Goal: Task Accomplishment & Management: Manage account settings

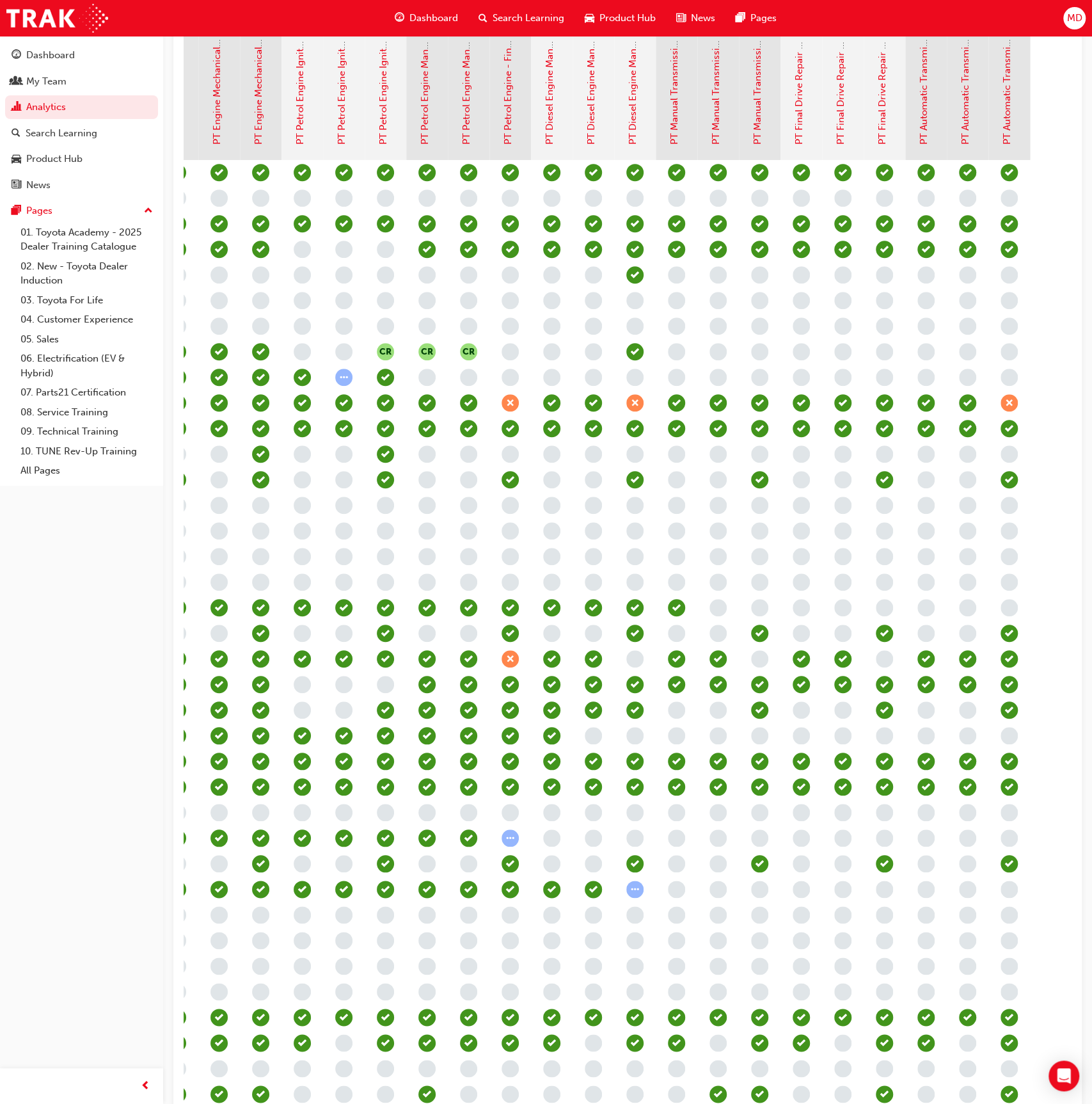
scroll to position [0, 941]
drag, startPoint x: 58, startPoint y: 521, endPoint x: 302, endPoint y: 387, distance: 278.4
click at [67, 518] on div "Dashboard My Team Analytics Search Learning Product Hub News Pages Pages 01. To…" at bounding box center [81, 535] width 163 height 1072
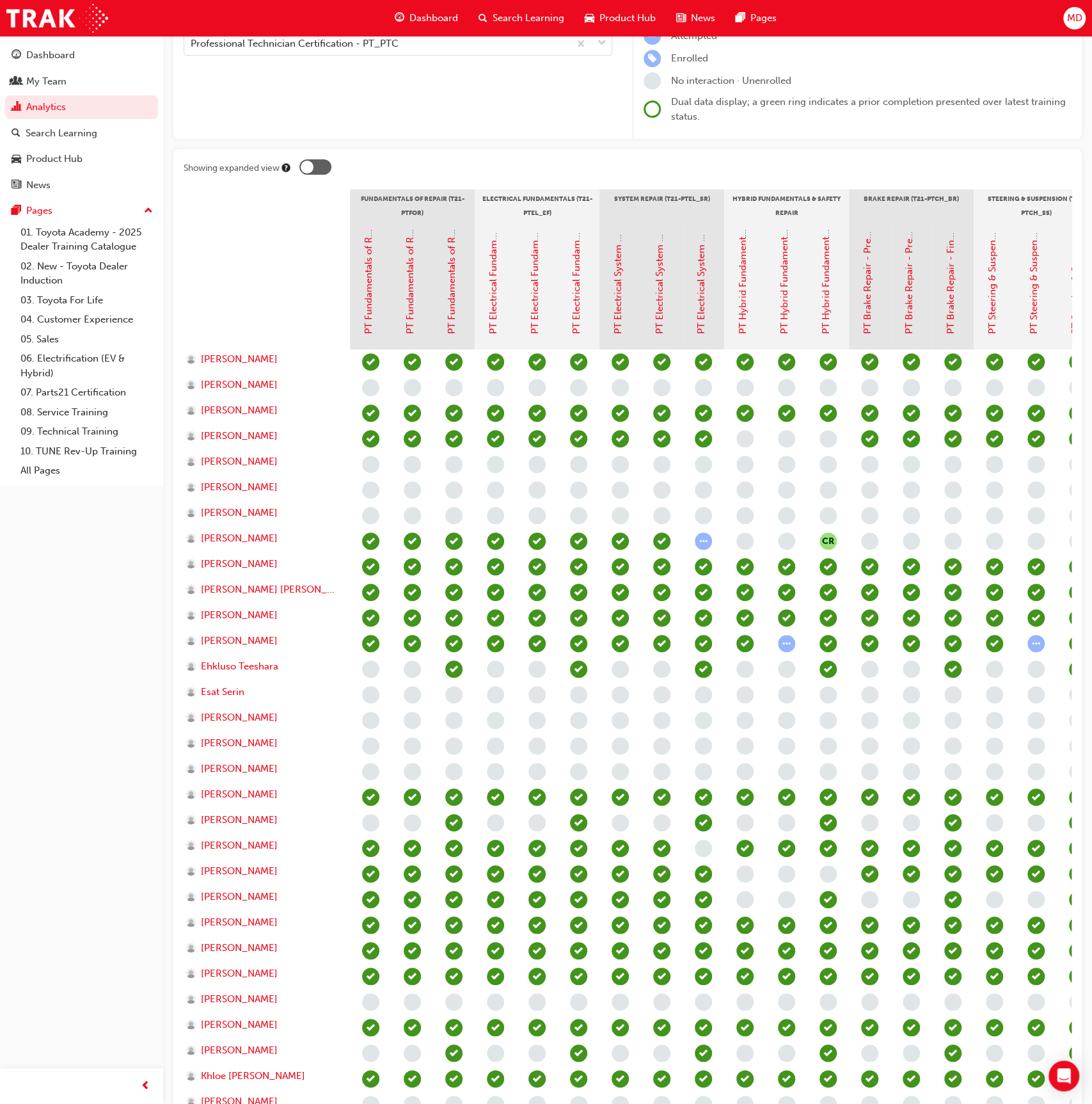
scroll to position [0, 0]
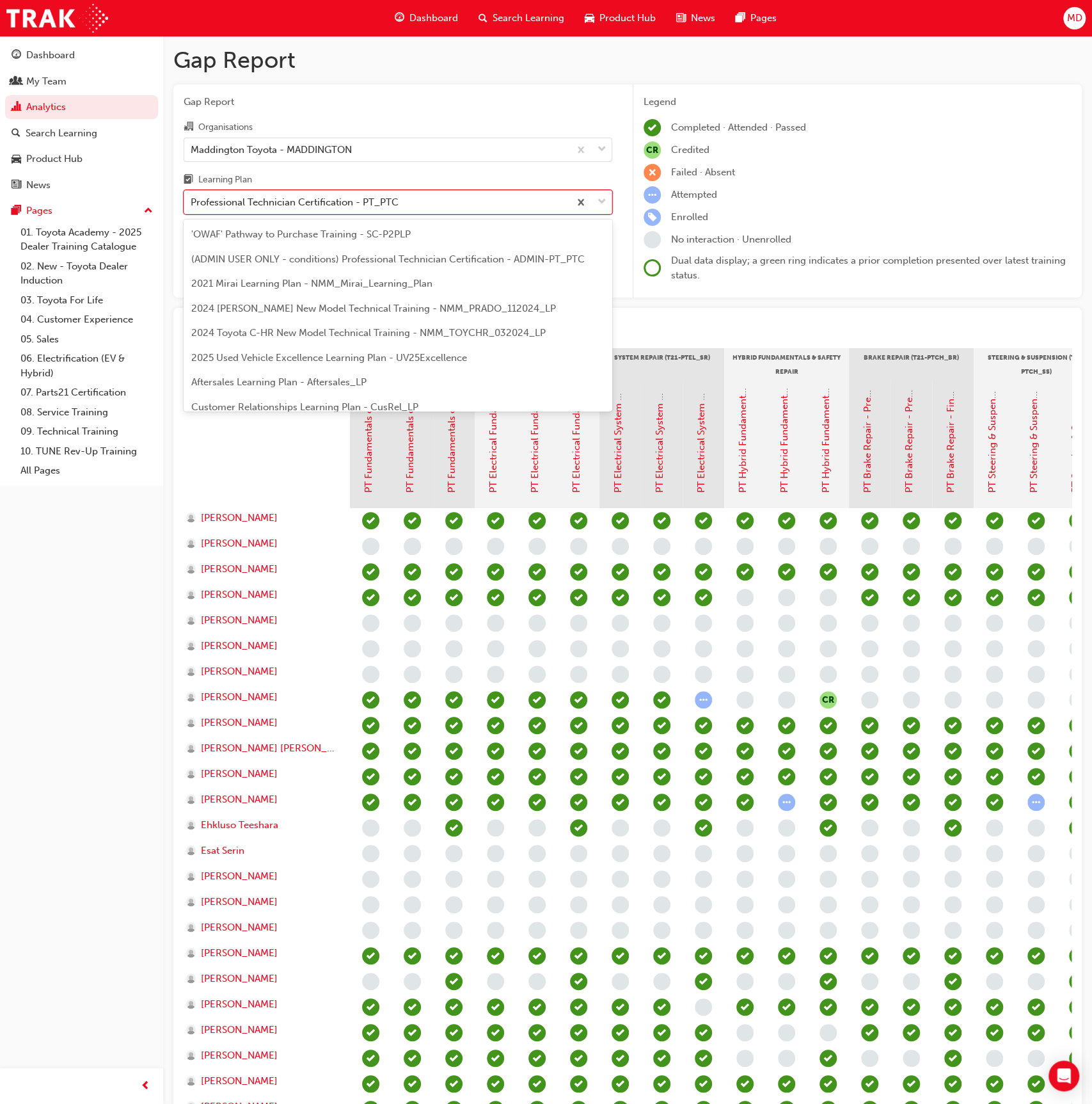
click at [343, 208] on div "Professional Technician Certification - PT_PTC" at bounding box center [294, 202] width 208 height 14
click at [192, 208] on input "Learning Plan option Professional Technician Certification - PT_PTC focused, 26…" at bounding box center [190, 202] width 1 height 11
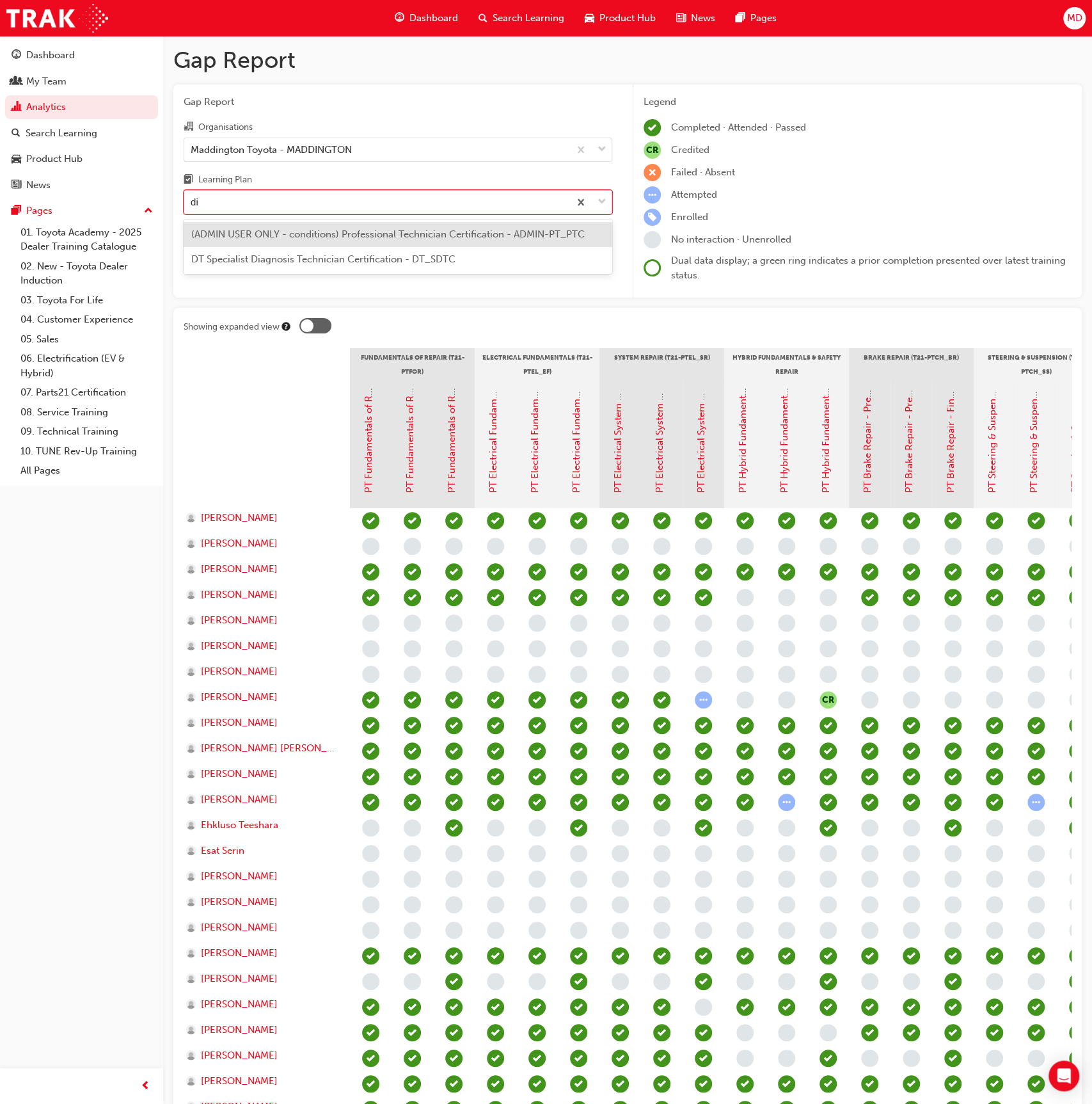
type input "dia"
click at [356, 229] on span "DT Specialist Diagnosis Technician Certification - DT_SDTC" at bounding box center [323, 234] width 264 height 12
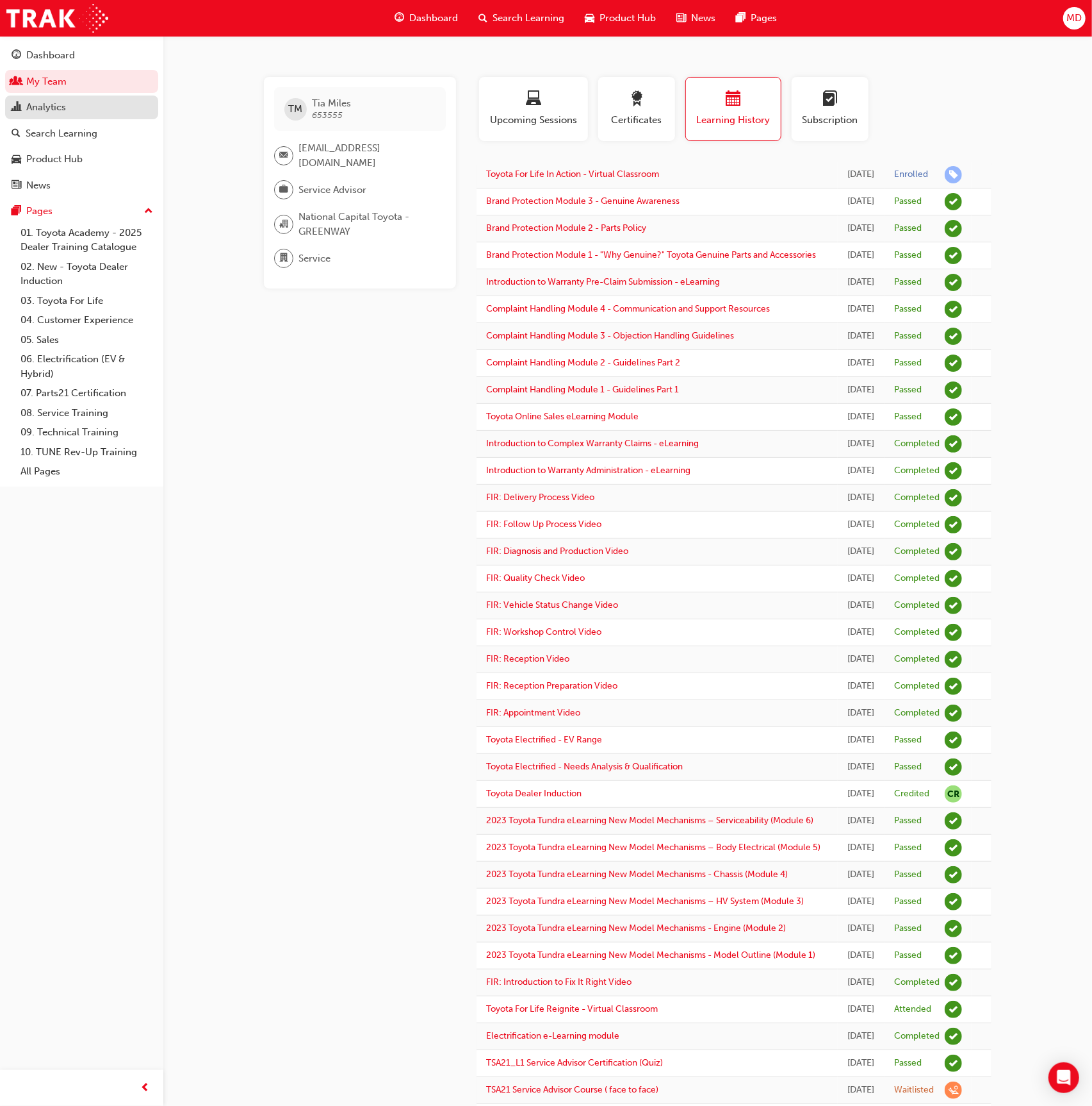
click at [65, 113] on div "Analytics" at bounding box center [46, 108] width 40 height 14
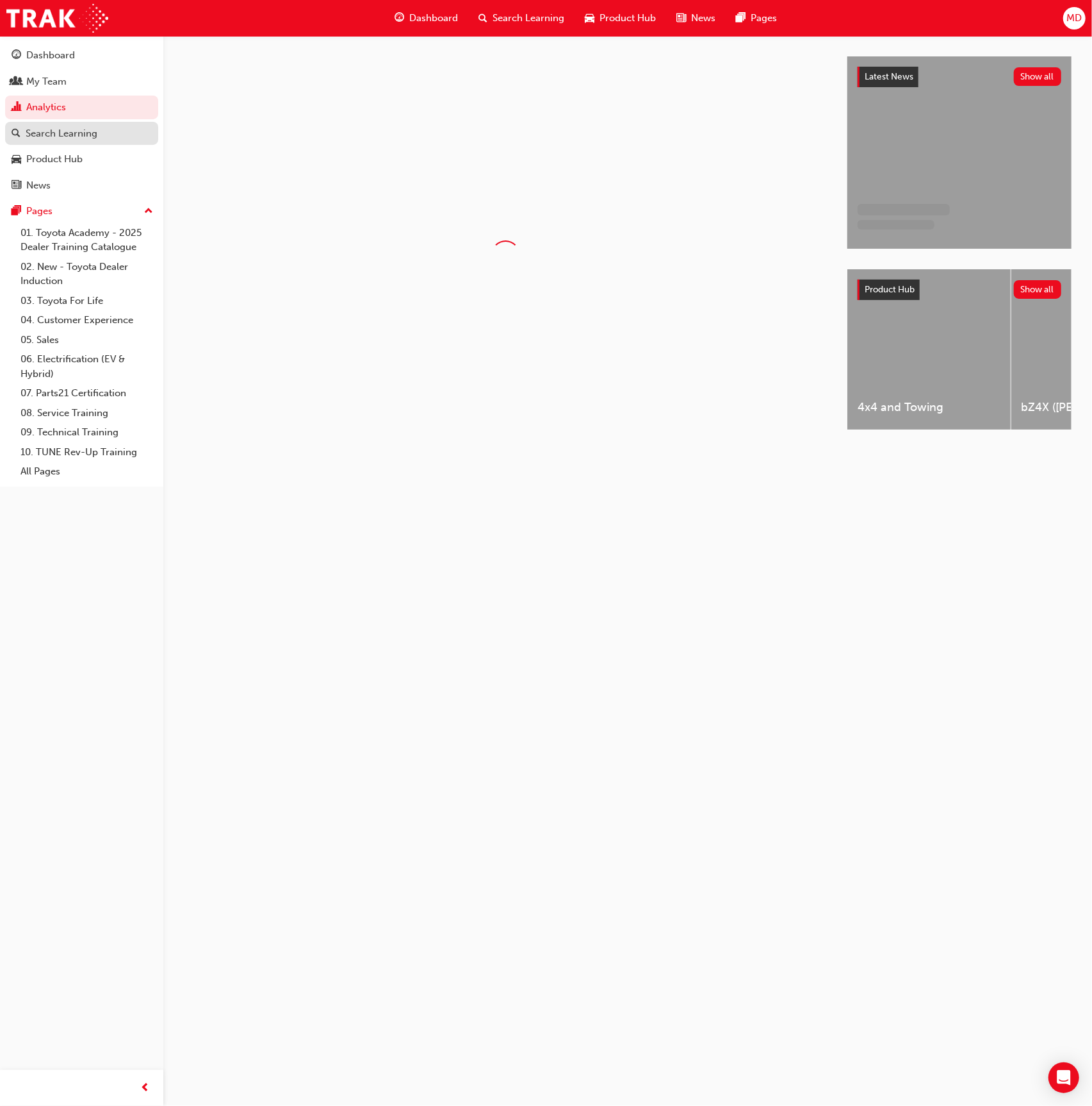
click at [64, 127] on div "Search Learning" at bounding box center [61, 134] width 71 height 14
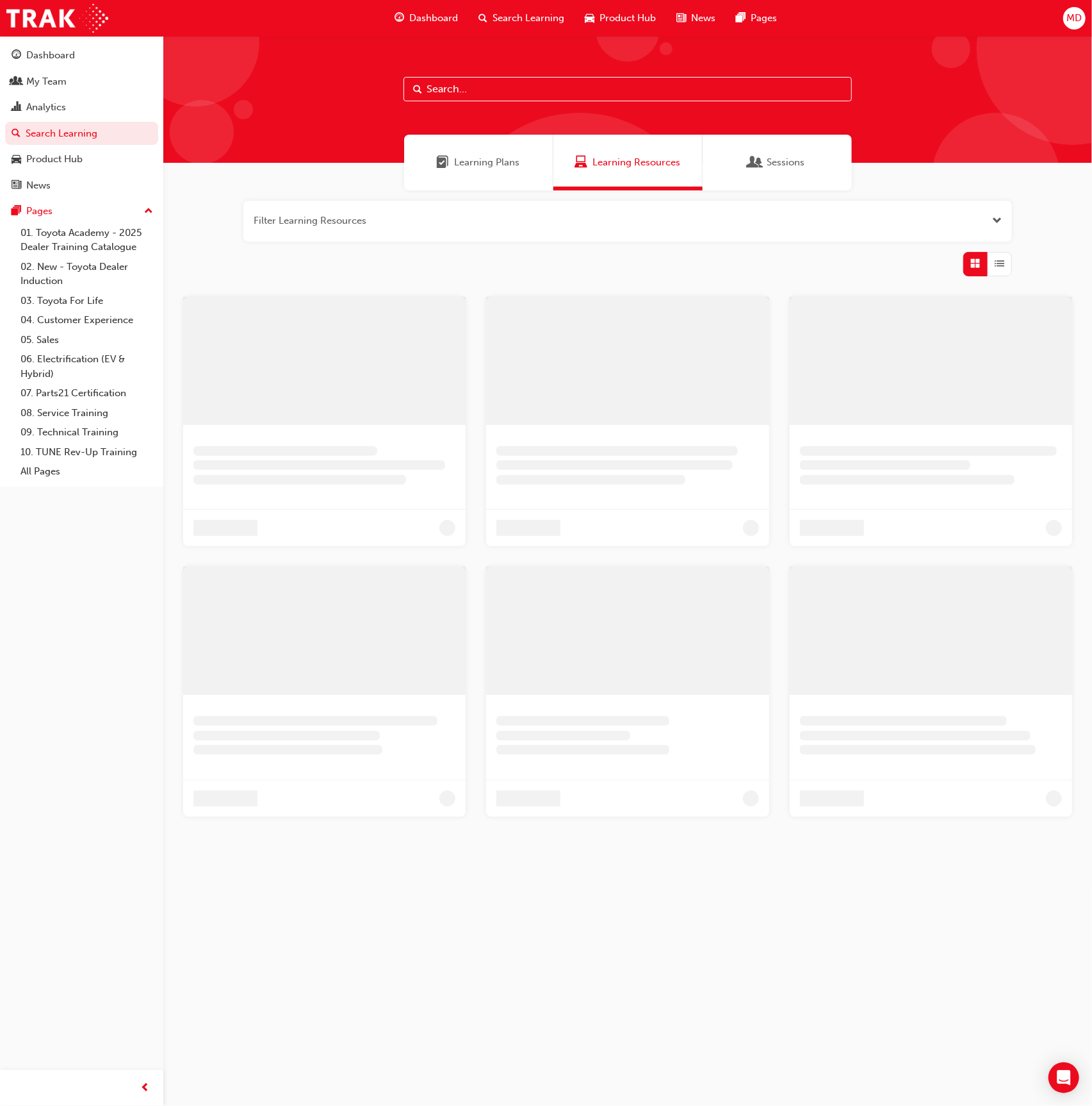
click at [478, 91] on input "text" at bounding box center [628, 89] width 448 height 24
paste input "Service Advisor Course ( face to face)"
type input "Service Advisor Course ( face to face)"
click at [807, 159] on div "Sessions" at bounding box center [777, 163] width 149 height 56
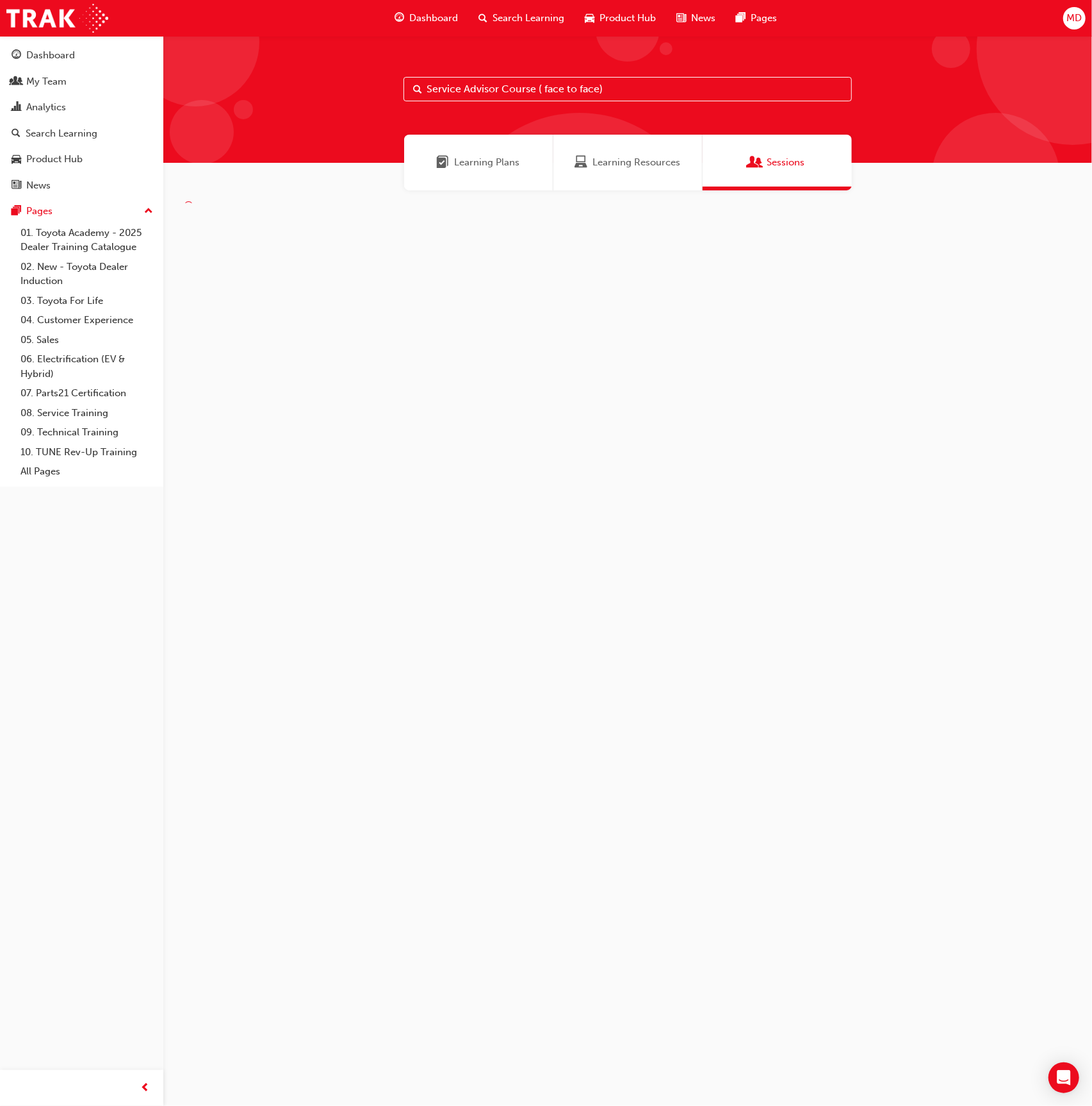
click at [654, 87] on input "Service Advisor Course ( face to face)" at bounding box center [628, 89] width 448 height 24
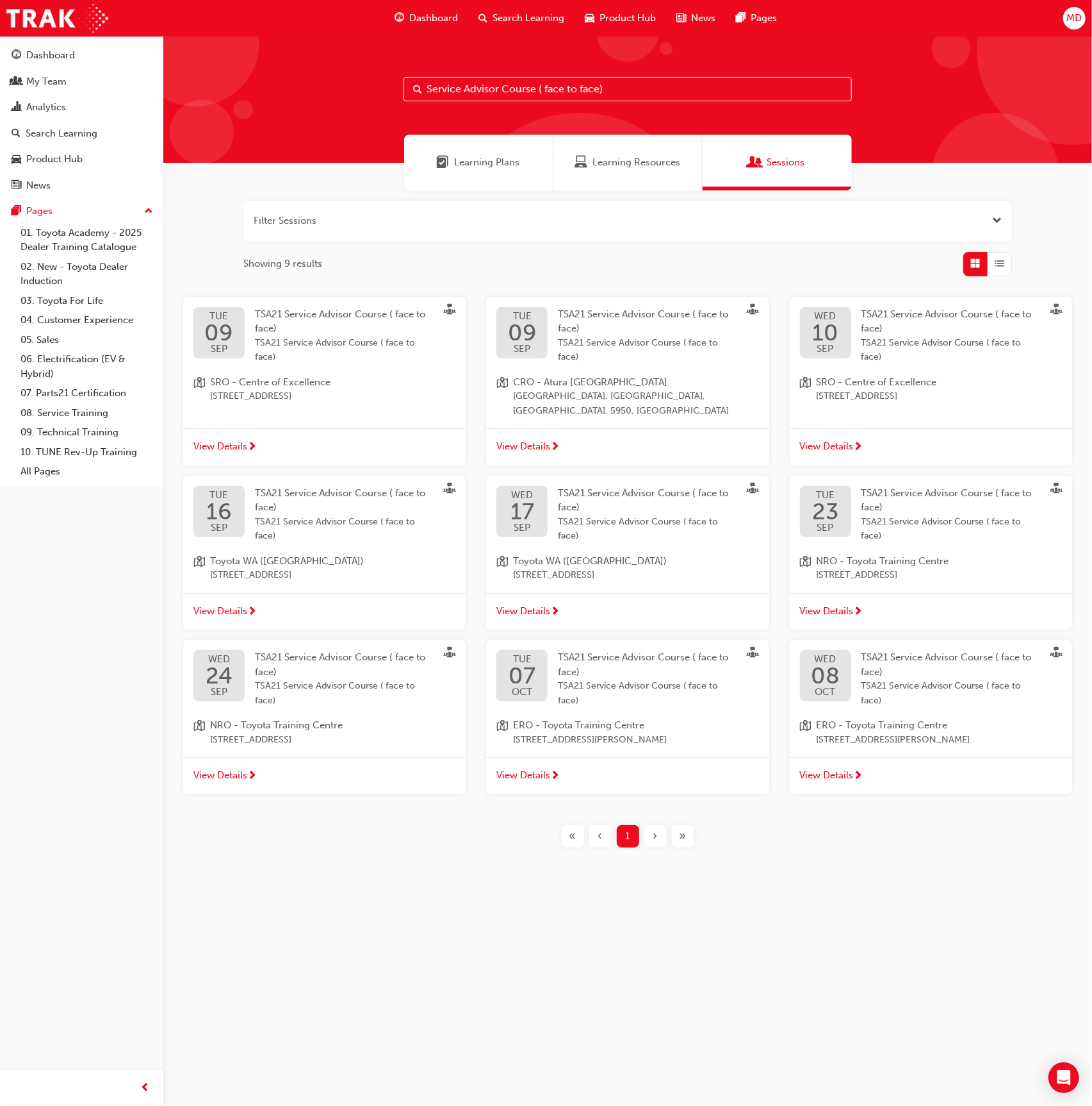
click at [288, 321] on div "TSA21 Service Advisor Course ( face to face) TSA21 Service Advisor Course ( fac…" at bounding box center [344, 336] width 180 height 58
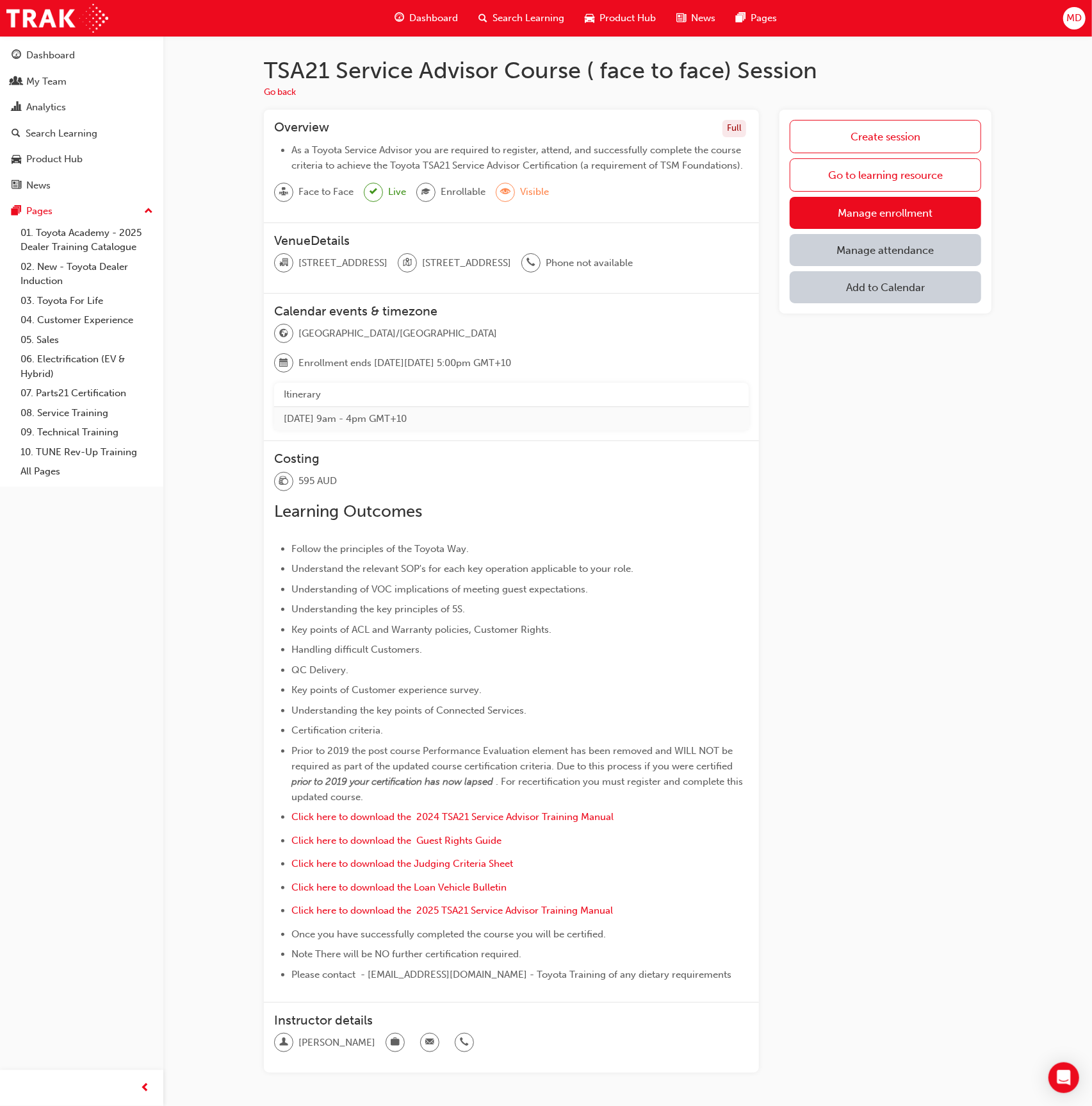
scroll to position [61, 0]
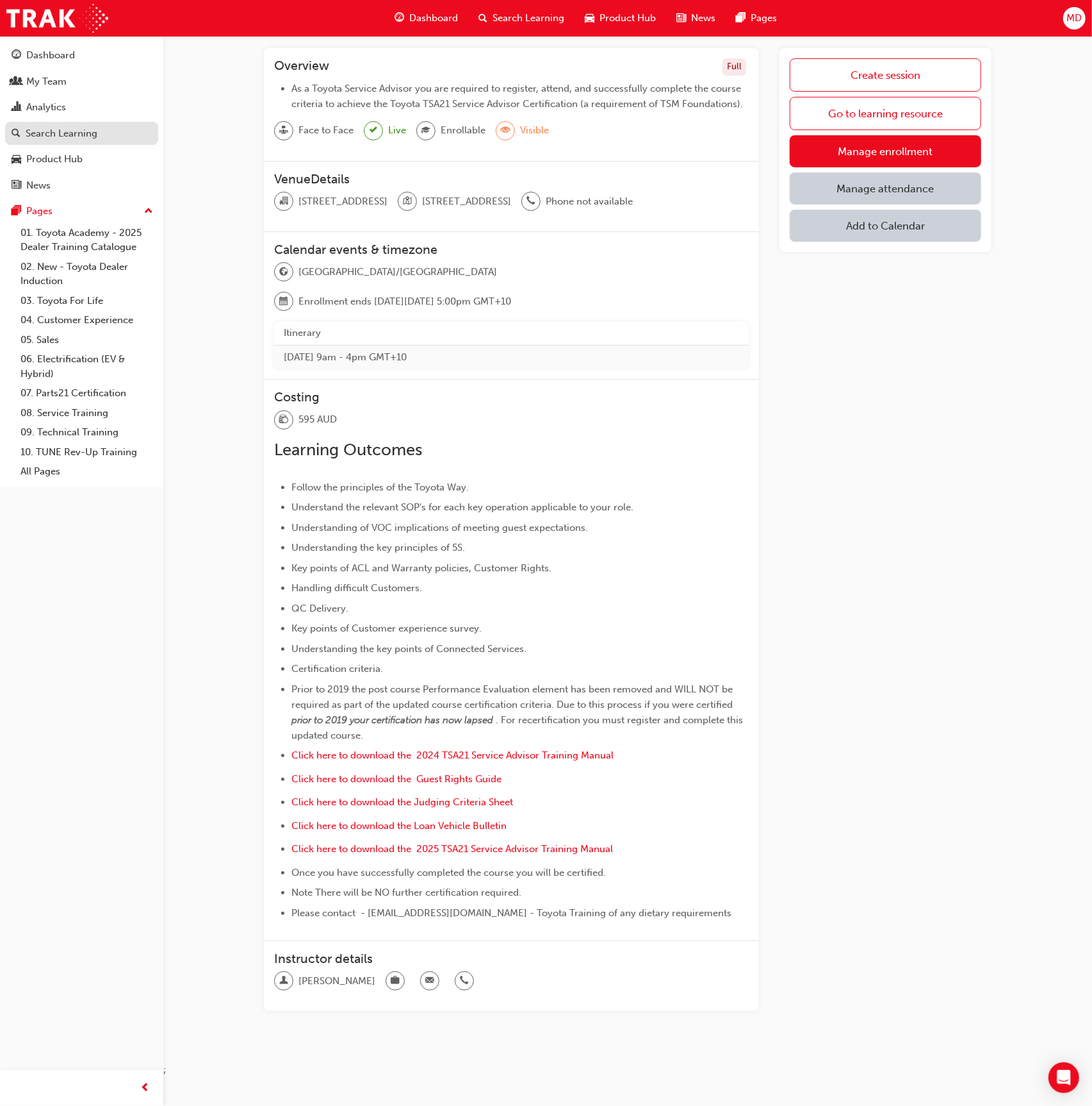
click at [76, 125] on link "Search Learning" at bounding box center [81, 134] width 153 height 24
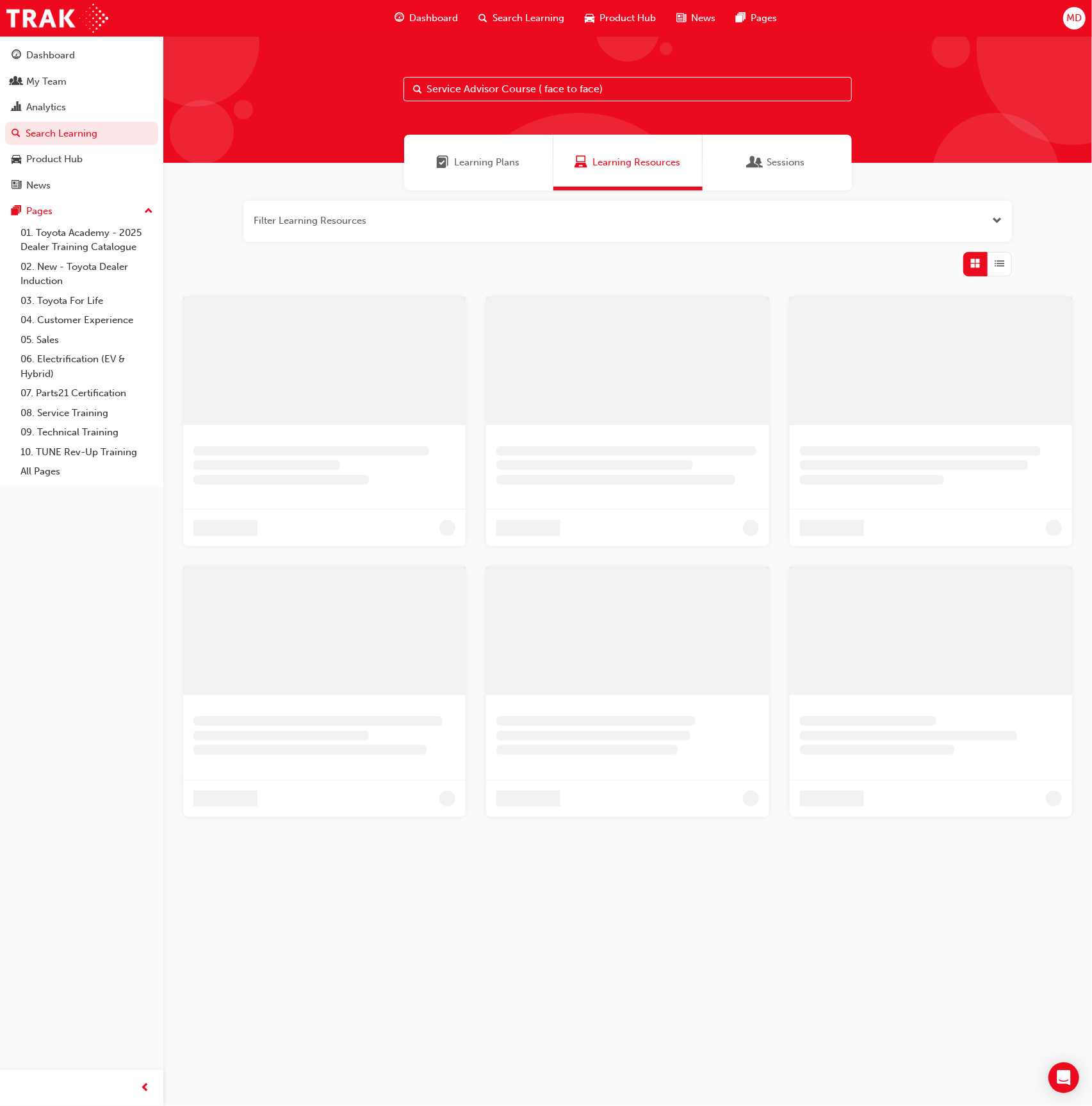
click at [592, 90] on input "Service Advisor Course ( face to face)" at bounding box center [628, 89] width 448 height 24
drag, startPoint x: 539, startPoint y: 85, endPoint x: 764, endPoint y: 101, distance: 225.6
click at [767, 102] on div "Service Advisor Course ( face to face)" at bounding box center [628, 99] width 929 height 127
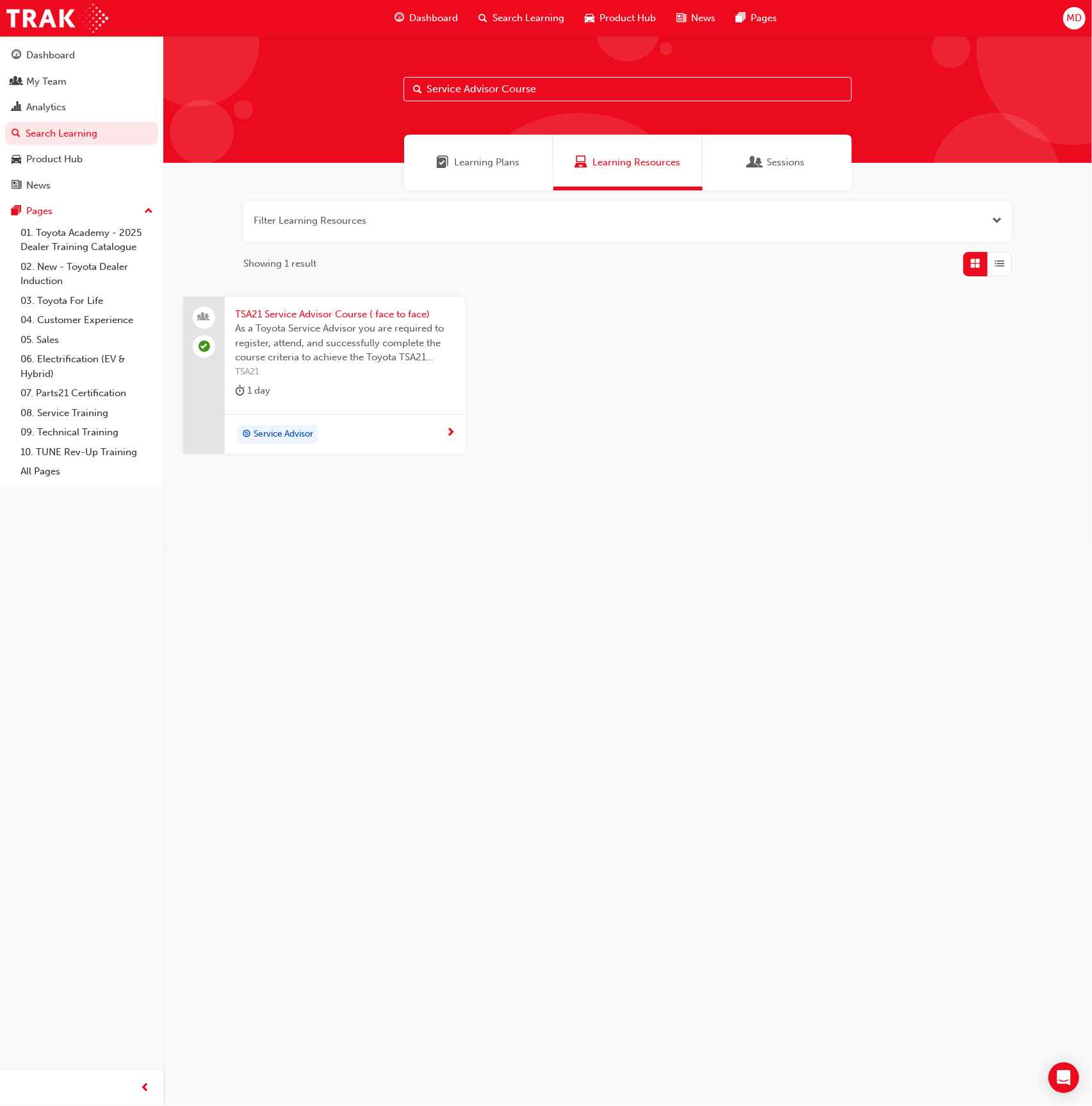
type input "Service Advisor Course"
click at [292, 380] on div "TSA21 Service Advisor Course ( face to face) As a Toyota Service Advisor you ar…" at bounding box center [345, 355] width 241 height 118
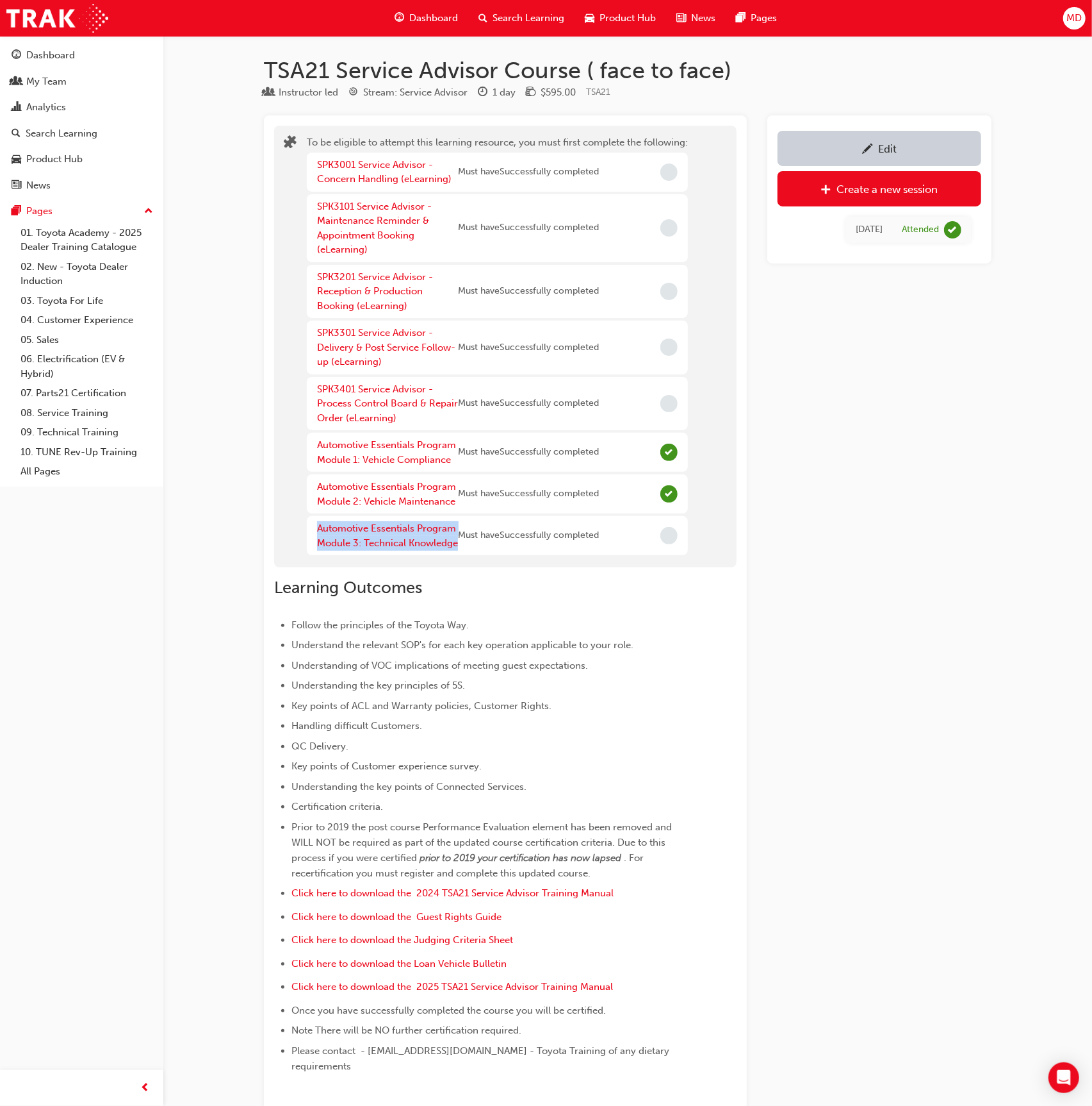
drag, startPoint x: 325, startPoint y: 538, endPoint x: 314, endPoint y: 527, distance: 15.6
click at [313, 527] on div "Automotive Essentials Program Module 3: Technical Knowledge Must have Successfu…" at bounding box center [498, 535] width 381 height 39
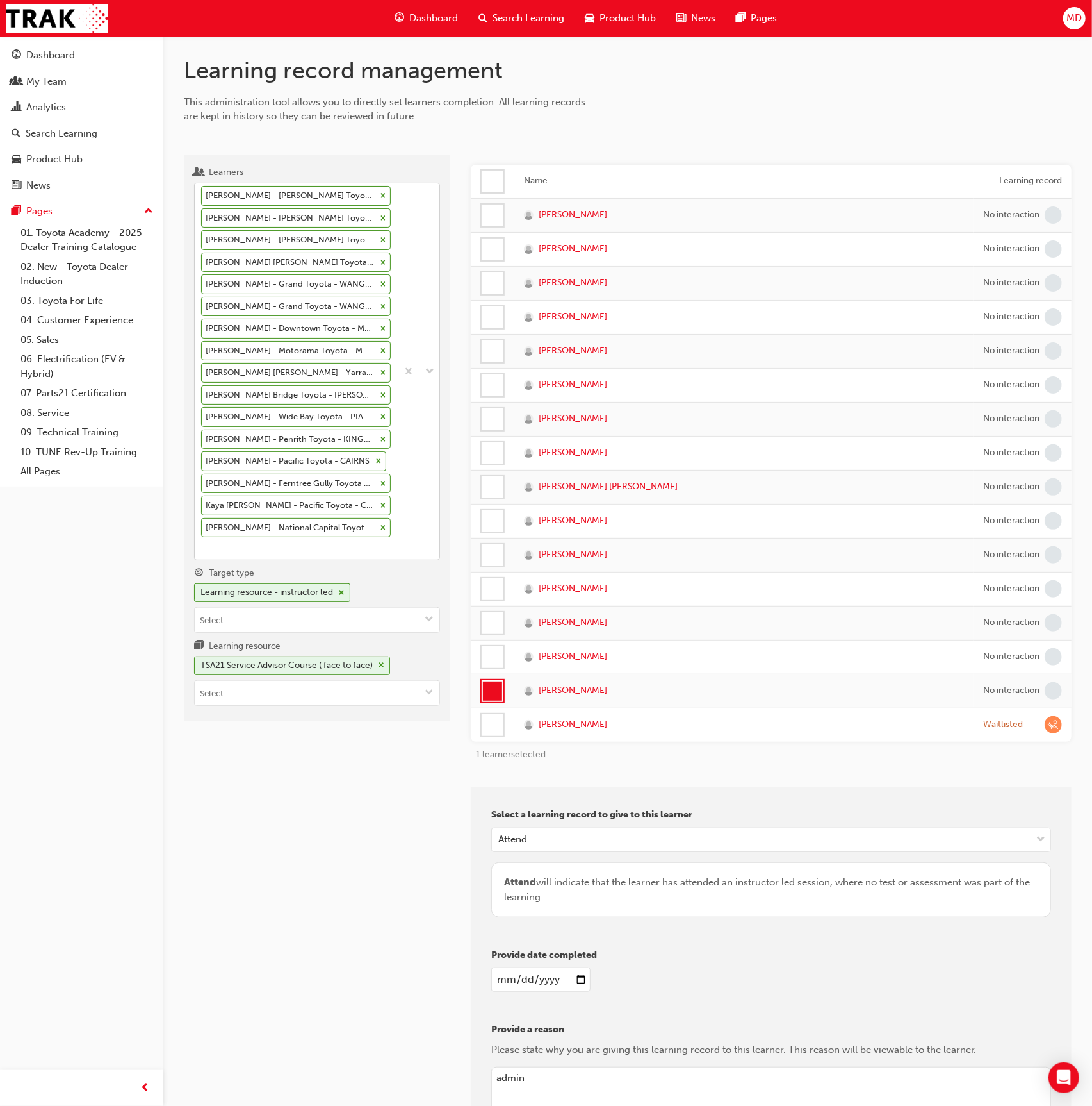
click at [382, 192] on icon at bounding box center [383, 195] width 9 height 9
click at [202, 543] on input "Learners Emma Preddy - John Cole Toyota - ATHERTON Kody Johnstone - John Cole T…" at bounding box center [202, 548] width 1 height 11
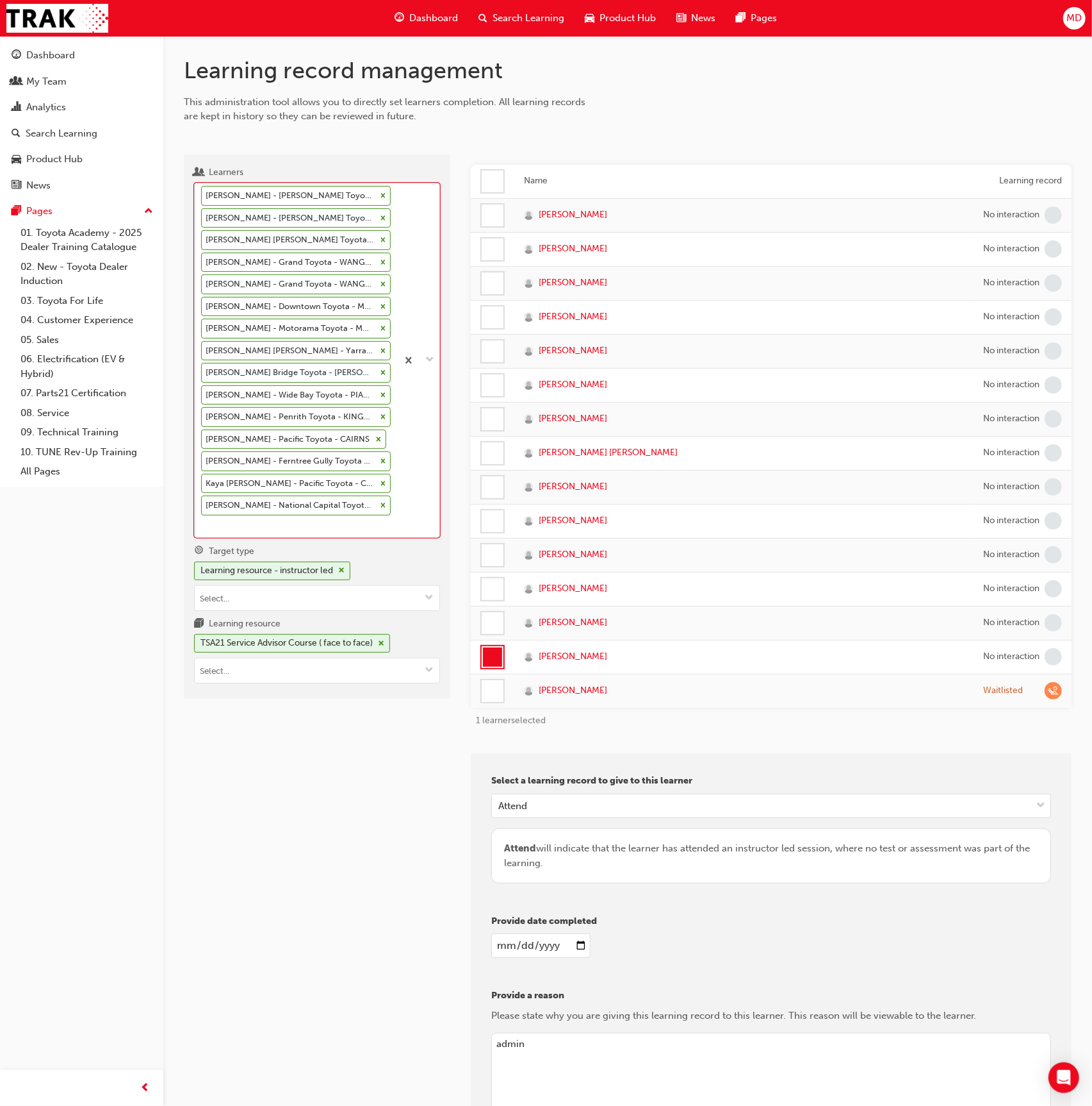
click at [382, 192] on icon at bounding box center [383, 195] width 9 height 9
click at [202, 521] on input "Learners option Emma Preddy - John Cole Toyota - ATHERTON, deselected. 0 result…" at bounding box center [202, 526] width 1 height 11
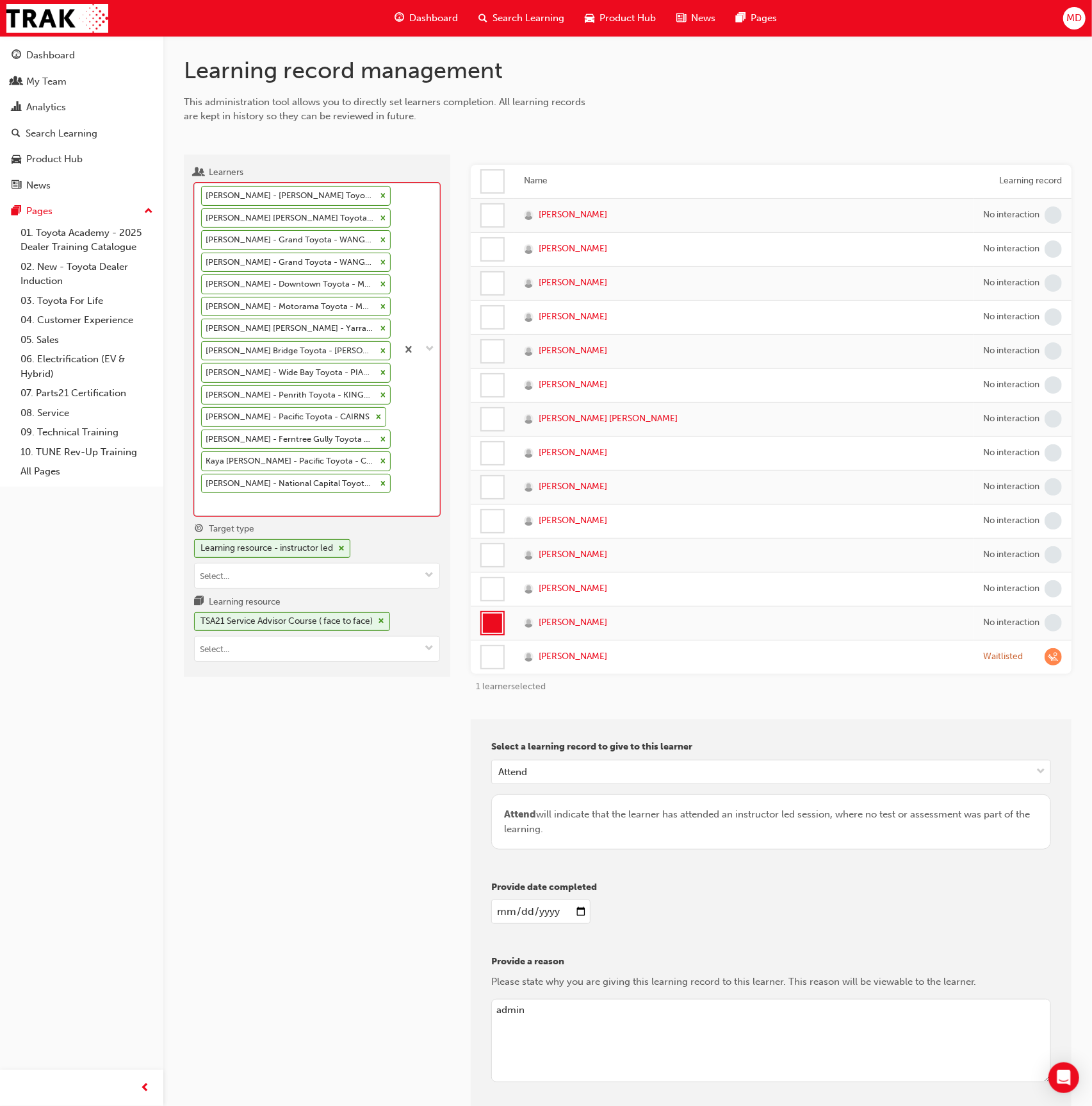
click at [382, 192] on icon at bounding box center [383, 195] width 9 height 9
click at [202, 498] on input "Learners option Kody Johnstone - John Cole Toyota - ATHERTON, deselected. 0 res…" at bounding box center [202, 504] width 1 height 11
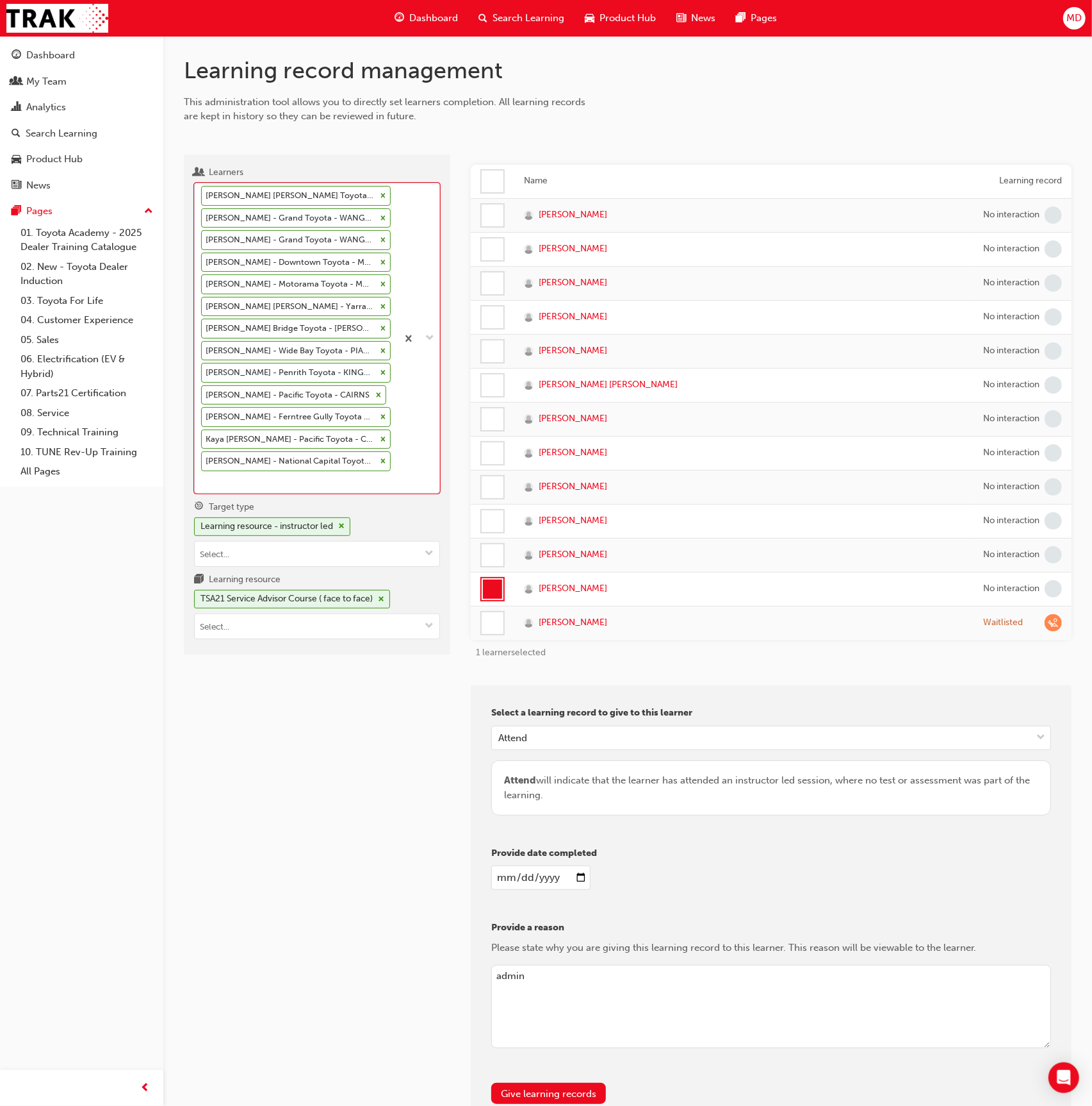
click at [382, 192] on icon at bounding box center [383, 195] width 9 height 9
click at [202, 477] on input "Learners option Lachlan Kemp - John Cole Toyota - ATHERTON, deselected. 0 resul…" at bounding box center [202, 482] width 1 height 11
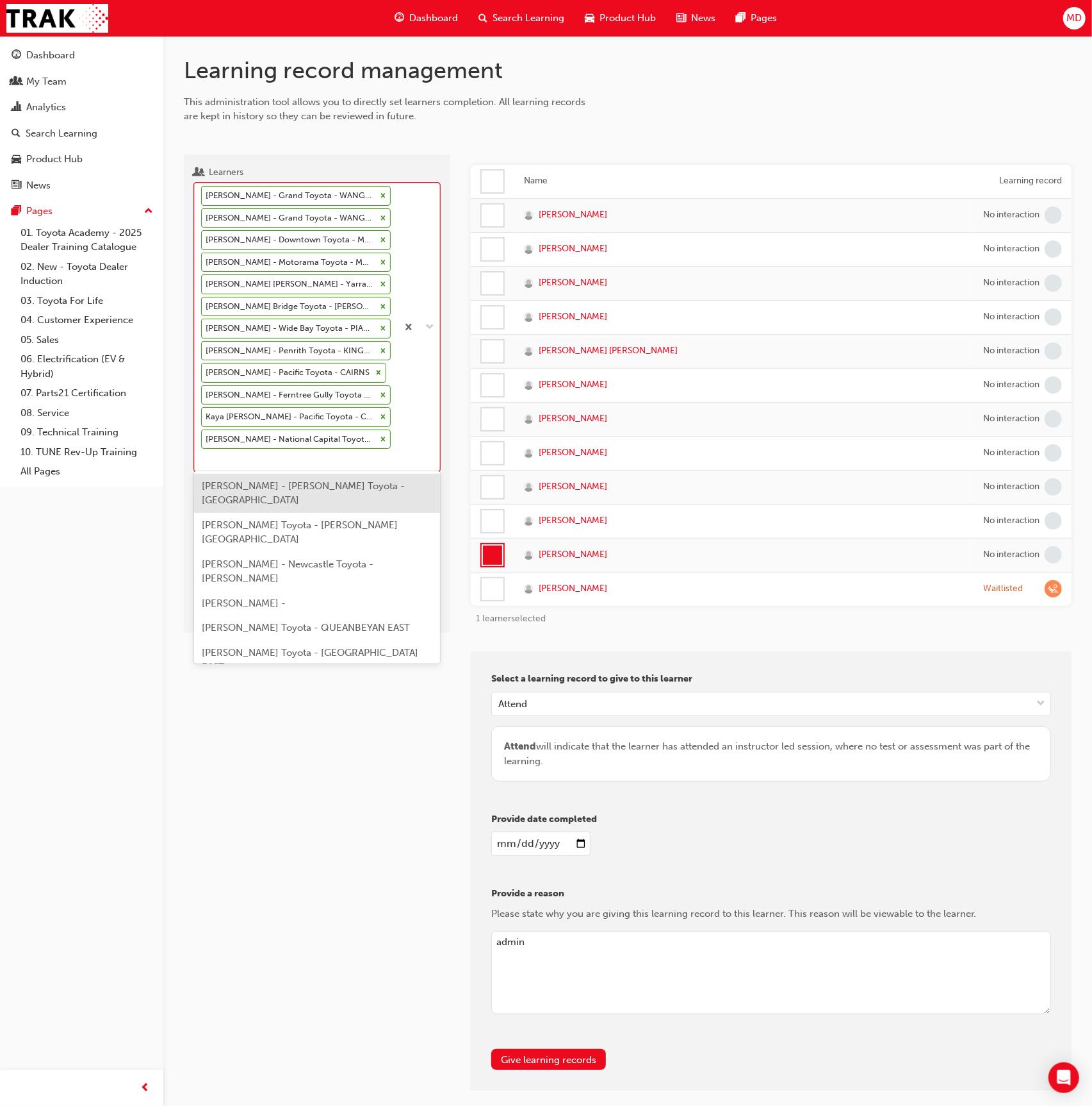
click at [382, 192] on div "Chris Wood - Grand Toyota - WANGARA Jack Cooksley - Grand Toyota - WANGARA Leon…" at bounding box center [296, 327] width 202 height 288
click at [202, 454] on input "Learners option Victor Wilks - Patterson Cheney Toyota - DANDENONG, deselected.…" at bounding box center [202, 459] width 1 height 11
click at [382, 192] on div "Chris Wood - Grand Toyota - WANGARA Jack Cooksley - Grand Toyota - WANGARA Leon…" at bounding box center [296, 327] width 202 height 288
click at [202, 454] on input "Learners option Victor Wilks - Patterson Cheney Toyota - DANDENONG, deselected.…" at bounding box center [202, 459] width 1 height 11
click at [378, 206] on div "Chris Wood - Grand Toyota - WANGARA Jack Cooksley - Grand Toyota - WANGARA Leon…" at bounding box center [296, 327] width 202 height 288
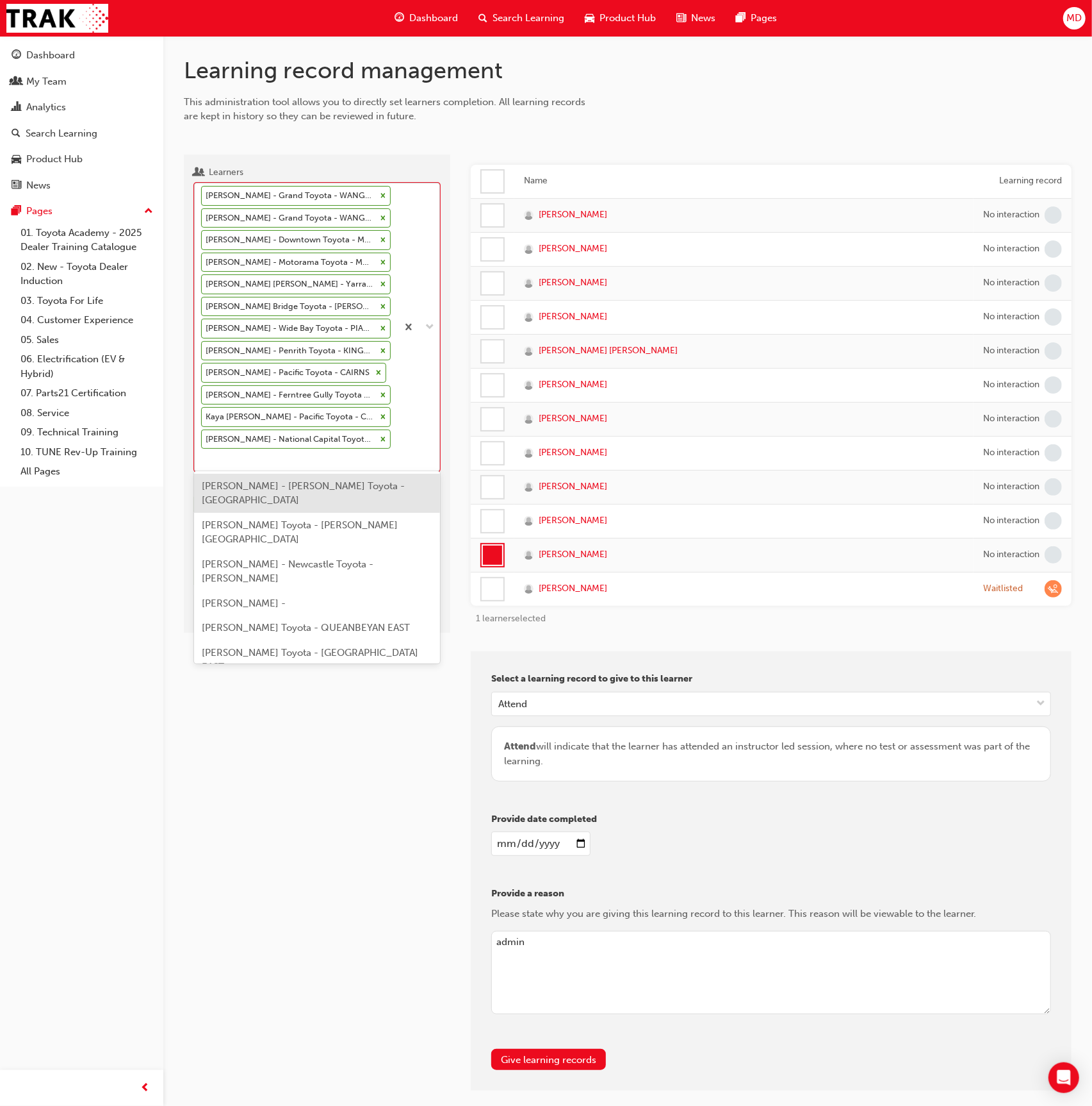
click at [202, 454] on input "Learners option Victor Wilks - Patterson Cheney Toyota - DANDENONG, deselected.…" at bounding box center [202, 459] width 1 height 11
click at [377, 209] on div at bounding box center [383, 218] width 14 height 19
click at [202, 454] on input "Learners option Victor Wilks - Patterson Cheney Toyota - DANDENONG, deselected.…" at bounding box center [202, 459] width 1 height 11
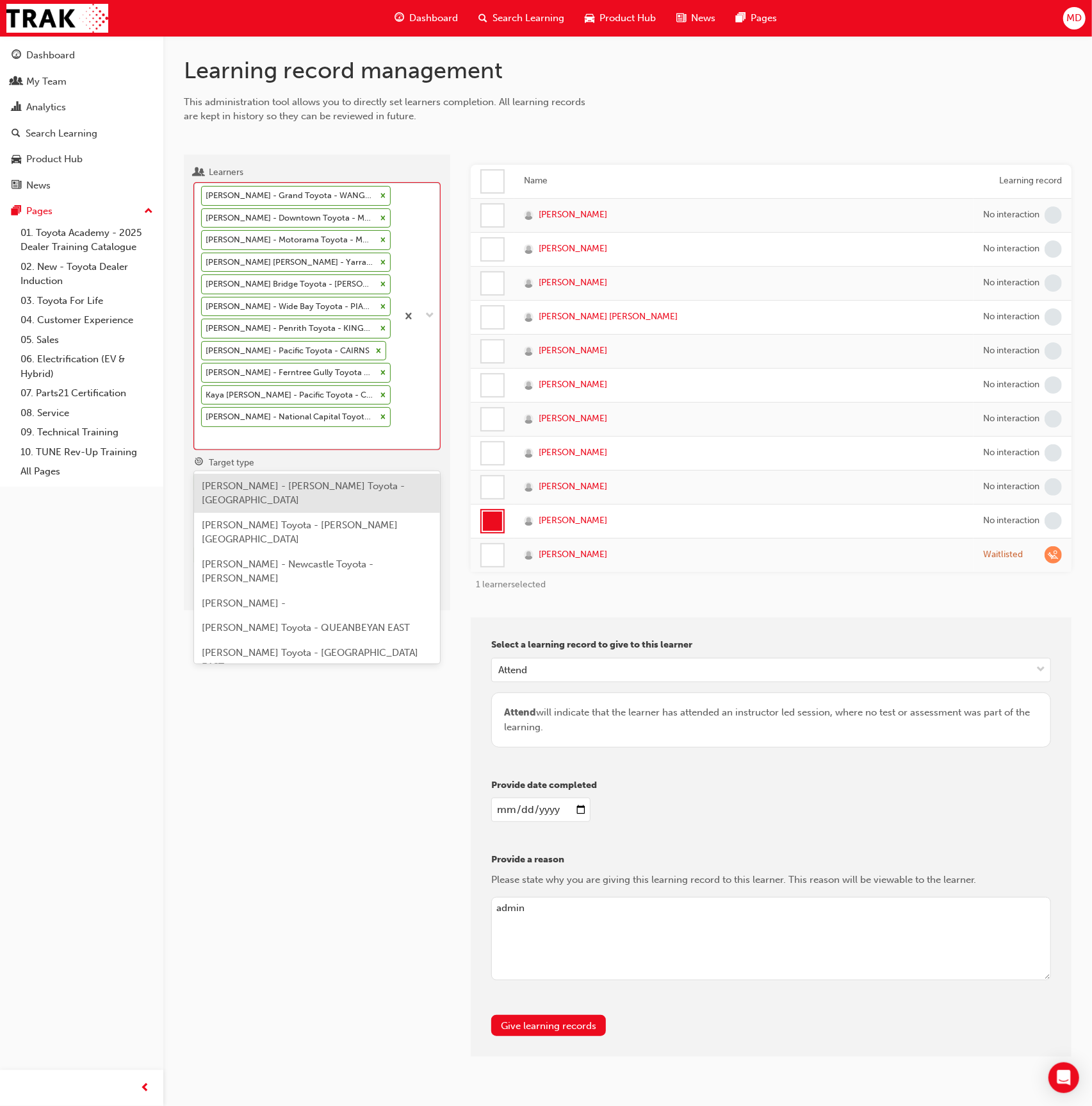
click at [376, 212] on div at bounding box center [383, 218] width 14 height 19
click at [202, 432] on input "Learners option Jack Cooksley - Grand Toyota - WANGARA, deselected. option Albe…" at bounding box center [202, 438] width 1 height 11
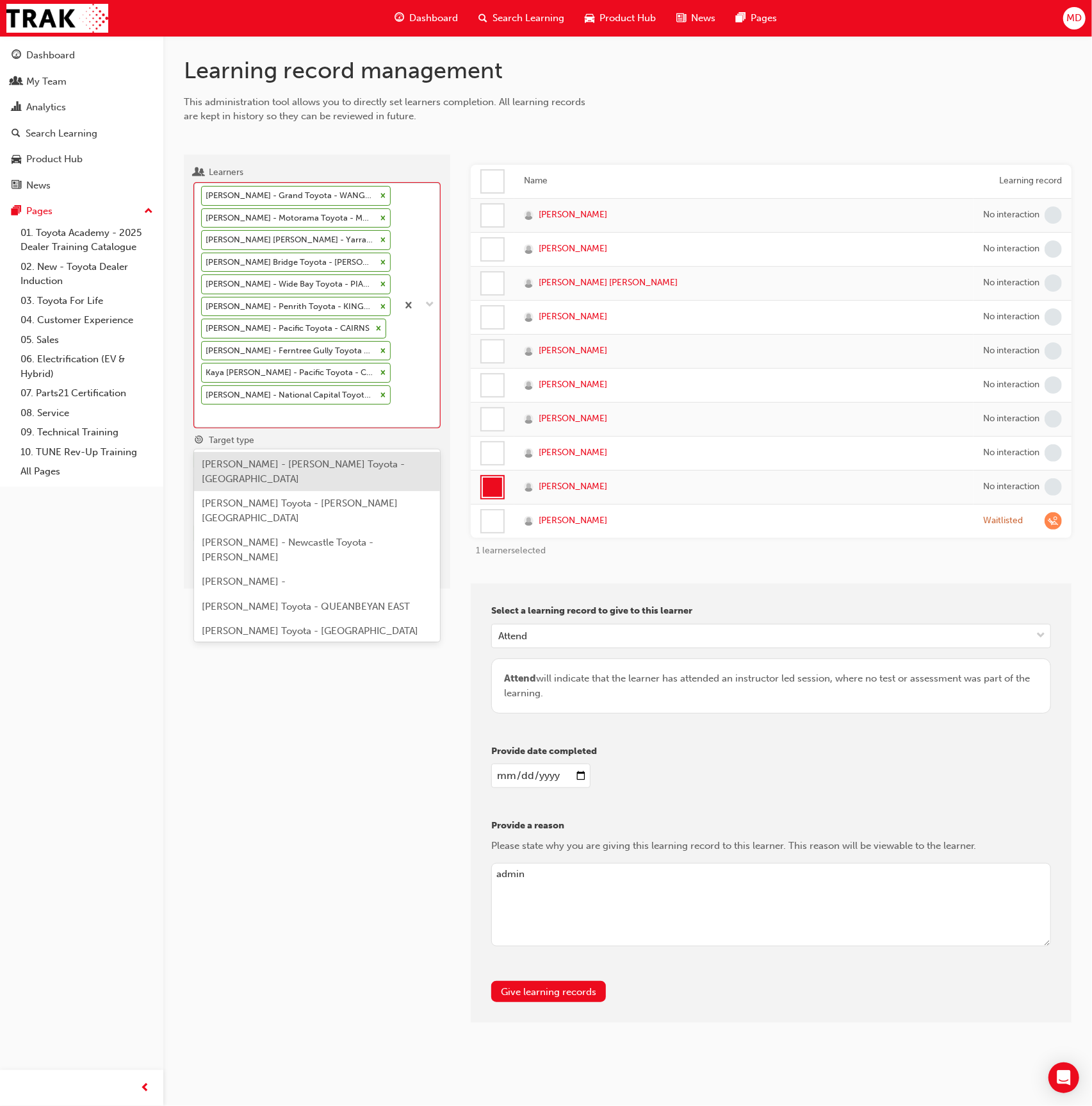
click at [381, 209] on div at bounding box center [383, 218] width 14 height 19
click at [202, 410] on input "Learners option Leon Tran - Downtown Toyota - MORNINGSIDE, deselected. option A…" at bounding box center [202, 415] width 1 height 11
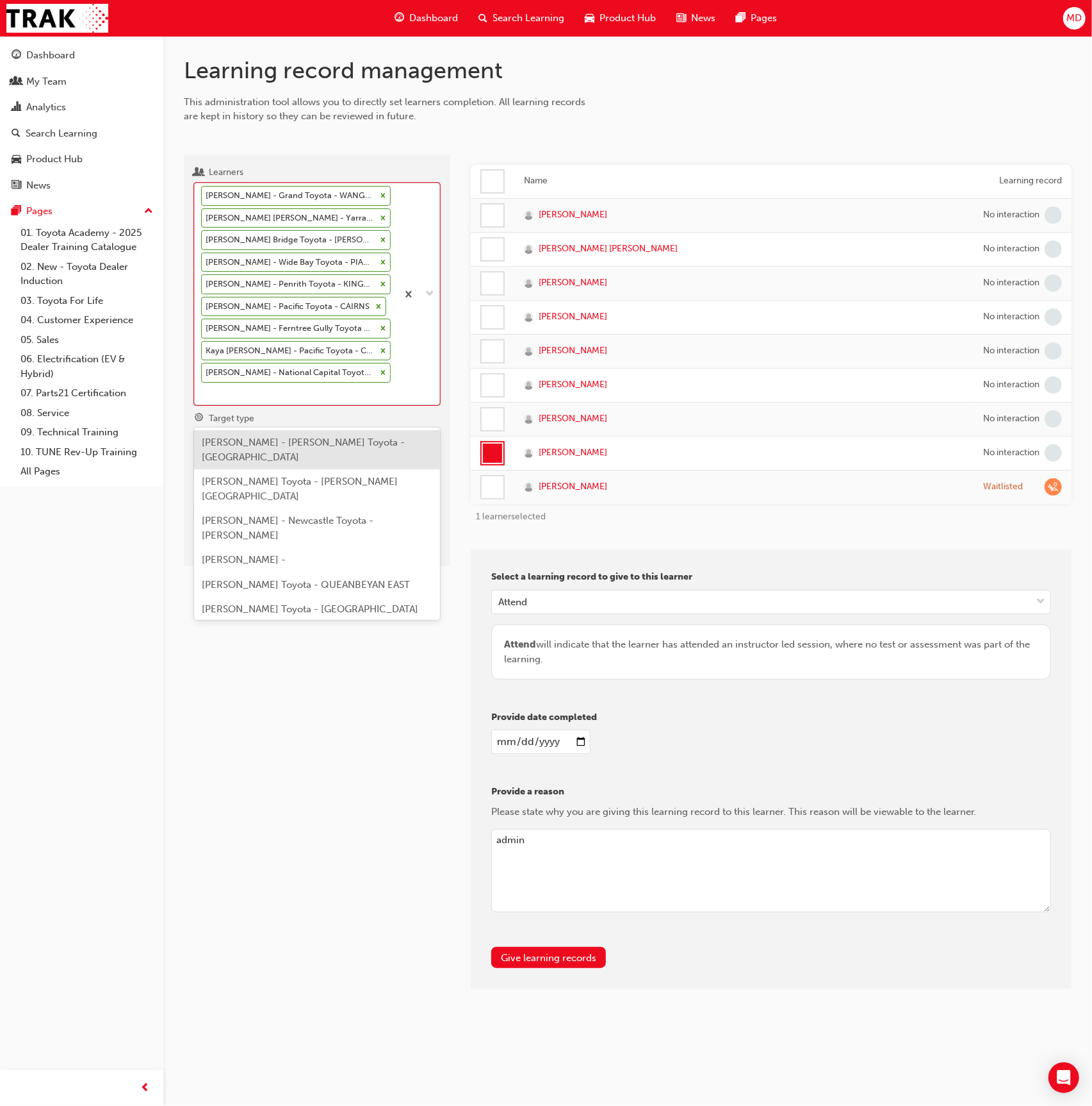
click at [381, 211] on div at bounding box center [383, 218] width 14 height 19
click at [202, 388] on input "Learners option Adam Perera - Motorama Toyota - MOOROOKA, deselected. option Al…" at bounding box center [202, 393] width 1 height 11
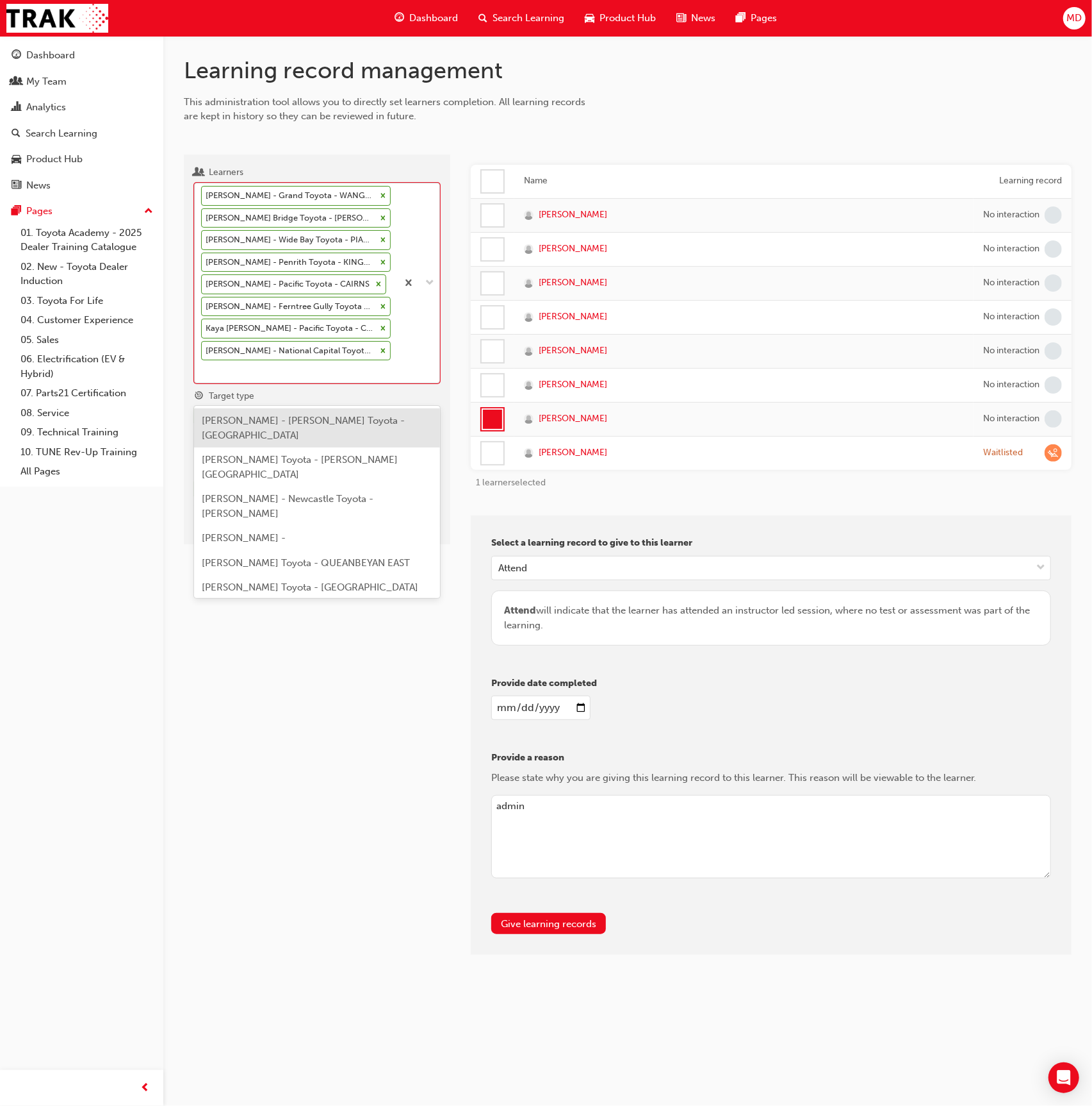
click at [381, 211] on div at bounding box center [383, 218] width 14 height 19
click at [202, 365] on input "Learners option Shakira Coleston - Yarra Valley Toyota - LILYDALE, deselected. …" at bounding box center [202, 371] width 1 height 11
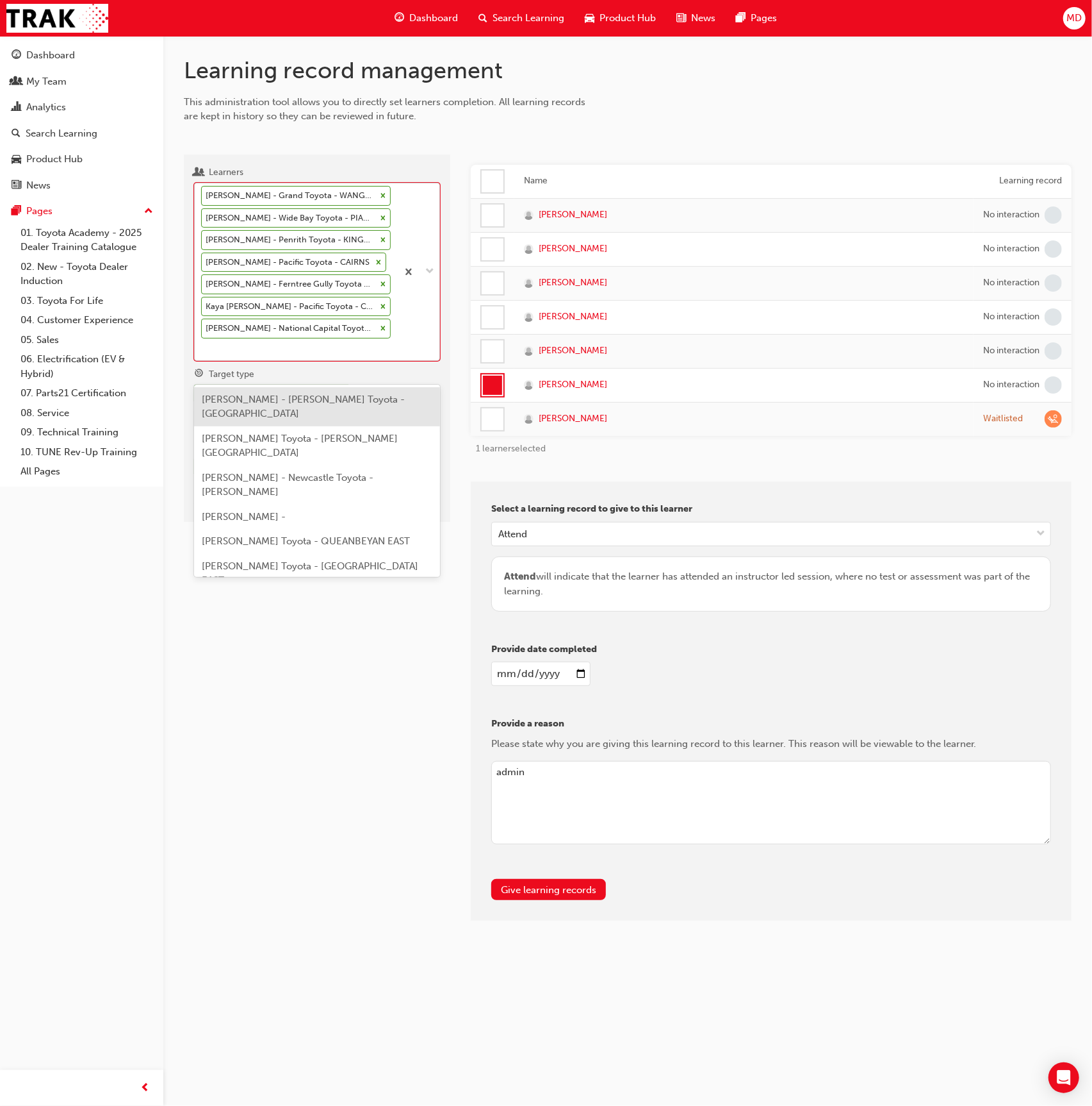
click at [380, 232] on div at bounding box center [383, 240] width 14 height 19
click at [202, 344] on input "Learners option Simon Pinder - Murray Bridge Toyota - MURRAY BRIDGE, deselected…" at bounding box center [202, 349] width 1 height 11
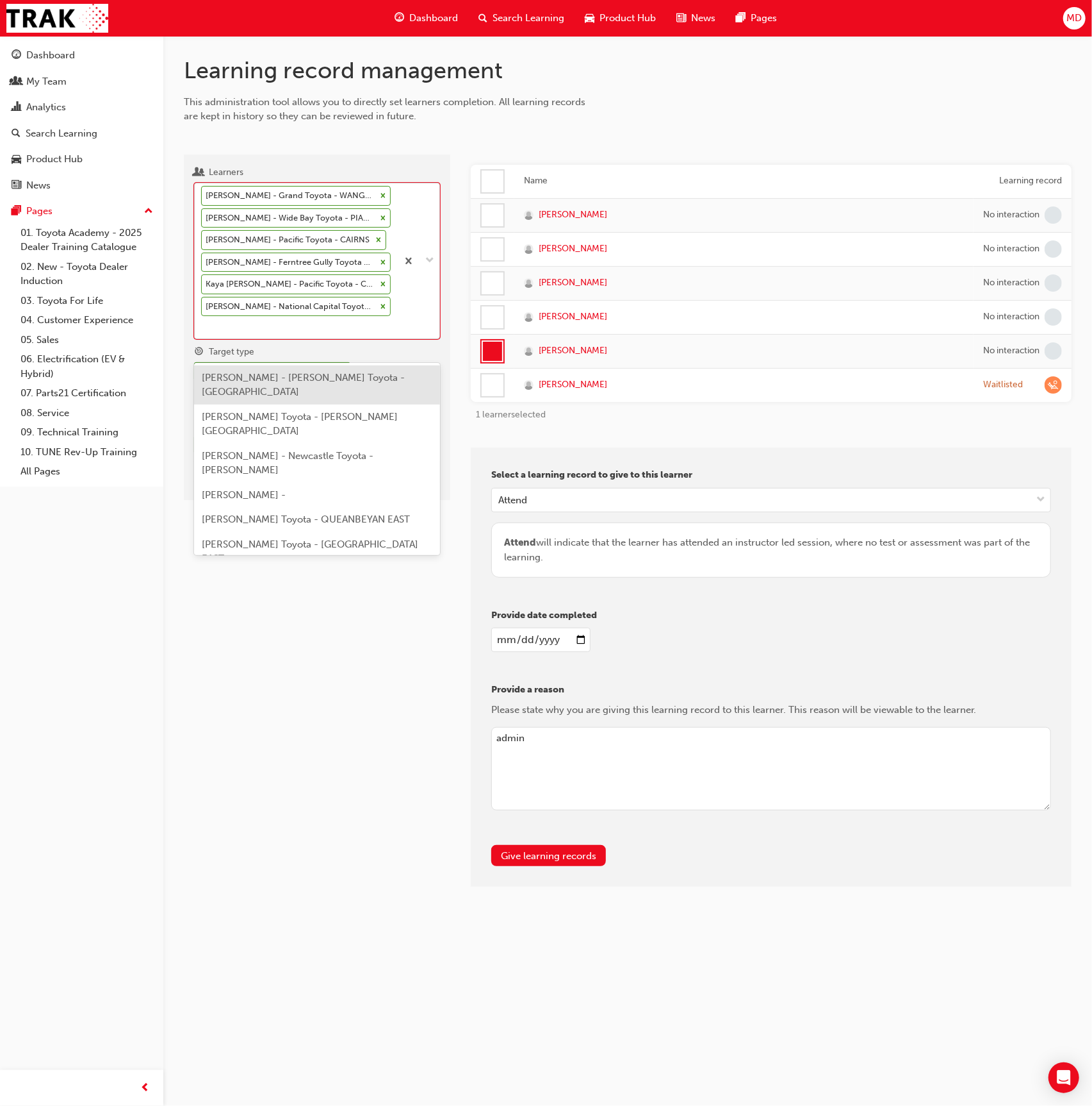
click at [379, 198] on icon at bounding box center [383, 195] width 9 height 9
click at [202, 321] on input "Learners option Dylan StClair - Penrith Toyota - KINGSWOOD, deselected. option …" at bounding box center [202, 326] width 1 height 11
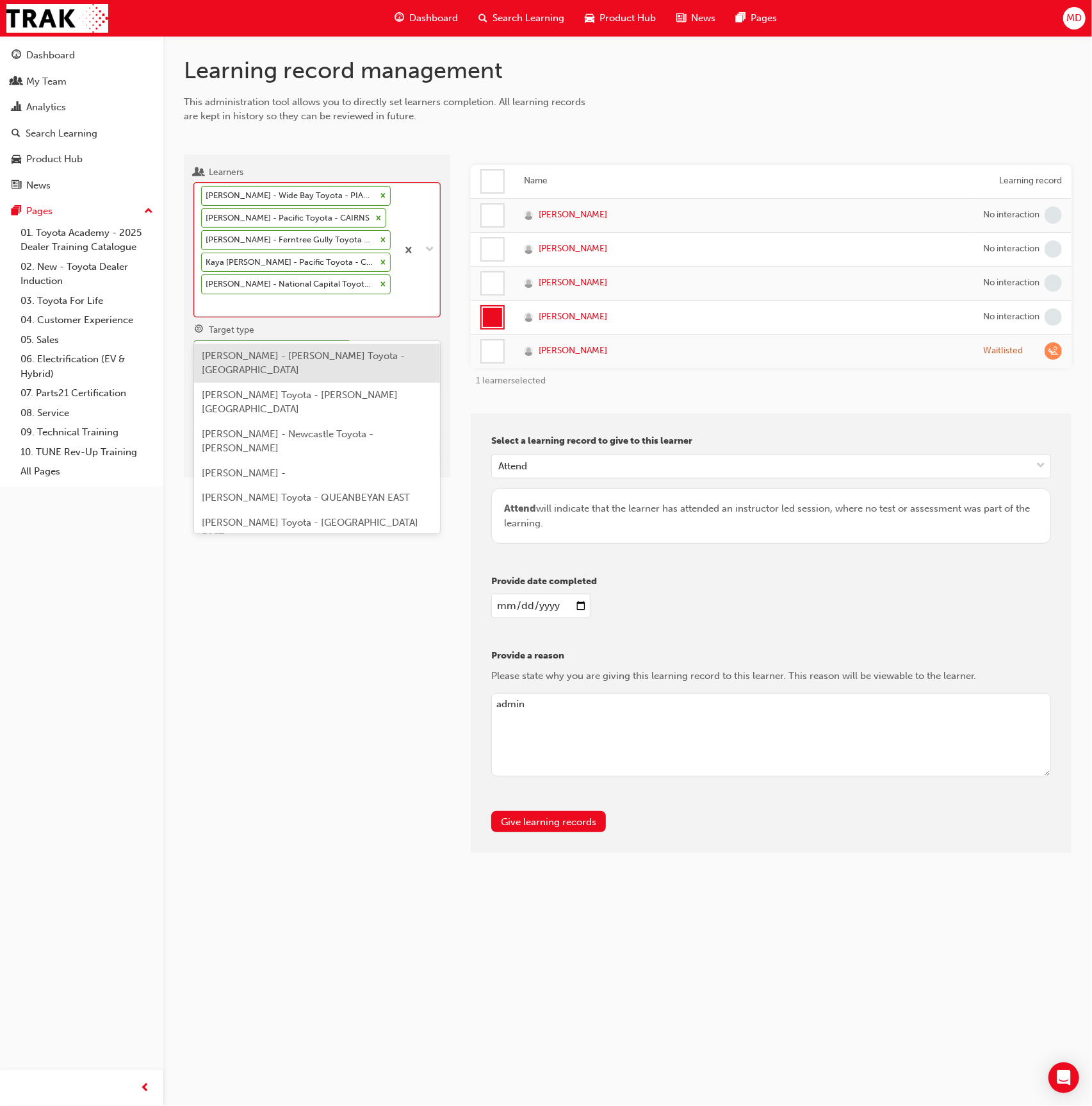
click at [381, 194] on icon at bounding box center [383, 195] width 5 height 5
click at [202, 299] on input "Learners option Chris Wood - Grand Toyota - WANGARA, deselected. option Albert …" at bounding box center [202, 305] width 1 height 11
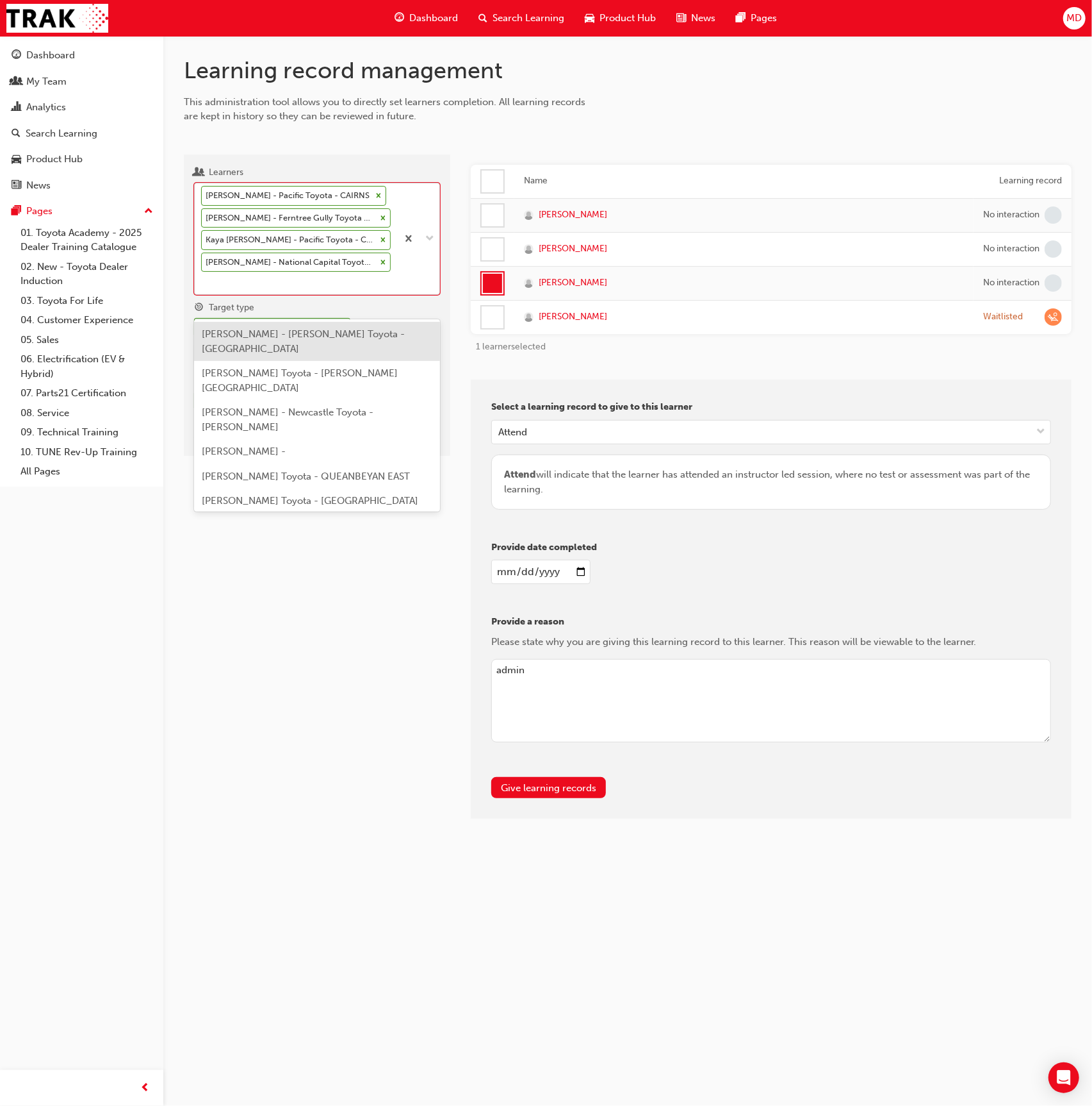
click at [372, 194] on div at bounding box center [379, 195] width 14 height 19
click at [202, 277] on input "Learners option Toby Lynch - Wide Bay Toyota - PIALBA, deselected. option Alber…" at bounding box center [202, 282] width 1 height 11
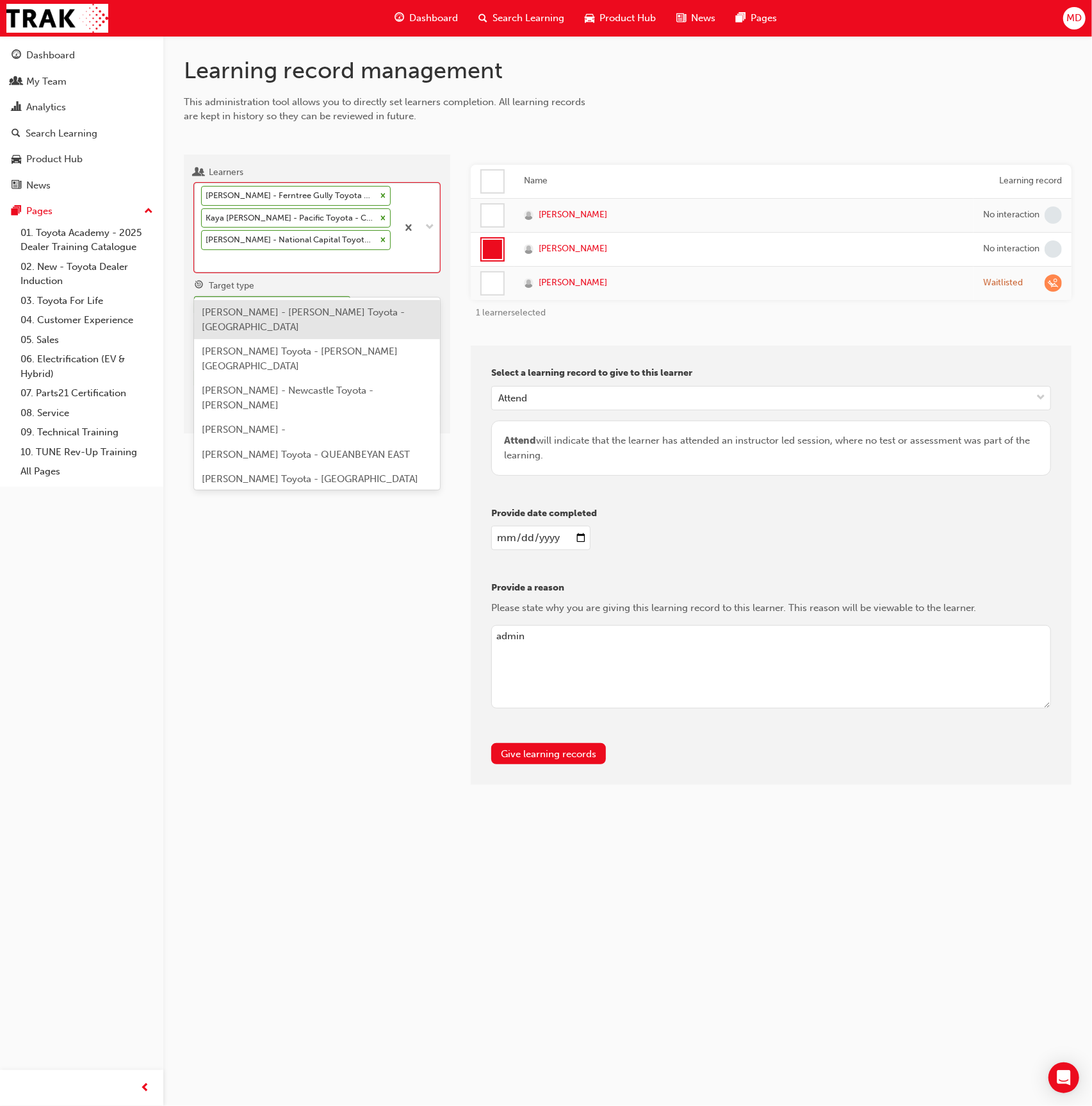
click at [381, 196] on icon at bounding box center [383, 195] width 9 height 9
click at [202, 255] on input "Learners option Kerrie Treen - Pacific Toyota - CAIRNS, deselected. option Albe…" at bounding box center [202, 260] width 1 height 11
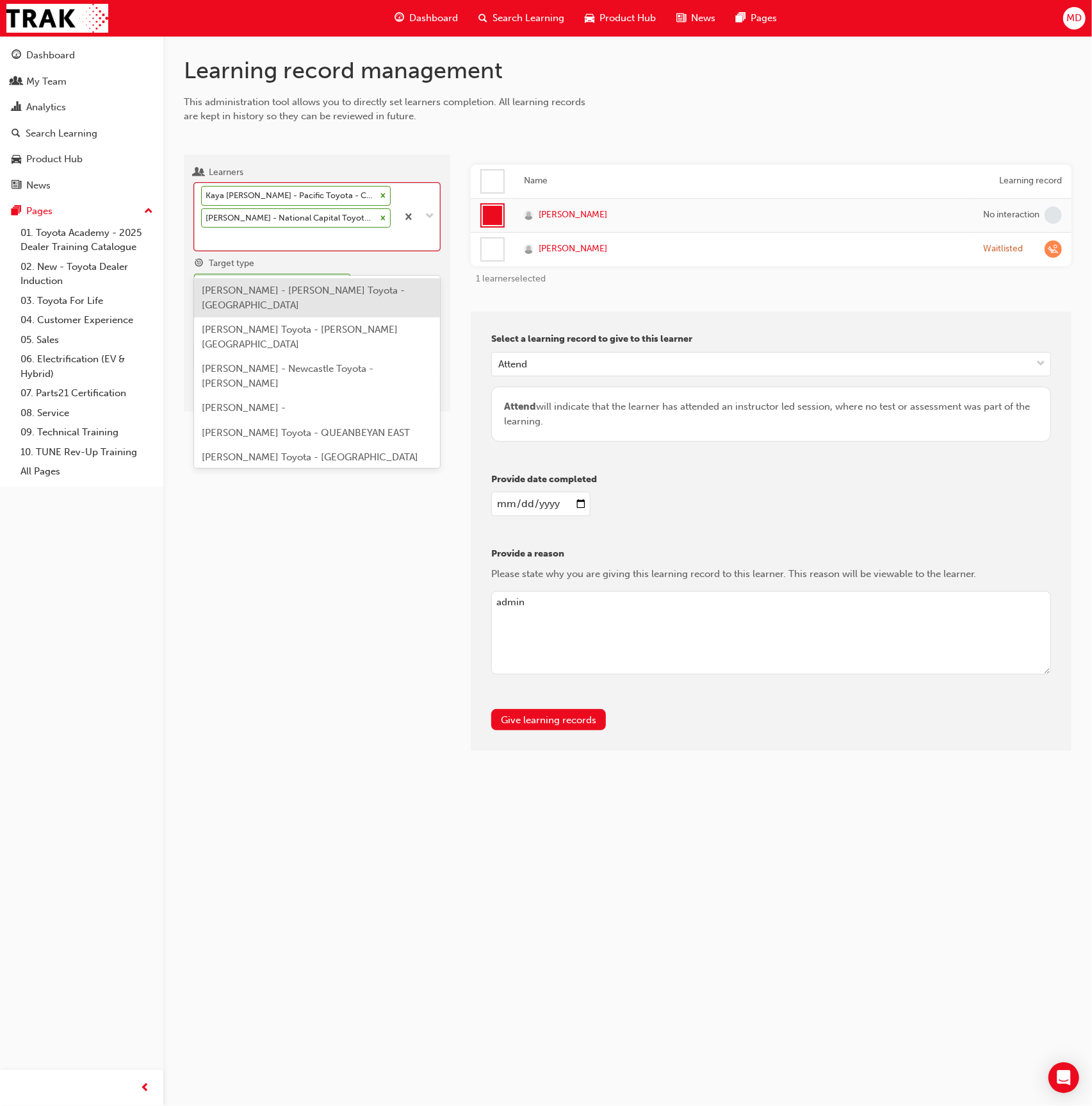
click at [379, 194] on icon at bounding box center [383, 195] width 9 height 9
click at [202, 232] on input "Learners option Michael Grapsas - Ferntree Gully Toyota - FERNTREE GULLY, desel…" at bounding box center [202, 238] width 1 height 11
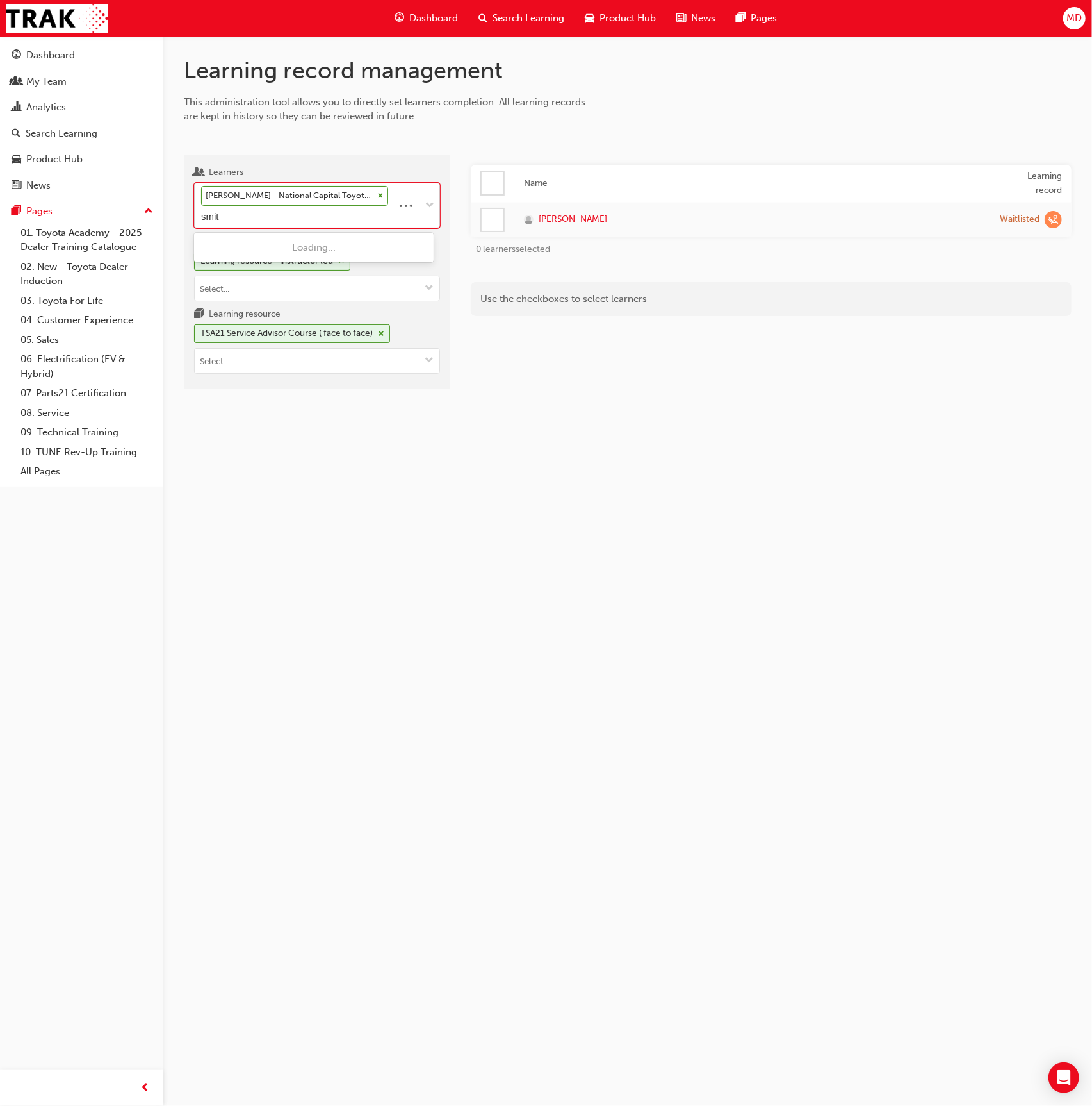
type input "smith"
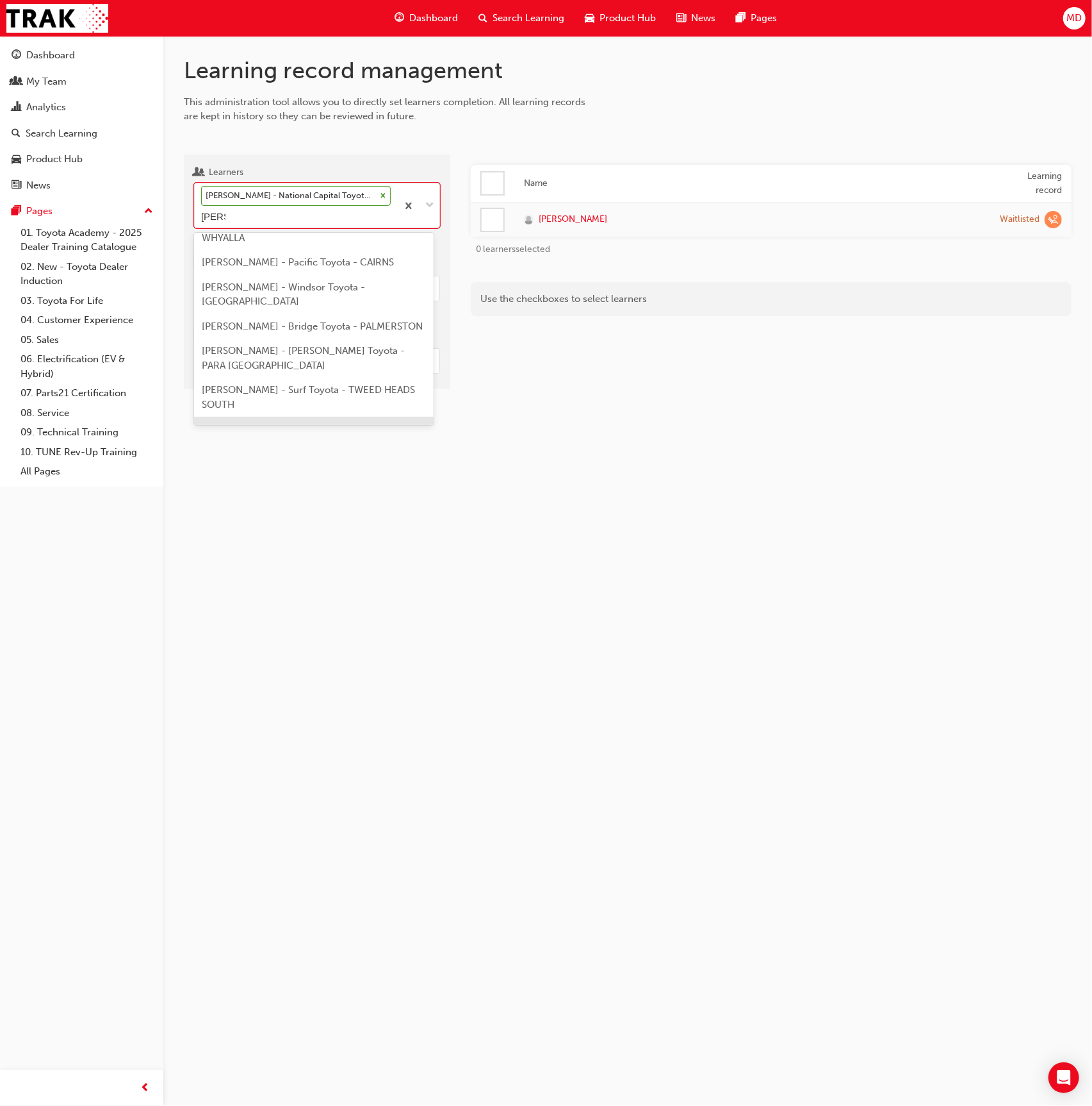
scroll to position [307, 0]
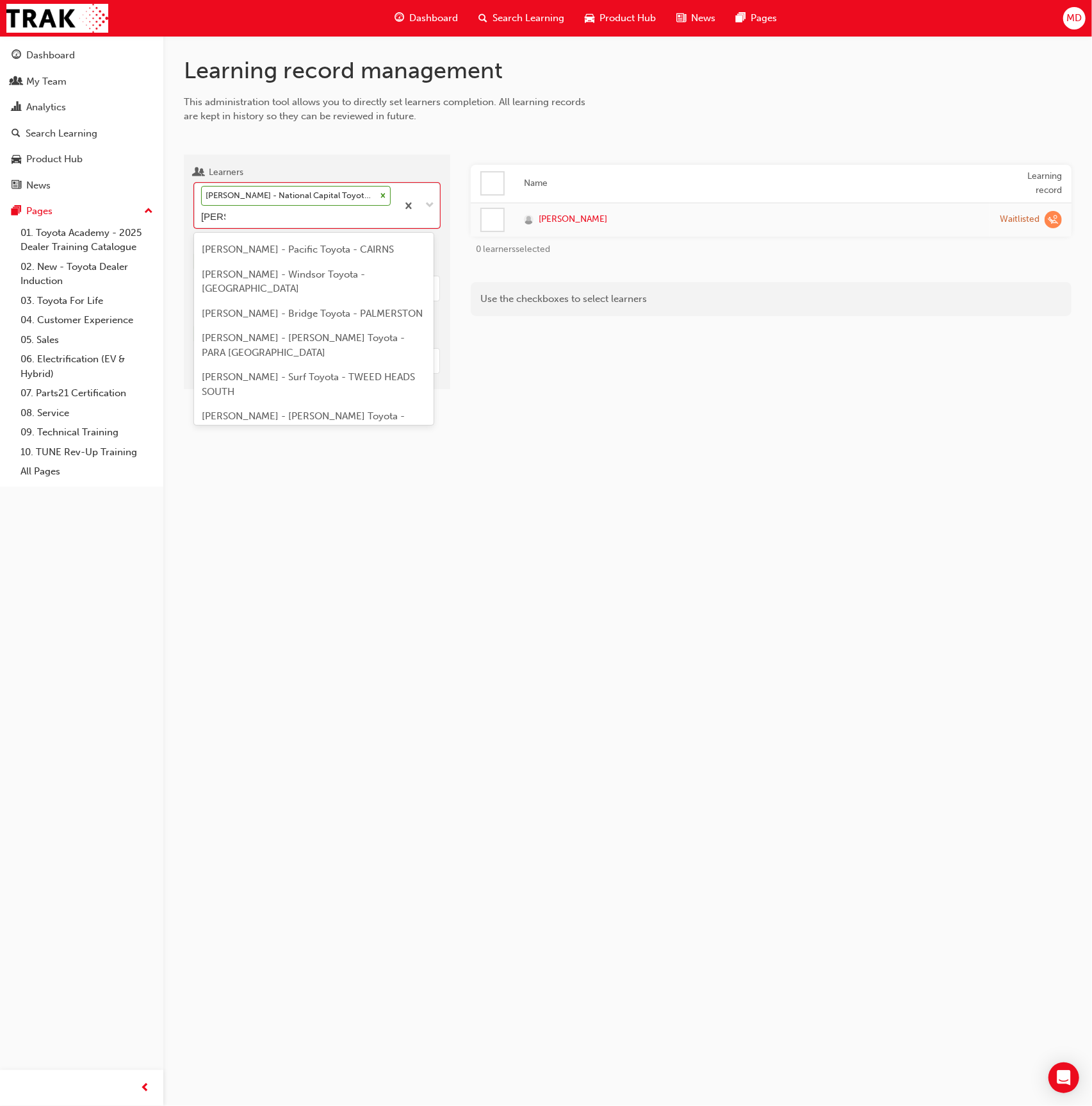
click at [306, 482] on div "Brendan Smith - Maddington Toyota - MADDINGTON, Canning Vale Toyota - CANNING V…" at bounding box center [314, 509] width 240 height 54
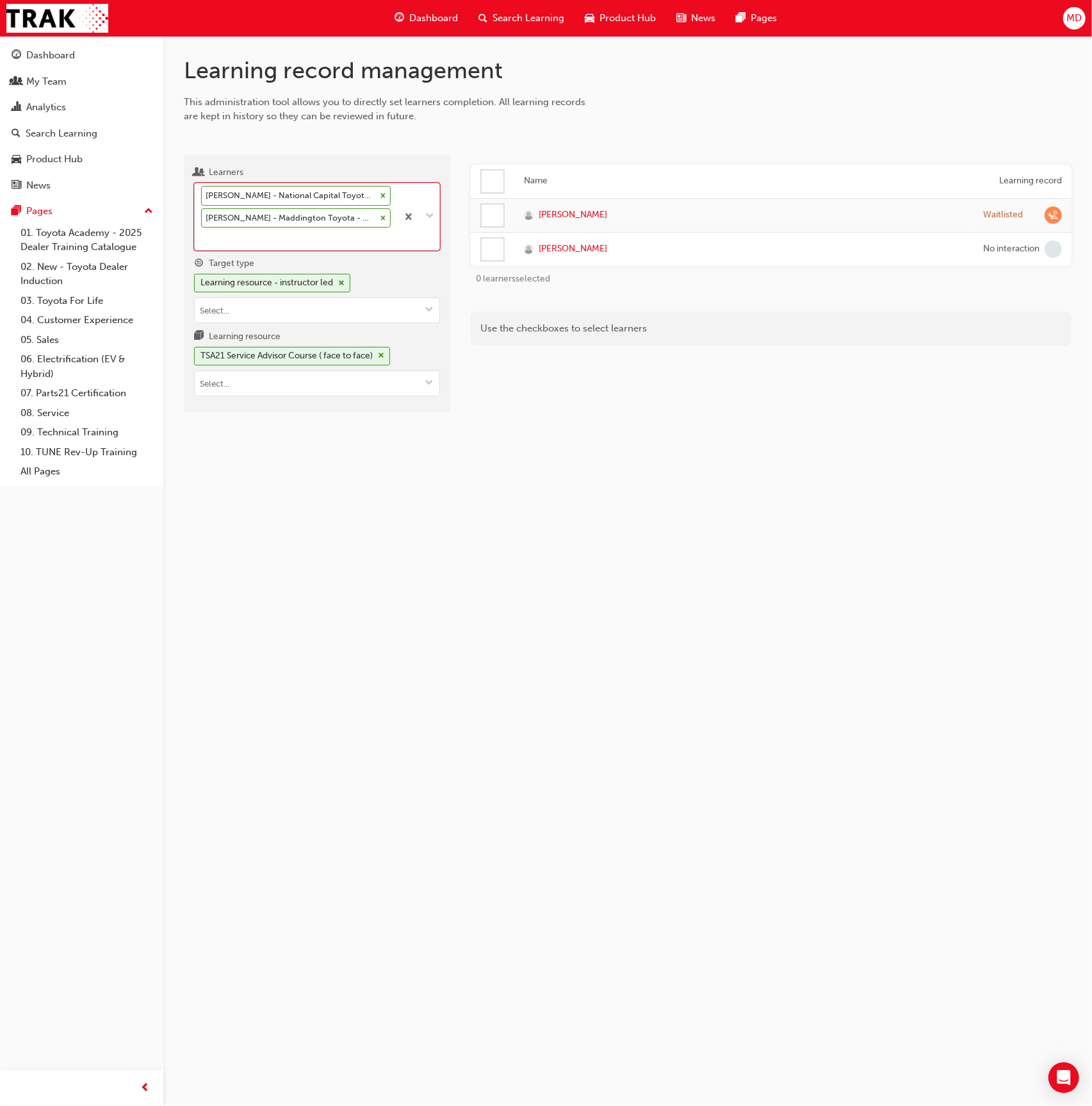
click at [384, 193] on icon at bounding box center [383, 195] width 9 height 9
click at [202, 232] on input "Learners option Brendan Smith - Maddington Toyota - MADDINGTON, Canning Vale To…" at bounding box center [202, 238] width 1 height 11
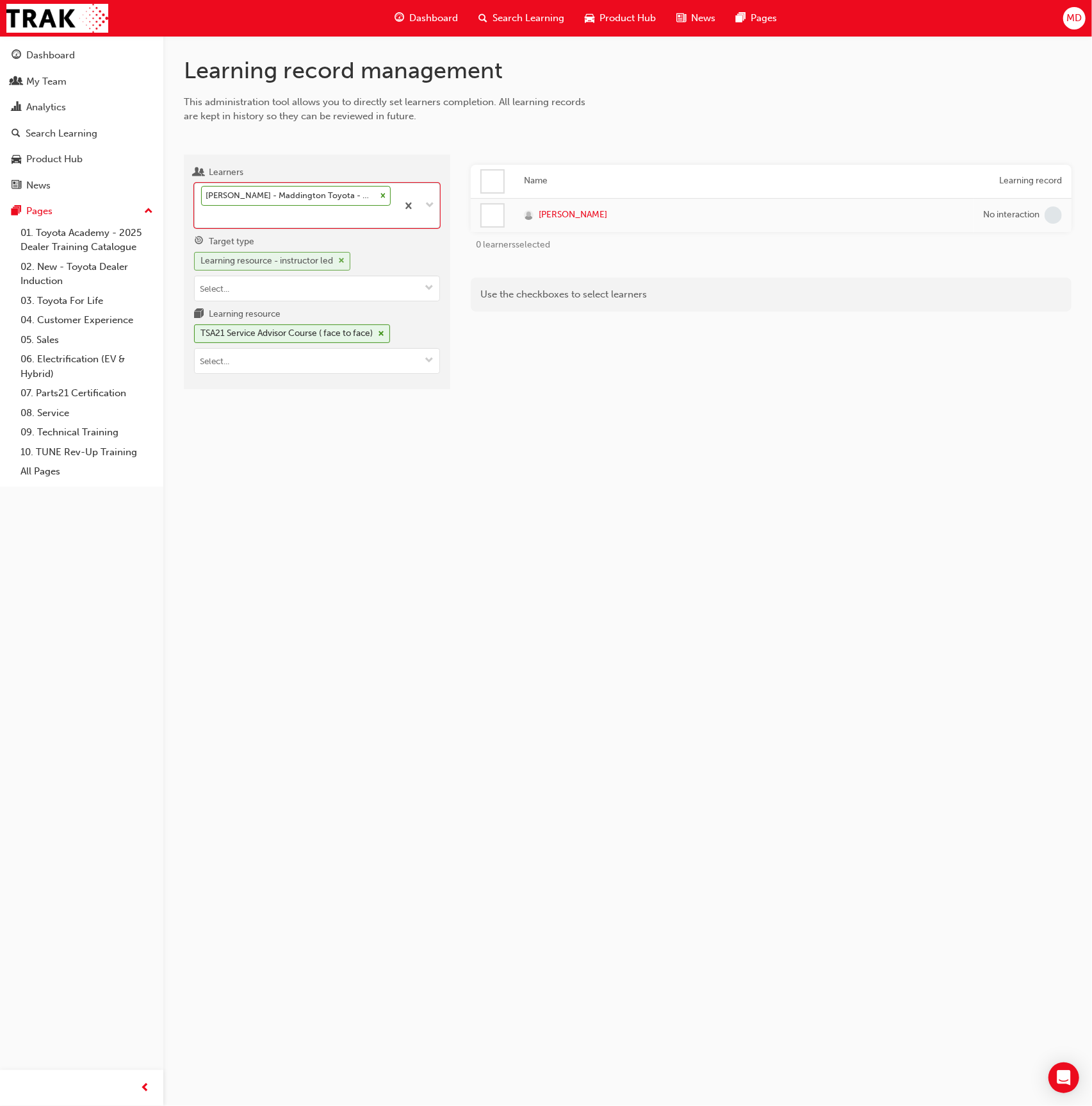
click at [329, 264] on div "Learning resource - instructor led" at bounding box center [267, 261] width 133 height 14
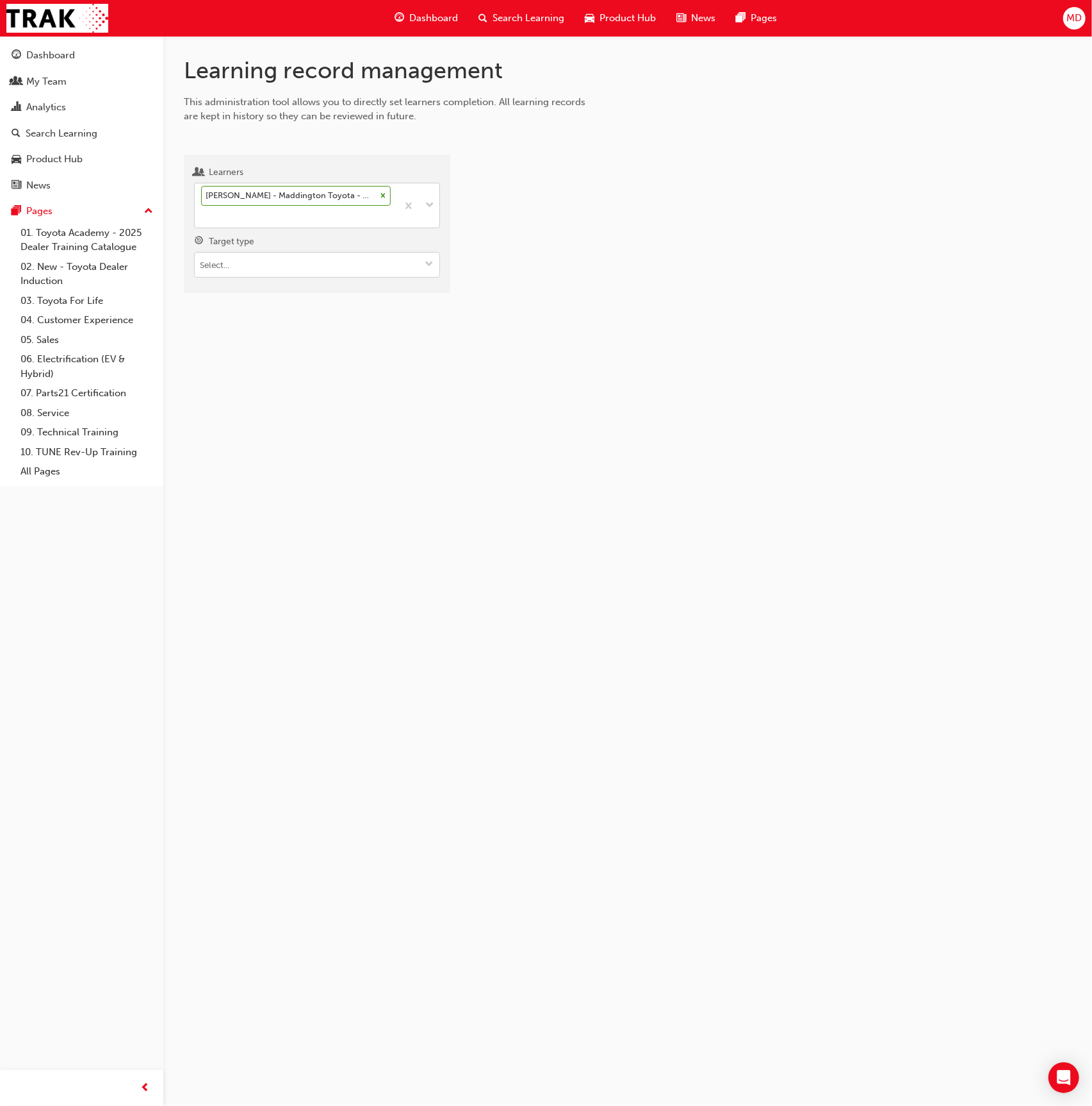
drag, startPoint x: 325, startPoint y: 277, endPoint x: 325, endPoint y: 269, distance: 8.0
click at [325, 277] on div "Learners Brendan Smith - Maddington Toyota - MADDINGTON, Canning Vale Toyota - …" at bounding box center [316, 223] width 267 height 138
click at [325, 266] on input "Target type" at bounding box center [316, 264] width 245 height 24
click at [320, 285] on li "Learning resource - eLearning module" at bounding box center [317, 289] width 246 height 24
click at [296, 346] on input "Learning resource" at bounding box center [316, 336] width 245 height 24
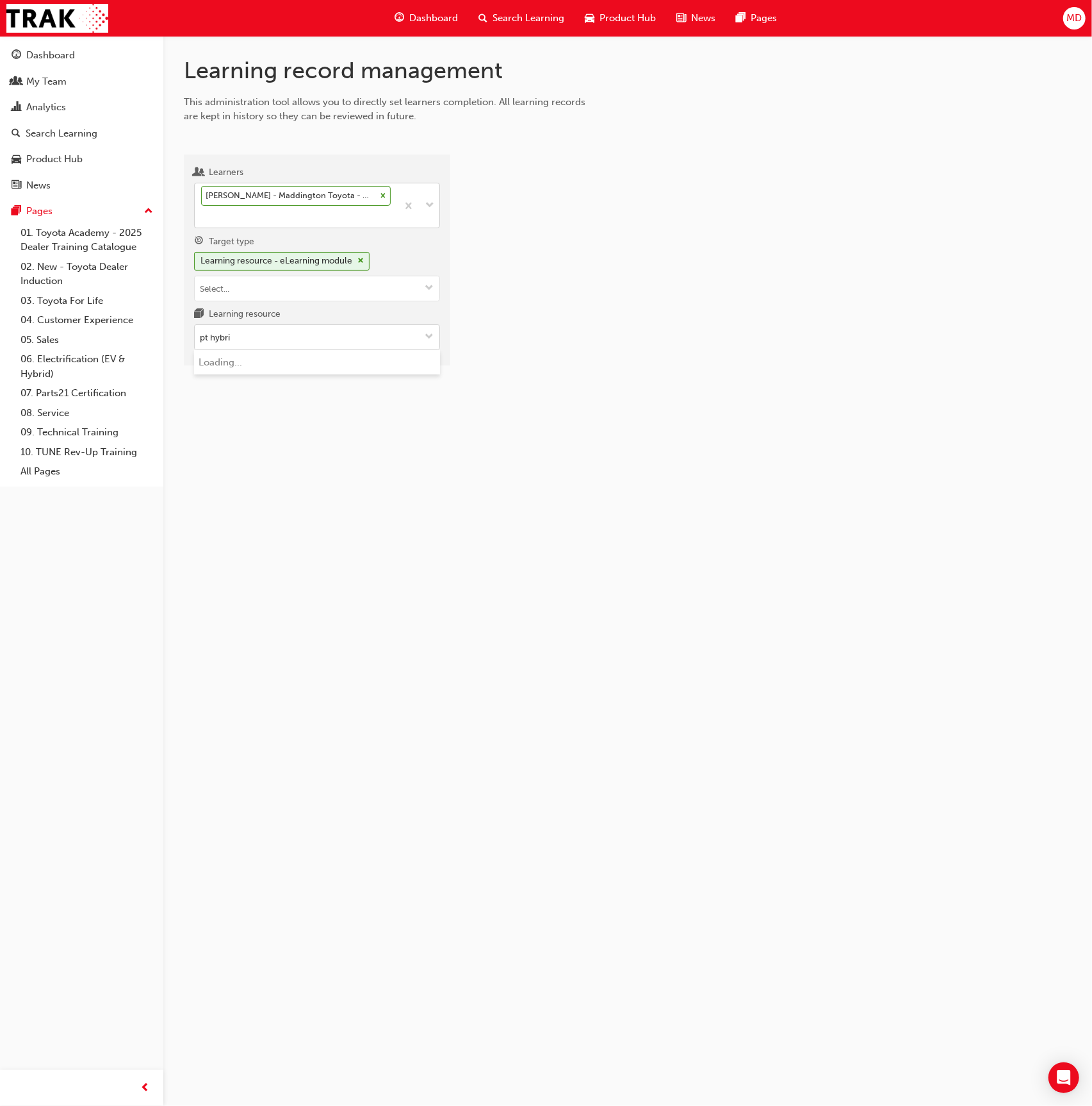
type input "pt hybrid"
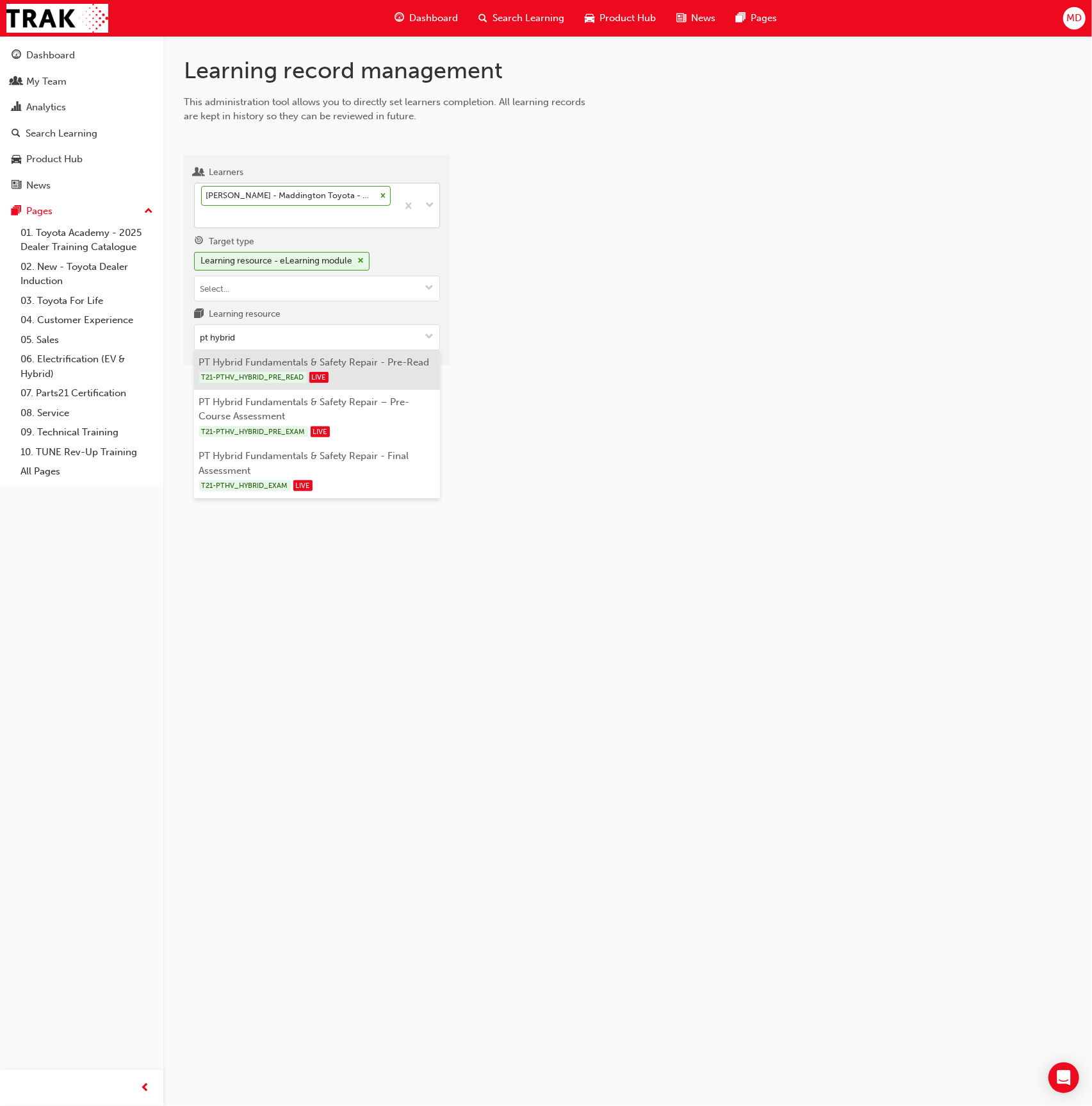
click at [344, 369] on div "T21-PTHV_HYBRID_PRE_READ LIVE" at bounding box center [317, 377] width 237 height 16
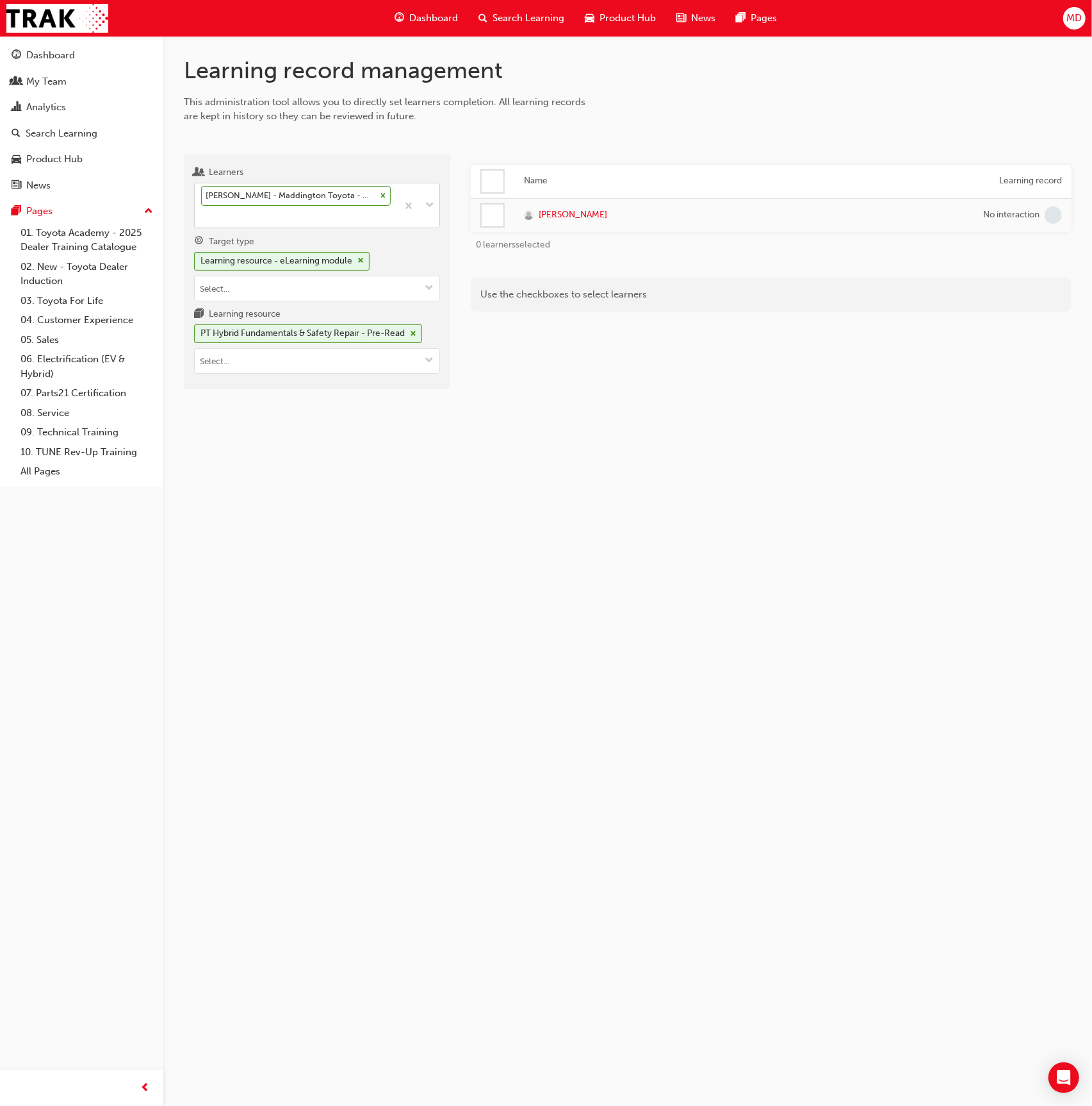
click at [487, 215] on div at bounding box center [493, 215] width 22 height 22
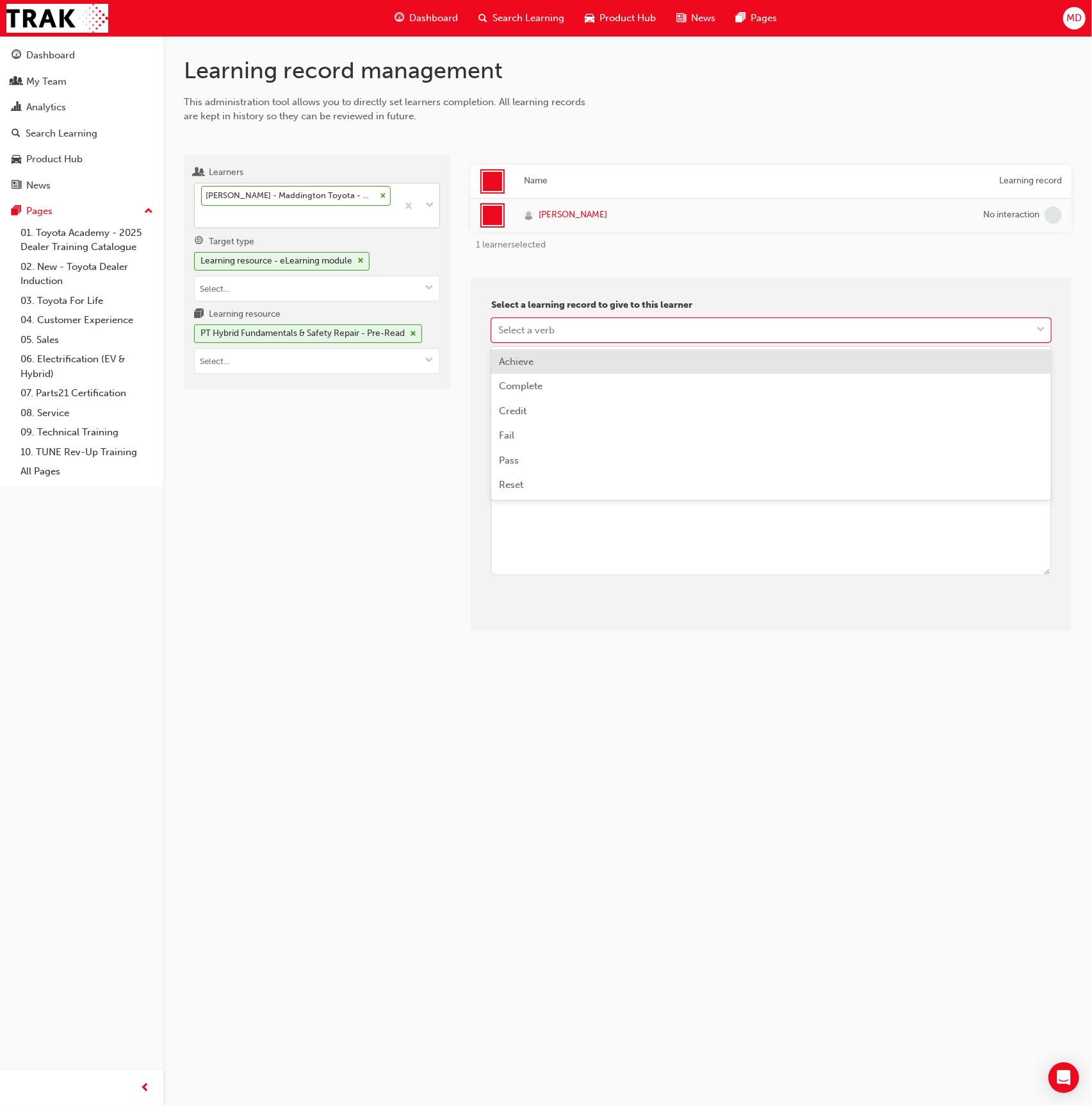
drag, startPoint x: 551, startPoint y: 334, endPoint x: 553, endPoint y: 373, distance: 39.1
click at [551, 333] on div "Select a verb" at bounding box center [526, 330] width 56 height 14
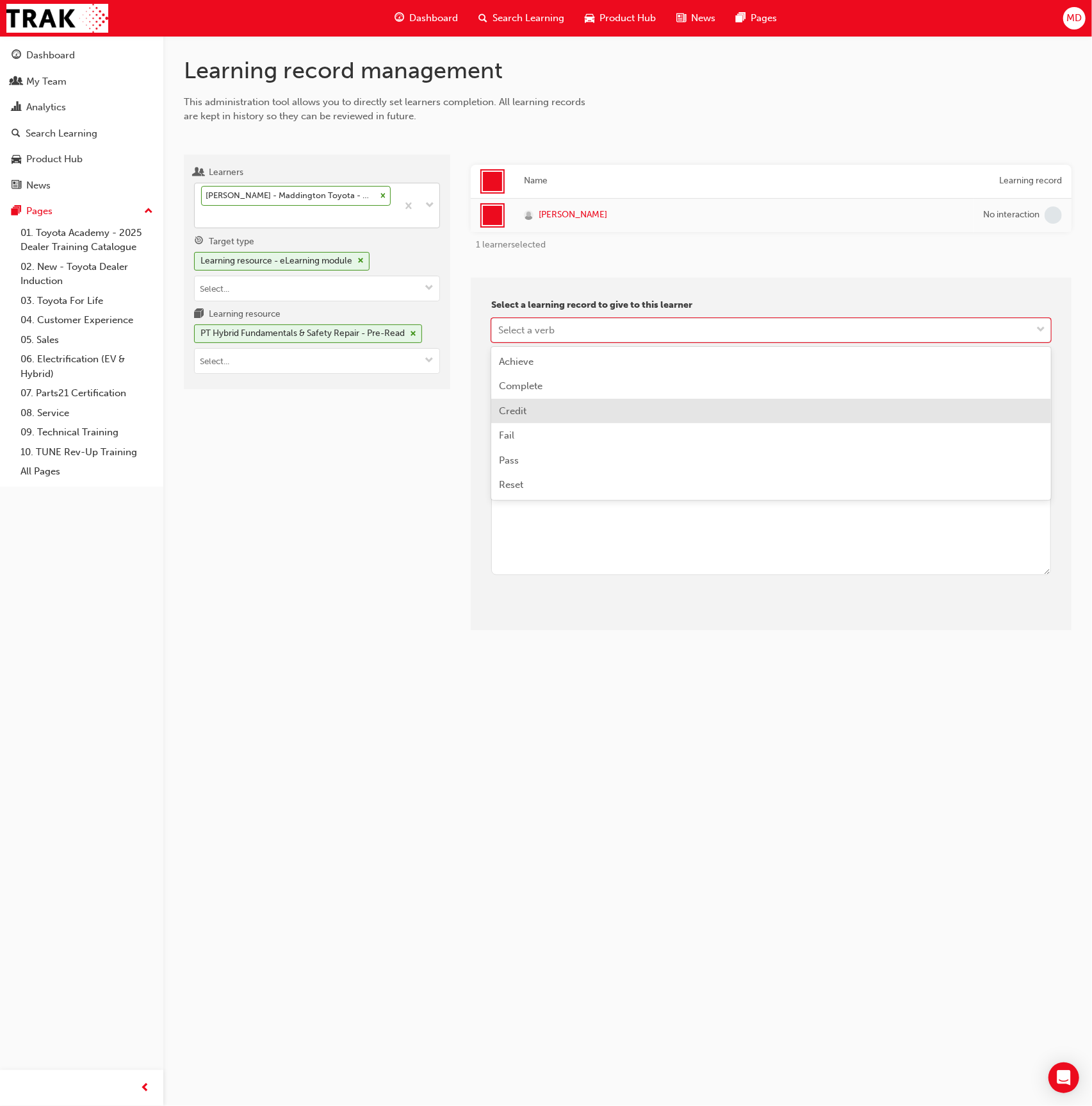
click at [549, 401] on div "Credit" at bounding box center [771, 411] width 560 height 25
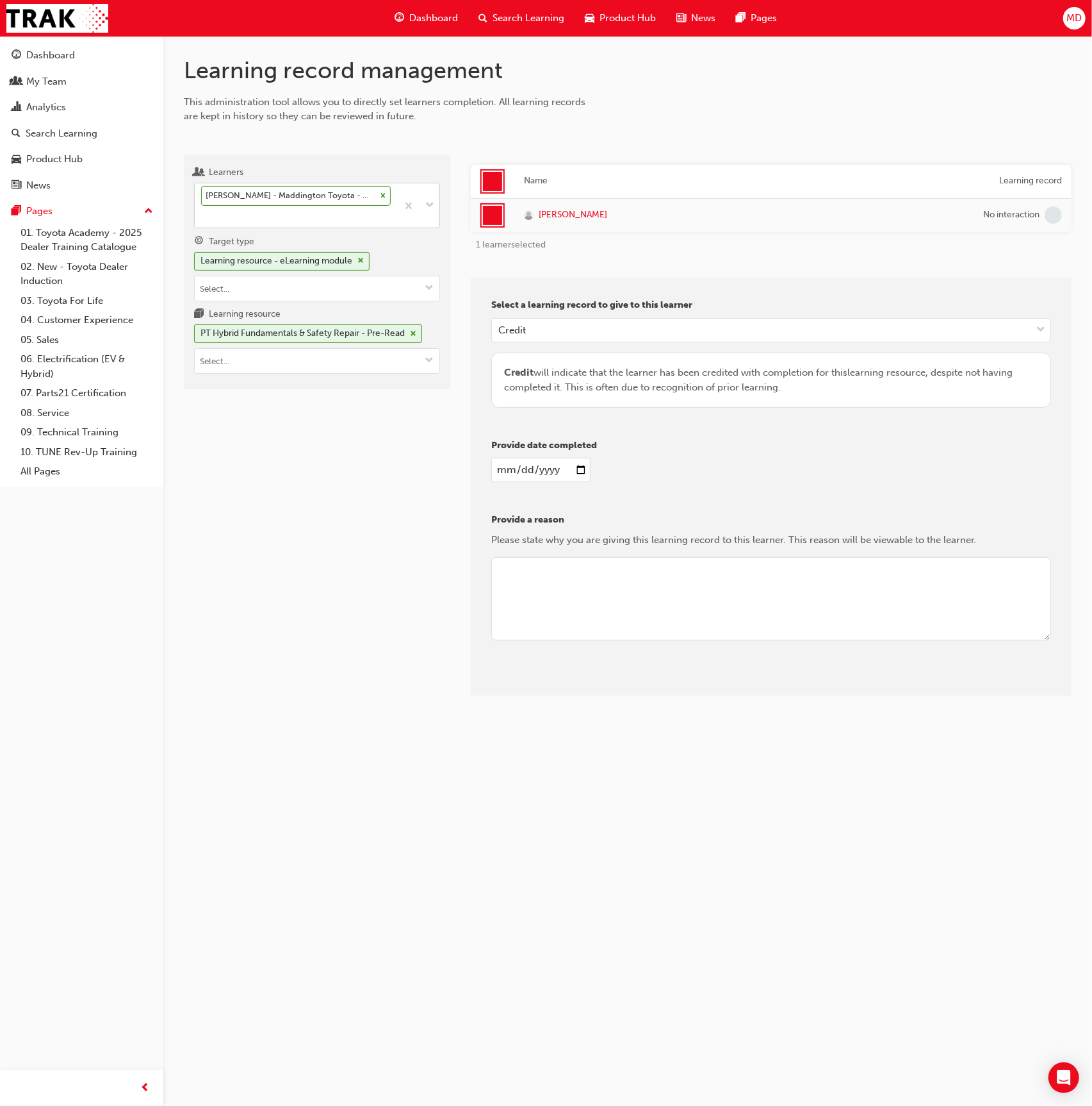
click at [510, 464] on input "date" at bounding box center [541, 469] width 99 height 24
type input "[DATE]"
click at [669, 645] on div "Provide a reason Please state why you are giving this learning record to this l…" at bounding box center [771, 583] width 560 height 142
click at [635, 603] on textarea at bounding box center [771, 599] width 560 height 83
type textarea "admin"
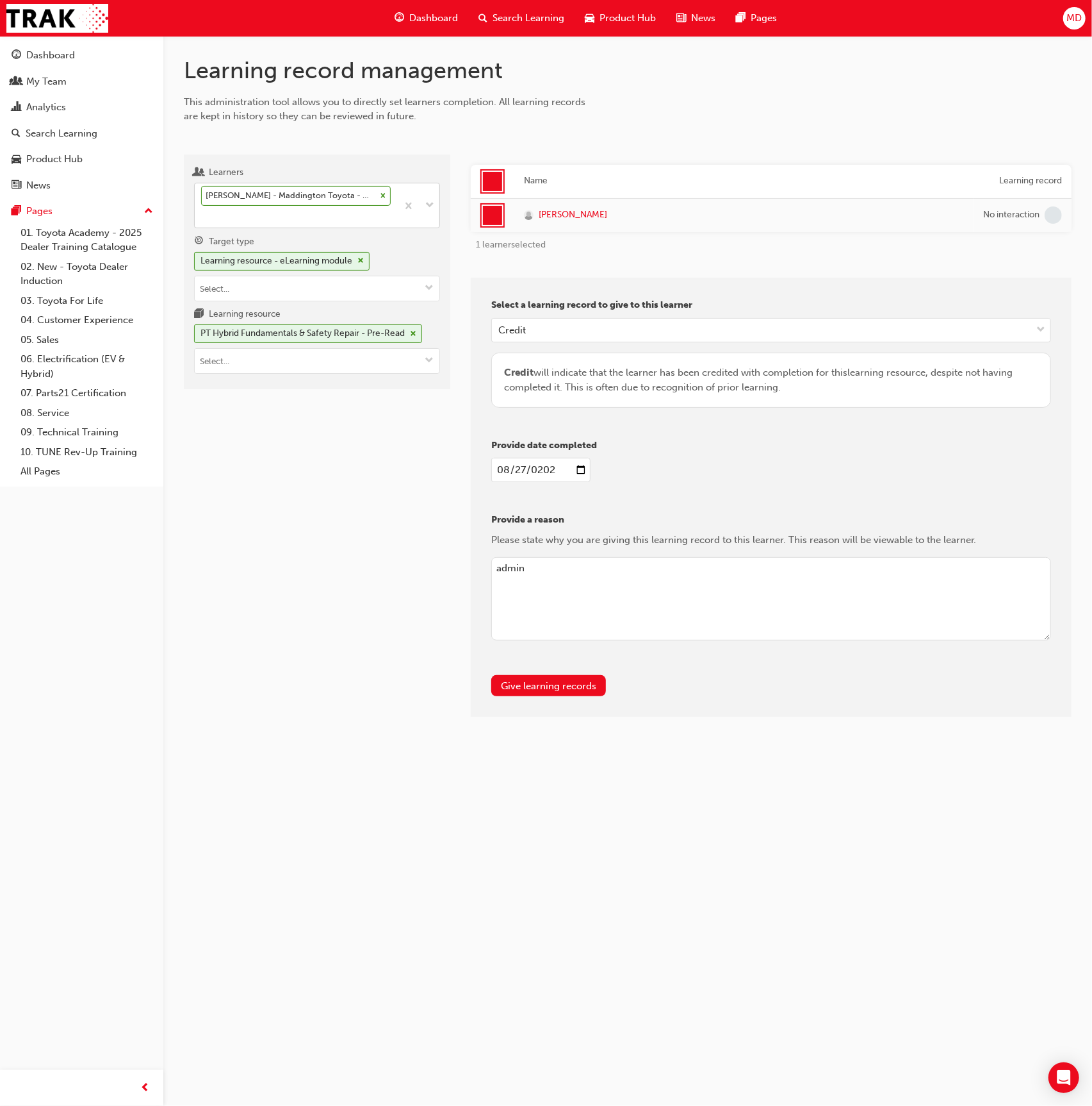
click at [569, 654] on div "Select a learning record to give to this learner Credit Credit will indicate th…" at bounding box center [771, 497] width 601 height 440
click at [562, 681] on button "Give learning records" at bounding box center [549, 685] width 115 height 21
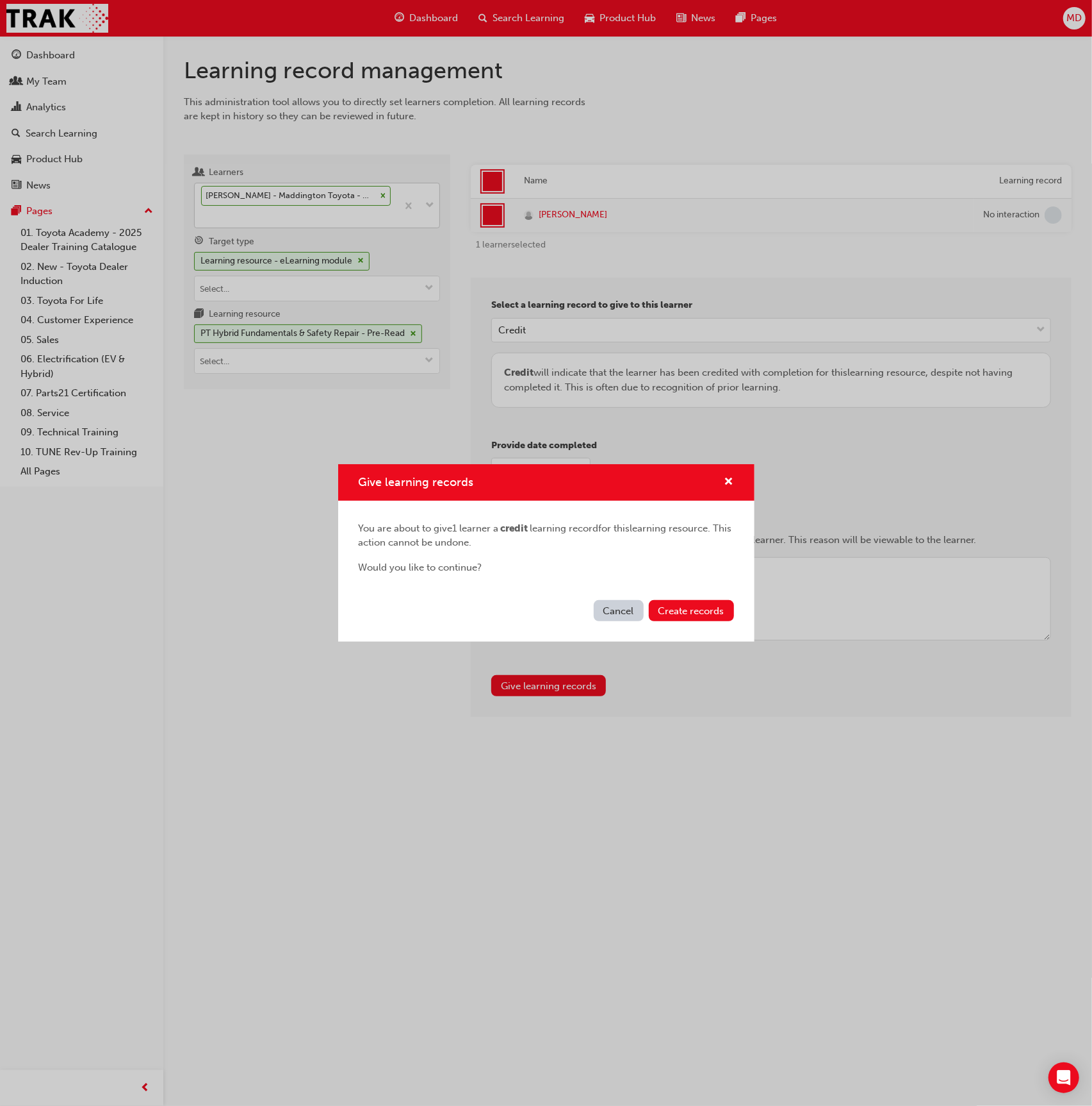
click at [703, 595] on div "Cancel Create records" at bounding box center [546, 619] width 417 height 47
click at [710, 603] on button "Create records" at bounding box center [692, 610] width 85 height 21
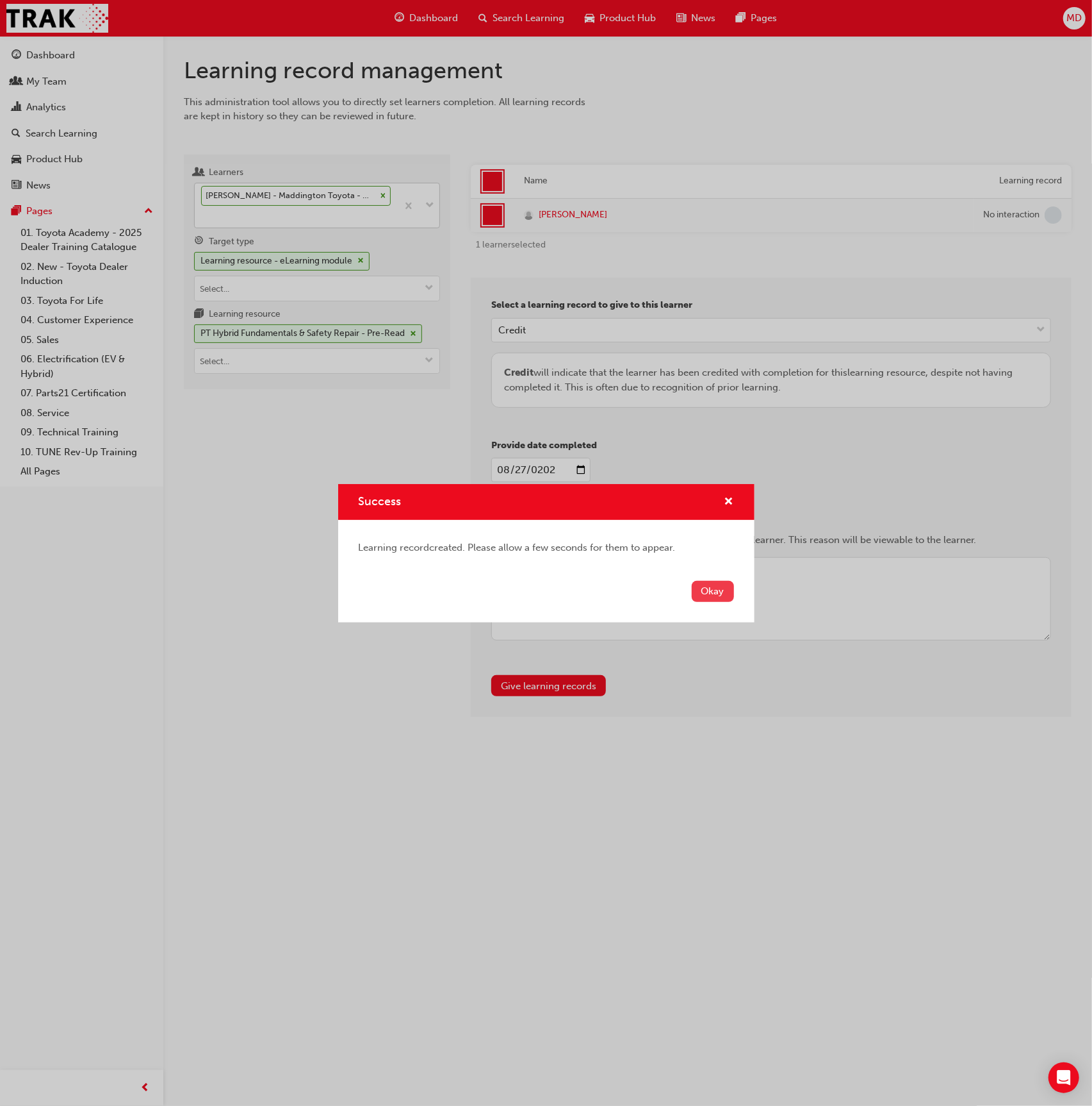
click at [727, 589] on button "Okay" at bounding box center [712, 591] width 42 height 21
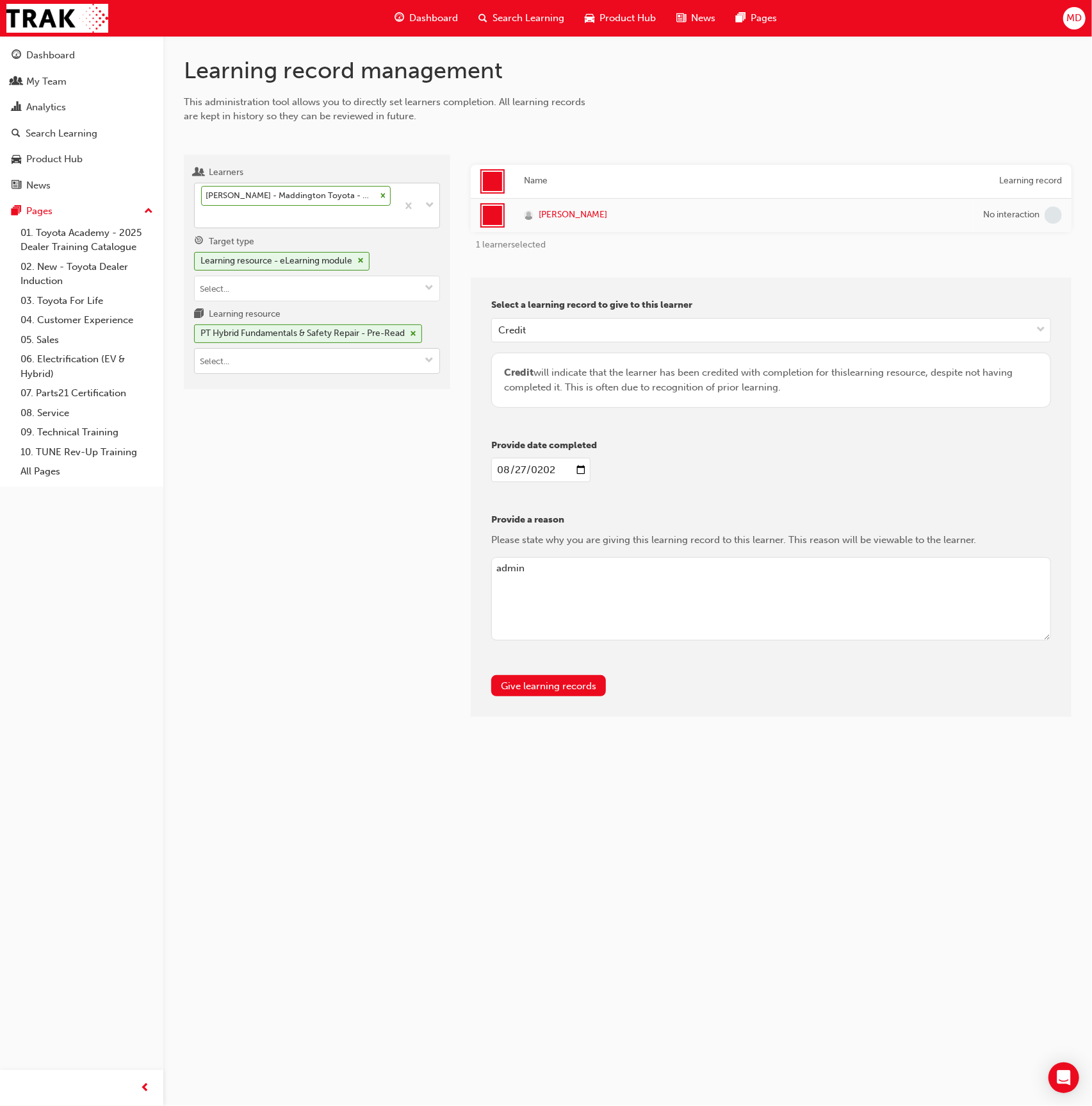
click at [375, 364] on input "Learning resource PT Hybrid Fundamentals & Safety Repair - Pre-Read" at bounding box center [316, 361] width 245 height 24
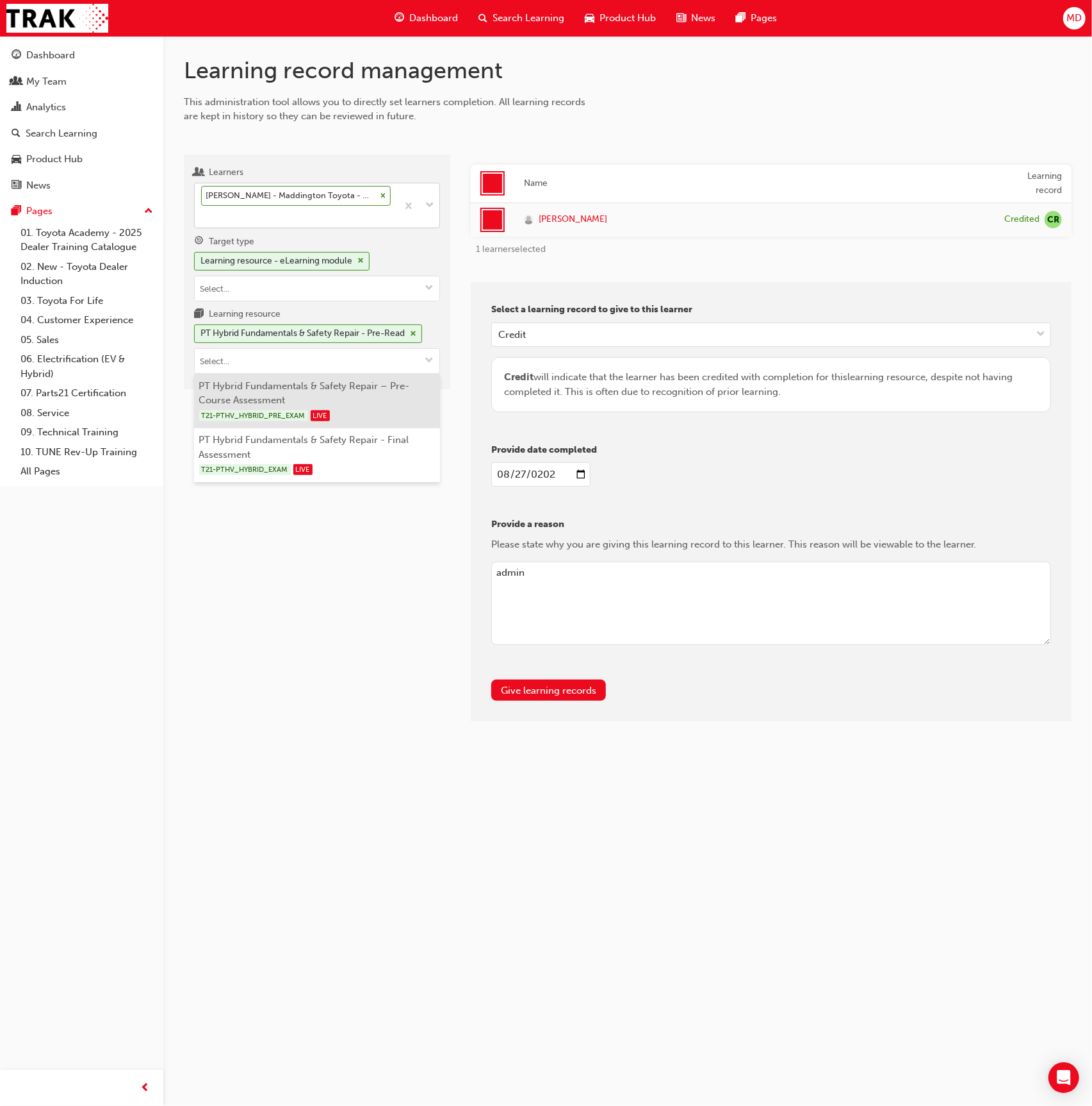
click at [386, 396] on li "PT Hybrid Fundamentals & Safety Repair – Pre-Course Assessment T21-PTHV_HYBRID_…" at bounding box center [317, 401] width 246 height 54
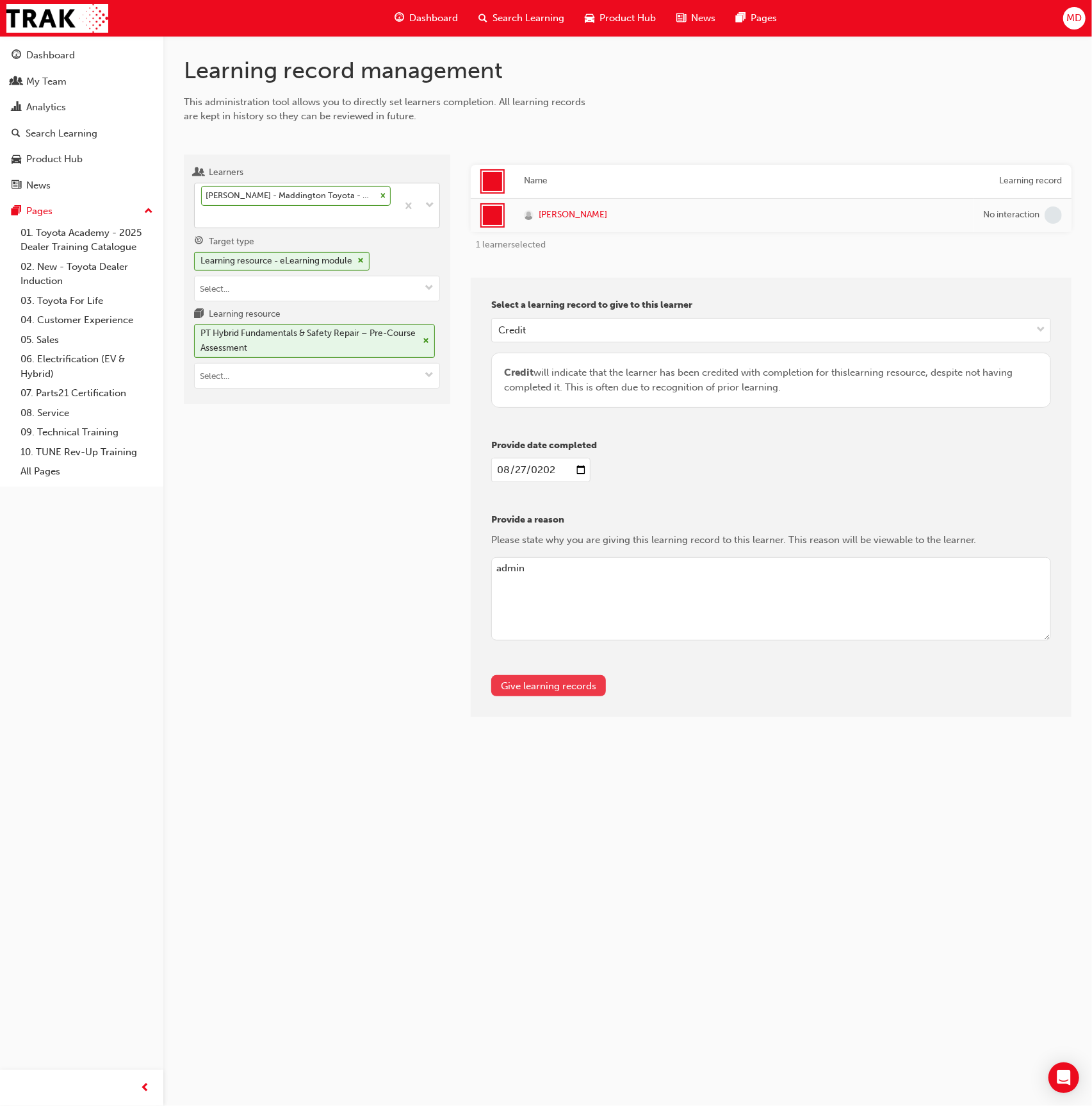
drag, startPoint x: 561, startPoint y: 680, endPoint x: 570, endPoint y: 676, distance: 9.8
click at [570, 676] on button "Give learning records" at bounding box center [549, 685] width 115 height 21
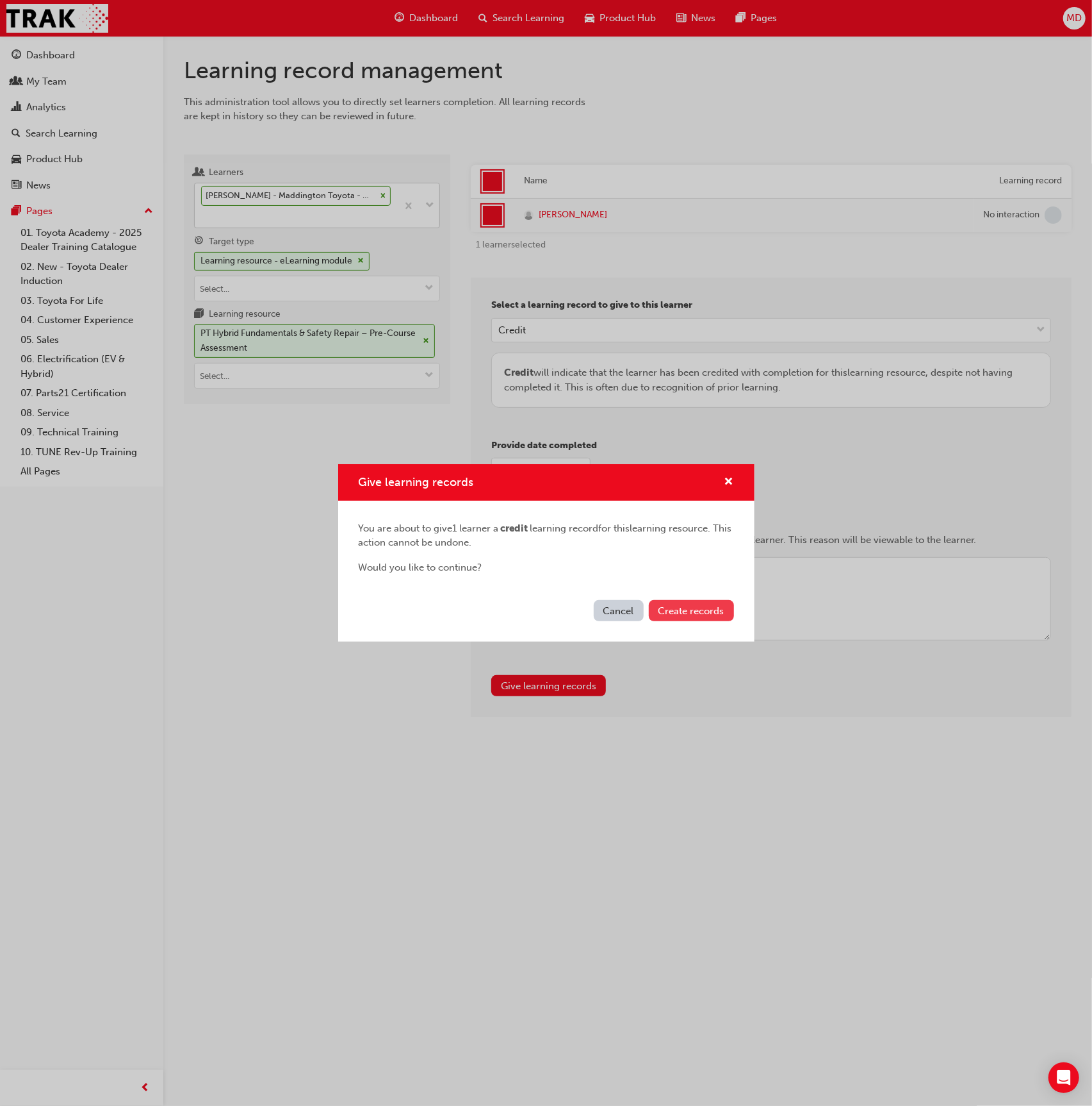
click at [695, 604] on button "Create records" at bounding box center [692, 610] width 85 height 21
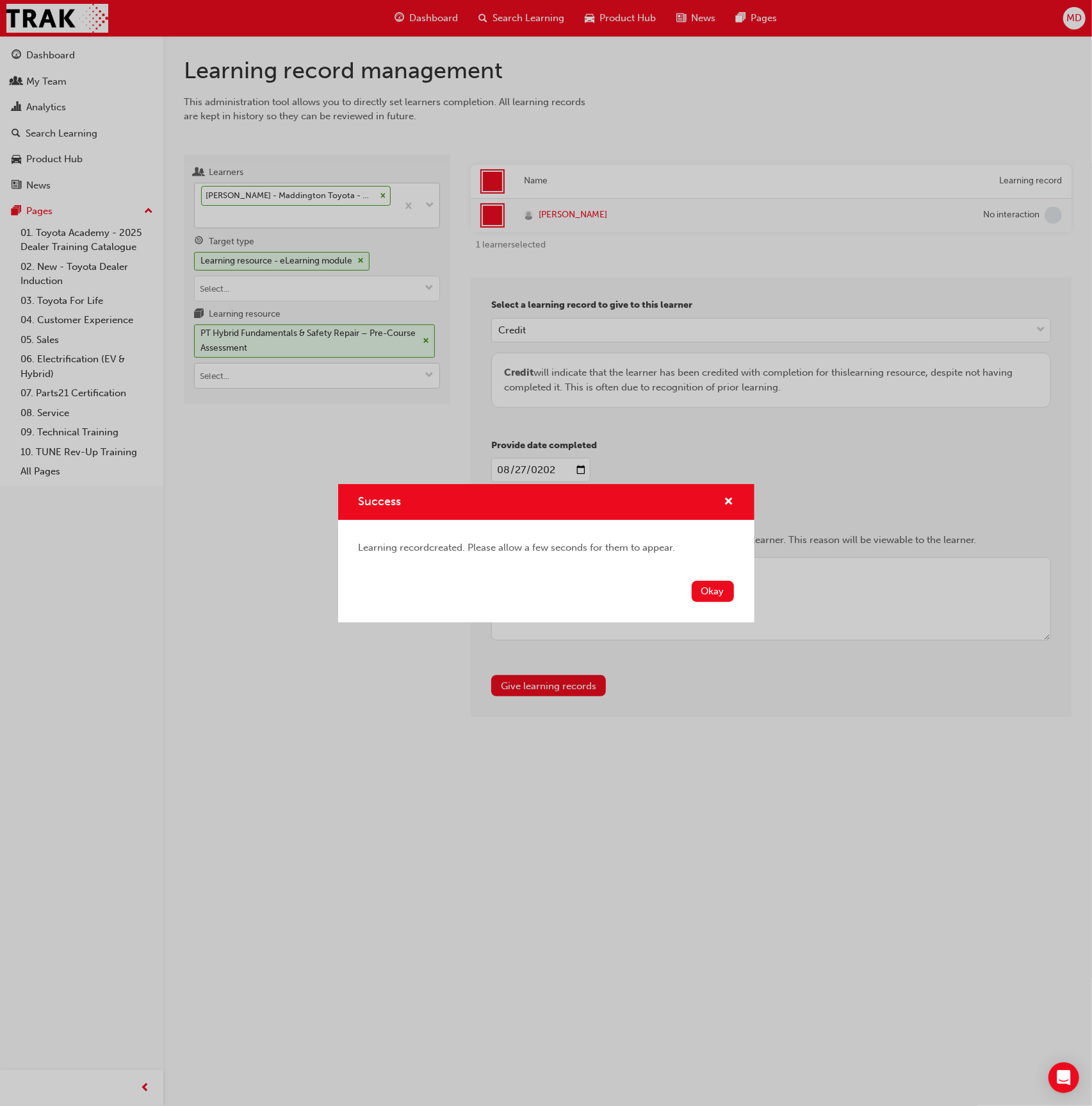
drag, startPoint x: 425, startPoint y: 400, endPoint x: 356, endPoint y: 371, distance: 74.8
click at [400, 389] on div "Success Learning record created. Please allow a few seconds for them to appear.…" at bounding box center [546, 553] width 1092 height 1106
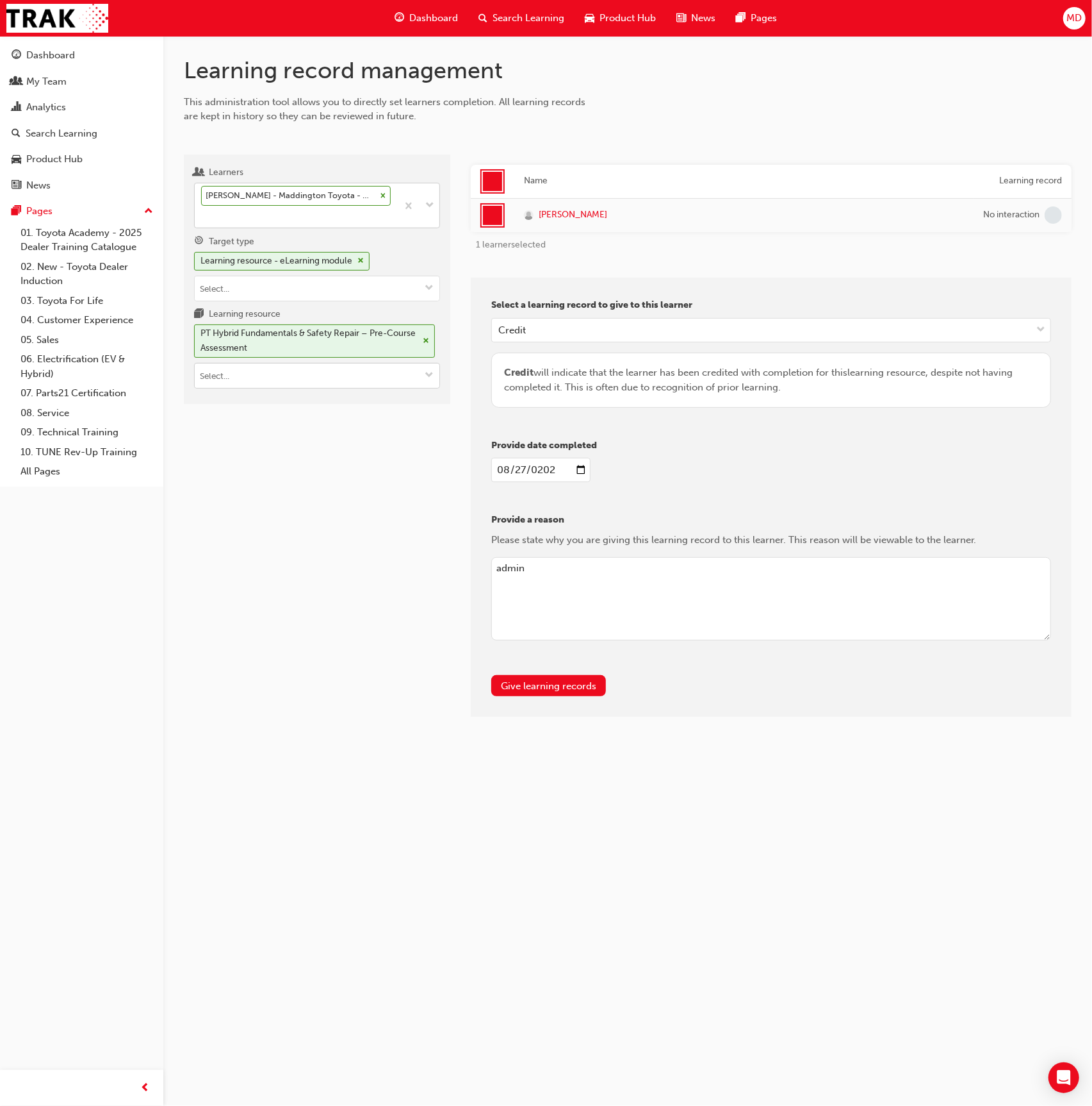
click at [340, 364] on input "Learning resource PT Hybrid Fundamentals & Safety Repair – Pre-Course Assessment" at bounding box center [316, 375] width 245 height 24
click at [379, 463] on div "T21-PTHV_HYBRID_EXAM LIVE" at bounding box center [317, 469] width 237 height 16
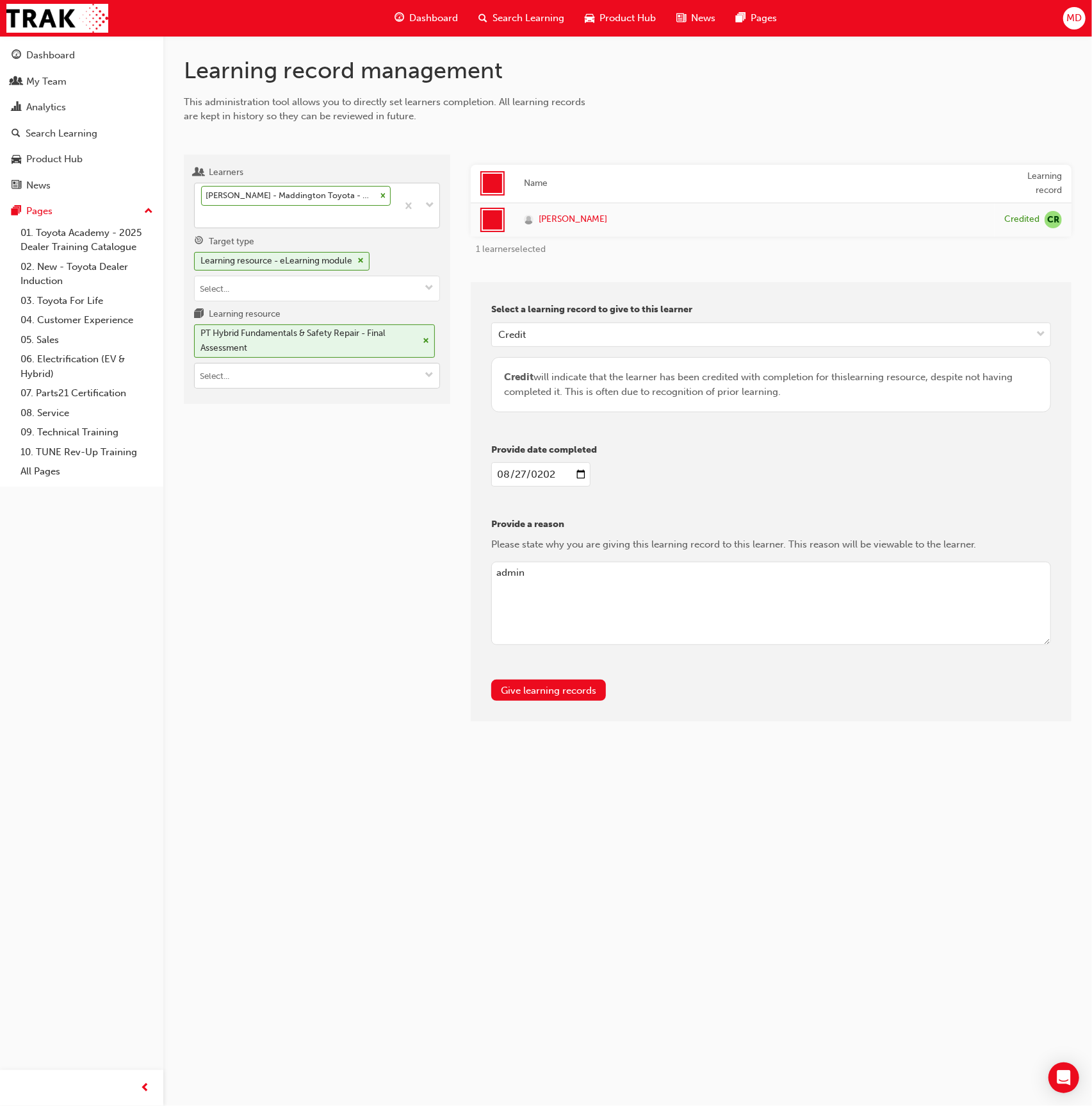
click at [285, 375] on input "Learning resource PT Hybrid Fundamentals & Safety Repair - Final Assessment" at bounding box center [316, 375] width 245 height 24
type input "pt elec"
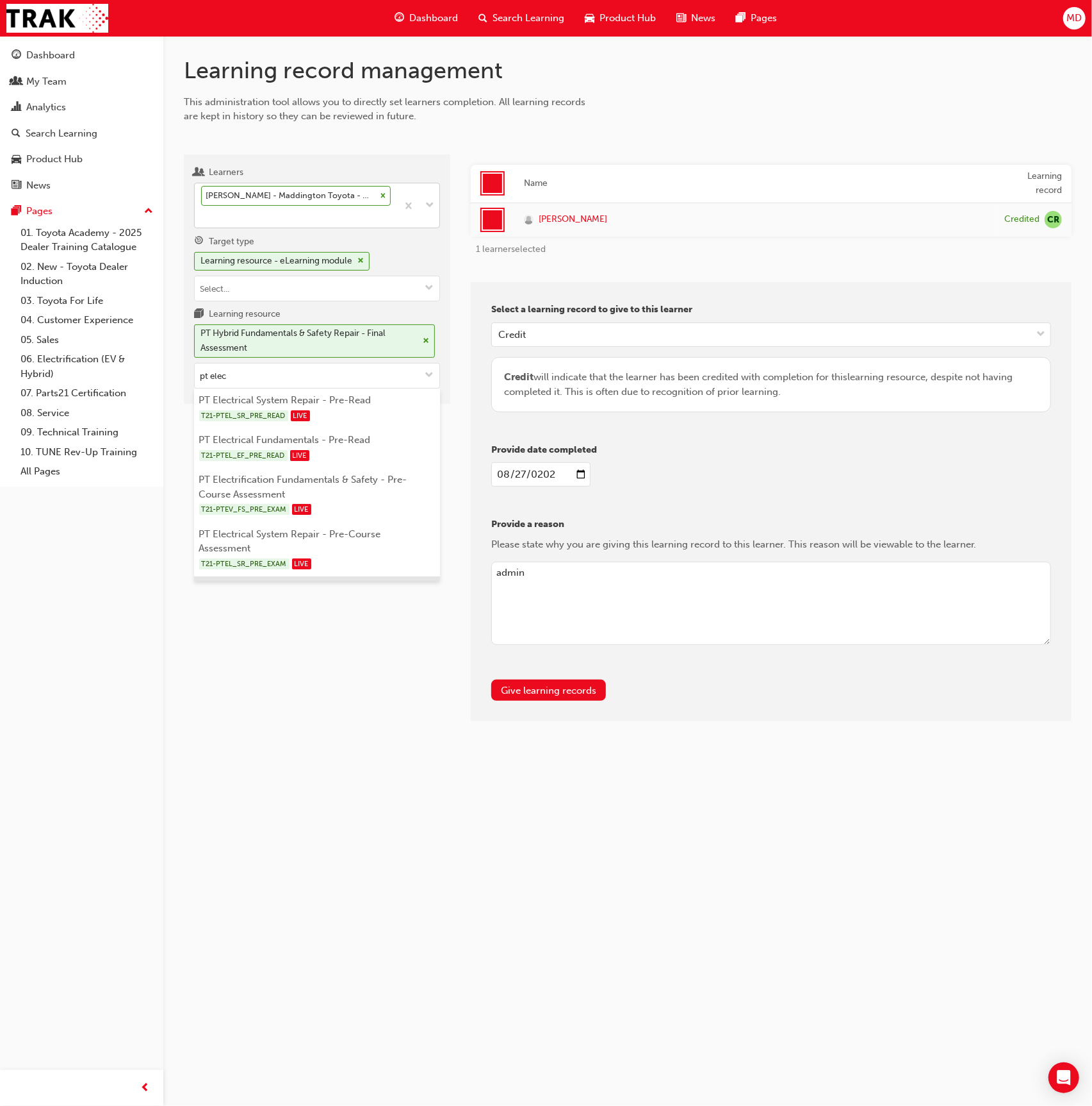
click at [379, 576] on li "PT Electrical Fundamentals - Final Assessment T21-PTEL_EF_EXAM LIVE" at bounding box center [317, 596] width 246 height 40
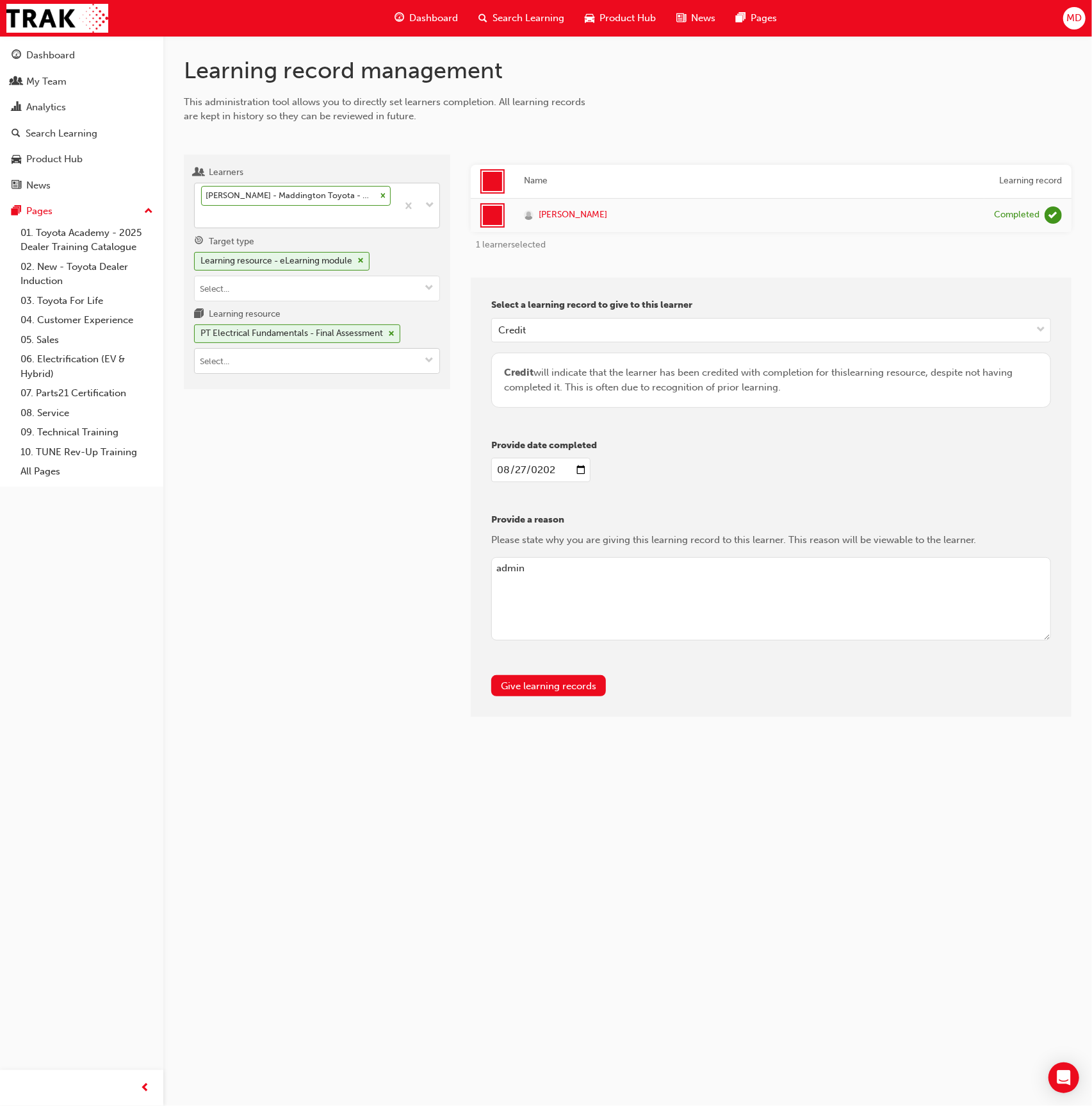
click at [223, 366] on input "Learning resource PT Electrical Fundamentals - Final Assessment" at bounding box center [316, 361] width 245 height 24
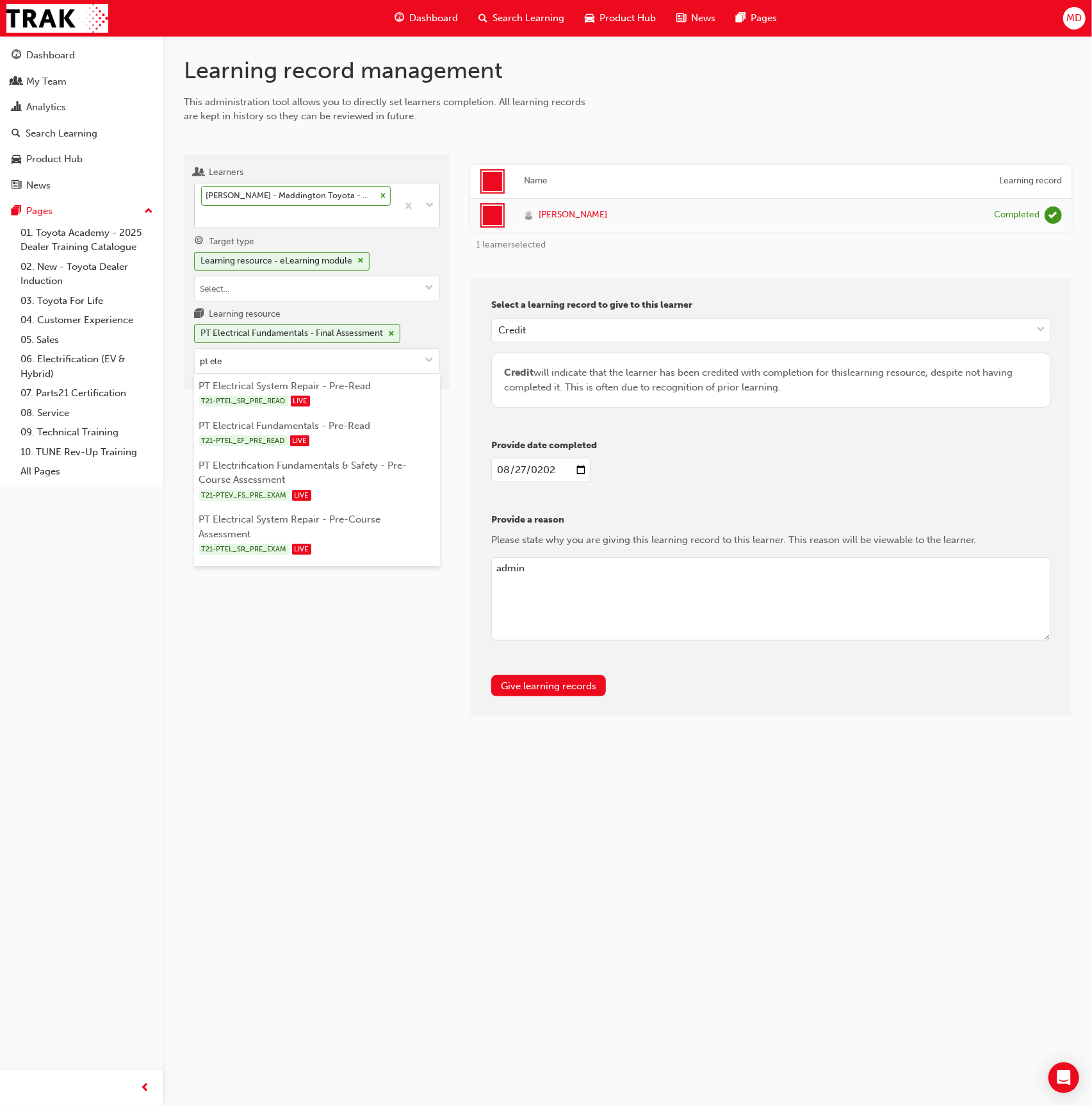
type input "pt elec"
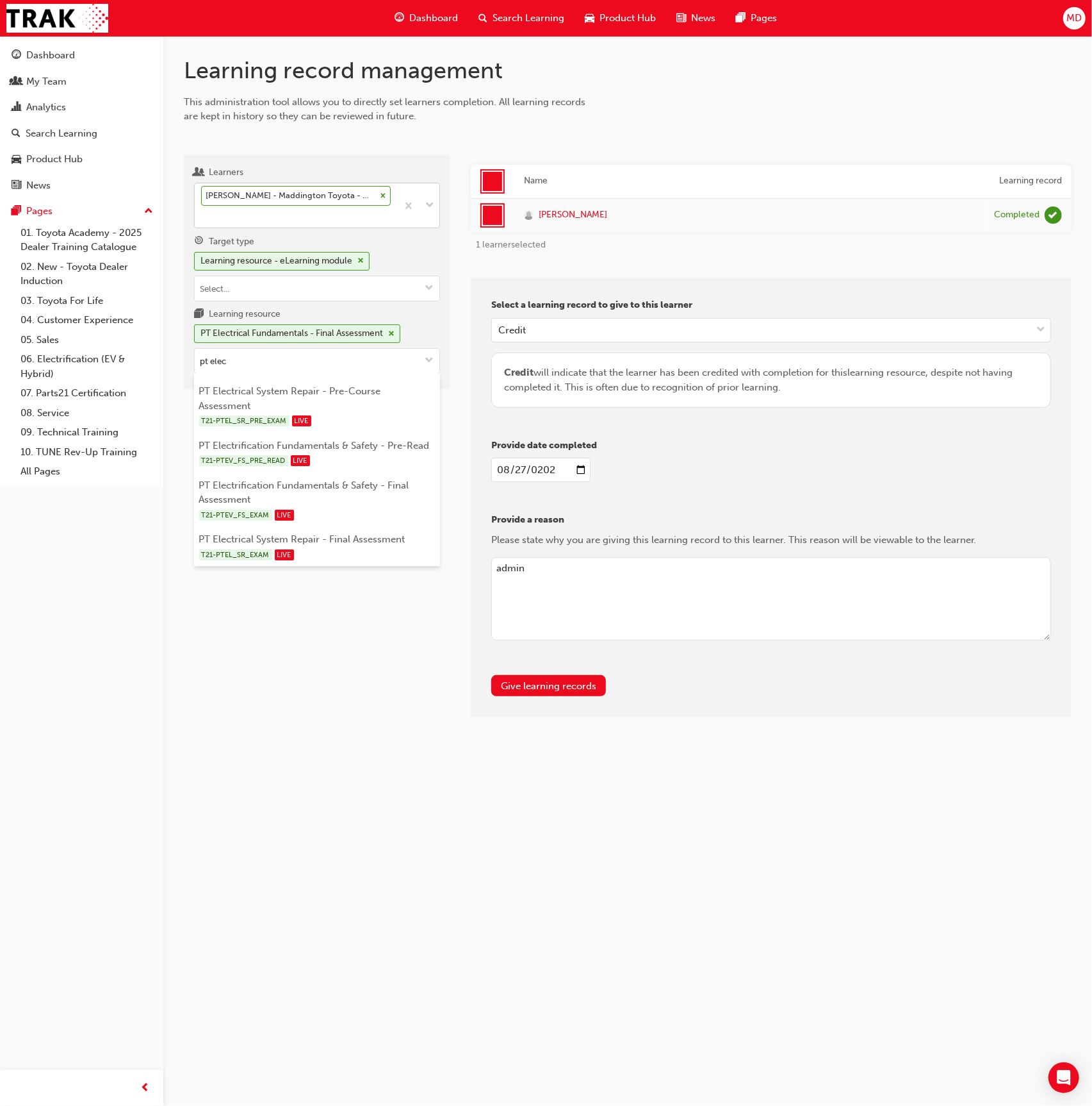
scroll to position [151, 0]
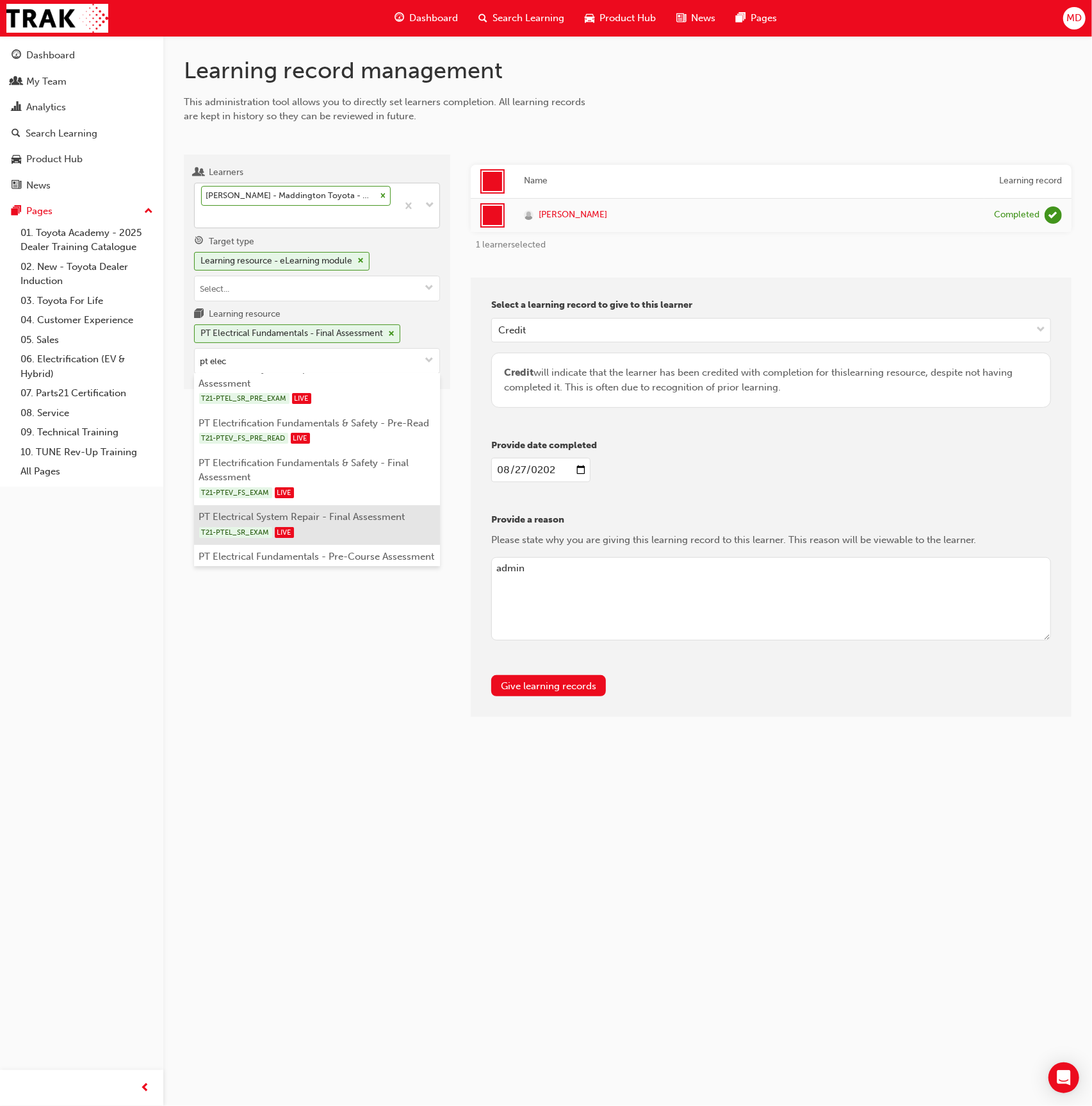
click at [369, 525] on div "T21-PTEL_SR_EXAM LIVE" at bounding box center [317, 533] width 237 height 16
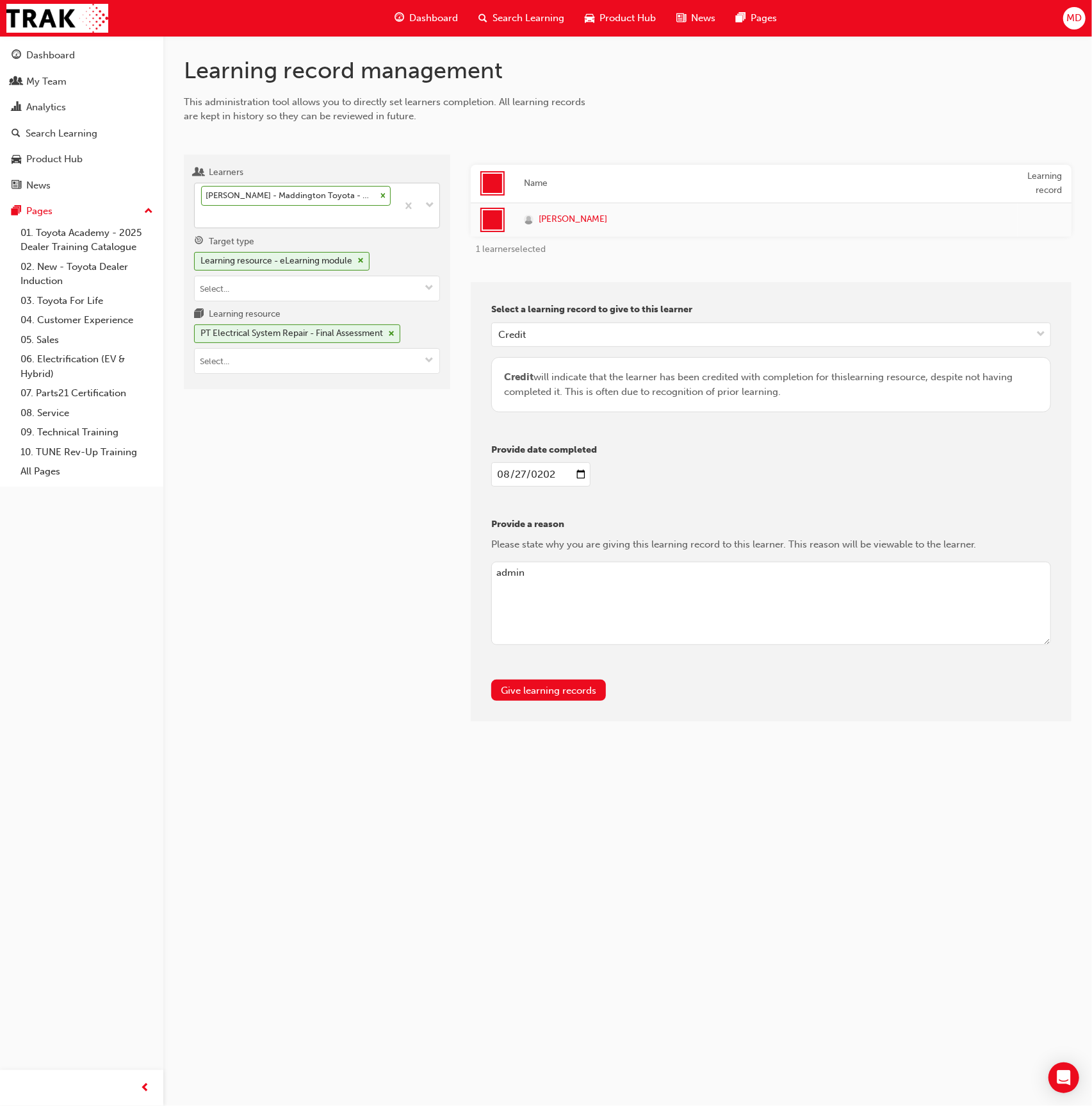
scroll to position [0, 0]
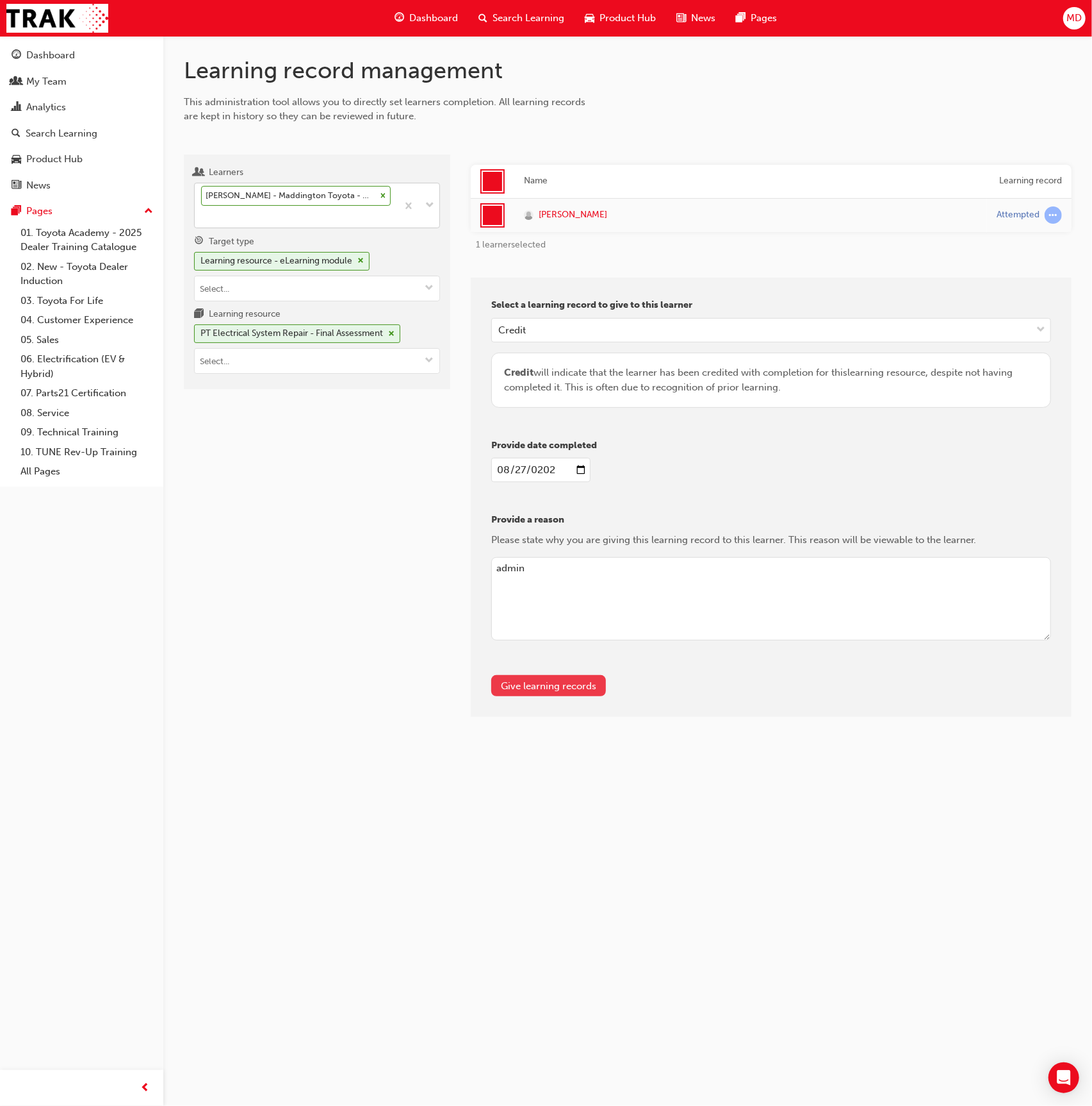
click at [573, 678] on button "Give learning records" at bounding box center [549, 685] width 115 height 21
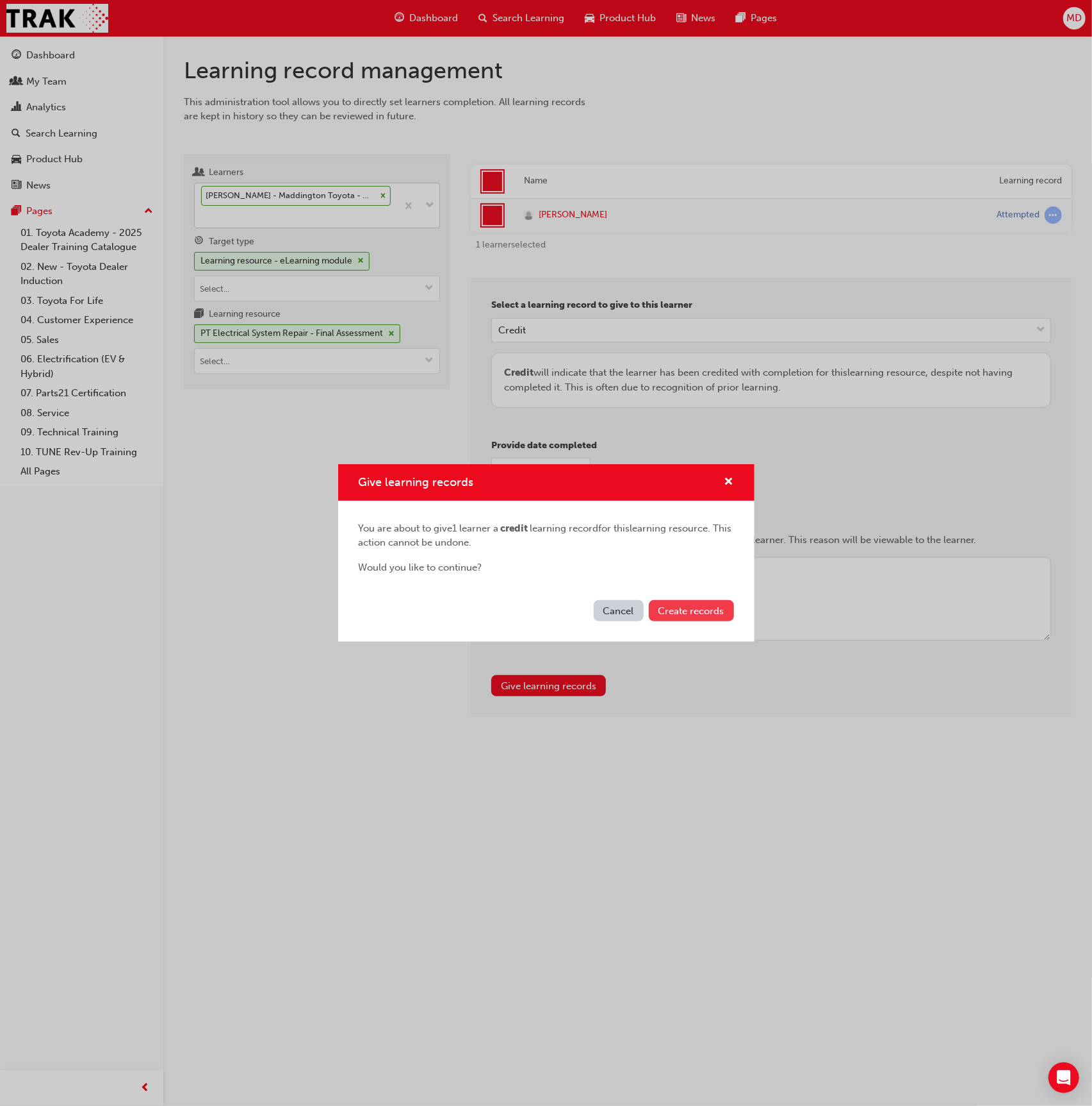
click at [716, 610] on span "Create records" at bounding box center [692, 610] width 66 height 12
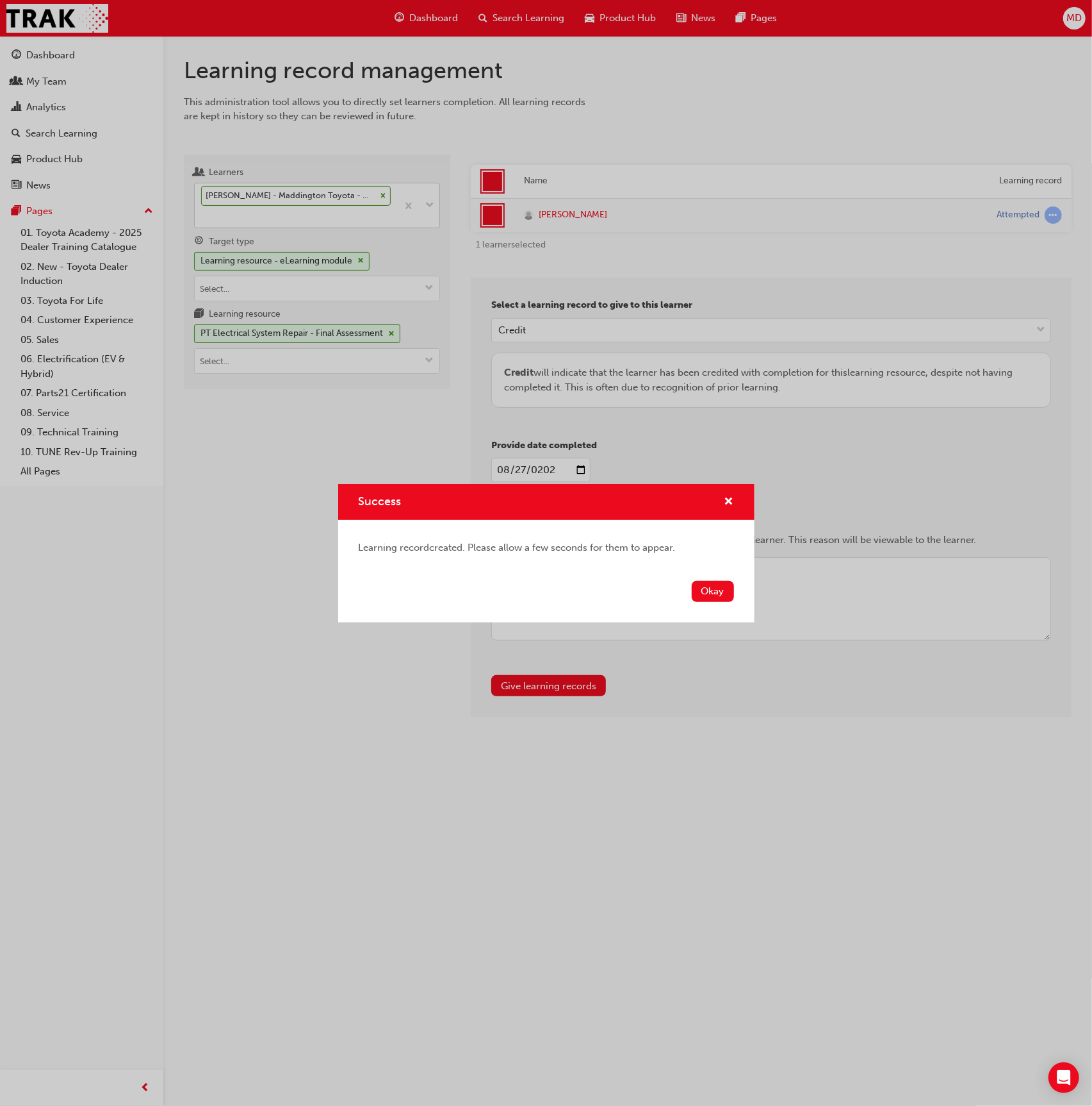
click at [716, 604] on div "Okay" at bounding box center [546, 599] width 417 height 47
click at [714, 582] on button "Okay" at bounding box center [712, 591] width 42 height 21
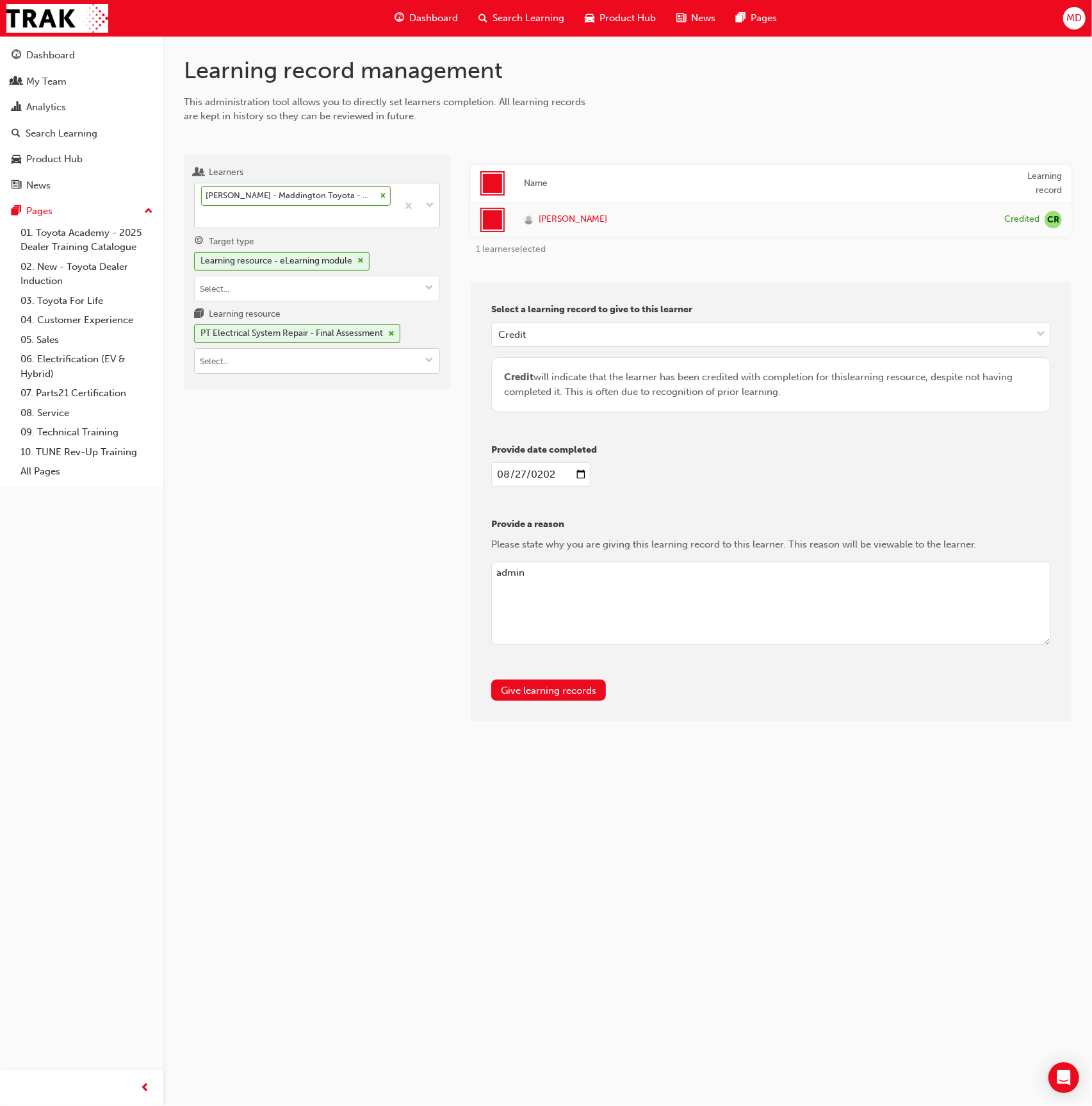
click at [239, 362] on input "Learning resource PT Electrical System Repair - Final Assessment" at bounding box center [316, 361] width 245 height 24
type input "p"
type input "pt brake"
click at [366, 400] on div "T21-PTCH_BR_EXAM LIVE" at bounding box center [317, 401] width 237 height 16
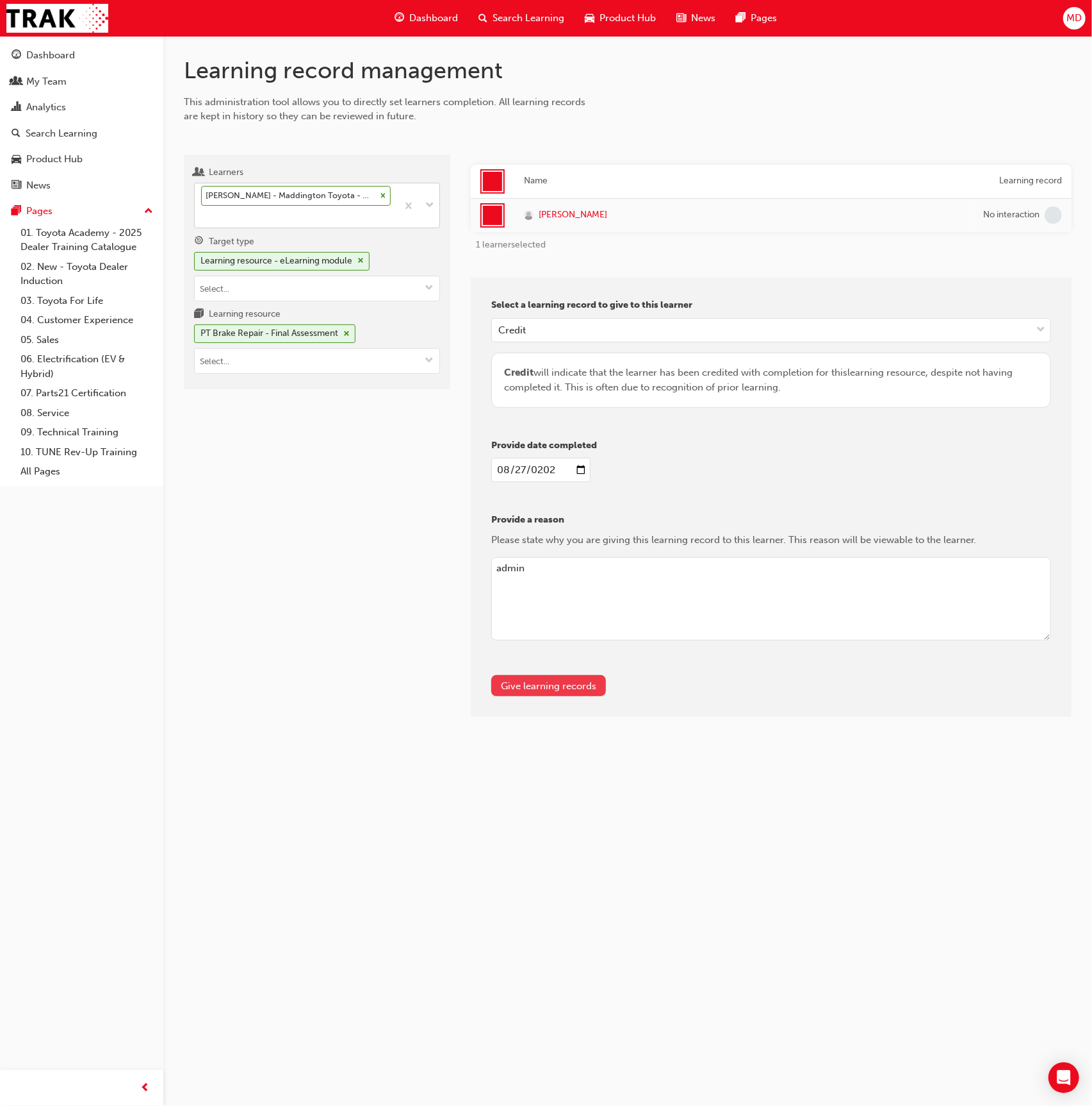
click at [570, 688] on button "Give learning records" at bounding box center [549, 685] width 115 height 21
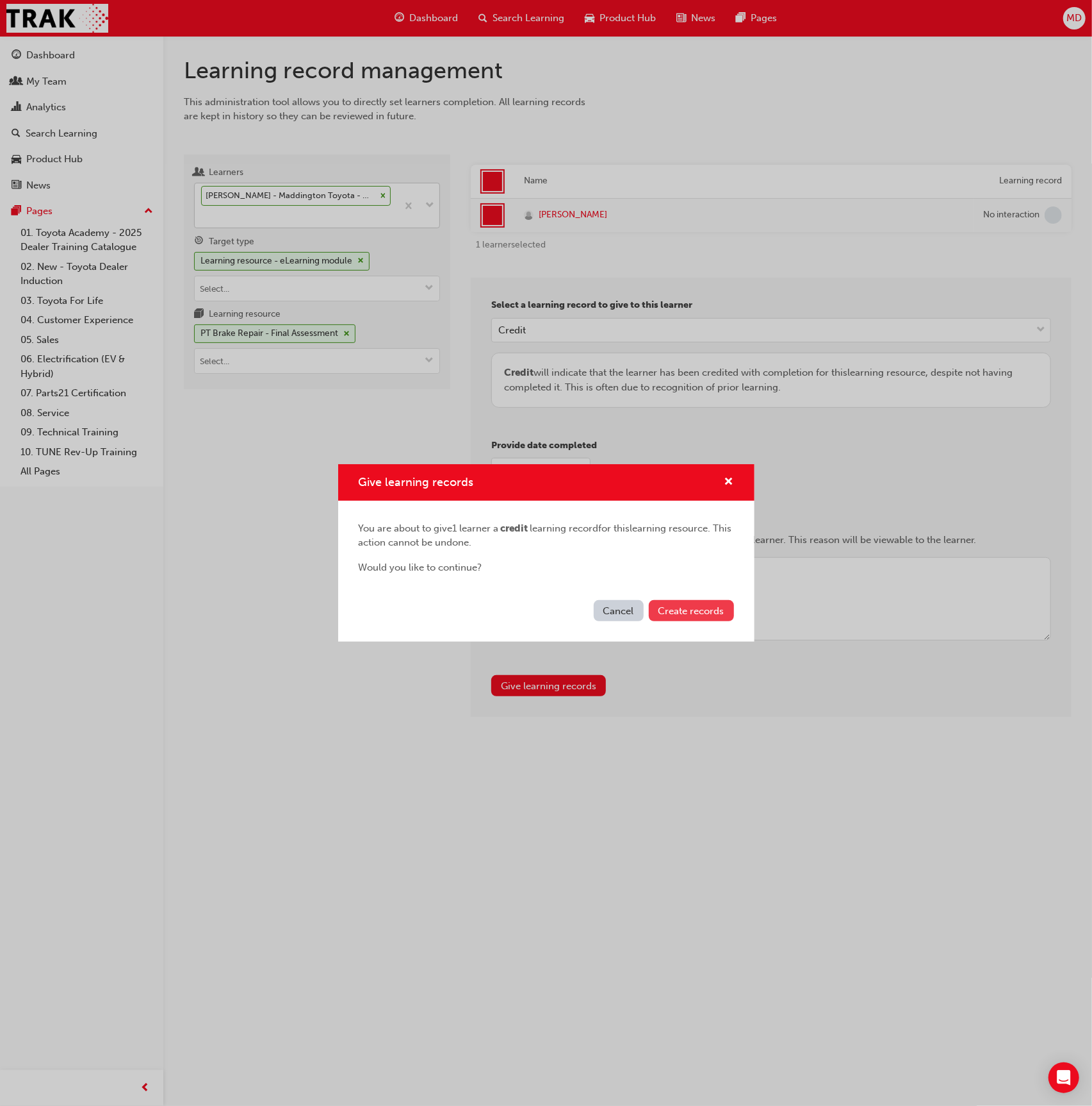
click at [694, 616] on button "Create records" at bounding box center [692, 610] width 85 height 21
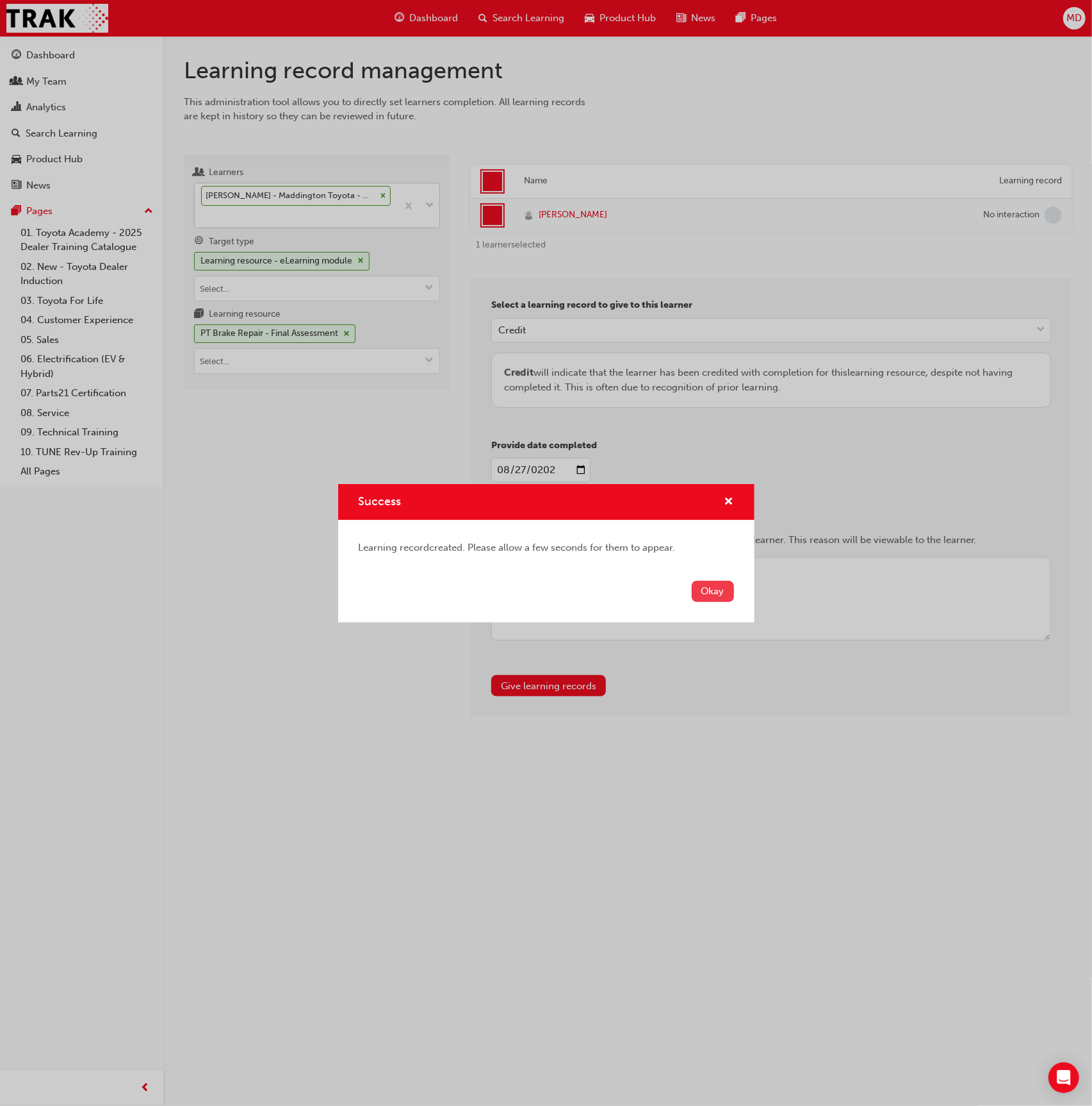
click at [704, 591] on button "Okay" at bounding box center [712, 591] width 42 height 21
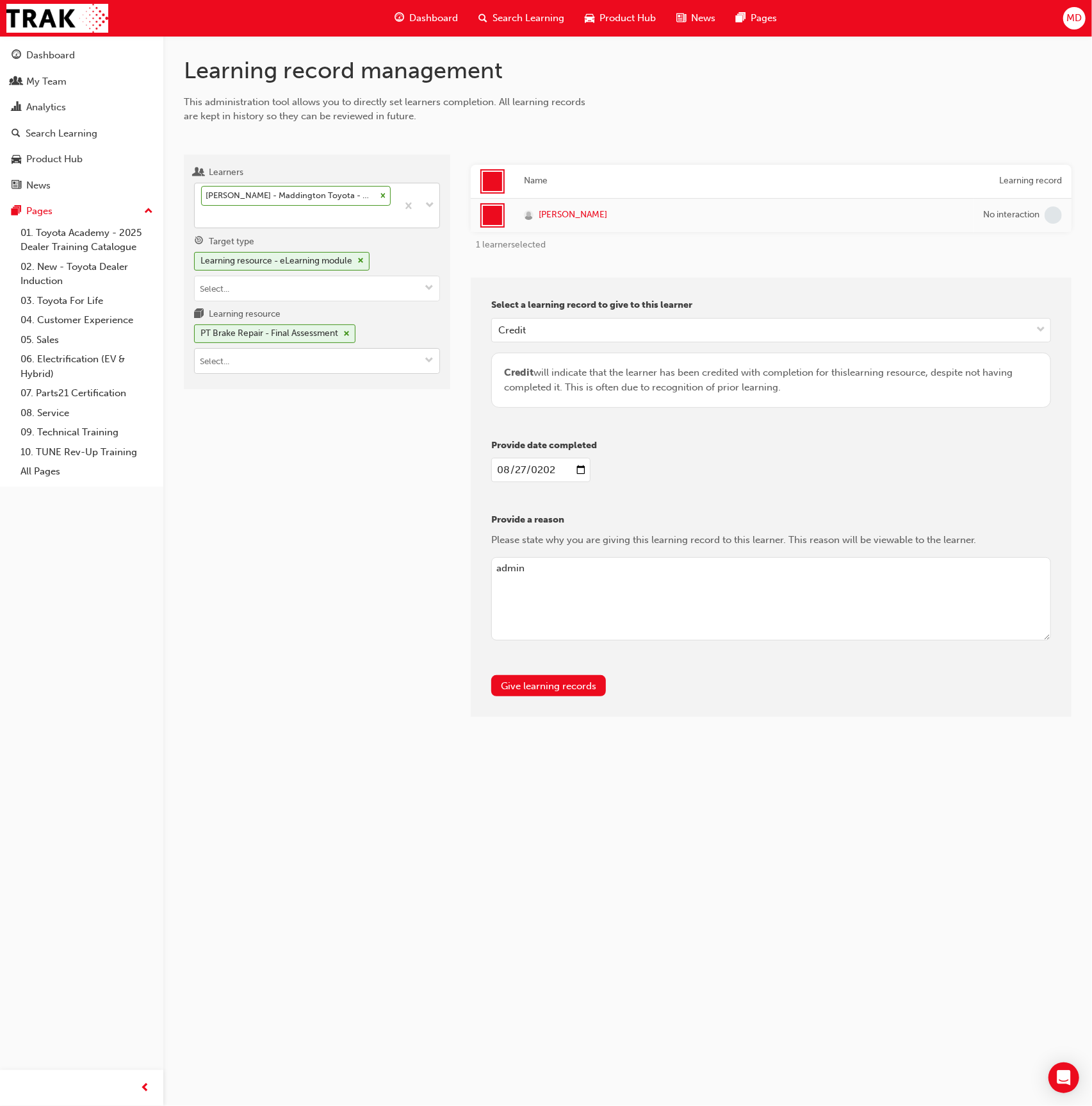
drag, startPoint x: 310, startPoint y: 357, endPoint x: 323, endPoint y: 369, distance: 17.7
click at [311, 357] on input "Learning resource PT Brake Repair - Final Assessment" at bounding box center [316, 361] width 245 height 24
drag, startPoint x: 342, startPoint y: 393, endPoint x: 504, endPoint y: 573, distance: 242.2
click at [344, 393] on div "T21-PTCH_BR_PRE_READ LIVE" at bounding box center [317, 401] width 237 height 16
click at [545, 678] on button "Give learning records" at bounding box center [549, 685] width 115 height 21
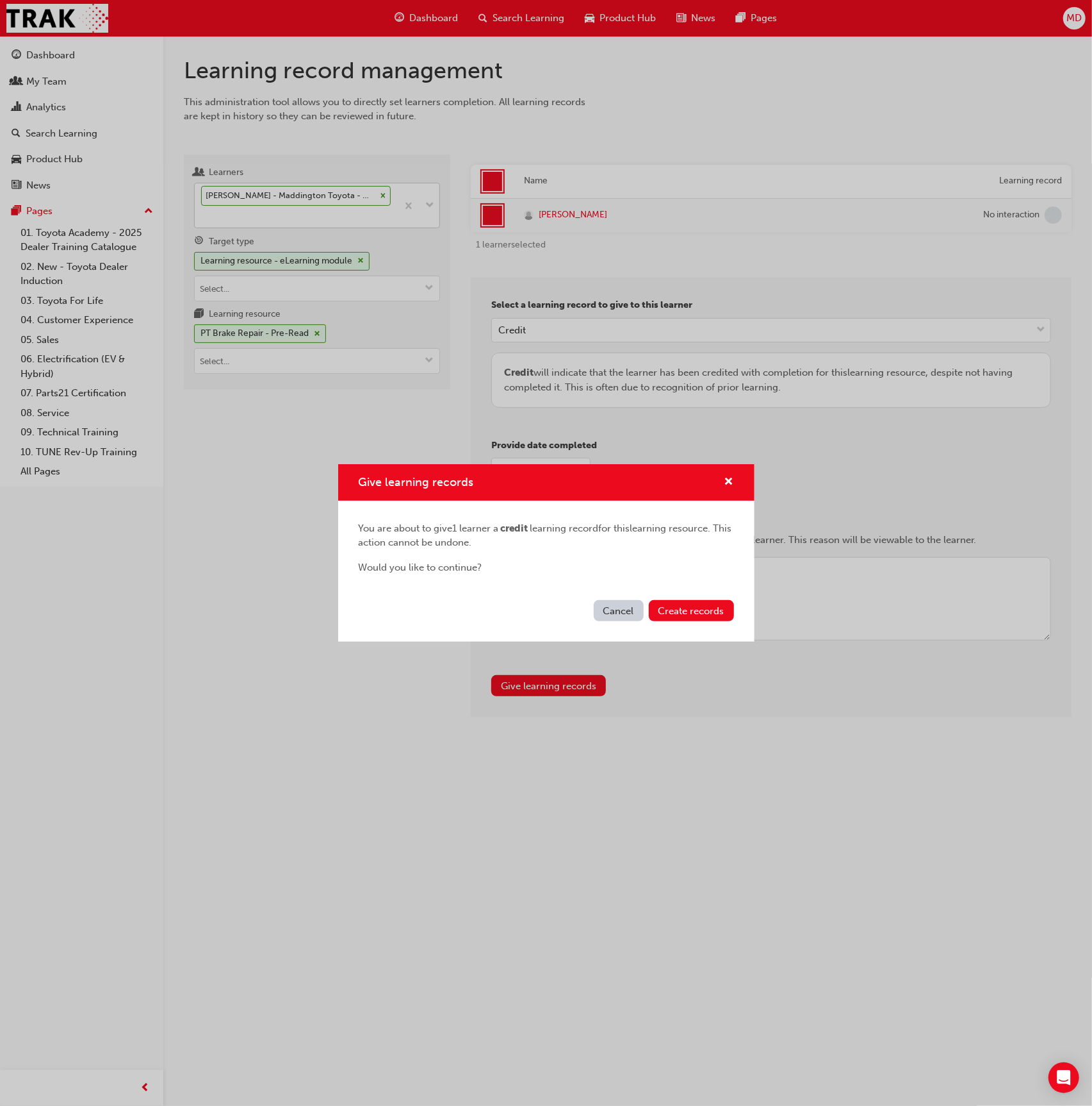
drag, startPoint x: 679, startPoint y: 609, endPoint x: 634, endPoint y: 593, distance: 47.8
click at [653, 600] on button "Create records" at bounding box center [692, 610] width 85 height 21
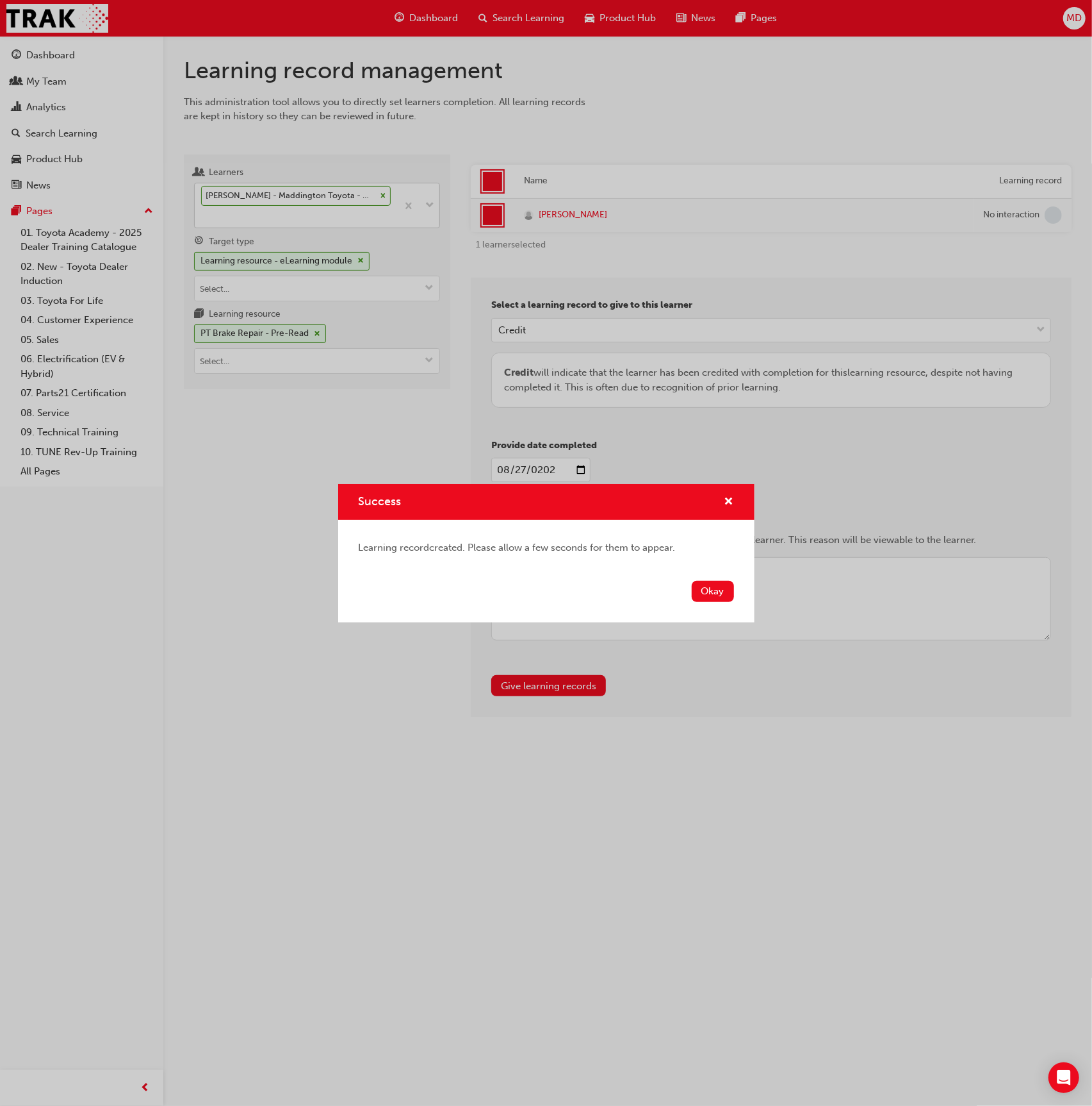
click at [297, 352] on div "Success Learning record created. Please allow a few seconds for them to appear.…" at bounding box center [546, 553] width 1092 height 1106
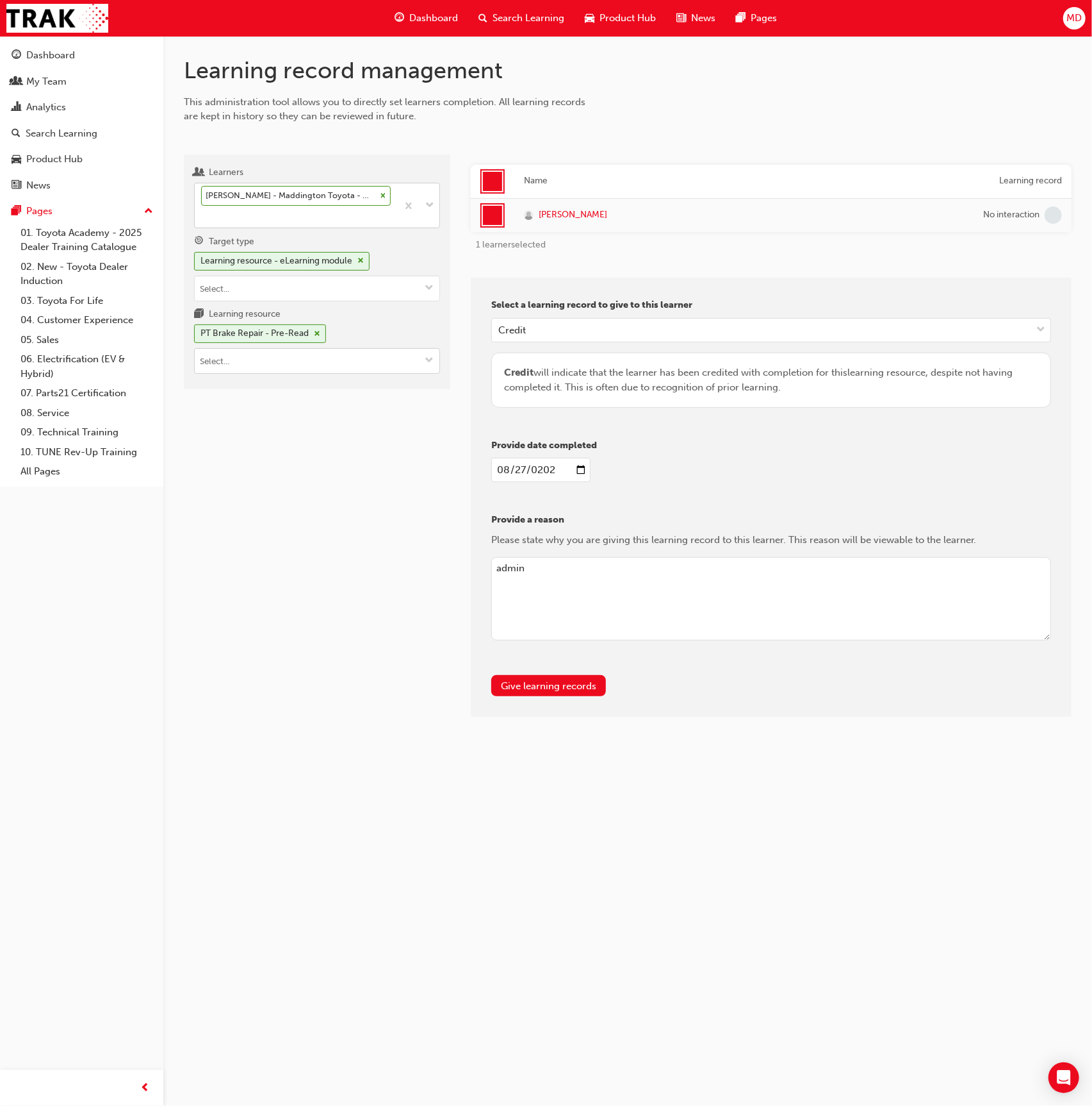
drag, startPoint x: 293, startPoint y: 357, endPoint x: 311, endPoint y: 364, distance: 19.3
click at [293, 357] on input "Learning resource PT Brake Repair - Pre-Read" at bounding box center [316, 361] width 245 height 24
click at [361, 422] on li "PT Brake Repair - Pre-Course Assessment T21-PTCH_BR_PRE_EXAM LIVE" at bounding box center [317, 433] width 246 height 40
click at [550, 676] on button "Give learning records" at bounding box center [549, 685] width 115 height 21
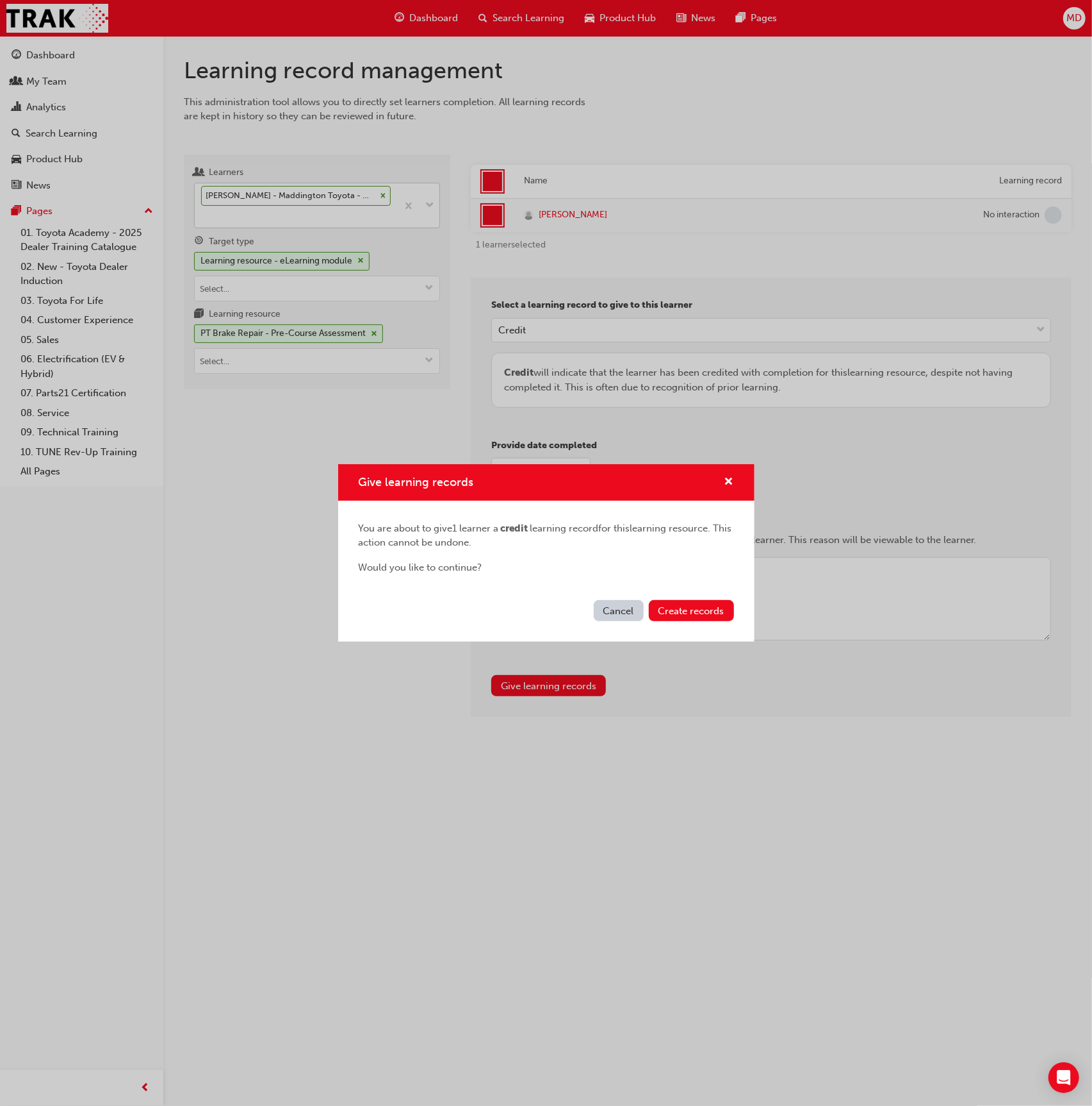
drag, startPoint x: 690, startPoint y: 618, endPoint x: 702, endPoint y: 599, distance: 22.5
click at [690, 616] on button "Create records" at bounding box center [692, 610] width 85 height 21
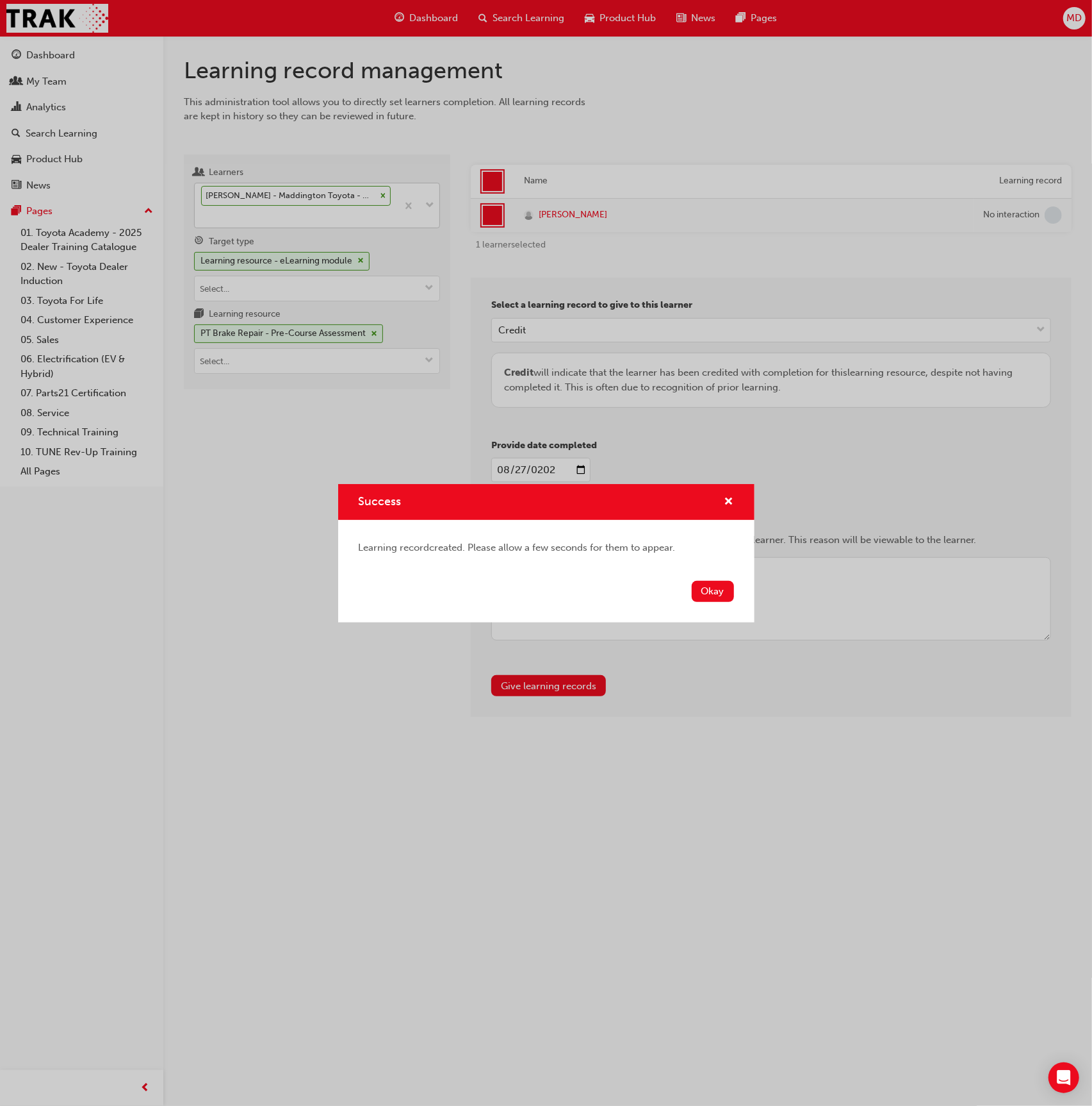
click at [709, 579] on div "Okay" at bounding box center [546, 599] width 417 height 47
click at [723, 587] on button "Okay" at bounding box center [712, 591] width 42 height 21
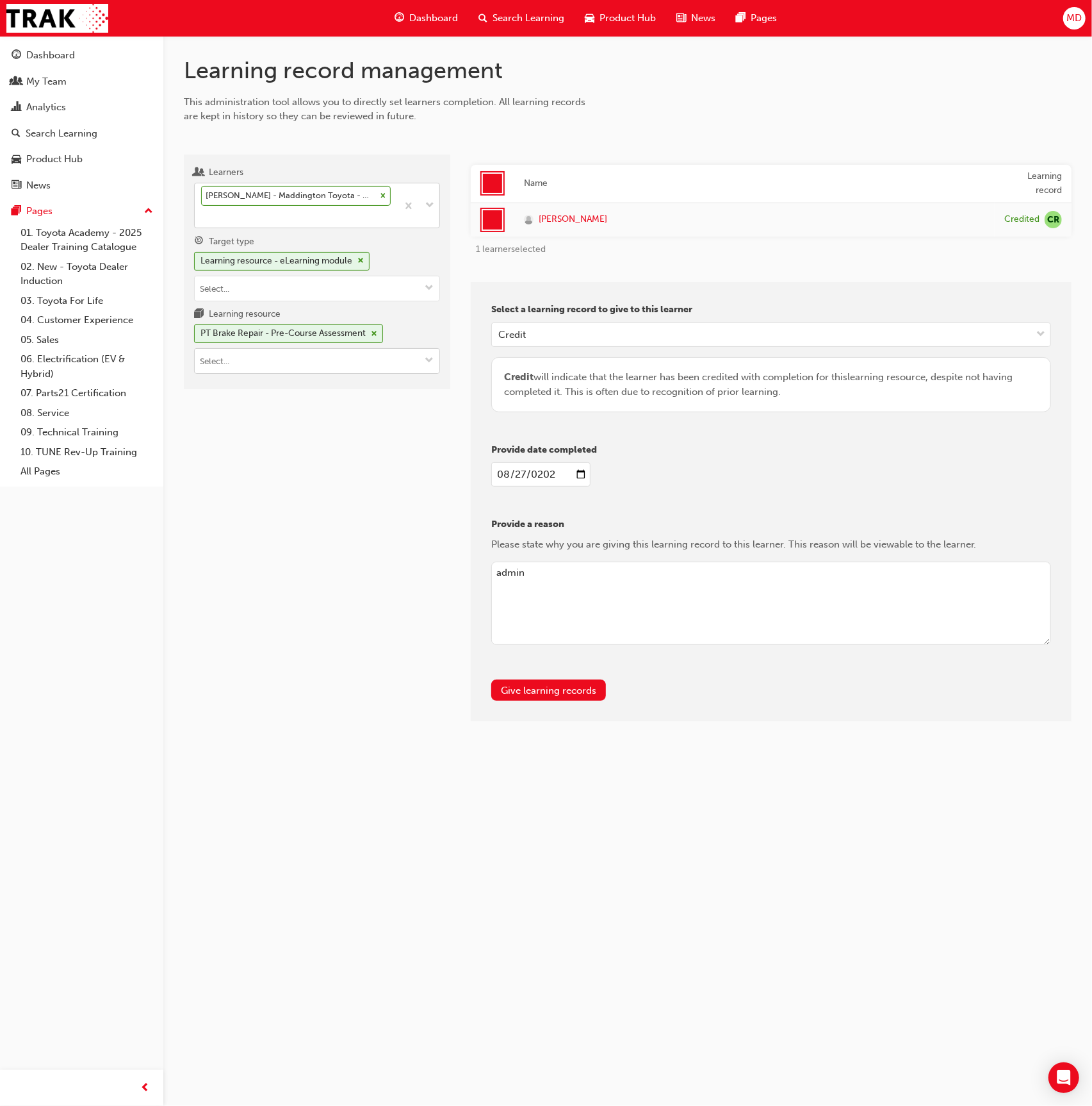
drag, startPoint x: 279, startPoint y: 359, endPoint x: 292, endPoint y: 364, distance: 13.9
click at [279, 359] on input "Learning resource PT Brake Repair - Pre-Course Assessment" at bounding box center [316, 361] width 245 height 24
click at [368, 415] on li "PT Brake Repair - Pre-Read T21-PTCH_BR_PRE_READ LIVE" at bounding box center [317, 433] width 246 height 40
click at [378, 552] on div "Learners Brendan Smith - Maddington Toyota - MADDINGTON, Canning Vale Toyota - …" at bounding box center [316, 438] width 267 height 567
click at [305, 364] on input "Learning resource PT Brake Repair - Pre-Read" at bounding box center [316, 361] width 245 height 24
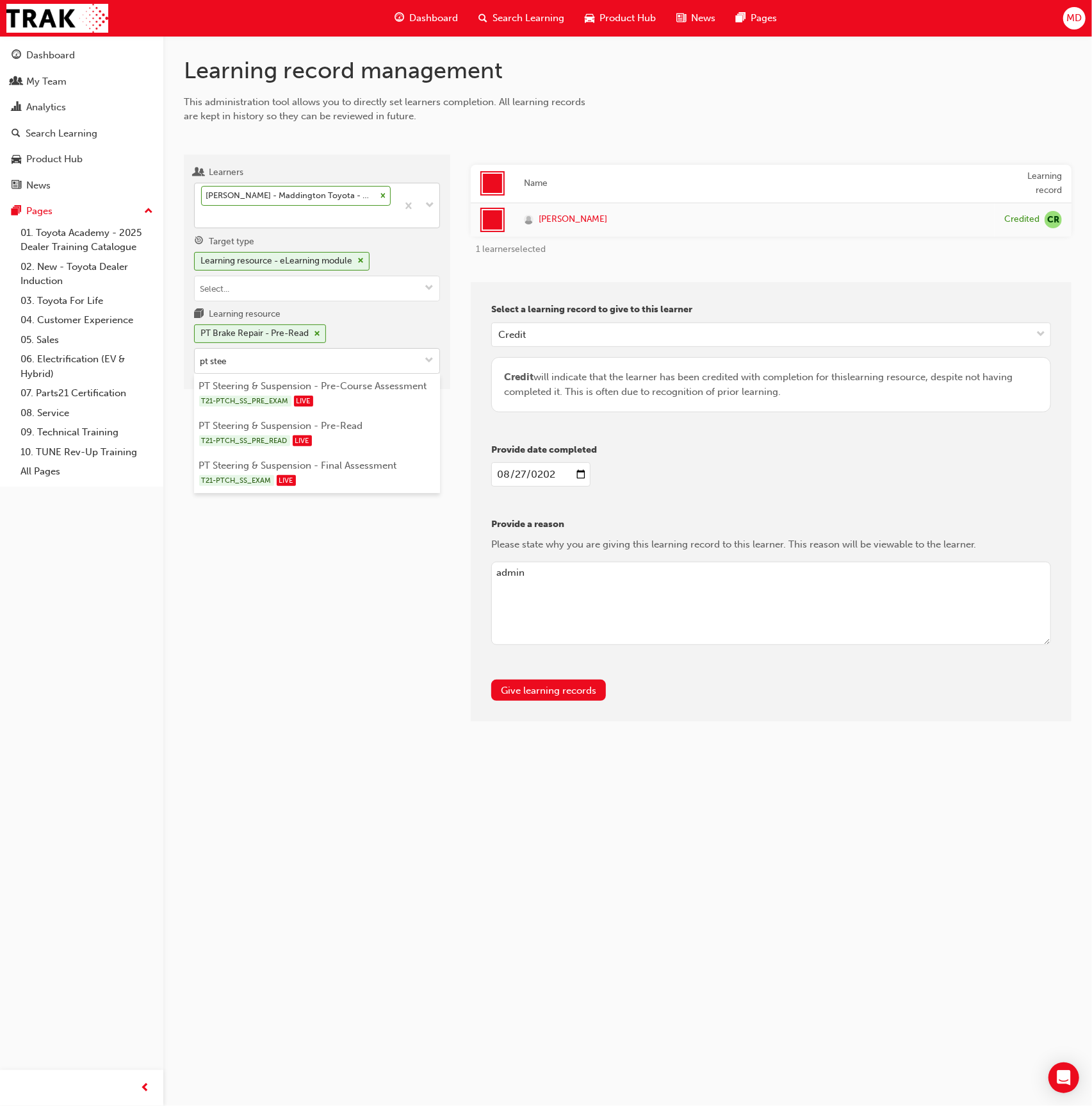
type input "pt steer"
click at [384, 386] on li "PT Steering & Suspension - Pre-Course Assessment T21-PTCH_SS_PRE_EXAM LIVE" at bounding box center [317, 393] width 246 height 40
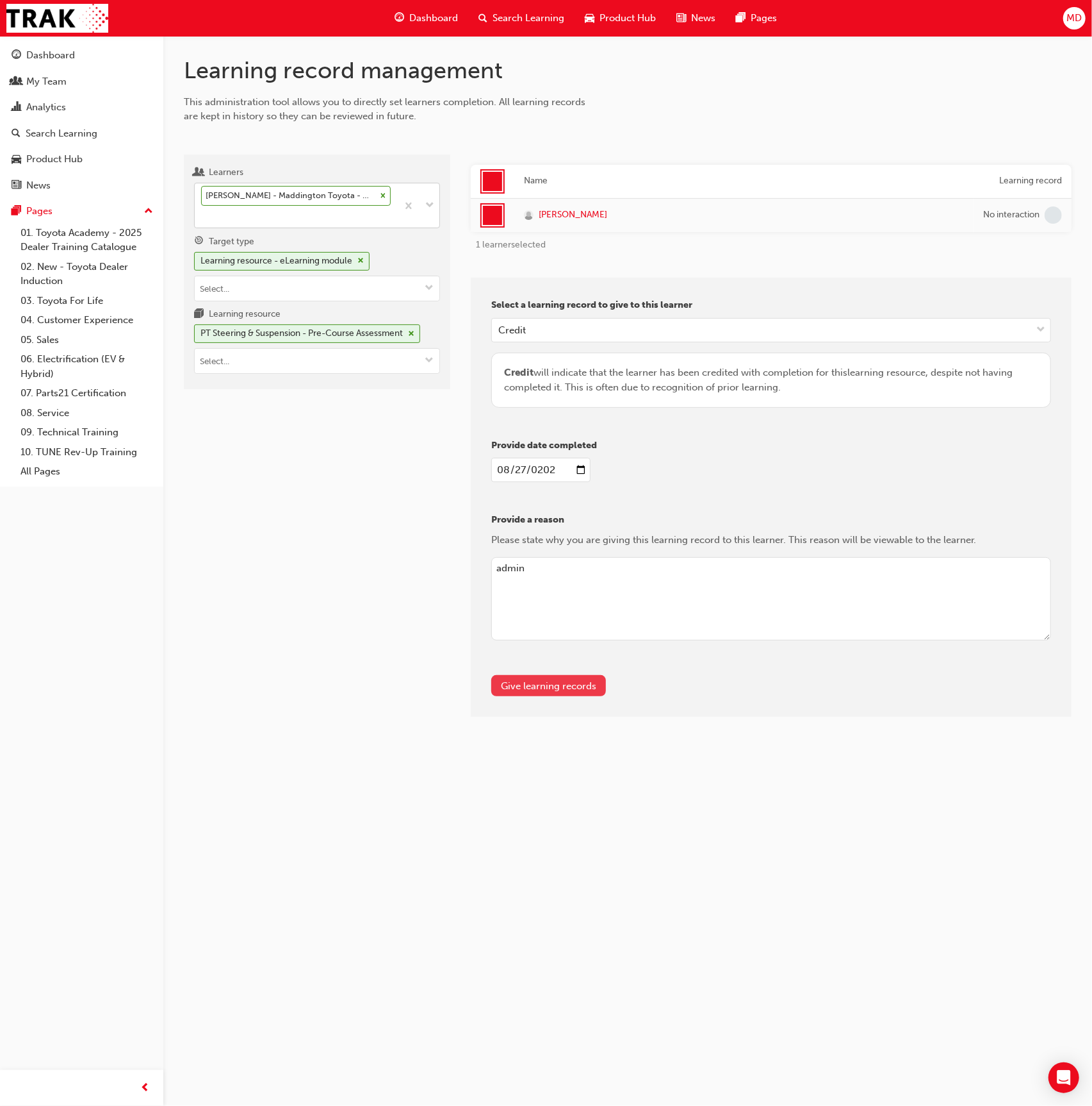
click at [543, 688] on button "Give learning records" at bounding box center [549, 685] width 115 height 21
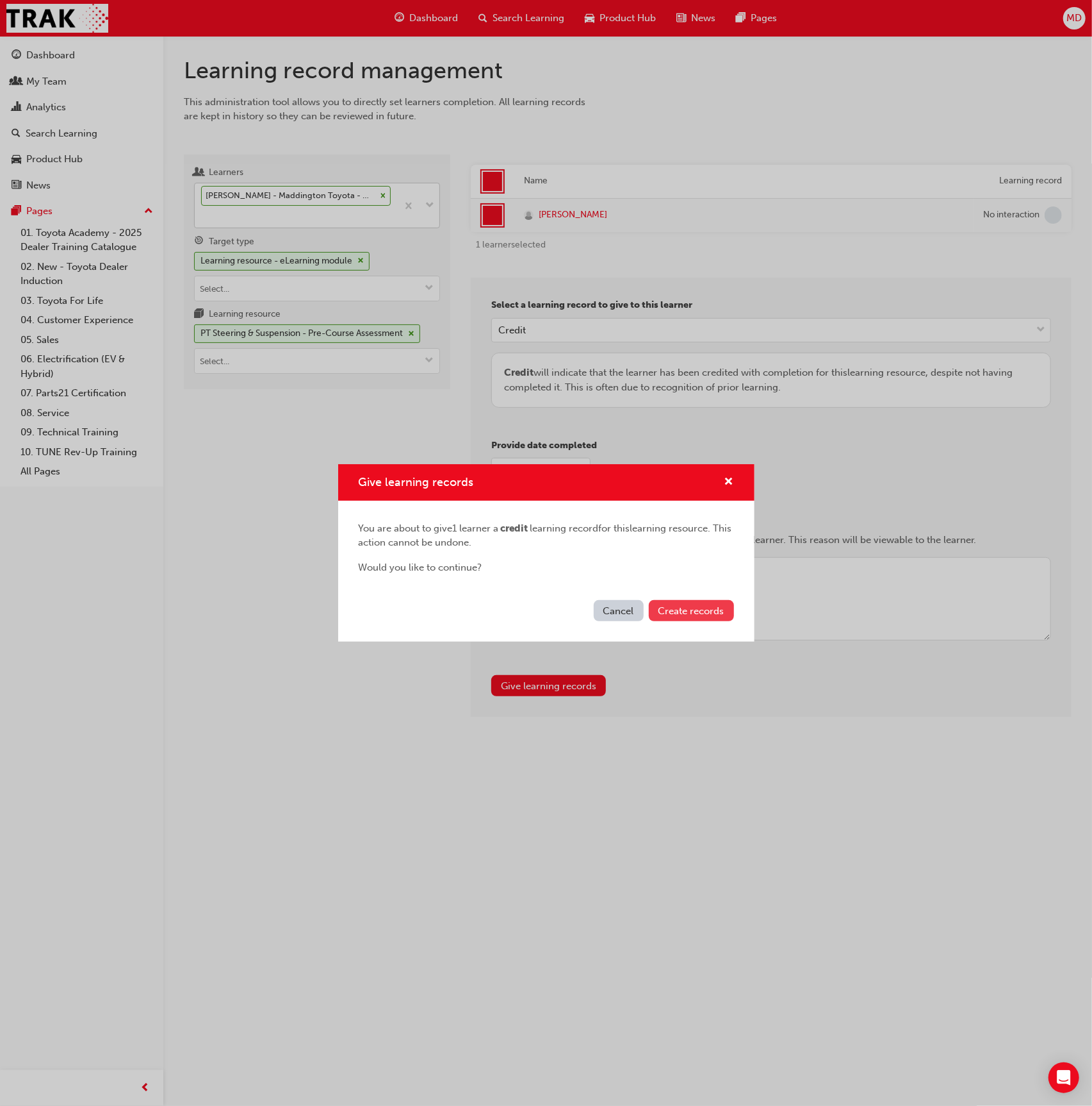
click at [690, 607] on span "Create records" at bounding box center [692, 610] width 66 height 12
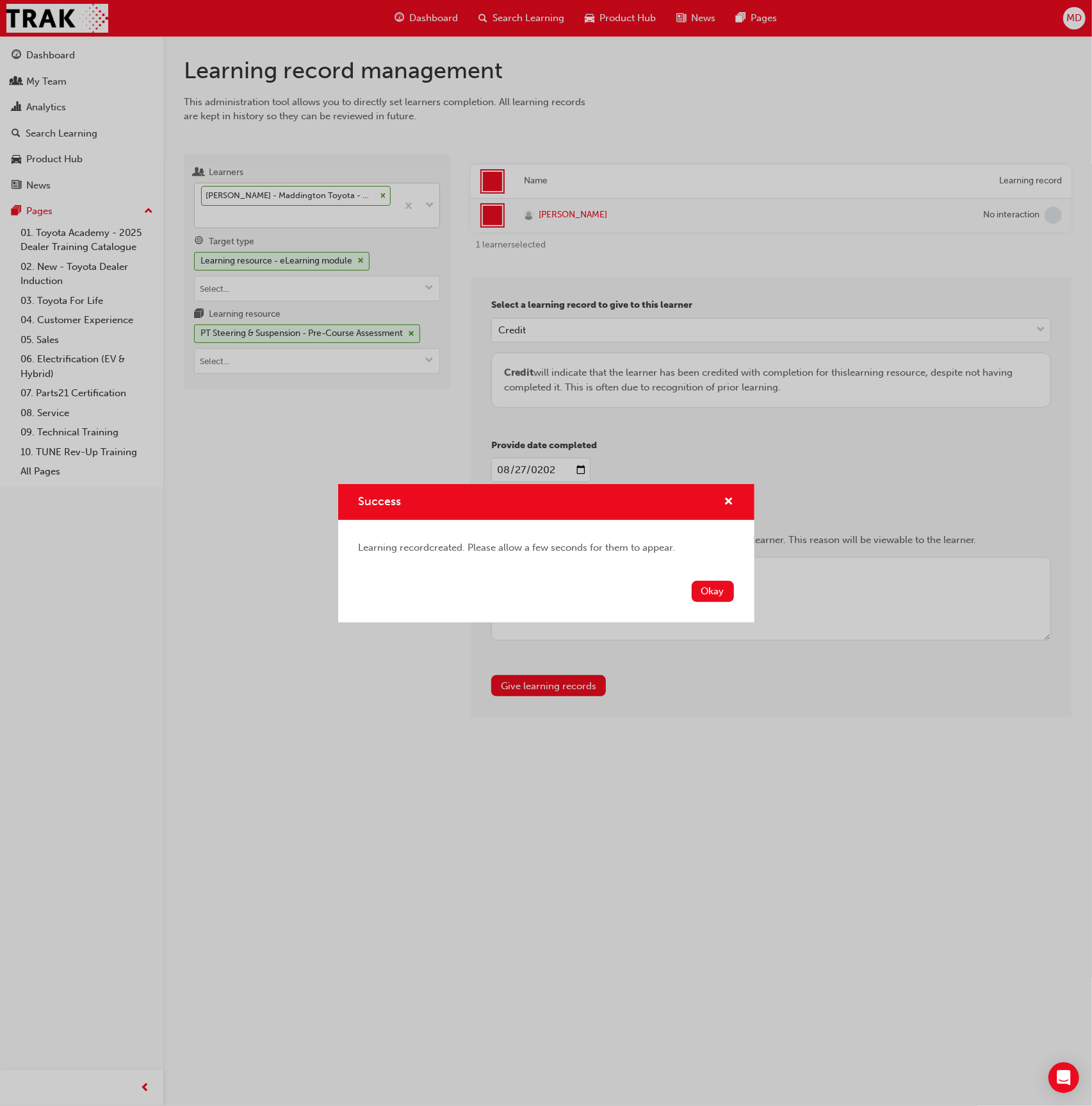
click at [313, 349] on div "Success Learning record created. Please allow a few seconds for them to appear.…" at bounding box center [546, 553] width 1092 height 1106
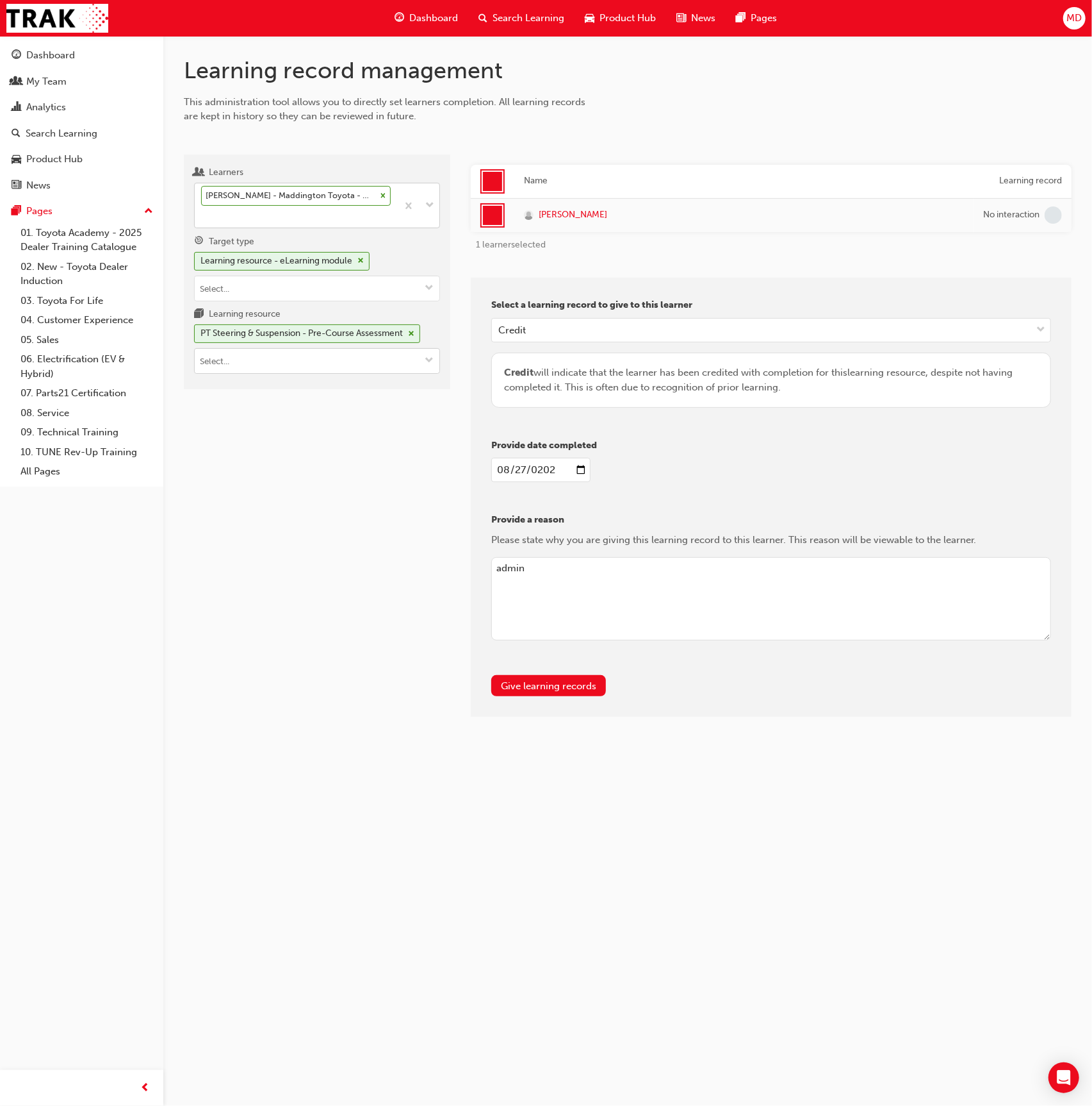
click at [308, 355] on input "Learning resource PT Steering & Suspension - Pre-Course Assessment" at bounding box center [316, 361] width 245 height 24
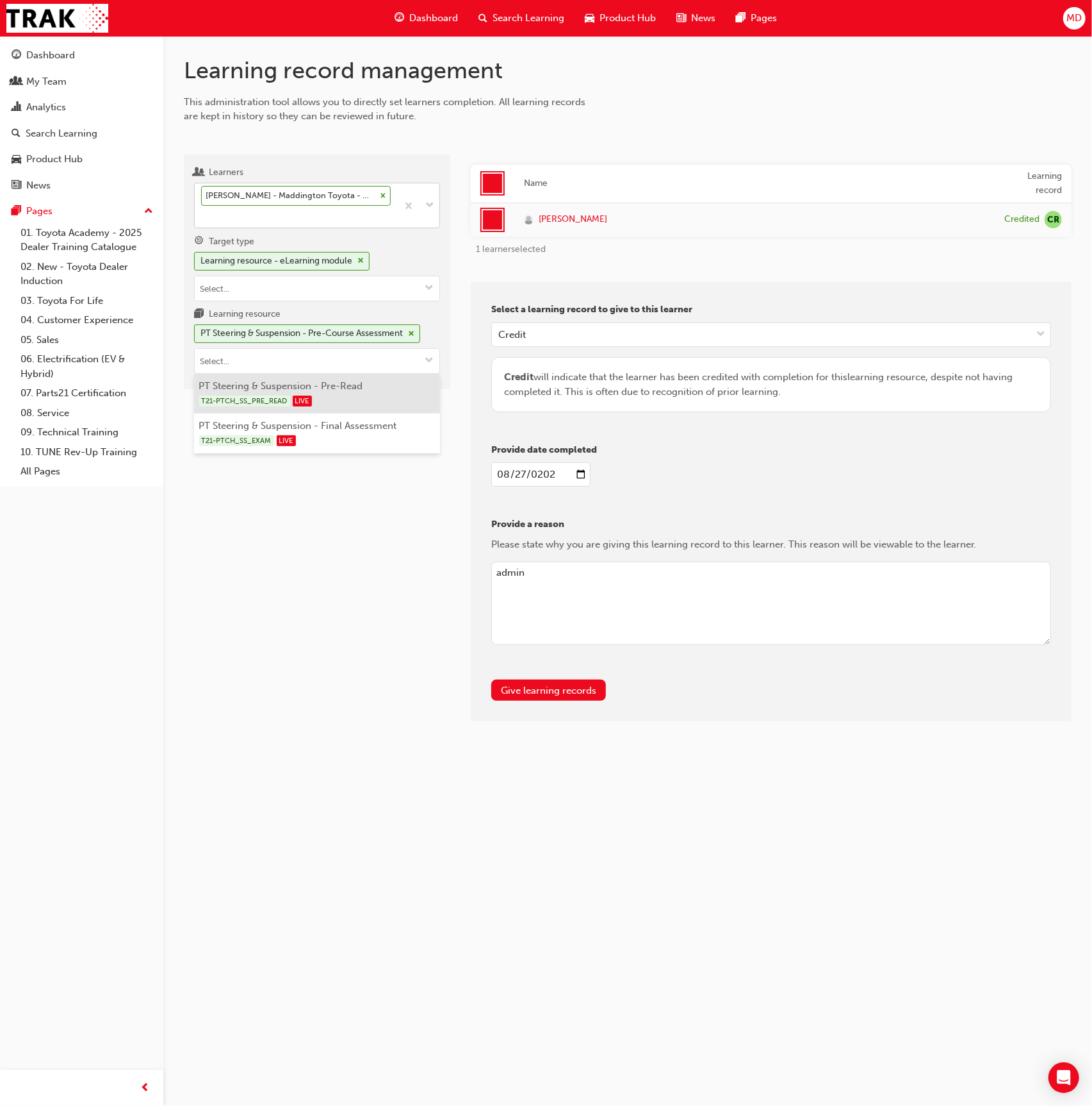
click at [371, 394] on div "T21-PTCH_SS_PRE_READ LIVE" at bounding box center [317, 401] width 237 height 16
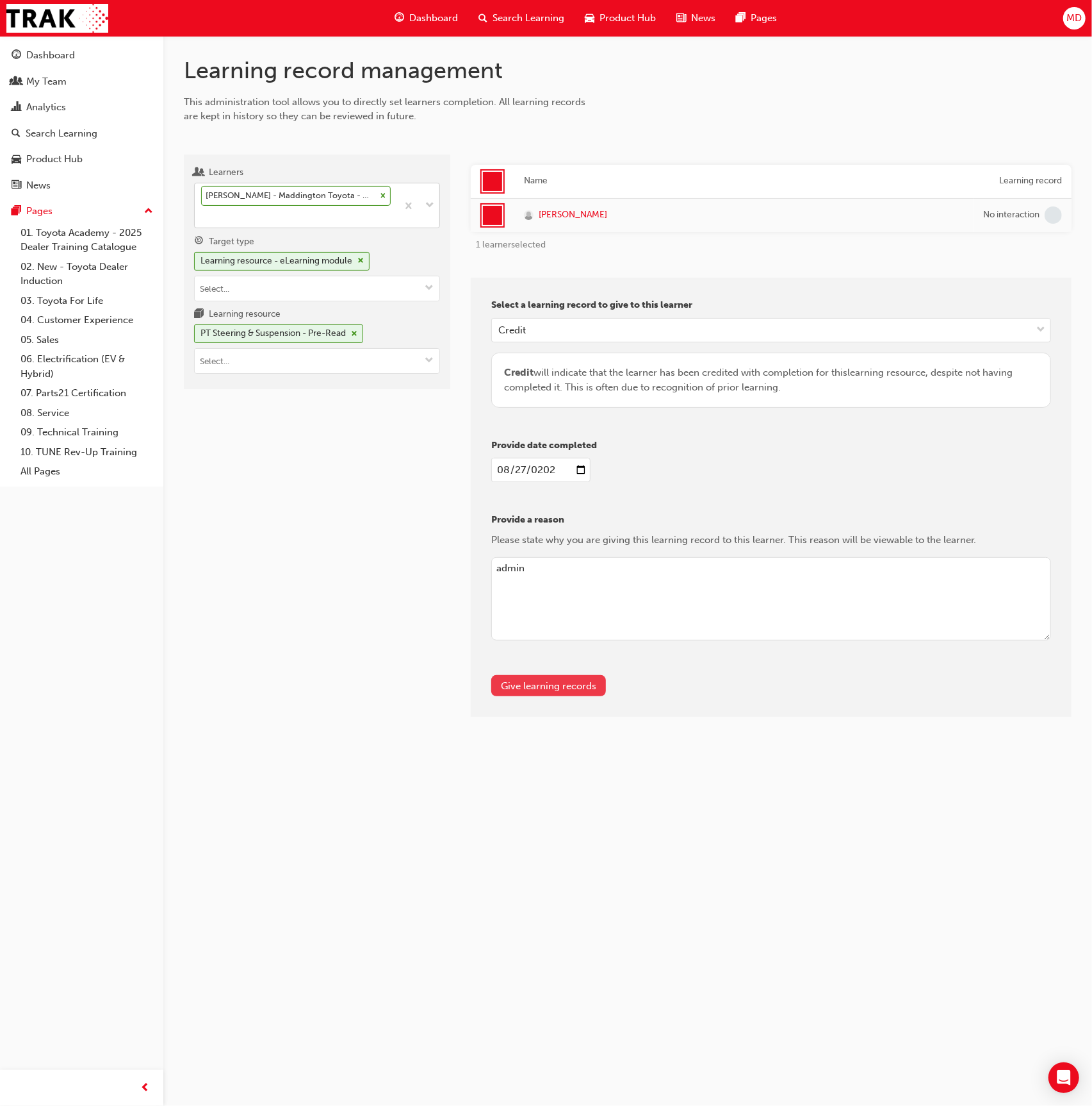
click at [558, 676] on button "Give learning records" at bounding box center [549, 685] width 115 height 21
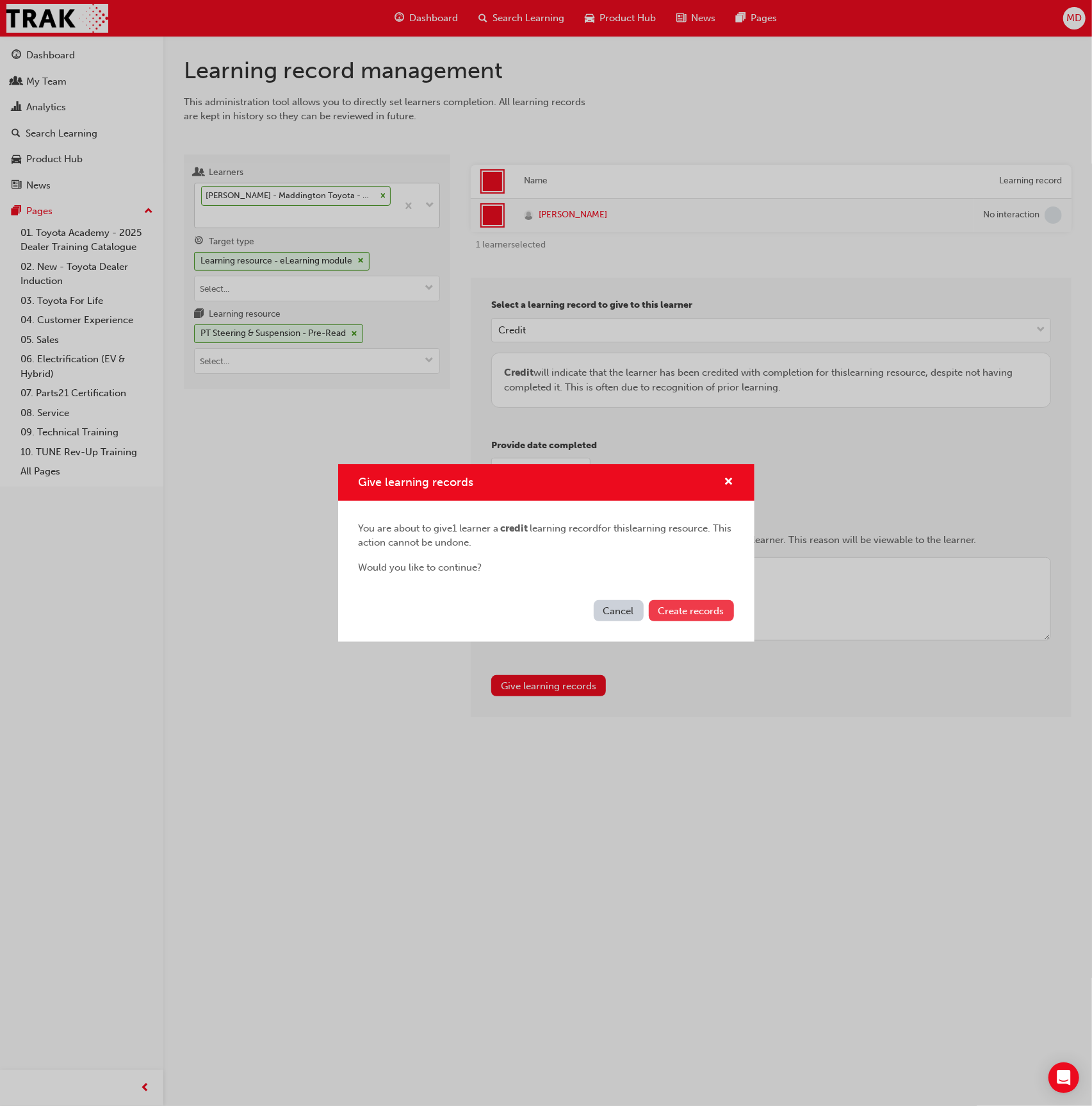
click at [701, 607] on span "Create records" at bounding box center [692, 610] width 66 height 12
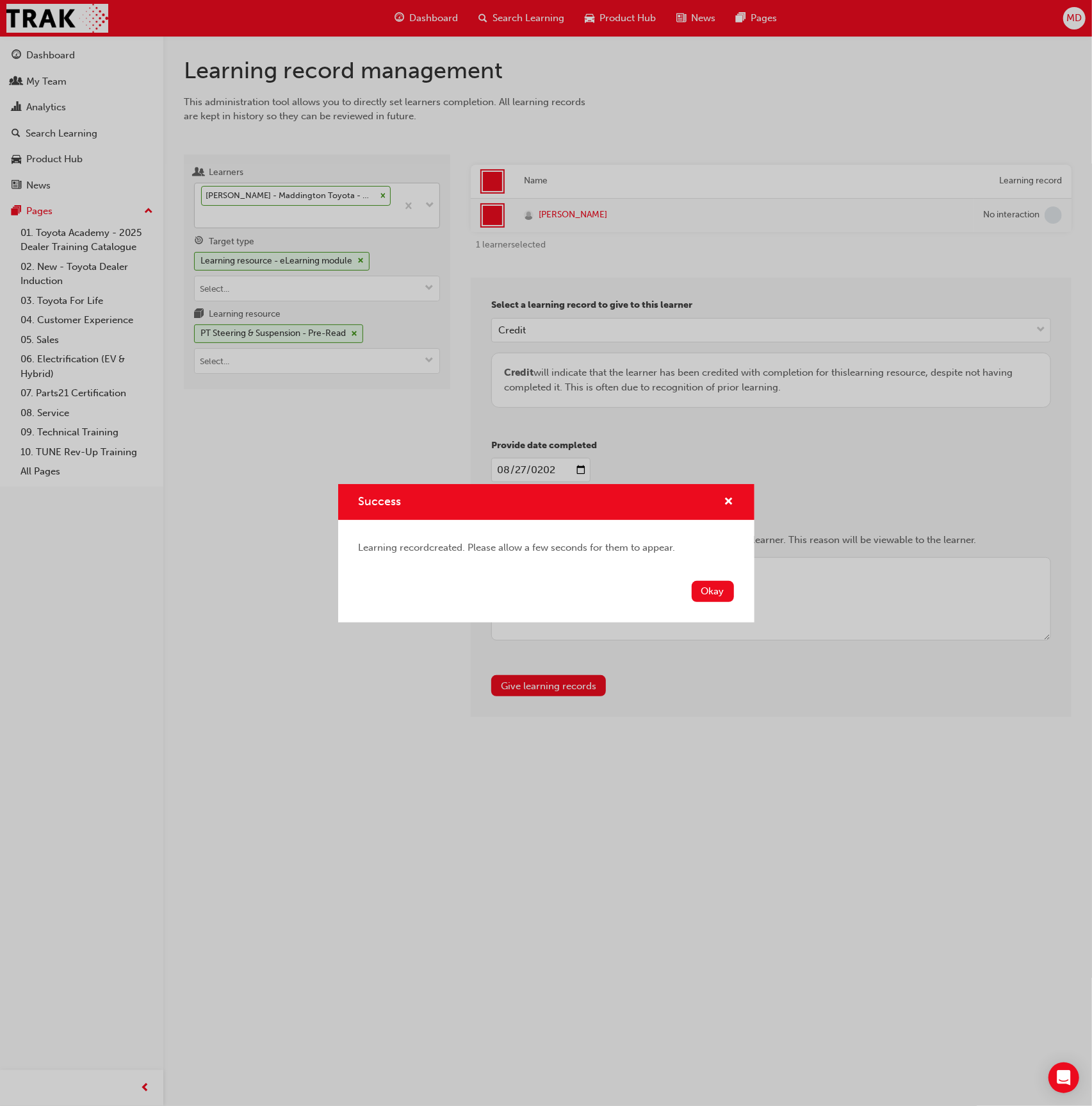
click at [701, 593] on button "Okay" at bounding box center [712, 591] width 42 height 21
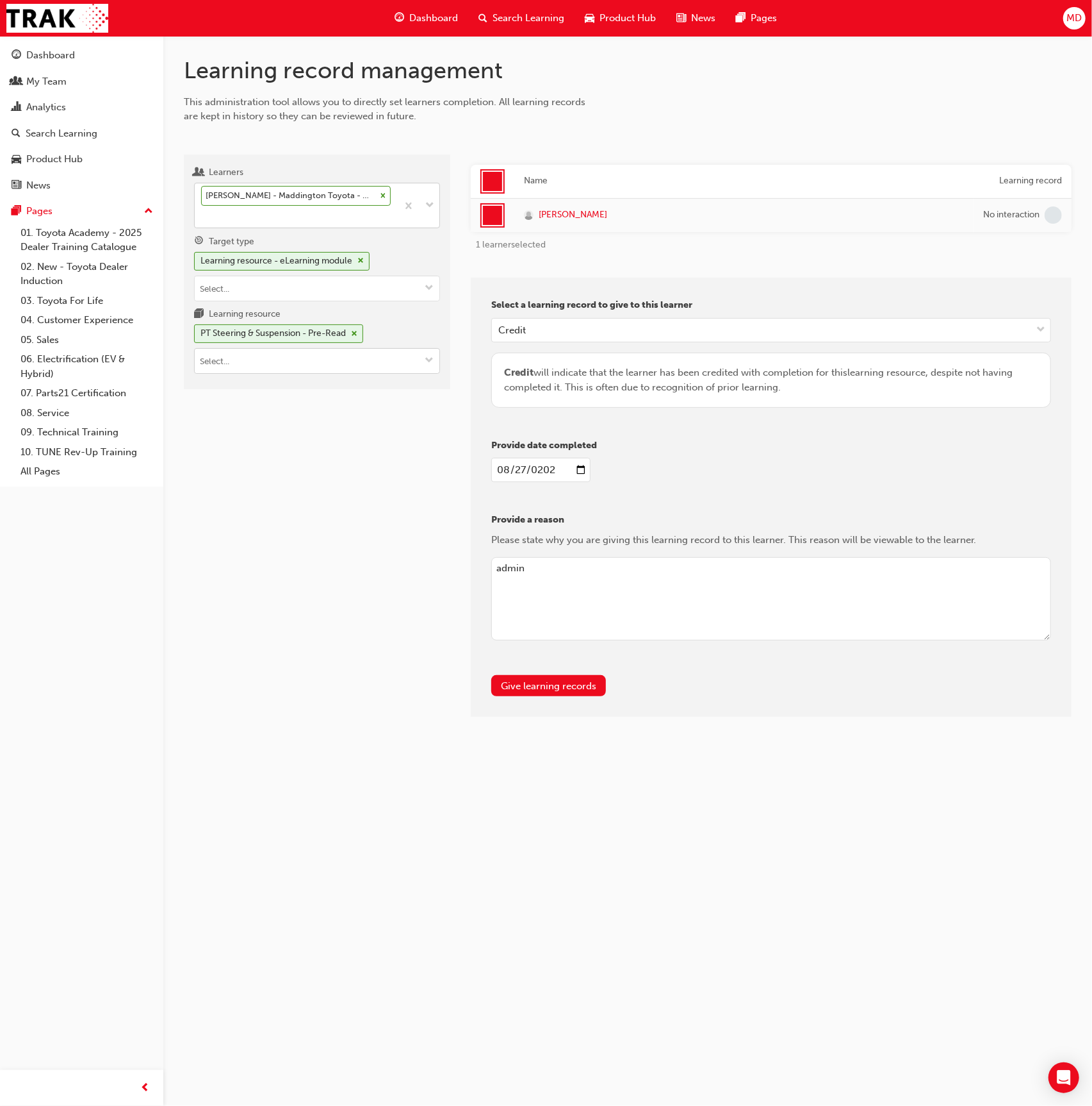
click at [341, 369] on input "Learning resource PT Steering & Suspension - Pre-Read" at bounding box center [316, 361] width 245 height 24
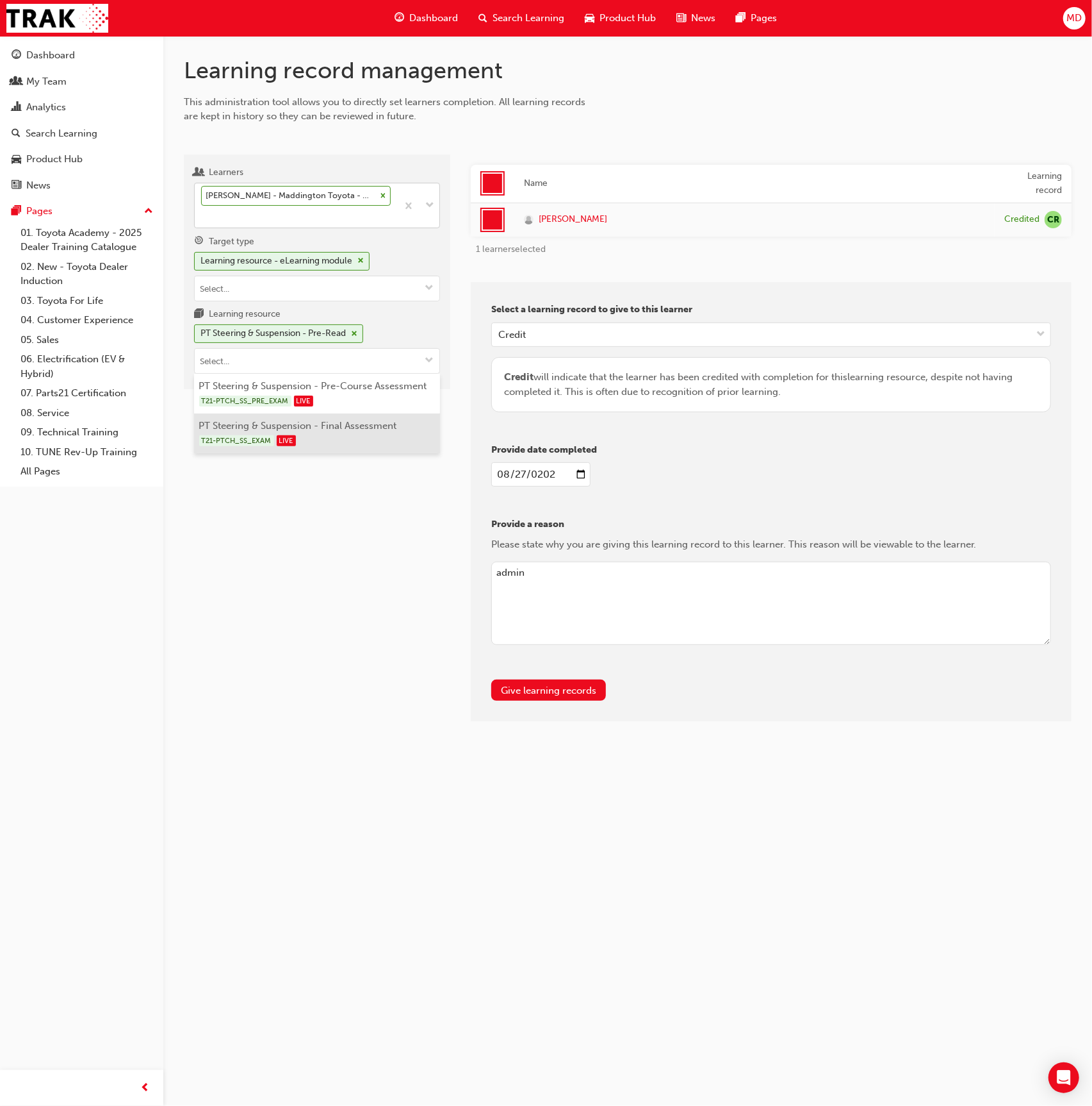
click at [358, 437] on div "T21-PTCH_SS_EXAM LIVE" at bounding box center [317, 440] width 237 height 16
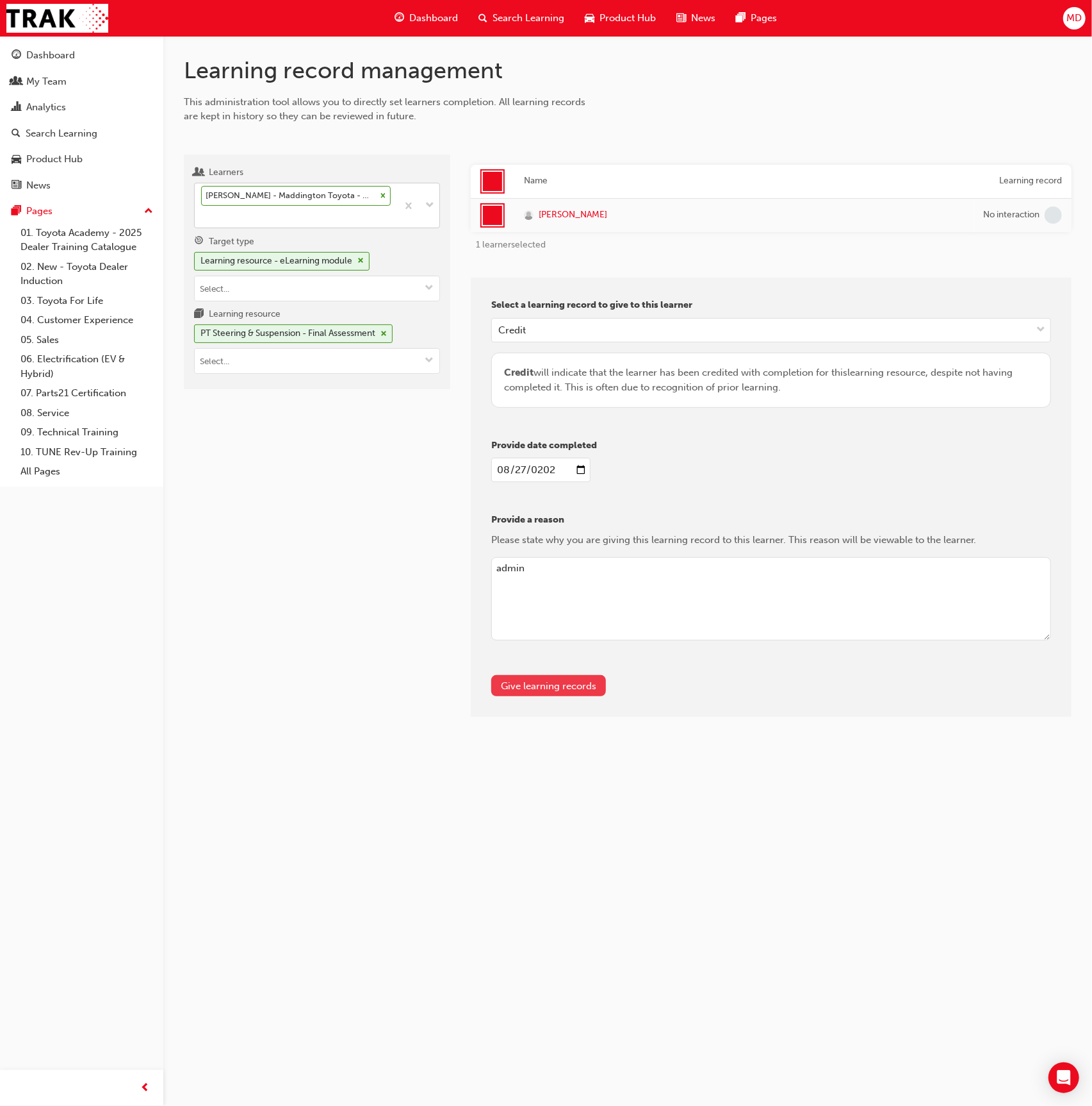
click at [534, 685] on button "Give learning records" at bounding box center [549, 685] width 115 height 21
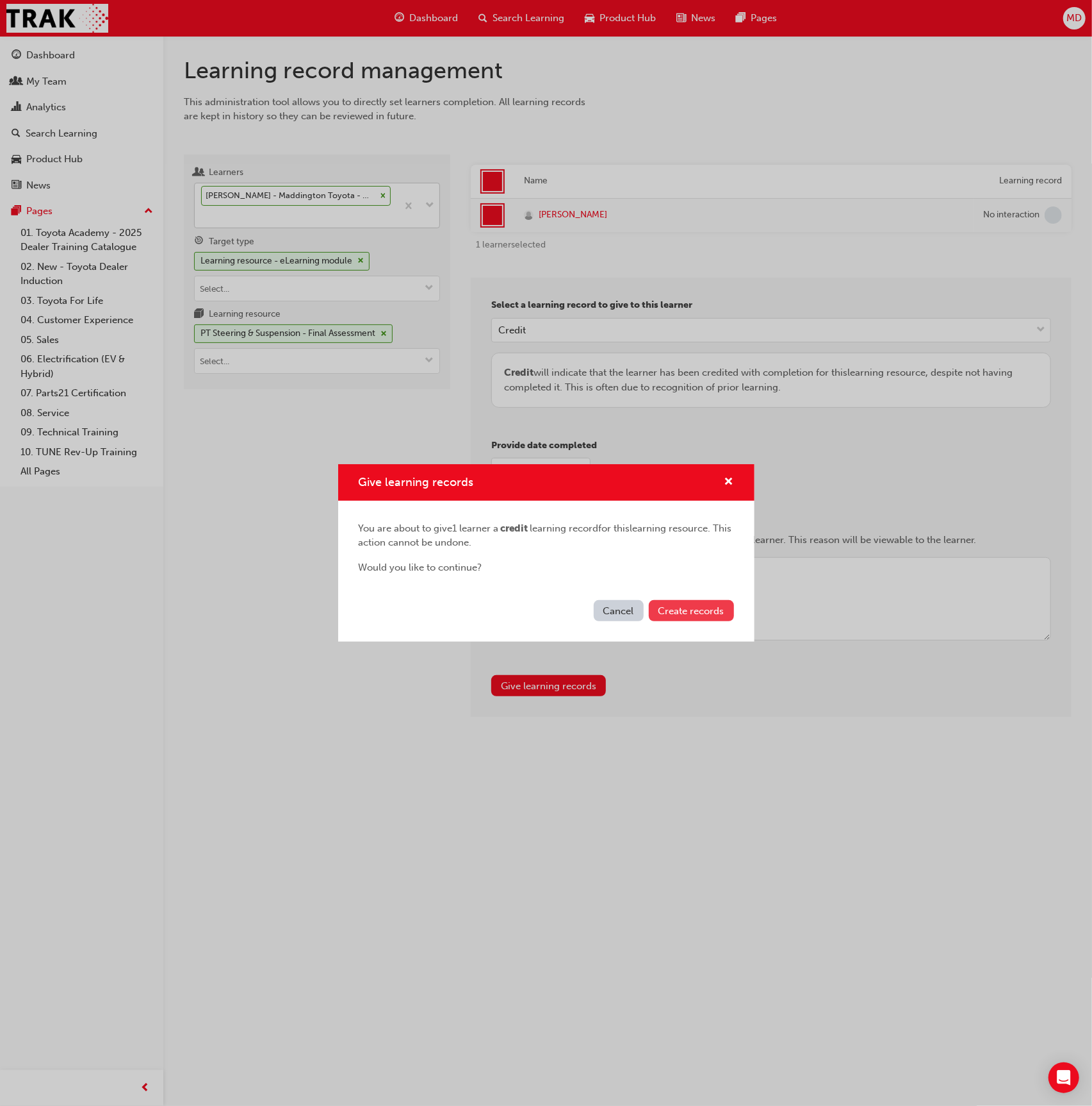
click at [675, 609] on span "Create records" at bounding box center [692, 610] width 66 height 12
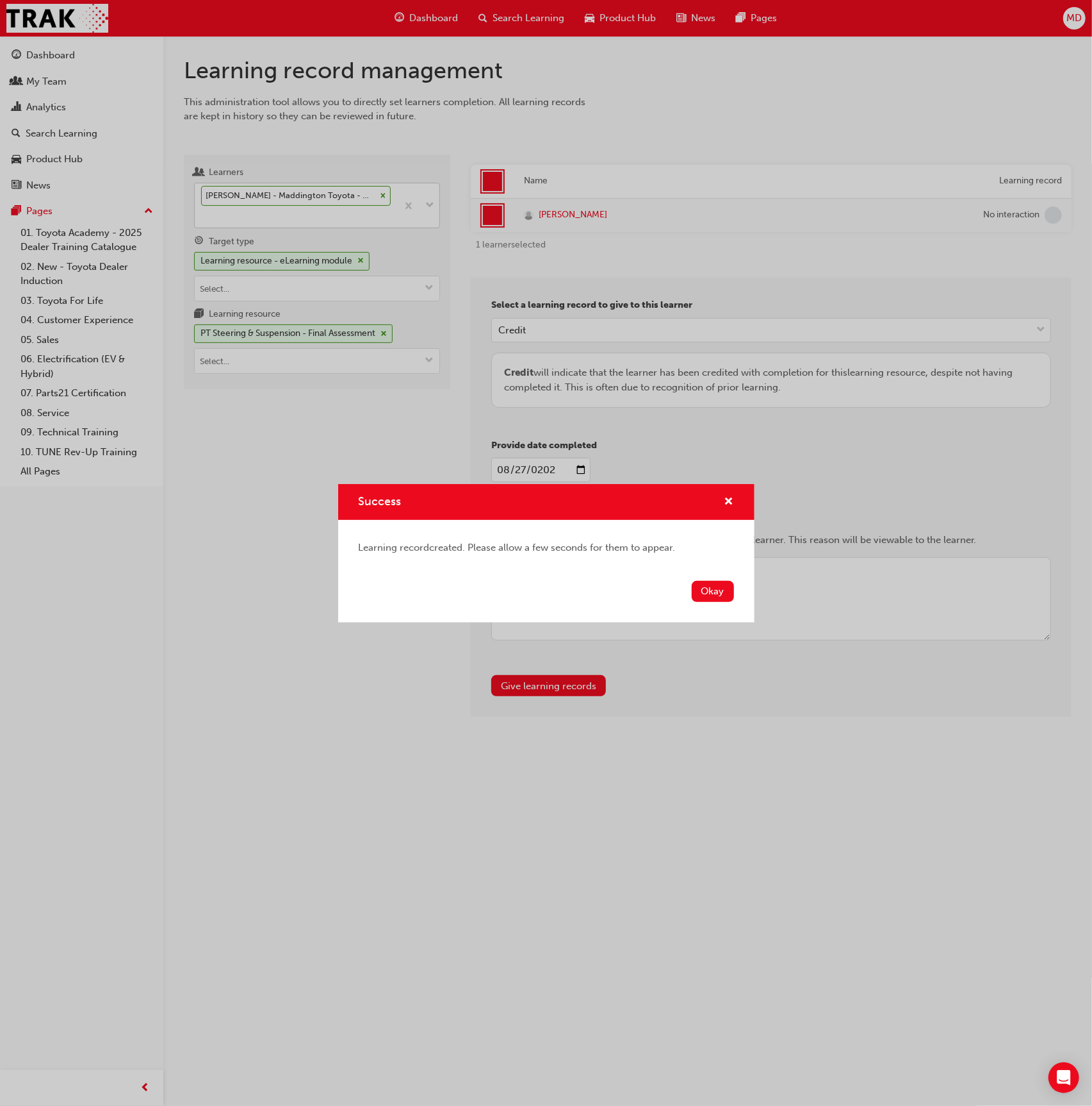
drag, startPoint x: 710, startPoint y: 591, endPoint x: 701, endPoint y: 589, distance: 9.2
click at [708, 591] on button "Okay" at bounding box center [712, 591] width 42 height 21
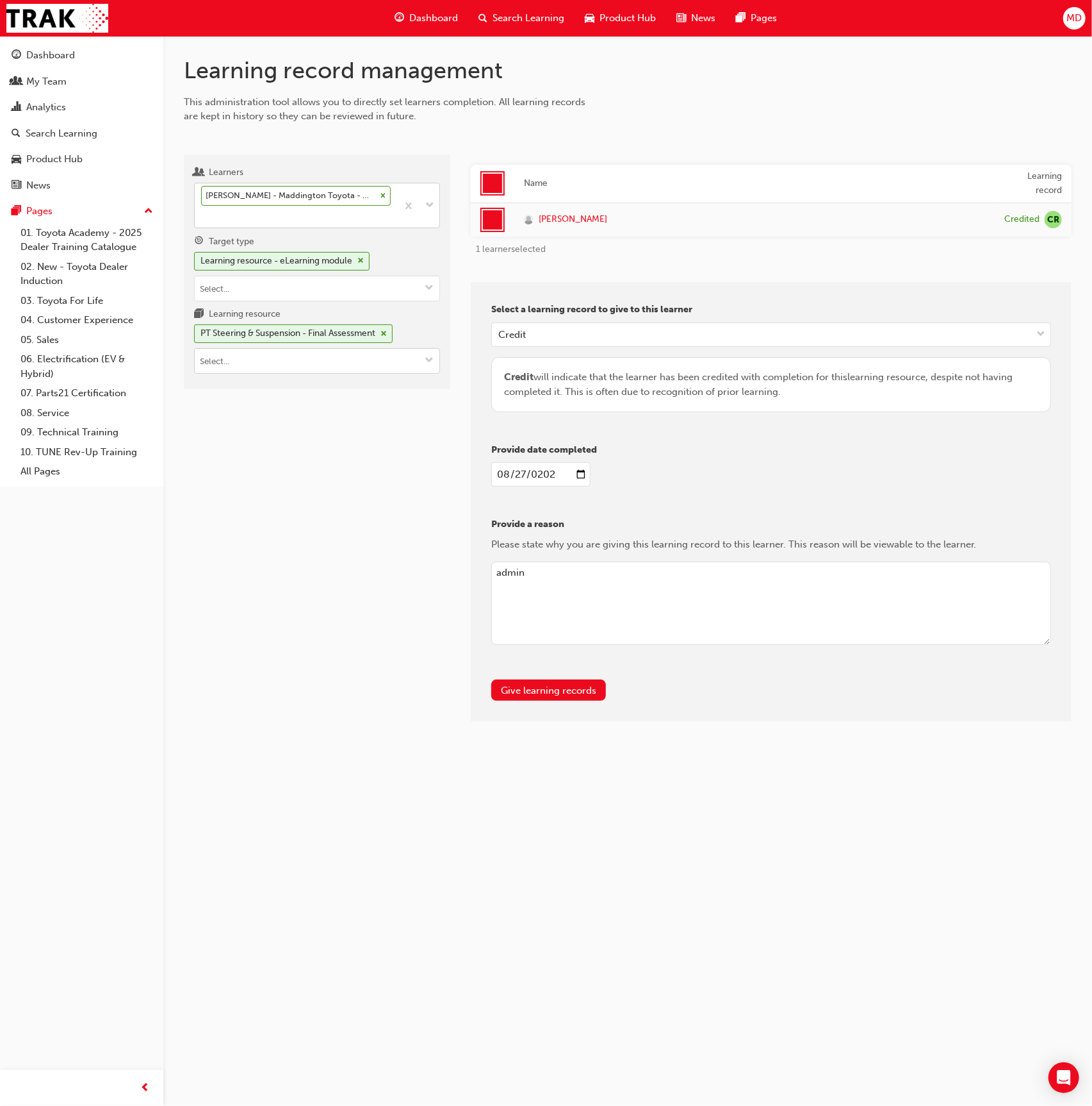
click at [264, 363] on input "Learning resource PT Steering & Suspension - Final Assessment" at bounding box center [316, 361] width 245 height 24
type input "p"
type input "pt engine"
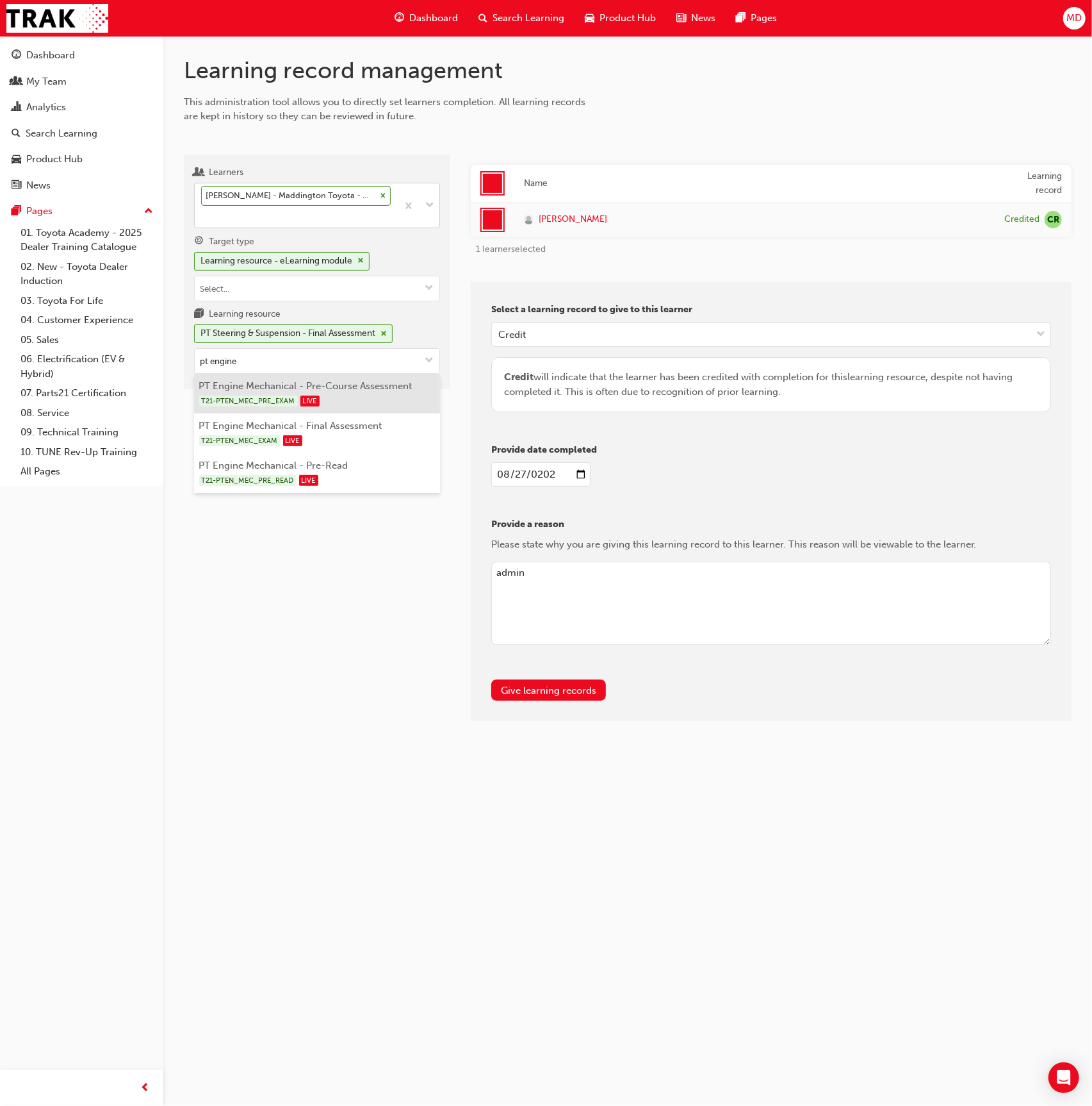
click at [362, 386] on li "PT Engine Mechanical - Pre-Course Assessment T21-PTEN_MEC_PRE_EXAM LIVE" at bounding box center [317, 393] width 246 height 40
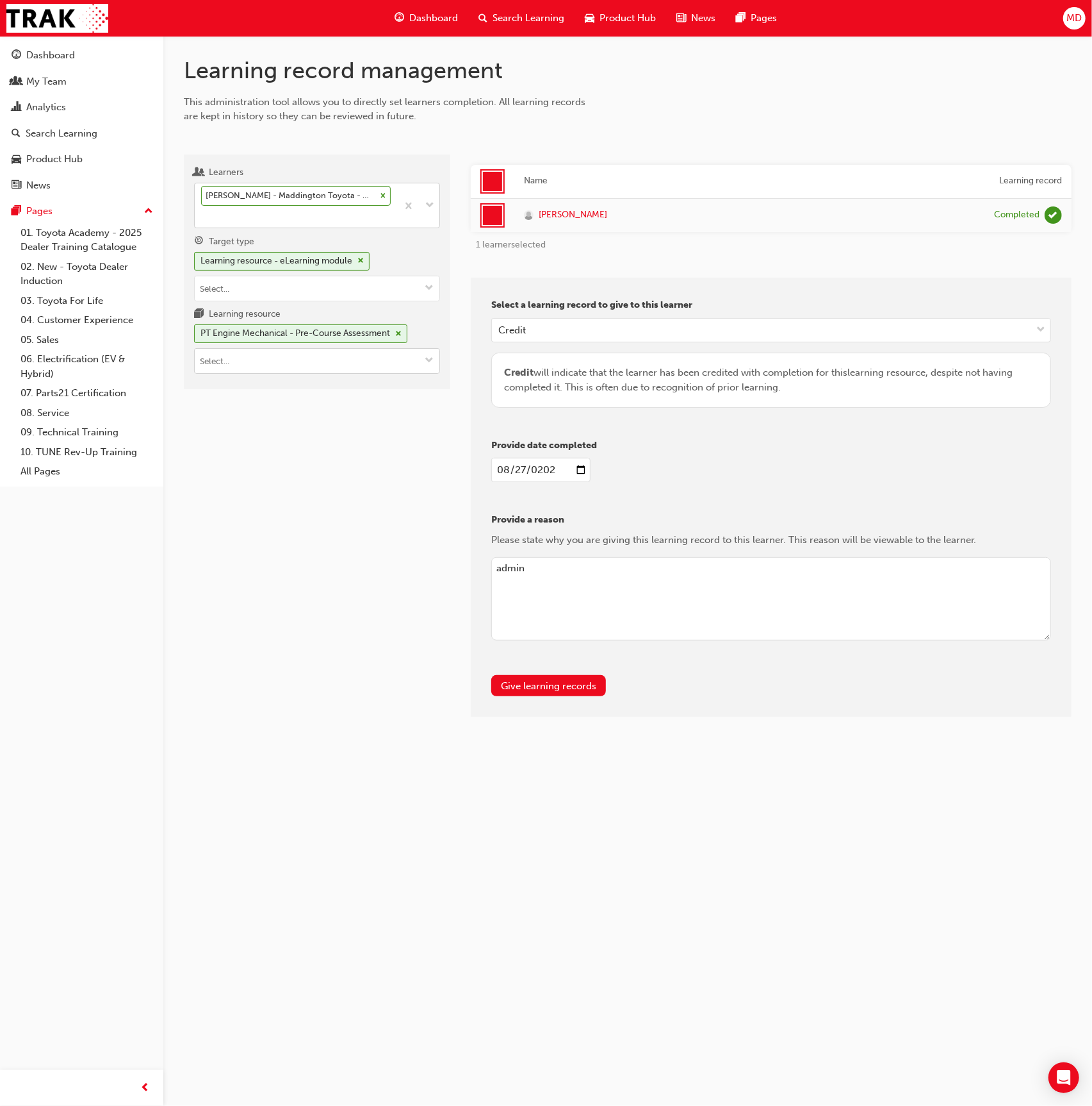
drag, startPoint x: 308, startPoint y: 362, endPoint x: 308, endPoint y: 369, distance: 7.0
click at [308, 362] on input "Learning resource PT Engine Mechanical - Pre-Course Assessment" at bounding box center [316, 361] width 245 height 24
click at [325, 392] on div "T21-PTEN_MEC_EXAM LIVE" at bounding box center [317, 401] width 237 height 16
drag, startPoint x: 322, startPoint y: 359, endPoint x: 325, endPoint y: 366, distance: 7.6
click at [322, 360] on input "Learning resource PT Engine Mechanical - Final Assessment" at bounding box center [316, 361] width 245 height 24
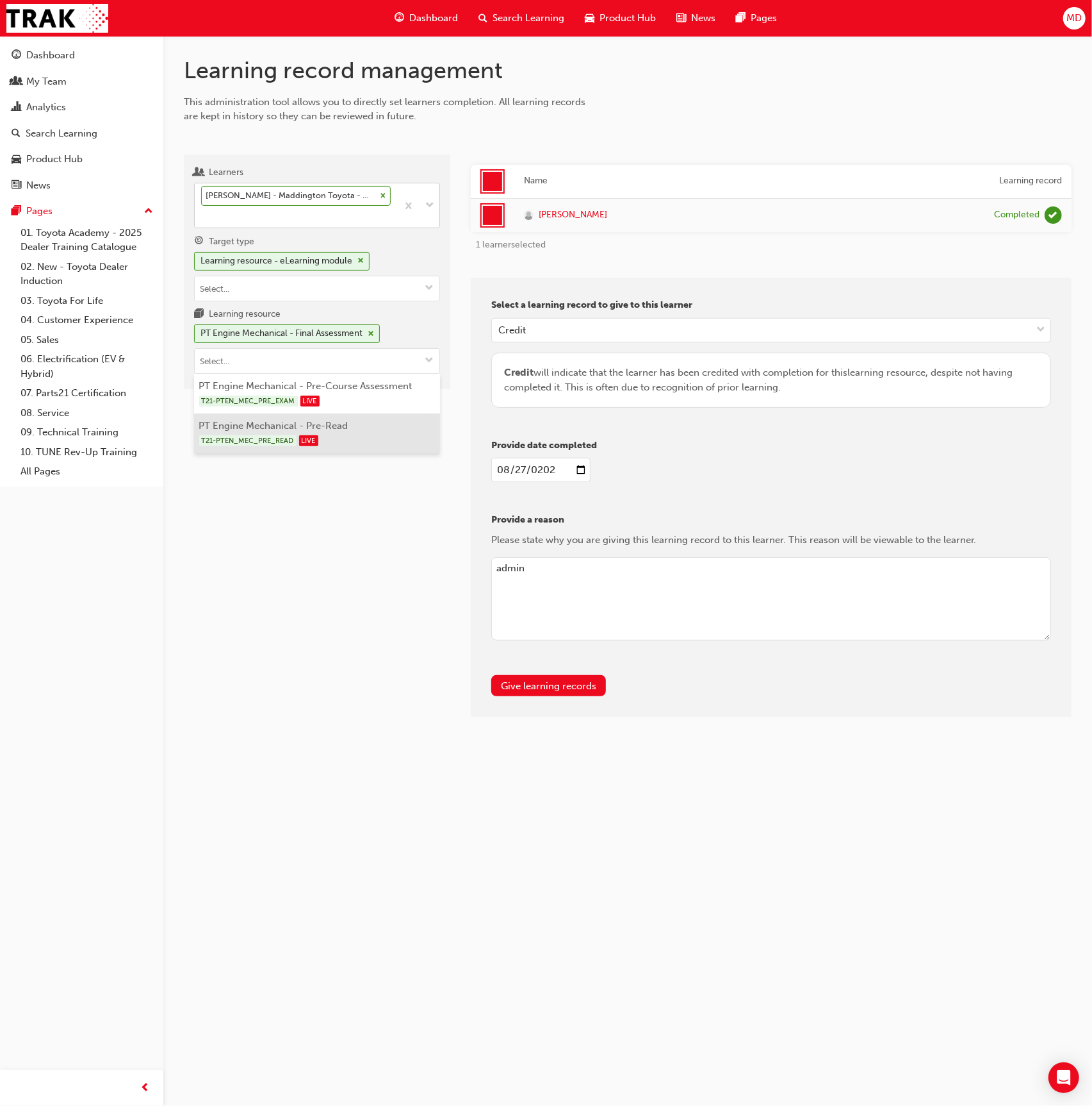
click at [346, 424] on li "PT Engine Mechanical - Pre-Read T21-PTEN_MEC_PRE_READ LIVE" at bounding box center [317, 433] width 246 height 40
click at [249, 355] on input "Learning resource PT Engine Mechanical - Pre-Read" at bounding box center [316, 361] width 245 height 24
type input "pt petrol"
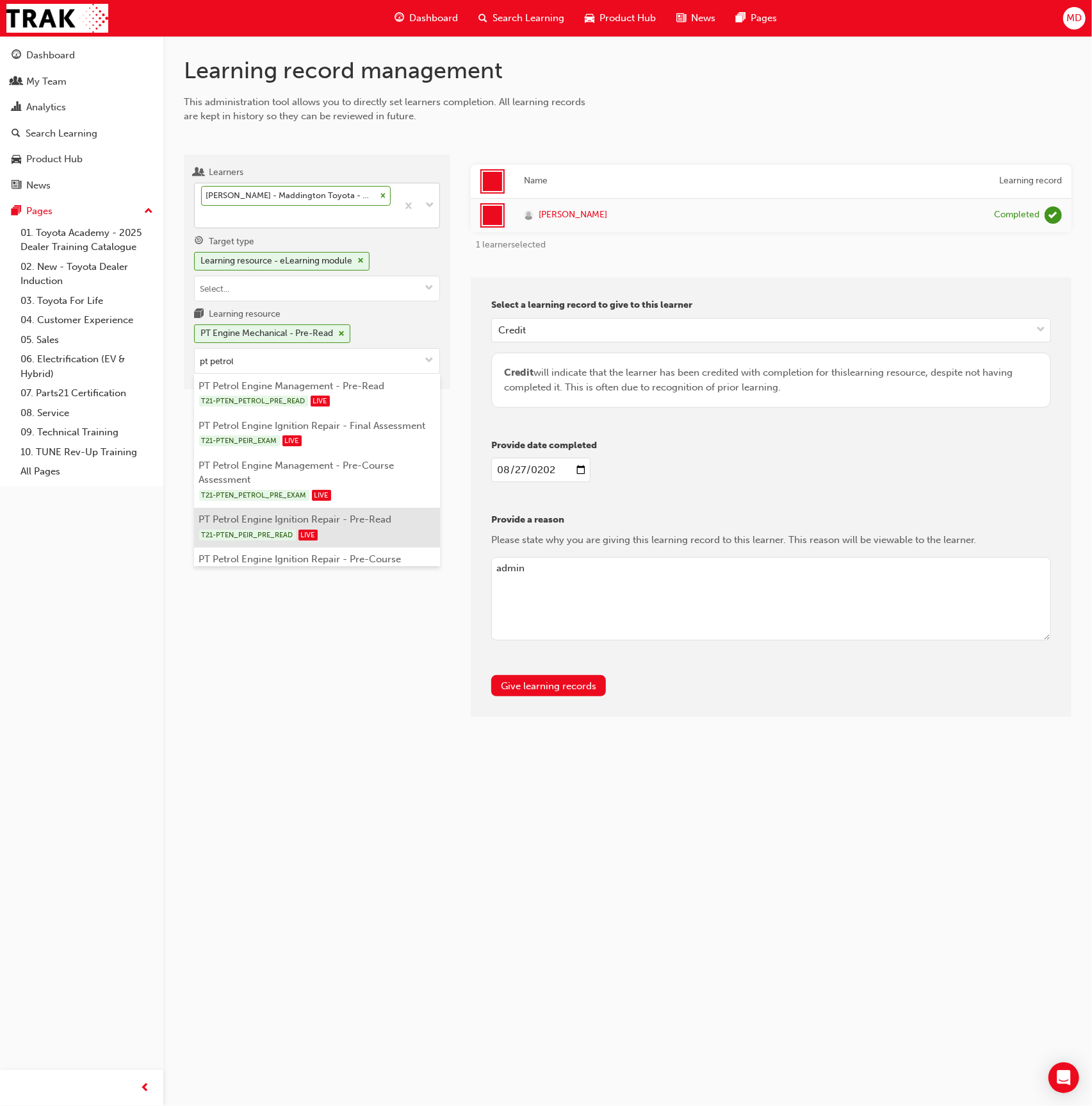
click at [390, 520] on li "PT Petrol Engine Ignition Repair - Pre-Read T21-PTEN_PEIR_PRE_READ LIVE" at bounding box center [317, 527] width 246 height 40
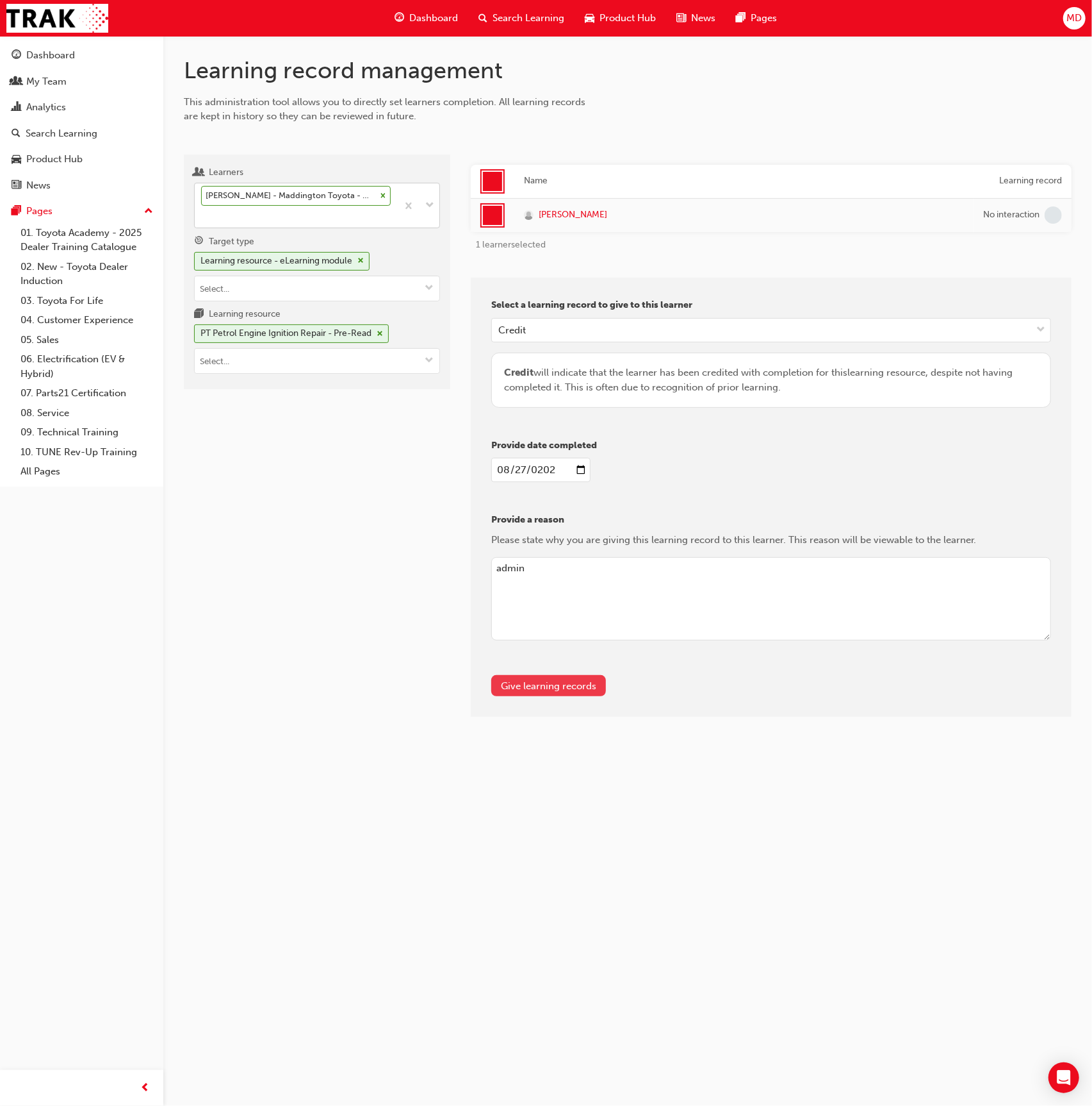
click at [567, 676] on button "Give learning records" at bounding box center [549, 685] width 115 height 21
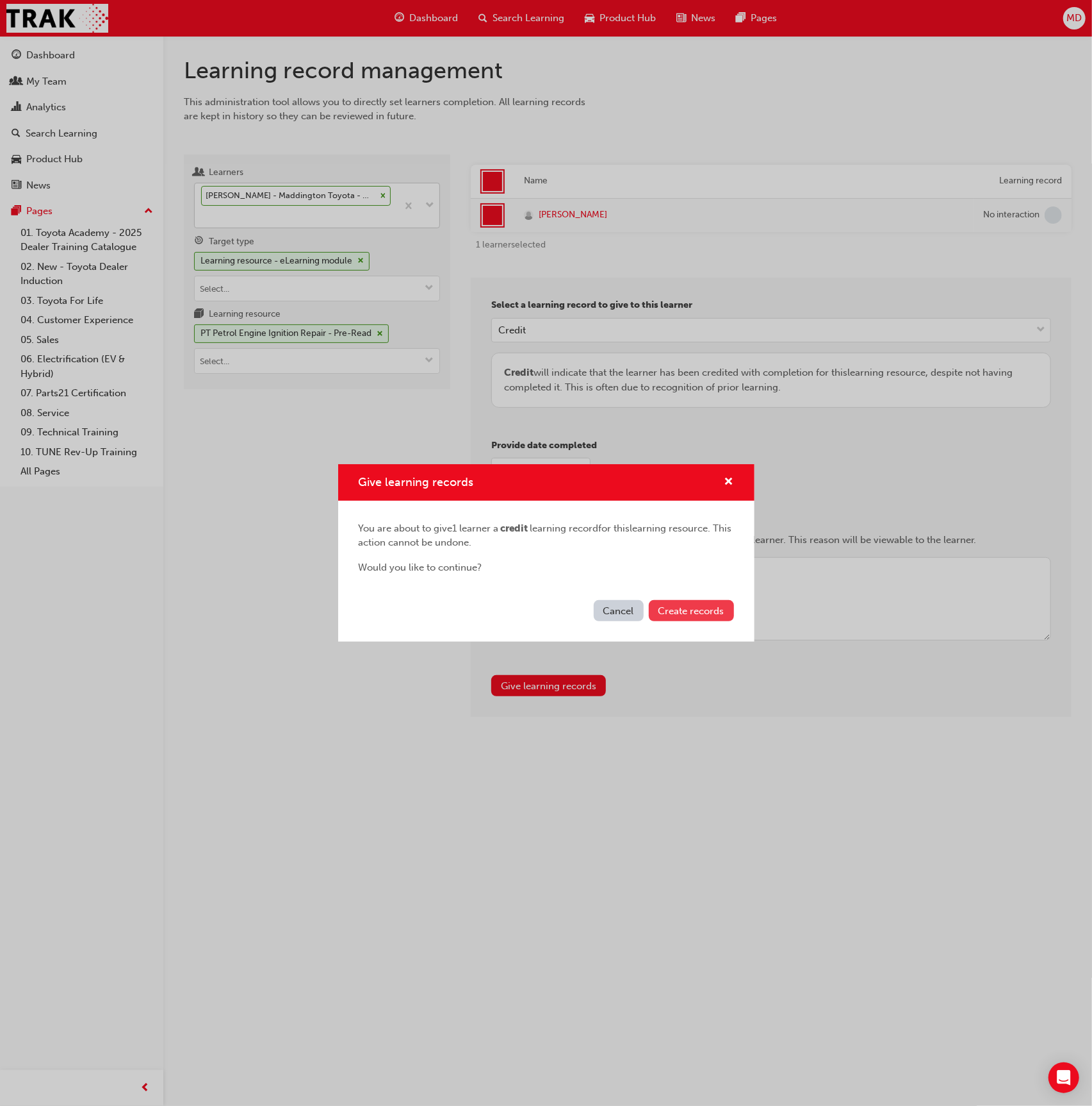
click at [688, 618] on button "Create records" at bounding box center [692, 610] width 85 height 21
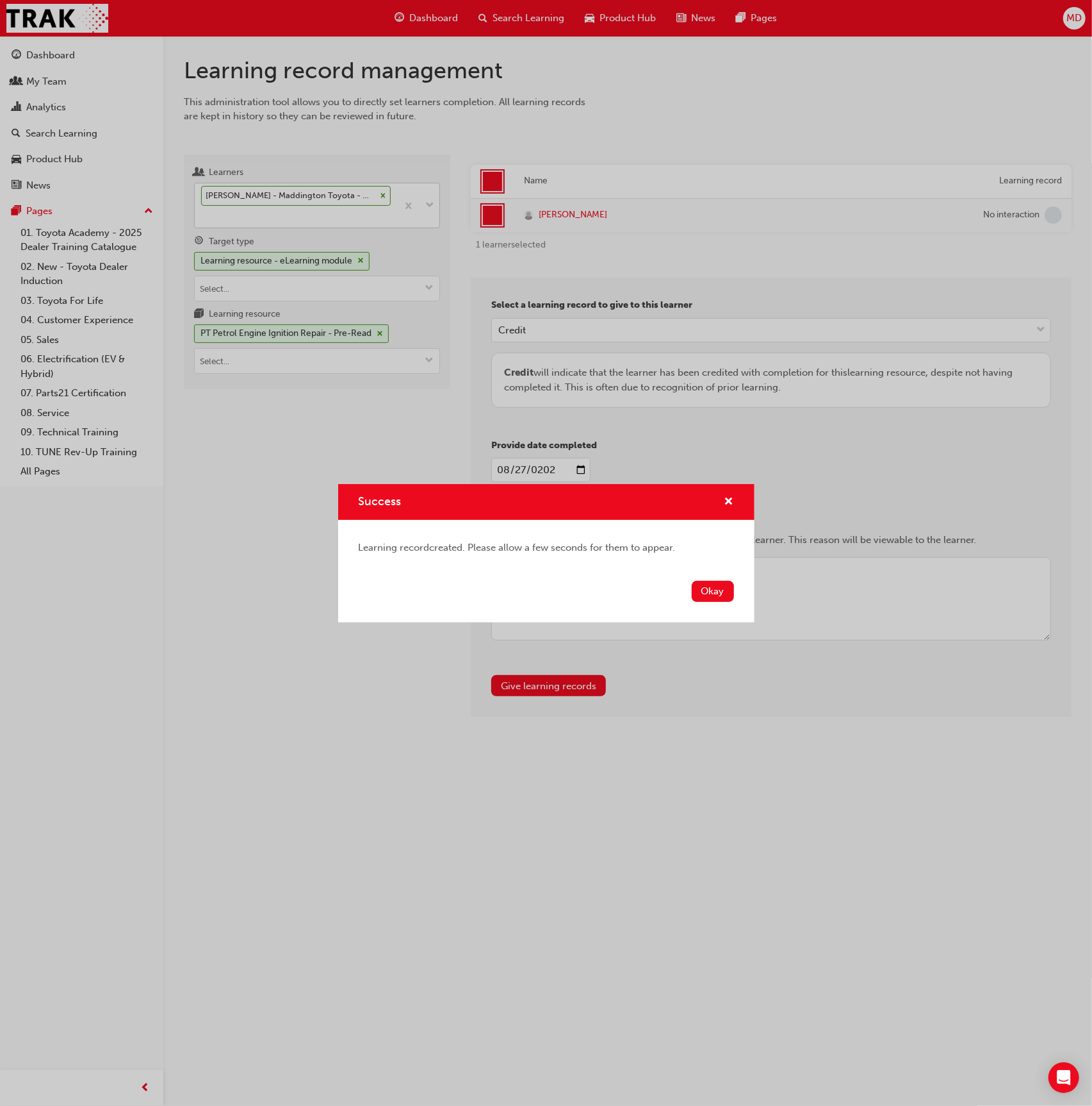
drag, startPoint x: 714, startPoint y: 600, endPoint x: 714, endPoint y: 588, distance: 12.0
click at [714, 595] on button "Okay" at bounding box center [712, 591] width 42 height 21
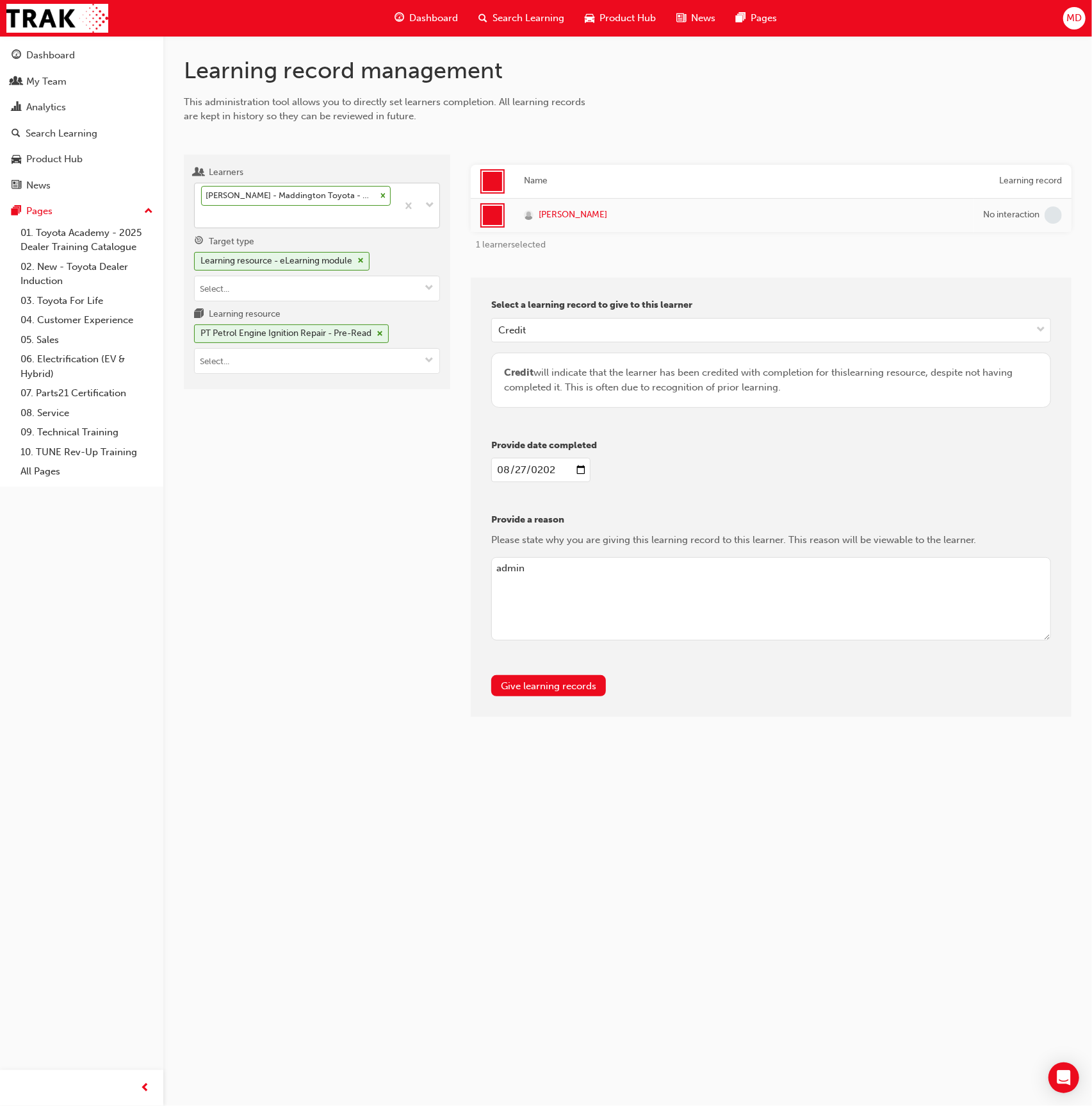
click at [717, 587] on textarea "admin" at bounding box center [771, 599] width 560 height 83
click at [292, 373] on div "Learners Brendan Smith - Maddington Toyota - MADDINGTON, Canning Vale Toyota - …" at bounding box center [316, 272] width 267 height 235
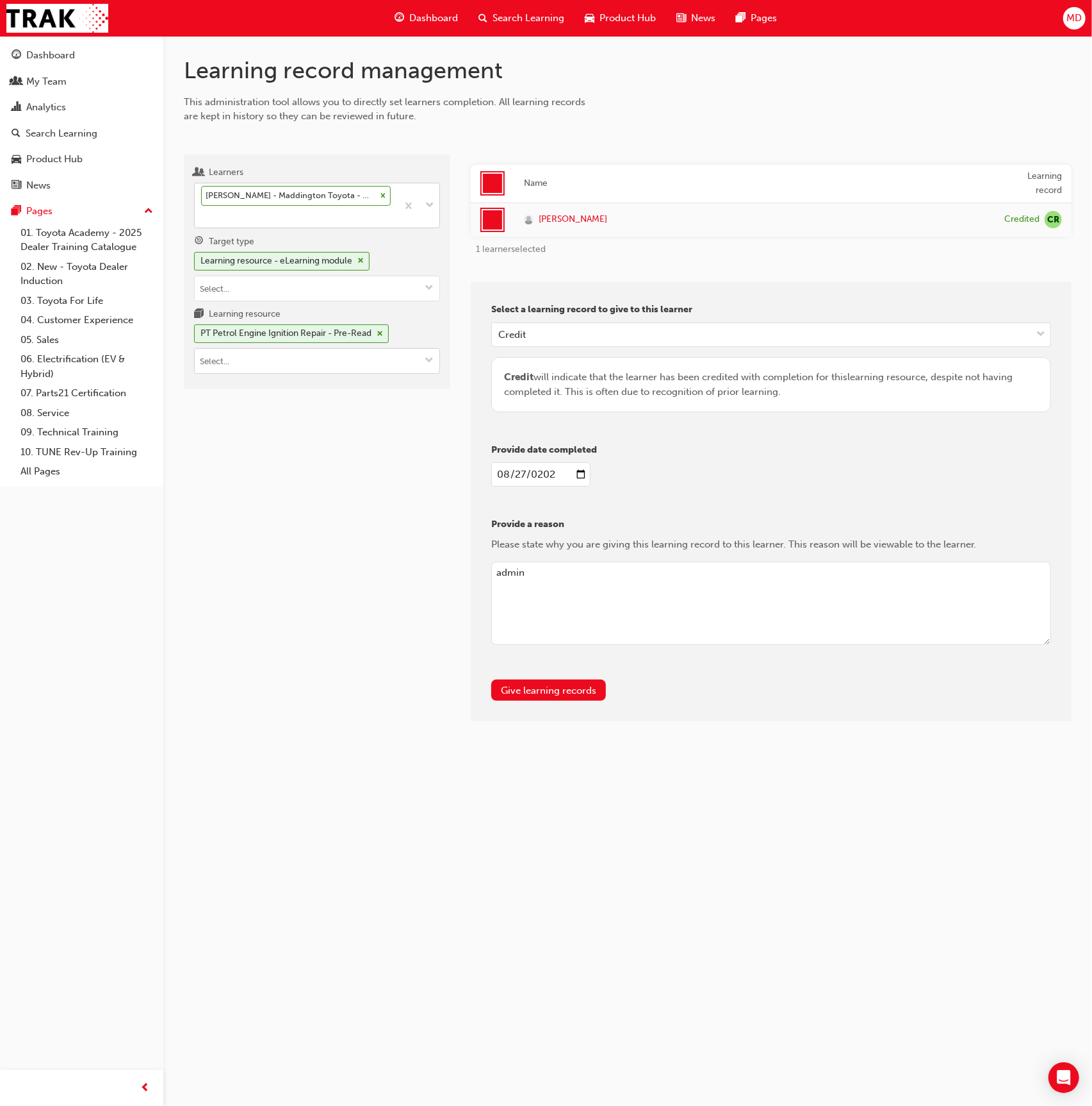
click at [305, 365] on input "Learning resource PT Petrol Engine Ignition Repair - Pre-Read" at bounding box center [316, 361] width 245 height 24
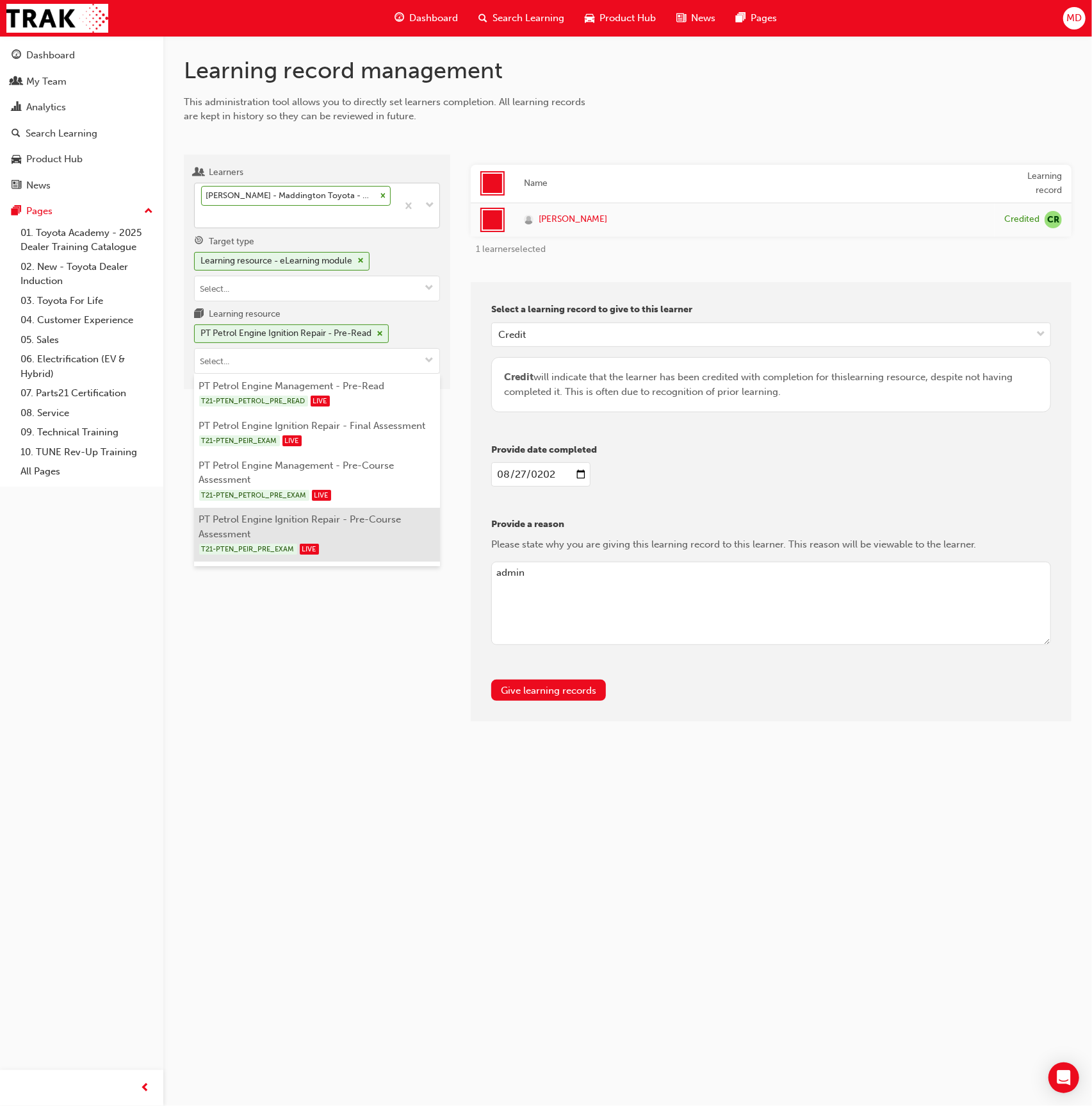
click at [354, 528] on li "PT Petrol Engine Ignition Repair - Pre-Course Assessment T21-PTEN_PEIR_PRE_EXAM…" at bounding box center [317, 534] width 246 height 54
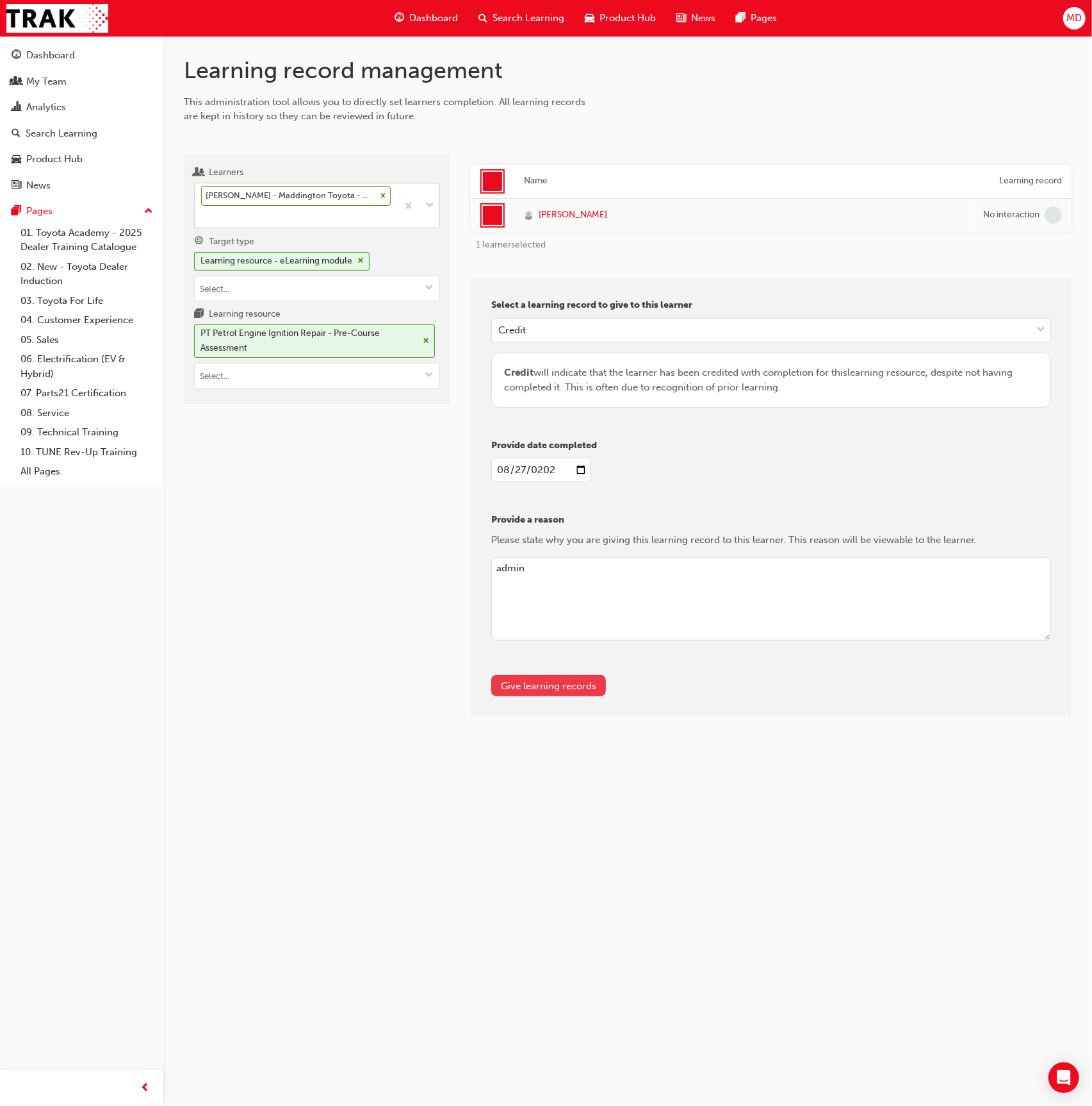
click at [535, 680] on button "Give learning records" at bounding box center [549, 685] width 115 height 21
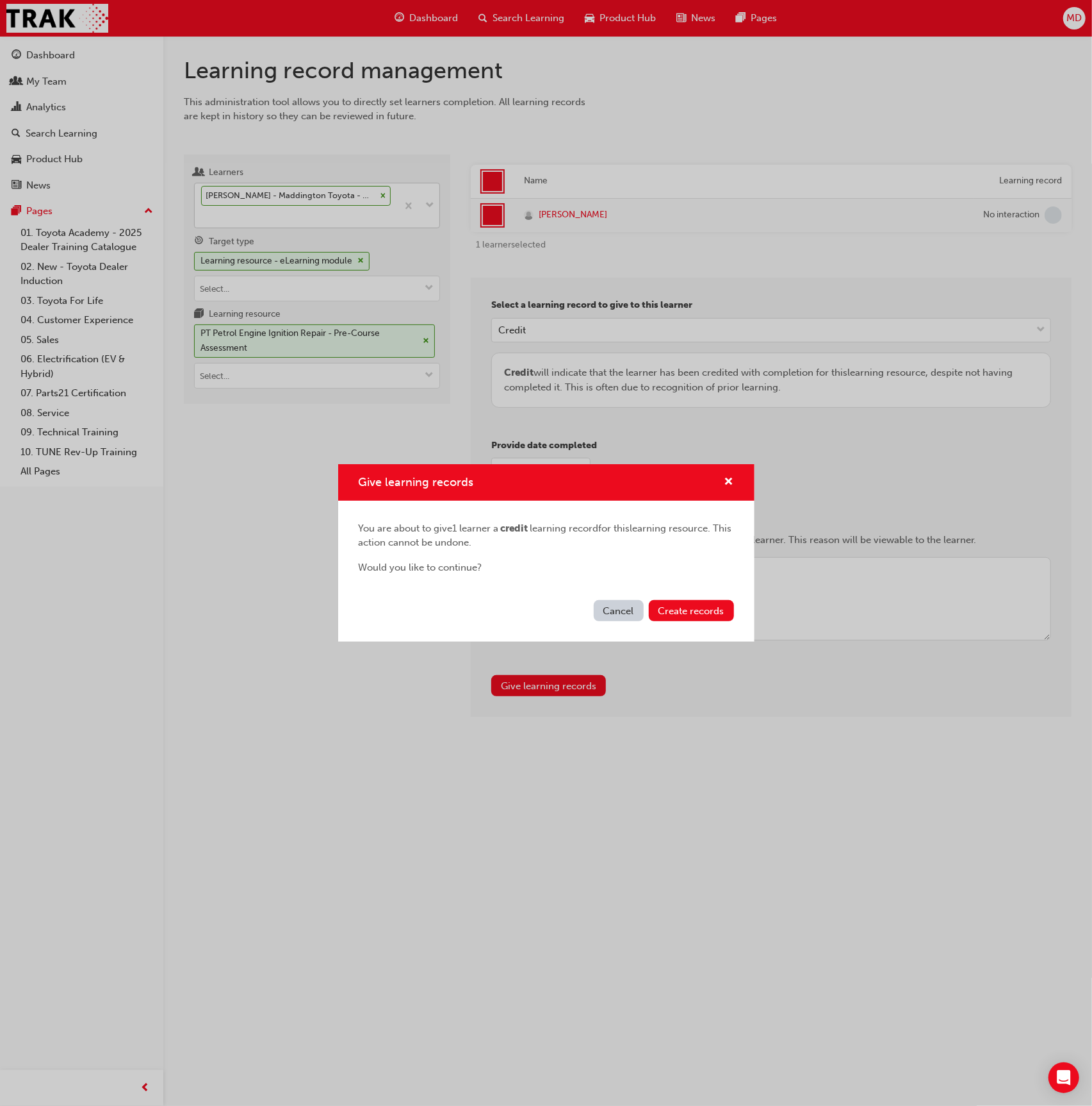
drag, startPoint x: 692, startPoint y: 595, endPoint x: 696, endPoint y: 607, distance: 12.6
click at [692, 595] on div "Cancel Create records" at bounding box center [546, 619] width 417 height 47
click at [696, 606] on span "Create records" at bounding box center [692, 610] width 66 height 12
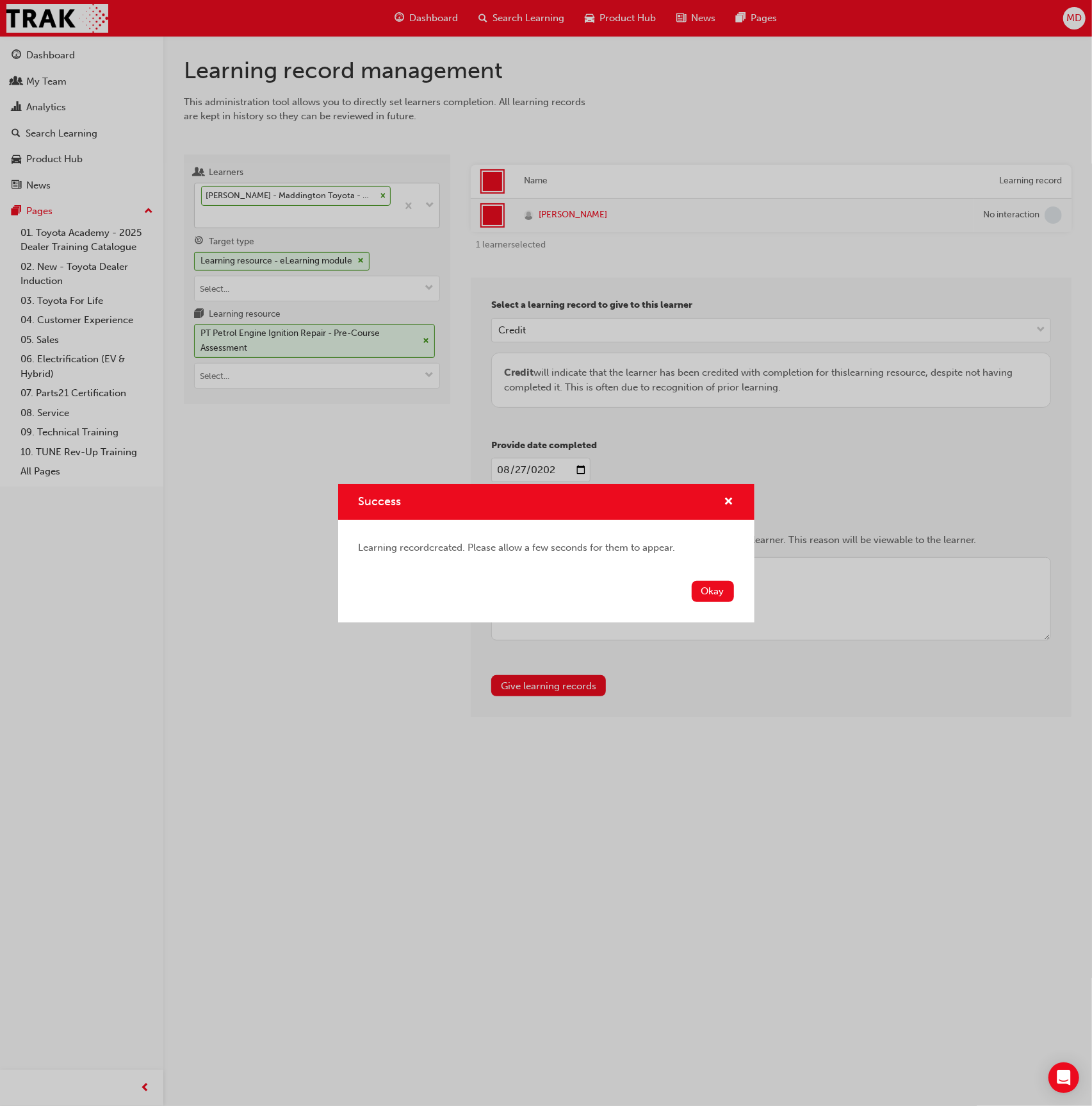
click at [709, 595] on button "Okay" at bounding box center [712, 591] width 42 height 21
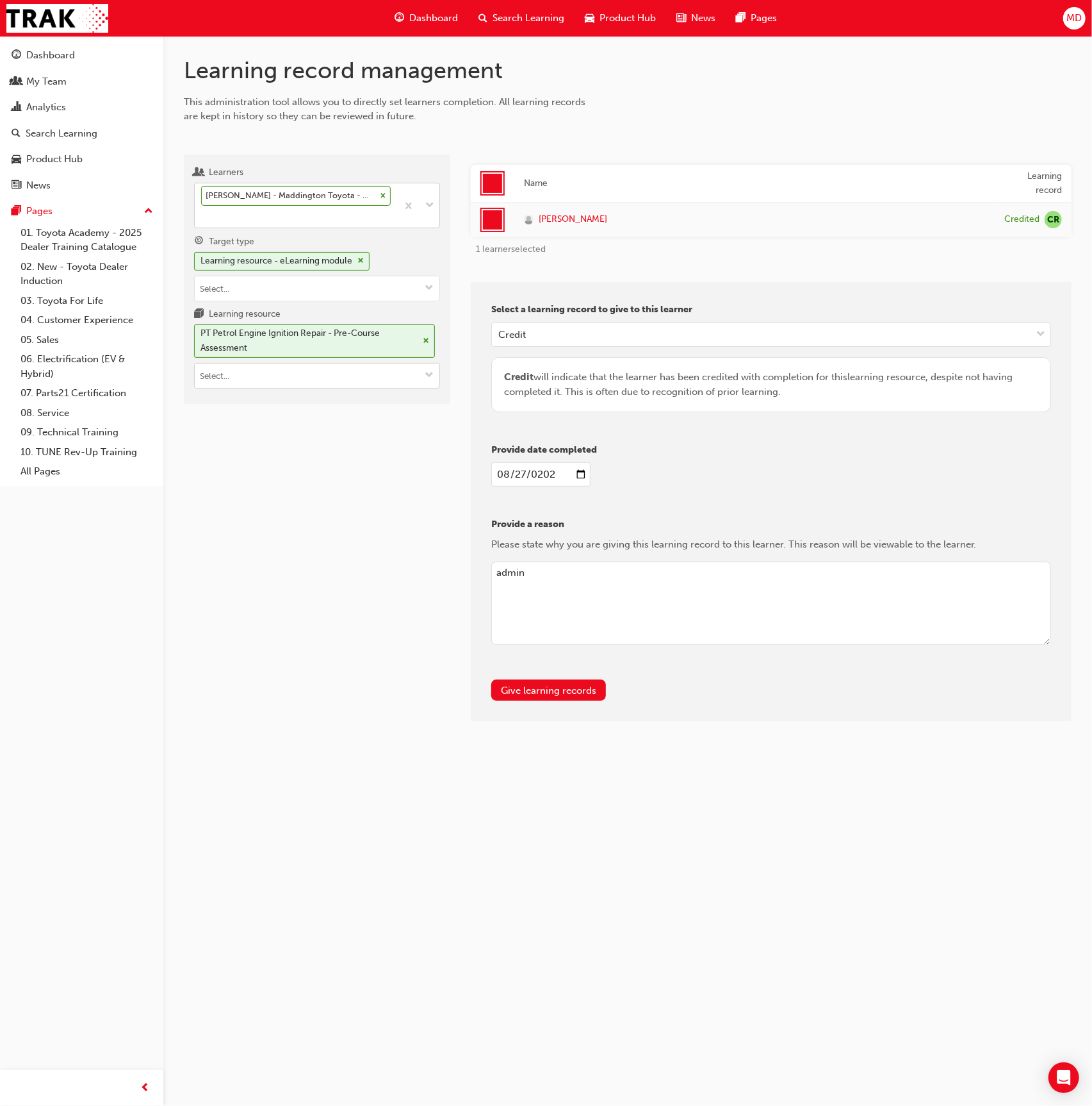
click at [294, 376] on input "Learning resource PT Petrol Engine Ignition Repair - Pre-Course Assessment" at bounding box center [316, 375] width 245 height 24
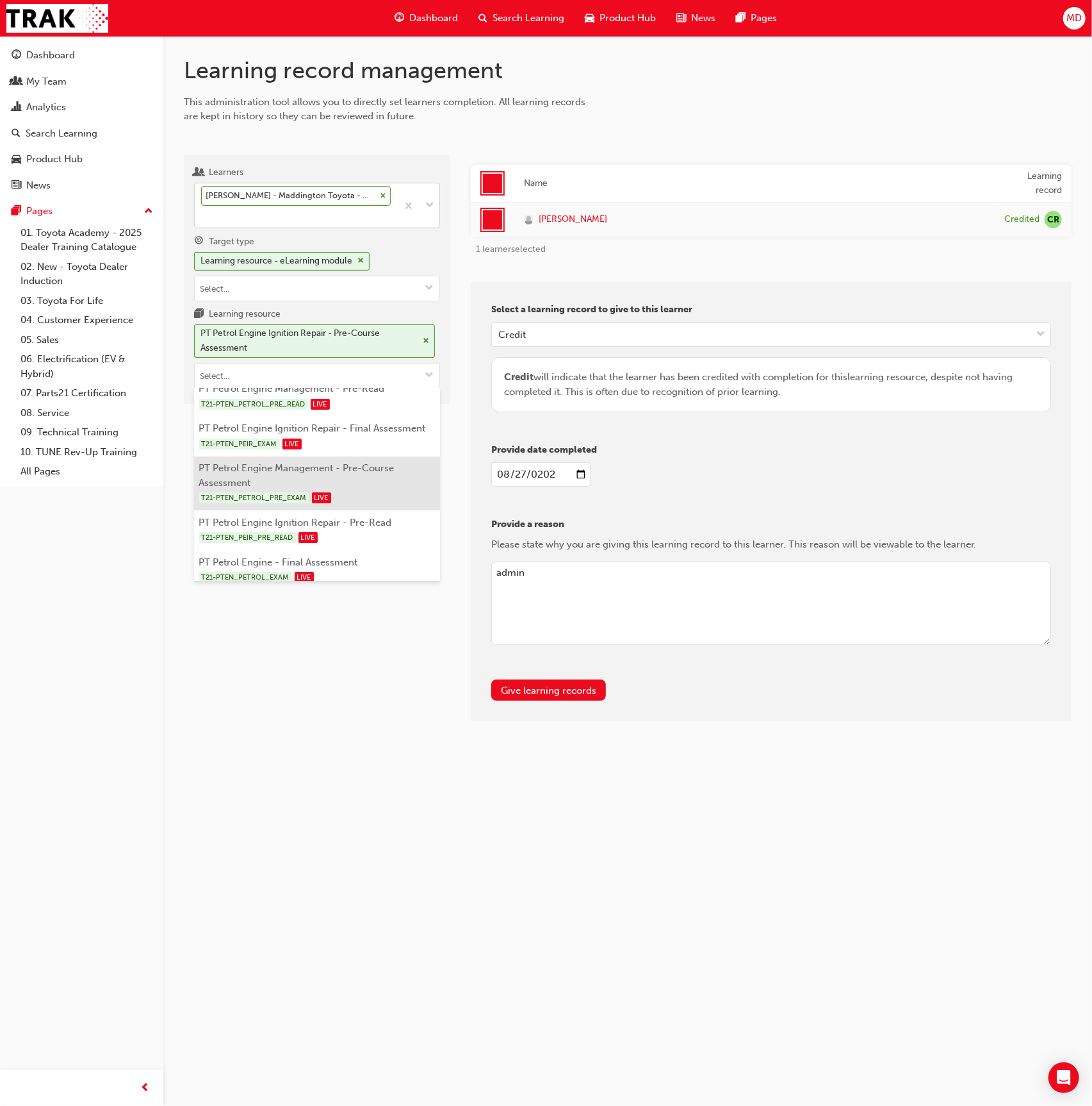
scroll to position [19, 0]
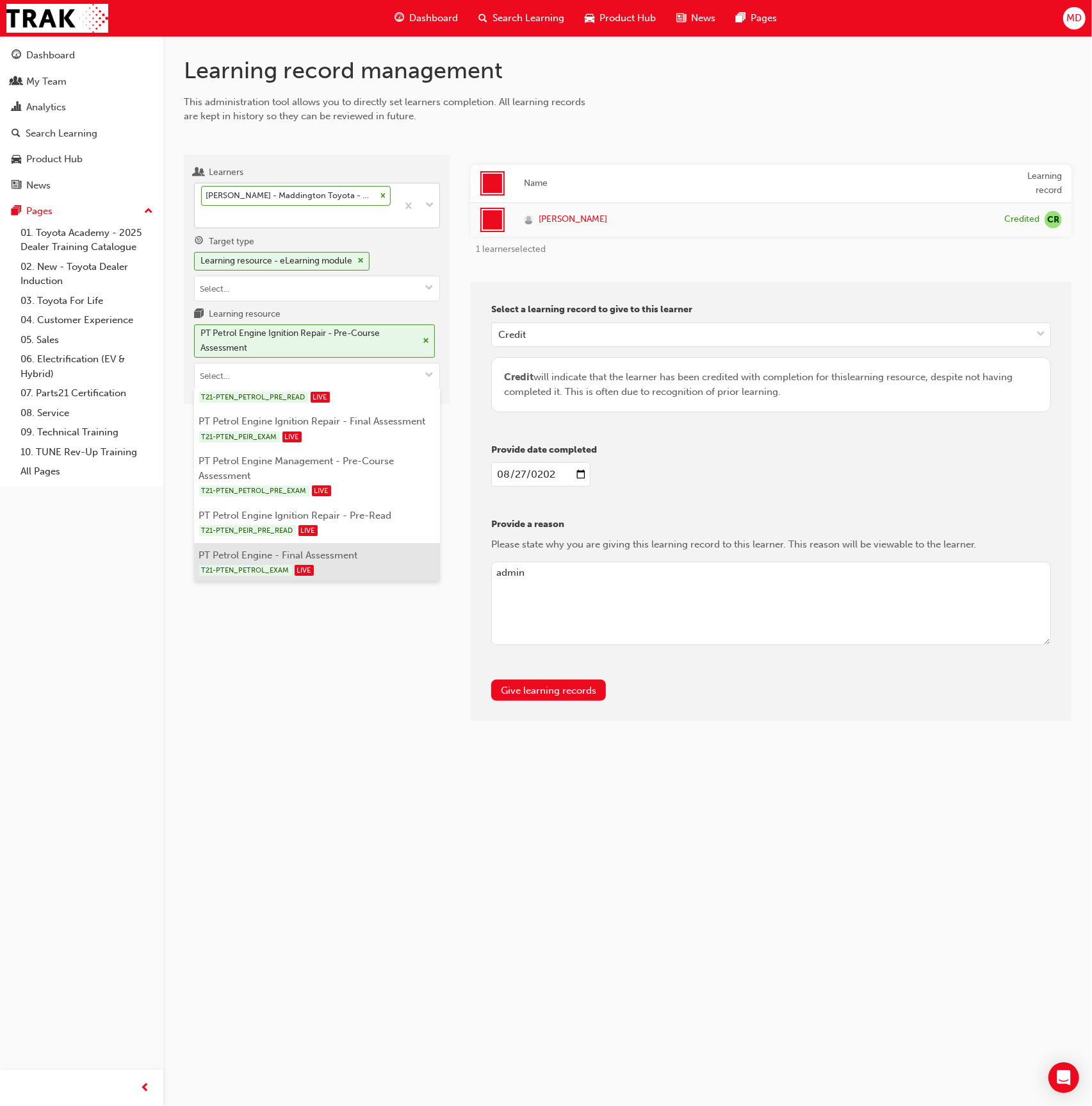
click at [384, 562] on div "T21-PTEN_PETROL_EXAM LIVE" at bounding box center [317, 571] width 237 height 16
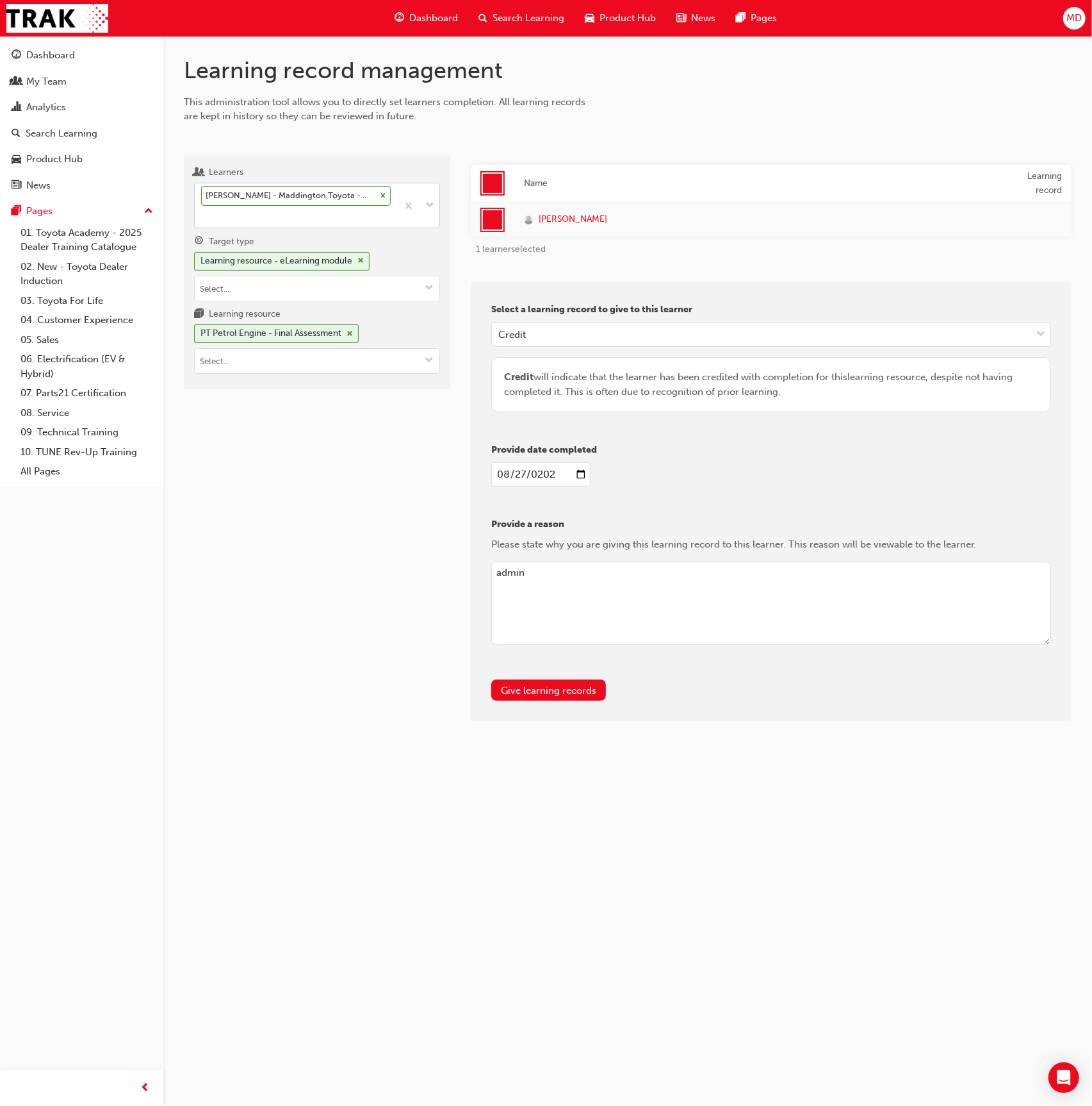
scroll to position [0, 0]
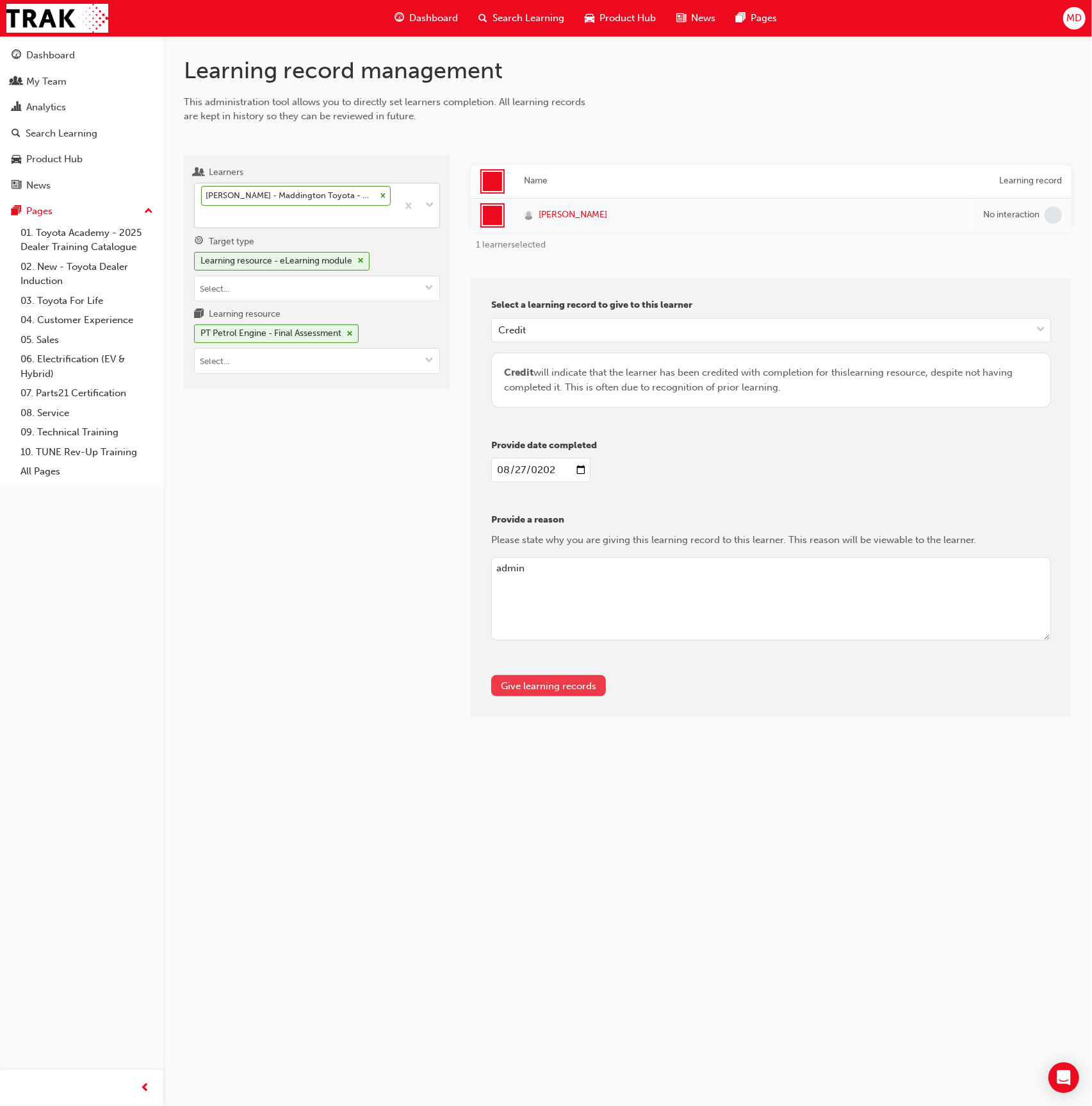
click at [570, 682] on button "Give learning records" at bounding box center [549, 685] width 115 height 21
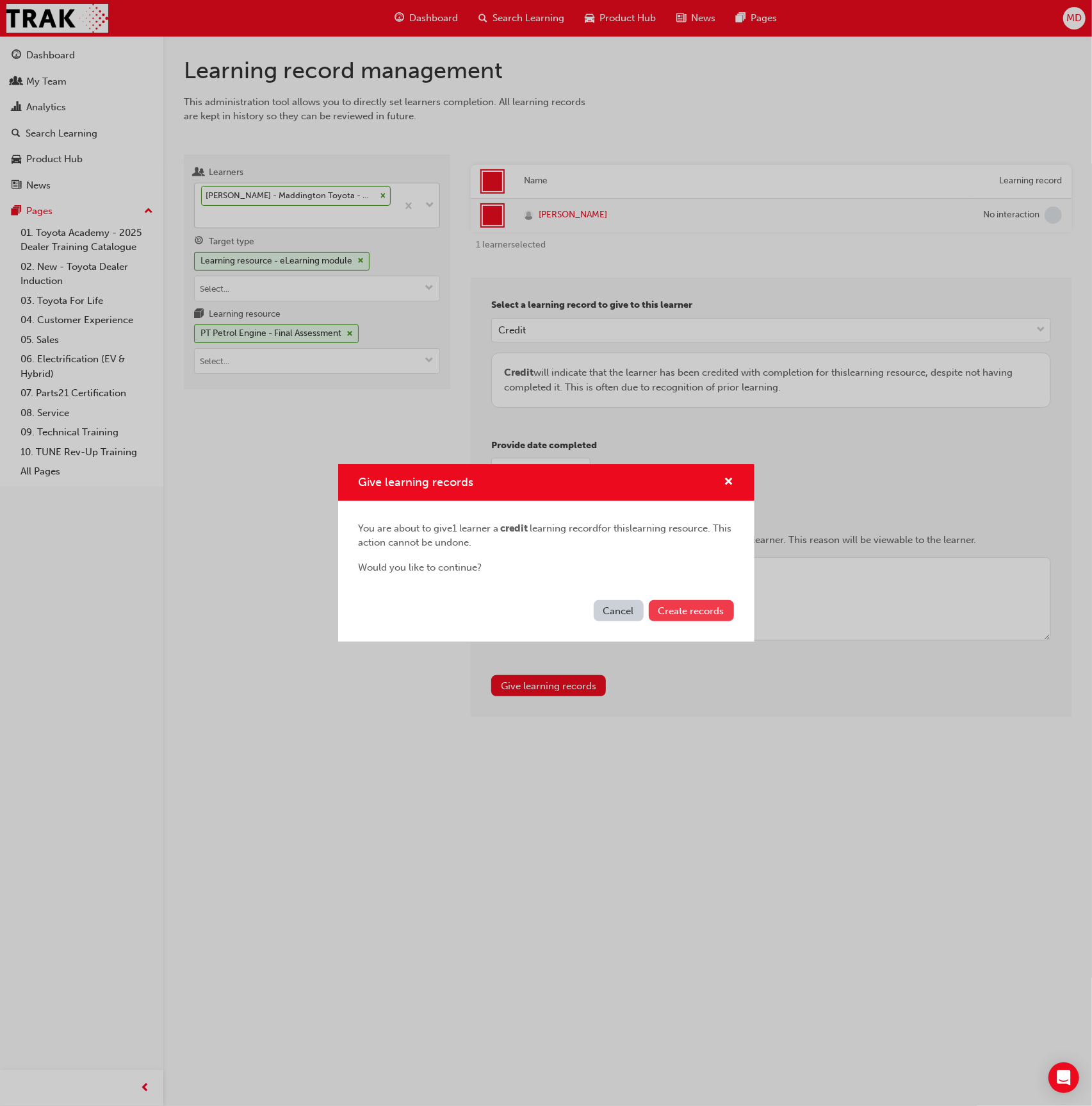
click at [693, 610] on span "Create records" at bounding box center [692, 610] width 66 height 12
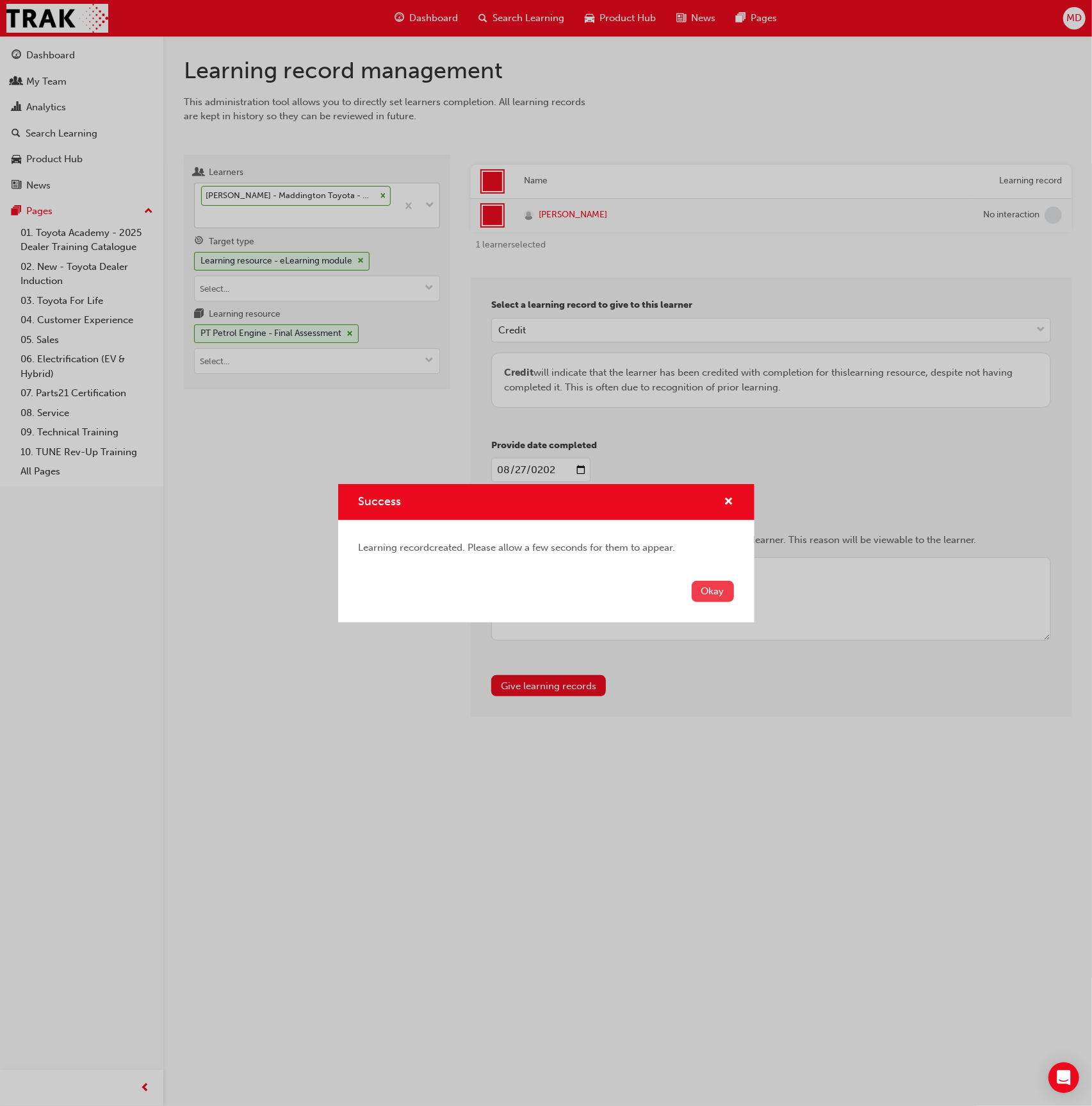
click at [698, 586] on button "Okay" at bounding box center [712, 591] width 42 height 21
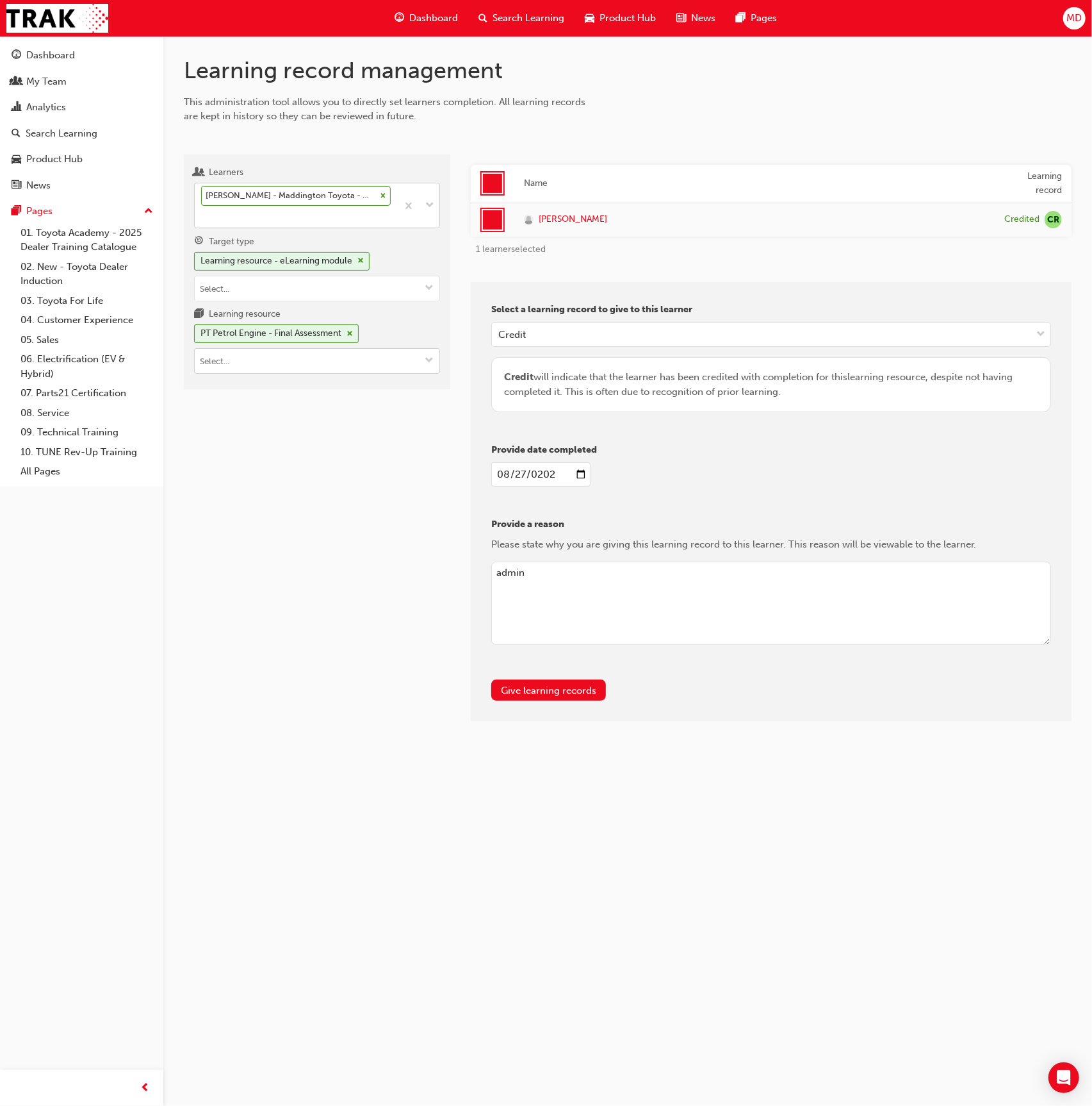
click at [278, 362] on input "Learning resource PT Petrol Engine - Final Assessment" at bounding box center [316, 361] width 245 height 24
type input "pt diesel"
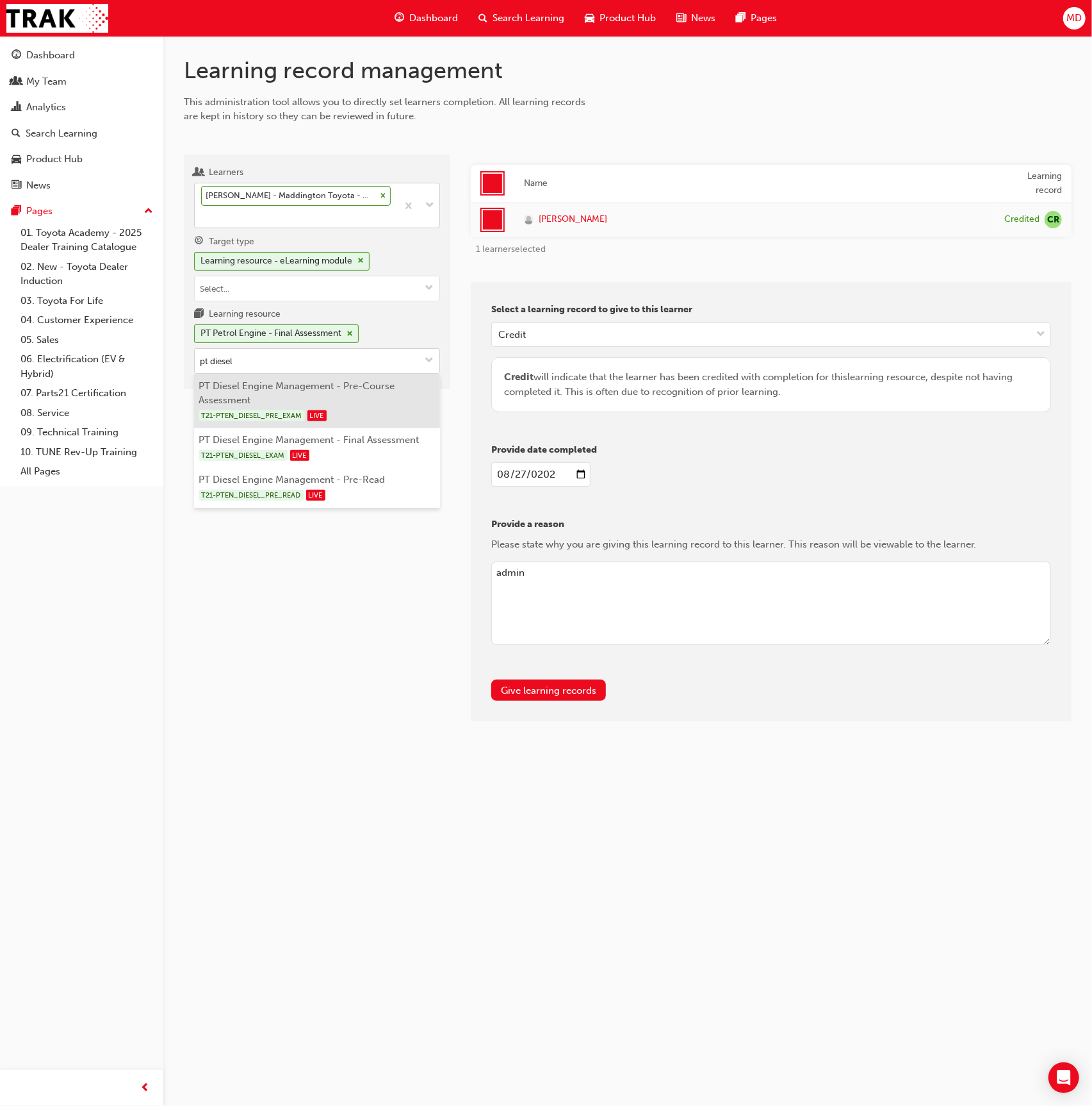
click at [394, 377] on li "PT Diesel Engine Management - Pre-Course Assessment T21-PTEN_DIESEL_PRE_EXAM LI…" at bounding box center [317, 401] width 246 height 54
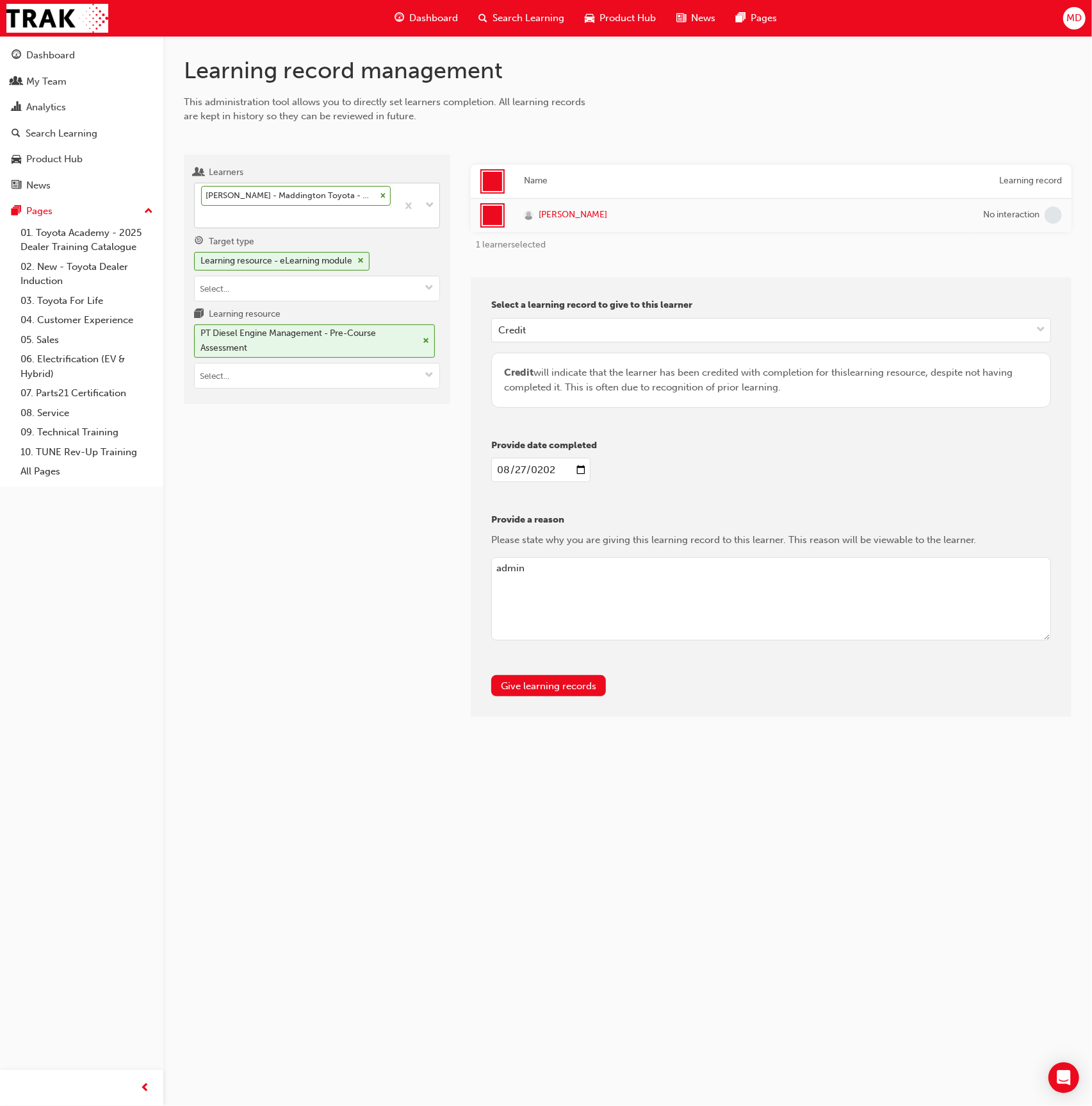
click at [552, 673] on div "Select a learning record to give to this learner Credit Credit will indicate th…" at bounding box center [771, 497] width 601 height 440
click at [610, 680] on div "Give learning records" at bounding box center [771, 685] width 560 height 21
click at [593, 679] on button "Give learning records" at bounding box center [549, 685] width 115 height 21
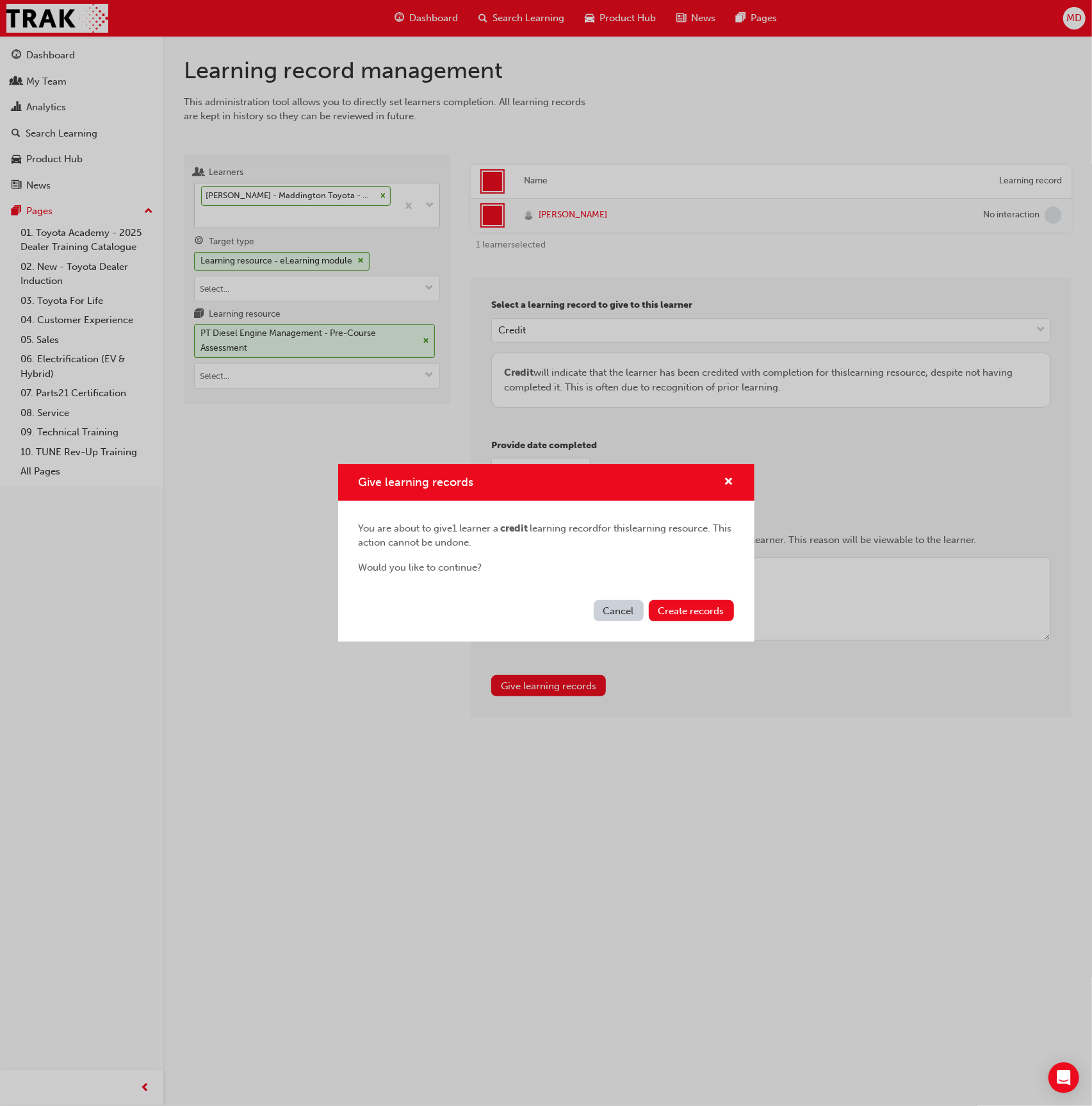
drag, startPoint x: 692, startPoint y: 612, endPoint x: 654, endPoint y: 593, distance: 42.5
click at [688, 610] on span "Create records" at bounding box center [692, 610] width 66 height 12
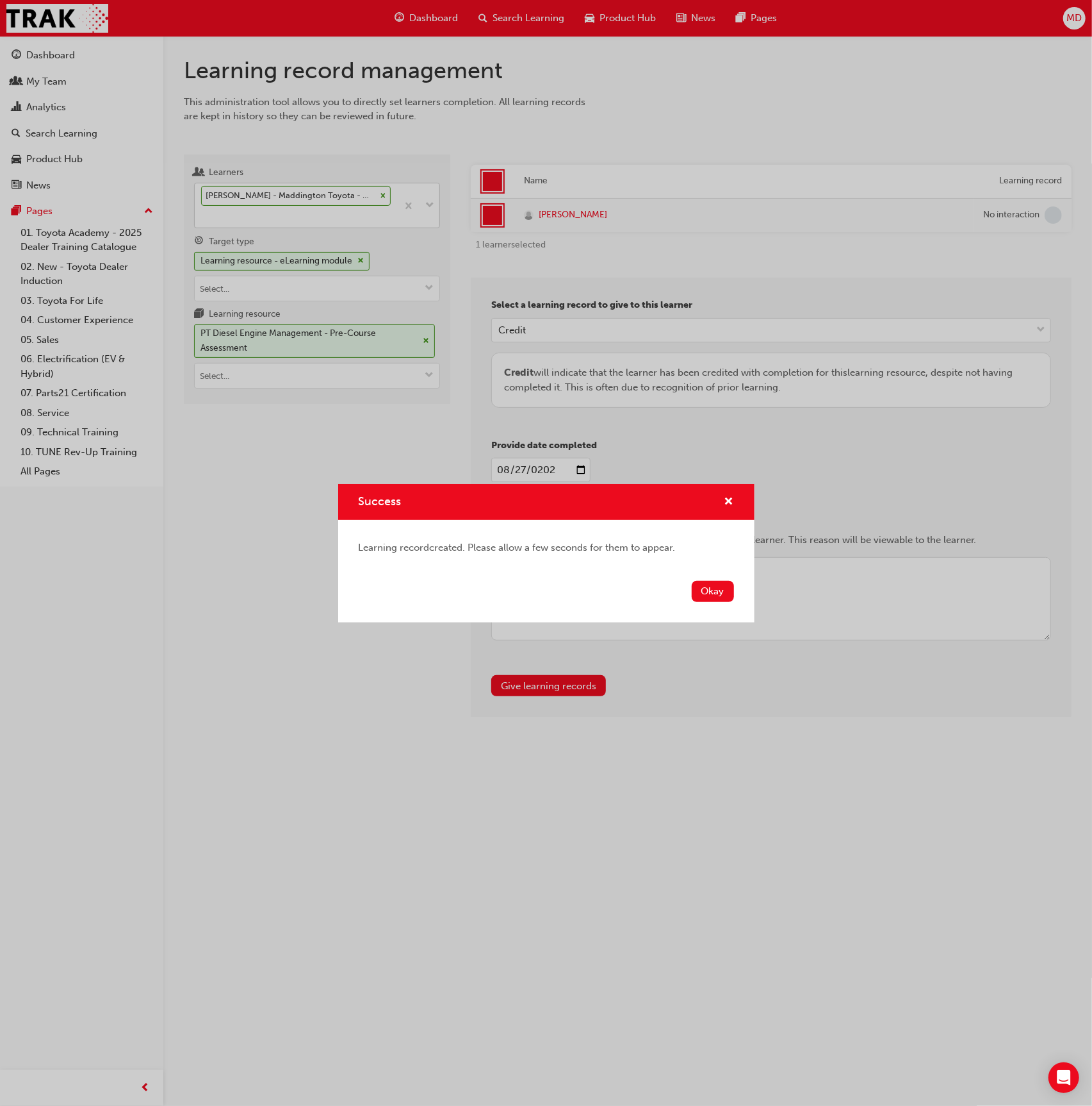
click at [306, 356] on div "Success Learning record created. Please allow a few seconds for them to appear.…" at bounding box center [546, 553] width 1092 height 1106
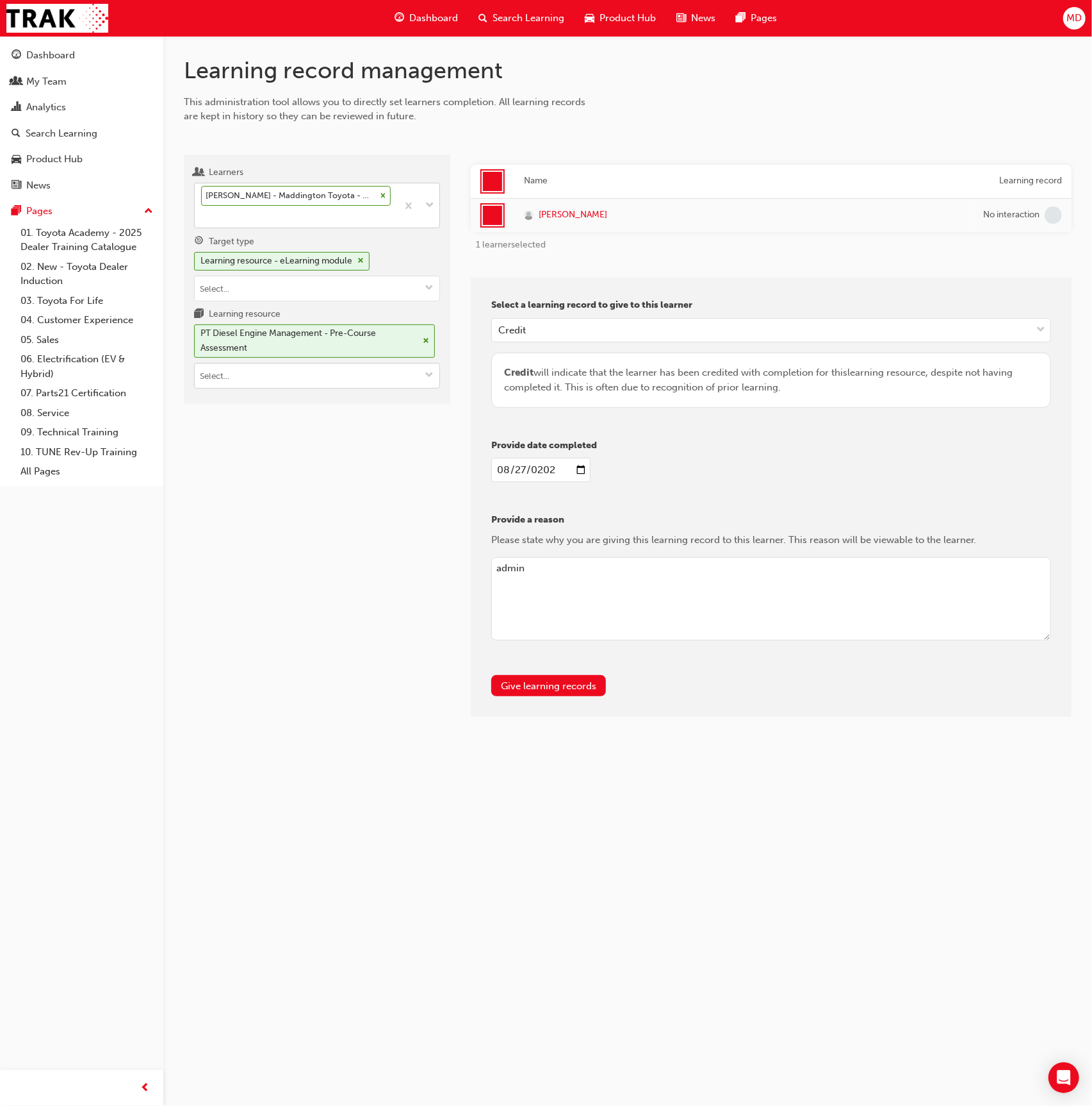
click at [305, 366] on input "Learning resource PT Diesel Engine Management - Pre-Course Assessment" at bounding box center [316, 375] width 245 height 24
click at [333, 408] on div "T21-PTEN_DIESEL_EXAM LIVE" at bounding box center [317, 416] width 237 height 16
click at [323, 371] on div at bounding box center [317, 361] width 246 height 25
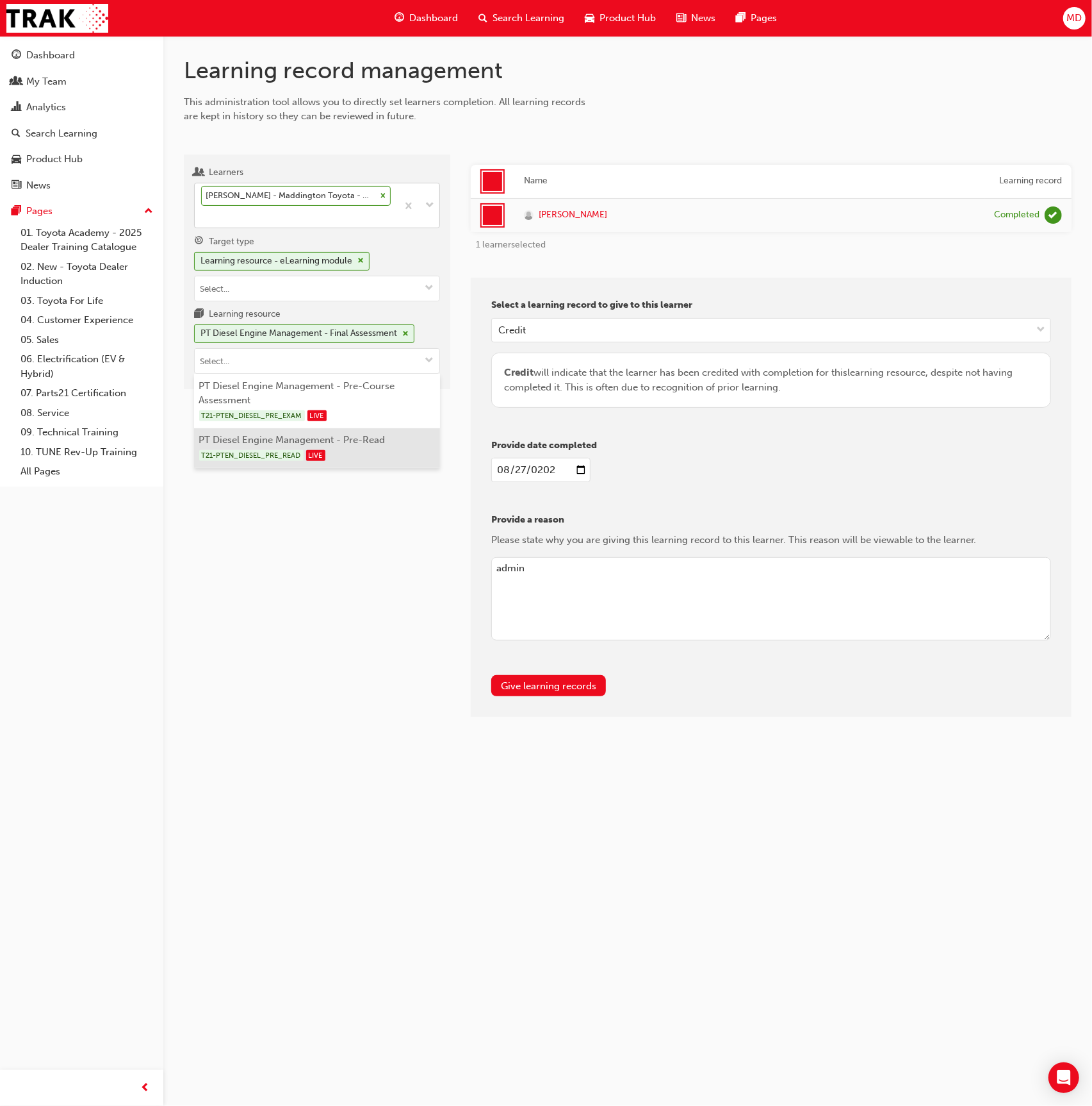
click at [352, 436] on li "PT Diesel Engine Management - Pre-Read T21-PTEN_DIESEL_PRE_READ LIVE" at bounding box center [317, 448] width 246 height 40
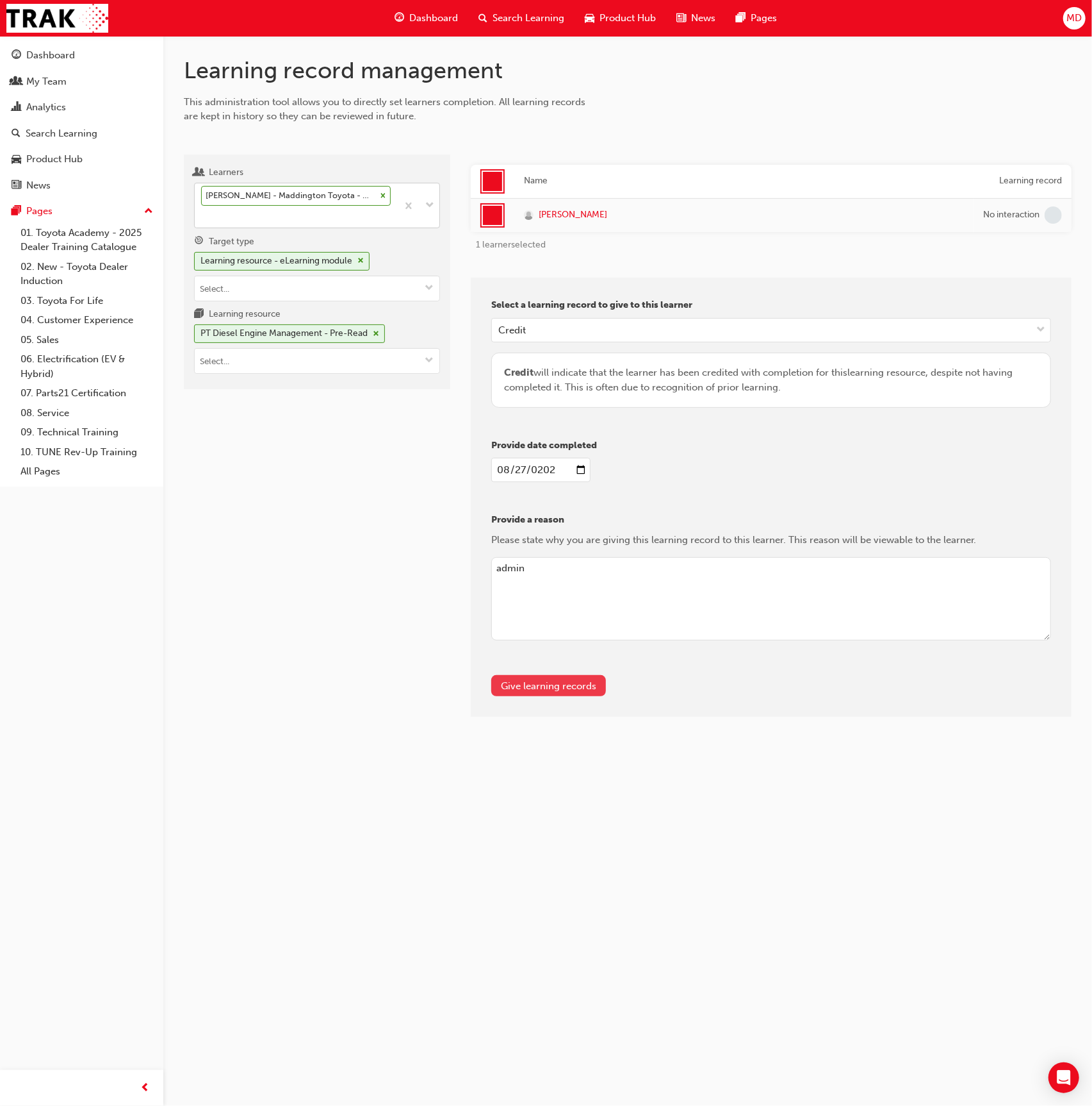
click at [529, 676] on button "Give learning records" at bounding box center [549, 685] width 115 height 21
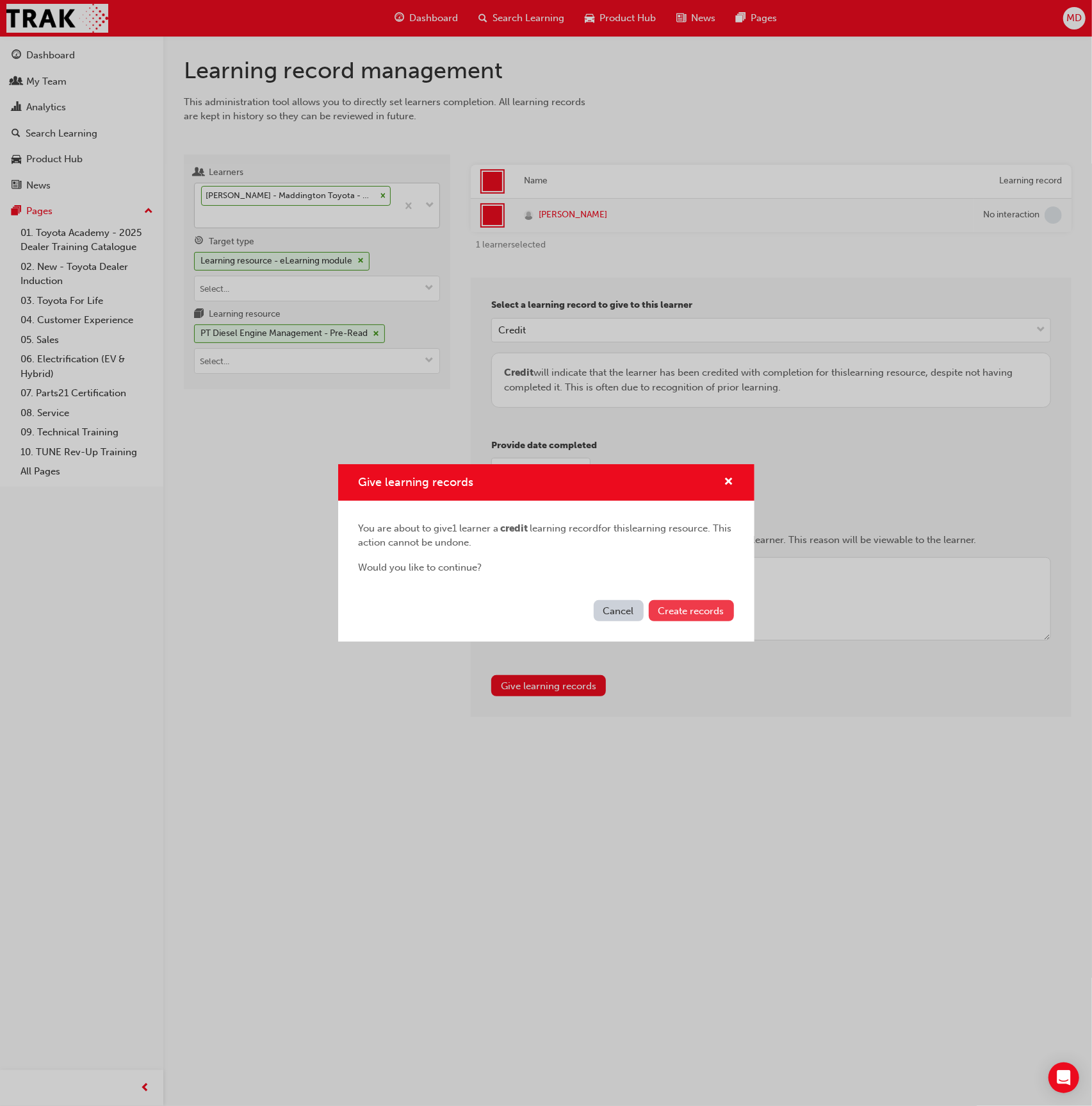
drag, startPoint x: 699, startPoint y: 604, endPoint x: 718, endPoint y: 602, distance: 19.1
click at [699, 605] on span "Create records" at bounding box center [692, 610] width 66 height 12
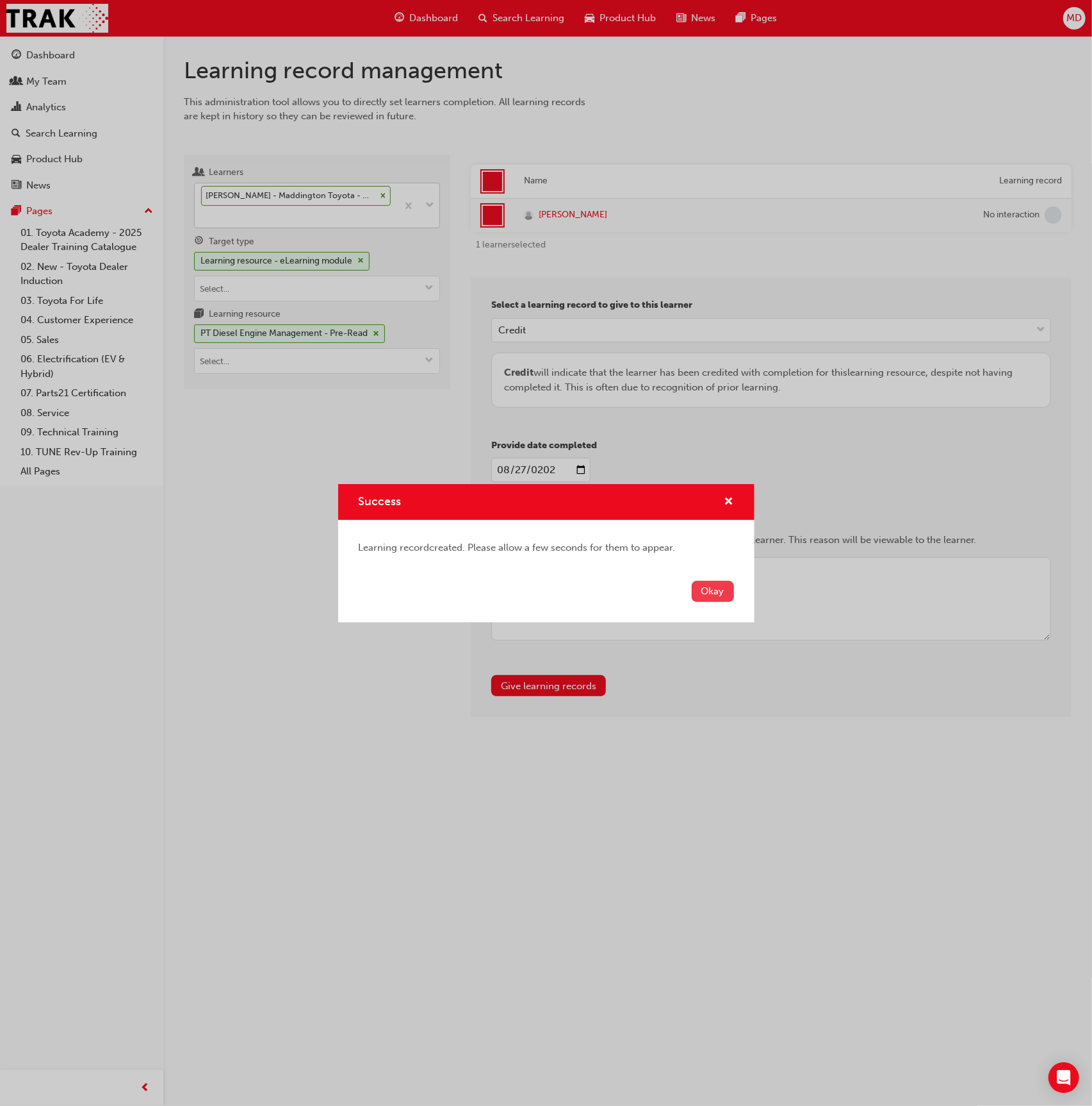
click at [713, 592] on button "Okay" at bounding box center [712, 591] width 42 height 21
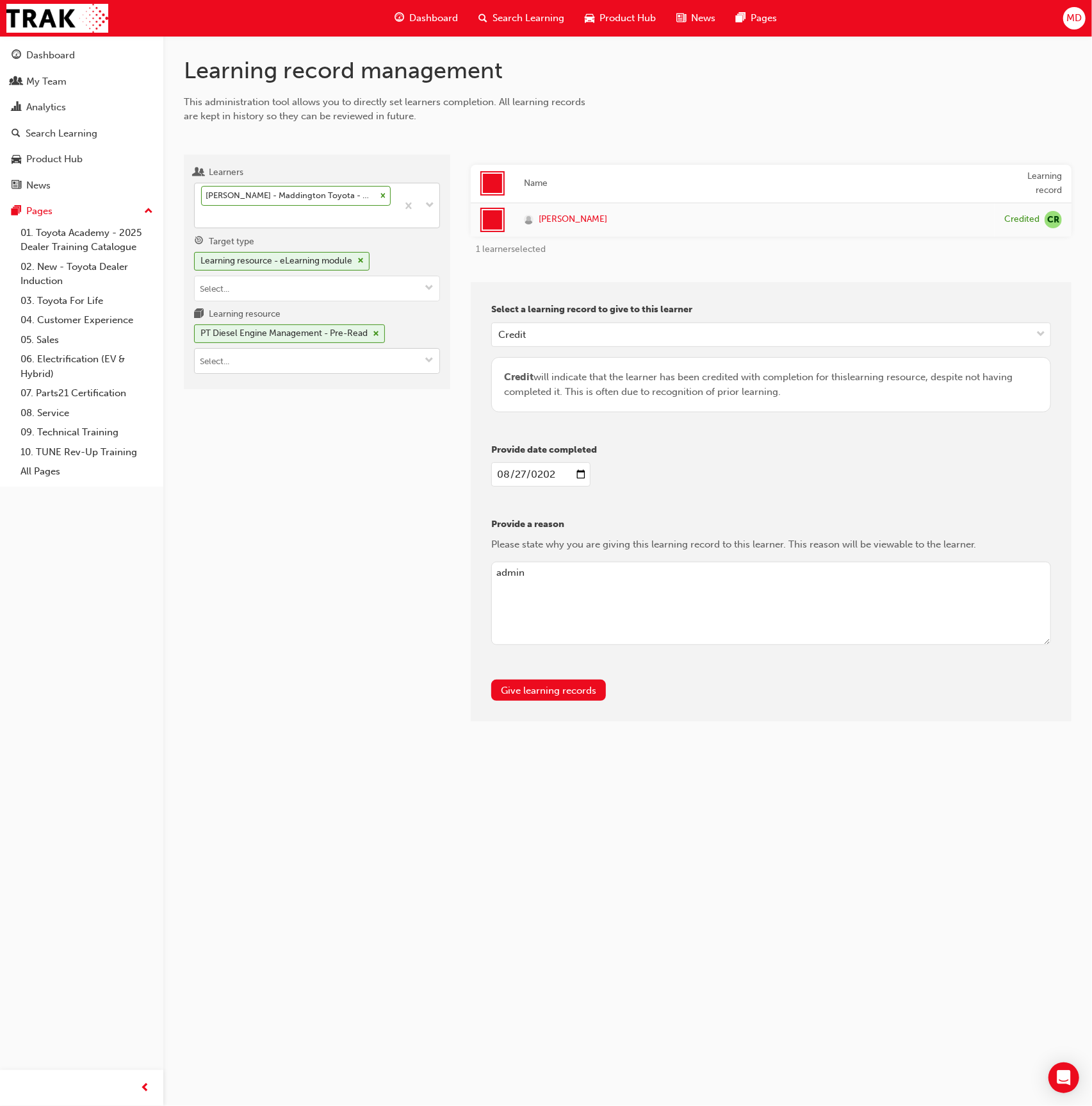
click at [353, 360] on input "Learning resource PT Diesel Engine Management - Pre-Read" at bounding box center [316, 361] width 245 height 24
type input "pt manual"
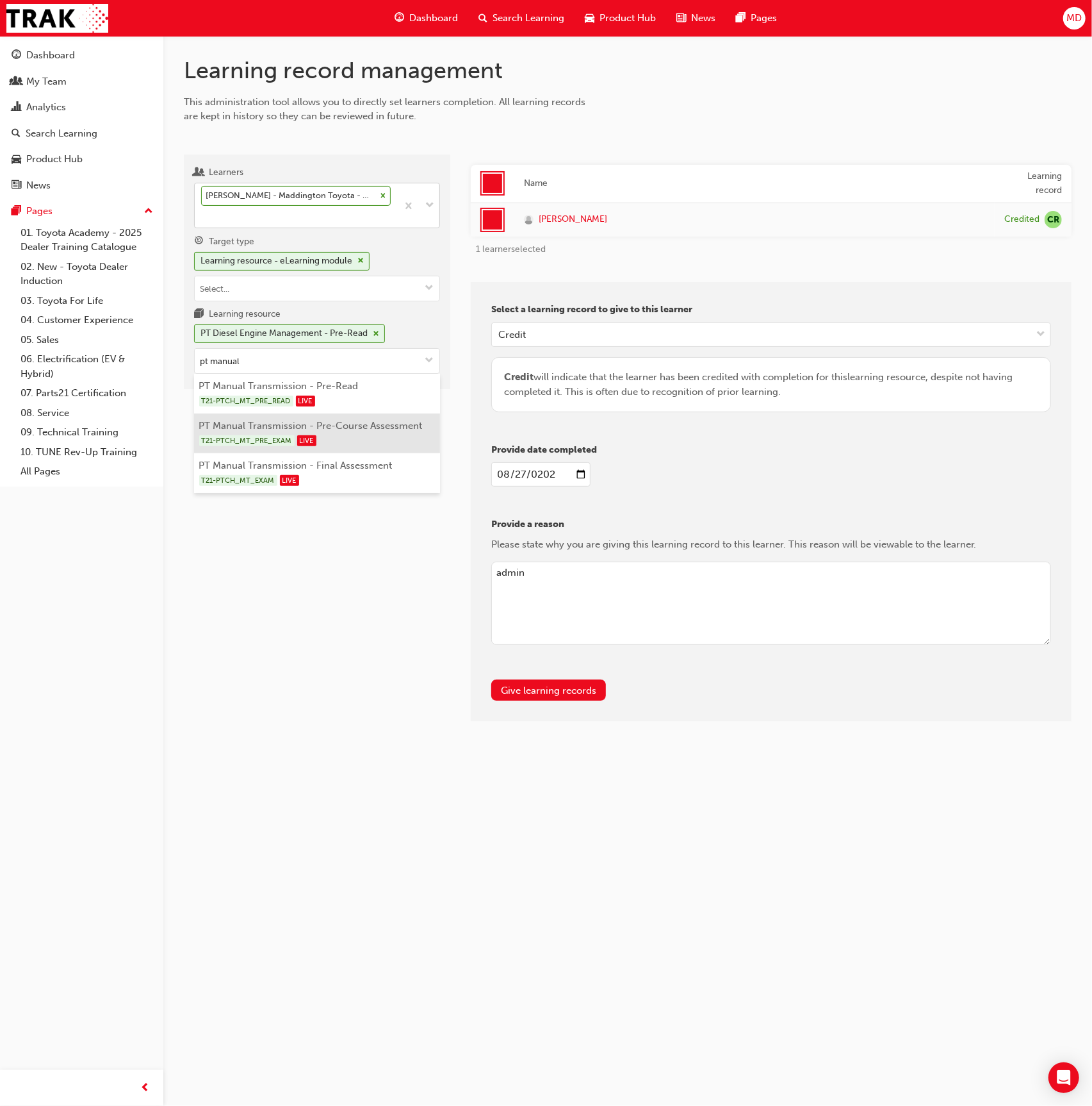
click at [373, 413] on li "PT Manual Transmission - Pre-Course Assessment T21-PTCH_MT_PRE_EXAM LIVE" at bounding box center [317, 433] width 246 height 40
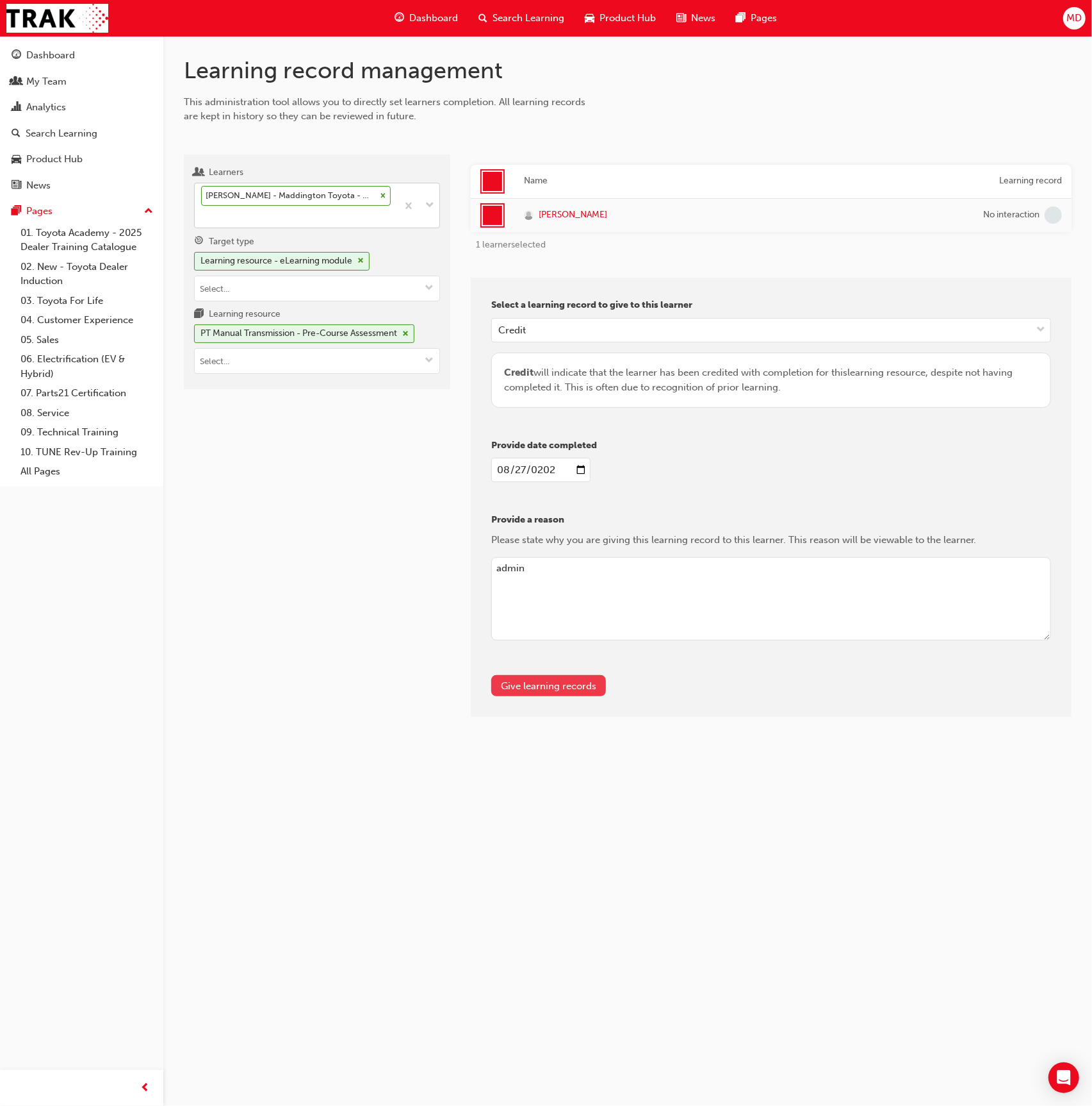
click at [548, 692] on button "Give learning records" at bounding box center [549, 685] width 115 height 21
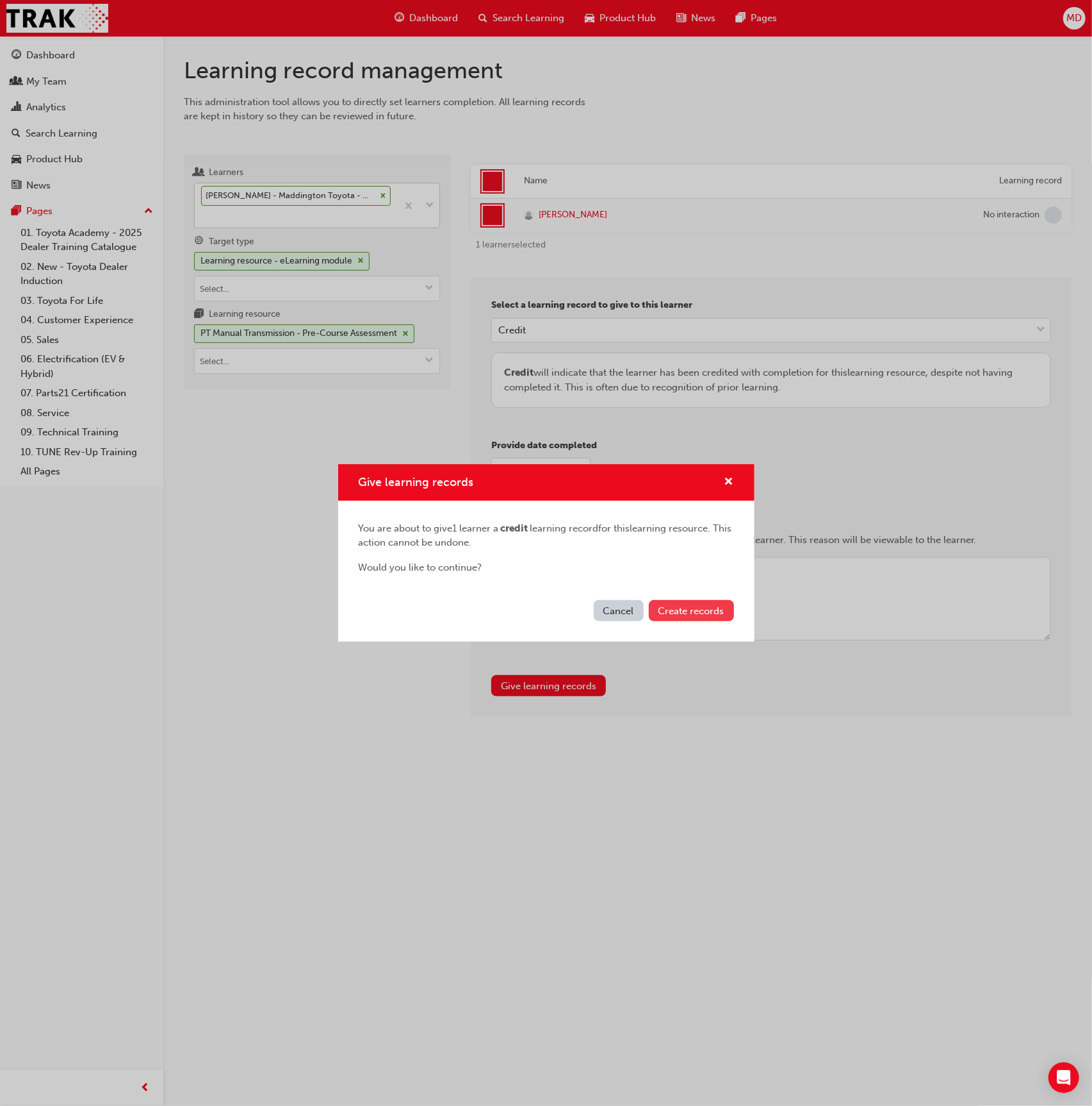
click at [698, 612] on span "Create records" at bounding box center [692, 610] width 66 height 12
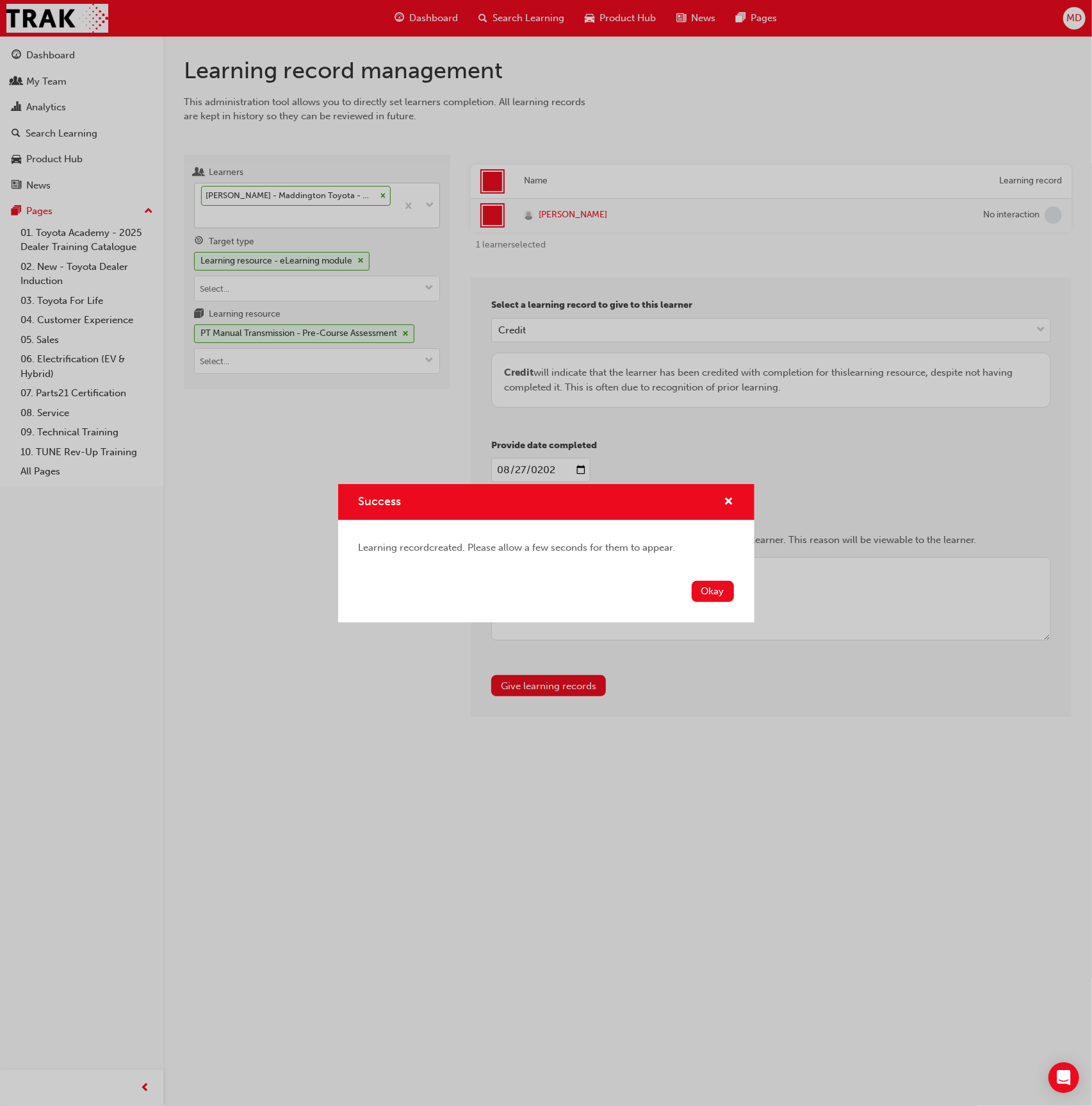
click at [704, 589] on button "Okay" at bounding box center [712, 591] width 42 height 21
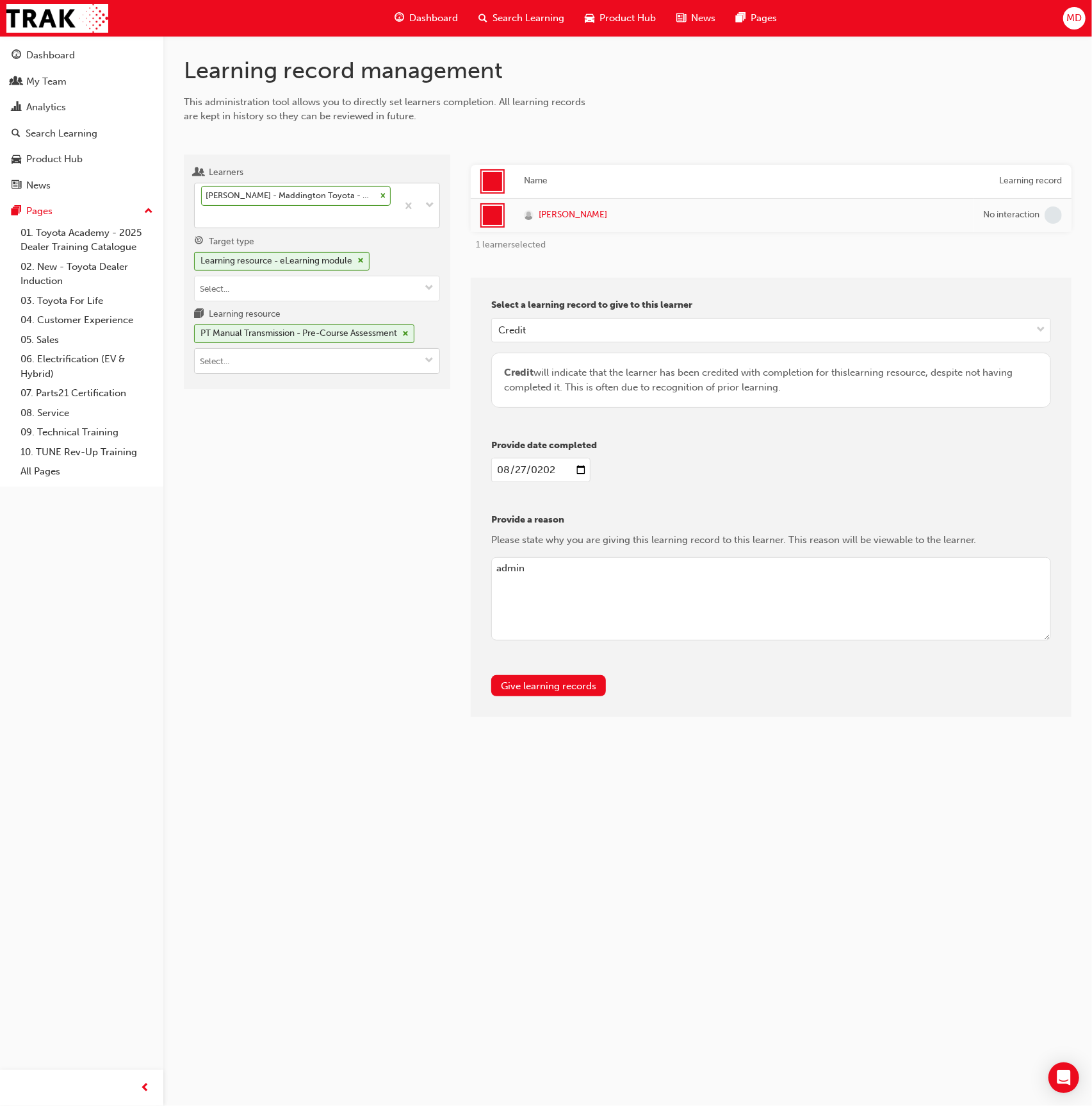
drag, startPoint x: 344, startPoint y: 348, endPoint x: 352, endPoint y: 354, distance: 10.0
click at [344, 349] on input "Learning resource PT Manual Transmission - Pre-Course Assessment" at bounding box center [316, 361] width 245 height 24
drag, startPoint x: 366, startPoint y: 371, endPoint x: 376, endPoint y: 384, distance: 16.4
click at [366, 373] on li "PT Manual Transmission - Pre-Read T21-PTCH_MT_PRE_READ LIVE" at bounding box center [317, 393] width 246 height 40
click at [573, 681] on button "Give learning records" at bounding box center [549, 685] width 115 height 21
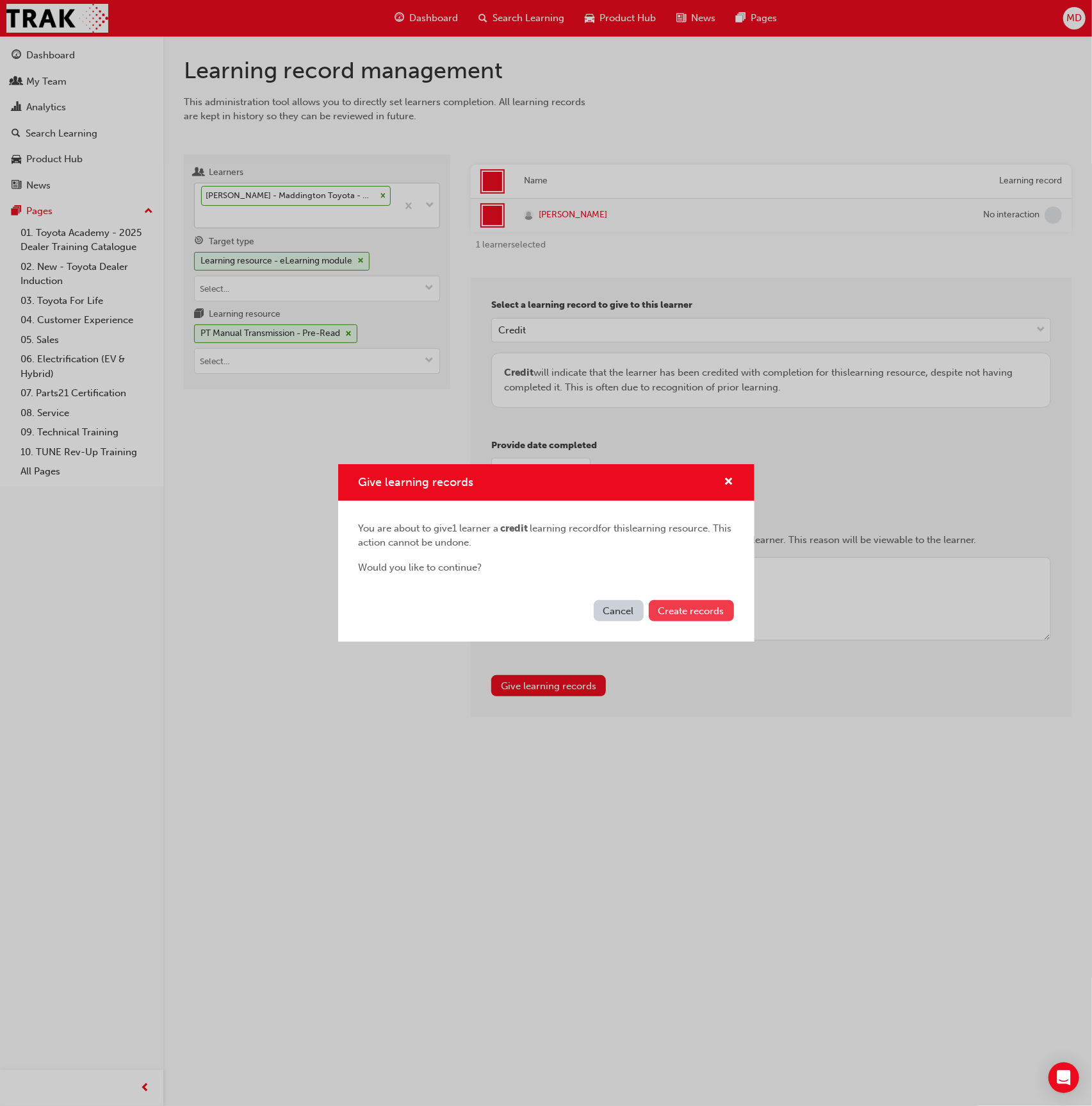
drag, startPoint x: 701, startPoint y: 610, endPoint x: 695, endPoint y: 606, distance: 7.2
click at [699, 609] on span "Create records" at bounding box center [692, 610] width 66 height 12
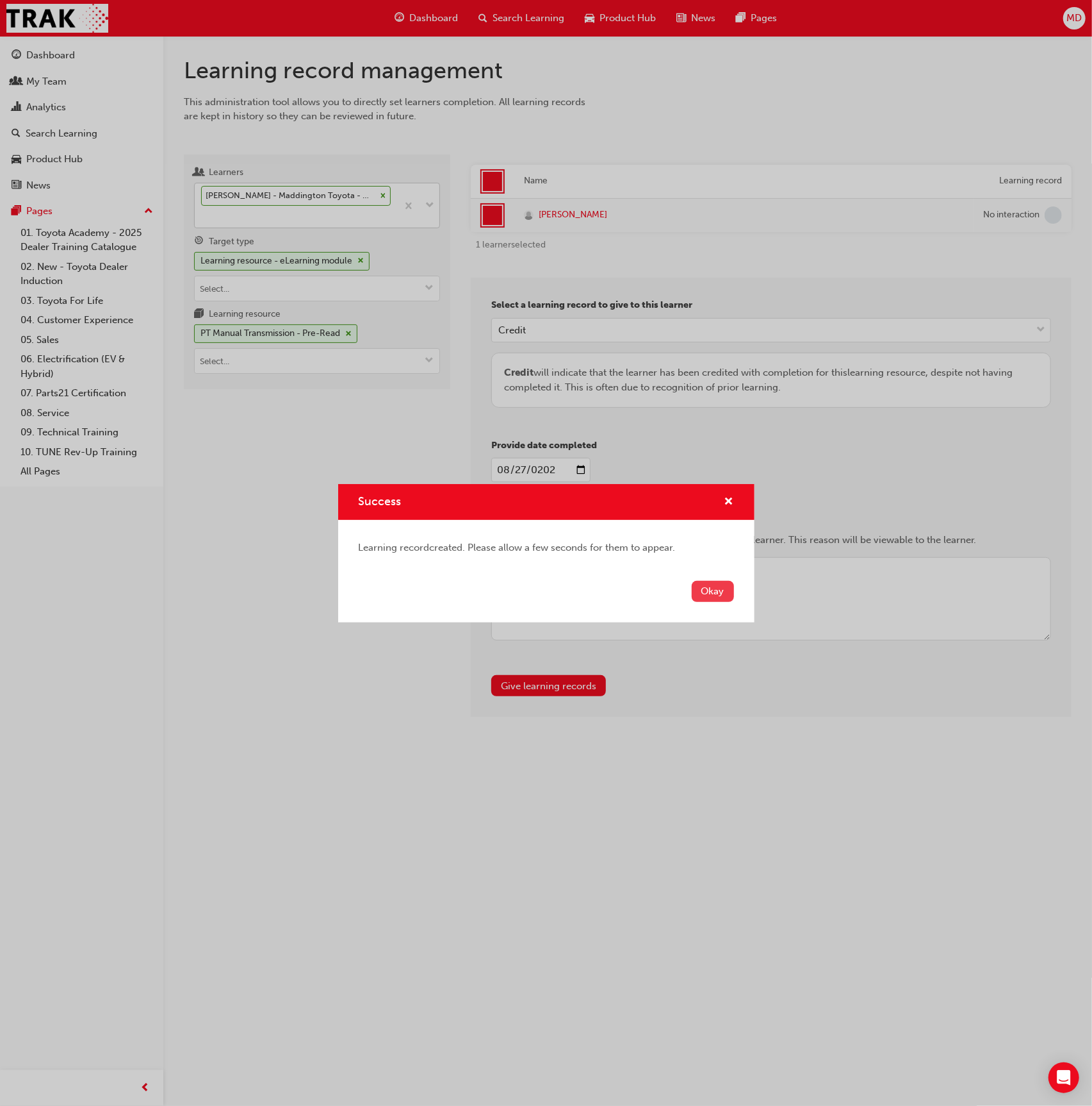
click at [707, 589] on button "Okay" at bounding box center [712, 591] width 42 height 21
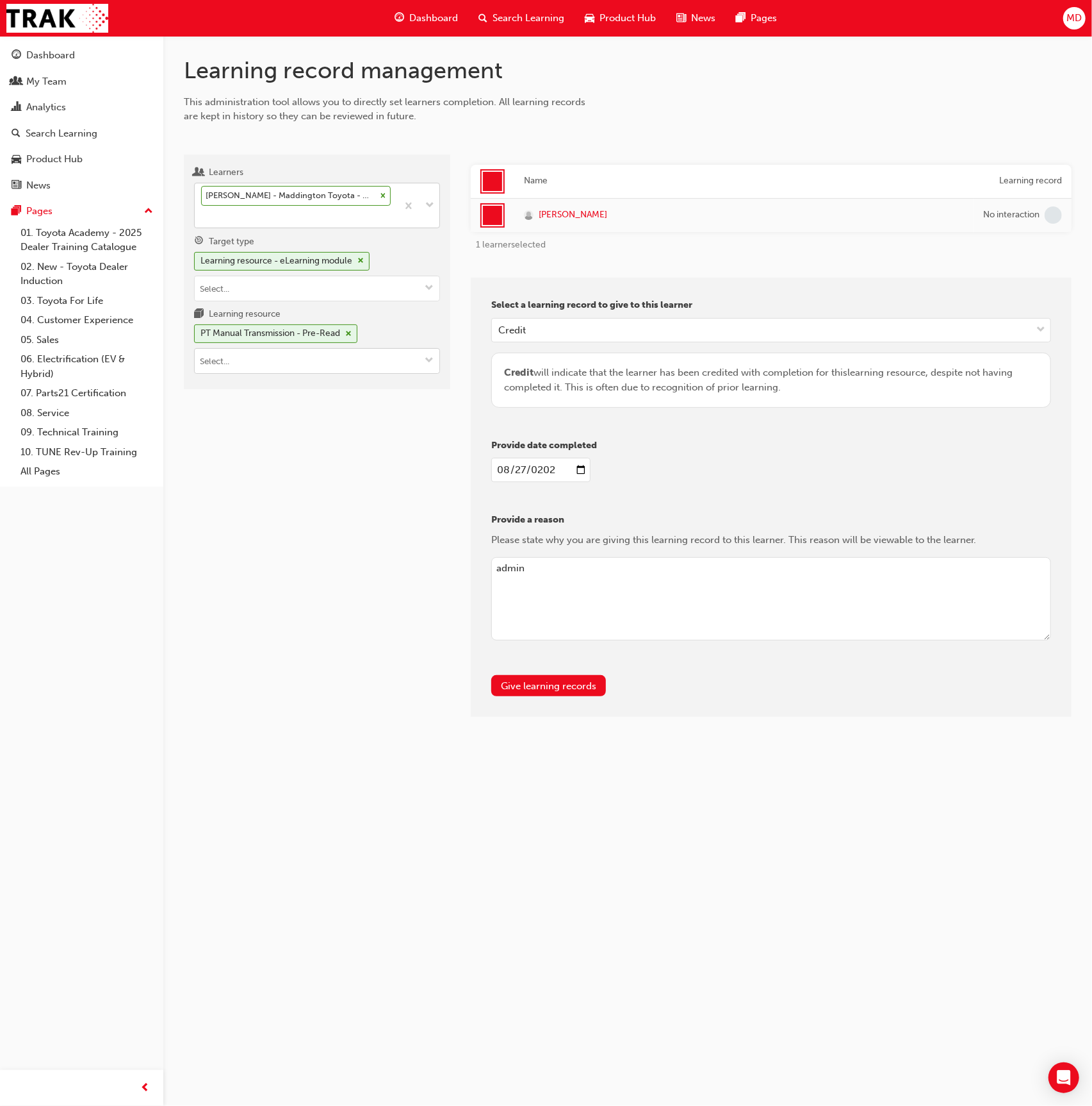
click at [299, 349] on input "Learning resource PT Manual Transmission - Pre-Read" at bounding box center [316, 361] width 245 height 24
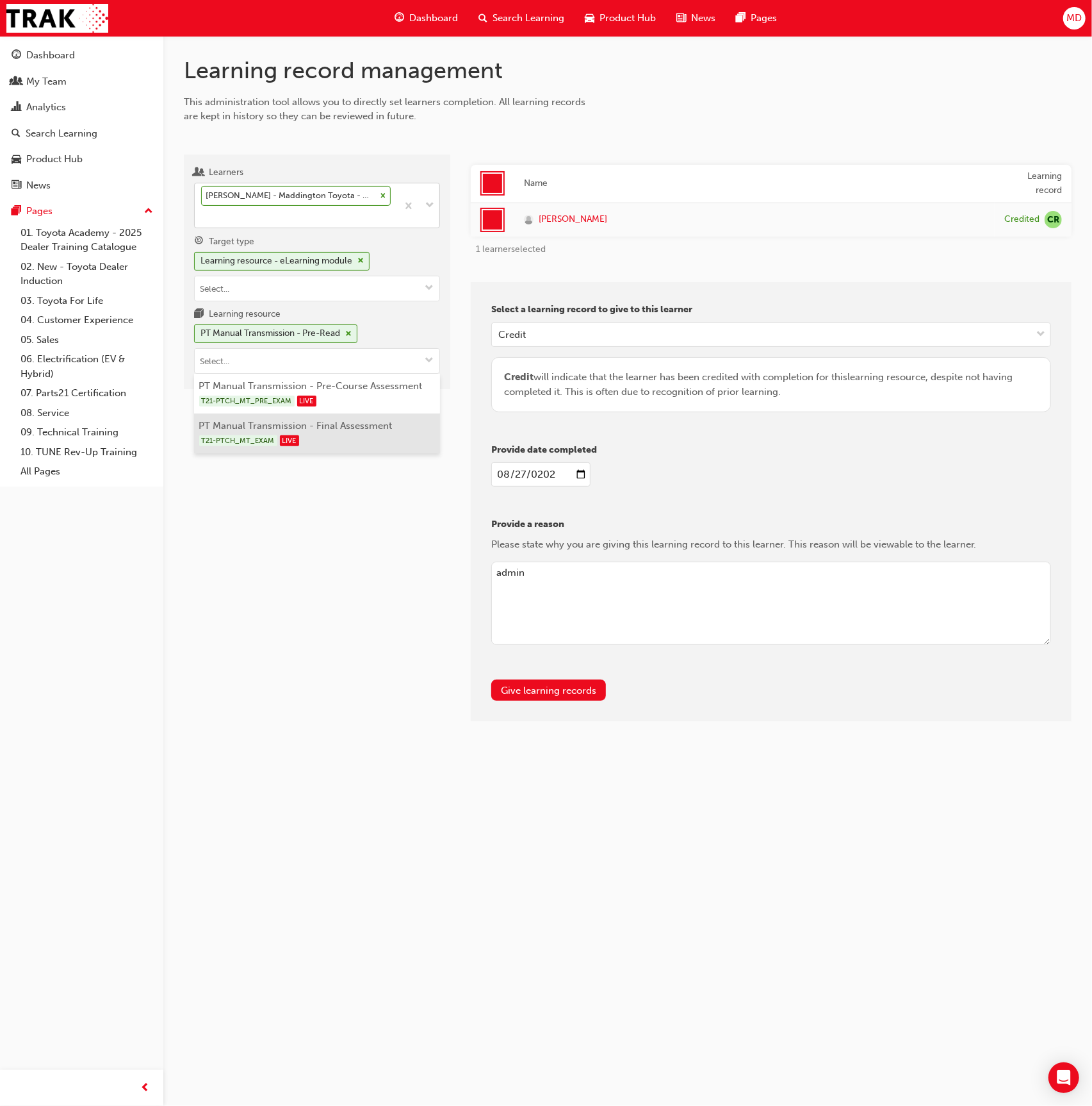
click at [358, 435] on div "T21-PTCH_MT_EXAM LIVE" at bounding box center [317, 440] width 237 height 16
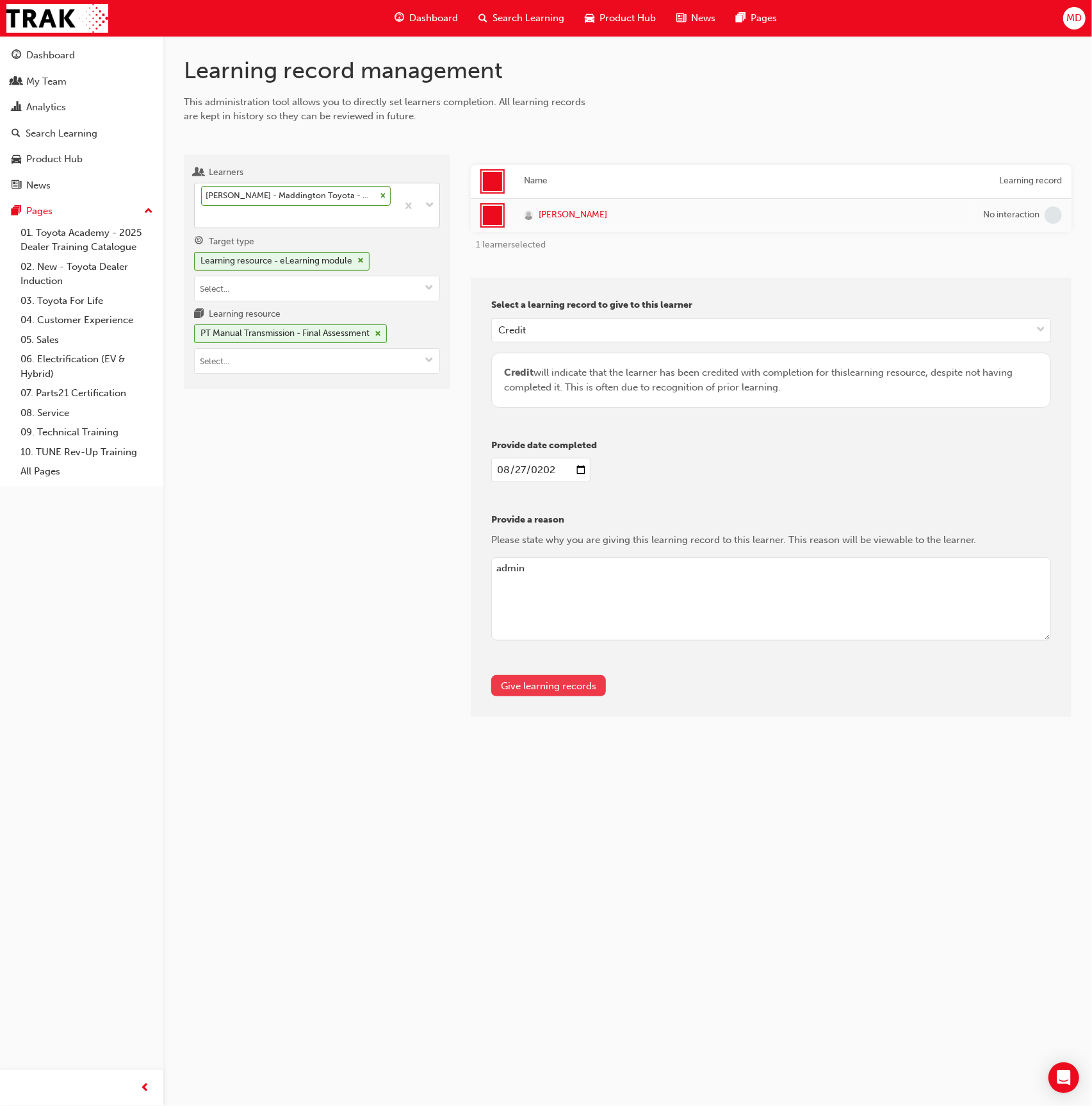
click at [518, 680] on button "Give learning records" at bounding box center [549, 685] width 115 height 21
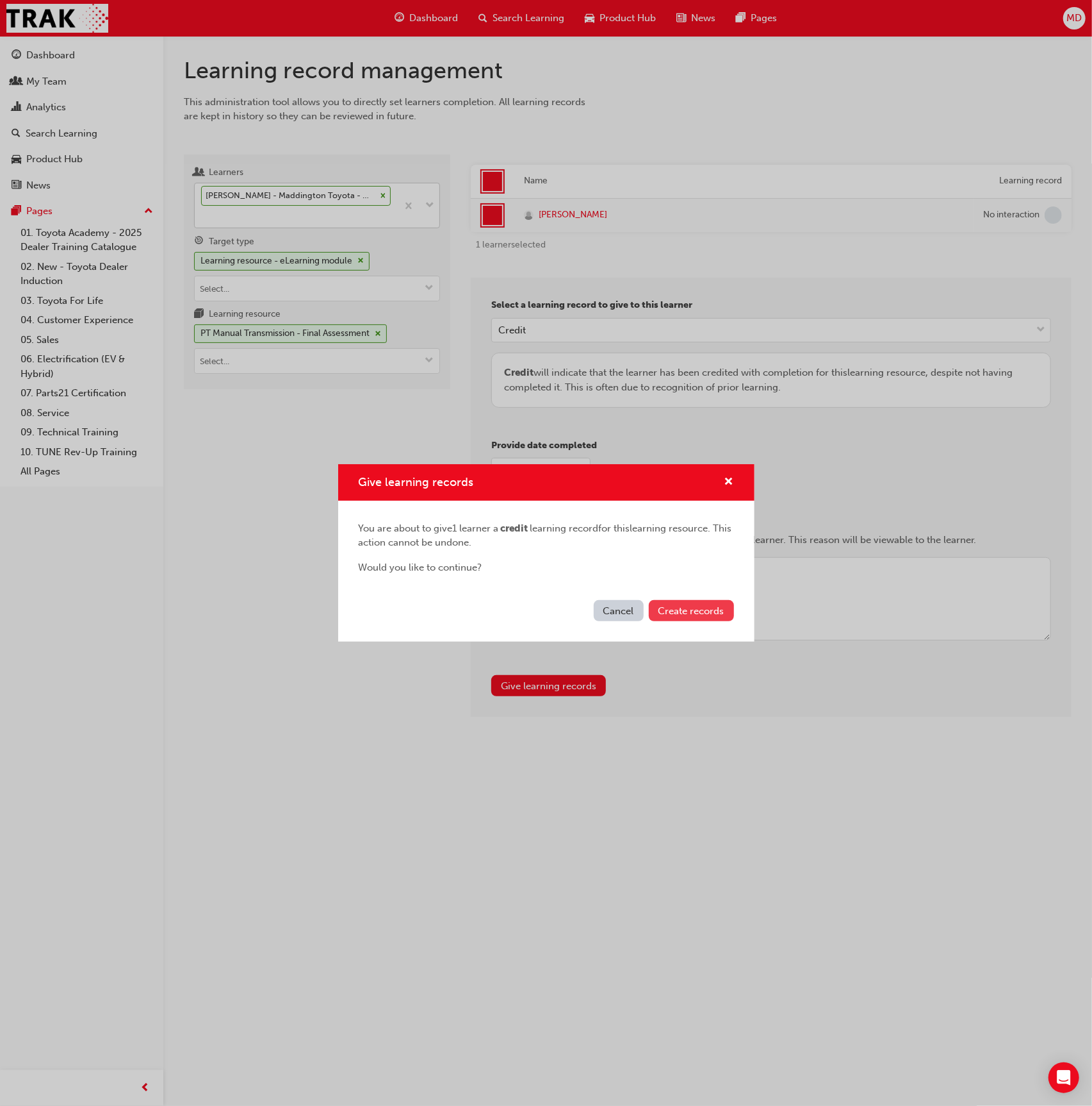
drag, startPoint x: 703, startPoint y: 613, endPoint x: 676, endPoint y: 602, distance: 29.2
click at [692, 610] on span "Create records" at bounding box center [692, 610] width 66 height 12
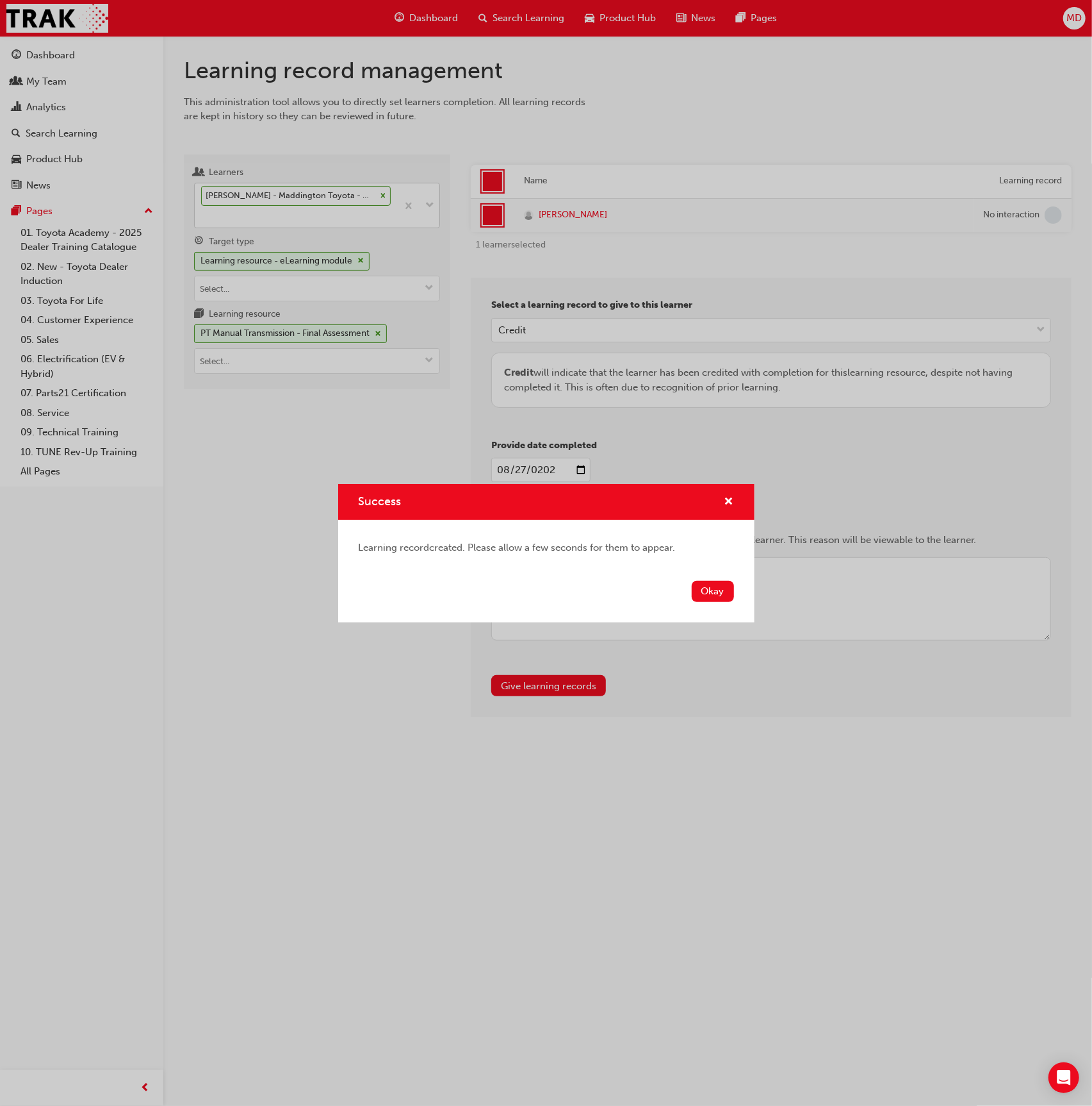
click at [335, 402] on div "Success Learning record created. Please allow a few seconds for them to appear.…" at bounding box center [546, 553] width 1092 height 1106
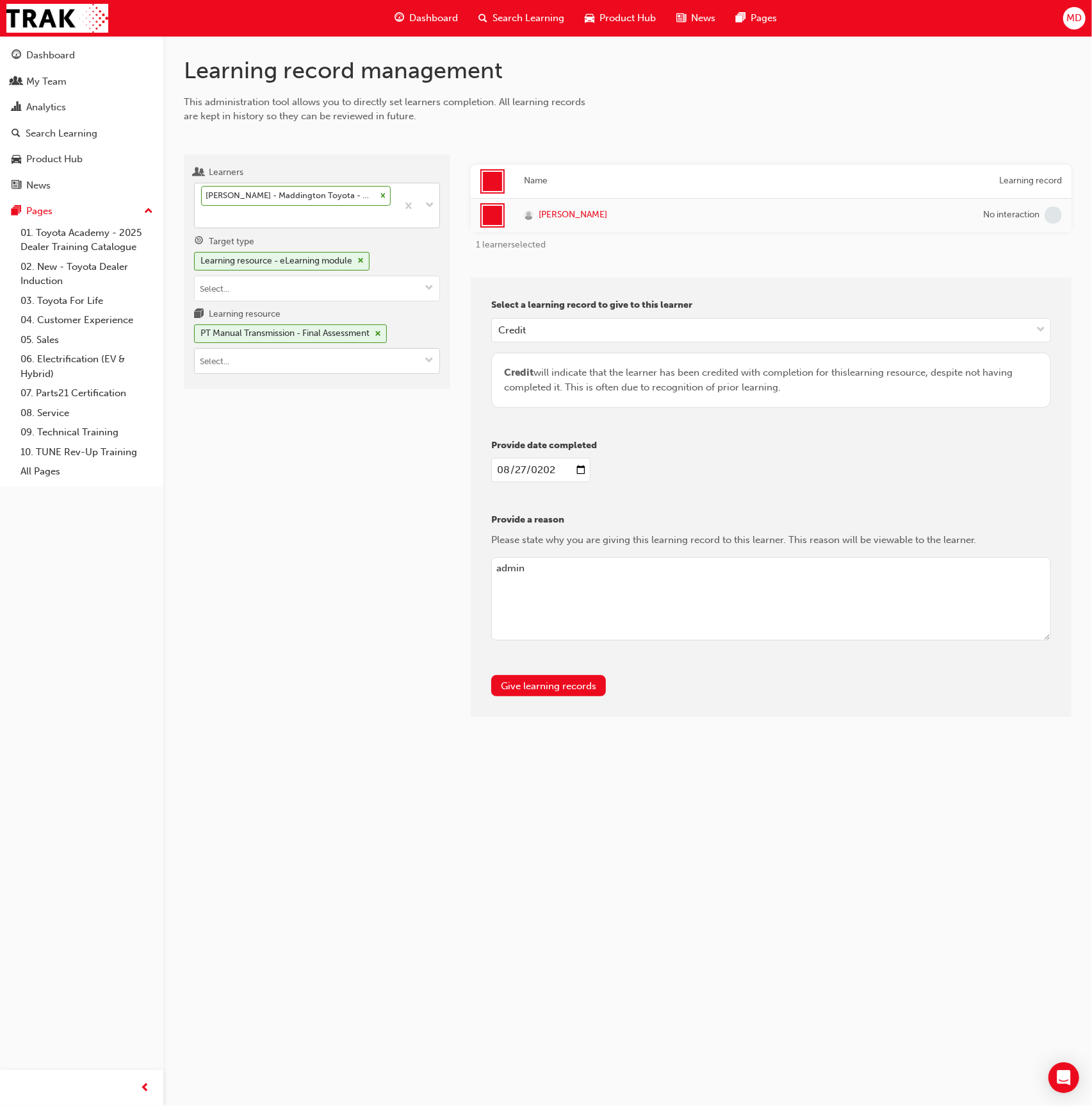
click at [315, 362] on input "Learning resource PT Manual Transmission - Final Assessment" at bounding box center [316, 361] width 245 height 24
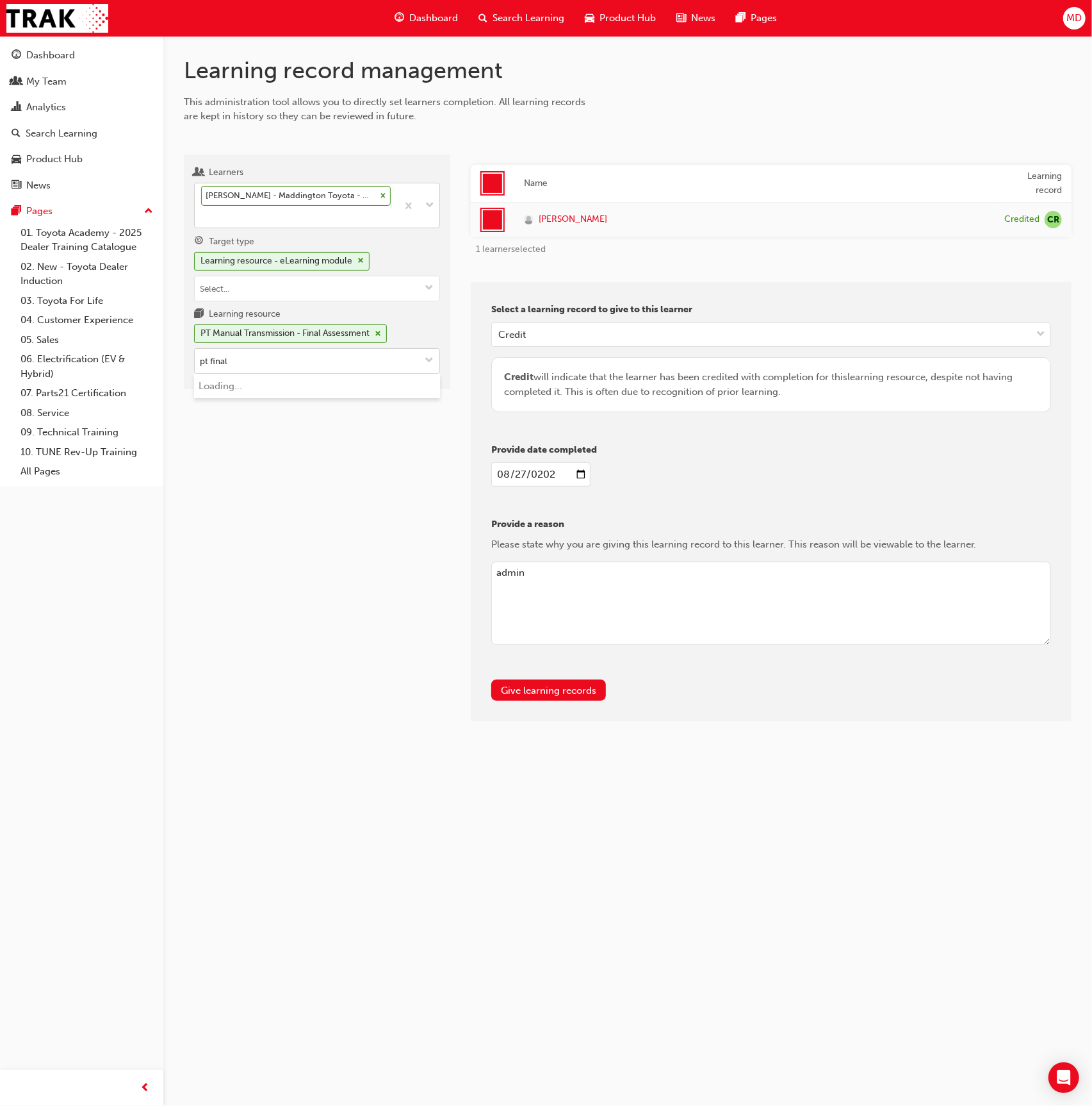
type input "pt final d"
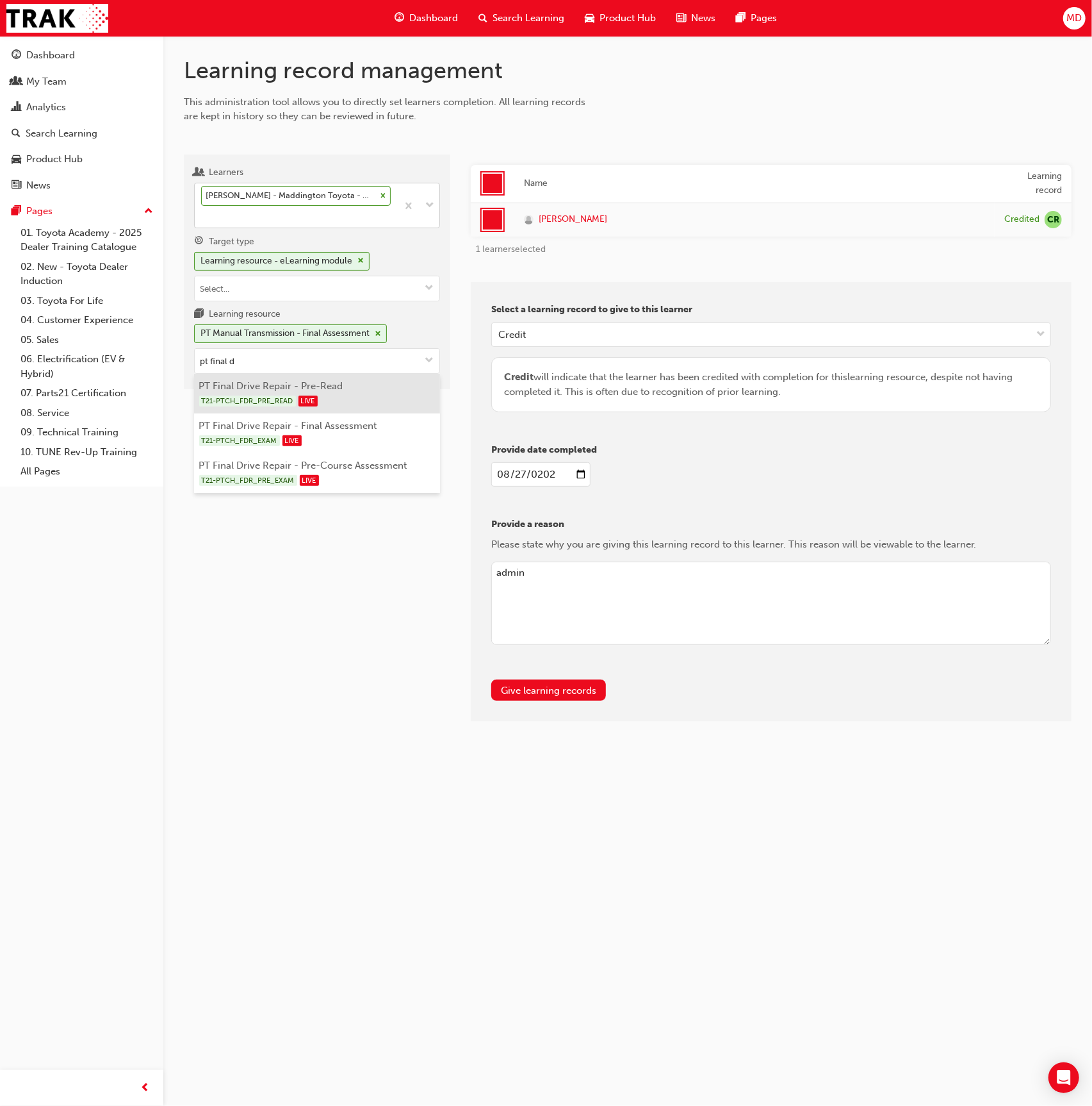
click at [372, 387] on li "PT Final Drive Repair - Pre-Read T21-PTCH_FDR_PRE_READ LIVE" at bounding box center [317, 393] width 246 height 40
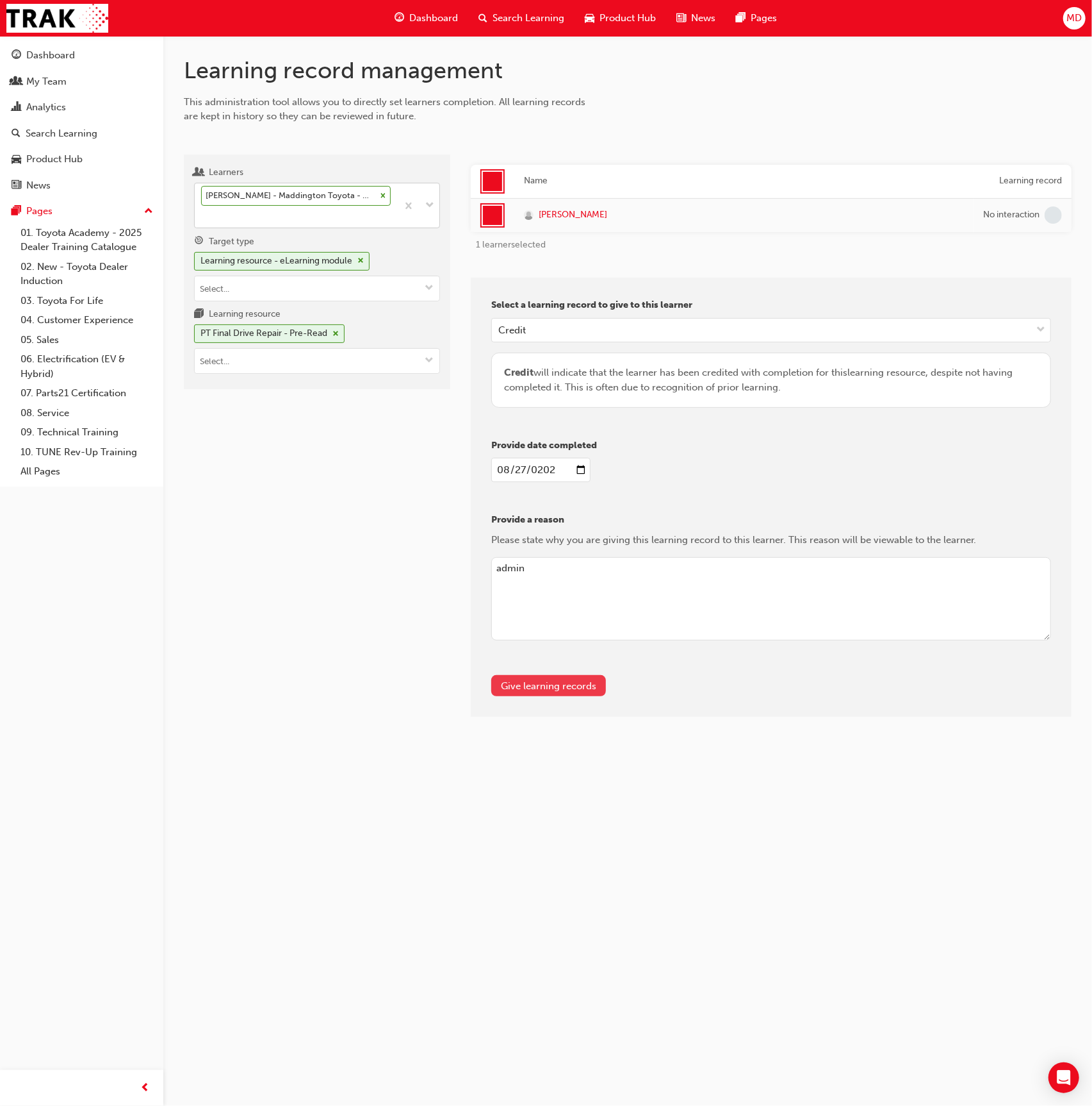
click at [558, 684] on button "Give learning records" at bounding box center [549, 685] width 115 height 21
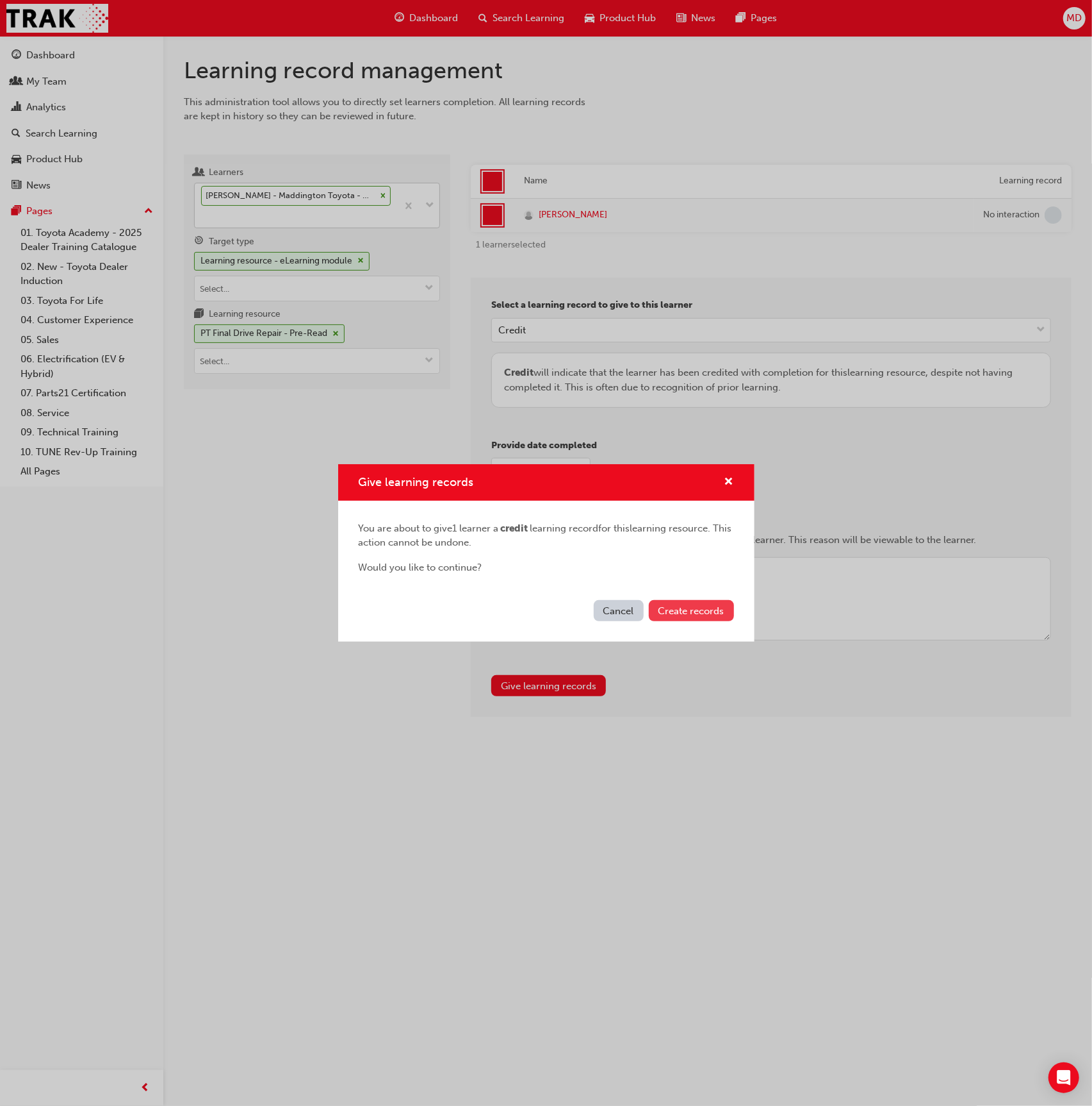
click at [720, 609] on span "Create records" at bounding box center [692, 610] width 66 height 12
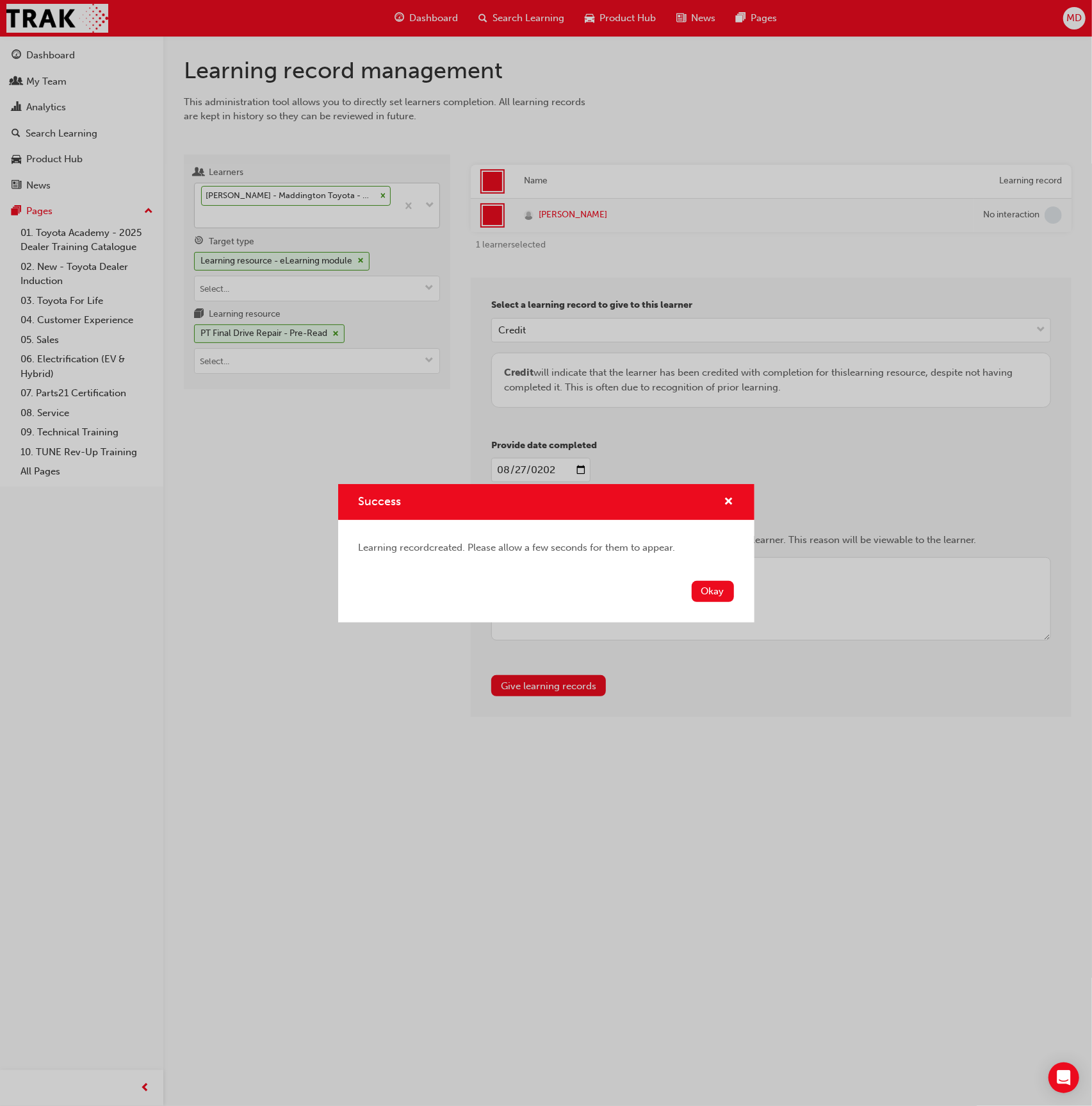
drag, startPoint x: 716, startPoint y: 590, endPoint x: 689, endPoint y: 580, distance: 28.8
click at [706, 586] on button "Okay" at bounding box center [712, 591] width 42 height 21
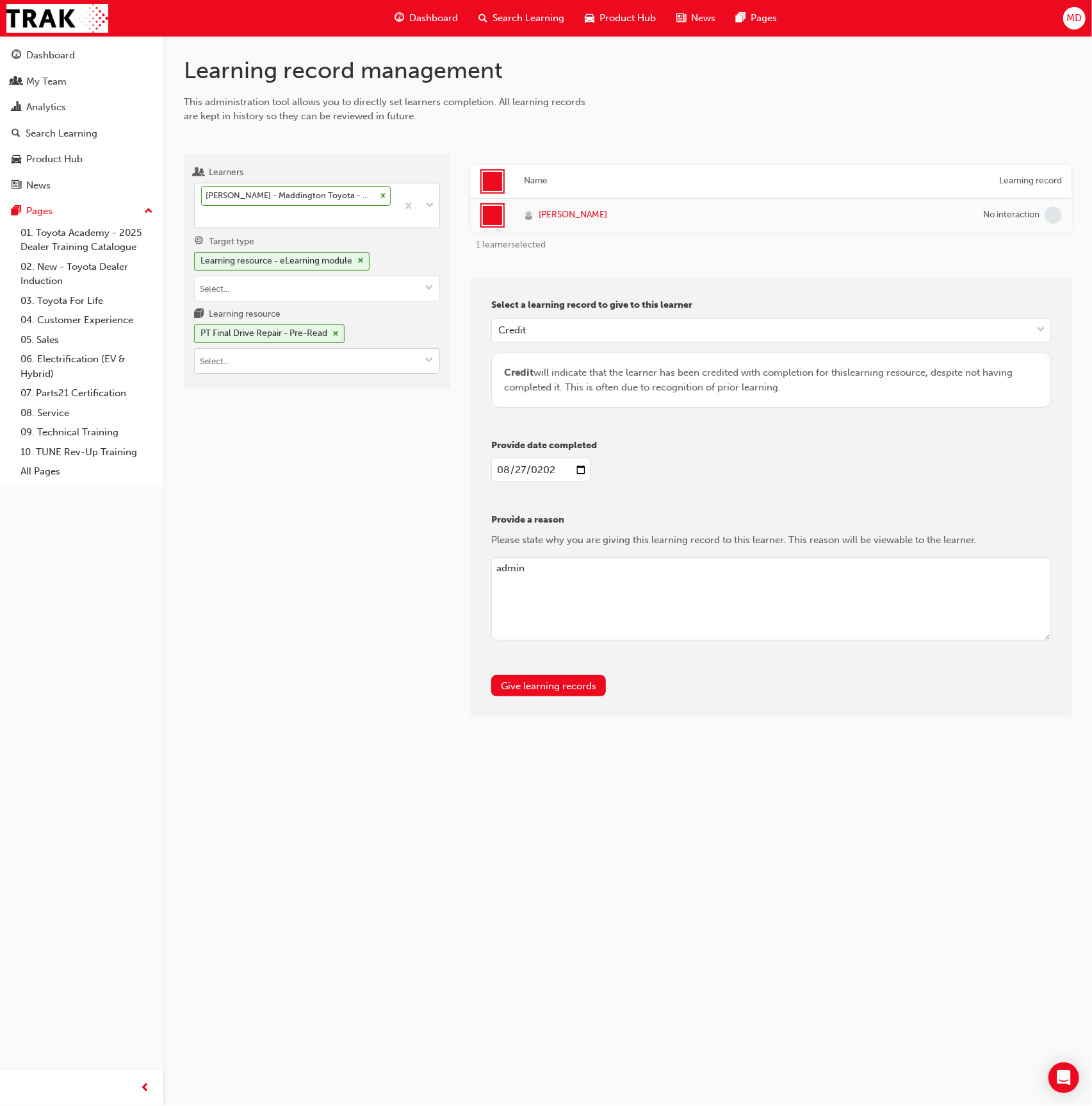
click at [326, 361] on input "Learning resource PT Final Drive Repair - Pre-Read" at bounding box center [316, 361] width 245 height 24
click at [381, 397] on div "T21-PTCH_FDR_EXAM LIVE" at bounding box center [317, 401] width 237 height 16
drag, startPoint x: 518, startPoint y: 704, endPoint x: 525, endPoint y: 687, distance: 18.4
click at [518, 703] on div "Select a learning record to give to this learner Credit Credit will indicate th…" at bounding box center [771, 497] width 601 height 440
click at [525, 687] on button "Give learning records" at bounding box center [549, 685] width 115 height 21
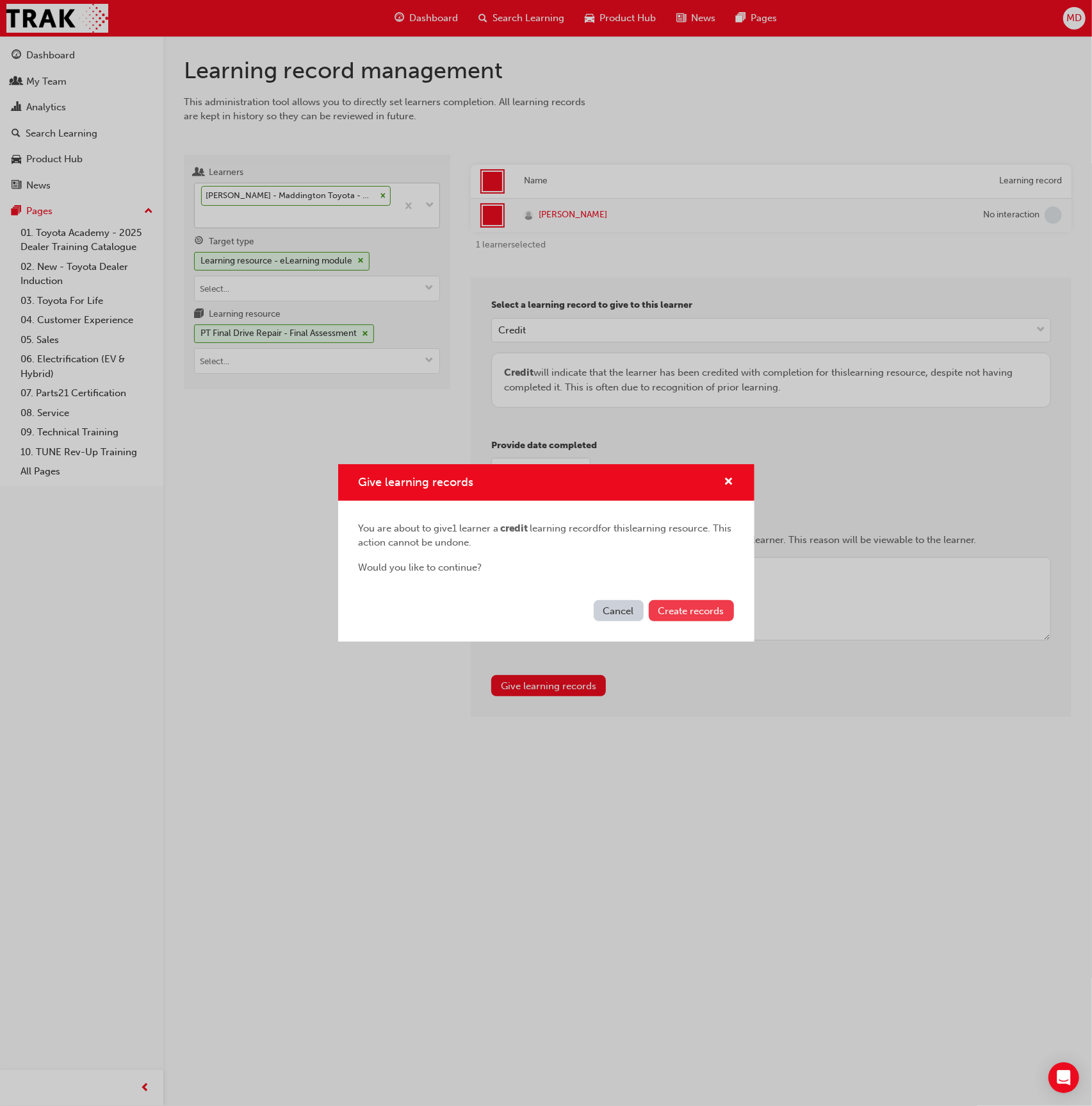
drag, startPoint x: 688, startPoint y: 607, endPoint x: 701, endPoint y: 607, distance: 13.0
click at [689, 607] on span "Create records" at bounding box center [692, 610] width 66 height 12
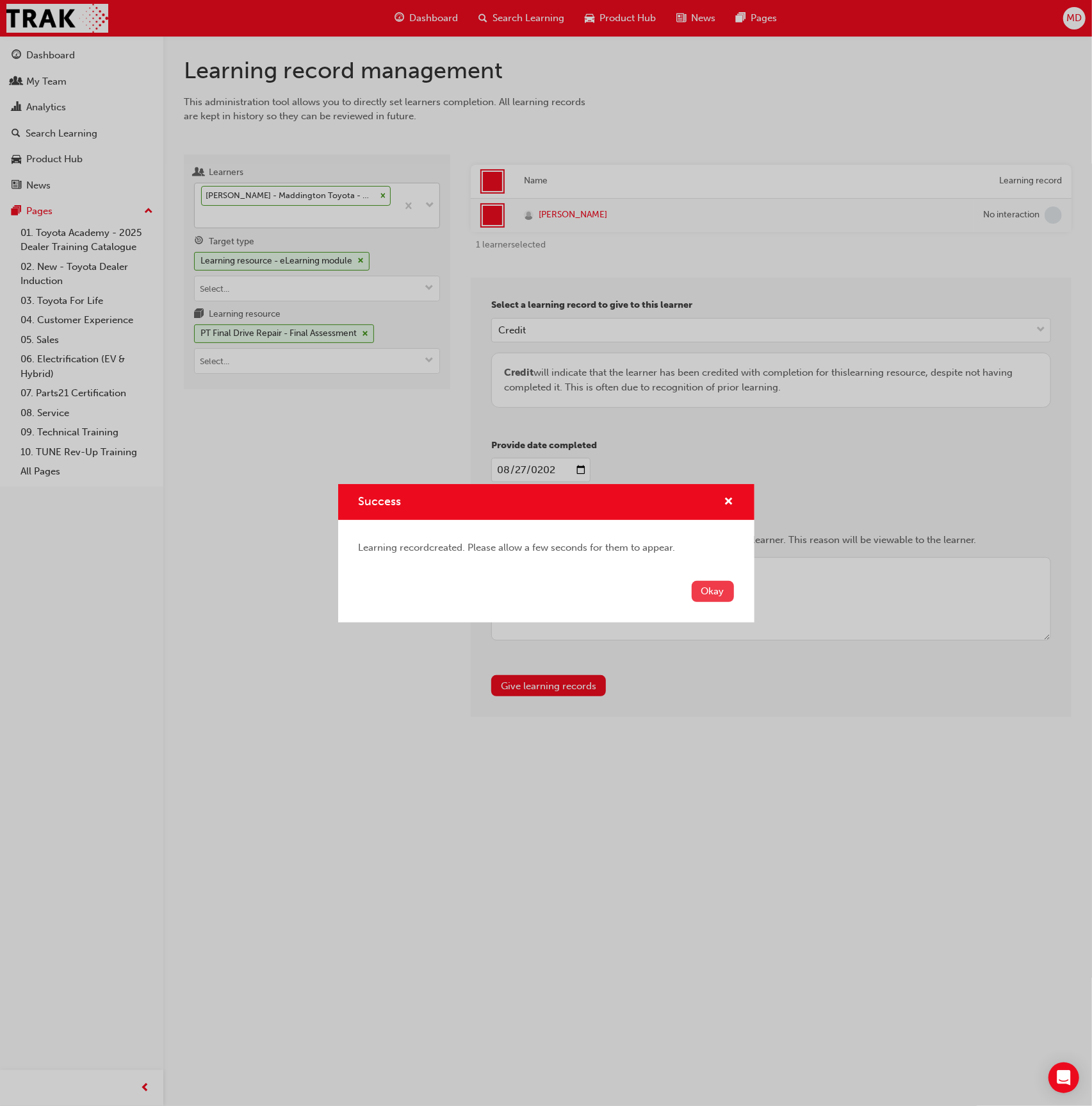
click at [720, 582] on button "Okay" at bounding box center [712, 591] width 42 height 21
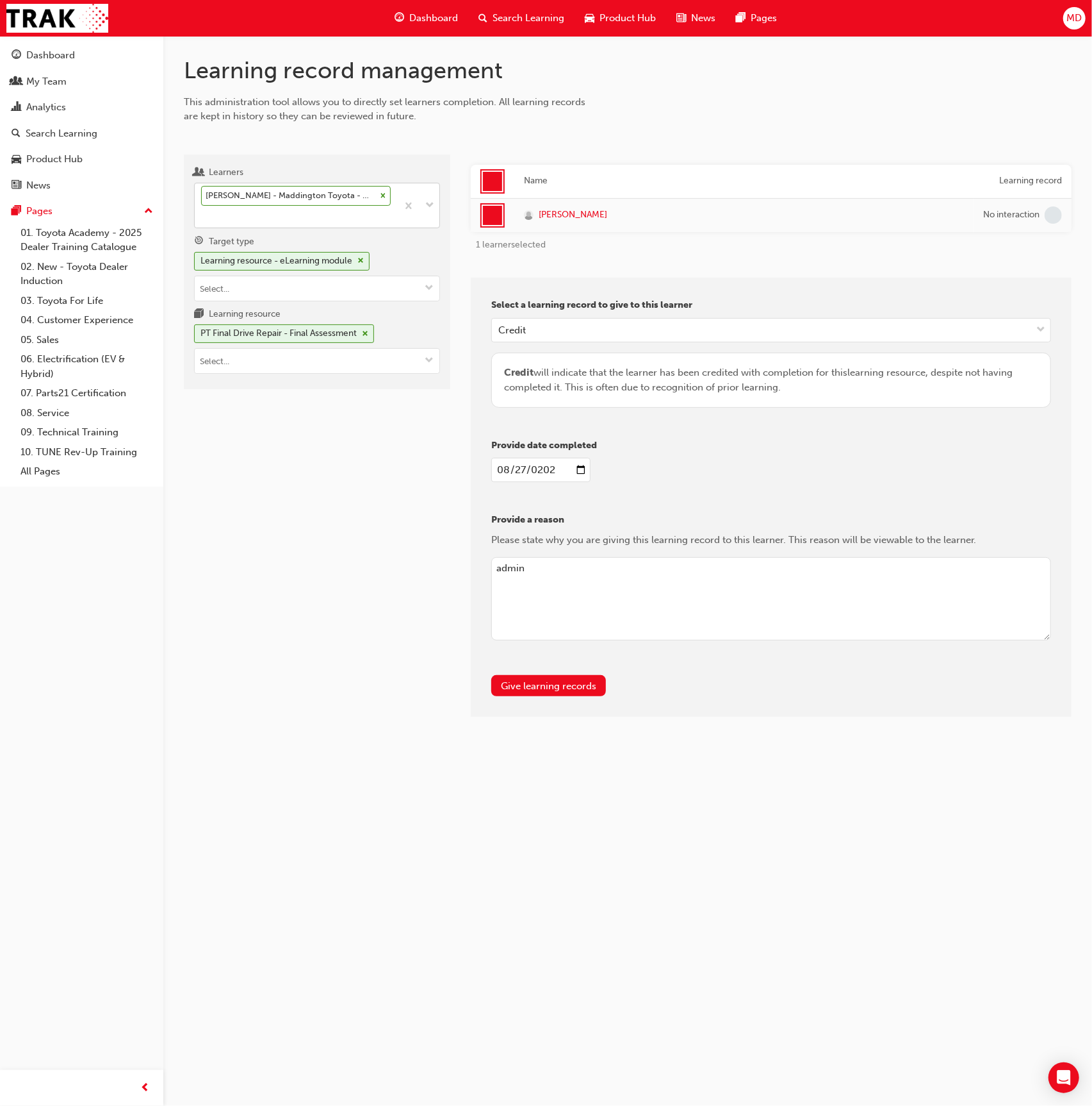
drag, startPoint x: 345, startPoint y: 378, endPoint x: 344, endPoint y: 371, distance: 7.1
click at [344, 377] on div "Learners Brendan Smith - Maddington Toyota - MADDINGTON, Canning Vale Toyota - …" at bounding box center [316, 272] width 267 height 235
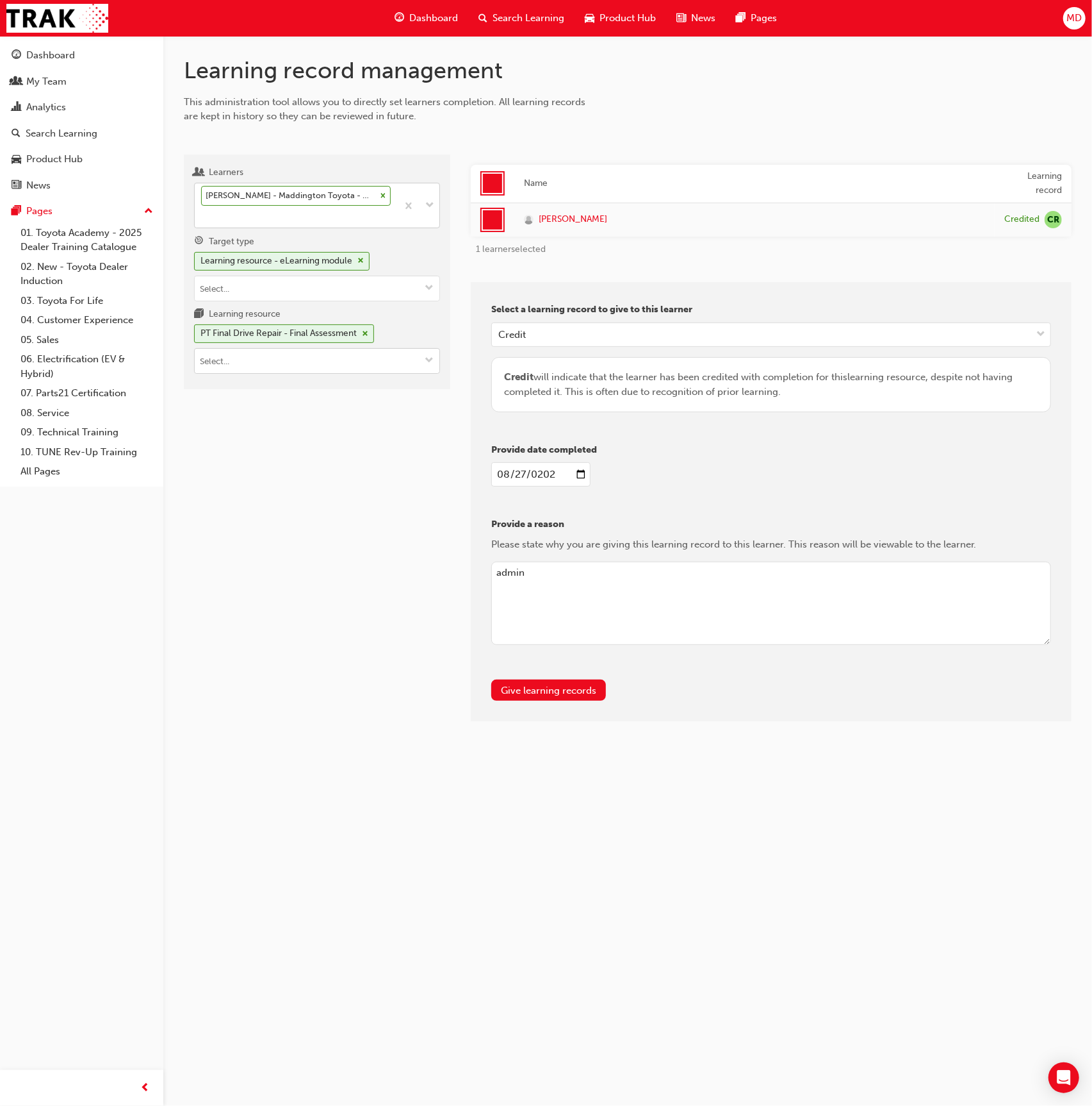
click at [344, 368] on input "Learning resource PT Final Drive Repair - Final Assessment" at bounding box center [316, 361] width 245 height 24
click at [355, 416] on li "PT Final Drive Repair - Pre-Course Assessment T21-PTCH_FDR_PRE_EXAM LIVE" at bounding box center [317, 433] width 246 height 40
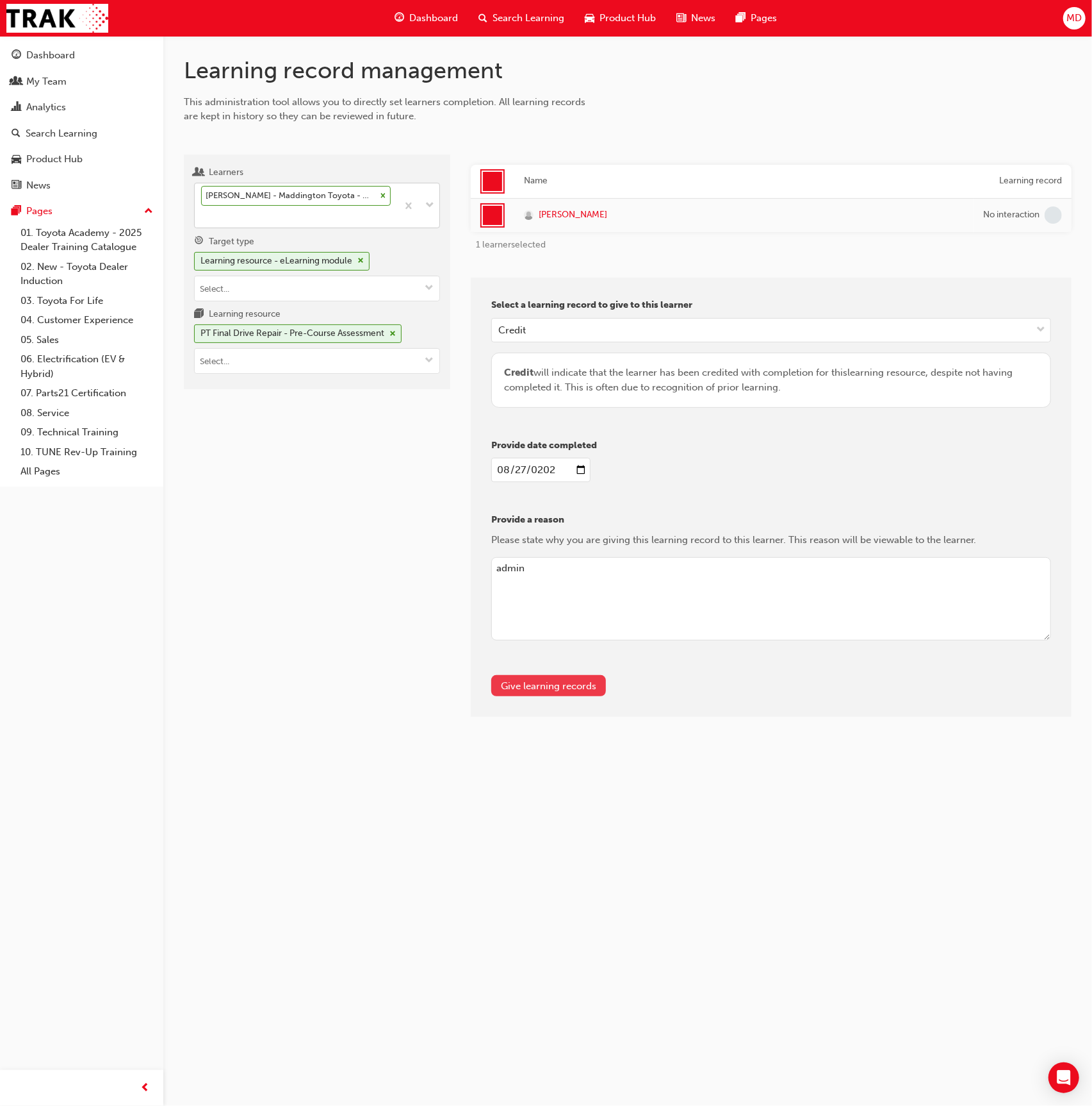
click at [556, 679] on button "Give learning records" at bounding box center [549, 685] width 115 height 21
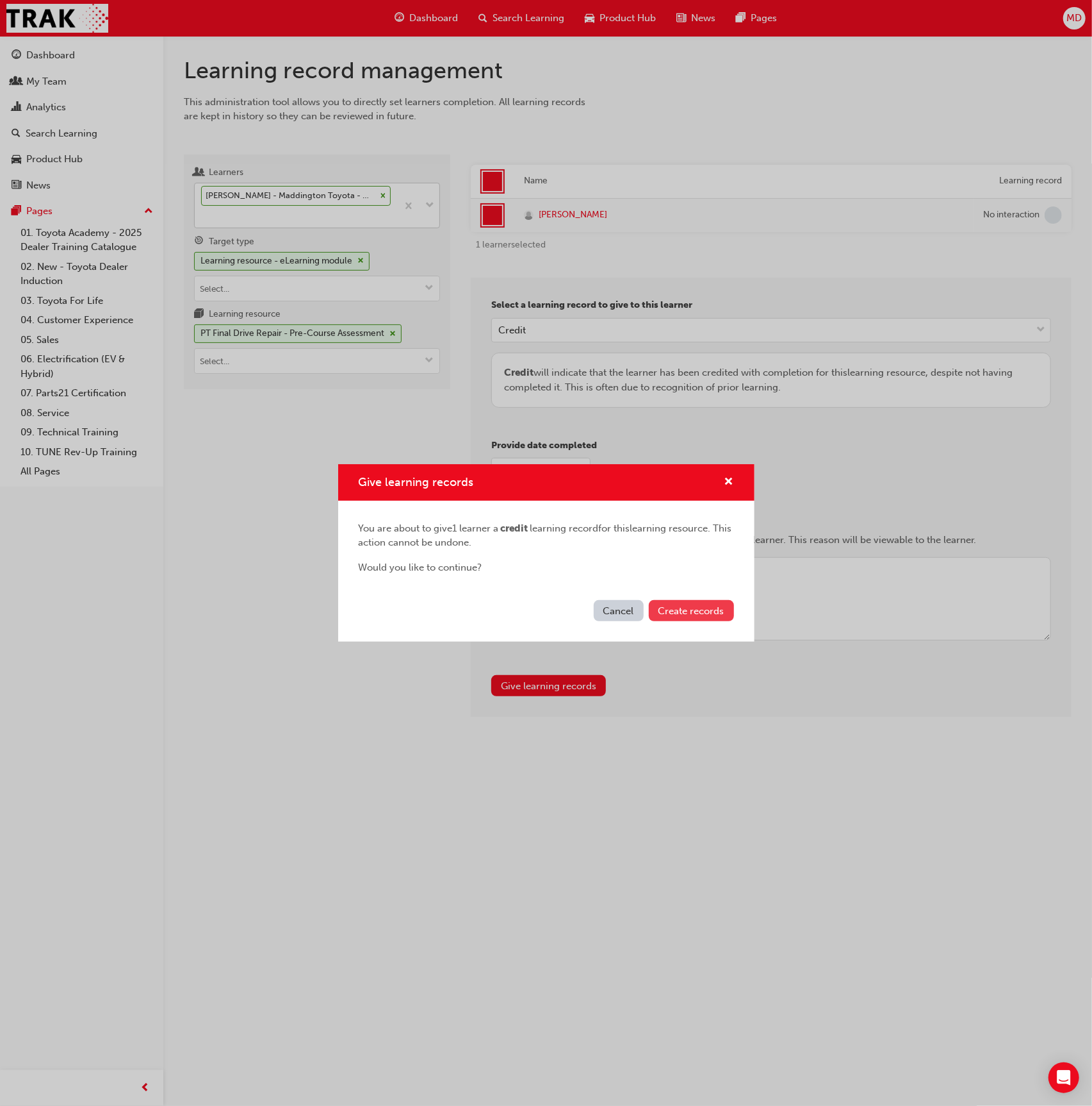
drag, startPoint x: 684, startPoint y: 617, endPoint x: 707, endPoint y: 607, distance: 25.1
click at [688, 615] on button "Create records" at bounding box center [692, 610] width 85 height 21
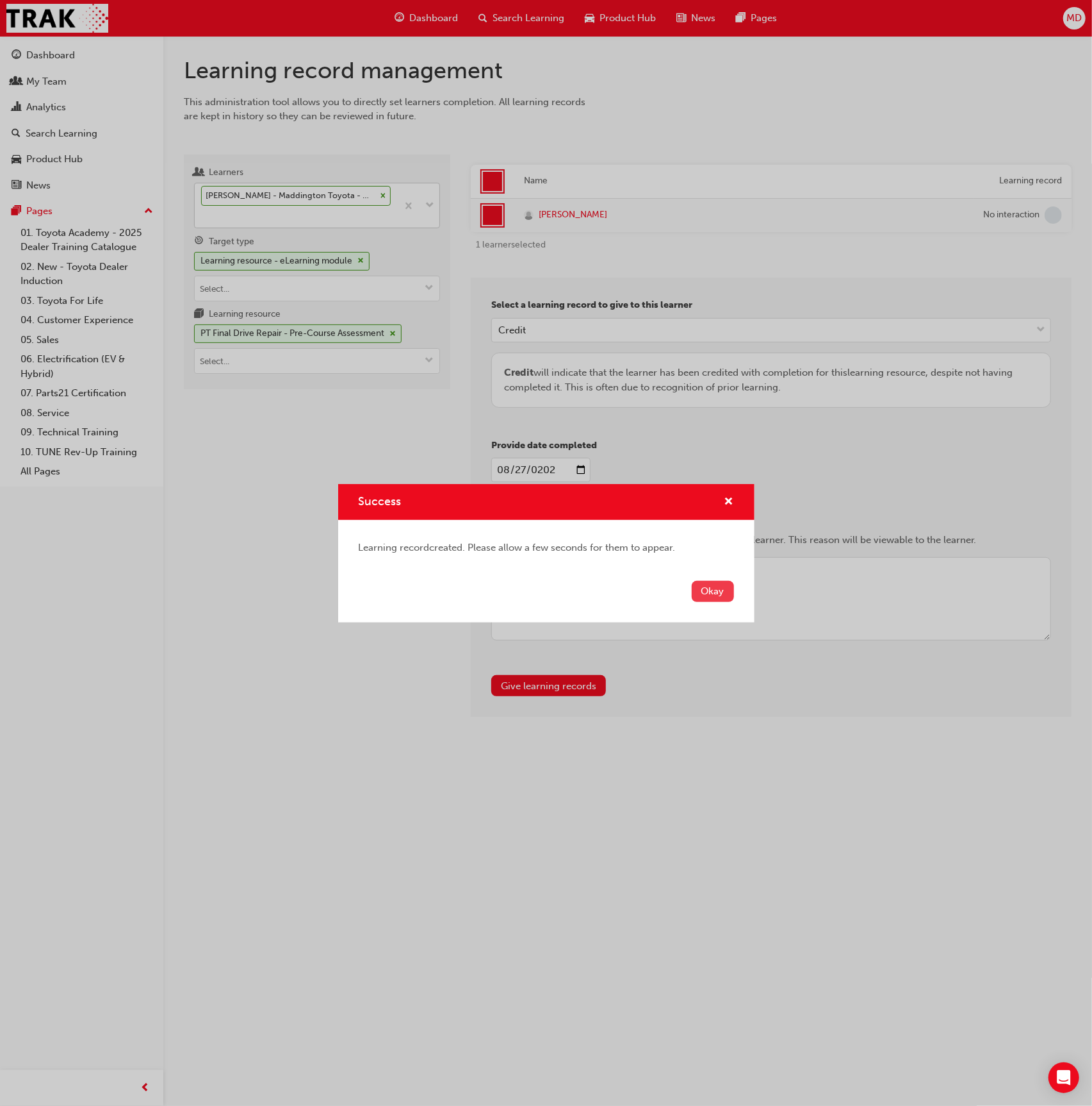
drag, startPoint x: 704, startPoint y: 586, endPoint x: 675, endPoint y: 591, distance: 29.4
click at [703, 586] on button "Okay" at bounding box center [712, 591] width 42 height 21
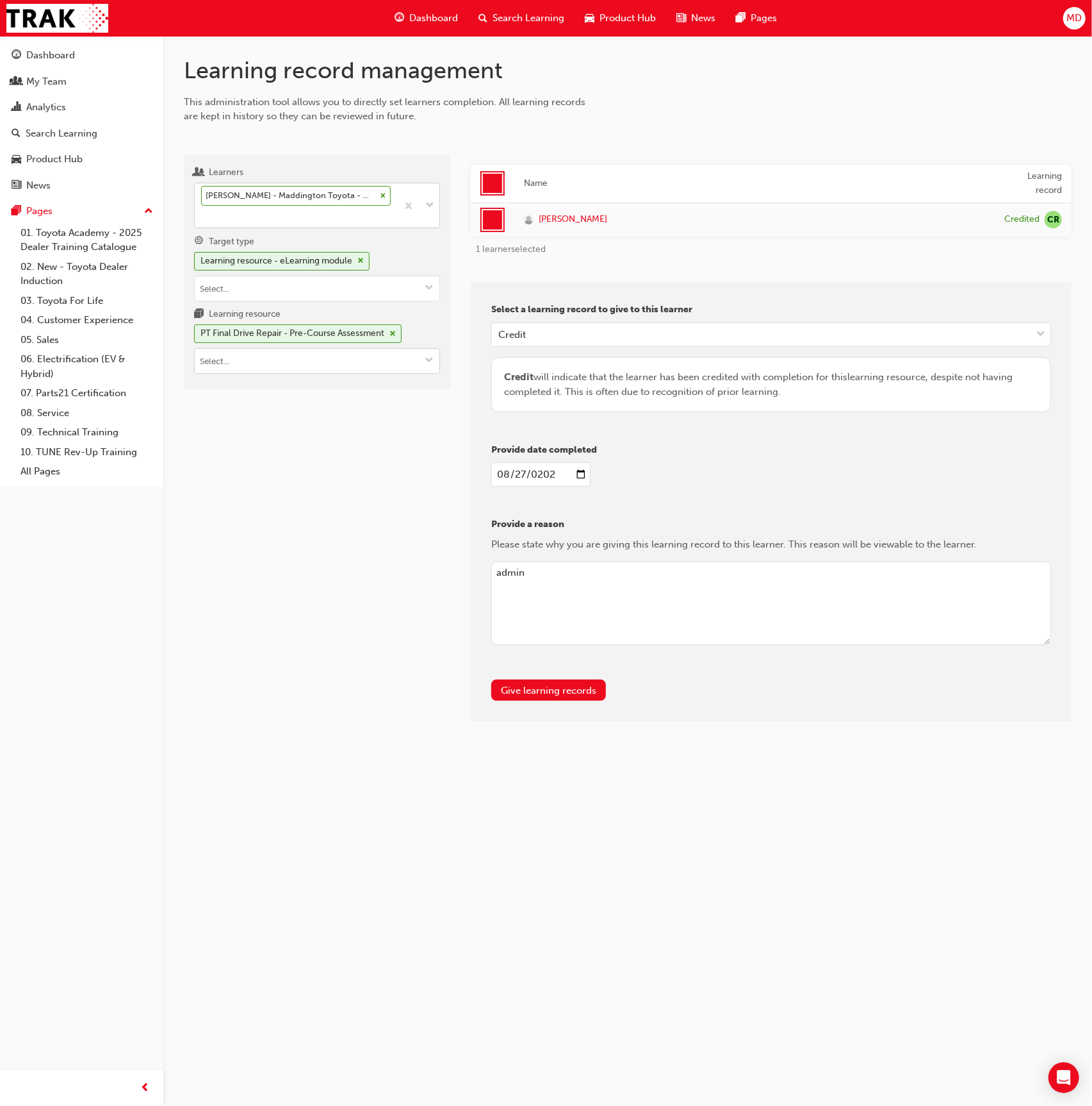
click at [299, 358] on input "Learning resource PT Final Drive Repair - Pre-Course Assessment" at bounding box center [316, 361] width 245 height 24
type input "pt auto"
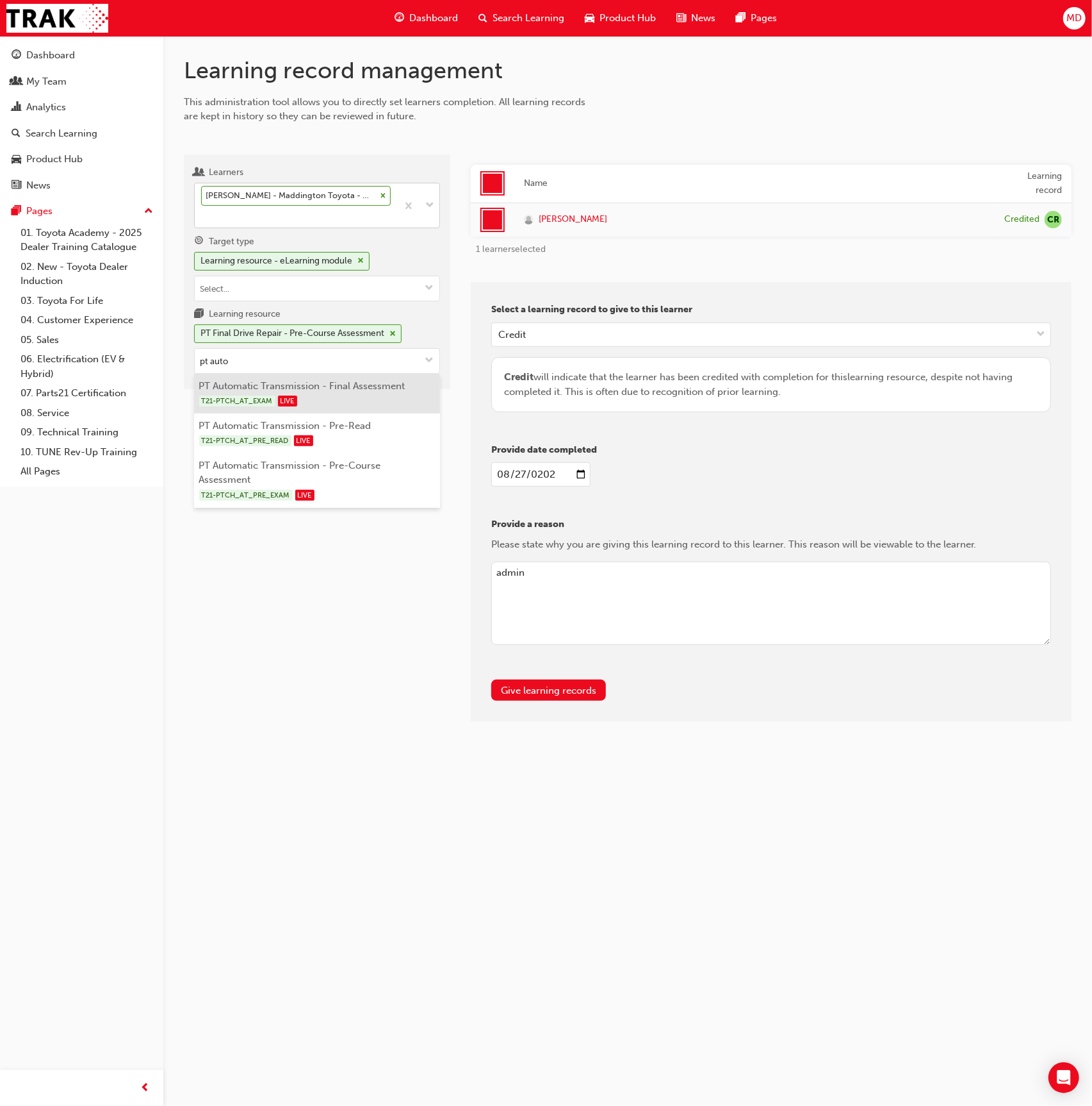
click at [311, 404] on li "PT Automatic Transmission - Final Assessment T21-PTCH_AT_EXAM LIVE" at bounding box center [317, 393] width 246 height 40
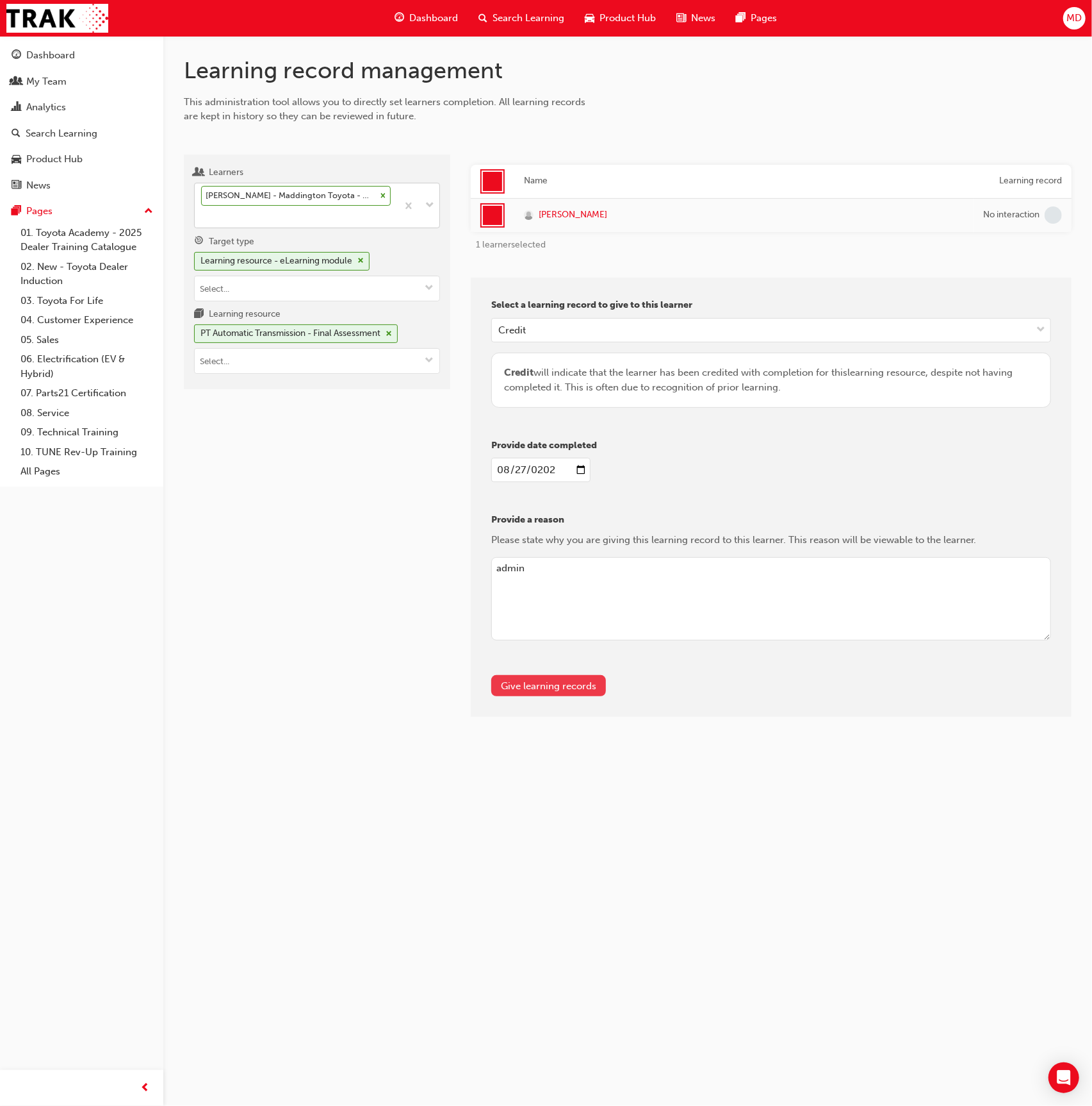
click at [546, 685] on button "Give learning records" at bounding box center [549, 685] width 115 height 21
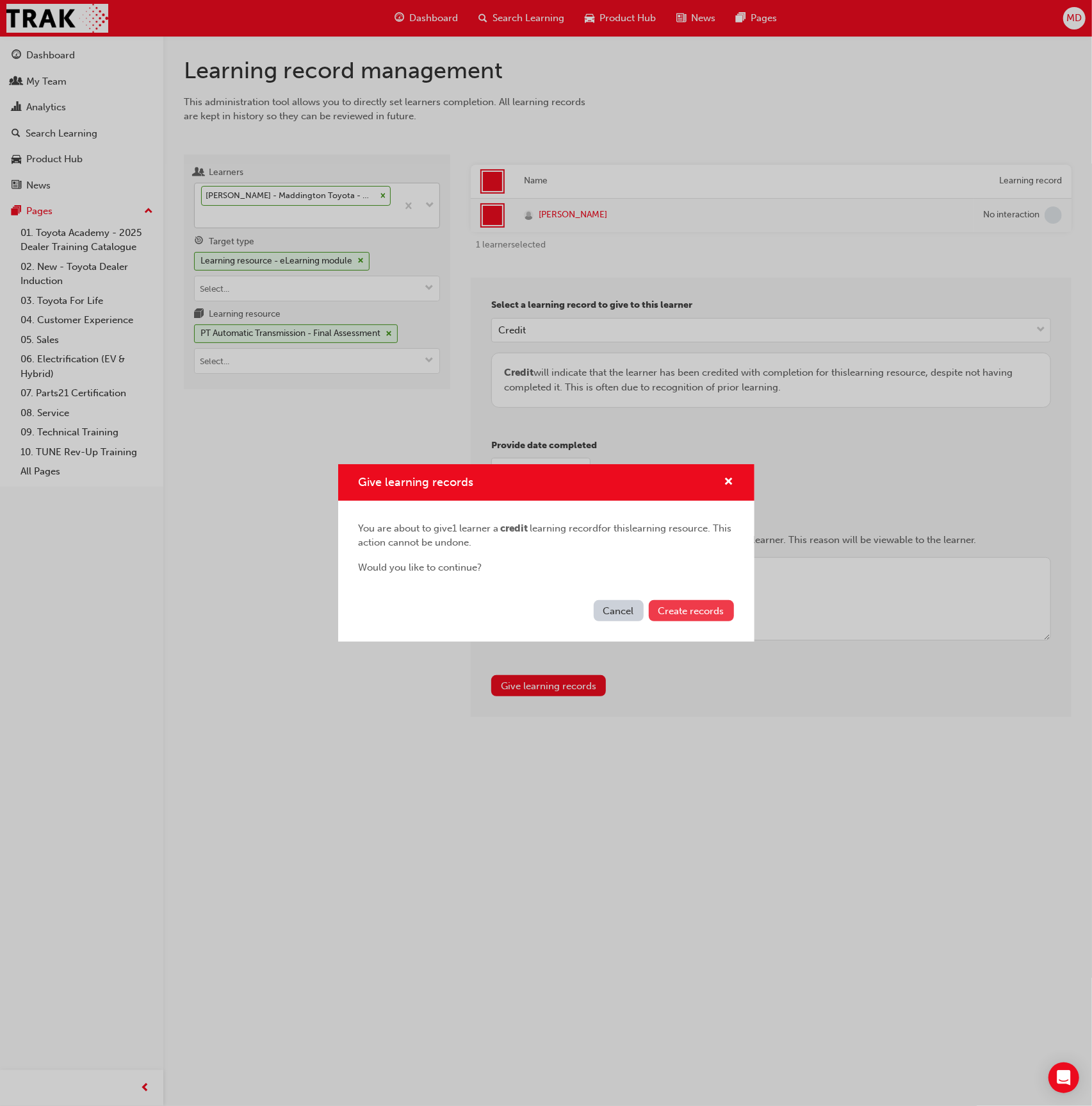
click at [692, 605] on span "Create records" at bounding box center [692, 610] width 66 height 12
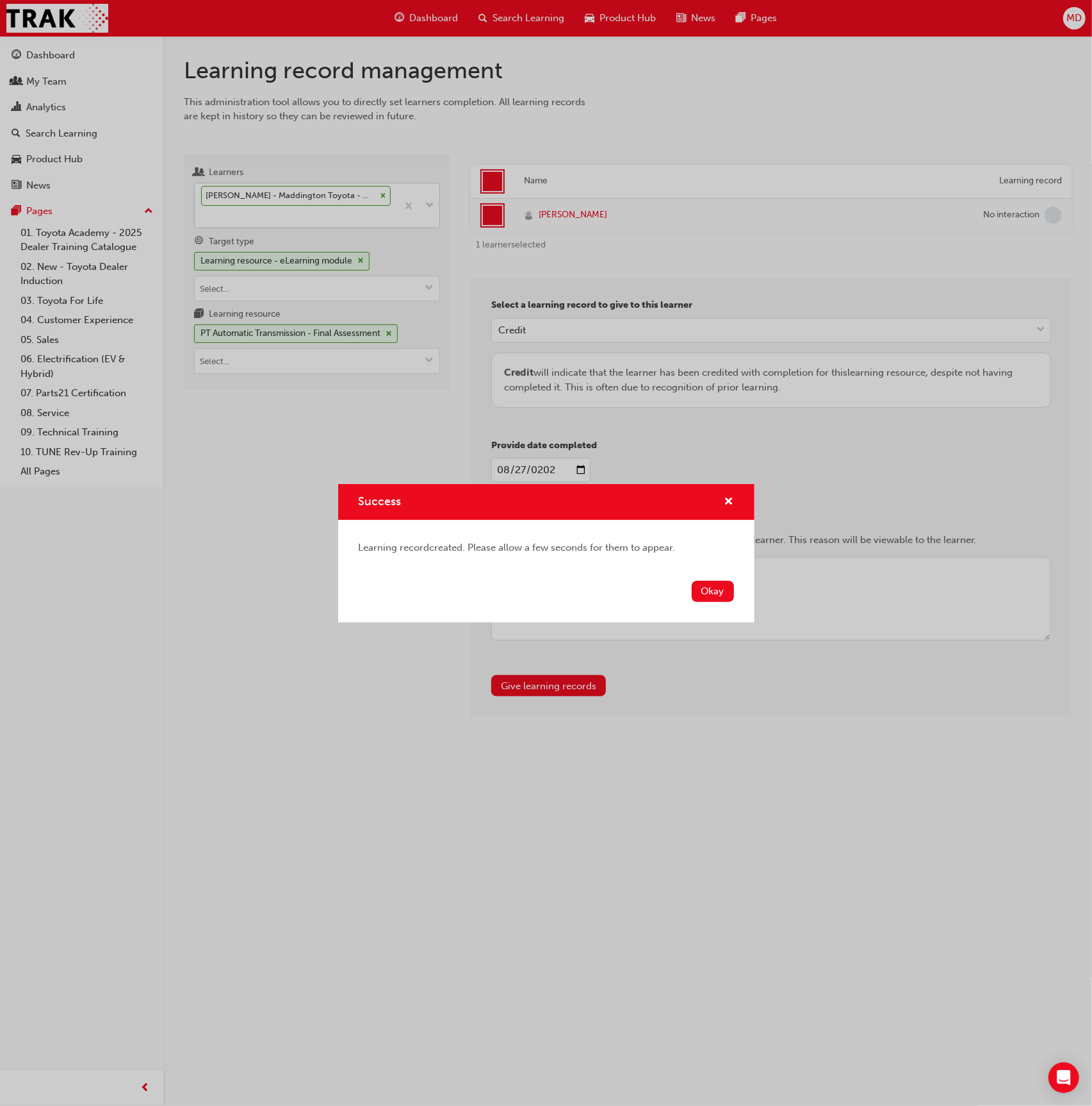
drag, startPoint x: 712, startPoint y: 596, endPoint x: 670, endPoint y: 562, distance: 54.0
click at [712, 595] on button "Okay" at bounding box center [712, 591] width 42 height 21
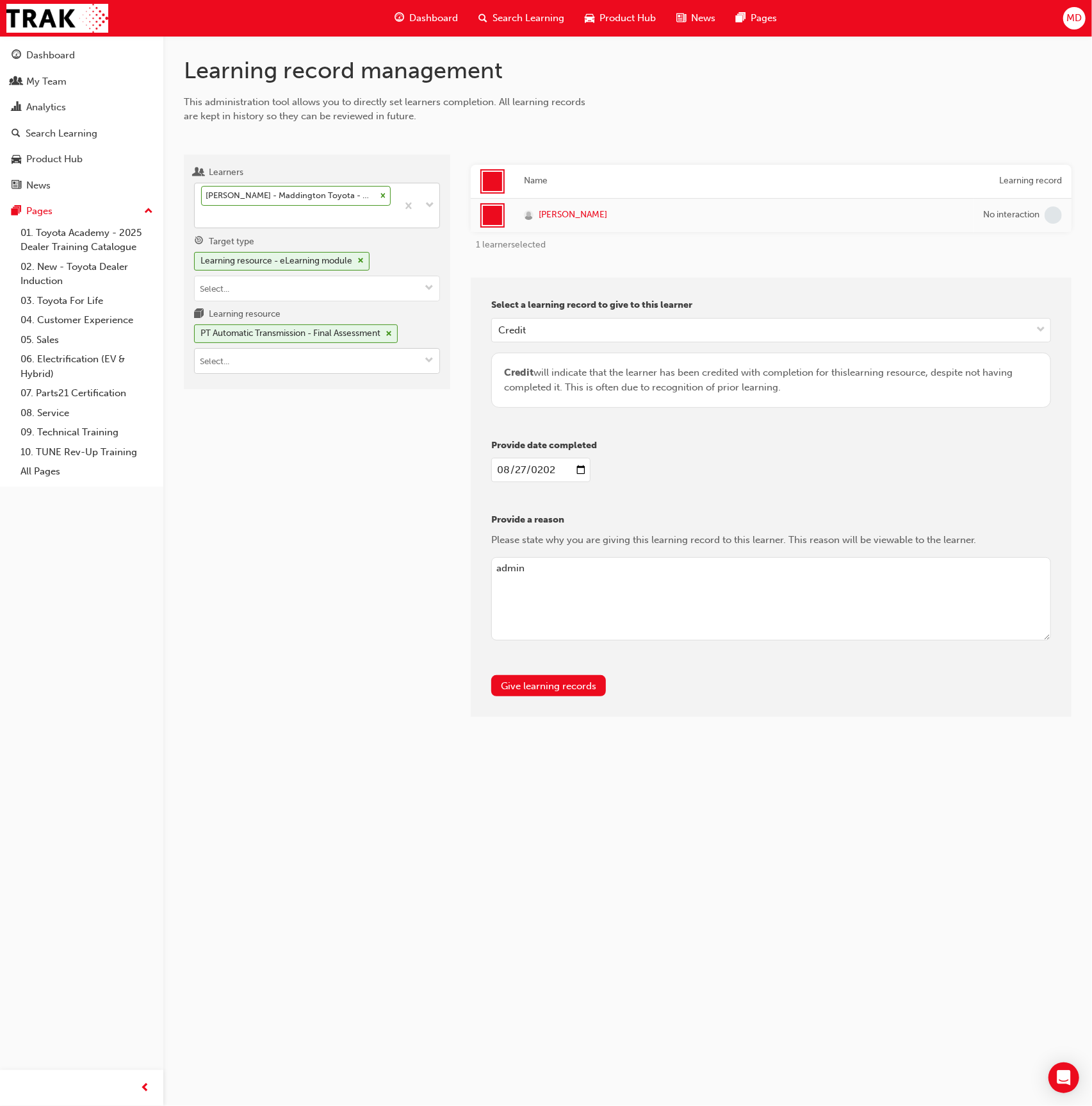
drag, startPoint x: 304, startPoint y: 357, endPoint x: 309, endPoint y: 368, distance: 12.1
click at [303, 358] on input "Learning resource PT Automatic Transmission - Final Assessment" at bounding box center [316, 361] width 245 height 24
click at [334, 384] on li "PT Automatic Transmission - Pre-Read T21-PTCH_AT_PRE_READ LIVE" at bounding box center [317, 393] width 246 height 40
click at [535, 679] on button "Give learning records" at bounding box center [549, 685] width 115 height 21
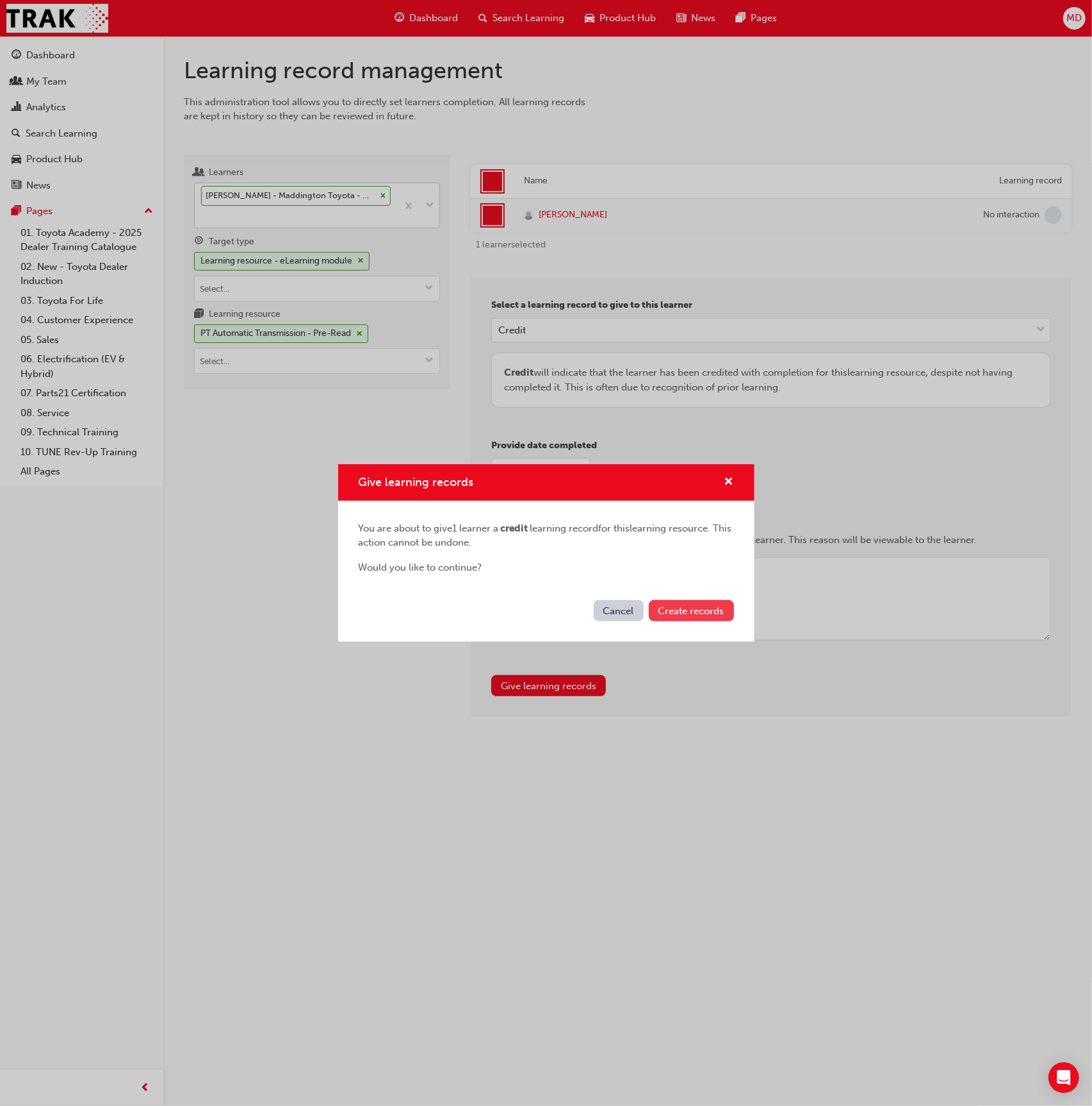
click at [692, 605] on span "Create records" at bounding box center [692, 610] width 66 height 12
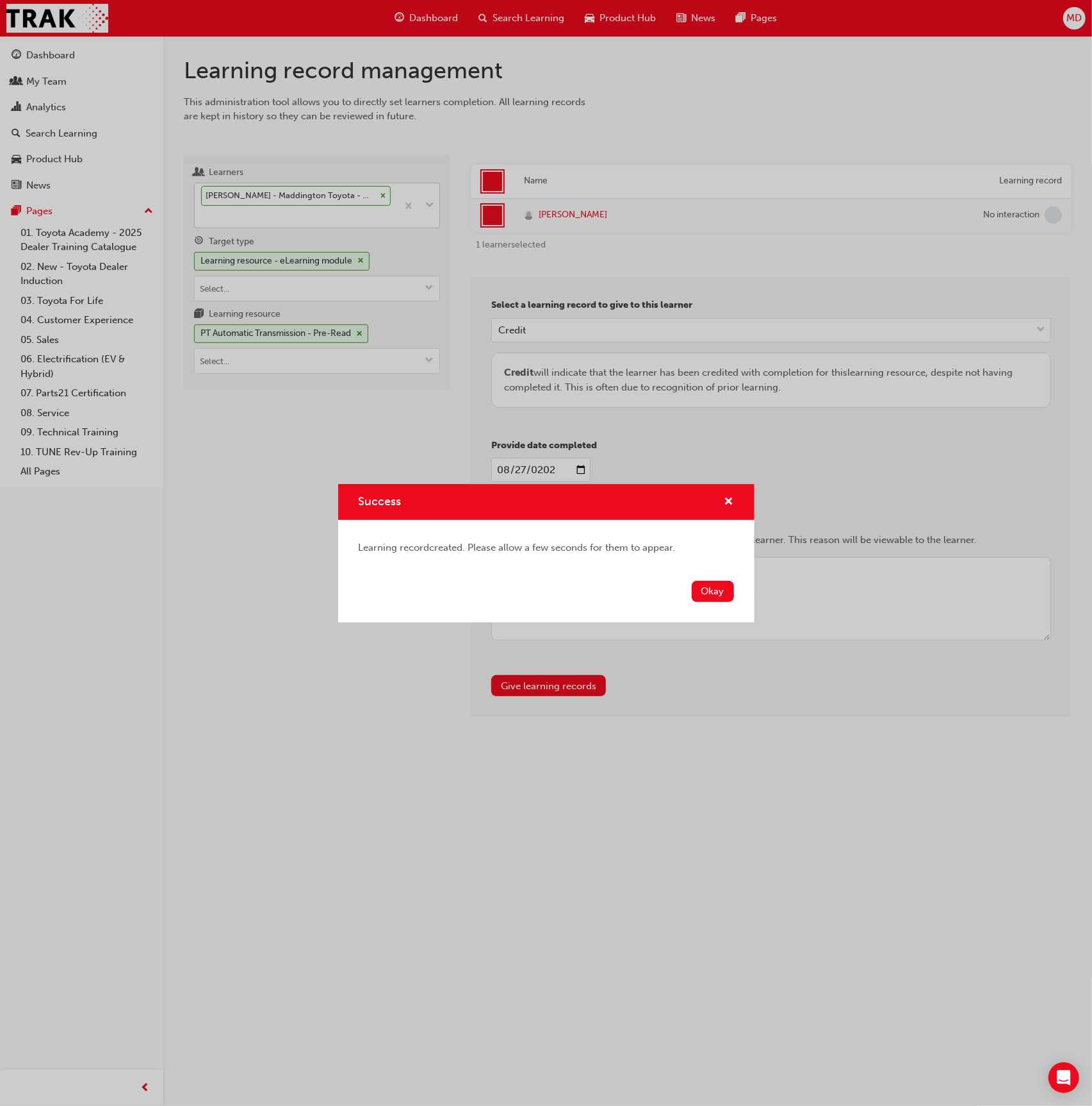
click at [305, 342] on div "Success Learning record created. Please allow a few seconds for them to appear.…" at bounding box center [546, 553] width 1092 height 1106
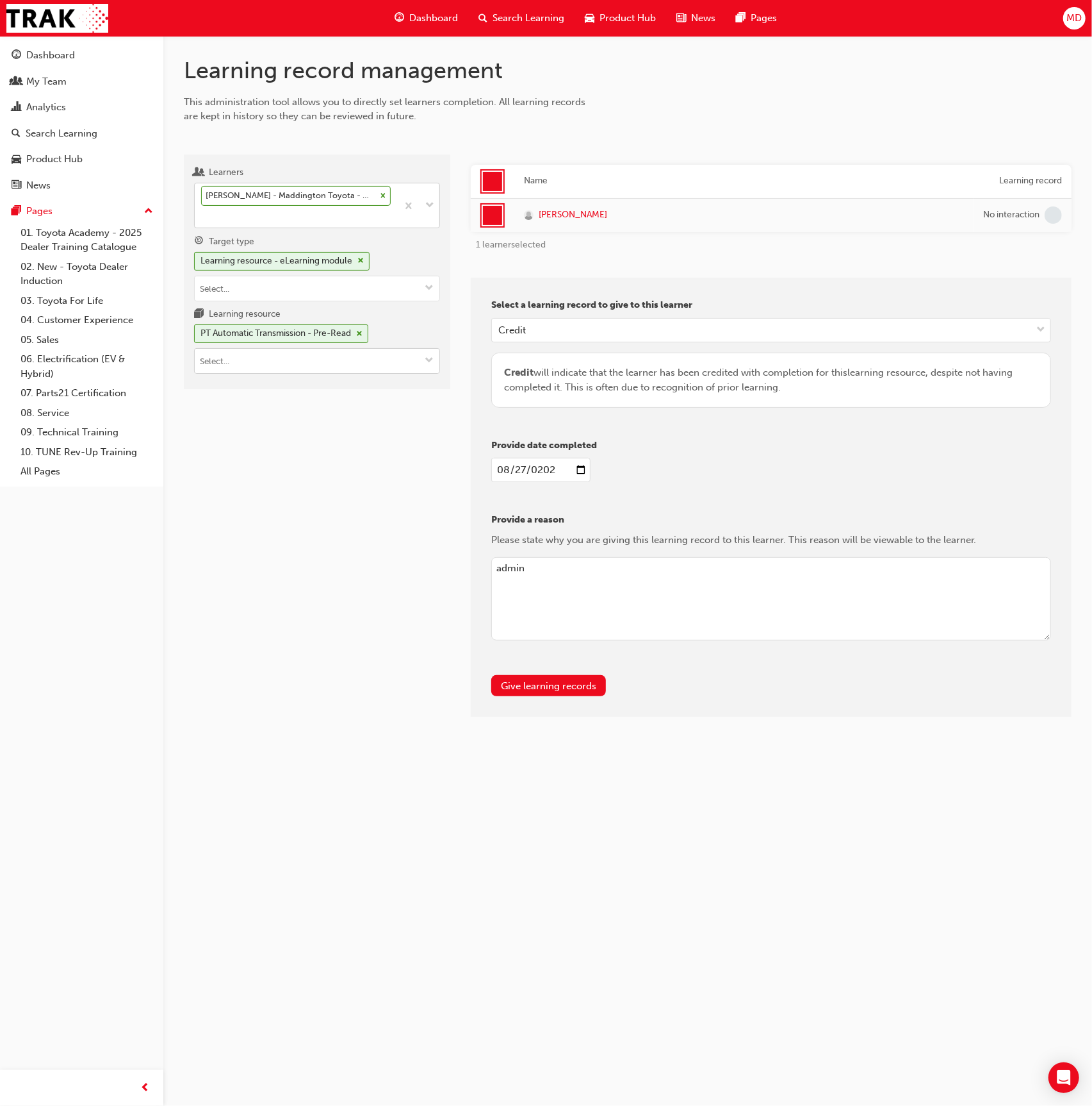
click at [313, 359] on input "Learning resource PT Automatic Transmission - Pre-Read" at bounding box center [316, 361] width 245 height 24
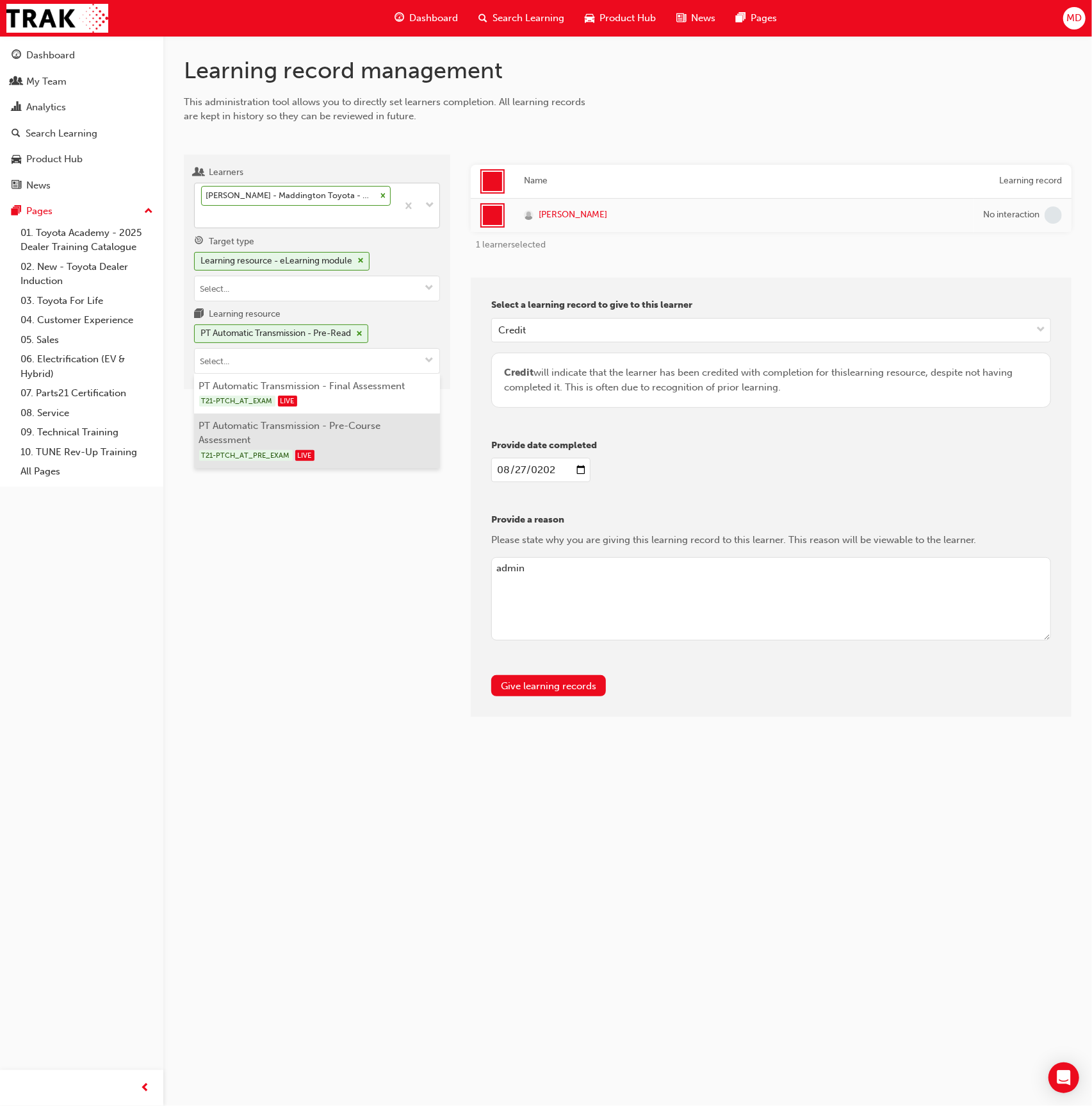
click at [391, 426] on li "PT Automatic Transmission - Pre-Course Assessment T21-PTCH_AT_PRE_EXAM LIVE" at bounding box center [317, 440] width 246 height 54
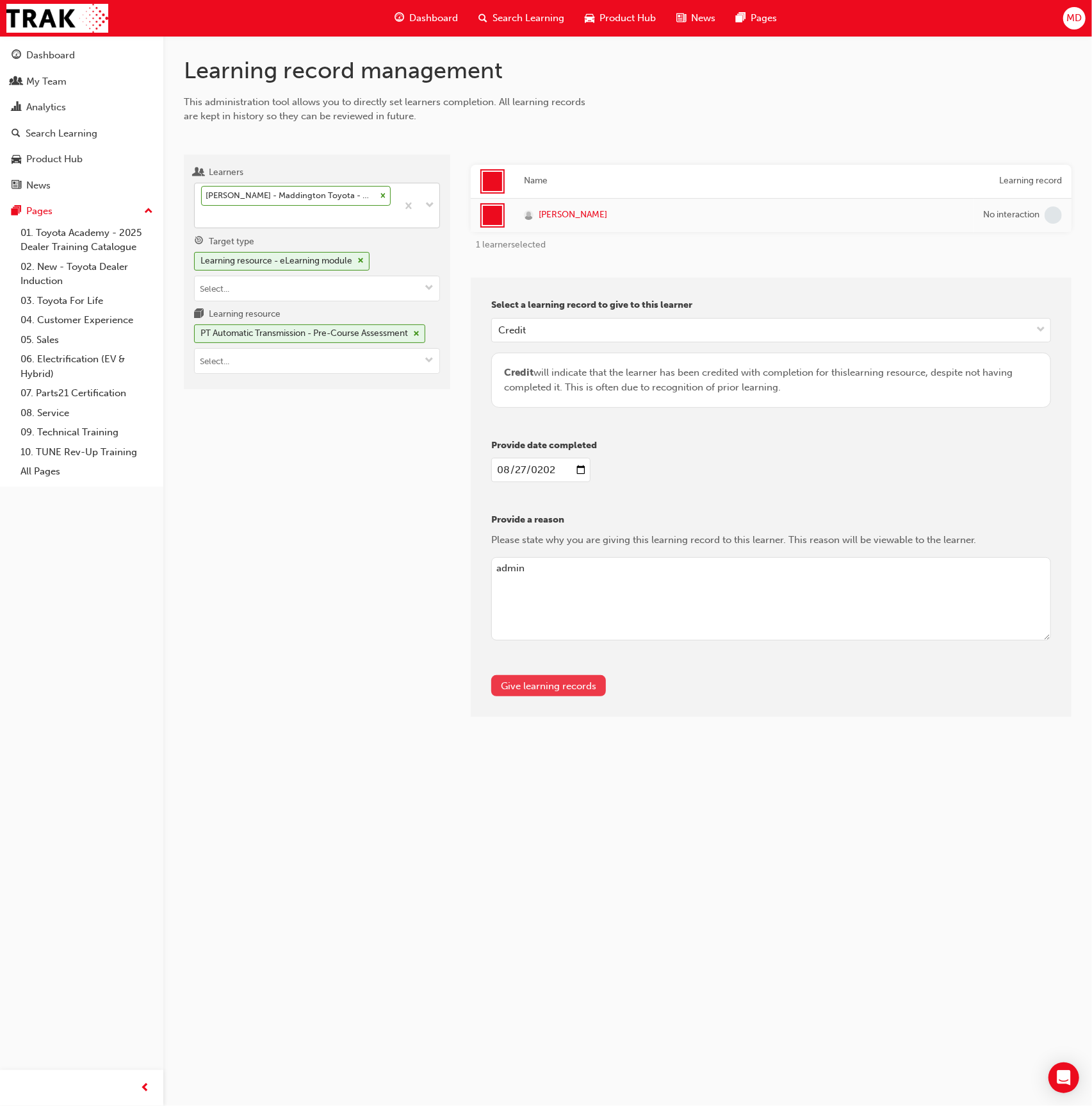
click at [542, 685] on button "Give learning records" at bounding box center [549, 685] width 115 height 21
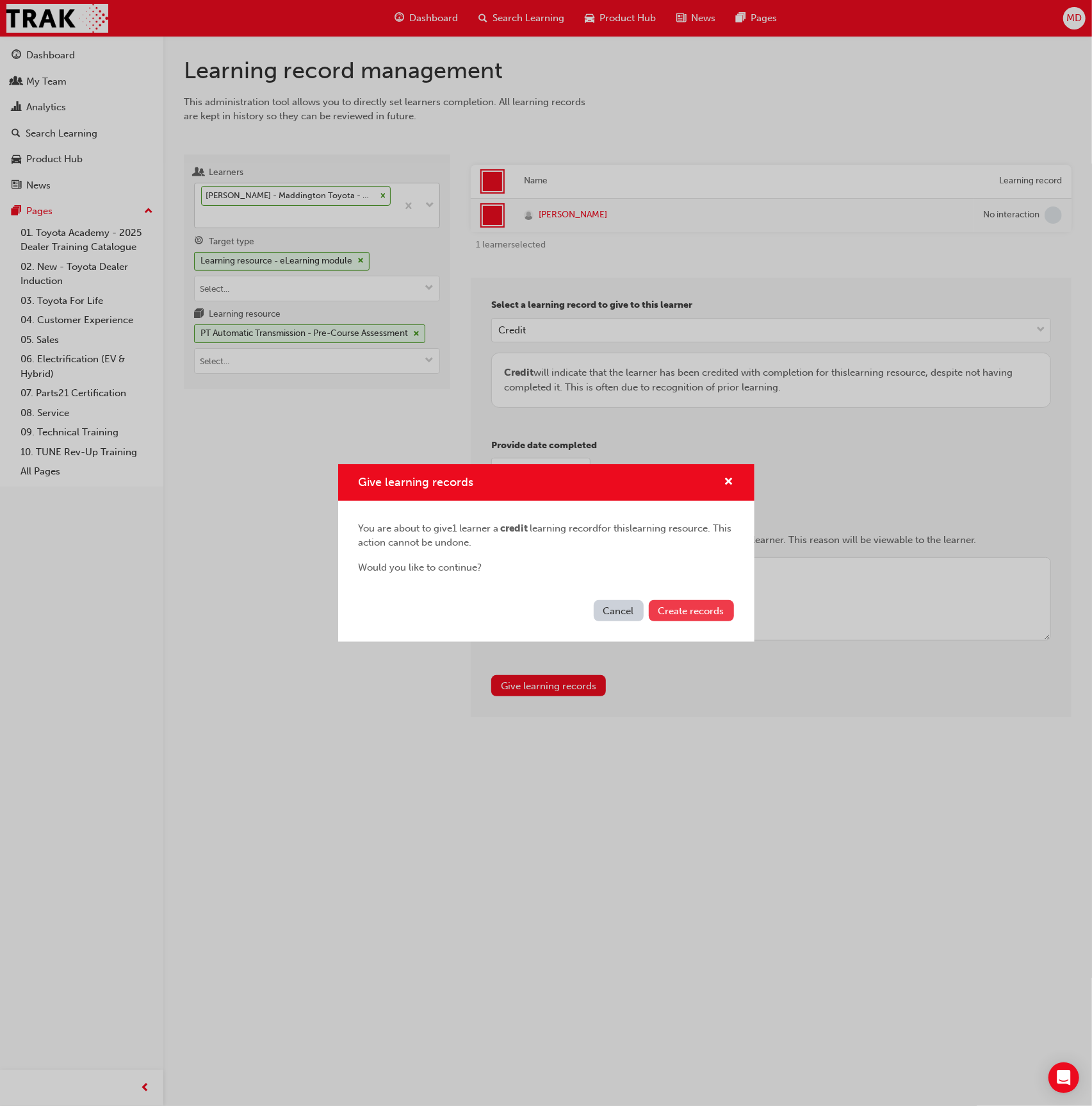
drag, startPoint x: 687, startPoint y: 594, endPoint x: 686, endPoint y: 604, distance: 10.0
click at [687, 595] on div "Cancel Create records" at bounding box center [546, 619] width 417 height 47
drag, startPoint x: 689, startPoint y: 607, endPoint x: 613, endPoint y: 562, distance: 88.3
click at [689, 607] on span "Create records" at bounding box center [692, 610] width 66 height 12
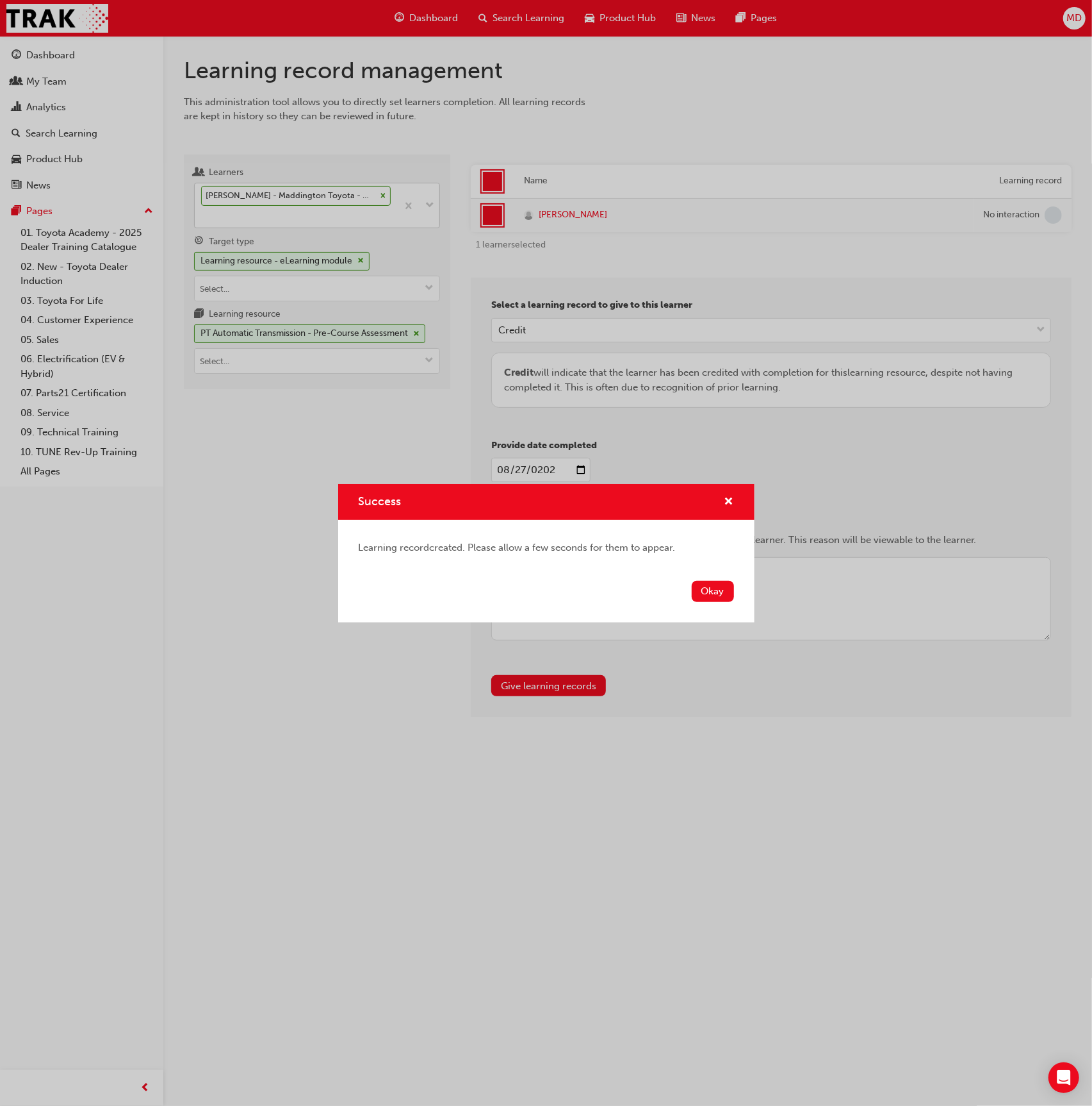
drag, startPoint x: 705, startPoint y: 589, endPoint x: 451, endPoint y: 496, distance: 270.5
click at [688, 582] on div "Okay" at bounding box center [546, 599] width 417 height 47
click at [335, 448] on div "Success Learning record created. Please allow a few seconds for them to appear.…" at bounding box center [546, 553] width 1092 height 1106
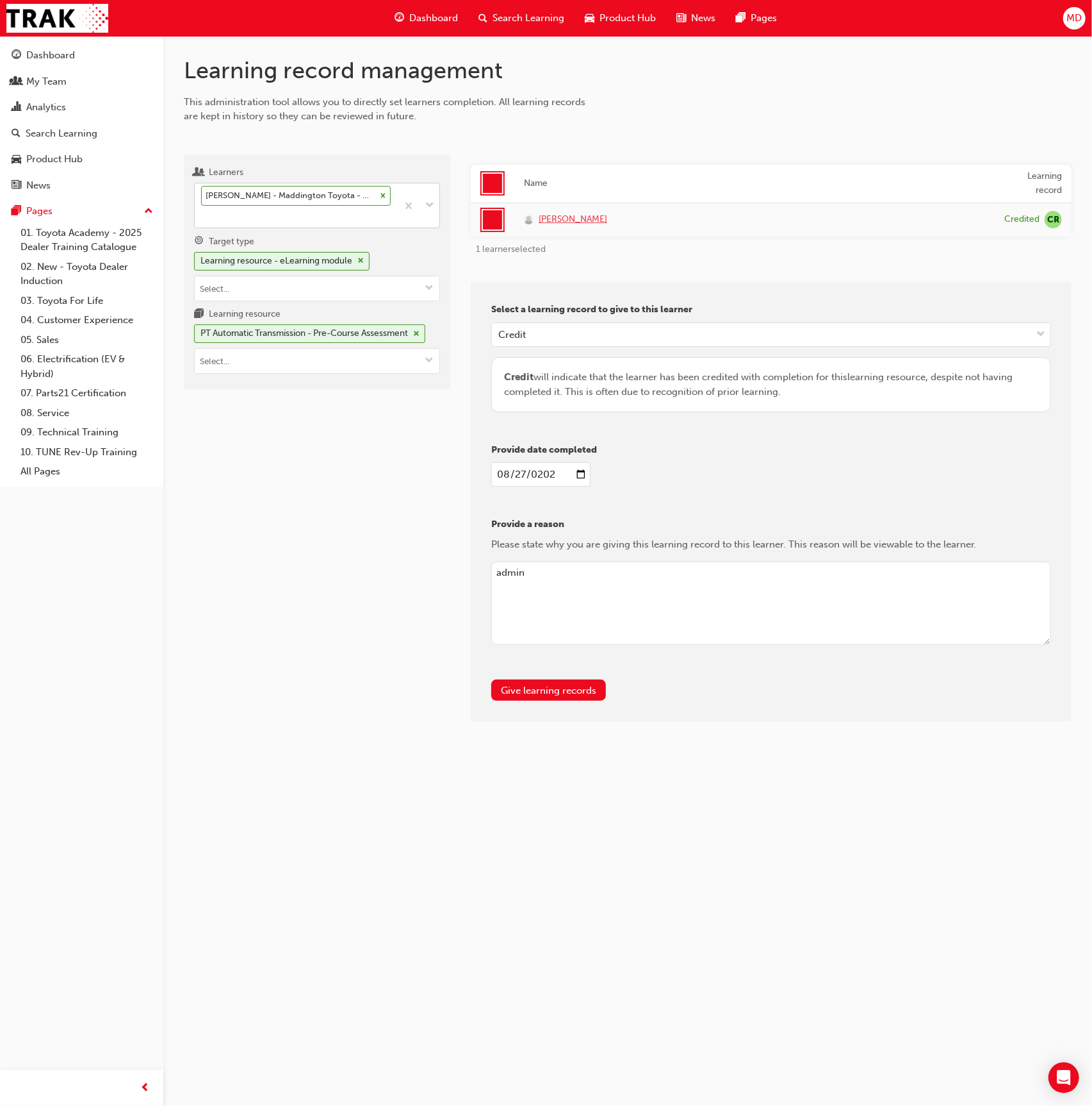
click at [558, 217] on span "Brendan Smith" at bounding box center [573, 220] width 69 height 14
click at [288, 218] on div "Brendan Smith - Maddington Toyota - MADDINGTON, Canning Vale Toyota - CANNING V…" at bounding box center [296, 205] width 202 height 44
click at [202, 218] on input "Learners Brendan Smith - Maddington Toyota - MADDINGTON, Canning Vale Toyota - …" at bounding box center [202, 216] width 1 height 11
type input "coleston"
drag, startPoint x: 320, startPoint y: 244, endPoint x: 349, endPoint y: 249, distance: 29.4
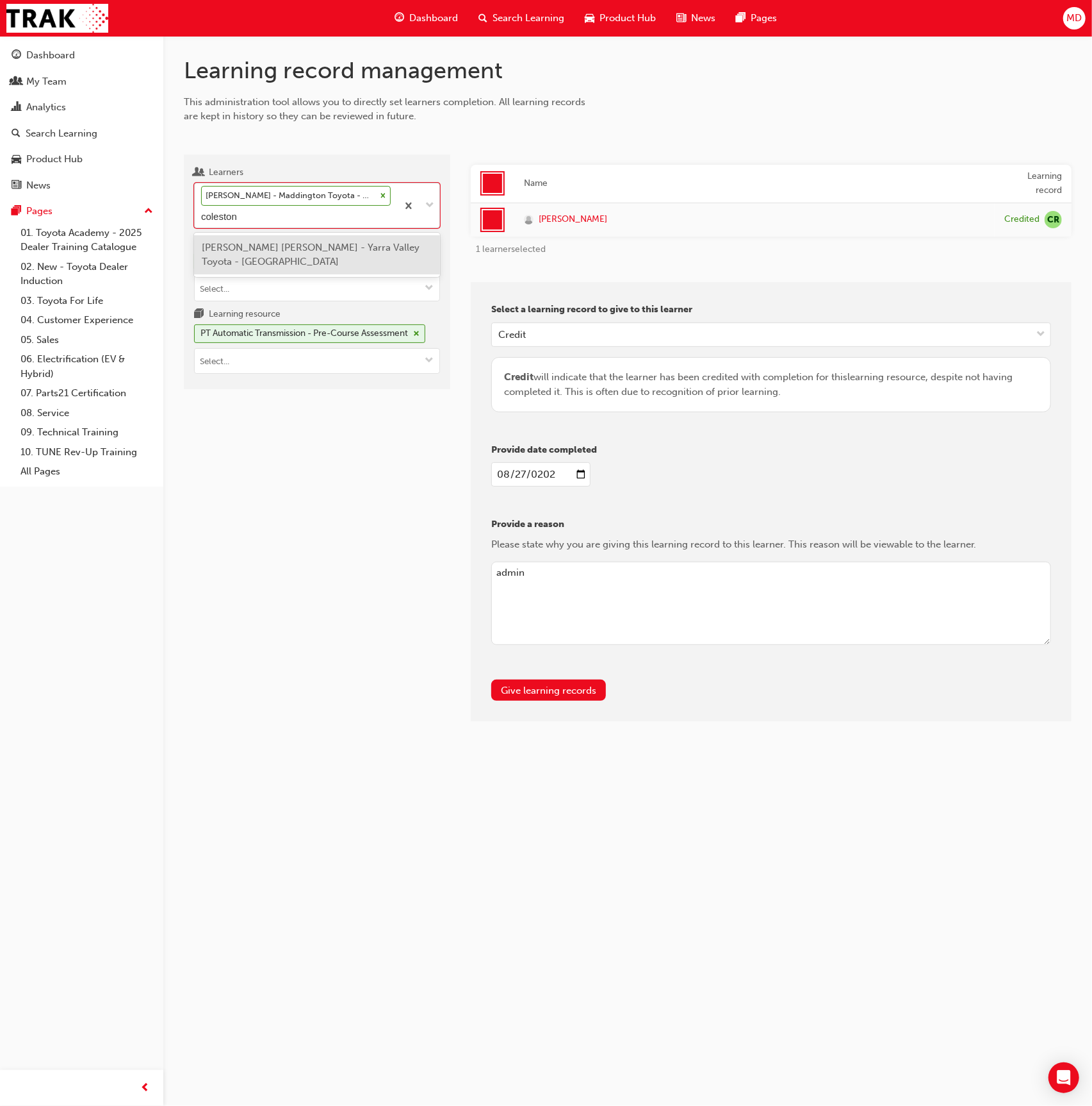
click at [320, 244] on span "Shakira Coleston - Yarra Valley Toyota - LILYDALE" at bounding box center [310, 254] width 218 height 26
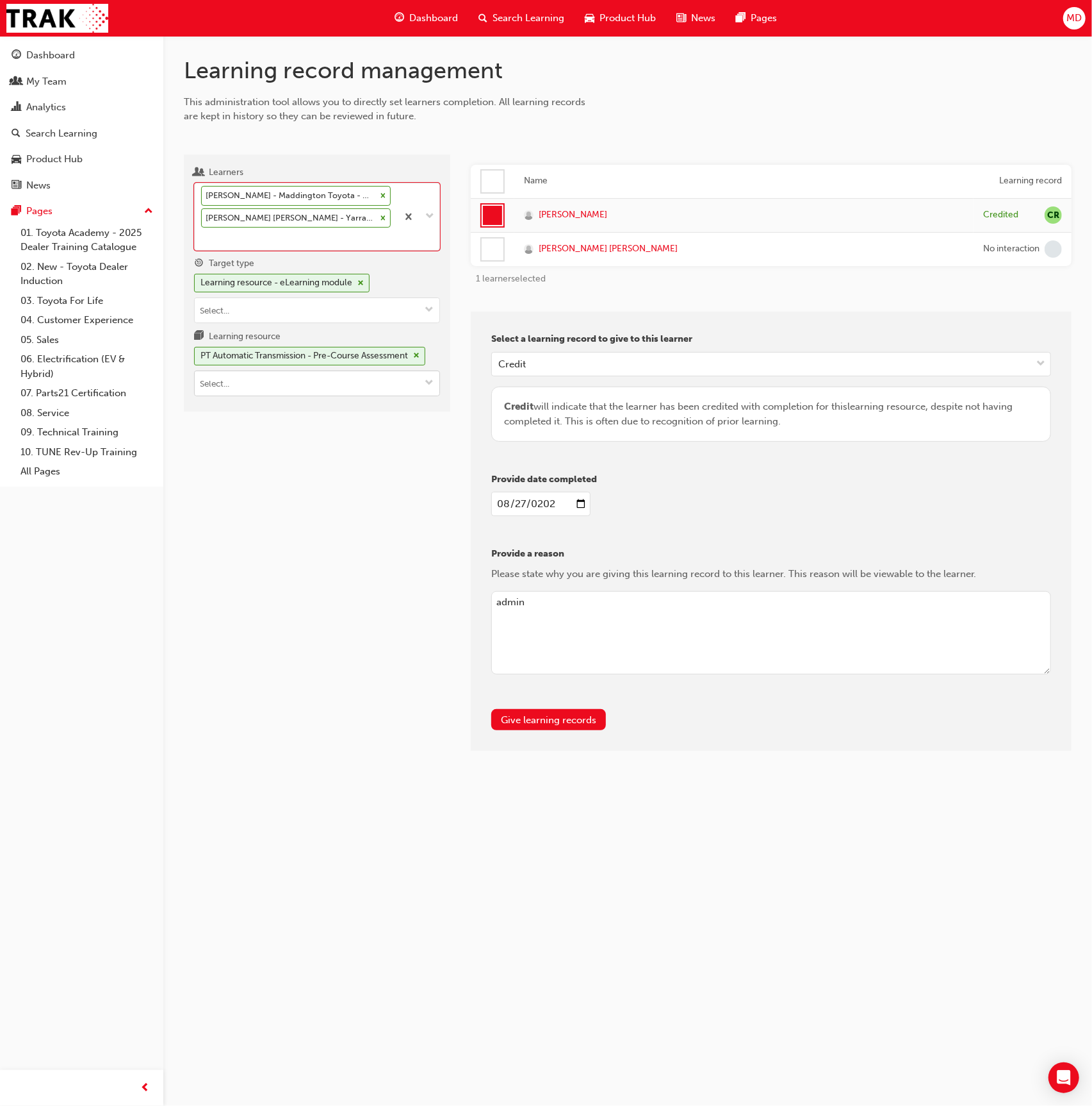
click at [305, 375] on input "Learning resource PT Automatic Transmission - Pre-Course Assessment" at bounding box center [316, 383] width 245 height 24
click at [320, 287] on div "Learning resource - eLearning module" at bounding box center [277, 283] width 152 height 14
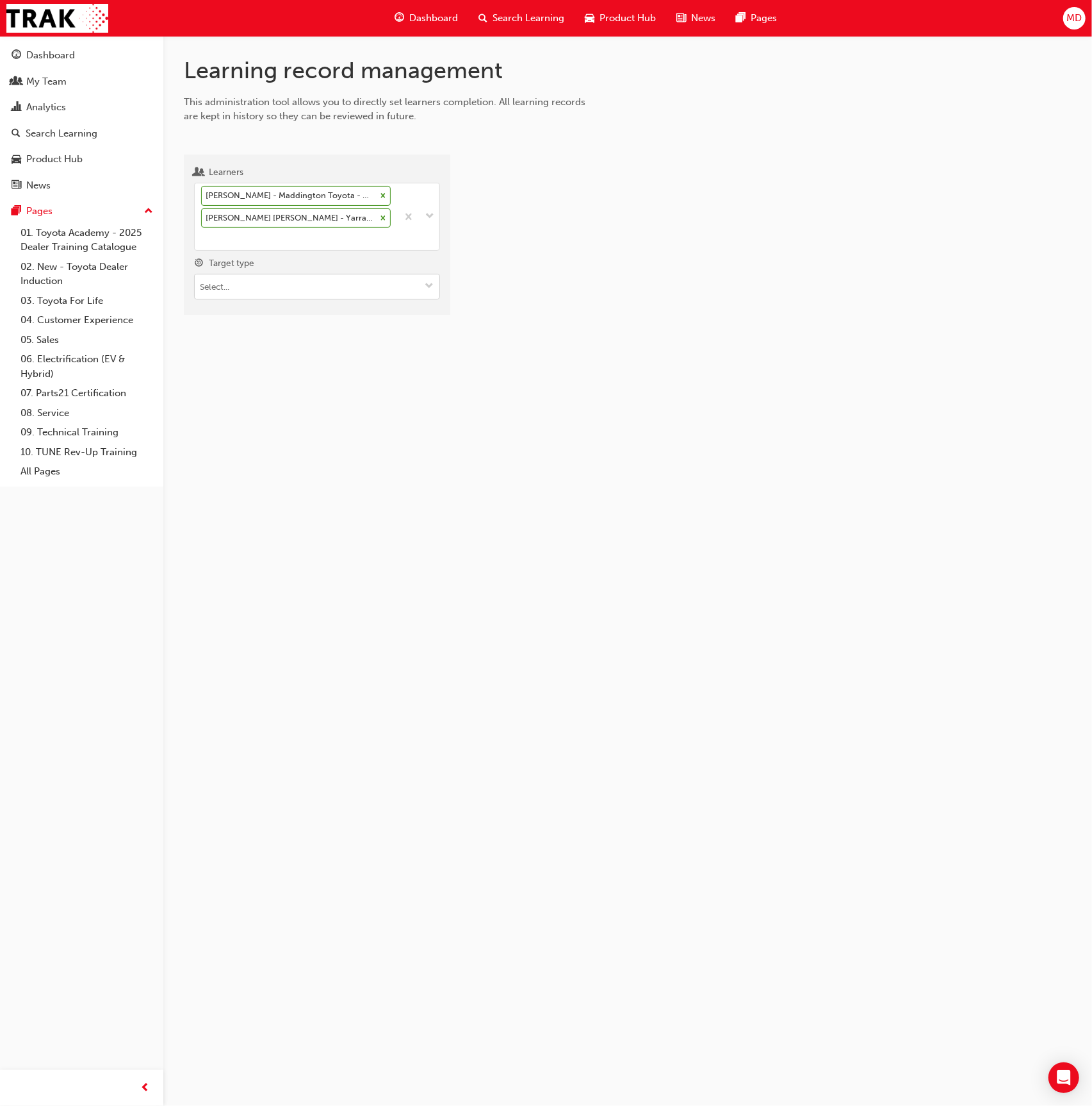
click at [301, 280] on input "Target type" at bounding box center [316, 286] width 245 height 24
click at [307, 331] on li "Learning resource - instructor led" at bounding box center [317, 336] width 246 height 24
type input "t"
drag, startPoint x: 343, startPoint y: 498, endPoint x: 282, endPoint y: 411, distance: 106.3
click at [339, 487] on div "Learning record management This administration tool allows you to directly set …" at bounding box center [546, 553] width 1092 height 1106
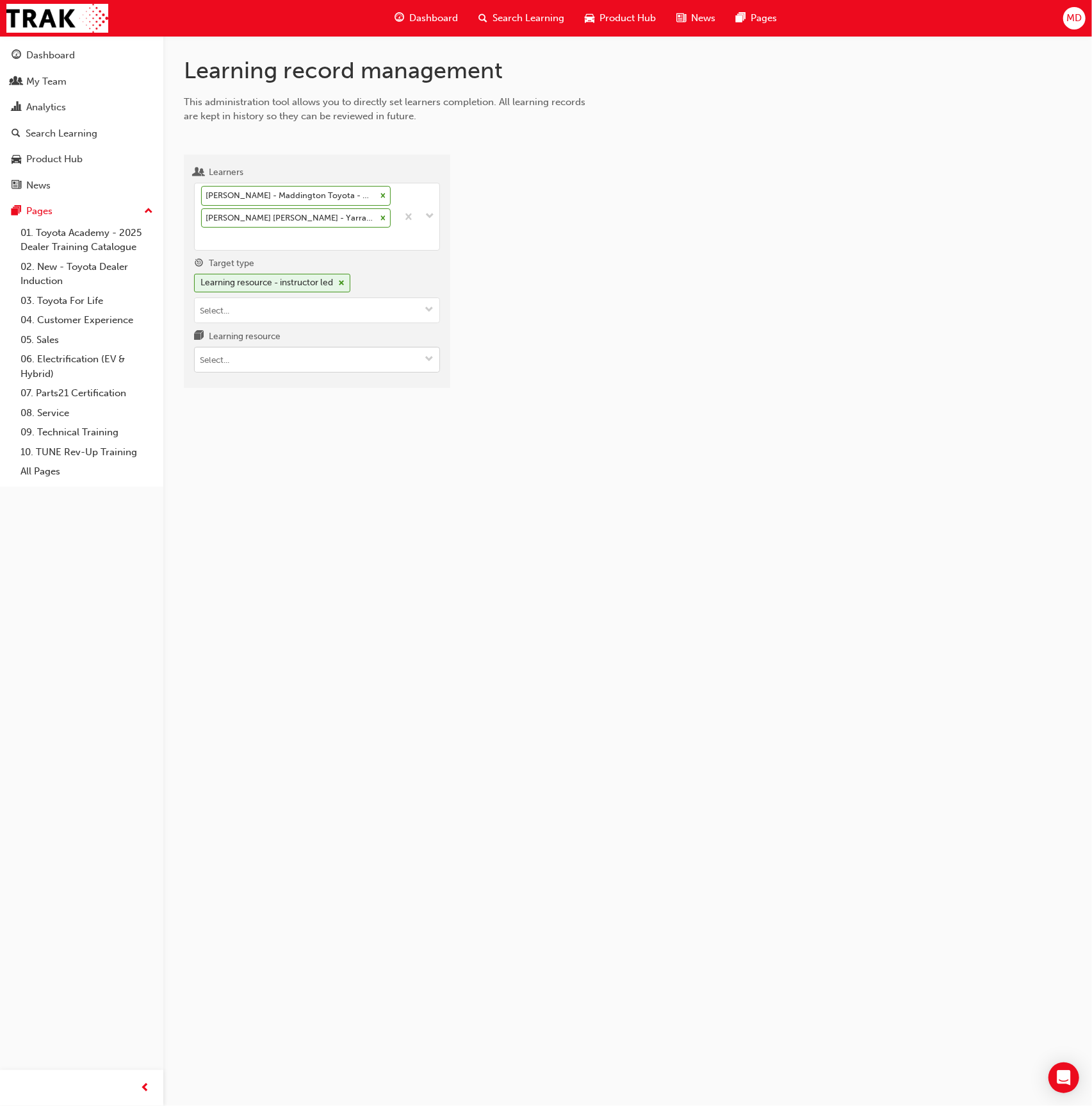
click at [266, 352] on input "Learning resource" at bounding box center [316, 359] width 245 height 24
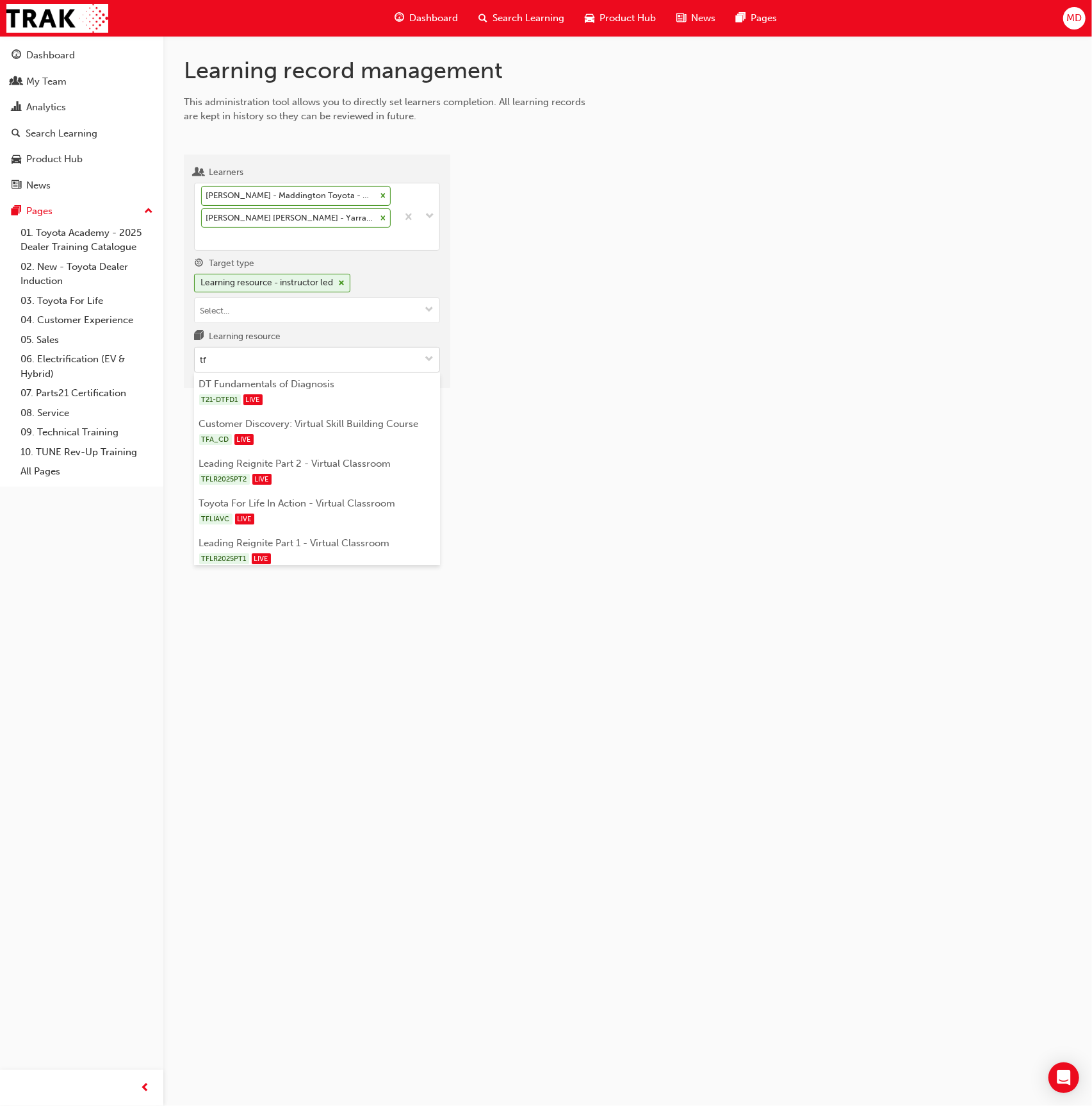
type input "tfl"
click at [324, 431] on div "TFLIAVC LIVE" at bounding box center [317, 440] width 237 height 16
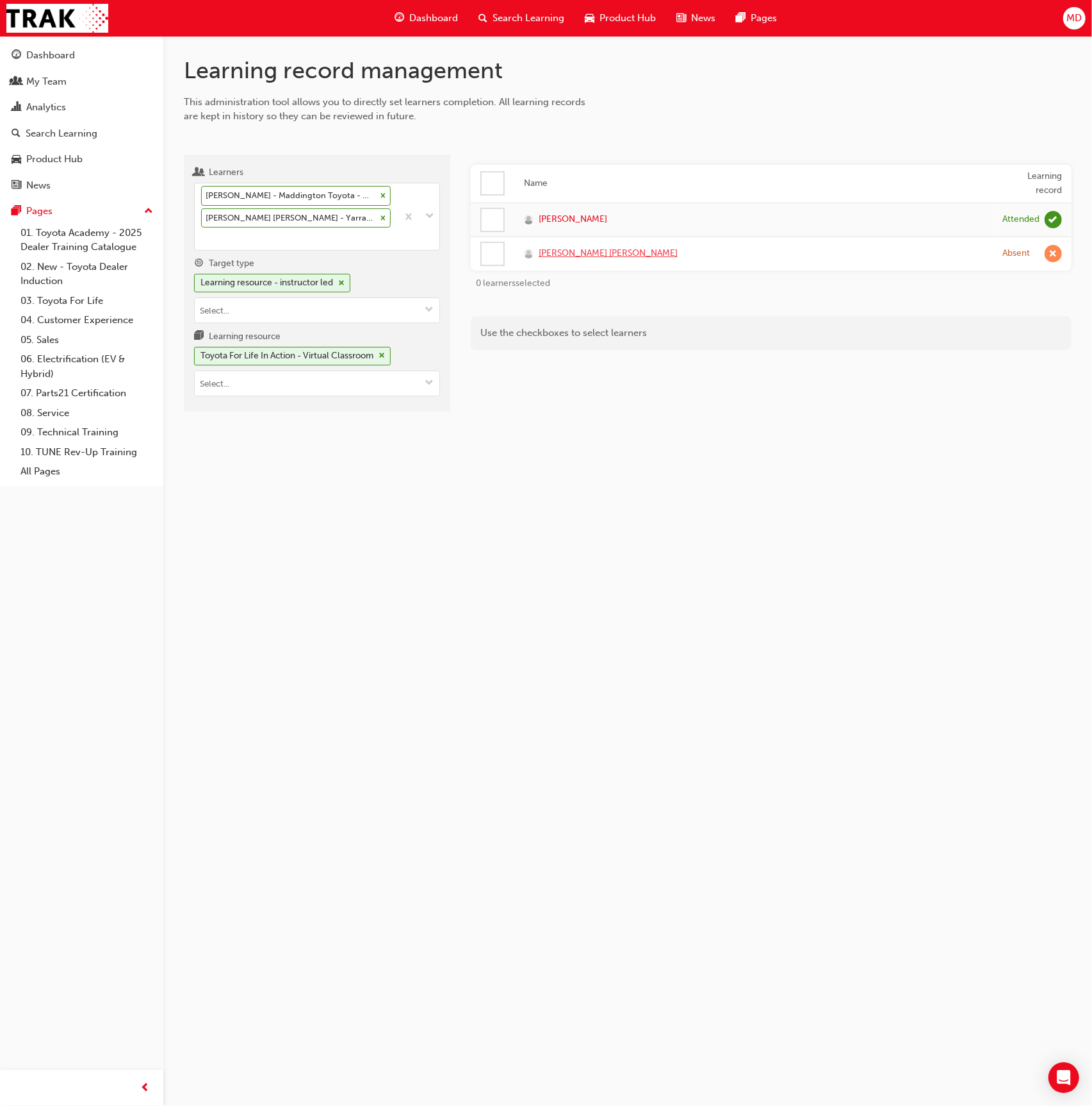
click at [572, 255] on span "Shakira Coleston" at bounding box center [608, 253] width 139 height 14
click at [240, 239] on div "Brendan Smith - Maddington Toyota - MADDINGTON, Canning Vale Toyota - CANNING V…" at bounding box center [296, 217] width 202 height 67
click at [202, 239] on input "Learners option Shakira Coleston - Yarra Valley Toyota - LILYDALE, selected. 0 …" at bounding box center [202, 238] width 1 height 11
type input "stcla"
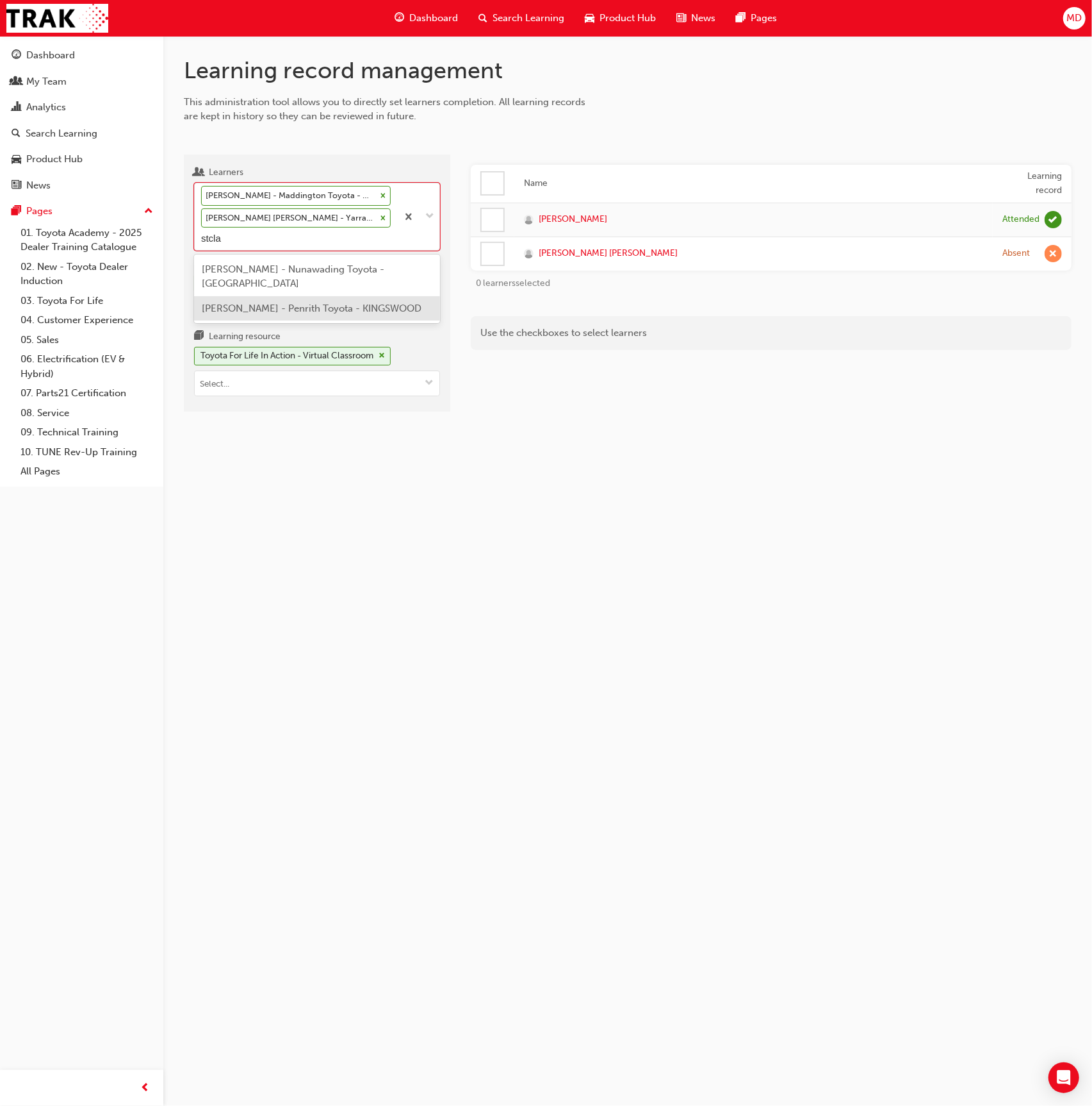
click at [312, 303] on span "Dylan StClair - Penrith Toyota - KINGSWOOD" at bounding box center [311, 308] width 220 height 12
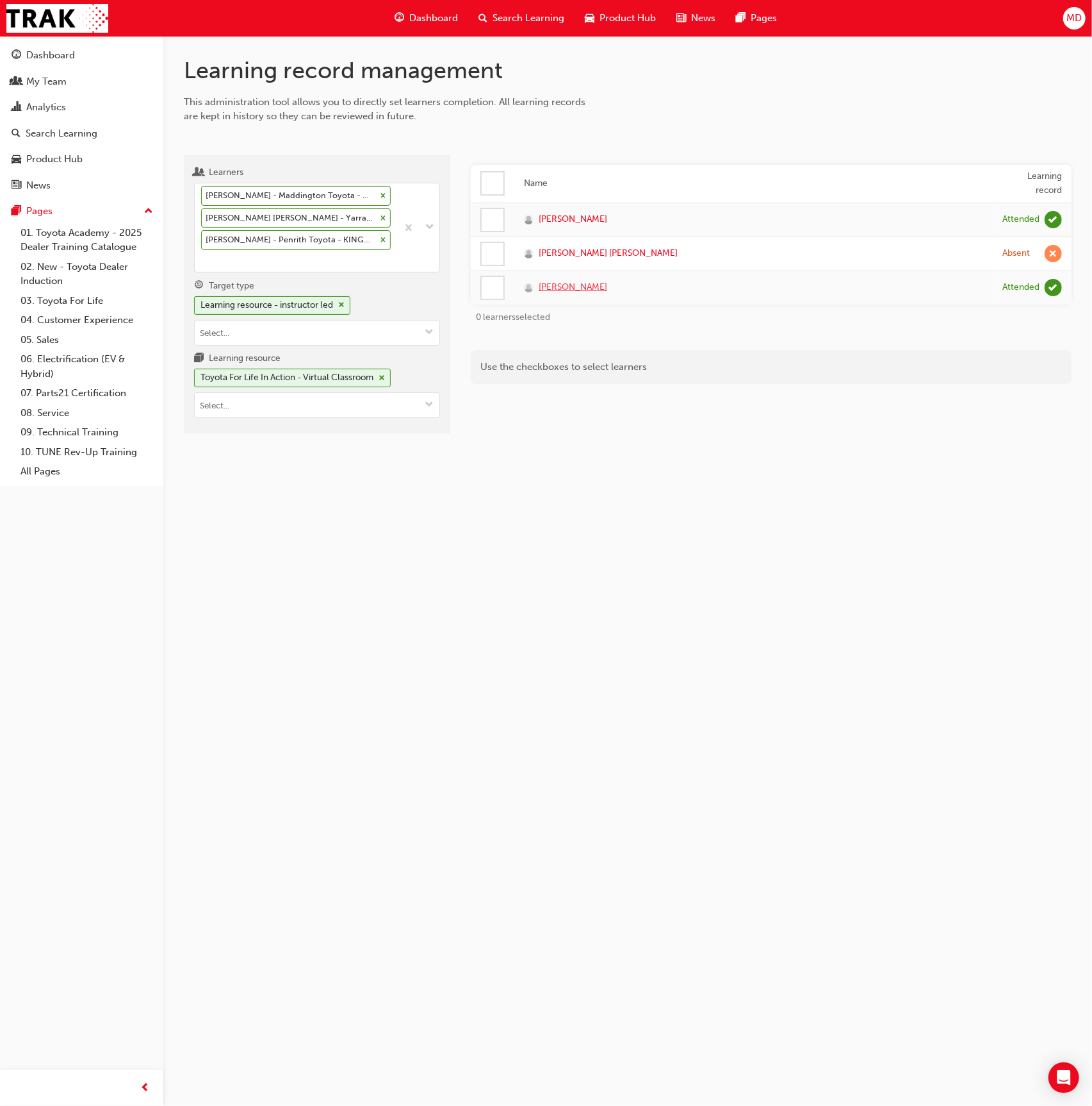
click at [570, 284] on span "Dylan StClair" at bounding box center [573, 288] width 69 height 14
click at [334, 252] on div "Brendan Smith - Maddington Toyota - MADDINGTON, Canning Vale Toyota - CANNING V…" at bounding box center [296, 228] width 202 height 89
click at [202, 255] on input "Learners Brendan Smith - Maddington Toyota - MADDINGTON, Canning Vale Toyota - …" at bounding box center [202, 260] width 1 height 11
type input "moodl"
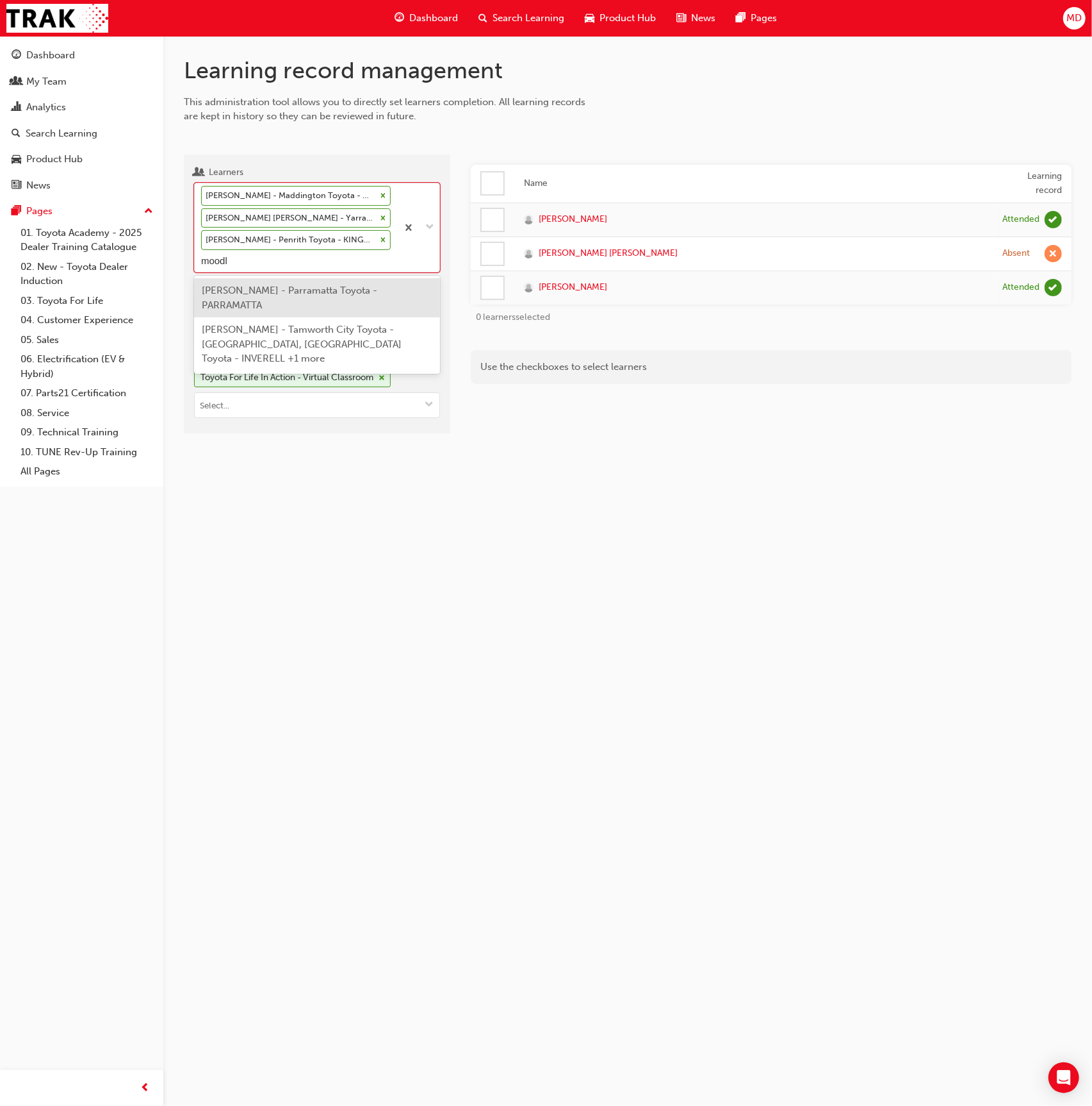
click at [364, 298] on div "Kiara Moodley - Parramatta Toyota - PARRAMATTA" at bounding box center [317, 298] width 246 height 39
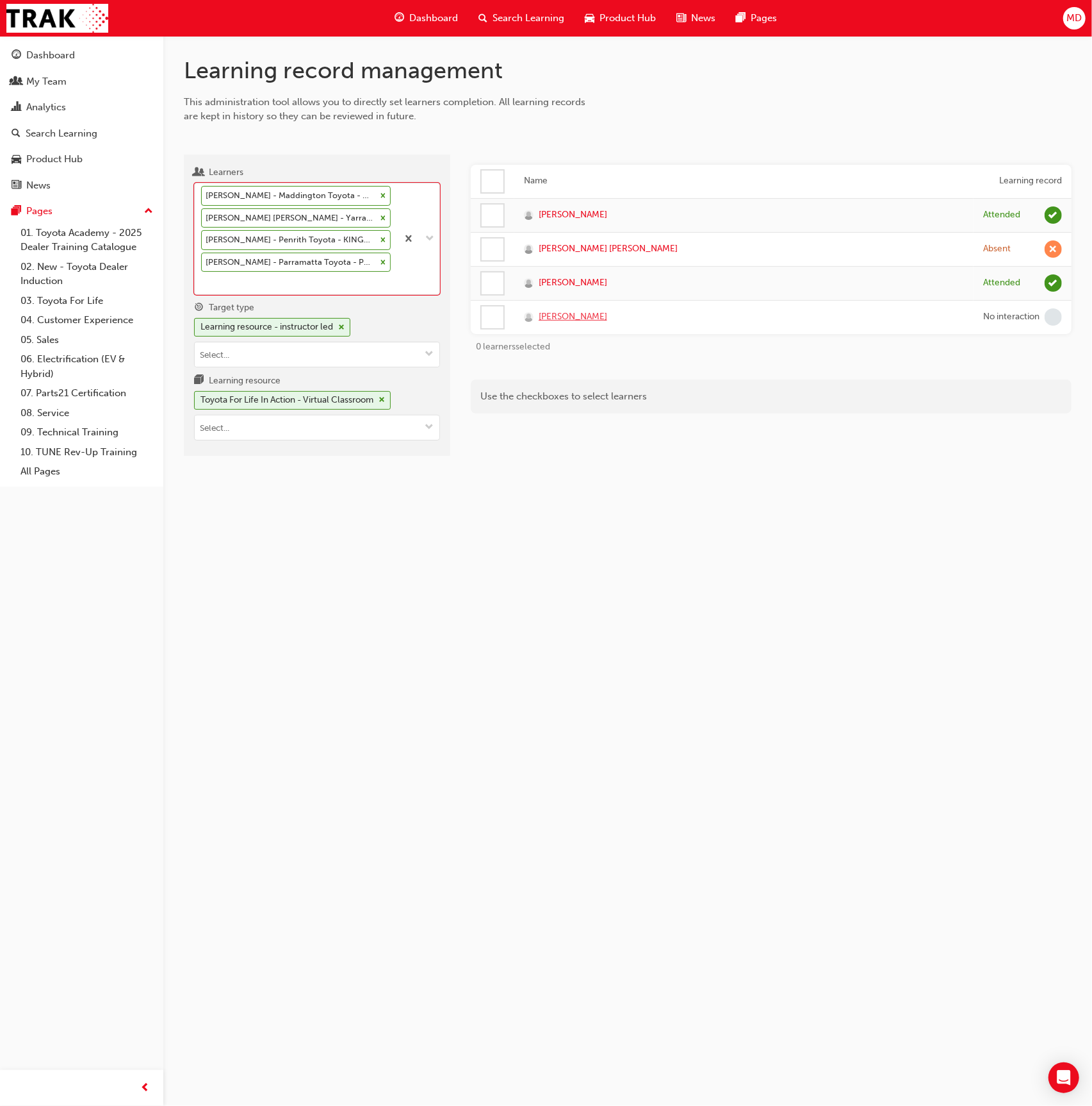
click at [569, 311] on span "Kiara Moodley" at bounding box center [573, 317] width 69 height 14
click at [559, 288] on span "Dylan StClair" at bounding box center [573, 283] width 69 height 14
click at [241, 282] on div "Brendan Smith - Maddington Toyota - MADDINGTON, Canning Vale Toyota - CANNING V…" at bounding box center [296, 239] width 202 height 111
click at [202, 282] on input "Learners Brendan Smith - Maddington Toyota - MADDINGTON, Canning Vale Toyota - …" at bounding box center [202, 282] width 1 height 11
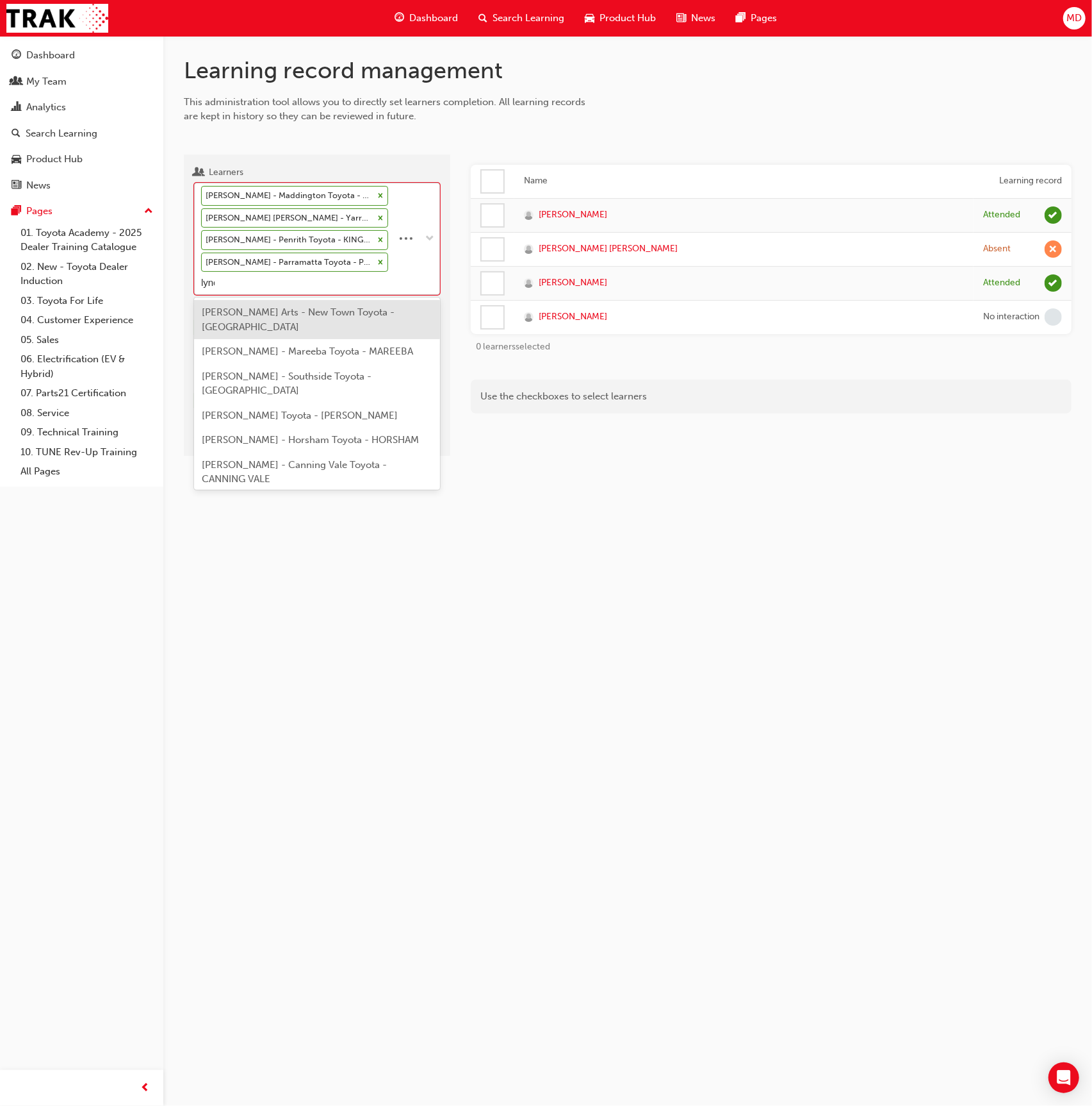
type input "lynch"
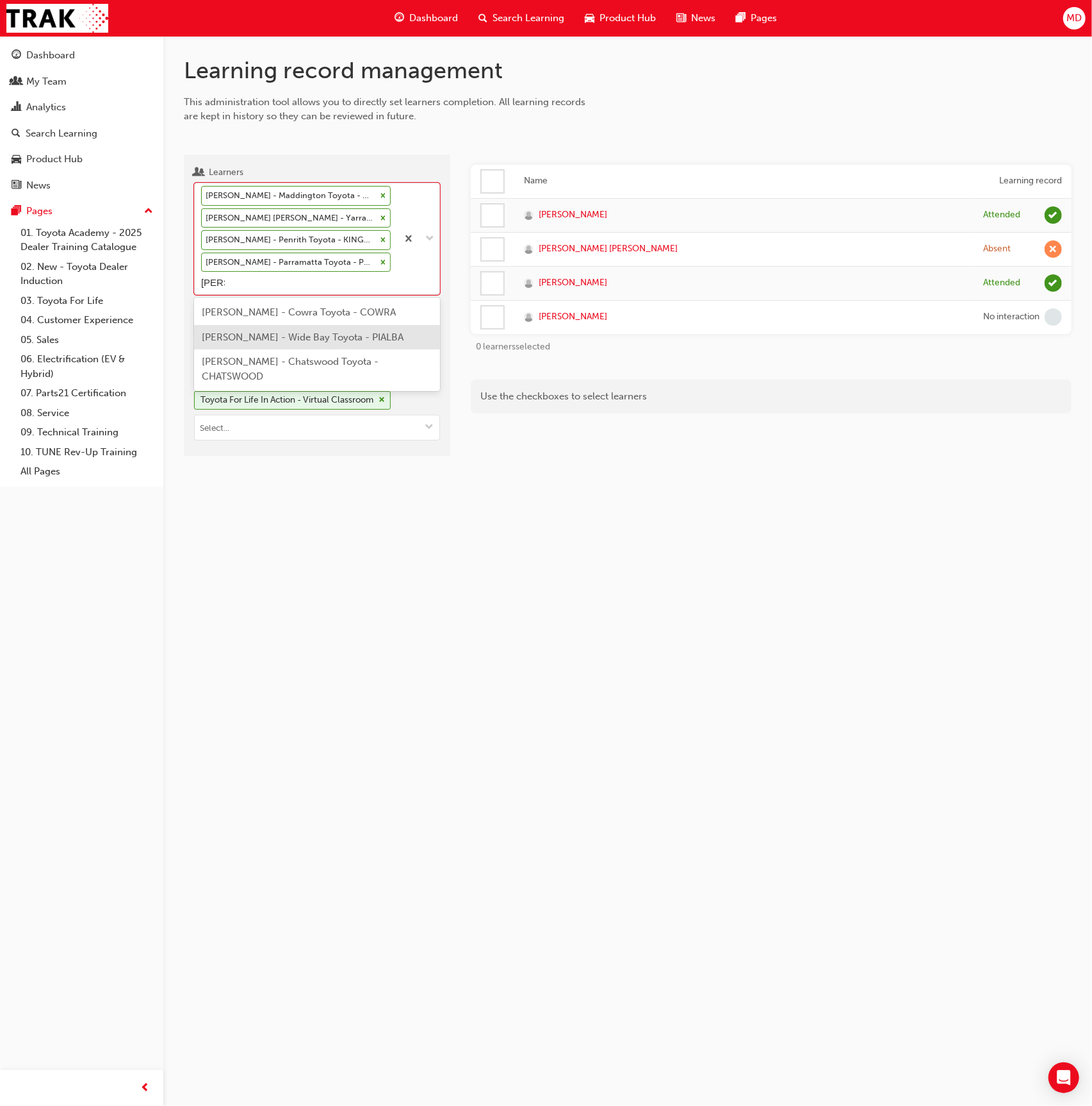
click at [319, 336] on span "Toby Lynch - Wide Bay Toyota - PIALBA" at bounding box center [302, 336] width 202 height 12
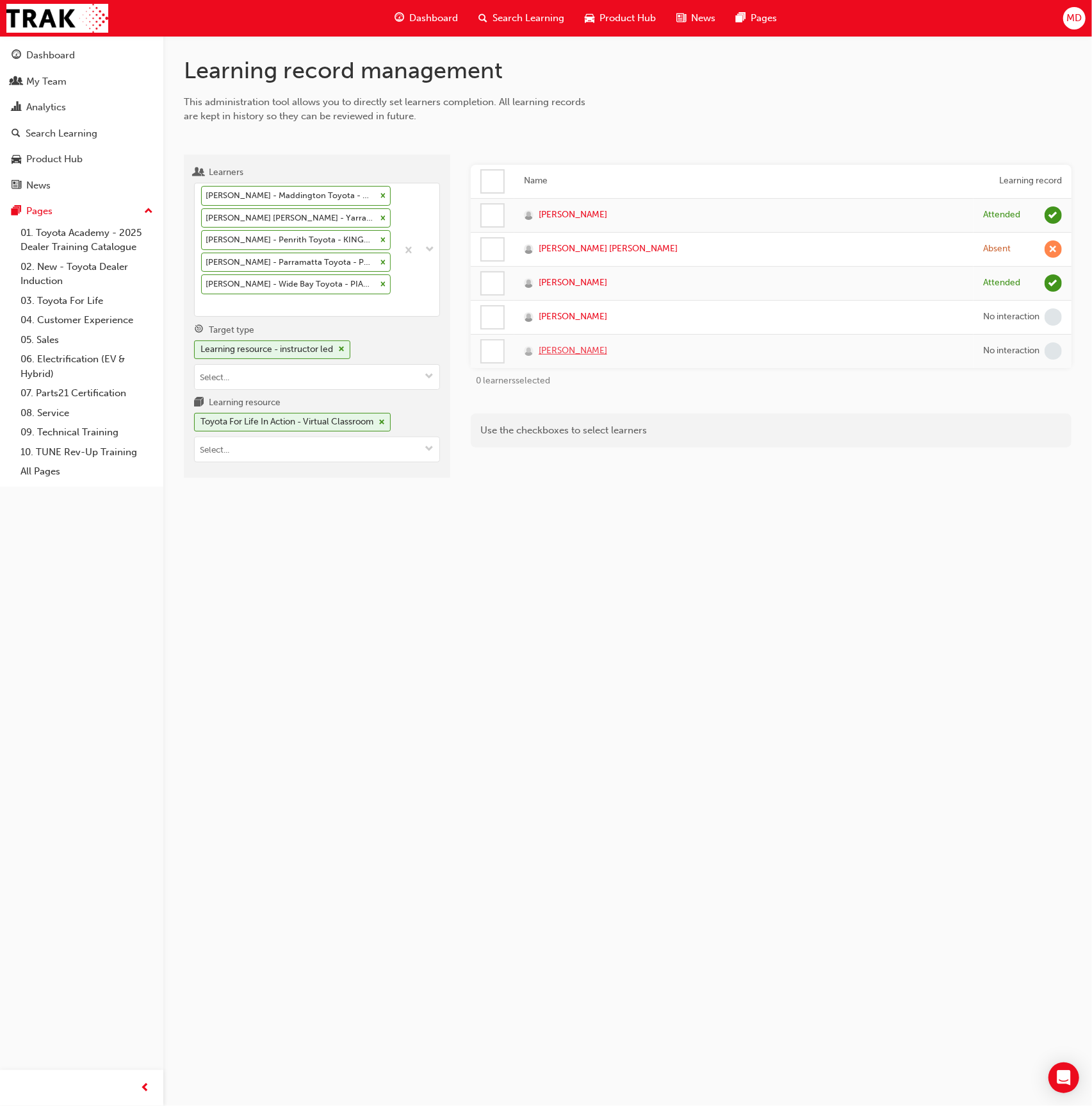
click at [564, 347] on span "Toby Lynch" at bounding box center [573, 351] width 69 height 14
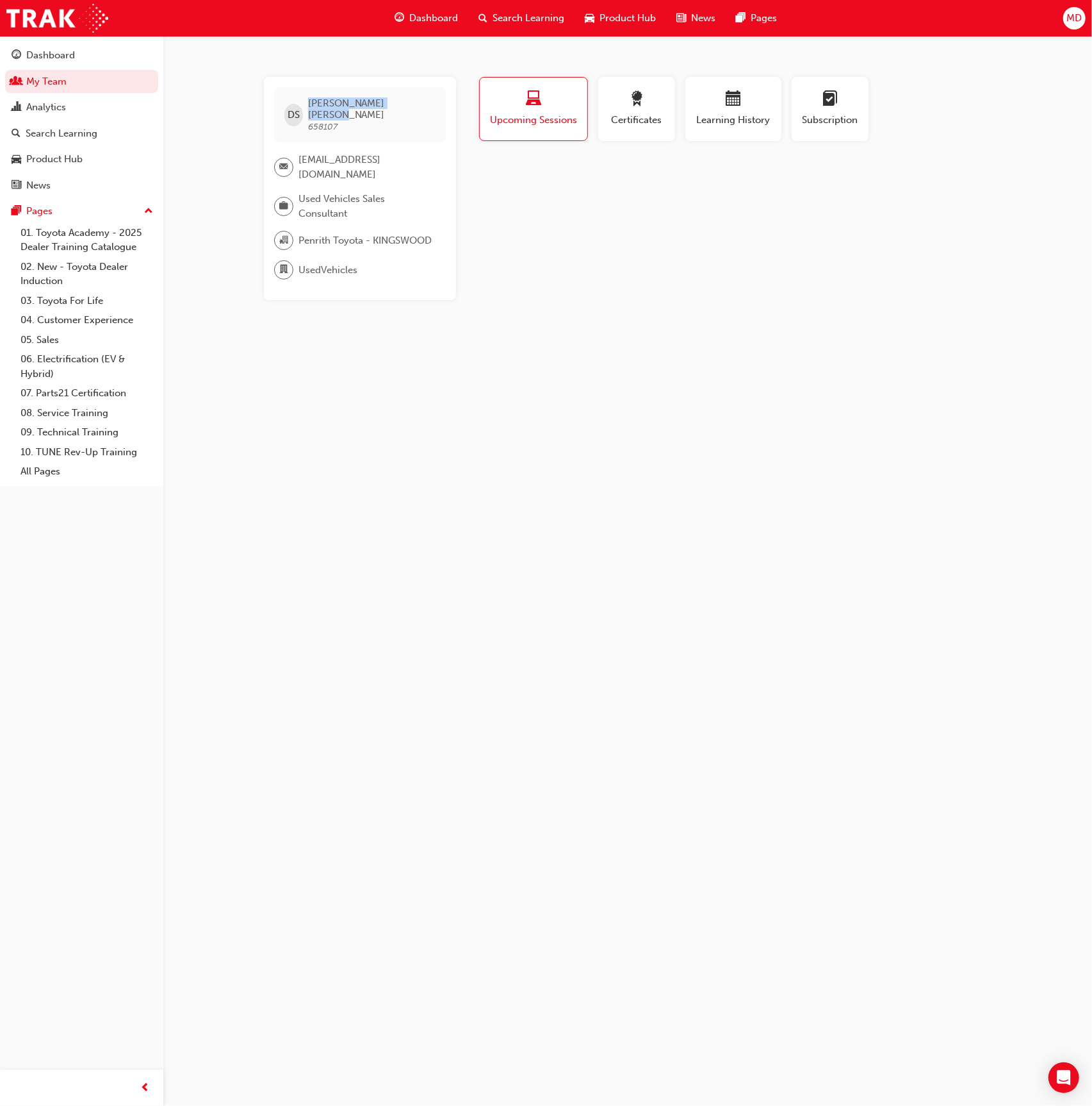
drag, startPoint x: 392, startPoint y: 102, endPoint x: 309, endPoint y: 102, distance: 83.0
click at [309, 102] on div "DS Dylan StClair 658107" at bounding box center [360, 114] width 172 height 55
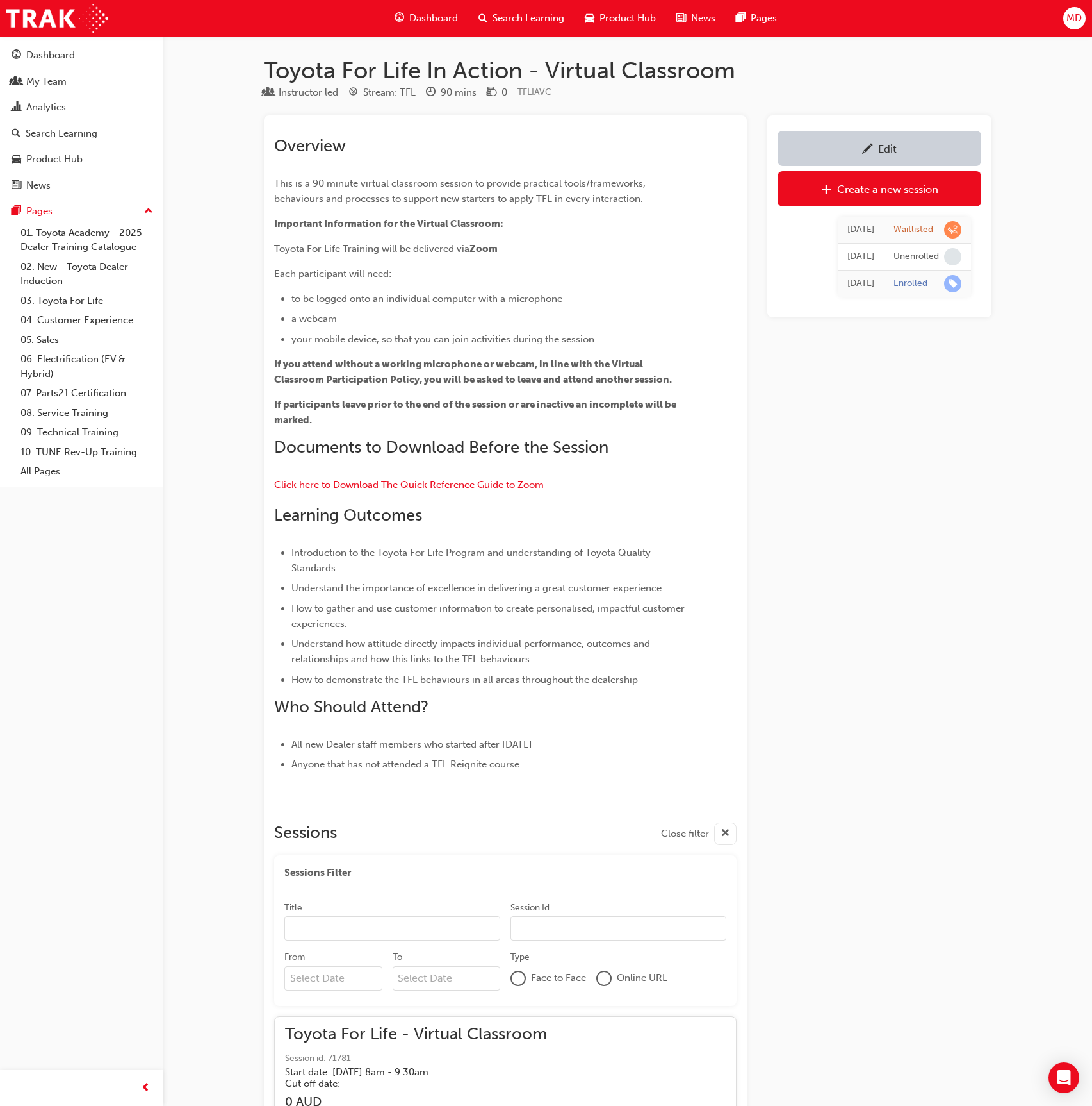
scroll to position [58537, 0]
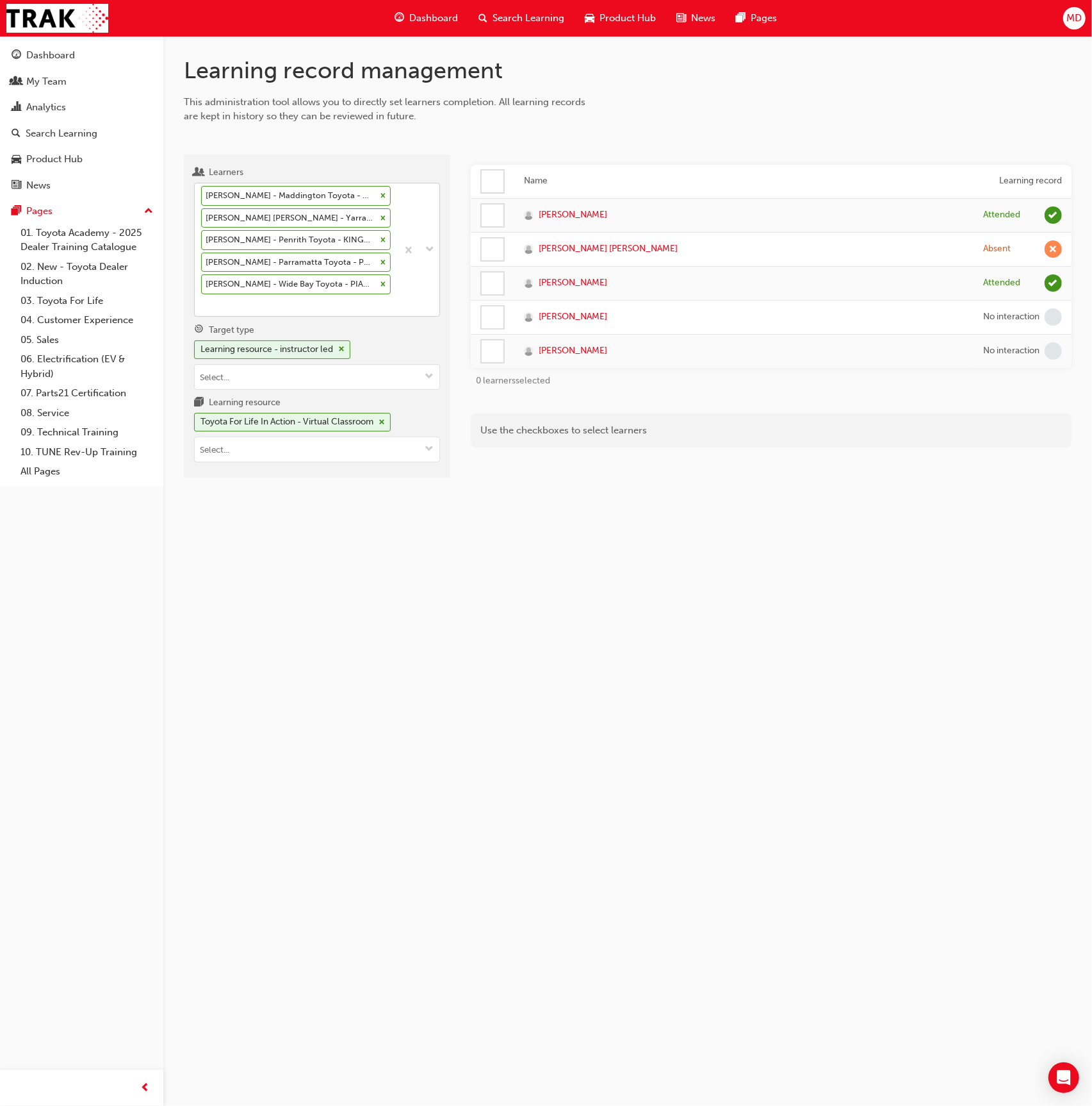
click at [399, 284] on div at bounding box center [418, 250] width 42 height 133
click at [202, 299] on input "Learners Brendan Smith - Maddington Toyota - MADDINGTON, Canning Vale Toyota - …" at bounding box center [202, 305] width 1 height 11
type input "parker"
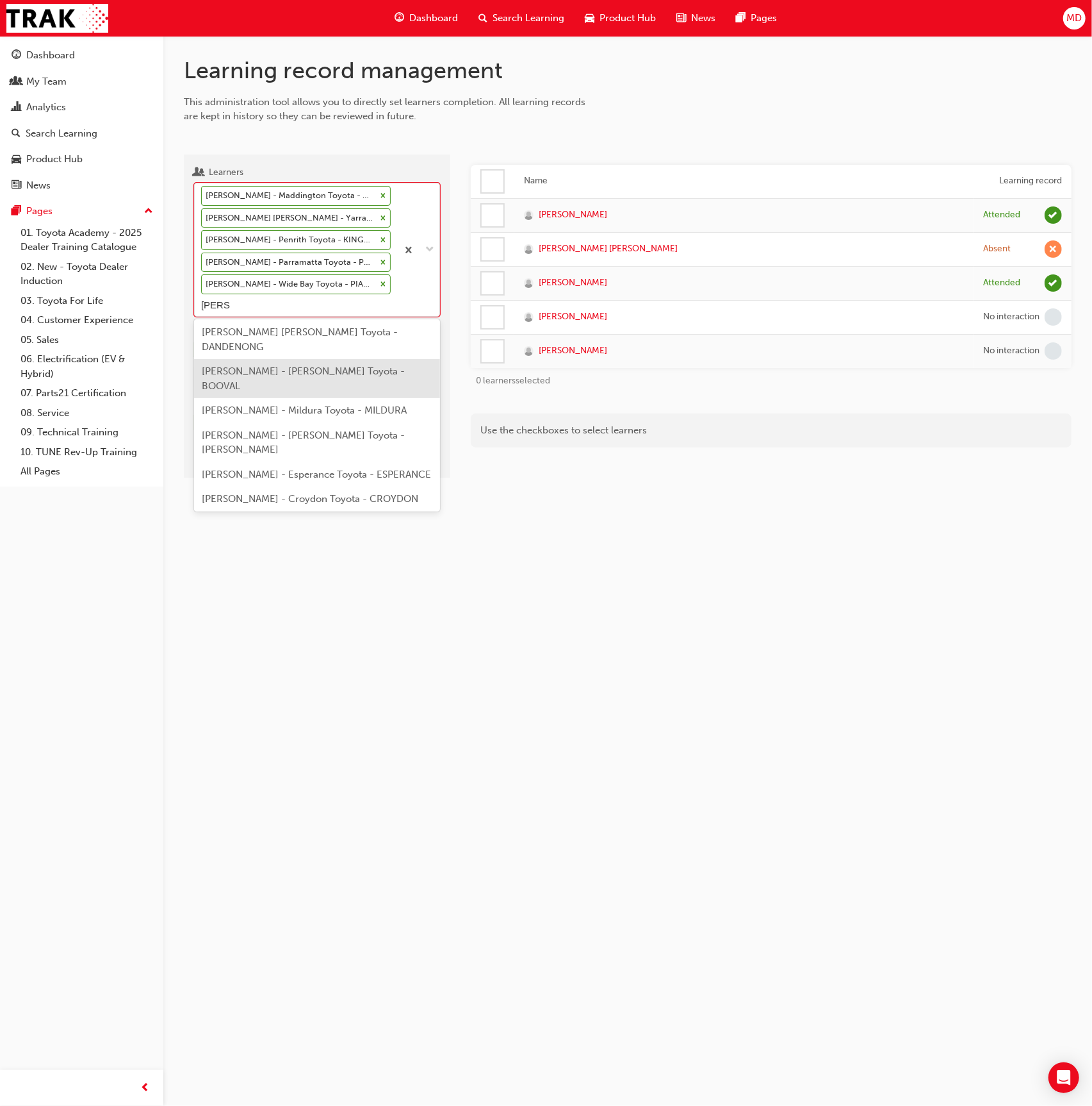
scroll to position [153, 0]
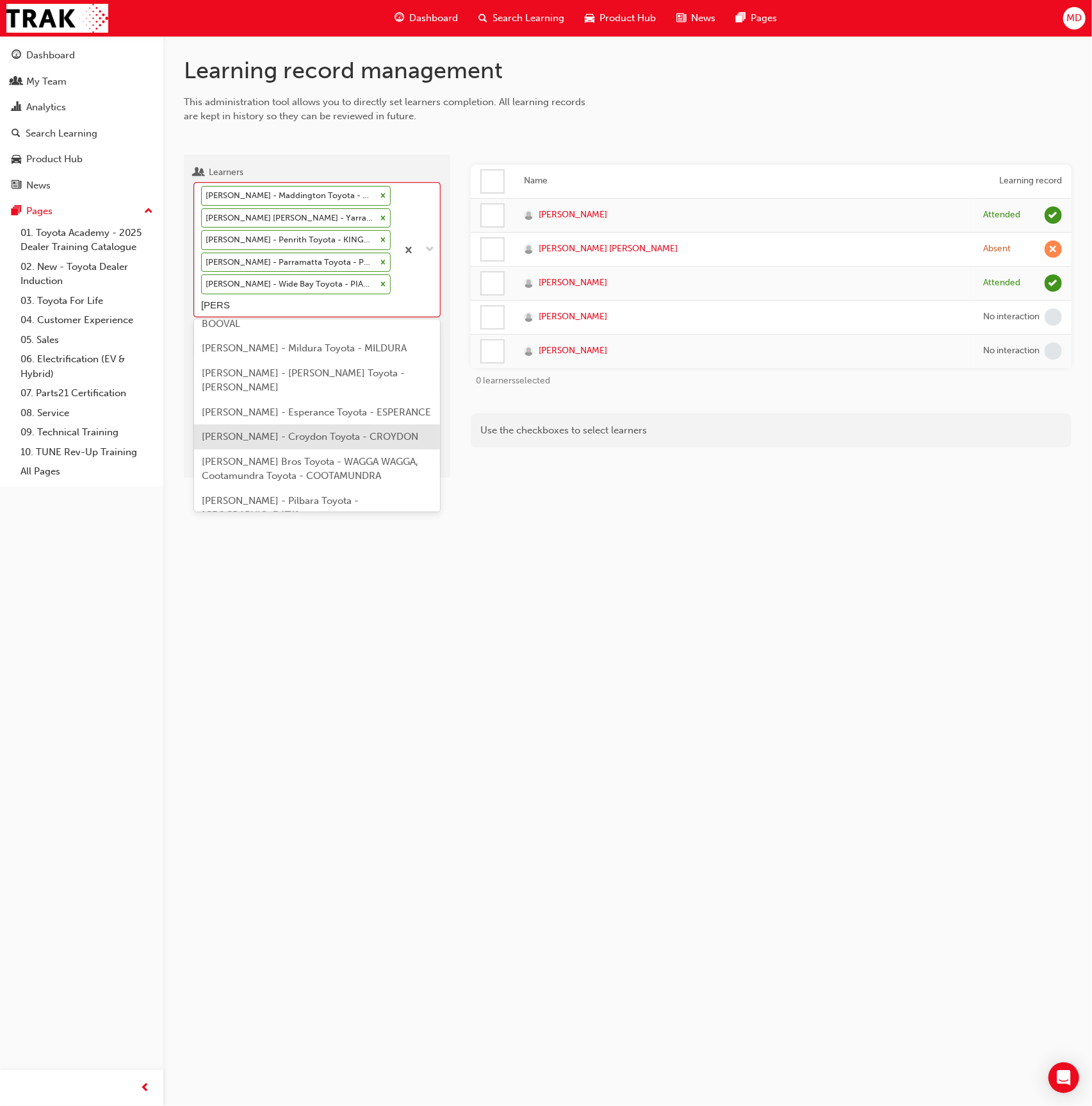
click at [328, 430] on span "Jack Parker - Croydon Toyota - CROYDON" at bounding box center [310, 436] width 217 height 12
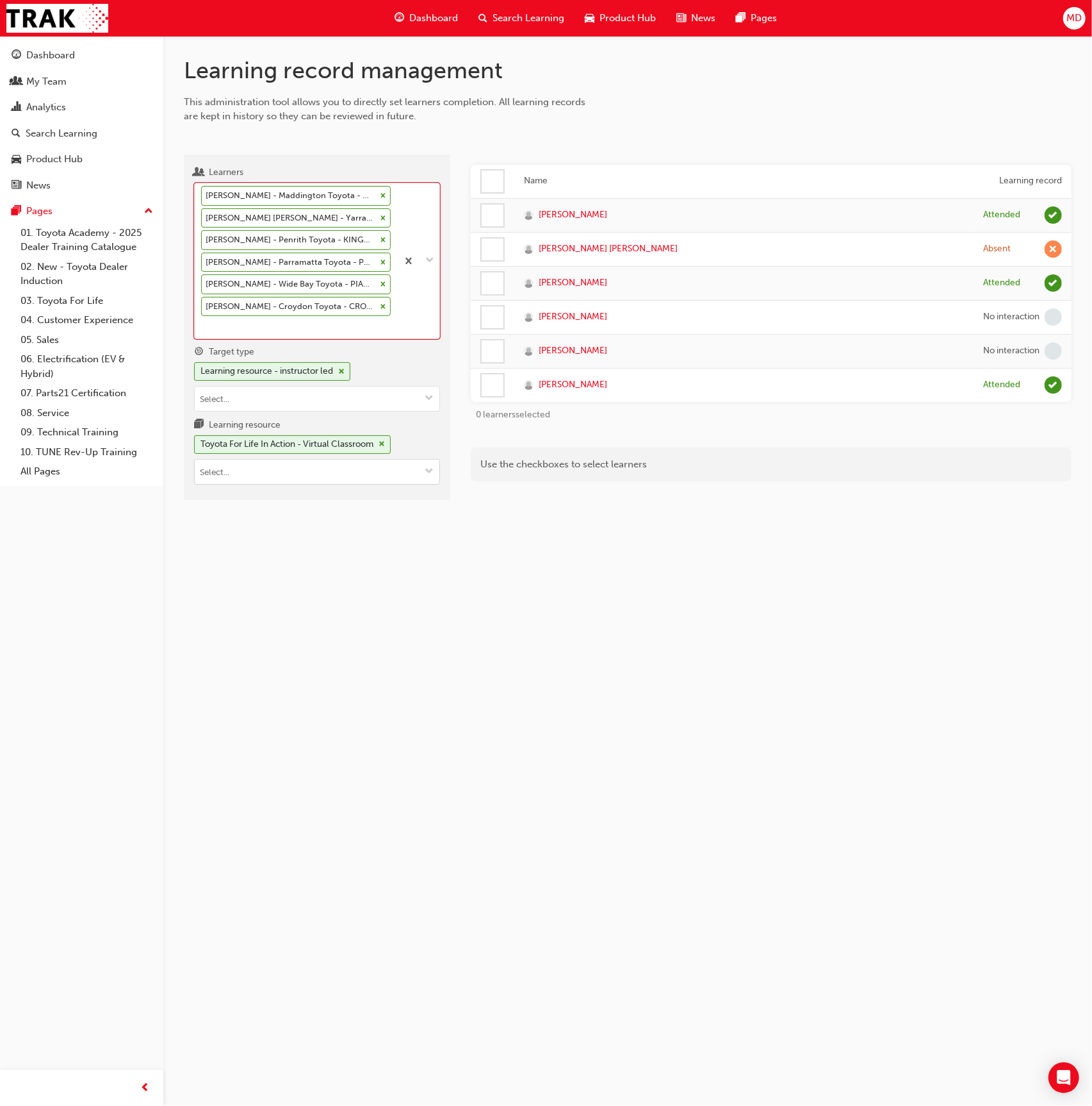
click at [260, 459] on input "Learning resource Toyota For Life In Action - Virtual Classroom" at bounding box center [316, 471] width 245 height 24
paste input "P2P-ILT"
type input "P2P-ILT"
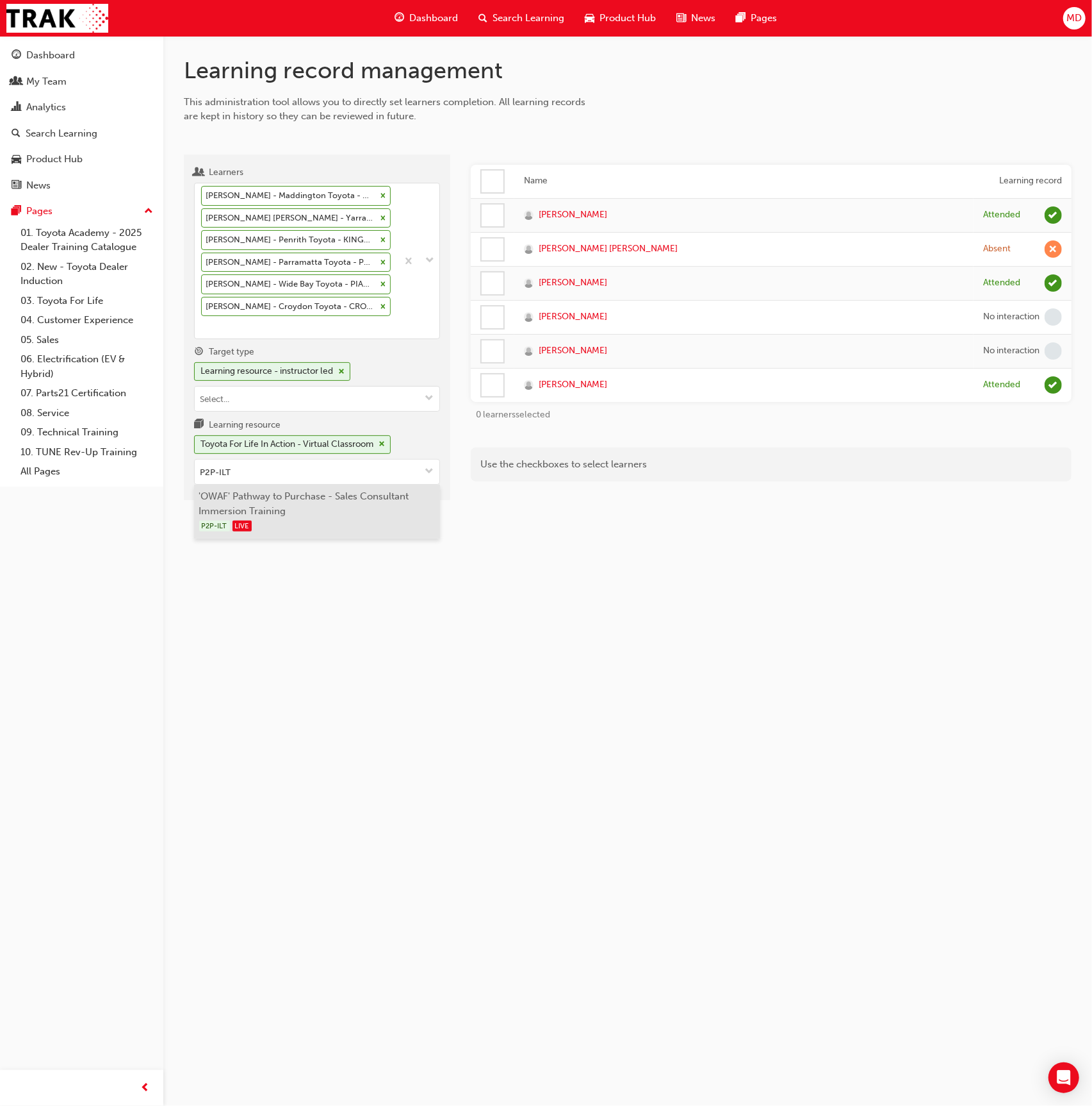
click at [287, 485] on li "'OWAF' Pathway to Purchase - Sales Consultant Immersion Training P2P-ILT LIVE" at bounding box center [317, 512] width 246 height 54
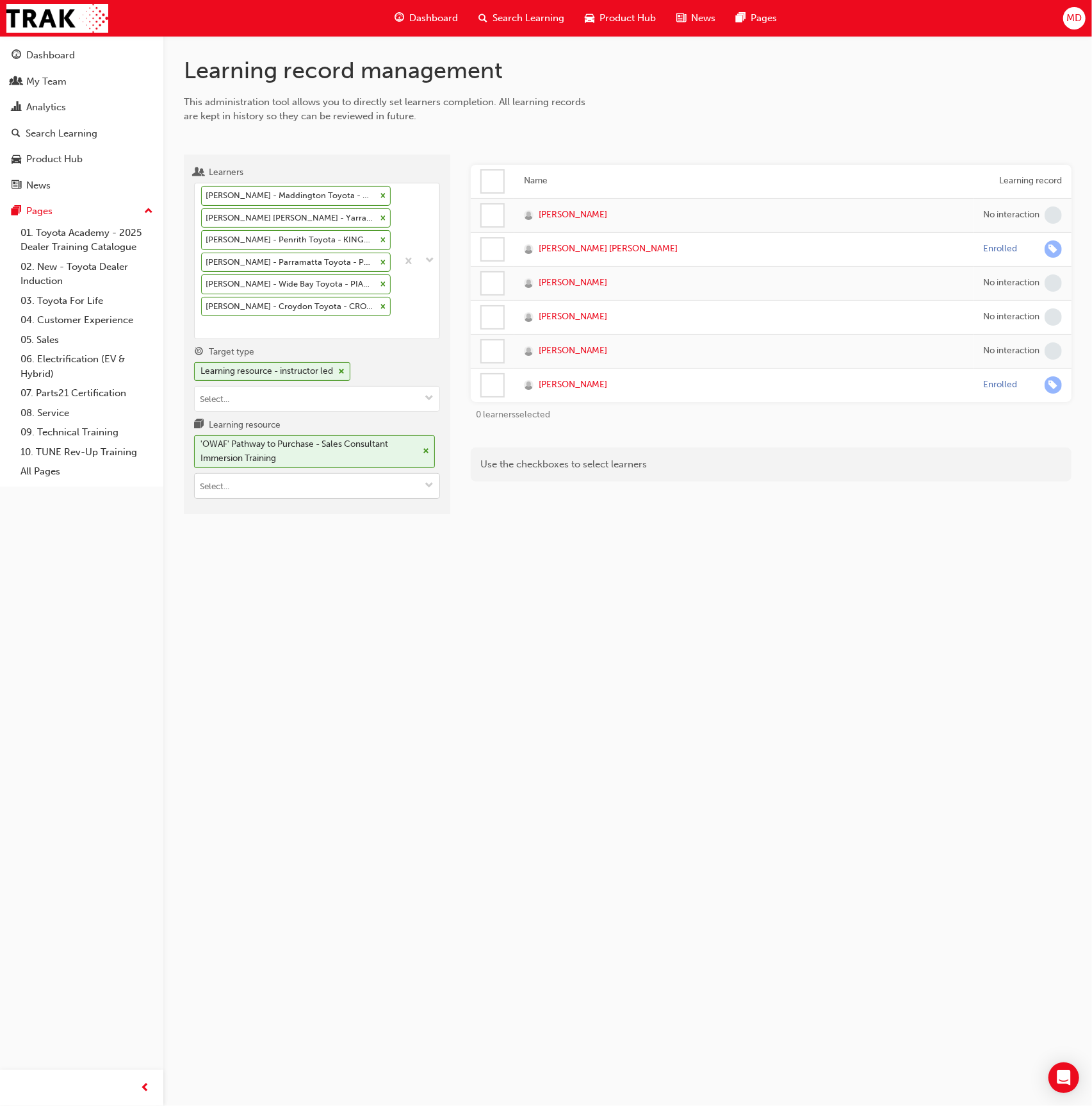
click at [226, 474] on input "Learning resource 'OWAF' Pathway to Purchase - Sales Consultant Immersion Train…" at bounding box center [316, 486] width 245 height 24
paste input "(SFP_AWD_4WD_P2"
click at [200, 474] on input "(SFP_AWD_4WD_P2" at bounding box center [316, 486] width 245 height 24
type input "SFP_AWD_4WD_P2"
click at [346, 362] on div "Learning resource - instructor led" at bounding box center [272, 371] width 156 height 19
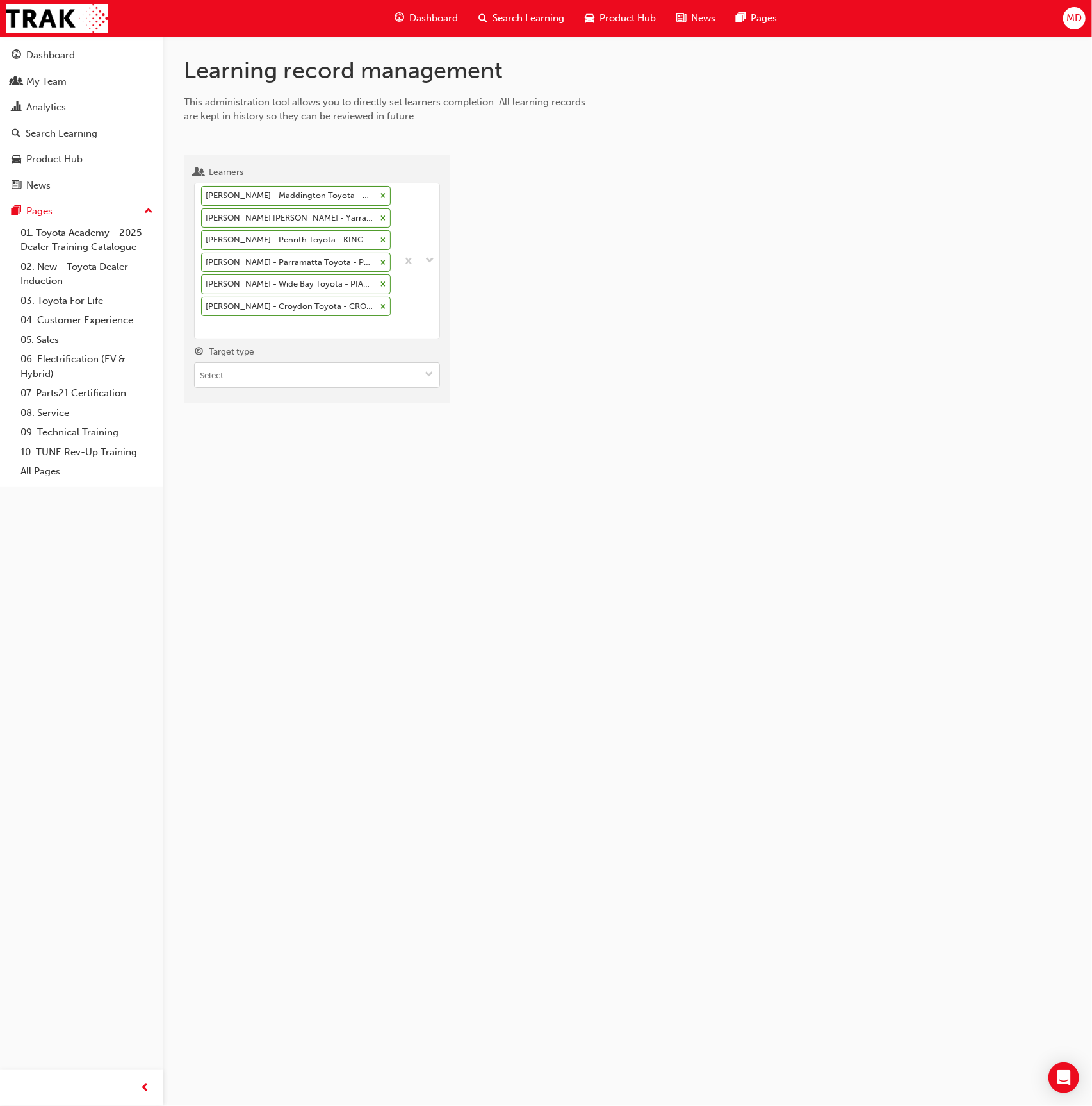
click at [276, 363] on input "Target type" at bounding box center [316, 374] width 245 height 24
drag, startPoint x: 287, startPoint y: 384, endPoint x: 280, endPoint y: 391, distance: 9.9
click at [287, 388] on li "Learning resource - eLearning module" at bounding box center [317, 400] width 246 height 24
click at [247, 436] on input "Learning resource" at bounding box center [316, 448] width 245 height 24
paste input "(SFP_AWD_4WD_P2"
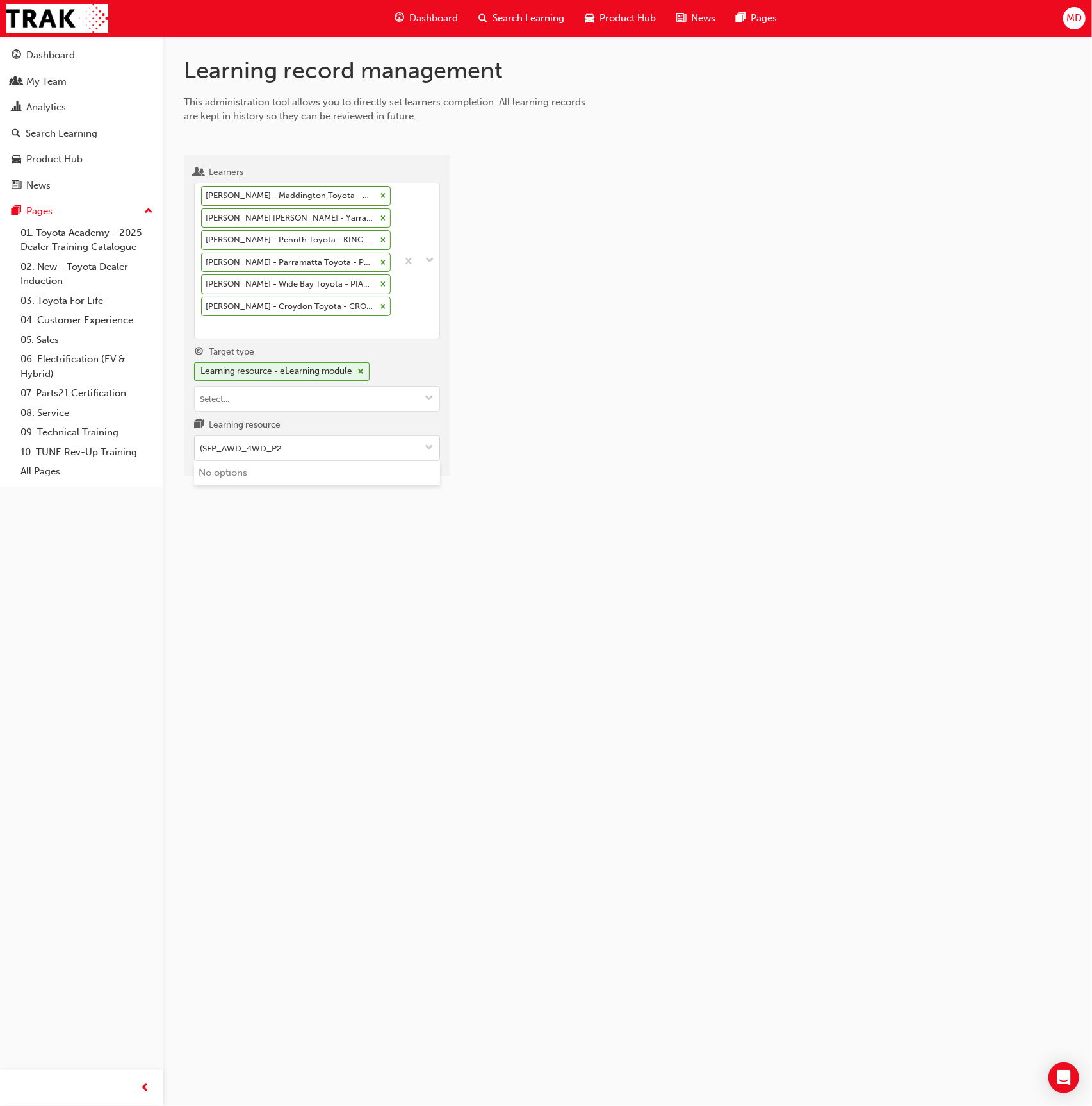
click at [204, 436] on input "(SFP_AWD_4WD_P2" at bounding box center [316, 448] width 245 height 24
type input "SFP_AWD_4WD_P2"
click at [369, 463] on li "Sales Fundamentals AWD/4WD Part 2 eLearning Module SFP_AWD_4WD_P2 LIVE" at bounding box center [317, 488] width 246 height 54
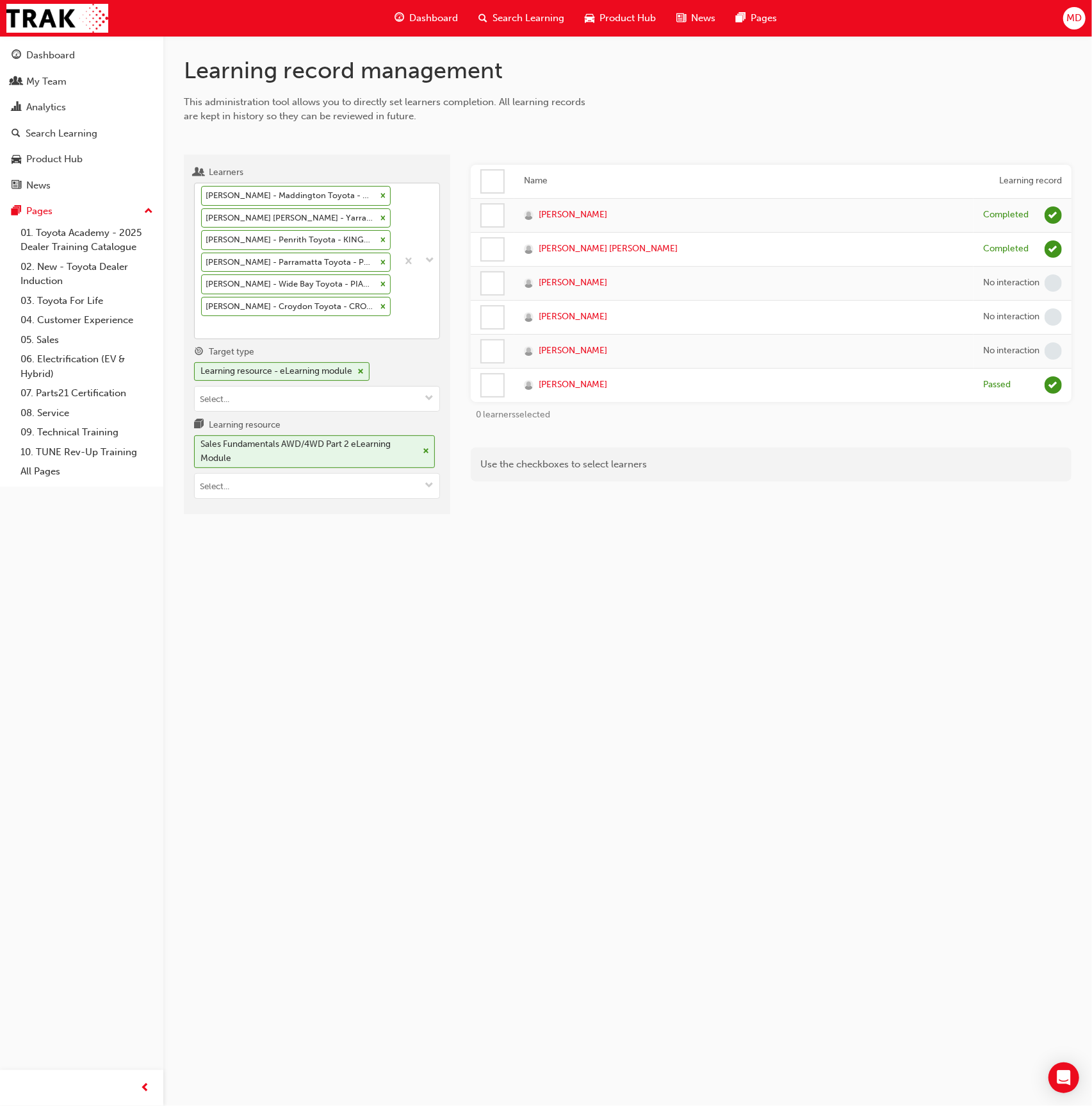
click at [382, 193] on icon at bounding box center [383, 195] width 9 height 9
click at [202, 321] on input "Learners Brendan Smith - Maddington Toyota - MADDINGTON, Canning Vale Toyota - …" at bounding box center [202, 326] width 1 height 11
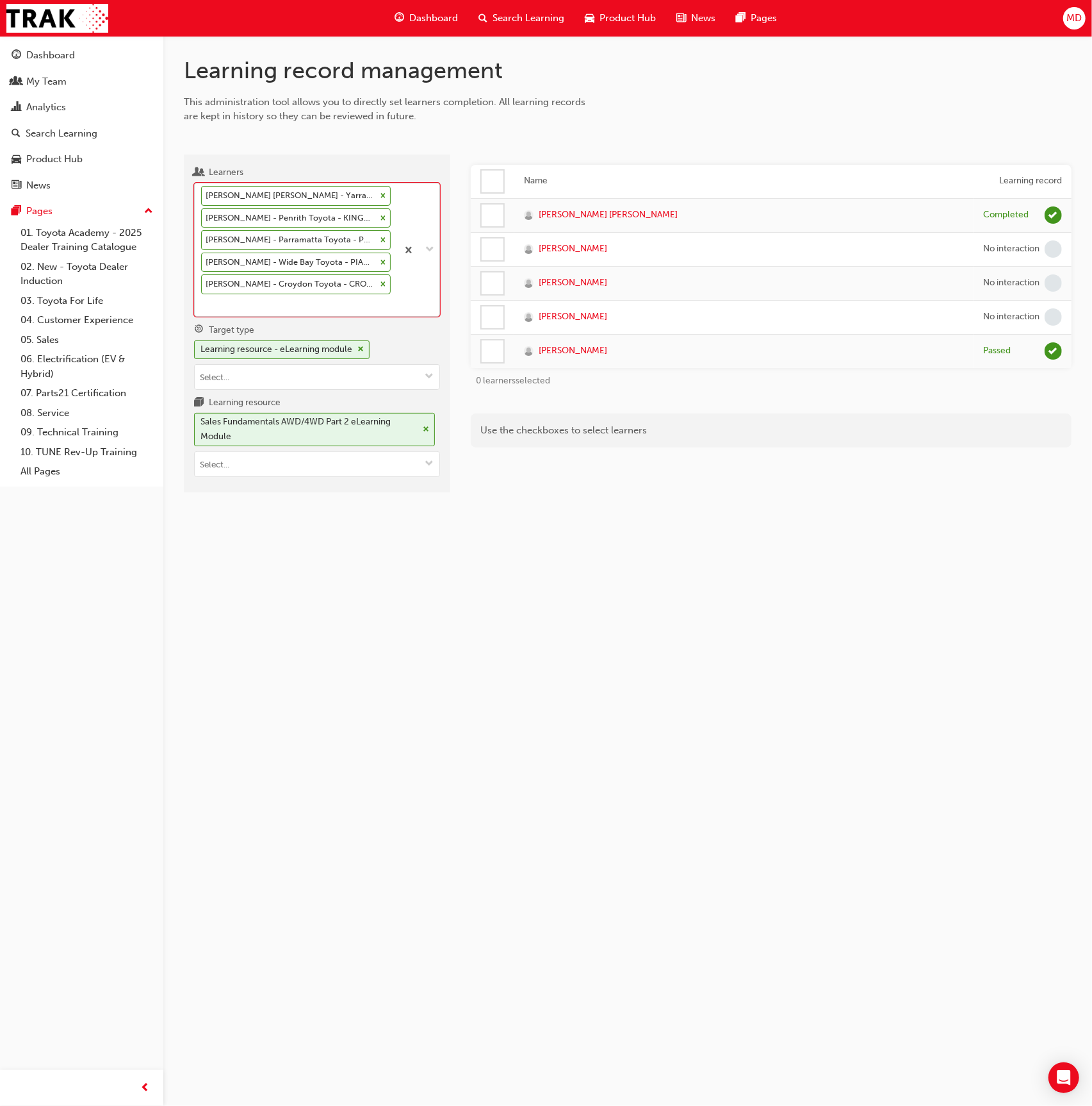
click at [379, 193] on icon at bounding box center [383, 195] width 9 height 9
click at [202, 299] on input "Learners option Brendan Smith - Maddington Toyota - MADDINGTON, Canning Vale To…" at bounding box center [202, 305] width 1 height 11
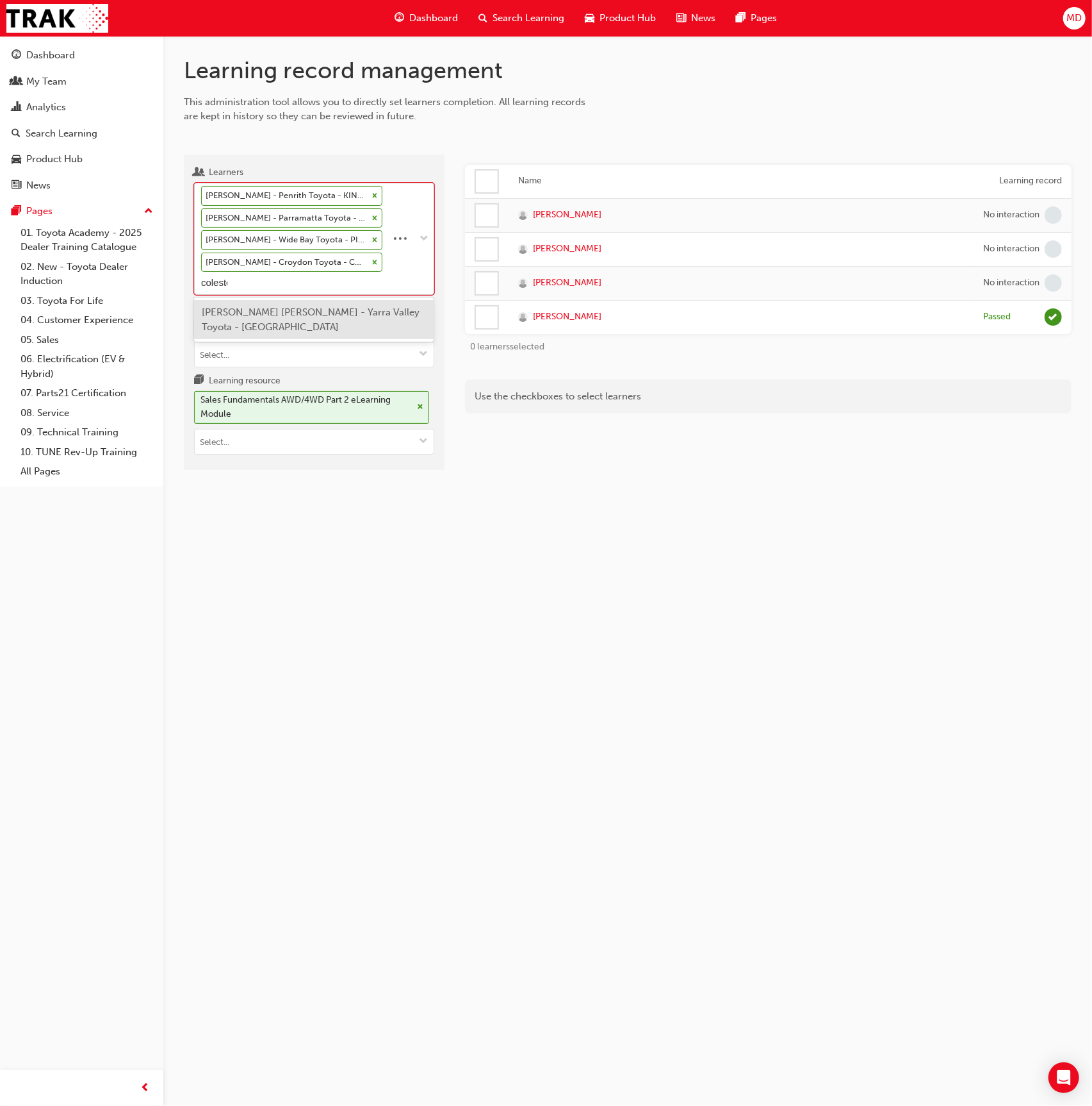
type input "coleston"
drag, startPoint x: 300, startPoint y: 318, endPoint x: 301, endPoint y: 310, distance: 8.1
click at [300, 318] on div "Shakira Coleston - Yarra Valley Toyota - LILYDALE" at bounding box center [314, 319] width 240 height 39
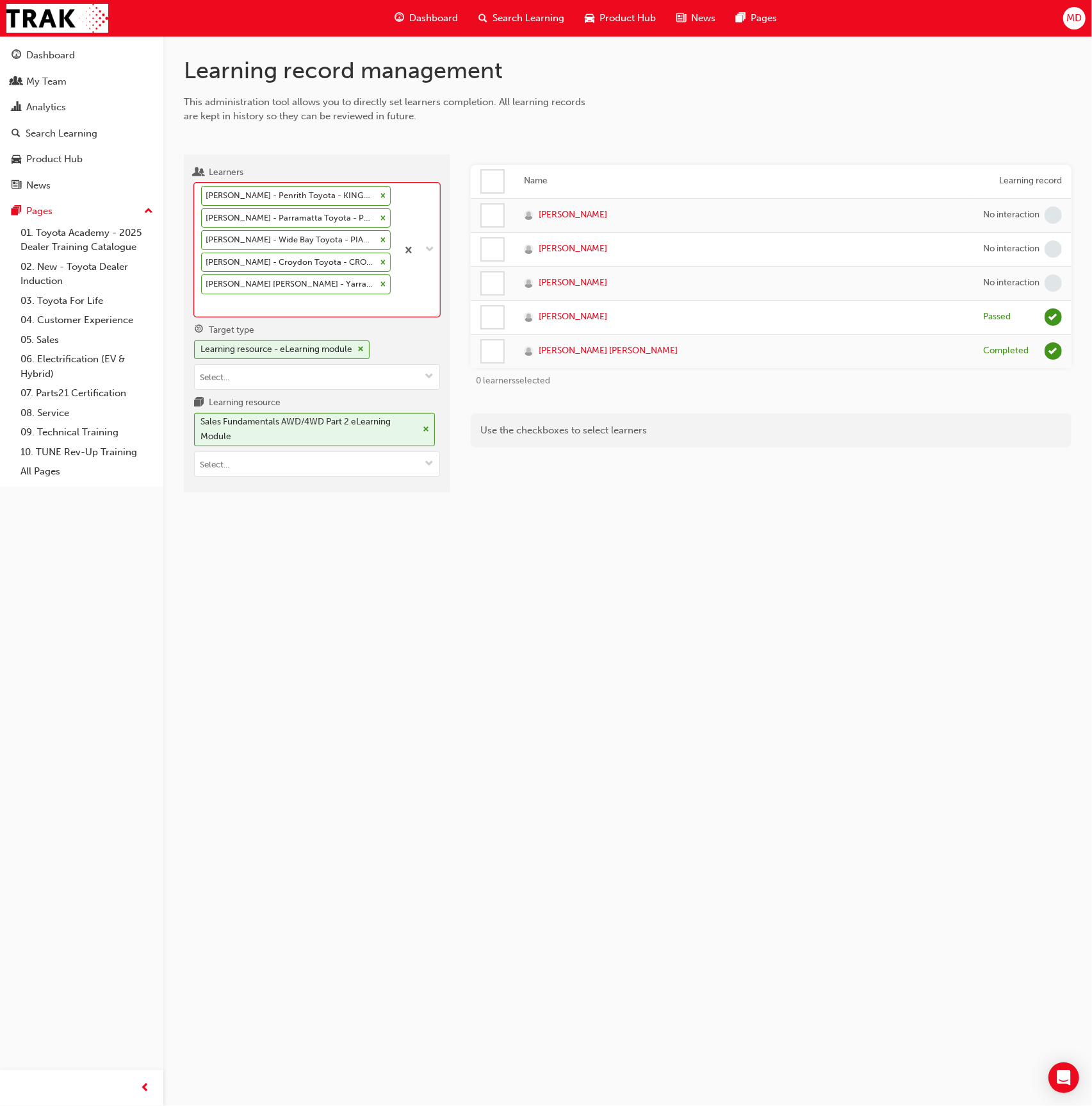
click at [381, 193] on icon at bounding box center [383, 195] width 9 height 9
click at [202, 299] on input "Learners option Shakira Coleston - Yarra Valley Toyota - LILYDALE, selected. 0 …" at bounding box center [202, 305] width 1 height 11
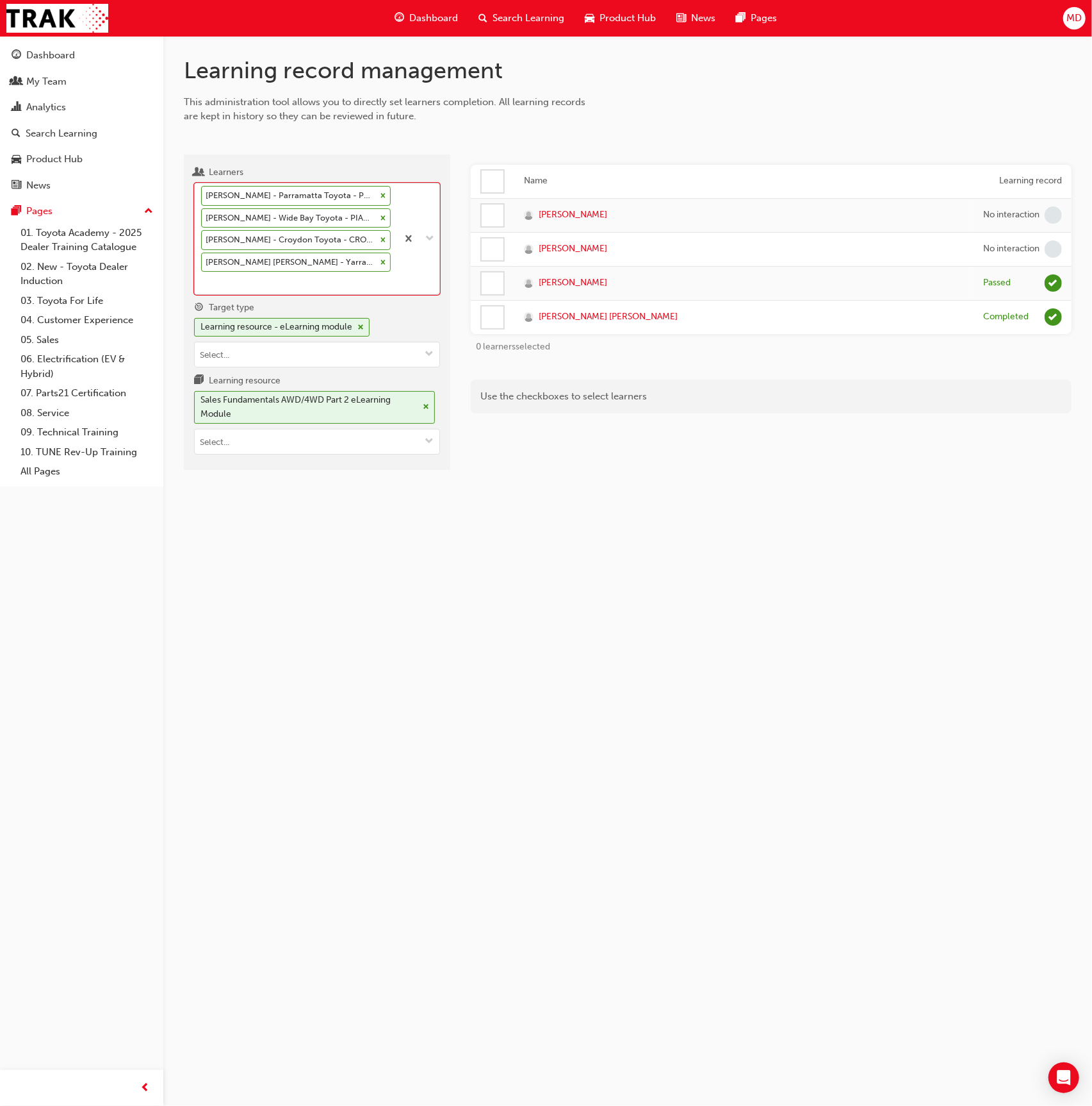
click at [380, 194] on icon at bounding box center [383, 195] width 9 height 9
click at [202, 277] on input "Learners option Dylan StClair - Penrith Toyota - KINGSWOOD, deselected. 0 resul…" at bounding box center [202, 282] width 1 height 11
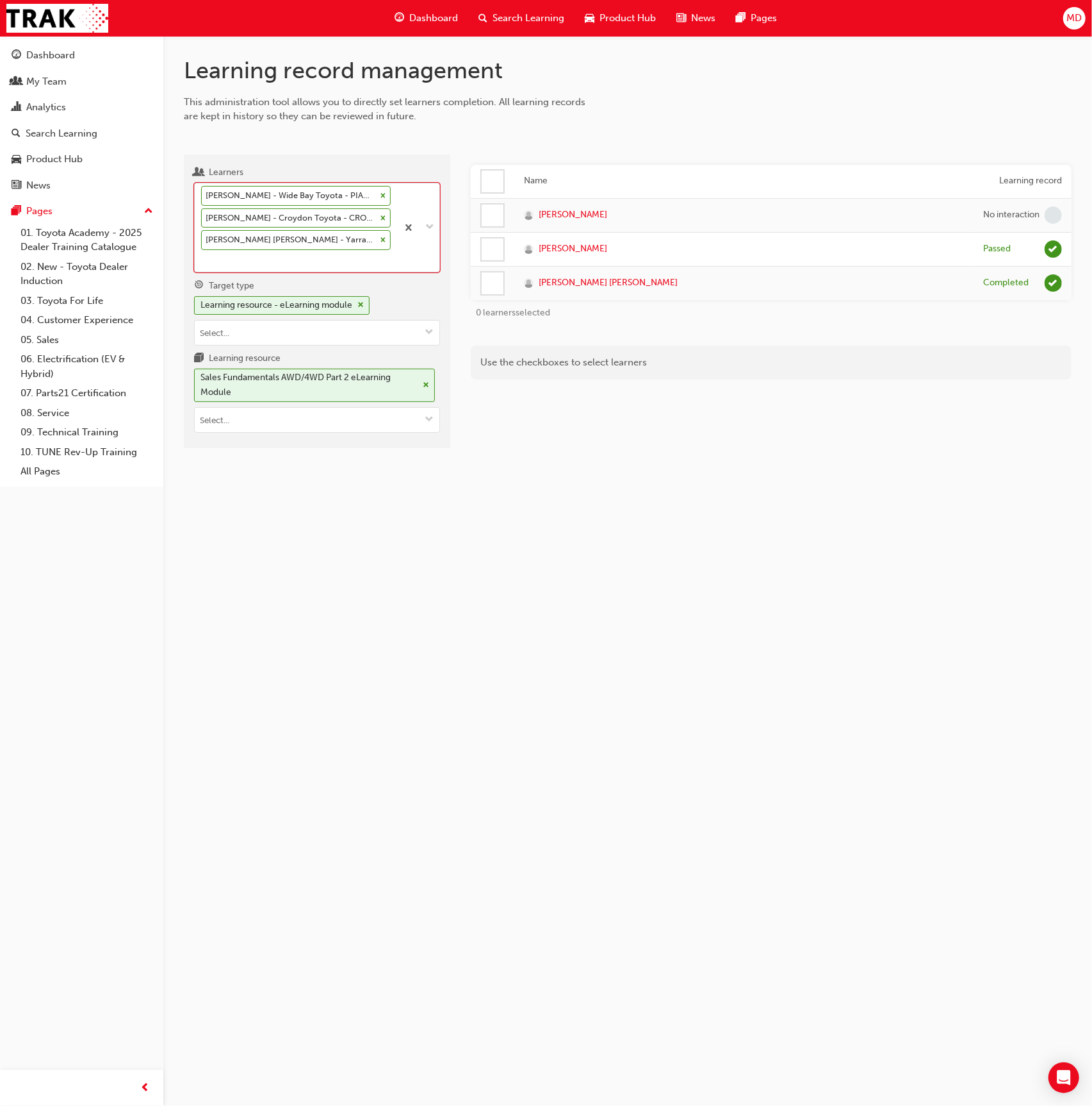
click at [379, 191] on icon at bounding box center [383, 195] width 9 height 9
click at [202, 255] on input "Learners option Kiara Moodley - Parramatta Toyota - PARRAMATTA, deselected. 0 r…" at bounding box center [202, 260] width 1 height 11
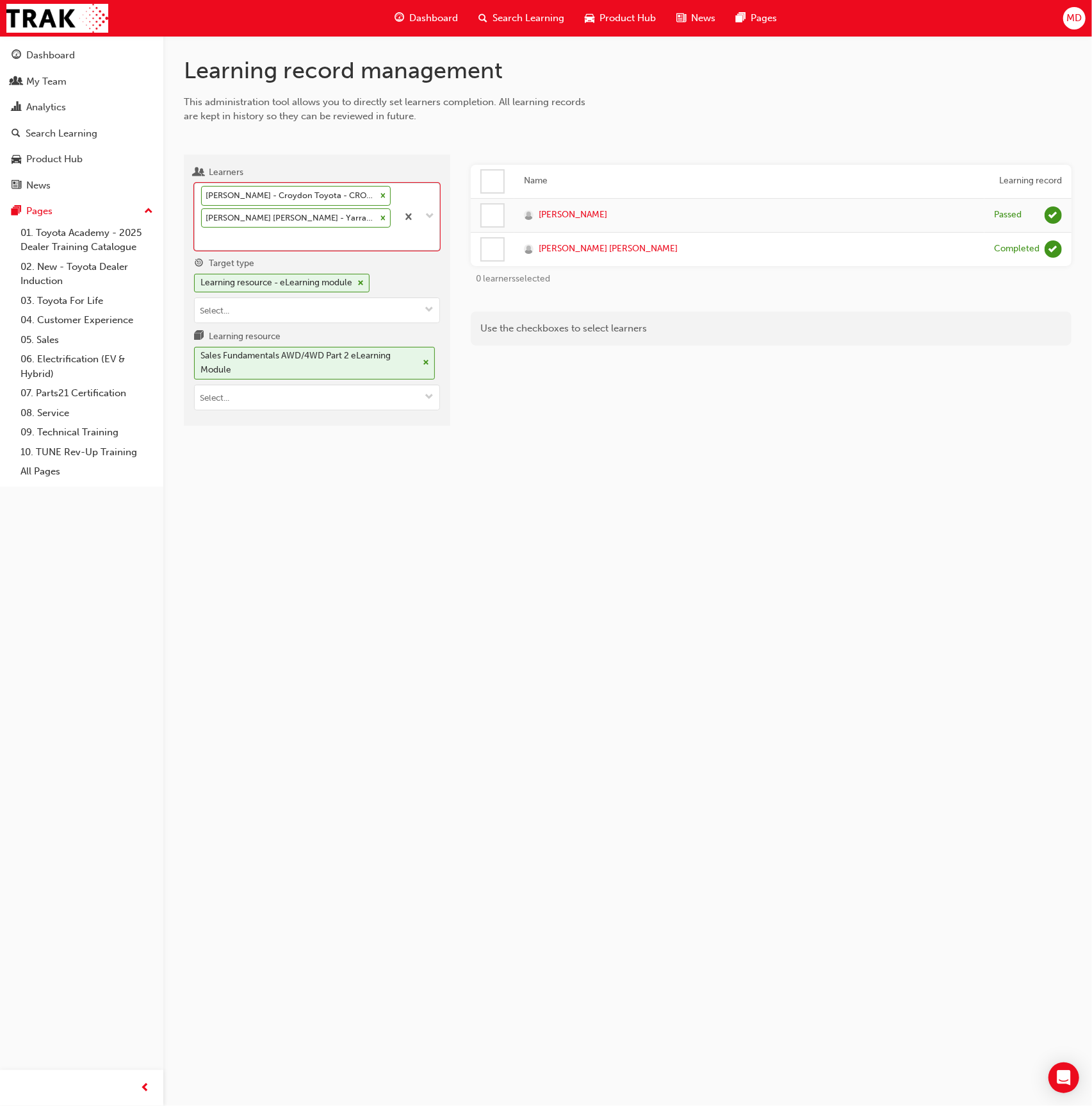
click at [379, 194] on icon at bounding box center [383, 195] width 9 height 9
click at [202, 232] on input "Learners option Toby Lynch - Wide Bay Toyota - PIALBA, deselected. 0 results av…" at bounding box center [202, 238] width 1 height 11
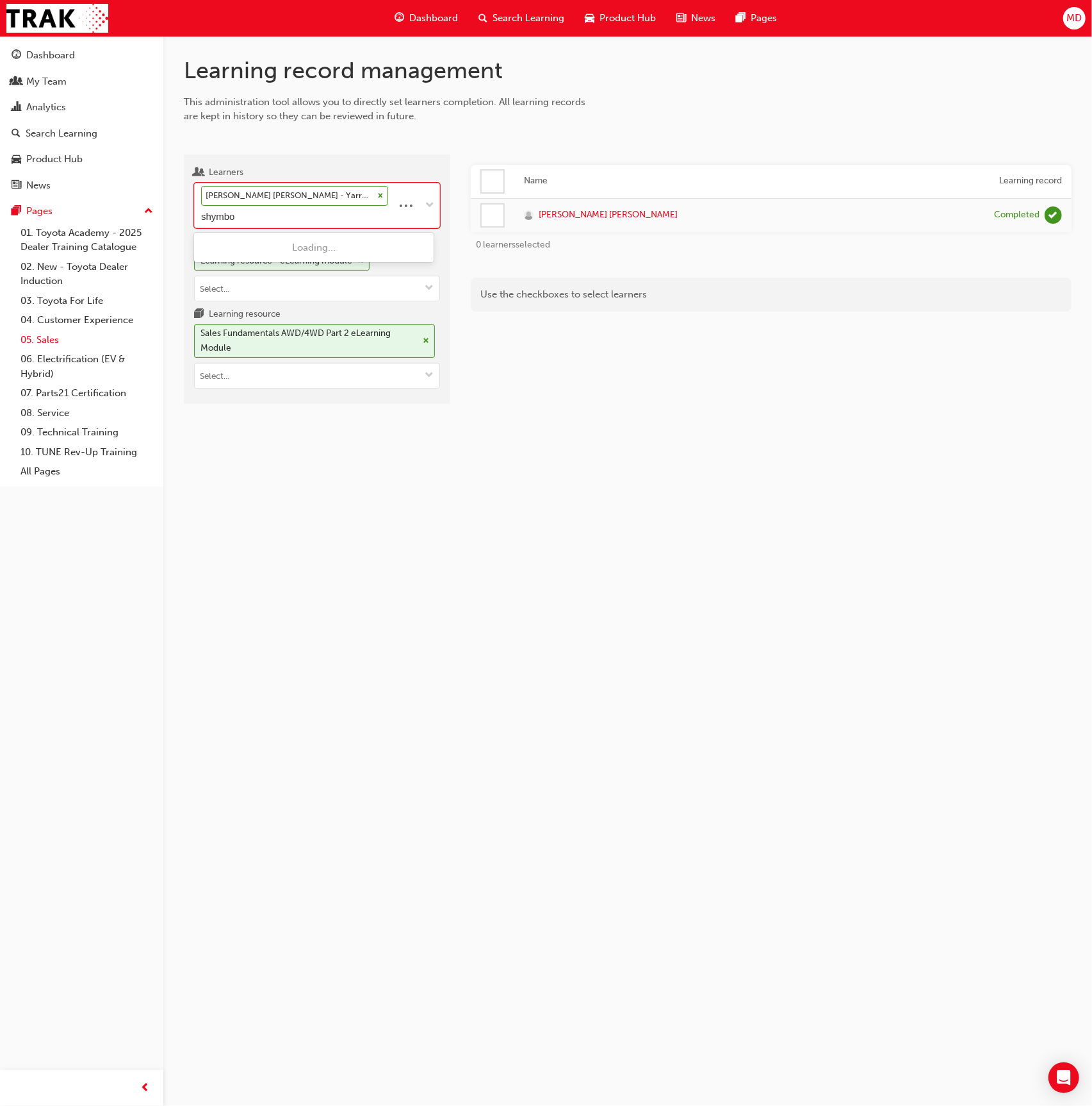
type input "shymbor"
click at [309, 272] on span "Dima Shymbor - Chadstone Toyota - OAKLEIGH" at bounding box center [283, 279] width 164 height 26
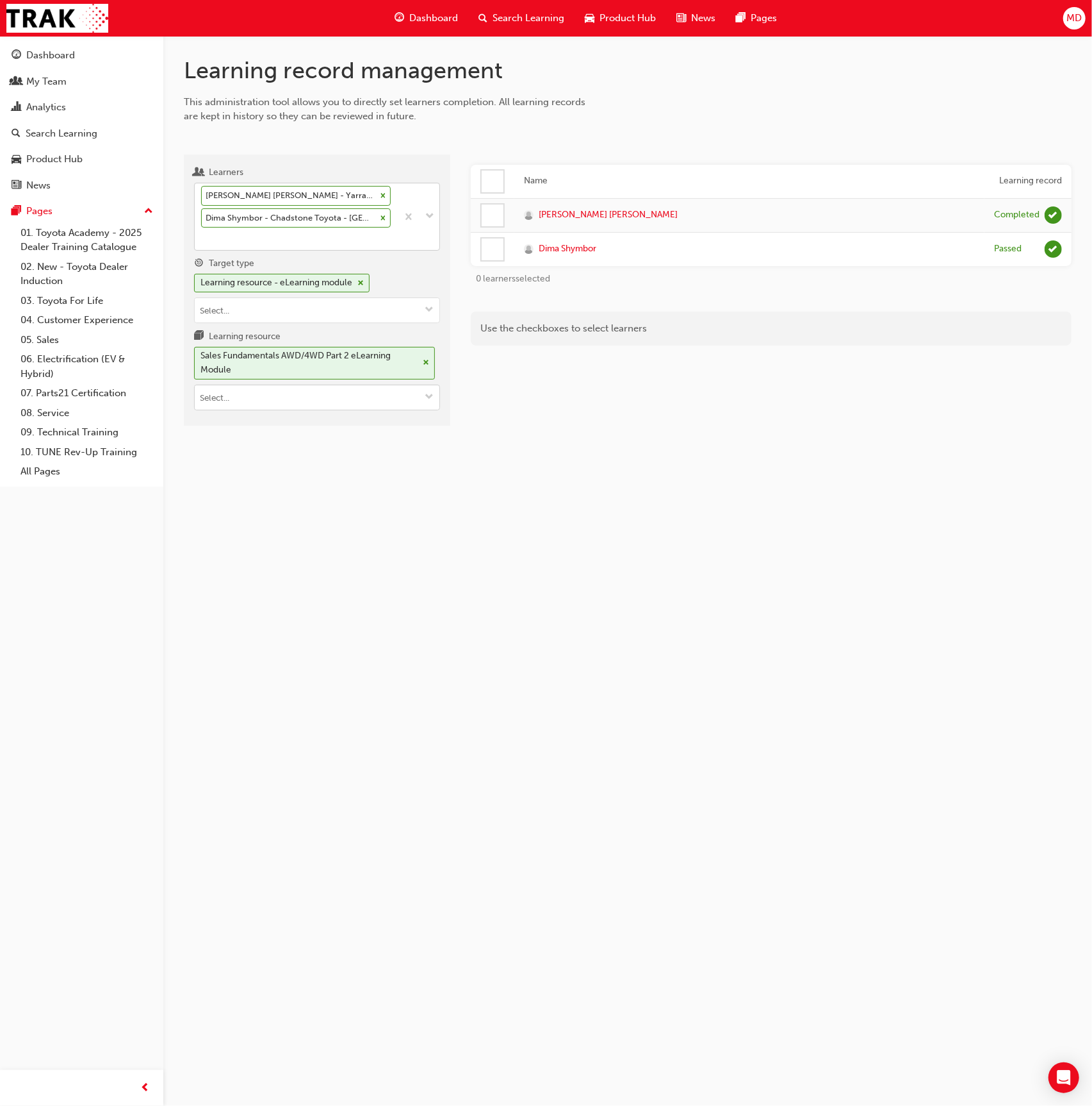
click at [228, 392] on input "Learning resource Sales Fundamentals AWD/4WD Part 2 eLearning Module" at bounding box center [316, 397] width 245 height 24
click at [228, 392] on input "Learning resource Sales Fundamentals AWD/4WD Part 2 eLearning Module No options" at bounding box center [316, 397] width 245 height 24
paste input "LC300 Genuine Accessory LED Light Ba"
type input "LC300 Genuine Accessory LED Light Ba"
click at [287, 414] on li "LC300 Genuine Accessory LED Light Bar LC300_ACSRY_NM1021_LEDBAR LIVE" at bounding box center [317, 430] width 246 height 40
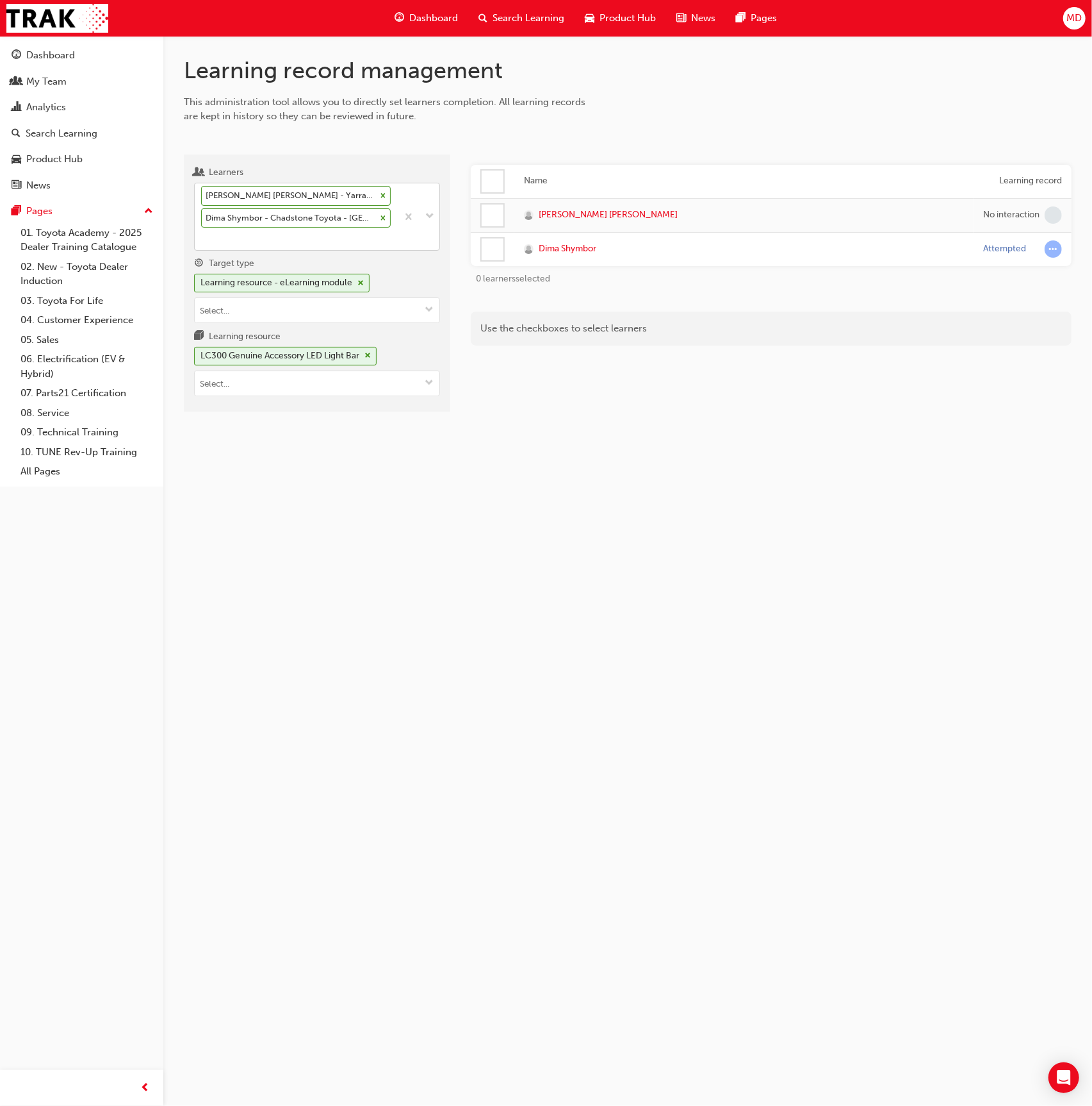
click at [494, 250] on div at bounding box center [493, 250] width 22 height 22
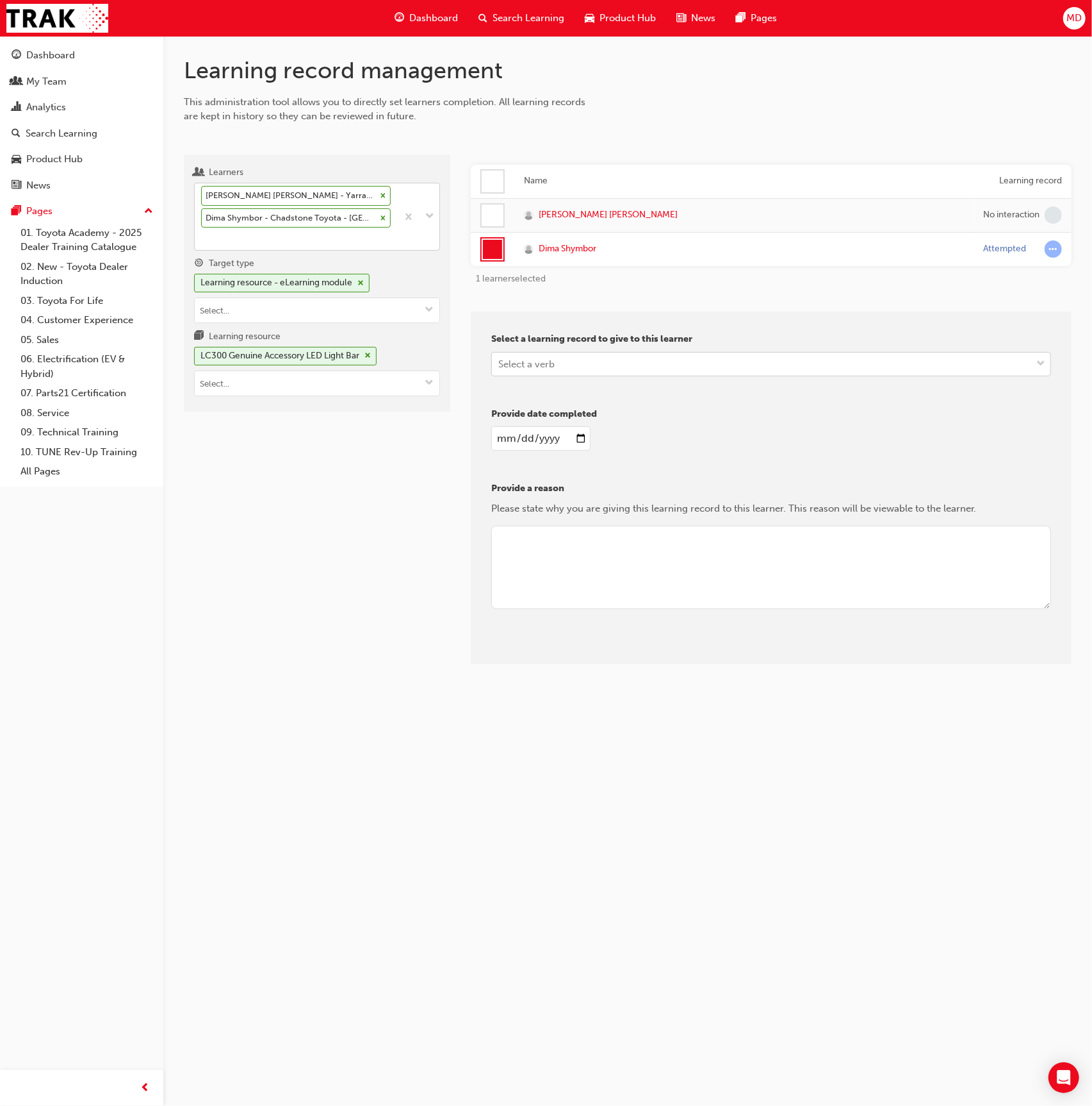
click at [536, 357] on div "Select a verb" at bounding box center [526, 364] width 56 height 14
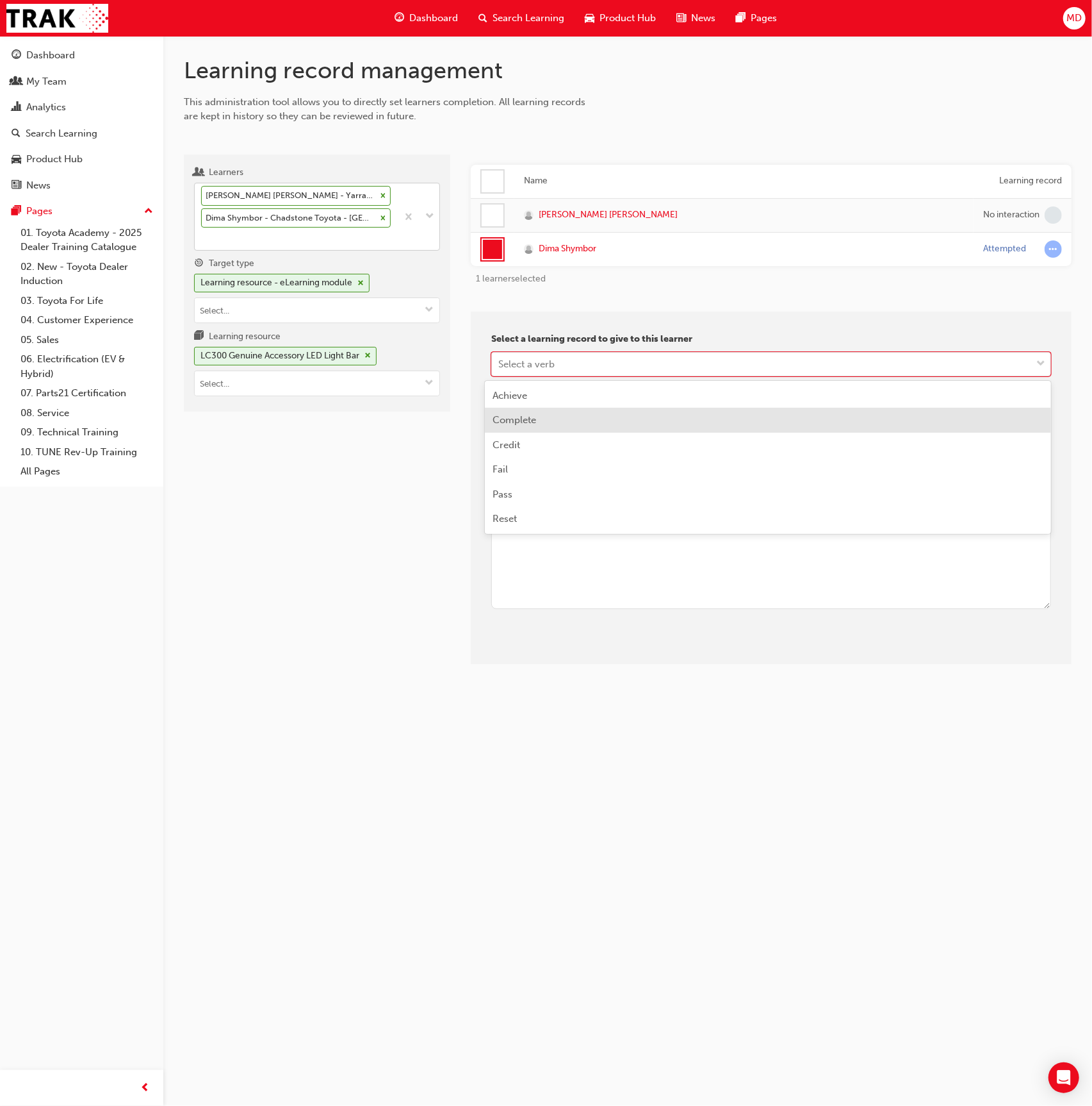
click at [582, 428] on div "Complete" at bounding box center [768, 421] width 567 height 25
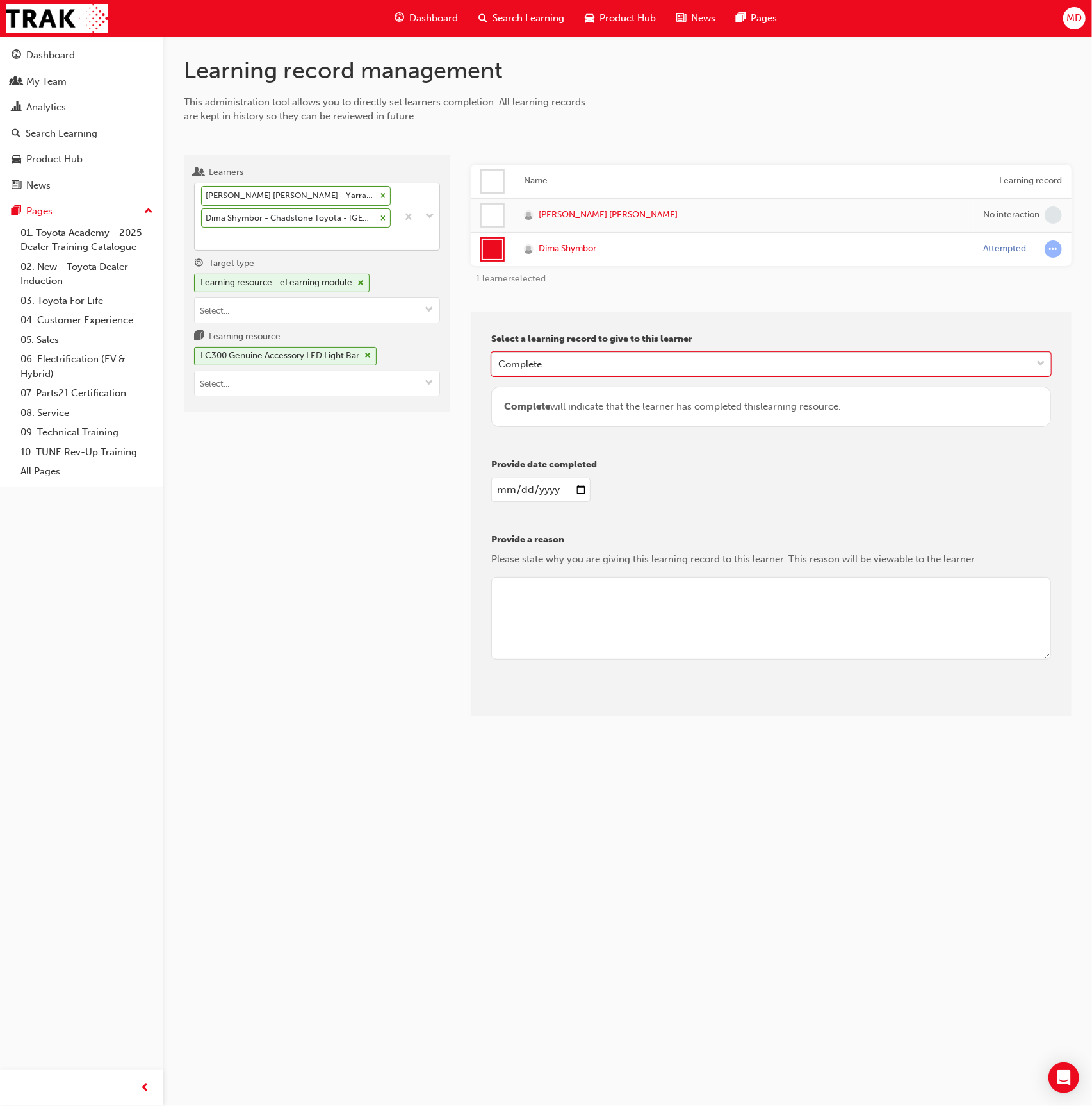
click at [501, 490] on input "date" at bounding box center [541, 489] width 99 height 24
type input "2025-08-28"
click at [617, 629] on textarea at bounding box center [771, 619] width 560 height 83
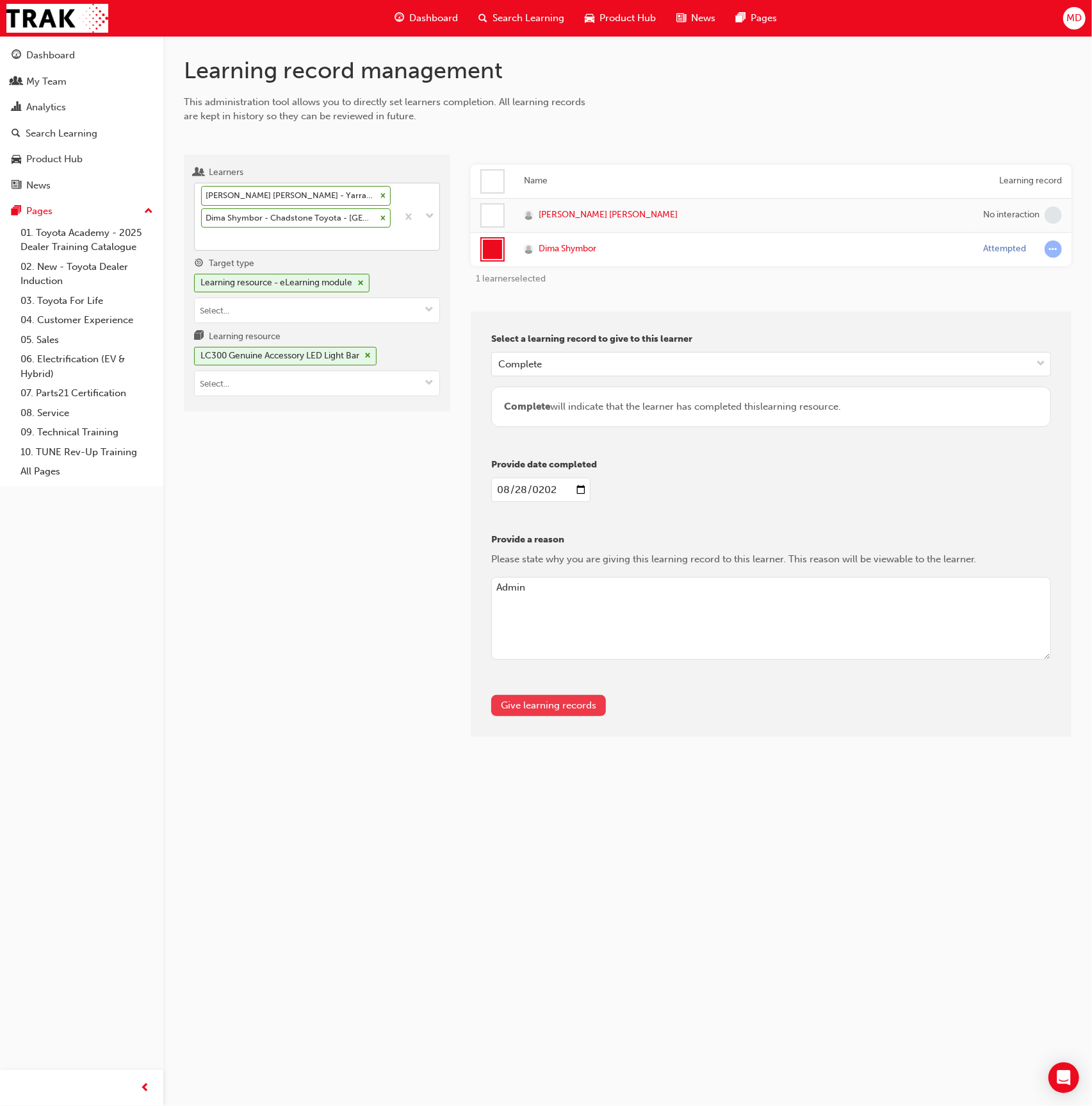
type textarea "Admin"
click at [570, 705] on button "Give learning records" at bounding box center [549, 704] width 115 height 21
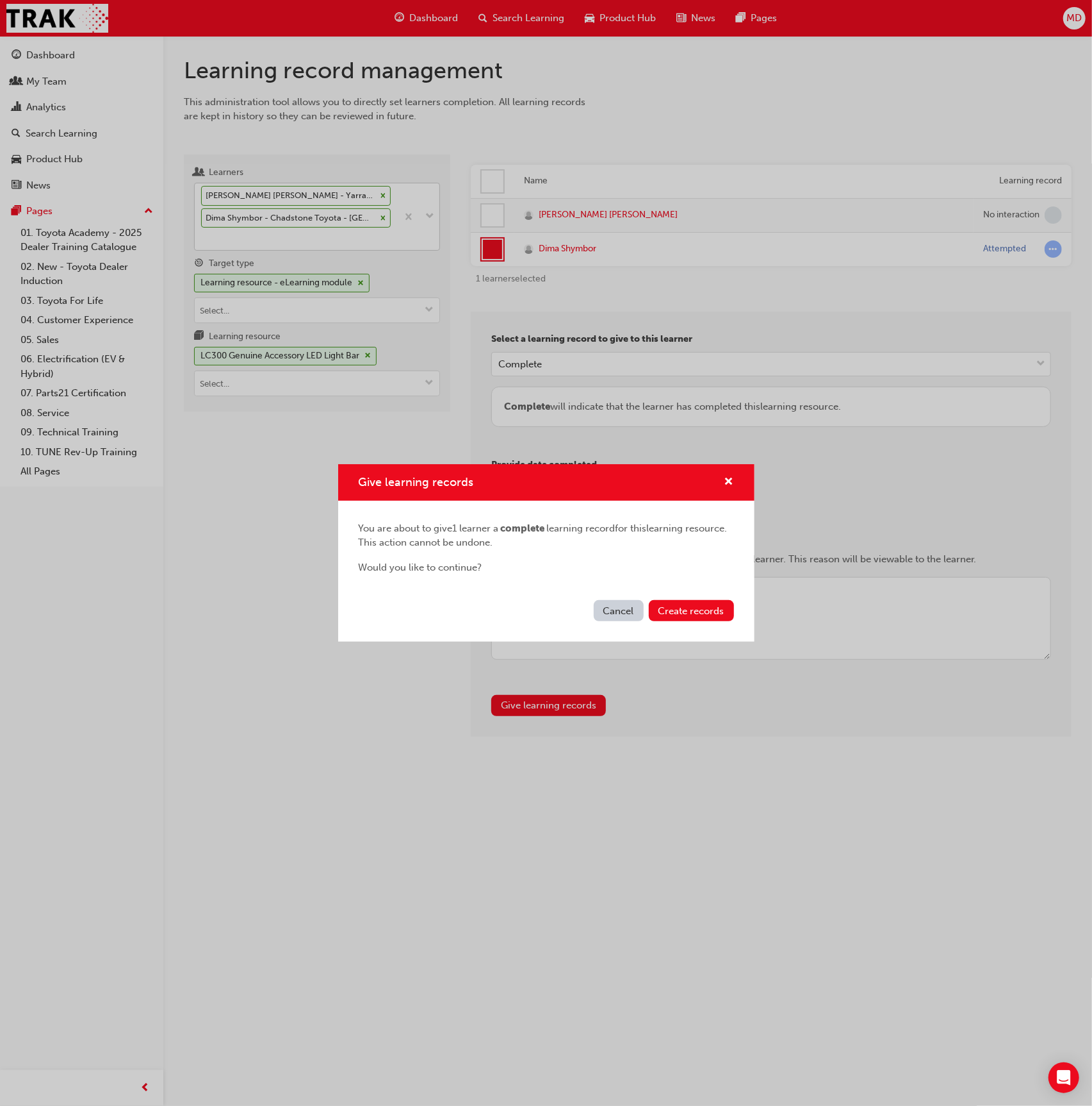
click at [734, 613] on div "Cancel Create records" at bounding box center [546, 619] width 417 height 47
click at [727, 611] on button "Create records" at bounding box center [692, 610] width 85 height 21
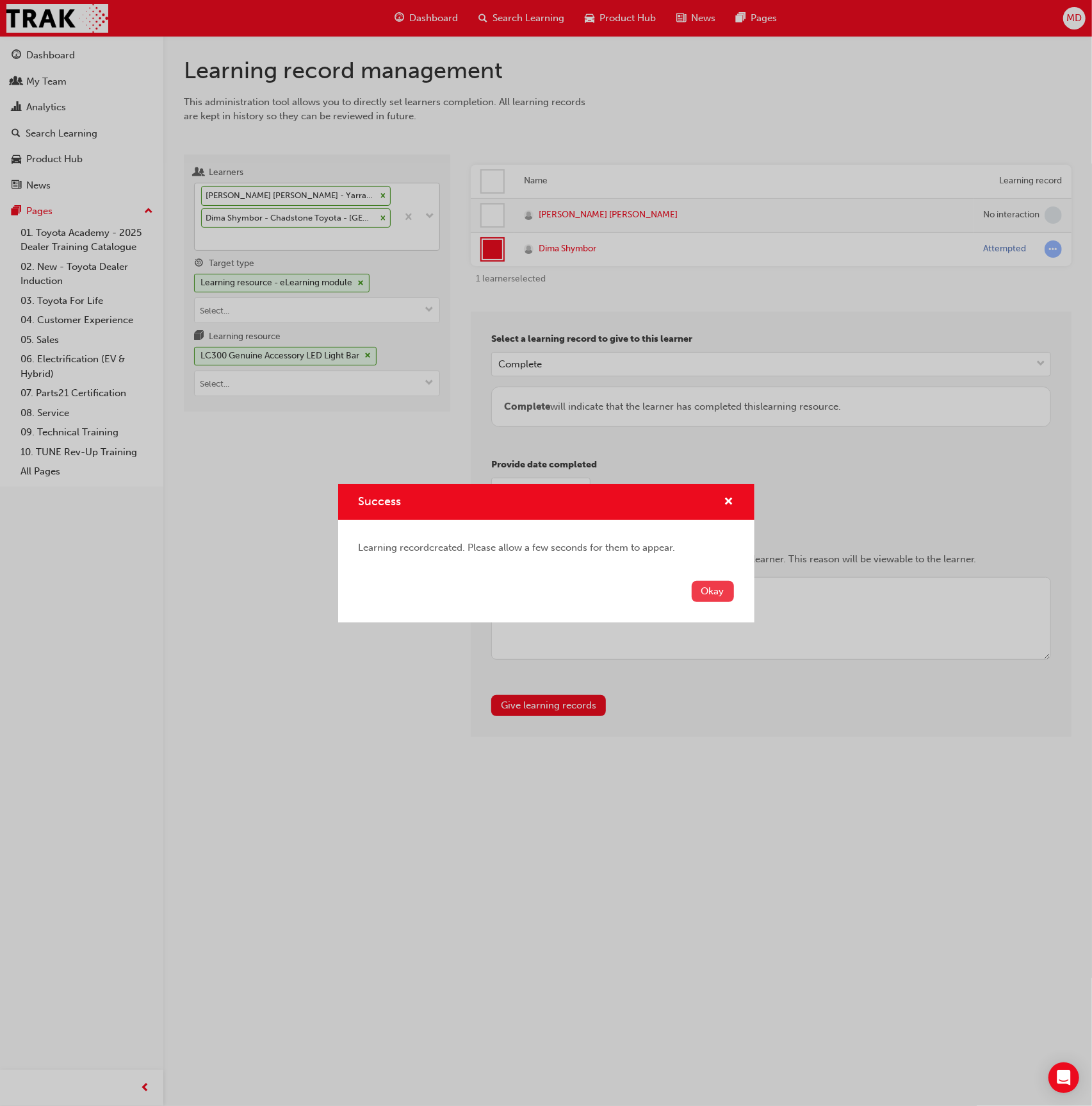
click at [722, 585] on button "Okay" at bounding box center [712, 591] width 42 height 21
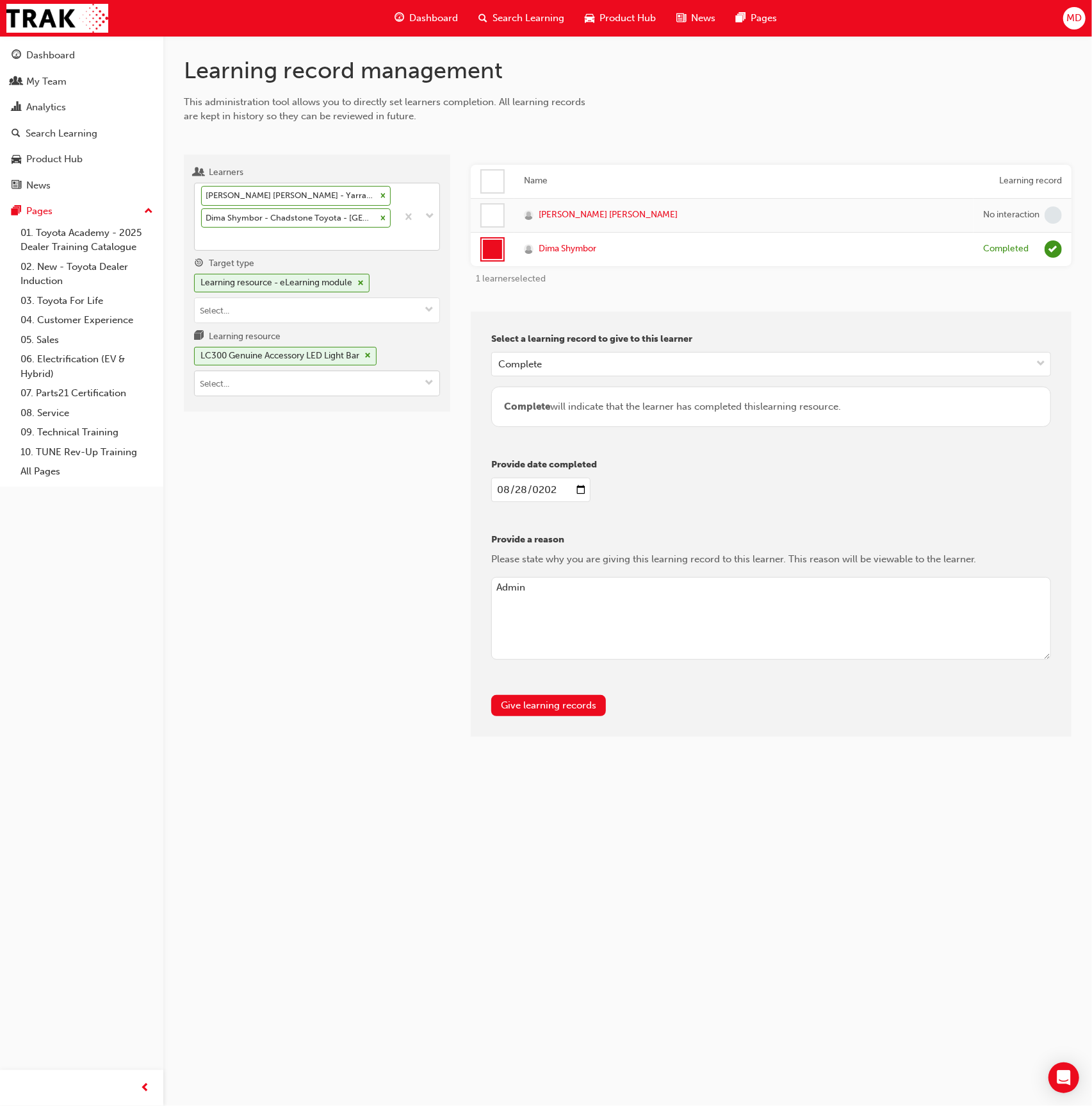
click at [241, 379] on input "Learning resource LC300 Genuine Accessory LED Light Bar" at bounding box center [316, 383] width 245 height 24
paste input "Advertising a Used Vehicle via TUNE DM"
type input "Advertising a Used Vehicle via TUNE DM"
click at [349, 411] on li "Advertising a Used Vehicle via TUNE DMS e-Learning Module UVR2 LIVE" at bounding box center [317, 423] width 246 height 54
click at [575, 705] on button "Give learning records" at bounding box center [549, 704] width 115 height 21
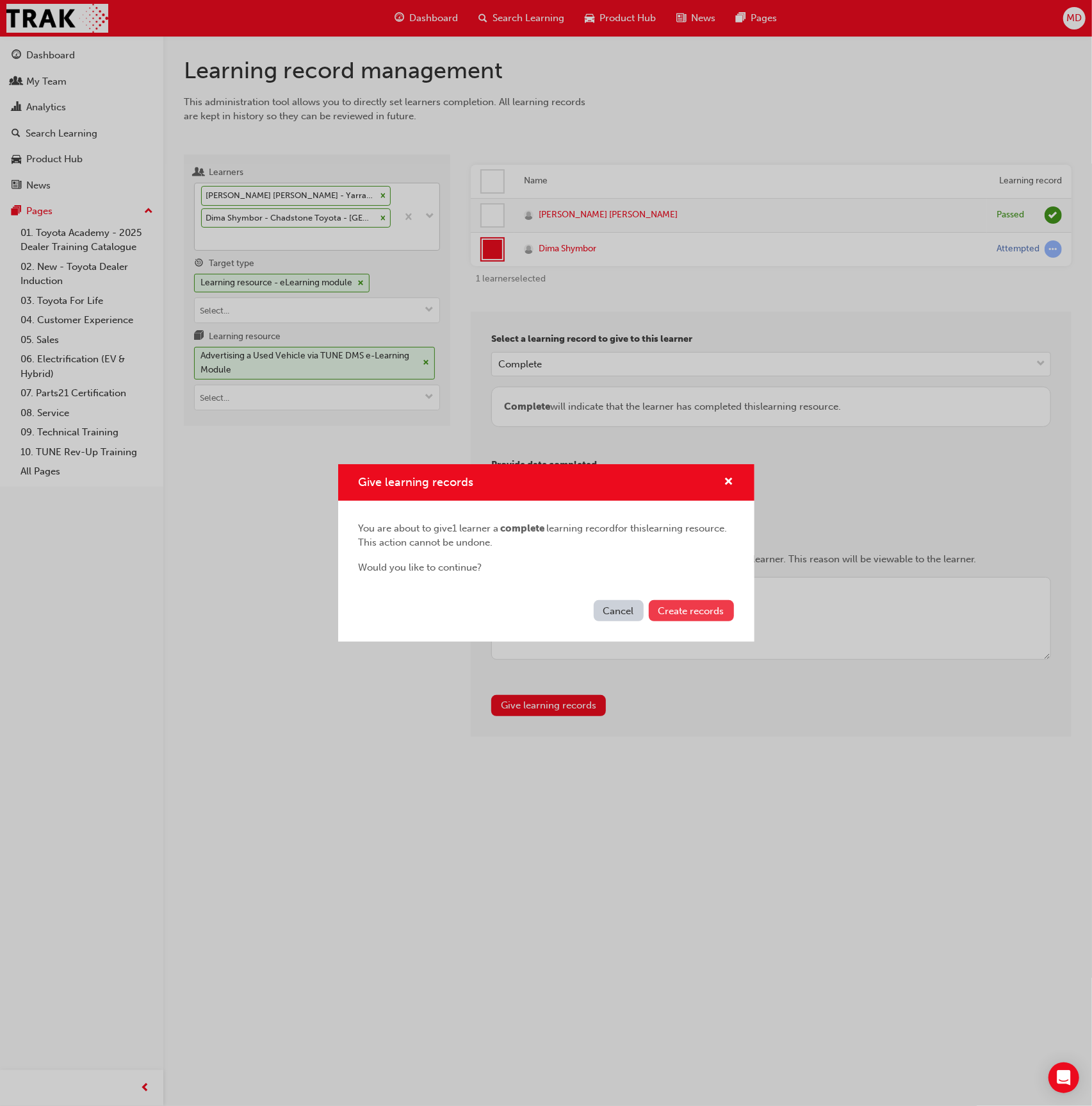
click at [701, 605] on span "Create records" at bounding box center [692, 610] width 66 height 12
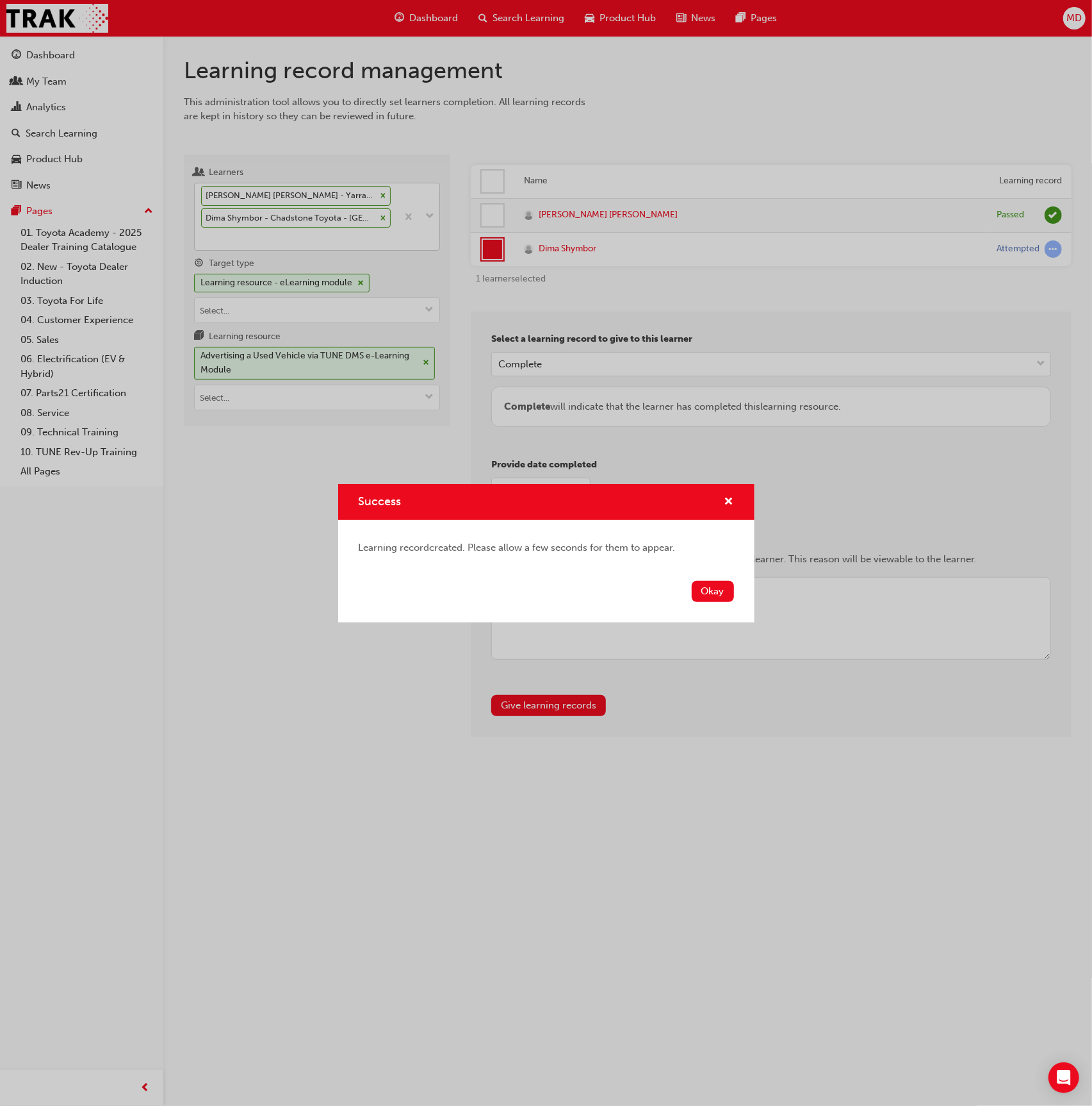
click at [723, 596] on button "Okay" at bounding box center [712, 591] width 42 height 21
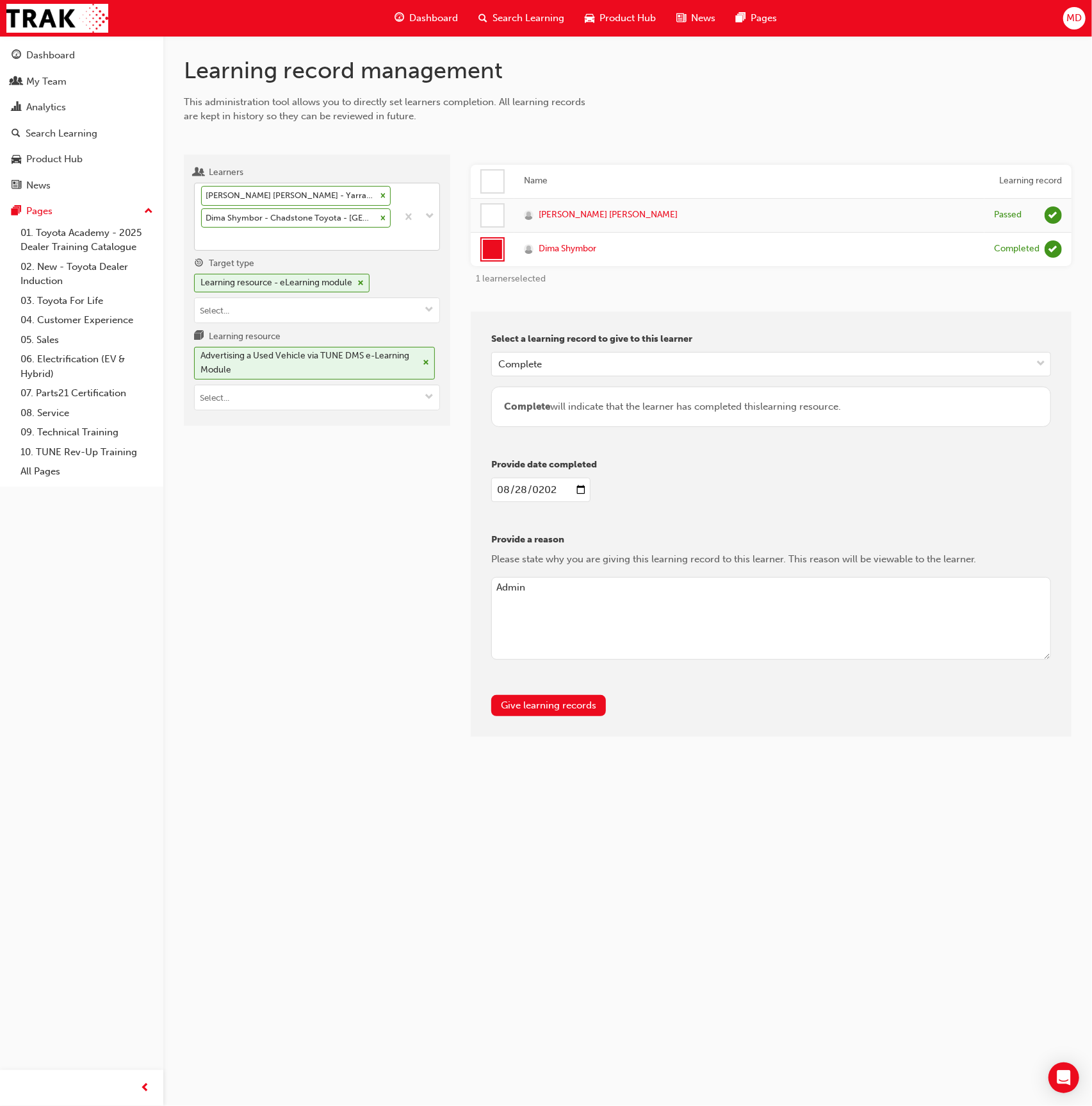
click at [278, 248] on div "Shakira Coleston - Yarra Valley Toyota - LILYDALE Dima Shymbor - Chadstone Toyo…" at bounding box center [296, 217] width 202 height 67
click at [202, 243] on input "Learners Shakira Coleston - Yarra Valley Toyota - LILYDALE Dima Shymbor - Chads…" at bounding box center [202, 238] width 1 height 11
type input "turk"
click at [299, 272] on span "RODNEY TURK - Mornington Toyota - MORNINGTON" at bounding box center [291, 276] width 179 height 26
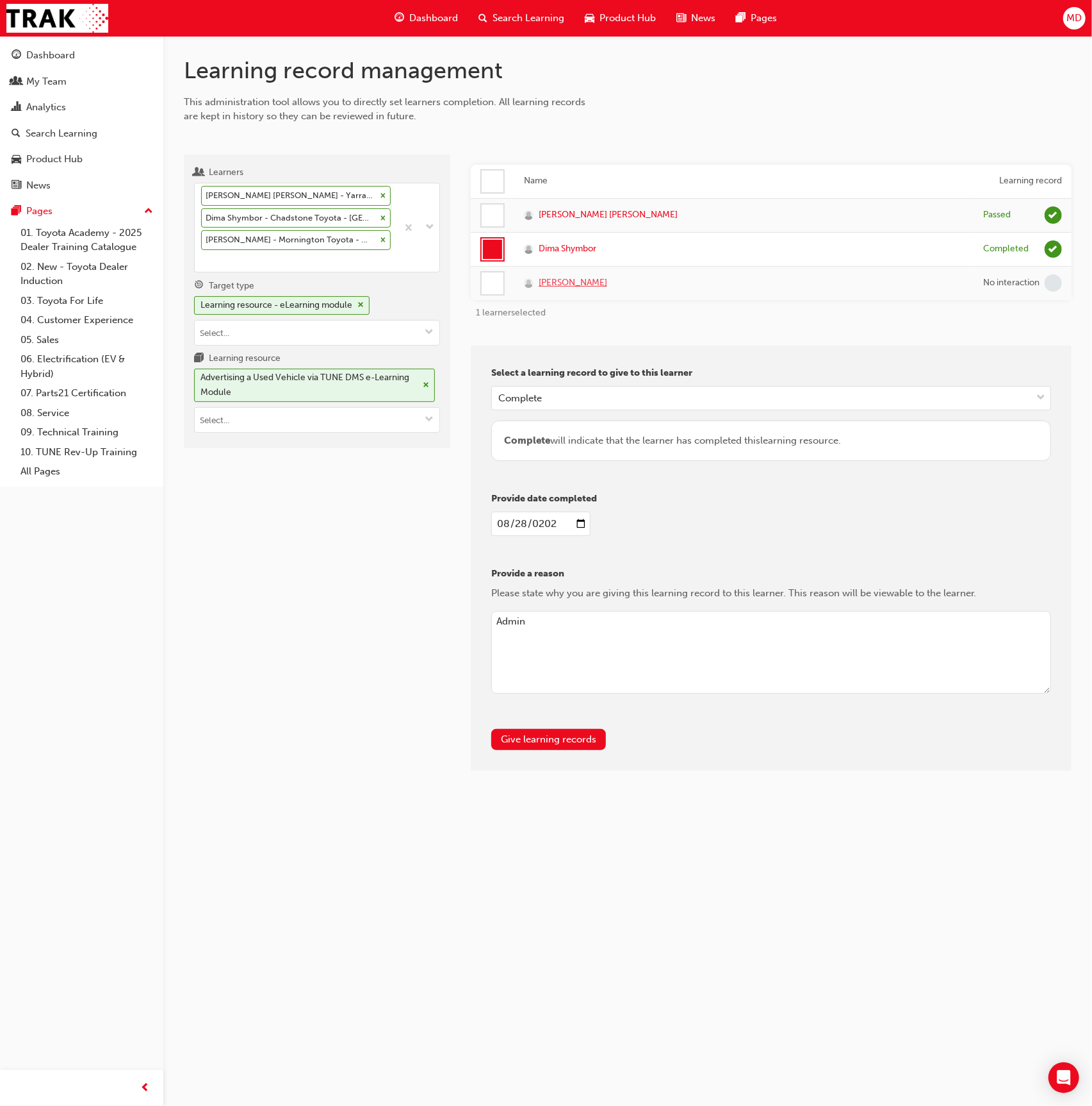
click at [581, 287] on span "[PERSON_NAME]" at bounding box center [573, 283] width 69 height 14
click at [379, 197] on icon at bounding box center [383, 195] width 9 height 9
click at [202, 255] on input "Learners Shakira Coleston - Yarra Valley Toyota - LILYDALE Dima Shymbor - Chads…" at bounding box center [202, 260] width 1 height 11
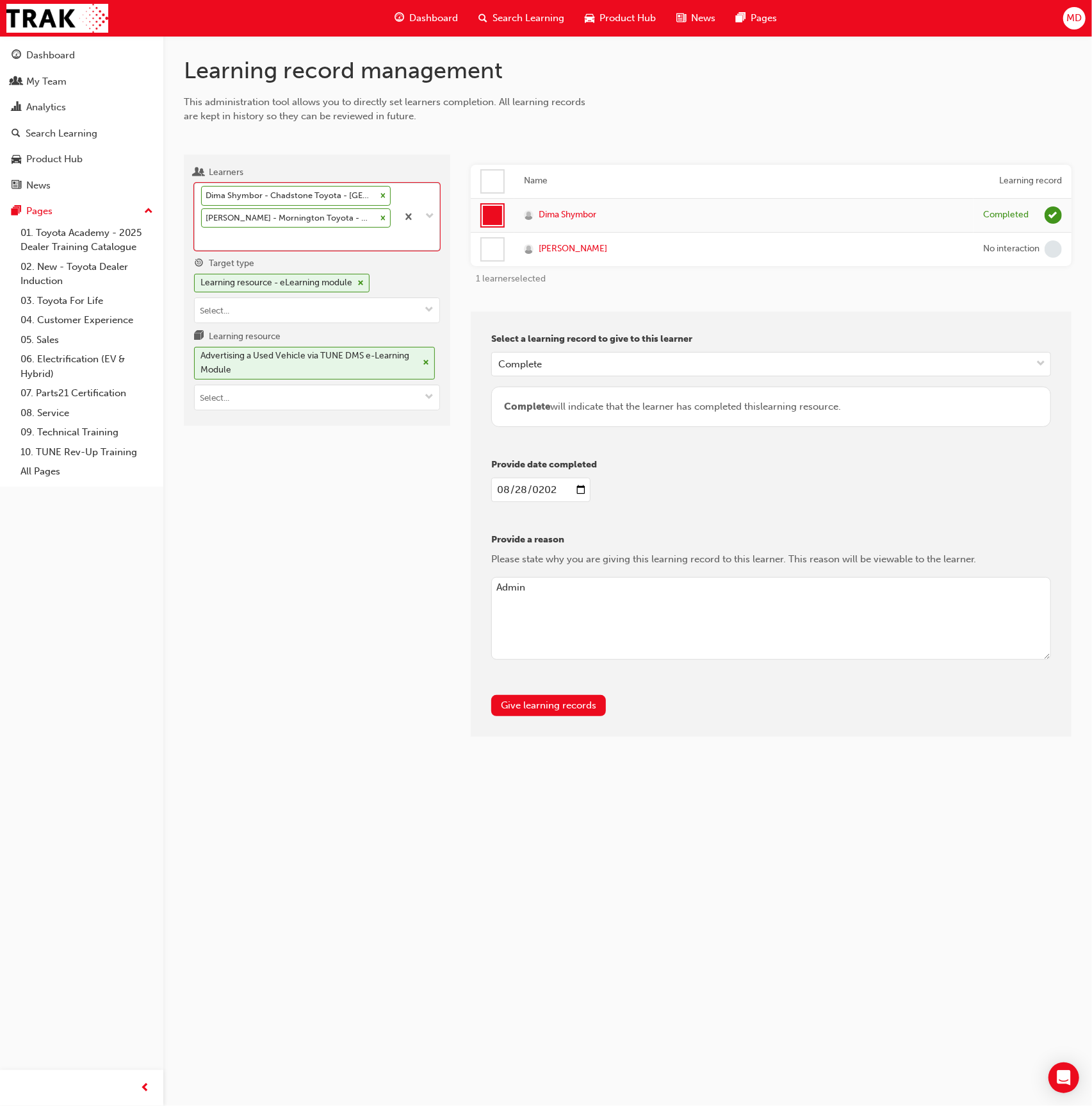
click at [381, 194] on icon at bounding box center [383, 195] width 5 height 5
click at [202, 232] on input "Learners option Shakira Coleston - Yarra Valley Toyota - LILYDALE, deselected. …" at bounding box center [202, 238] width 1 height 11
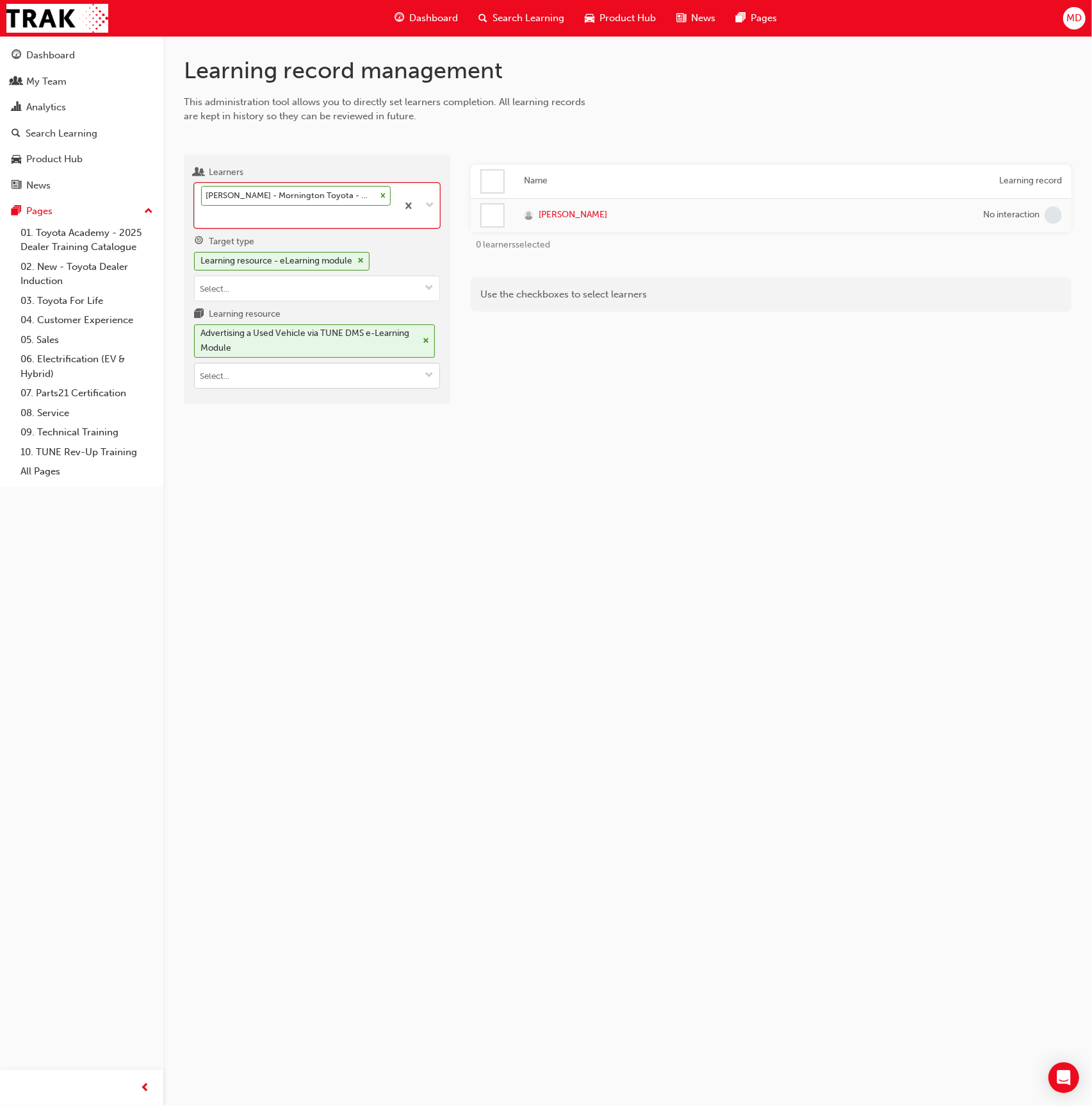
click at [241, 379] on input "Learning resource Advertising a Used Vehicle via TUNE DMS e-Learning Module" at bounding box center [316, 375] width 245 height 24
type input "electri"
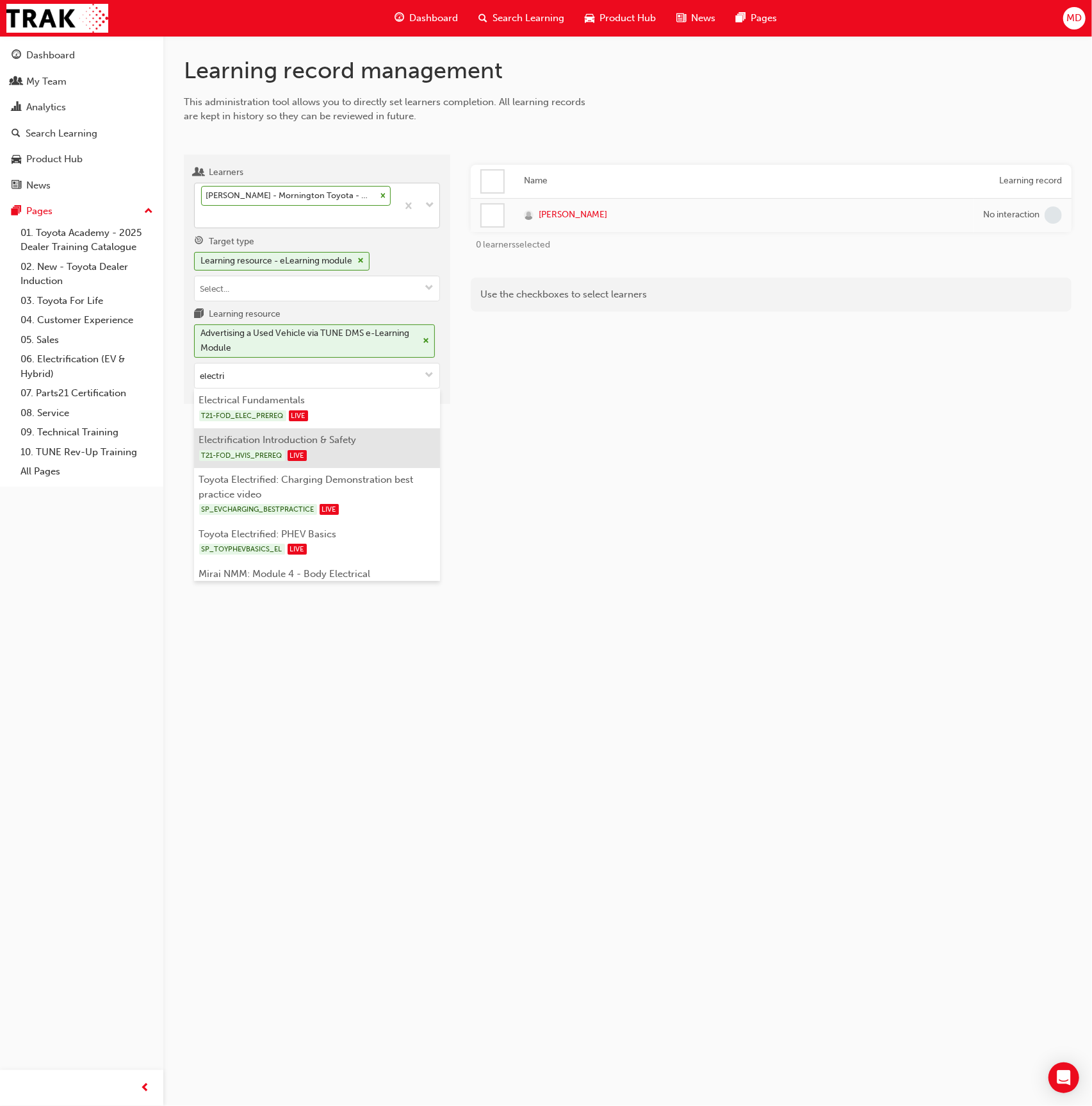
click at [380, 430] on li "Electrification Introduction & Safety T21-FOD_HVIS_PREREQ LIVE" at bounding box center [317, 448] width 246 height 40
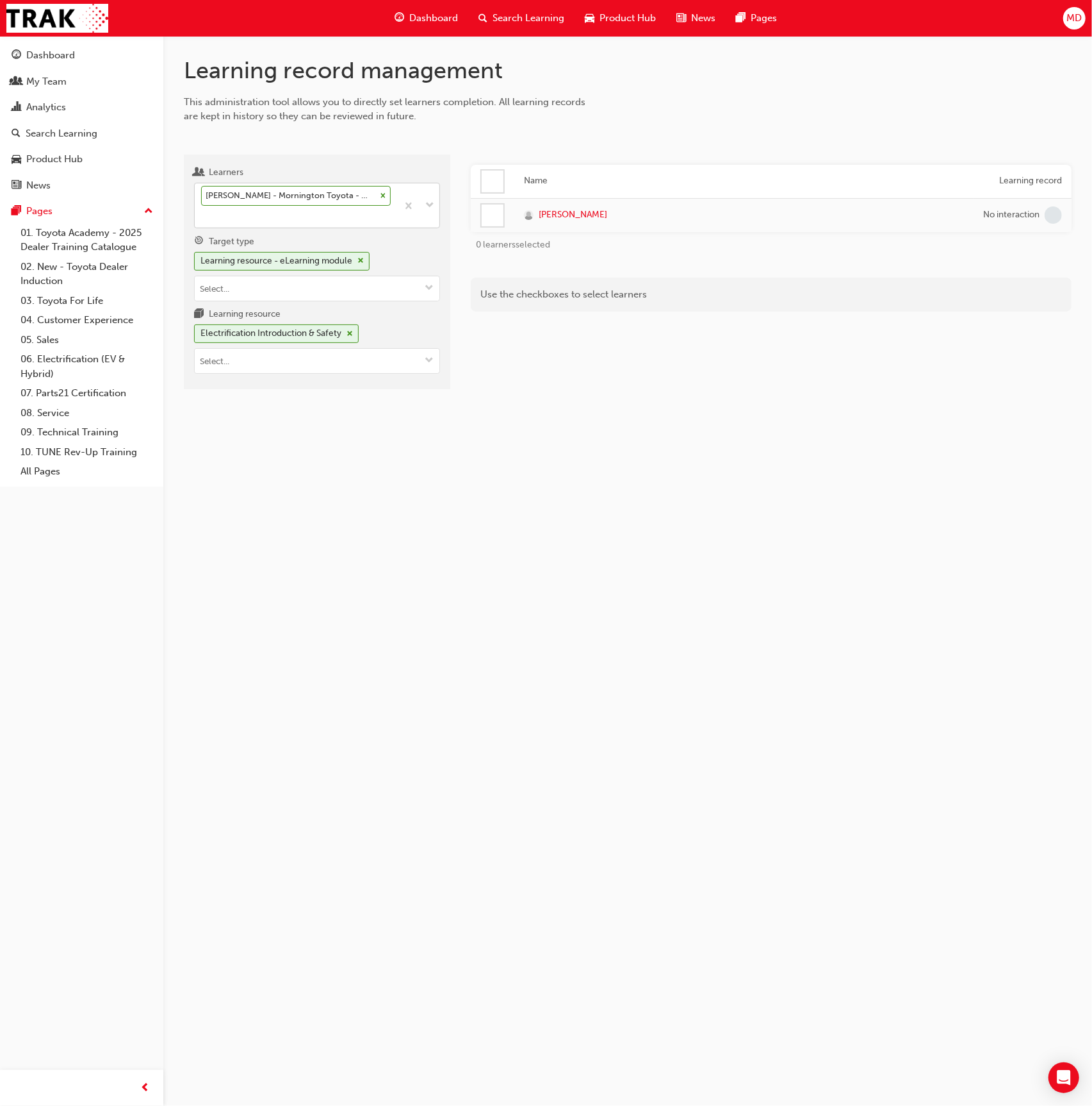
drag, startPoint x: 475, startPoint y: 208, endPoint x: 505, endPoint y: 219, distance: 32.0
click at [482, 208] on div at bounding box center [493, 215] width 22 height 22
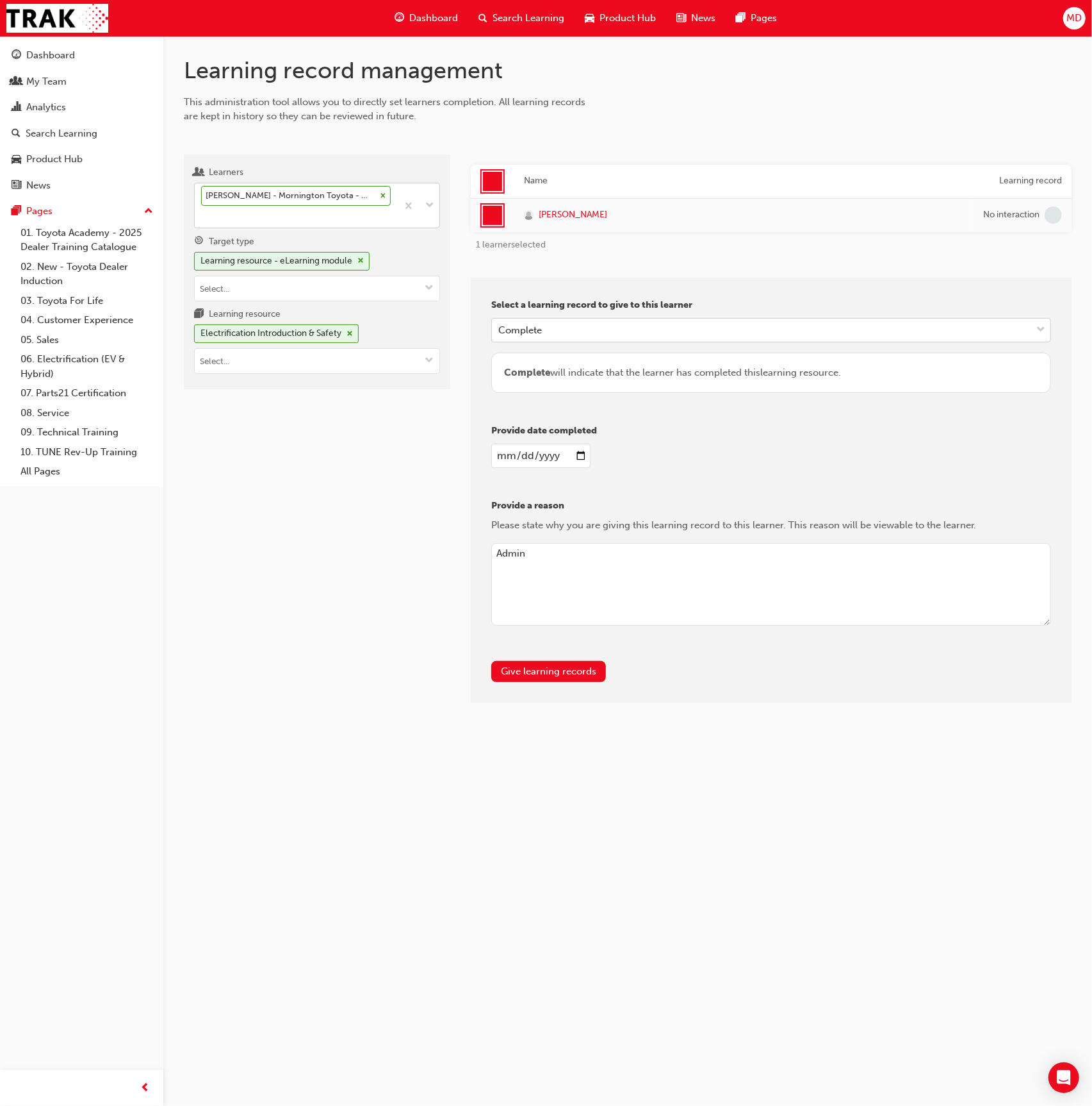
click at [522, 329] on div "Complete" at bounding box center [520, 330] width 43 height 14
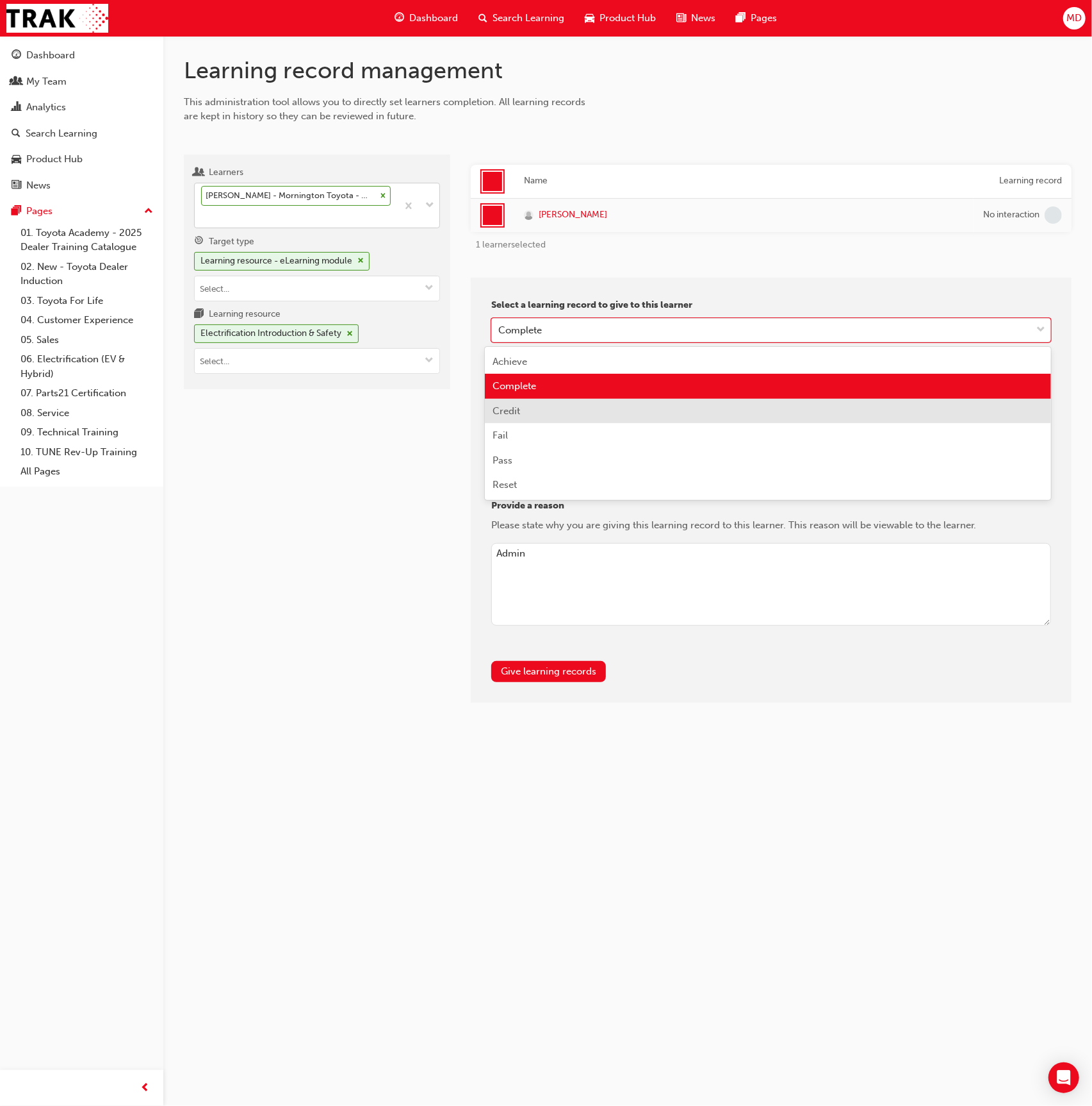
click at [525, 412] on div "Credit" at bounding box center [768, 411] width 567 height 25
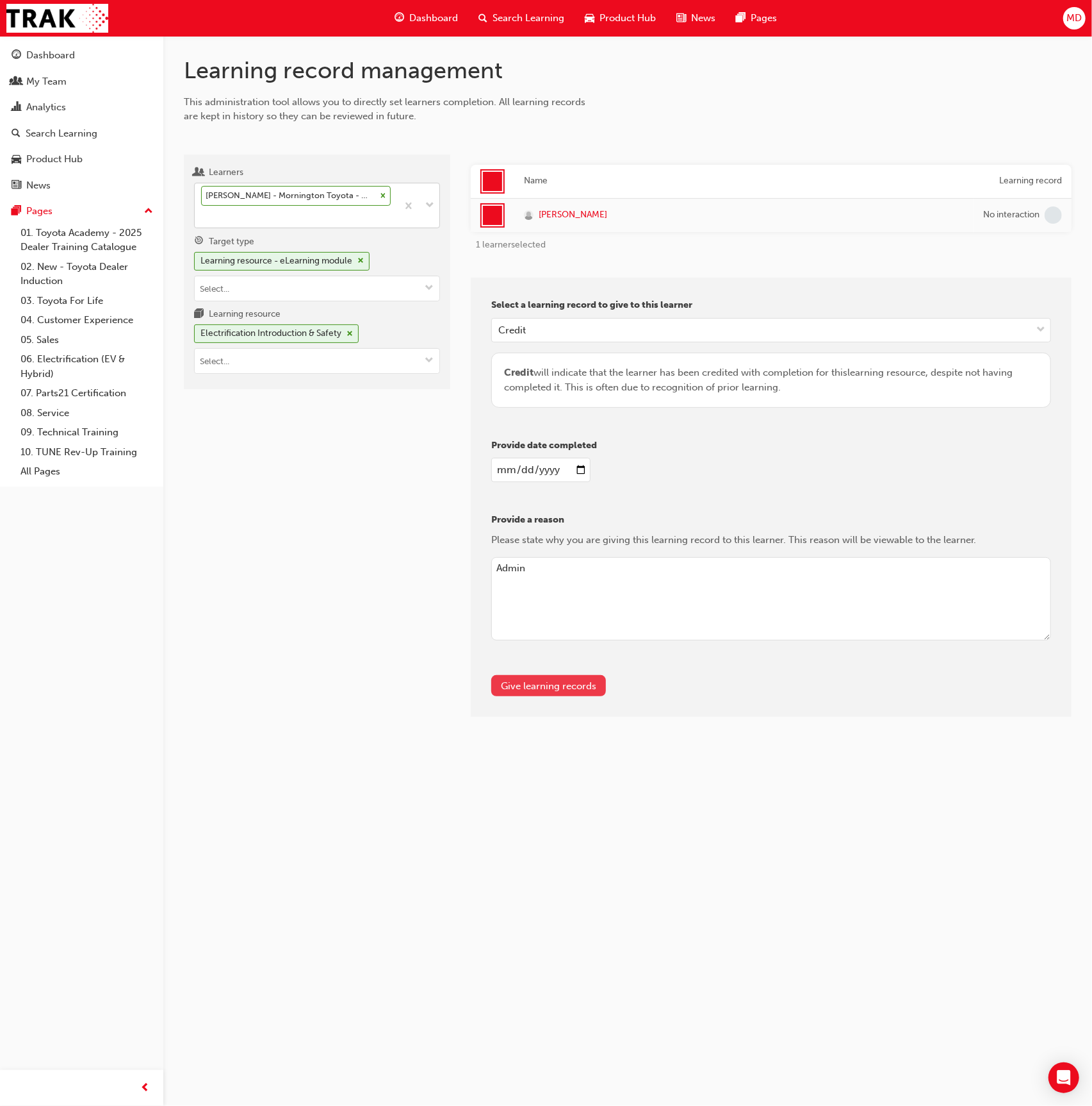
click at [566, 688] on button "Give learning records" at bounding box center [549, 685] width 115 height 21
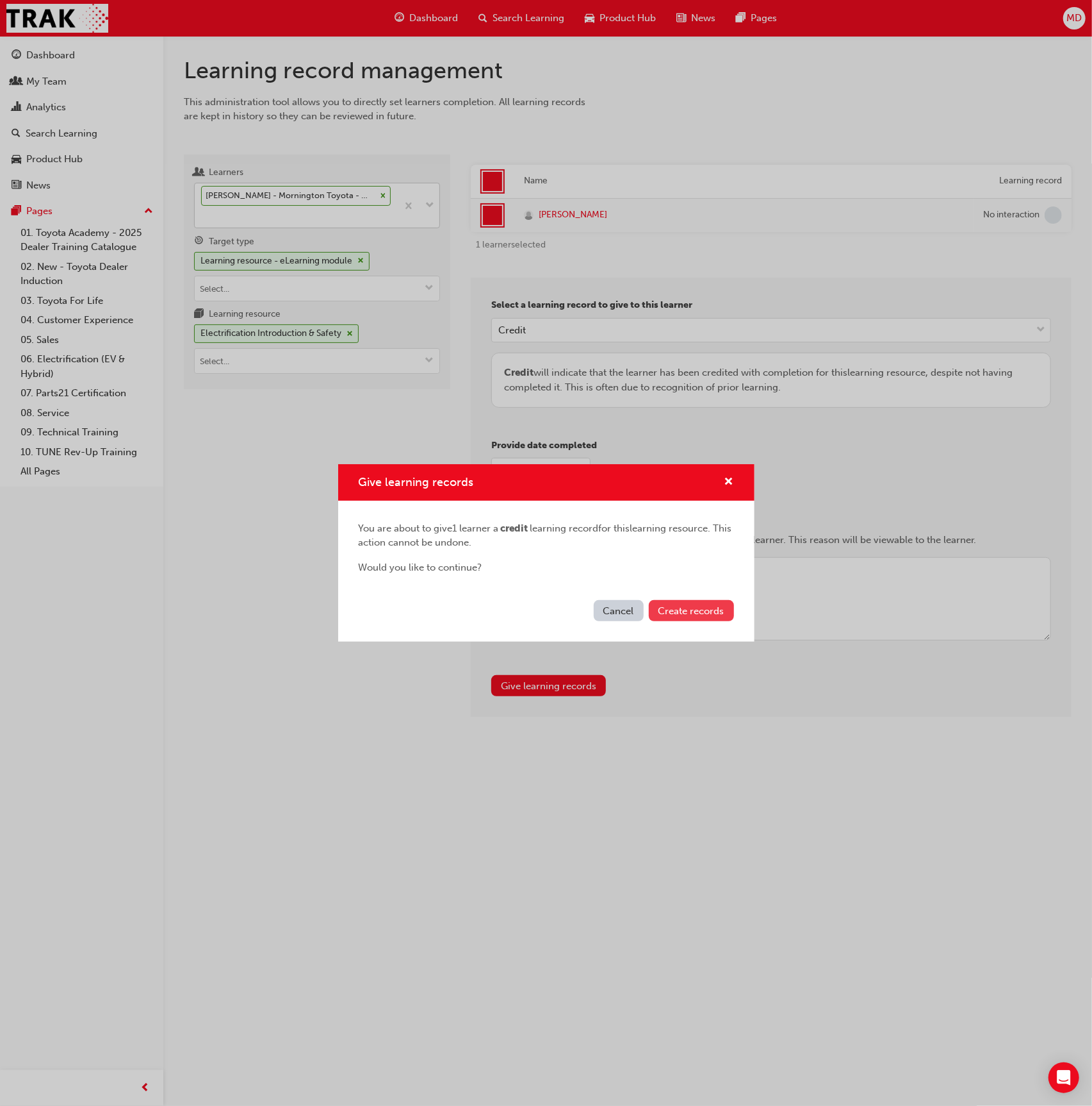
click at [692, 616] on span "Create records" at bounding box center [692, 610] width 66 height 12
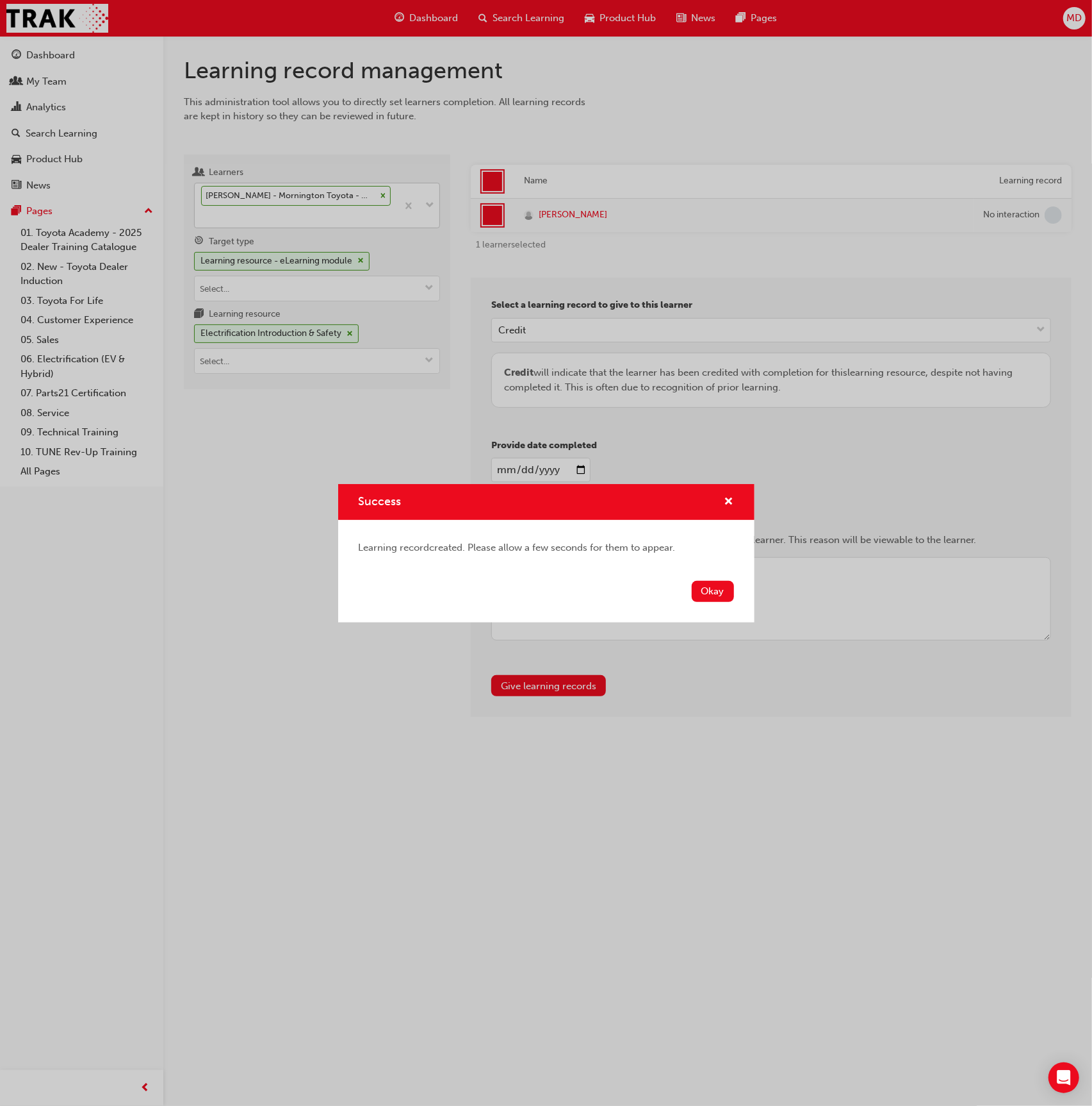
click at [718, 593] on button "Okay" at bounding box center [712, 591] width 42 height 21
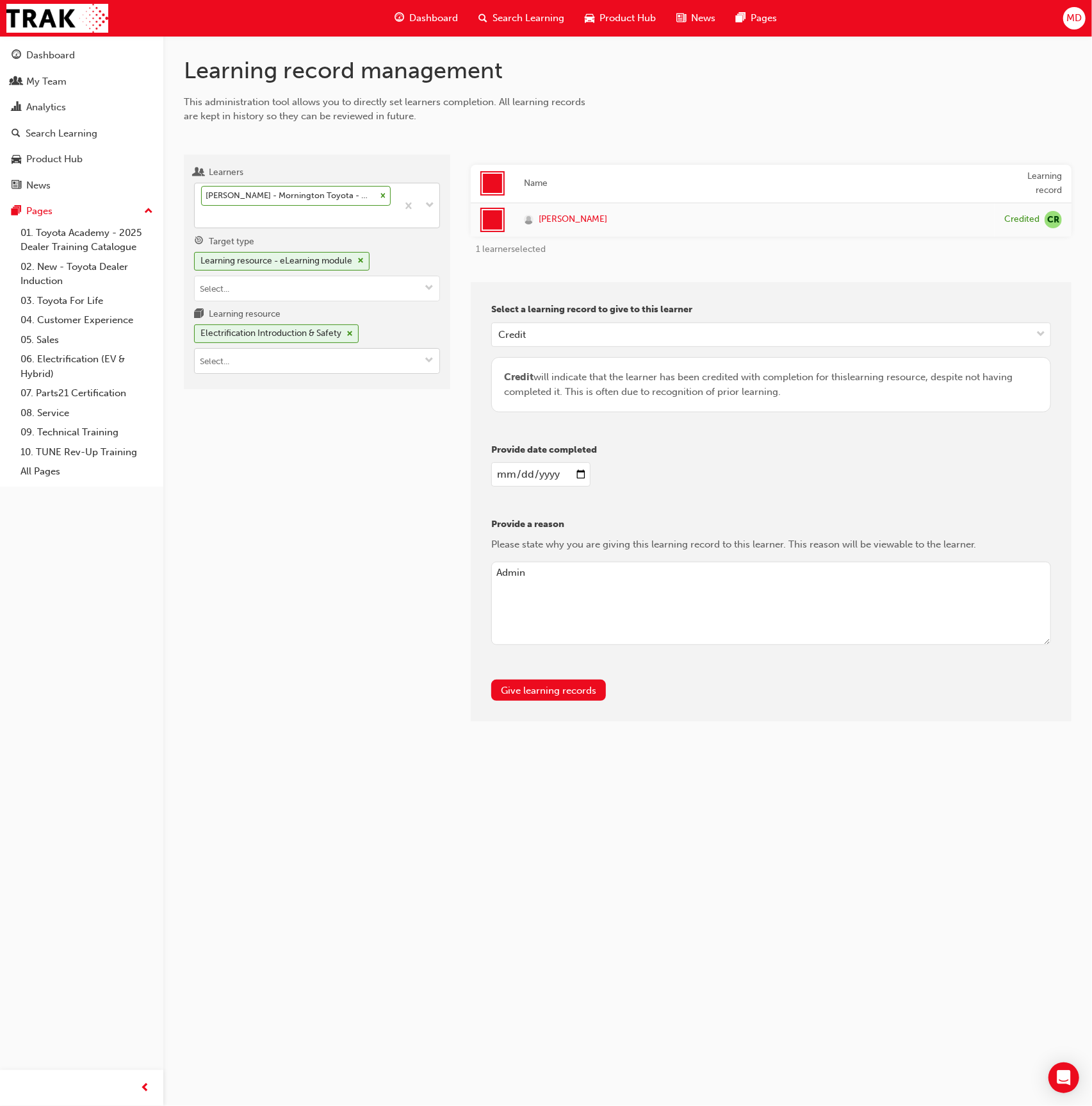
click at [255, 355] on input "Learning resource Electrification Introduction & Safety" at bounding box center [316, 361] width 245 height 24
type input "digital"
click at [319, 394] on div "T21-FOD_DMM_PREREQ LIVE" at bounding box center [317, 401] width 237 height 16
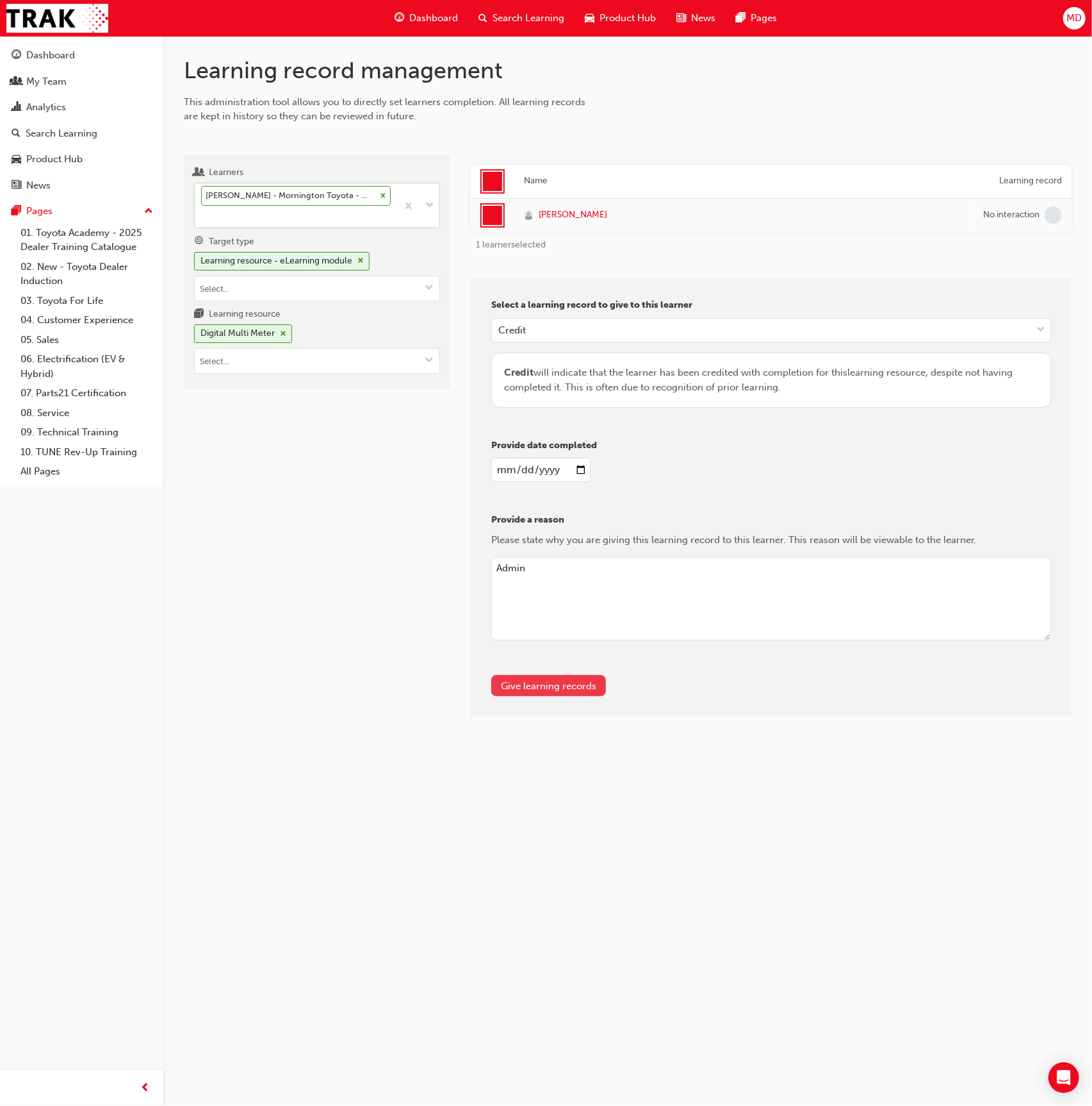
click at [530, 679] on button "Give learning records" at bounding box center [549, 685] width 115 height 21
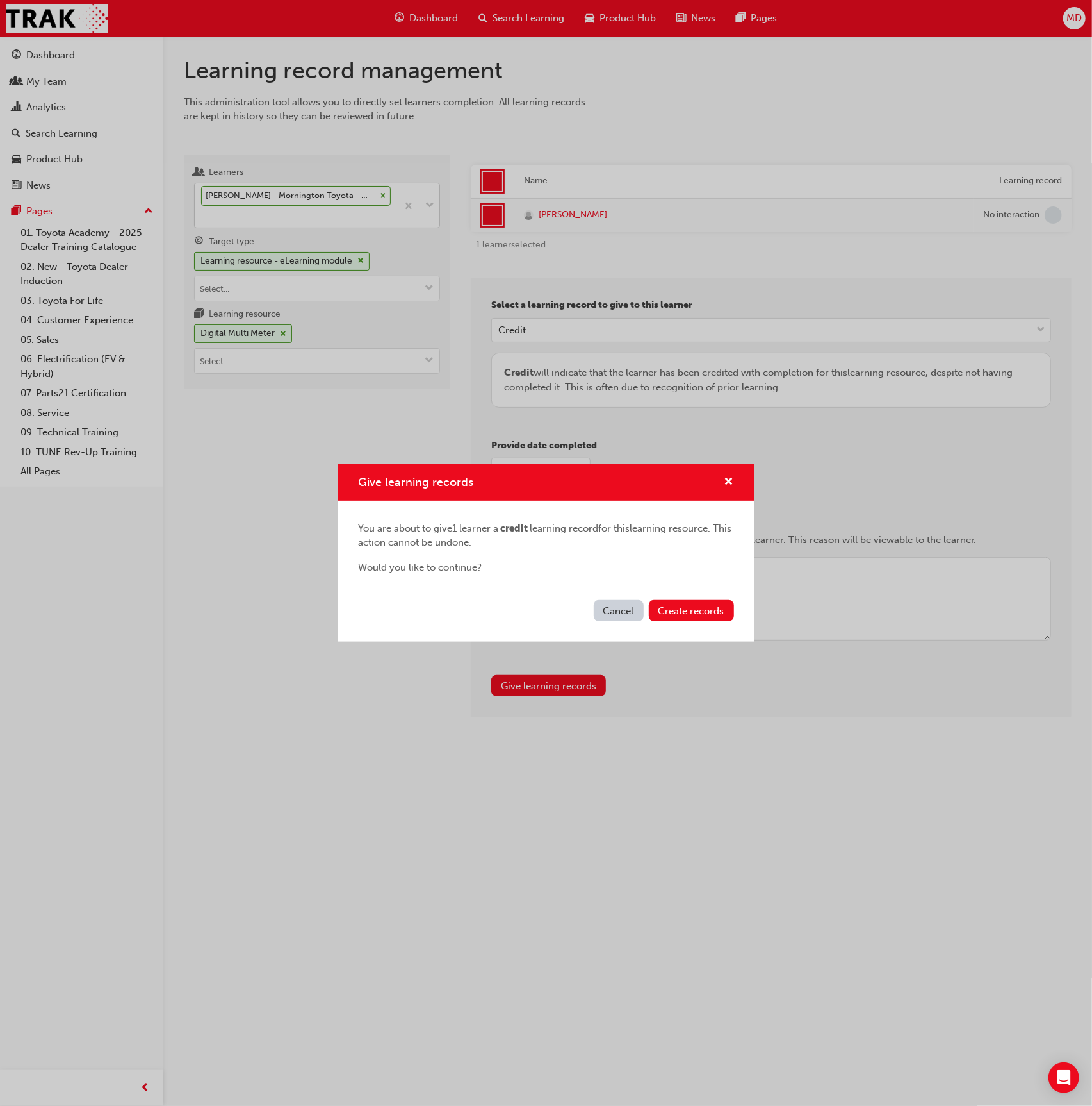
drag, startPoint x: 683, startPoint y: 614, endPoint x: 458, endPoint y: 474, distance: 265.0
click at [681, 613] on span "Create records" at bounding box center [692, 610] width 66 height 12
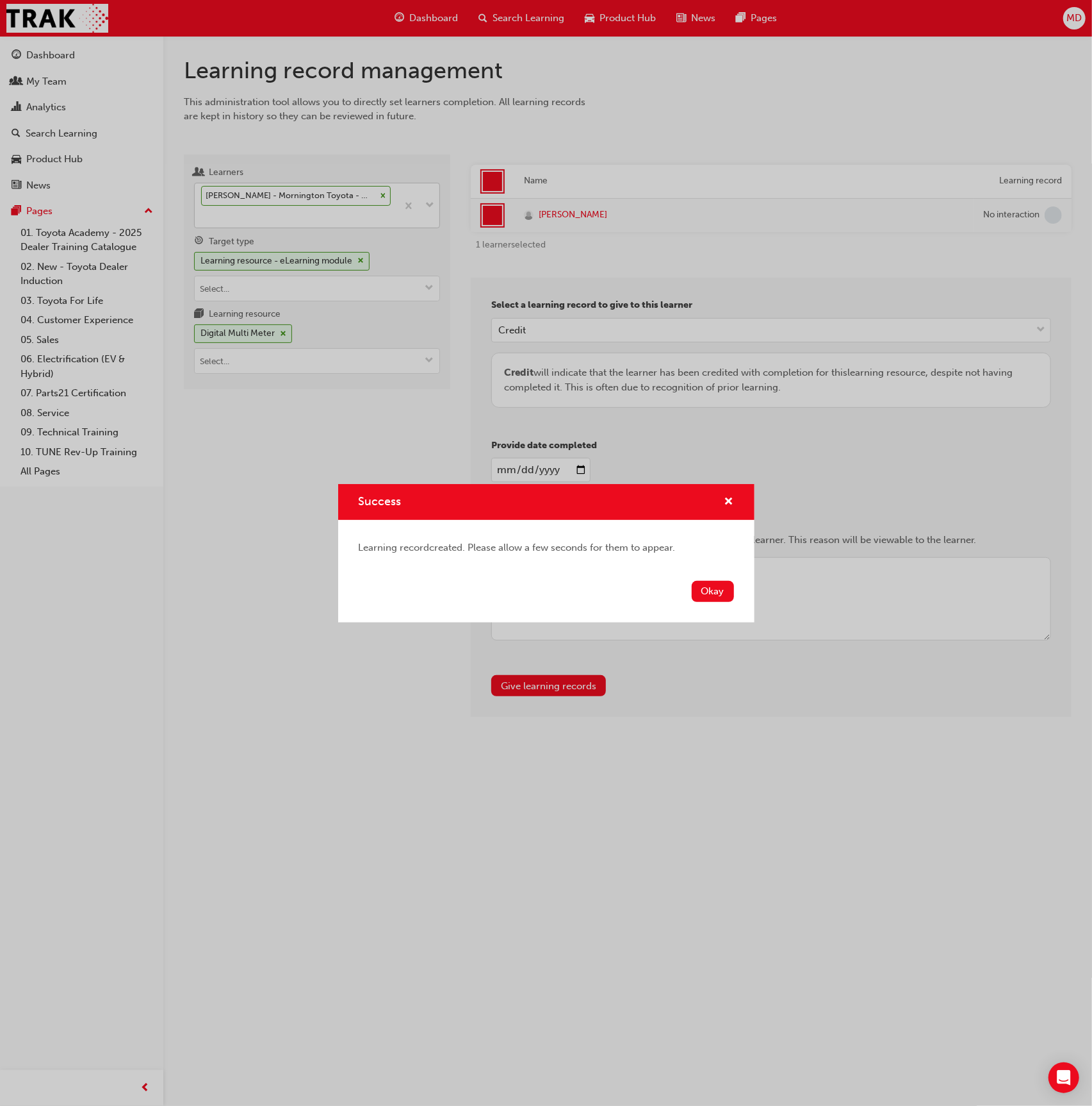
click at [297, 364] on div "Success Learning record created. Please allow a few seconds for them to appear.…" at bounding box center [546, 553] width 1092 height 1106
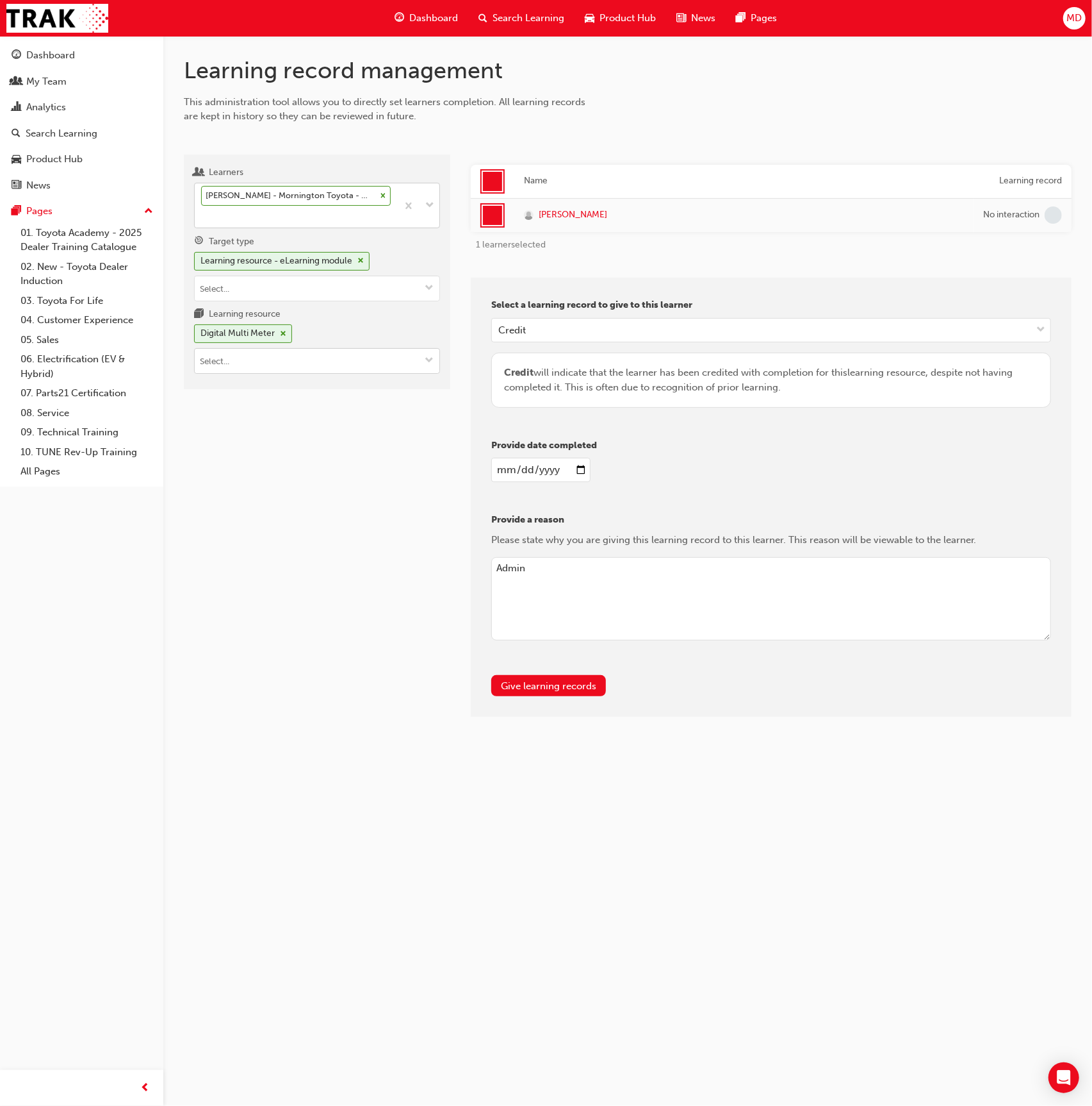
click at [267, 360] on input "Learning resource Digital Multi Meter" at bounding box center [316, 361] width 245 height 24
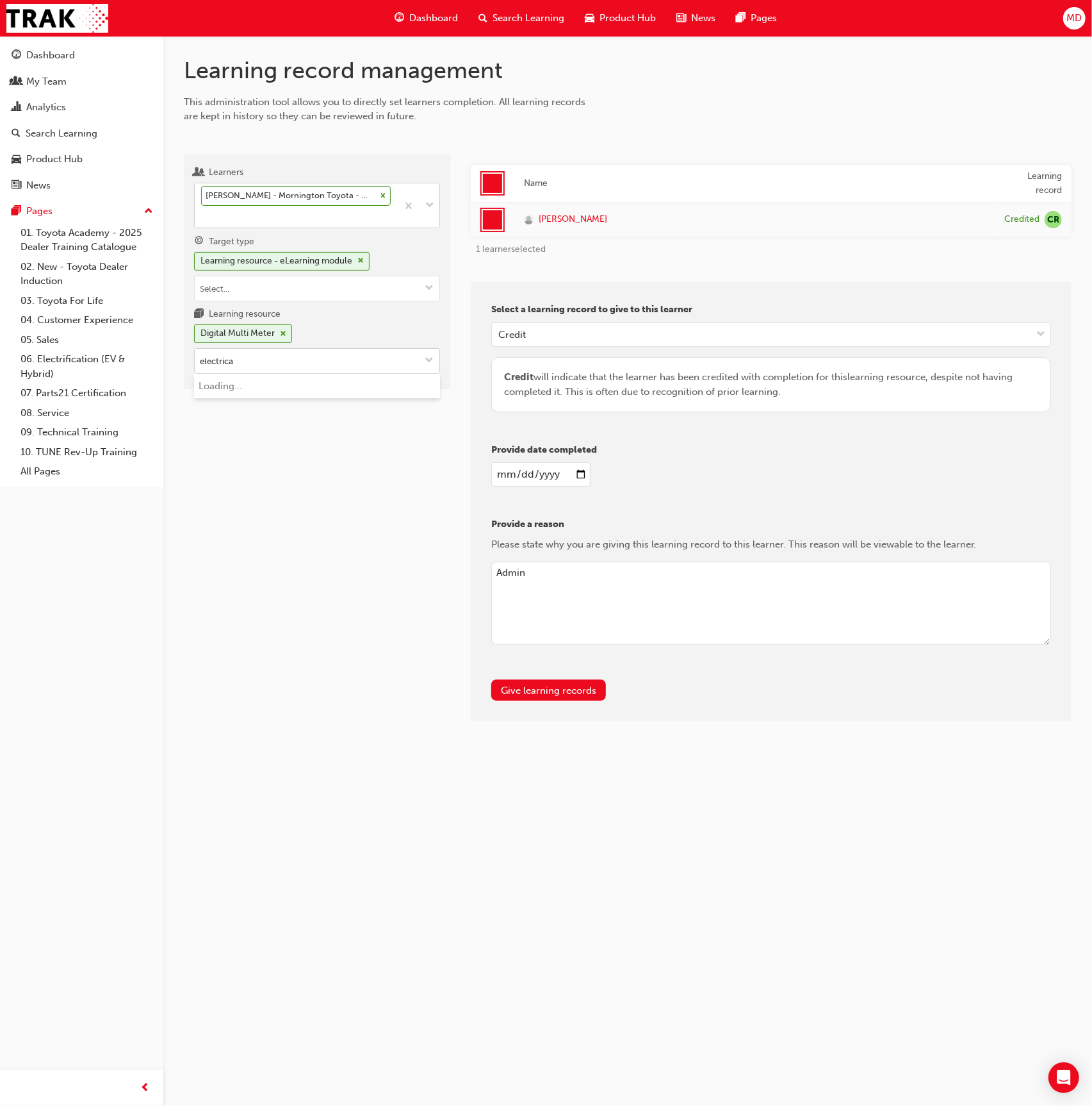
type input "electrical"
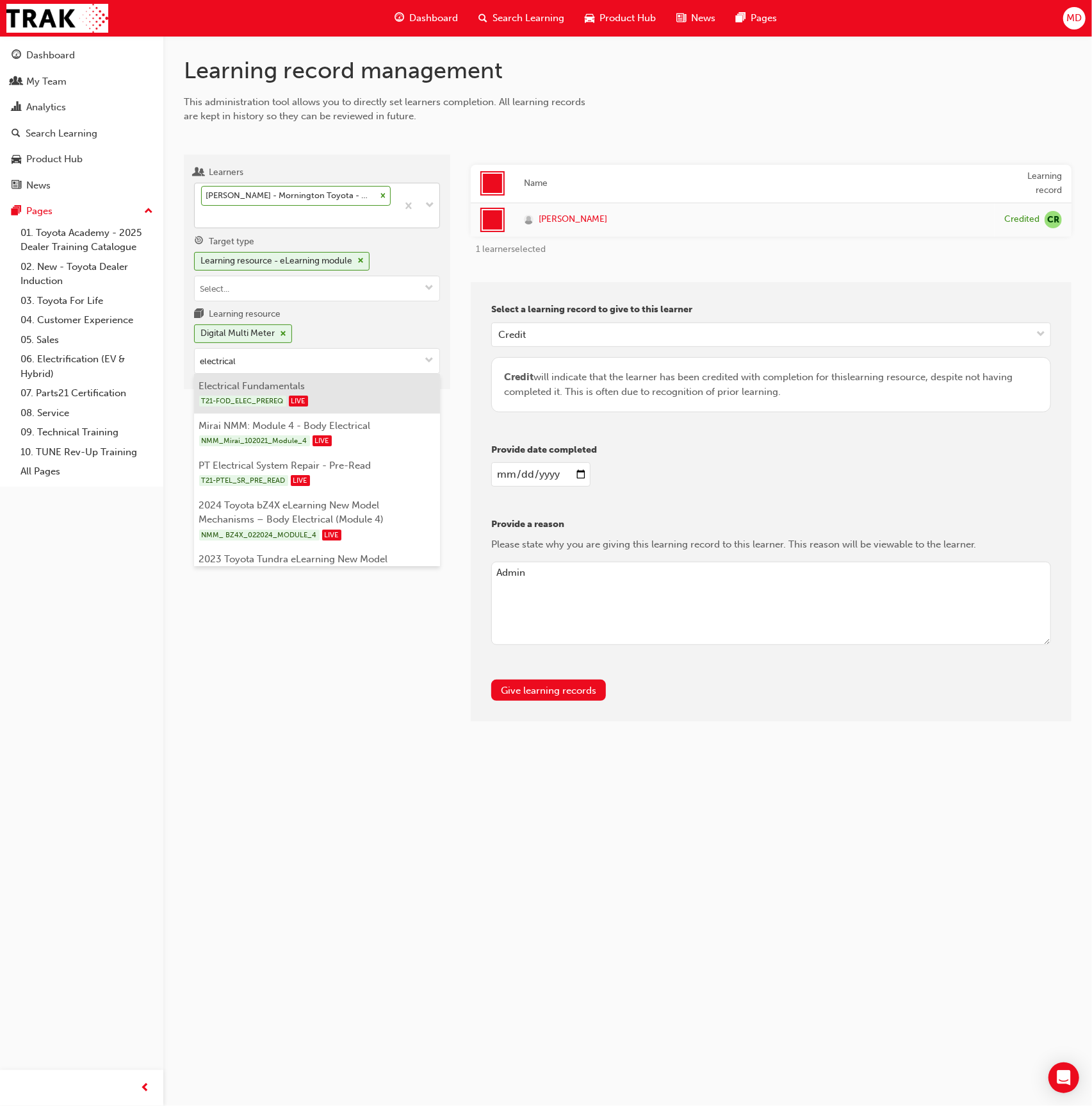
click at [355, 398] on div "T21-FOD_ELEC_PREREQ LIVE" at bounding box center [317, 401] width 237 height 16
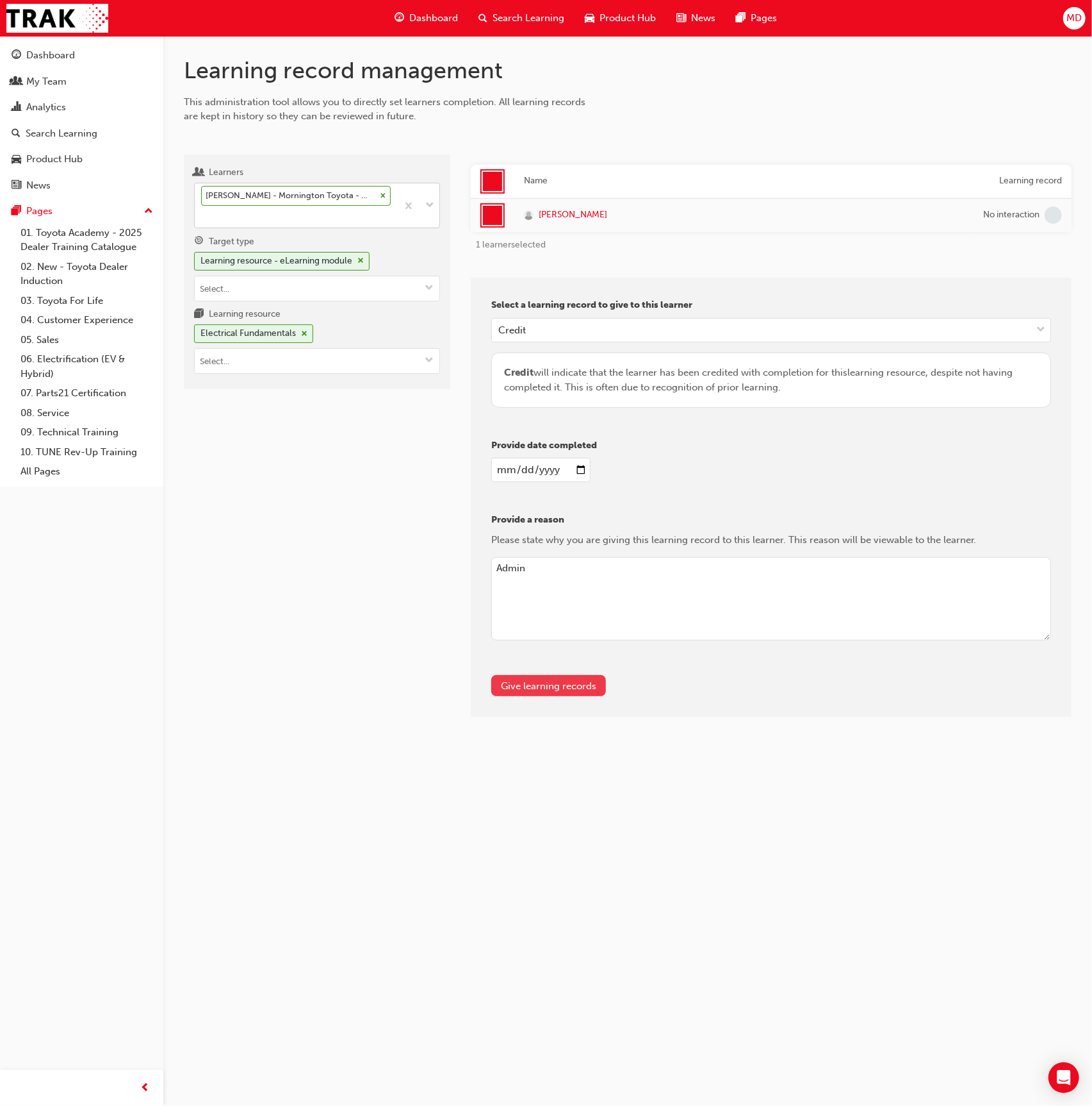
click at [531, 678] on button "Give learning records" at bounding box center [549, 685] width 115 height 21
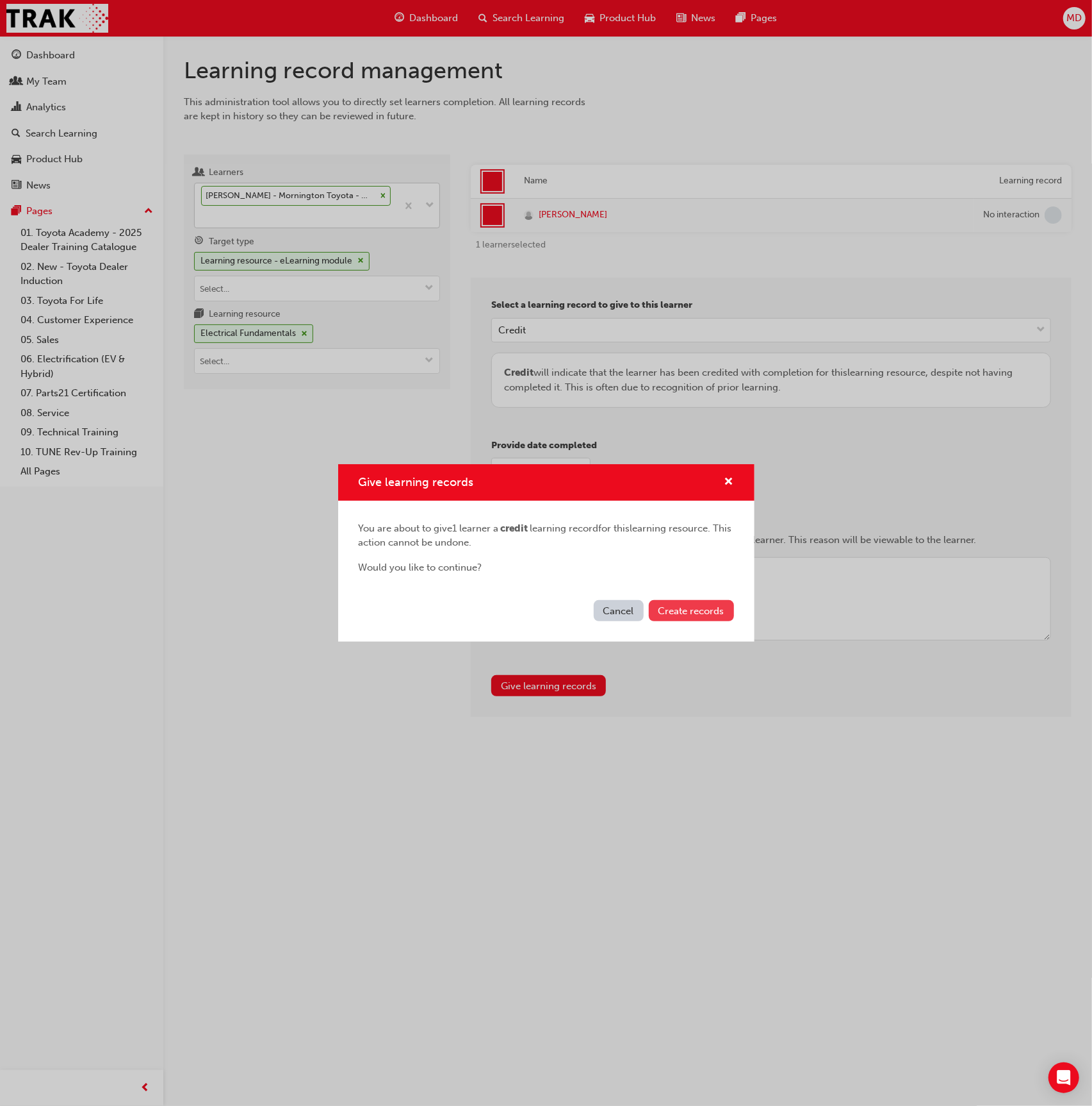
click at [682, 607] on span "Create records" at bounding box center [692, 610] width 66 height 12
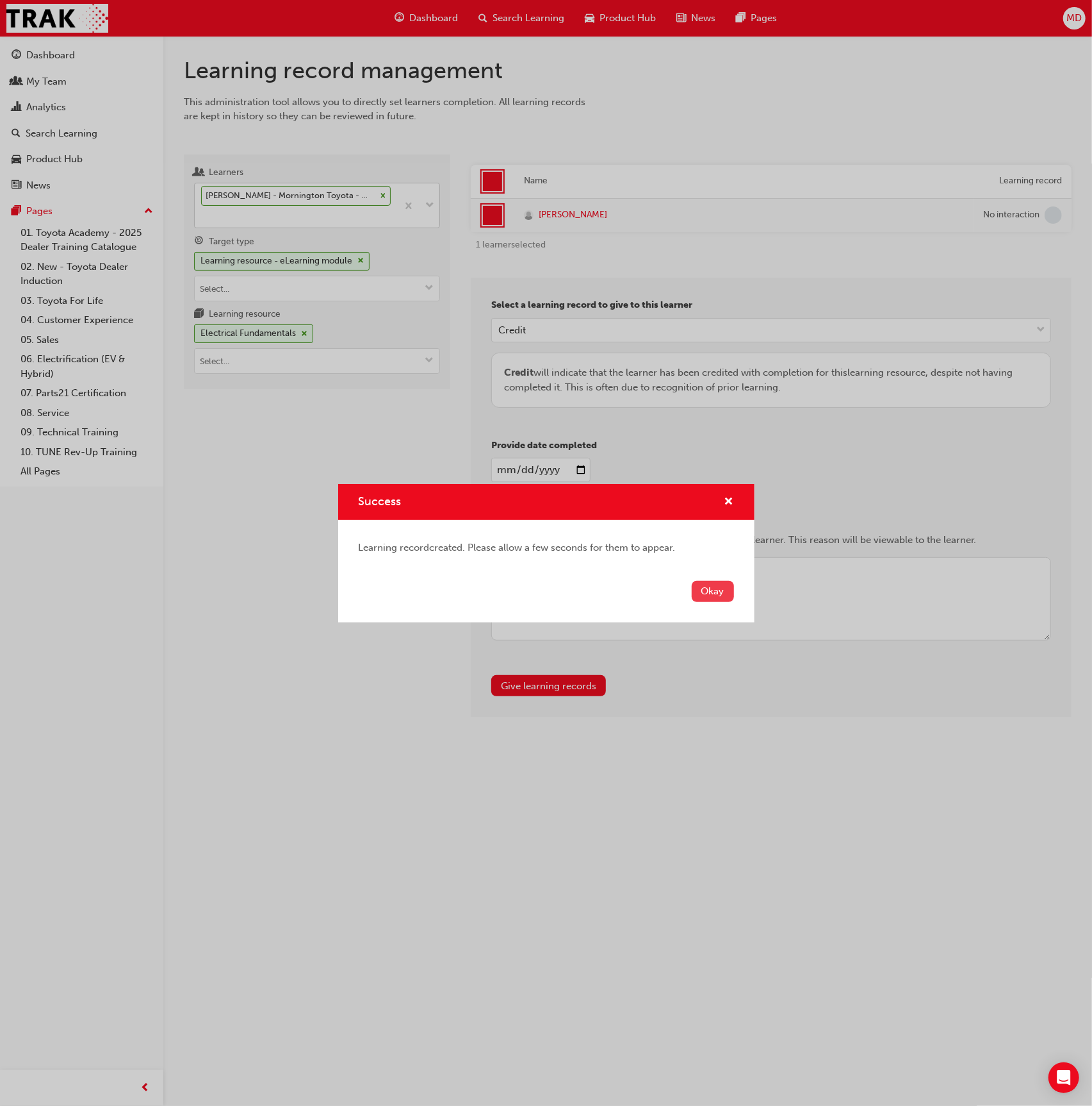
click at [714, 589] on button "Okay" at bounding box center [712, 591] width 42 height 21
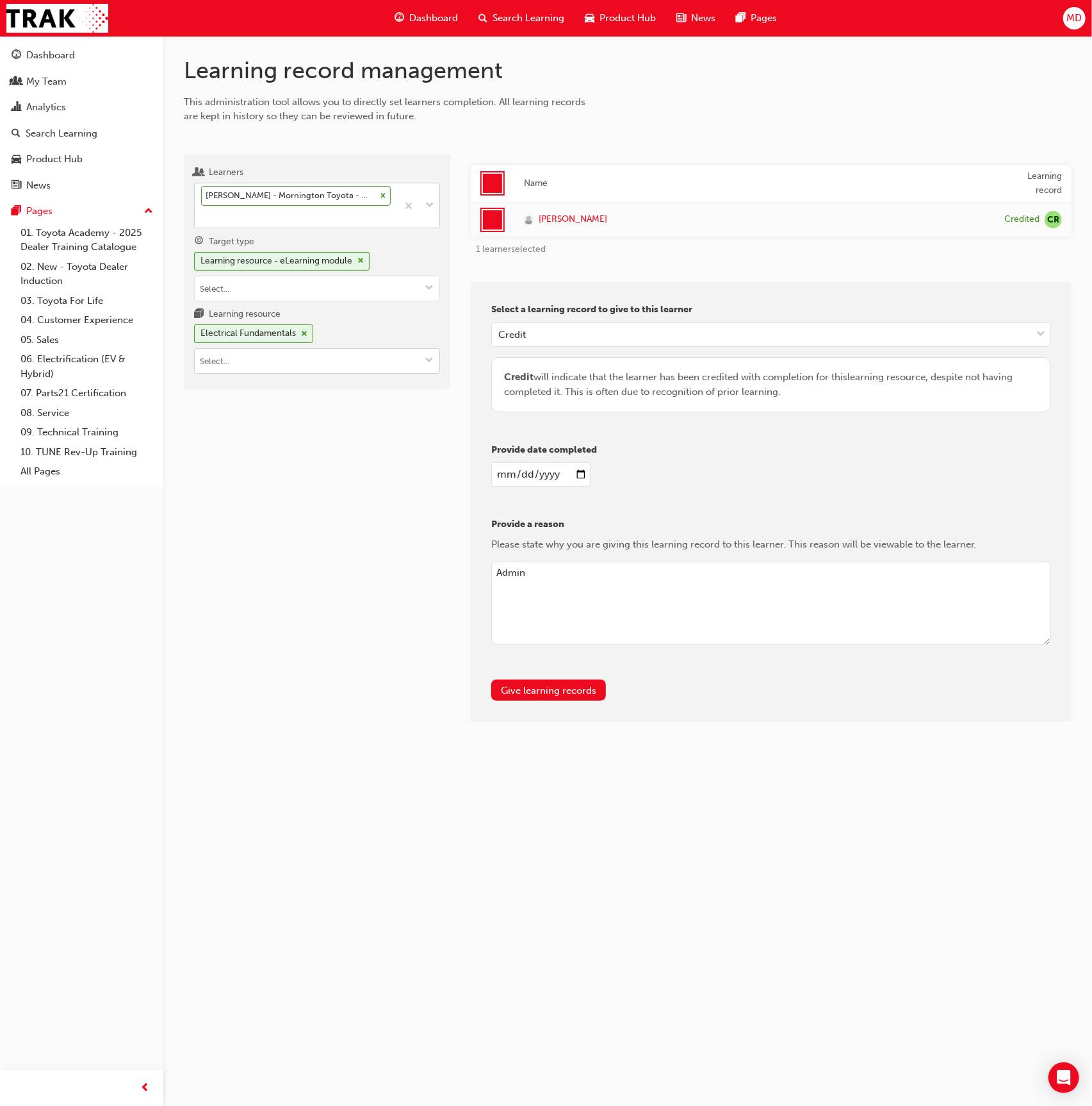
click at [265, 362] on input "Learning resource Electrical Fundamentals" at bounding box center [316, 361] width 245 height 24
type input "t"
type input "DT br"
click at [332, 277] on input "Target type Learning resource - eLearning module" at bounding box center [316, 288] width 245 height 24
click at [280, 311] on li "Learning resource - instructor led" at bounding box center [317, 313] width 246 height 24
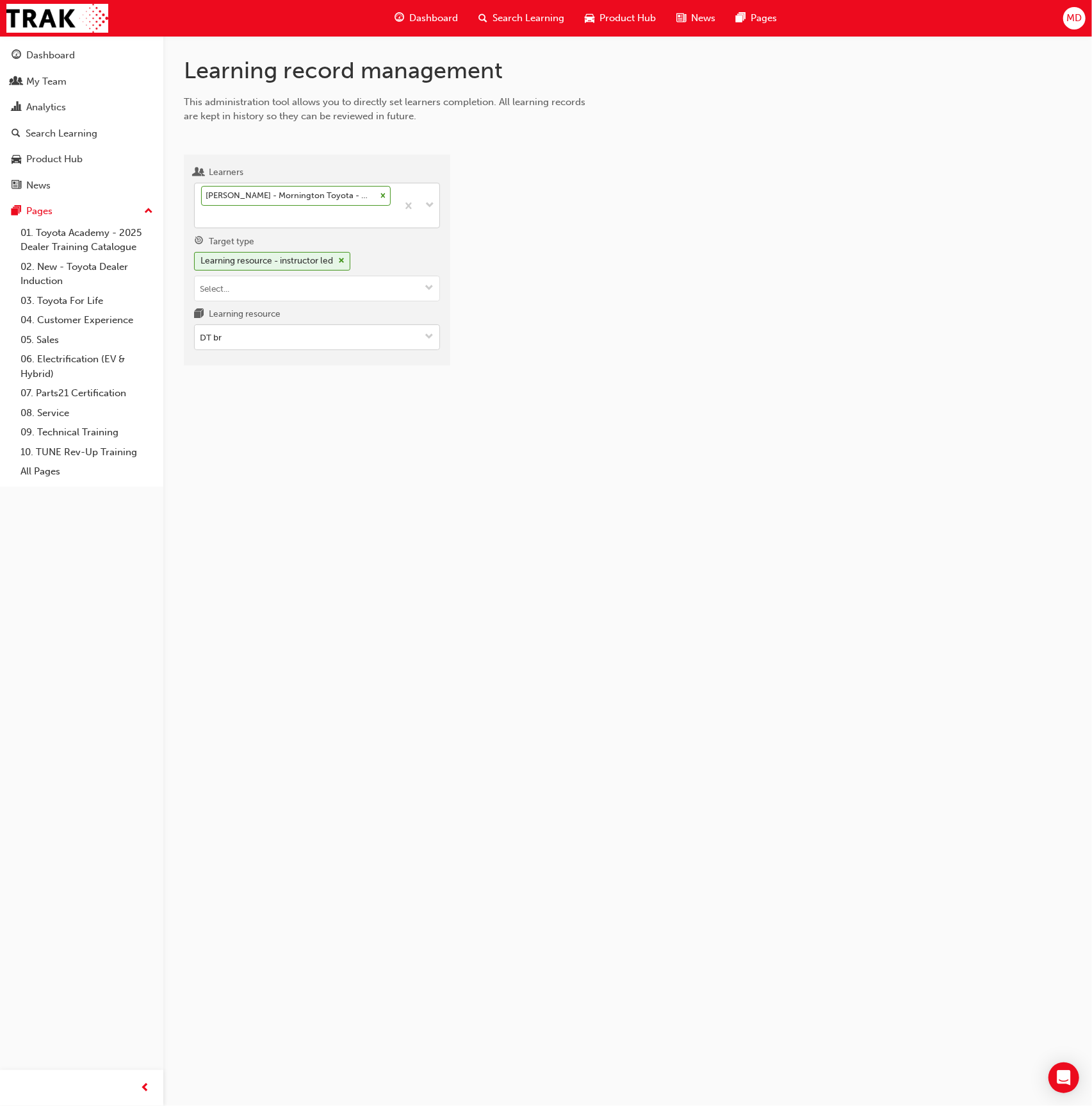
click at [265, 338] on input "DT br" at bounding box center [316, 336] width 245 height 24
drag, startPoint x: 287, startPoint y: 363, endPoint x: 392, endPoint y: 364, distance: 105.0
click at [287, 363] on li "DT Brake Systems T21-DTCH1 LIVE" at bounding box center [317, 370] width 246 height 40
click at [494, 217] on div at bounding box center [493, 215] width 22 height 22
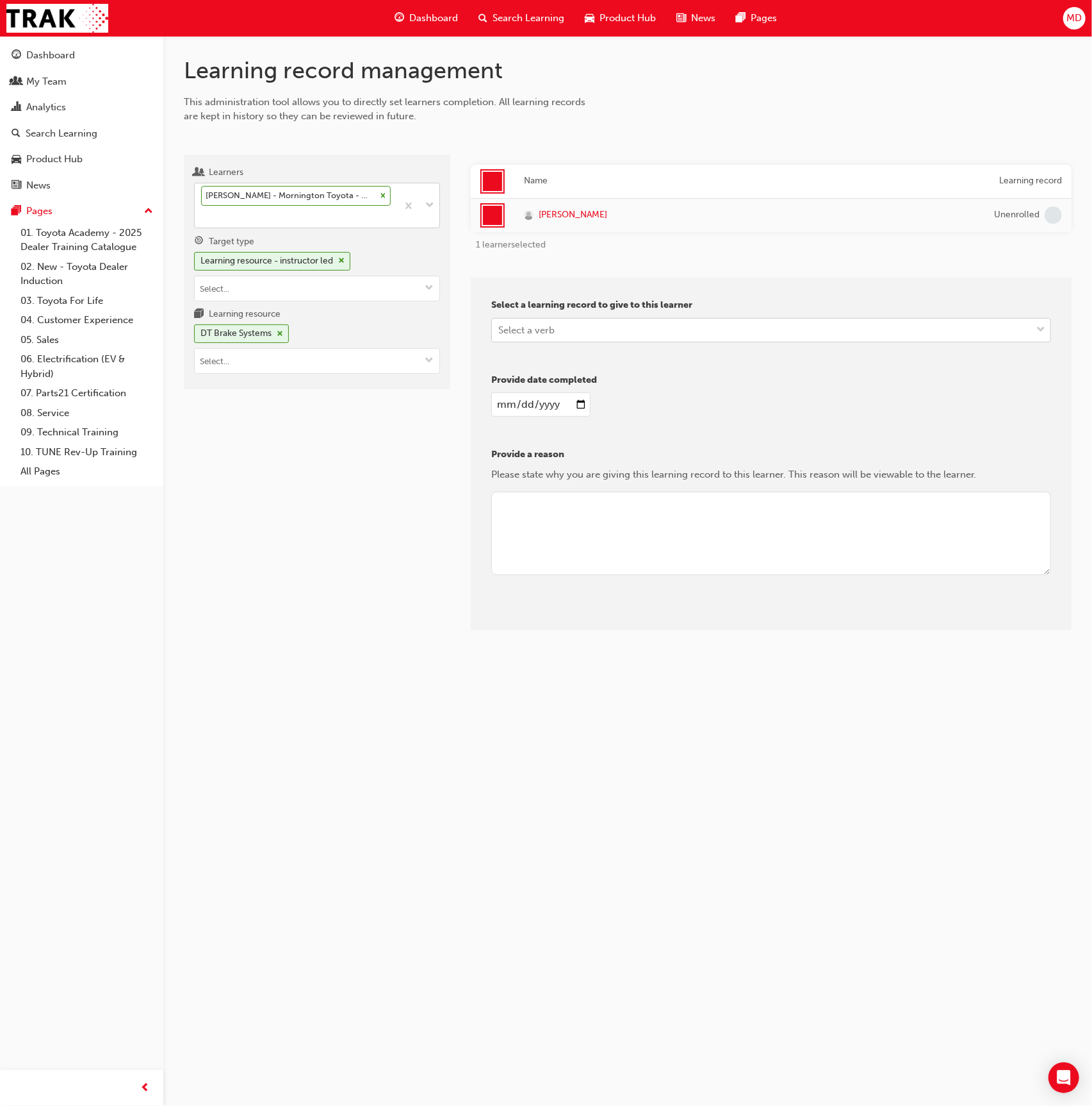
click at [527, 323] on div "Select a verb" at bounding box center [526, 330] width 56 height 14
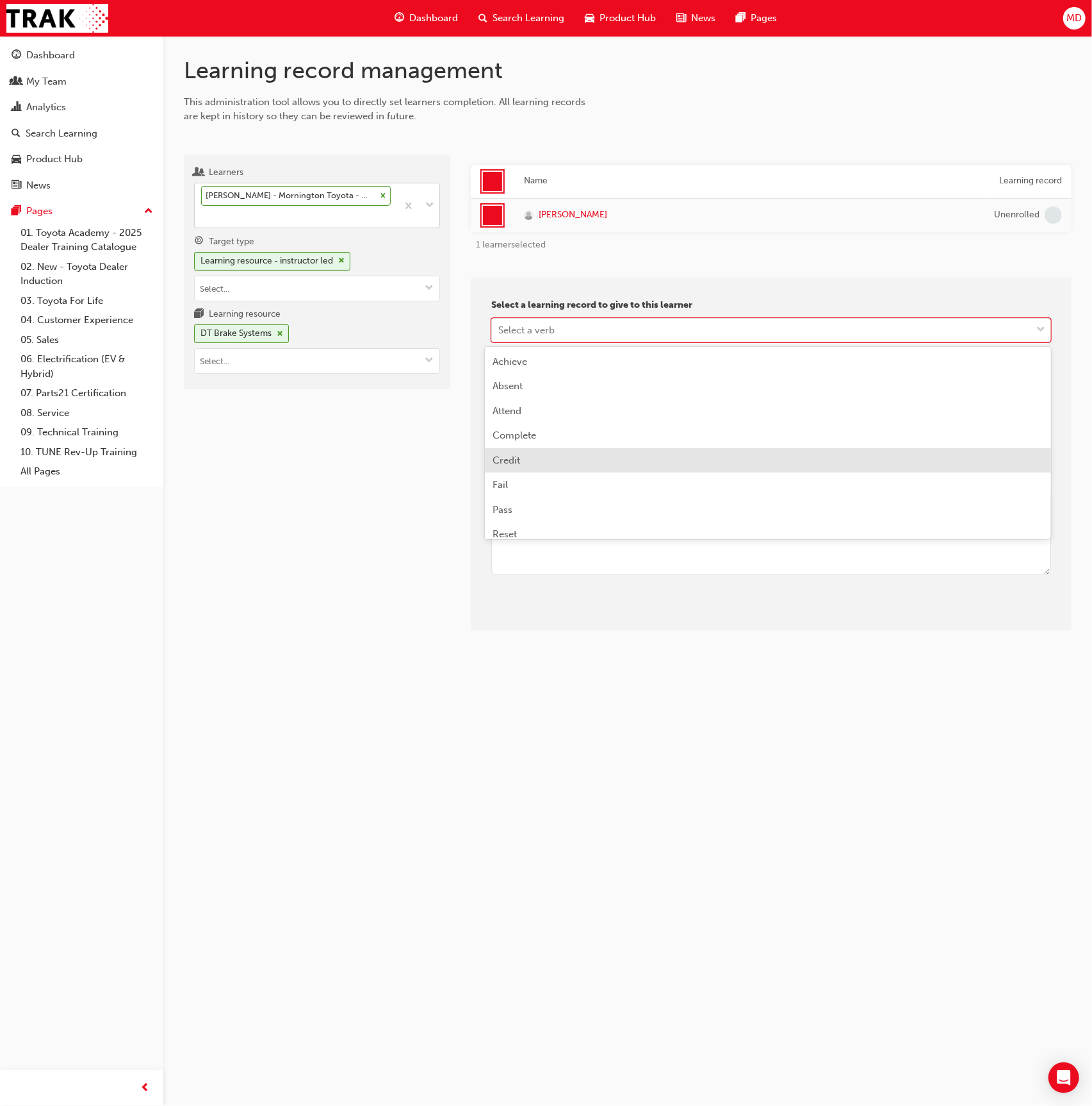
click at [549, 452] on div "Credit" at bounding box center [768, 460] width 567 height 25
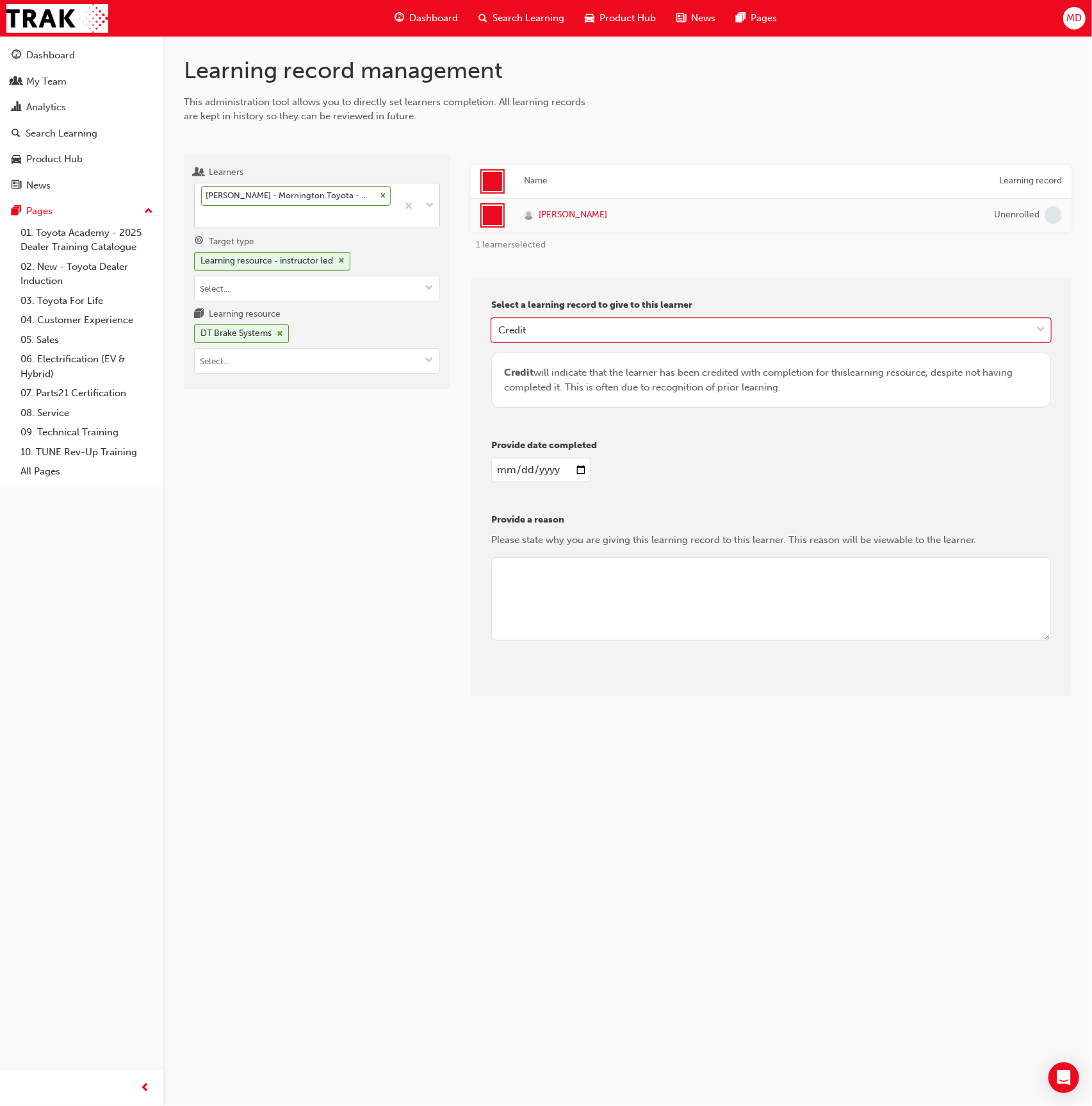
click at [498, 458] on input "date" at bounding box center [541, 469] width 99 height 24
type input "2025-08-28"
drag, startPoint x: 797, startPoint y: 634, endPoint x: 769, endPoint y: 613, distance: 35.0
click at [790, 629] on textarea at bounding box center [771, 599] width 560 height 83
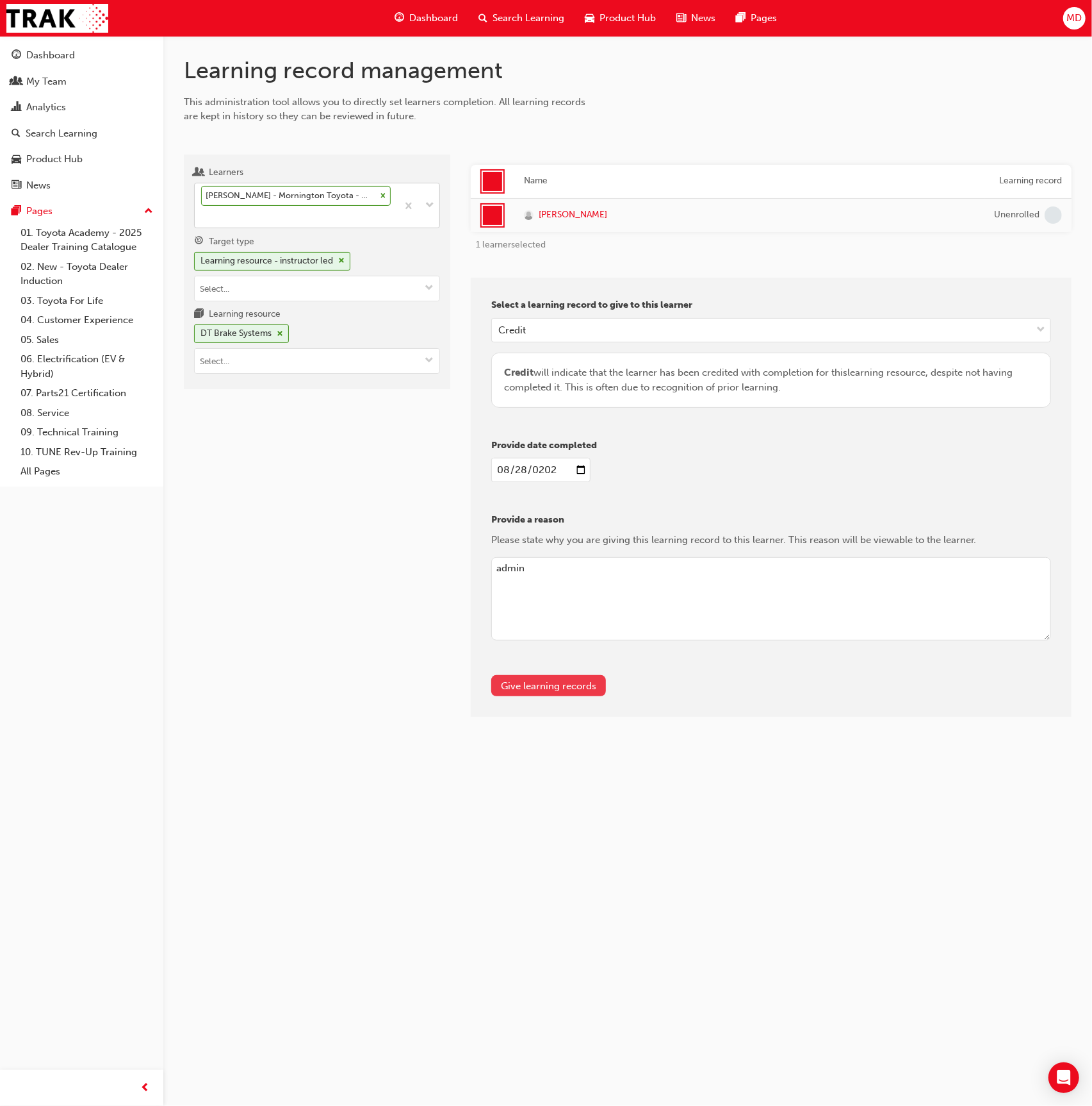
type textarea "admin"
click at [581, 678] on button "Give learning records" at bounding box center [549, 685] width 115 height 21
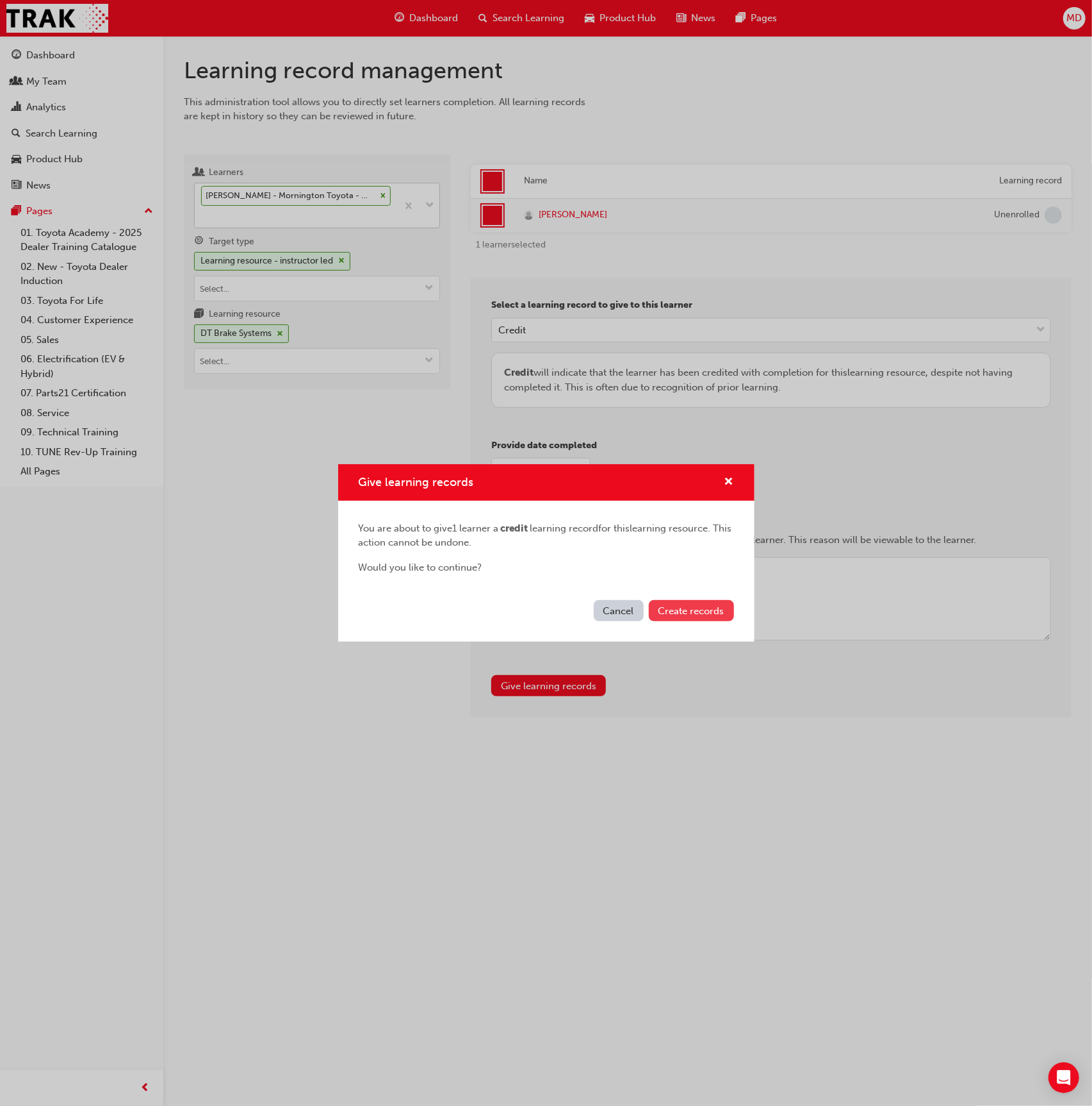
click at [712, 613] on span "Create records" at bounding box center [692, 610] width 66 height 12
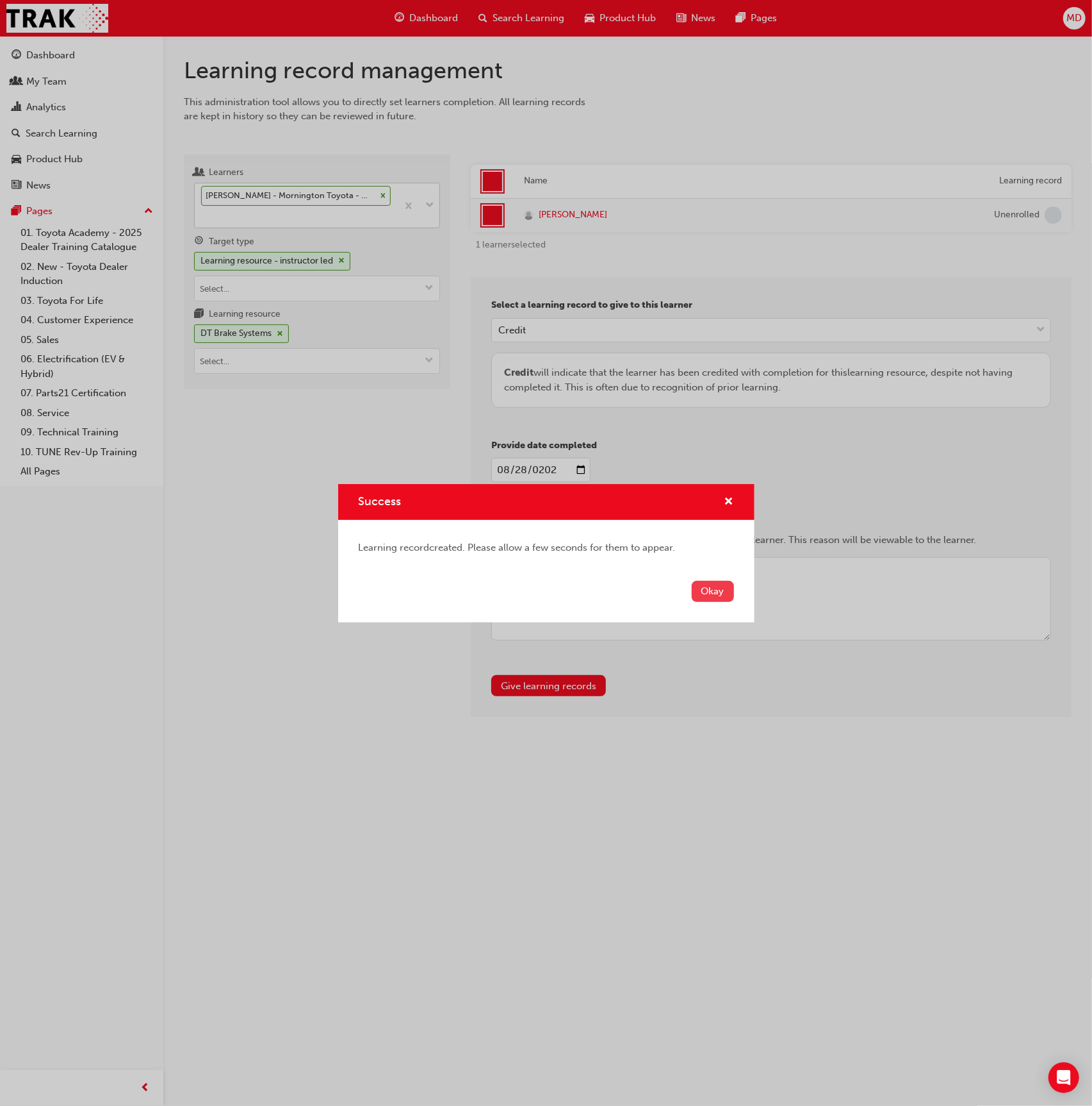
click at [717, 593] on button "Okay" at bounding box center [712, 591] width 42 height 21
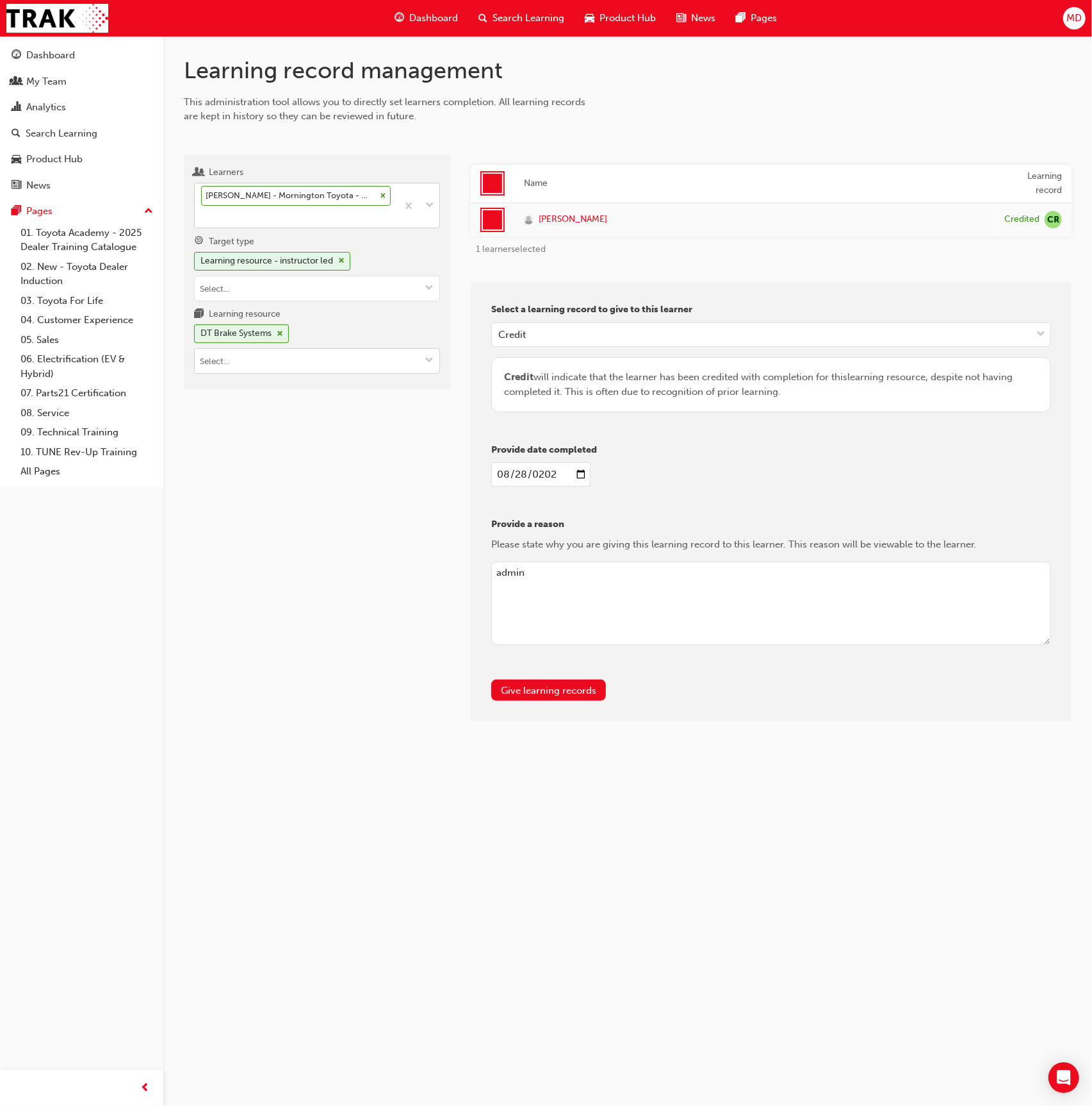
click at [325, 361] on input "Learning resource DT Brake Systems" at bounding box center [316, 361] width 245 height 24
type input "dt steer"
click at [368, 374] on li "DT Steering & Suspension Systems T21-DTCH2 LIVE" at bounding box center [317, 393] width 246 height 40
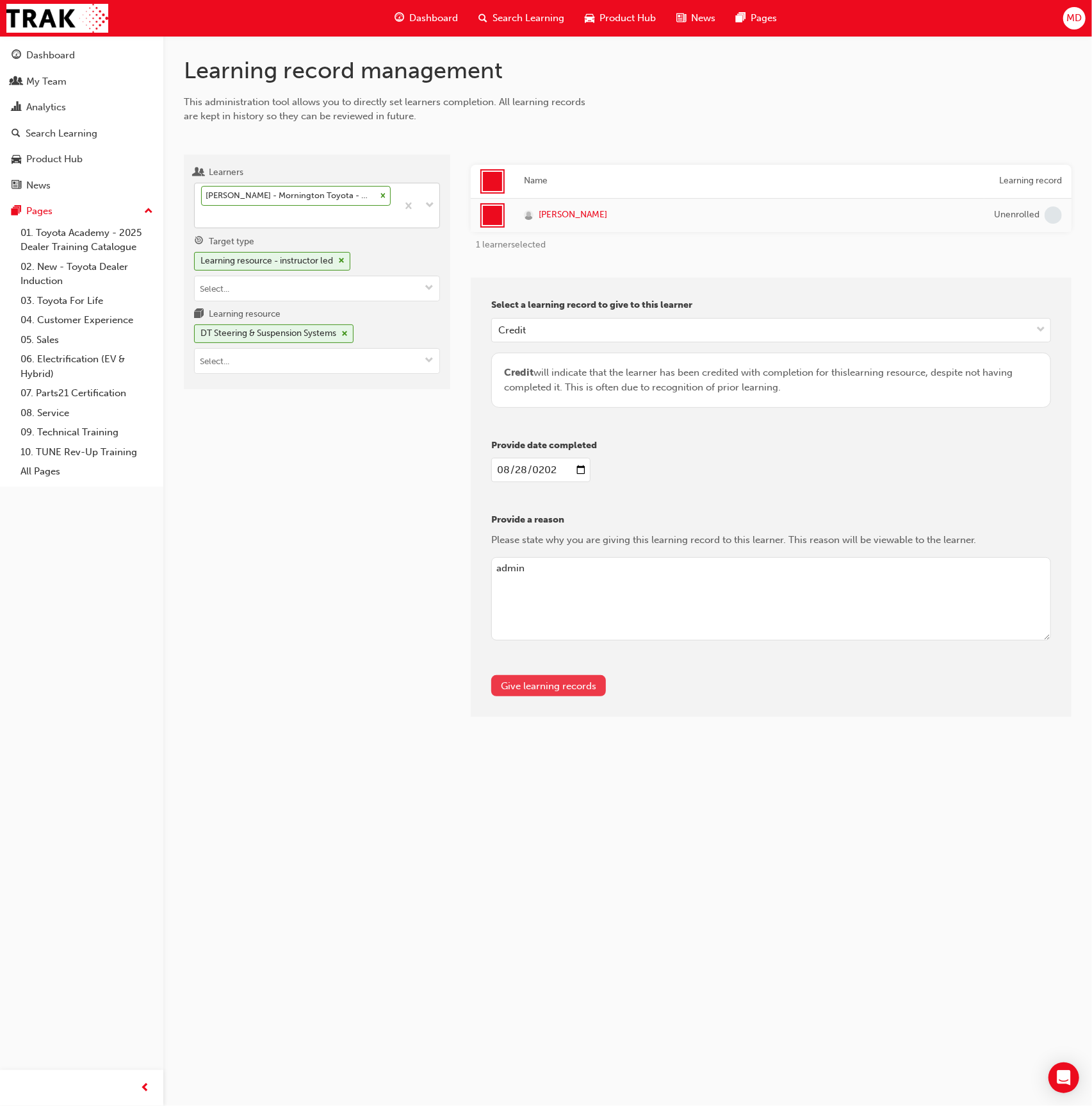
click at [579, 686] on button "Give learning records" at bounding box center [549, 685] width 115 height 21
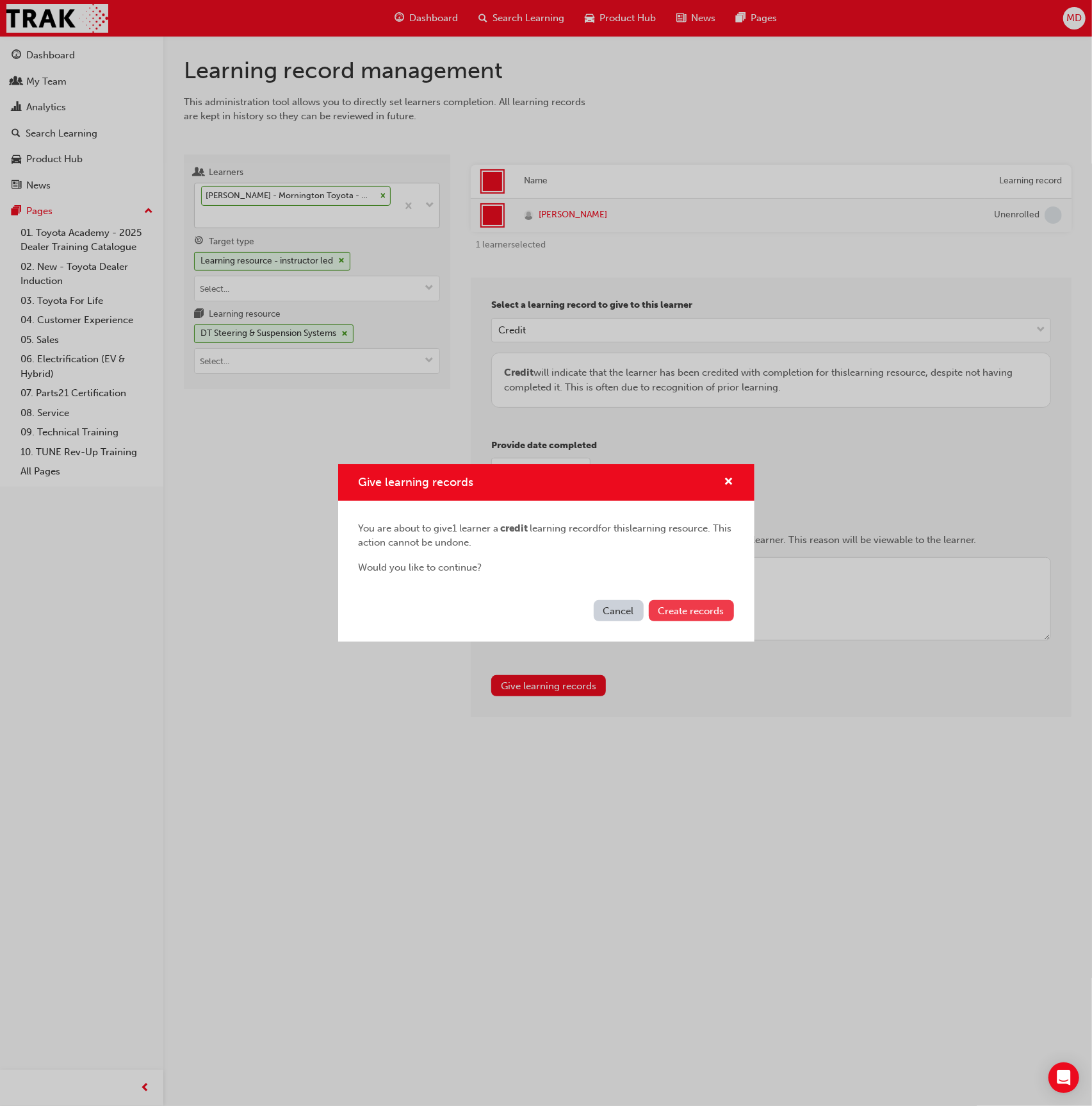
click at [692, 607] on span "Create records" at bounding box center [692, 610] width 66 height 12
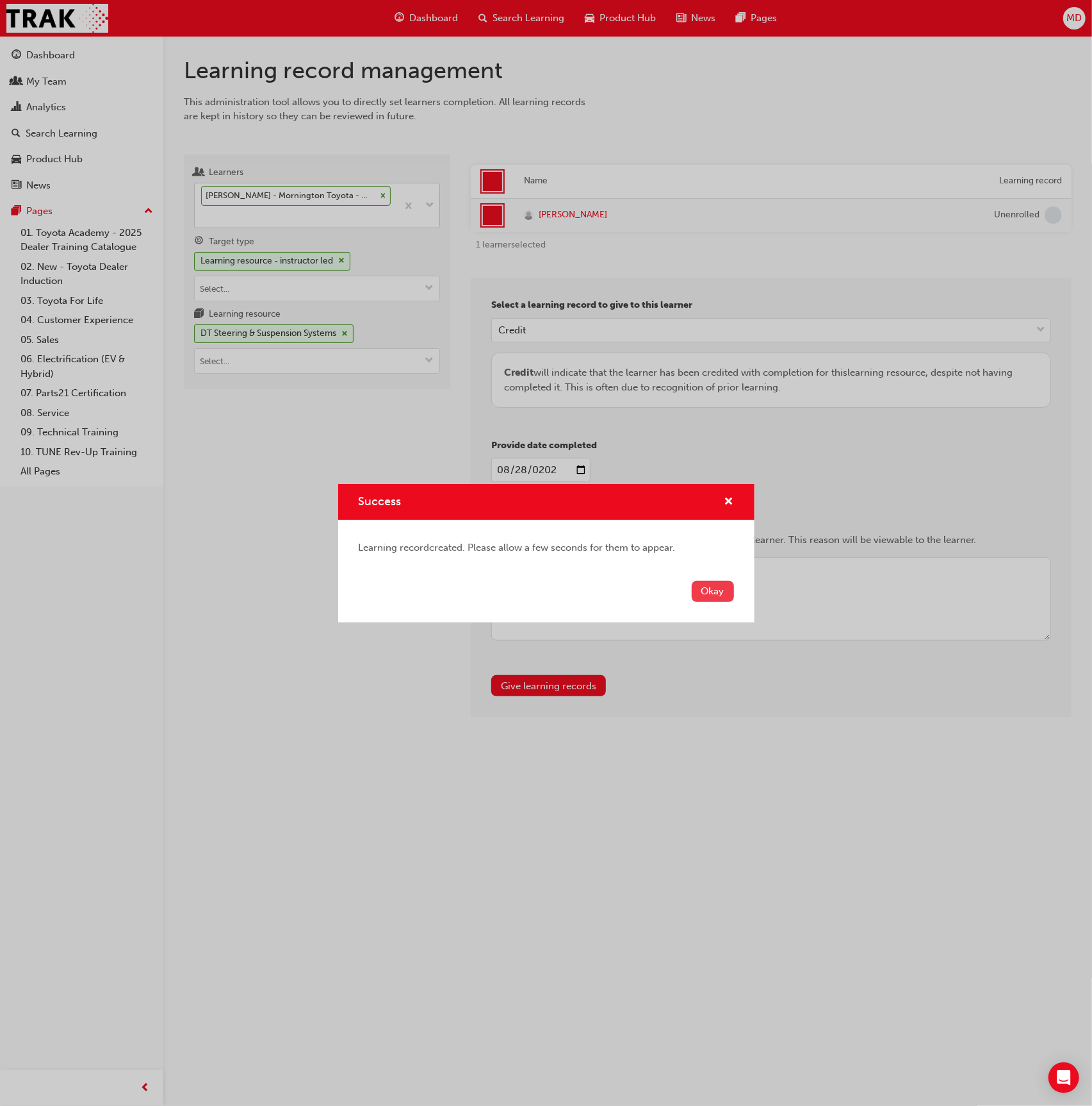
click at [718, 591] on button "Okay" at bounding box center [712, 591] width 42 height 21
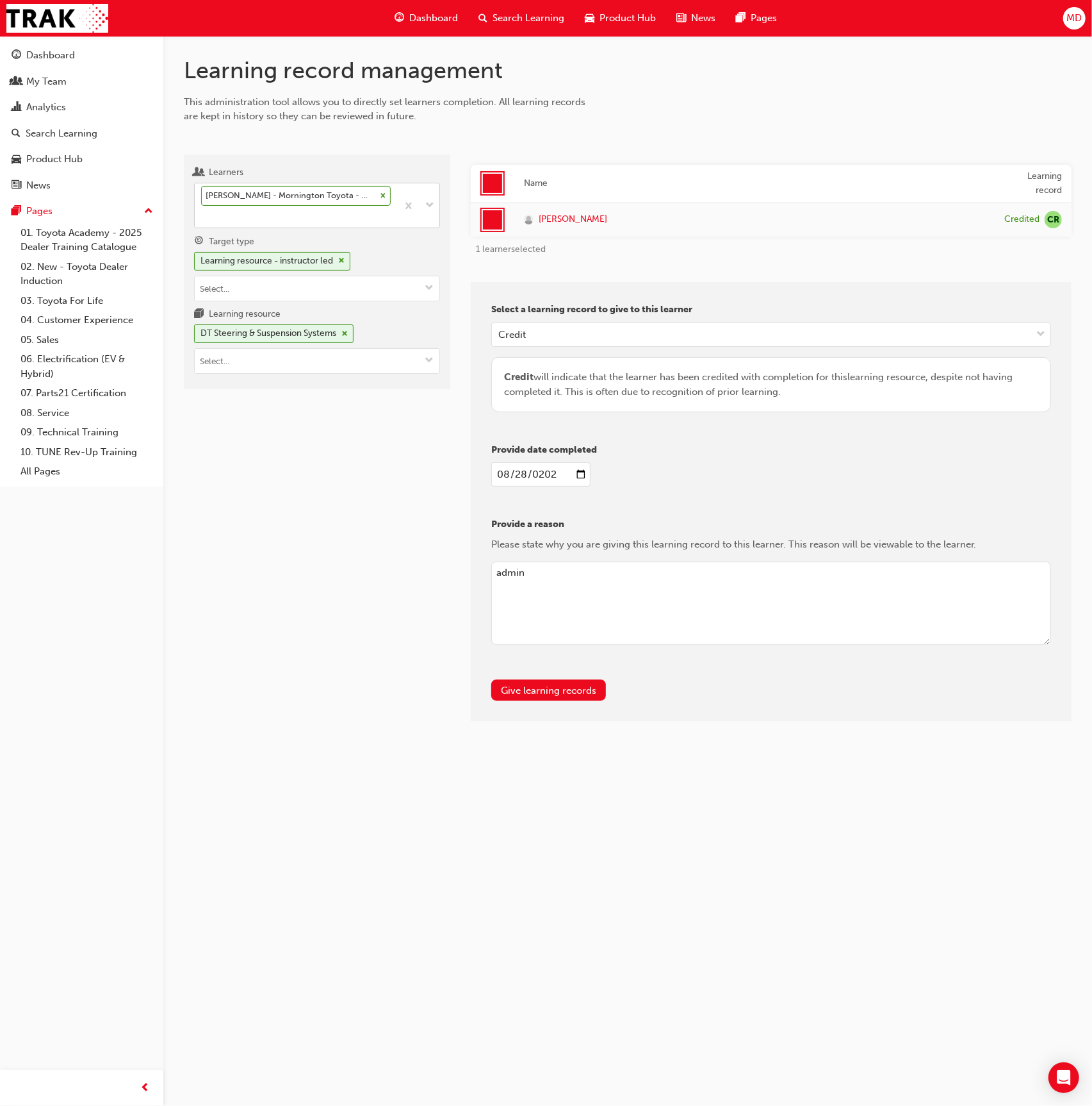
click at [492, 679] on button "Give learning records" at bounding box center [549, 689] width 115 height 21
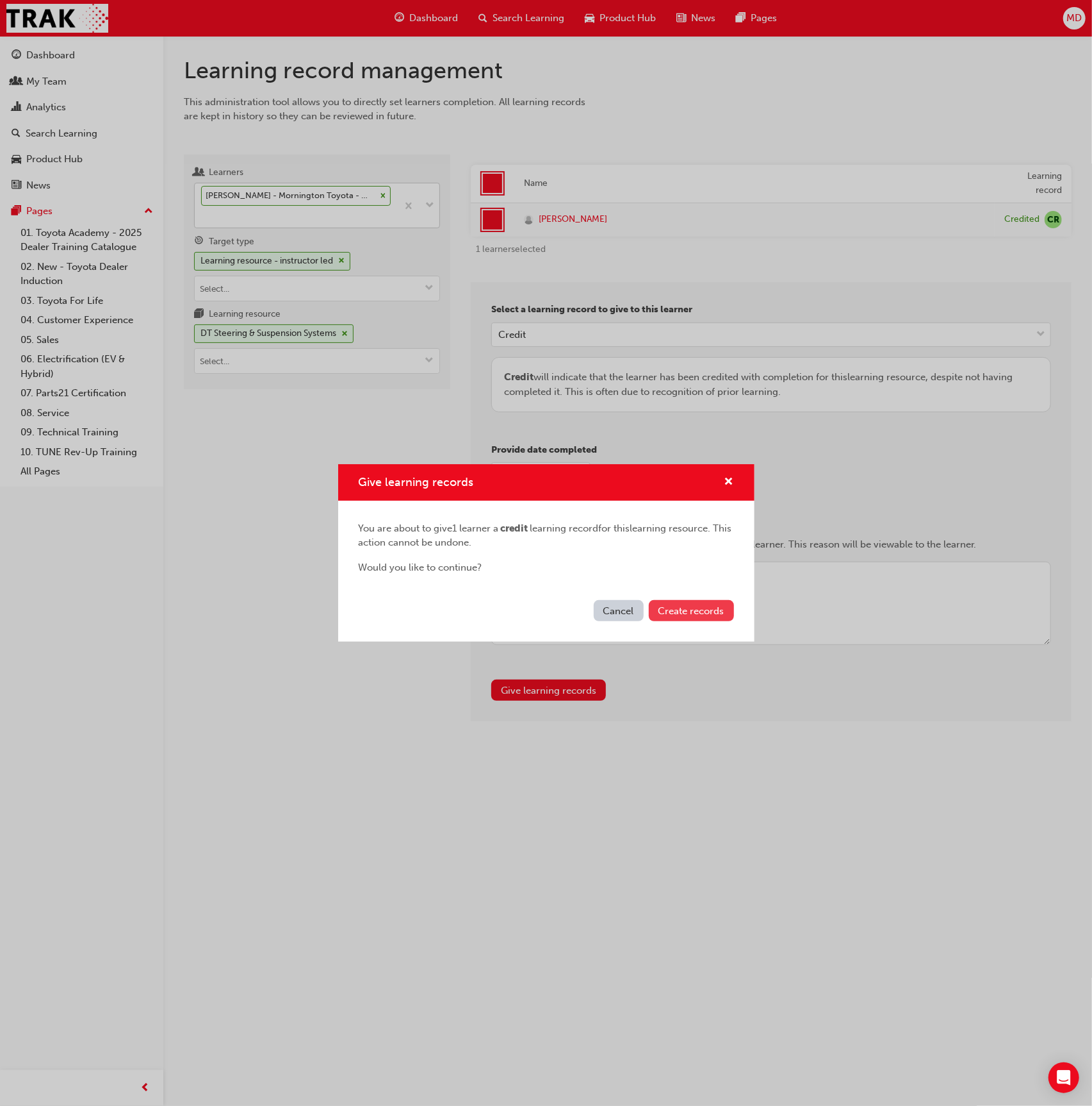
click at [699, 614] on span "Create records" at bounding box center [692, 610] width 66 height 12
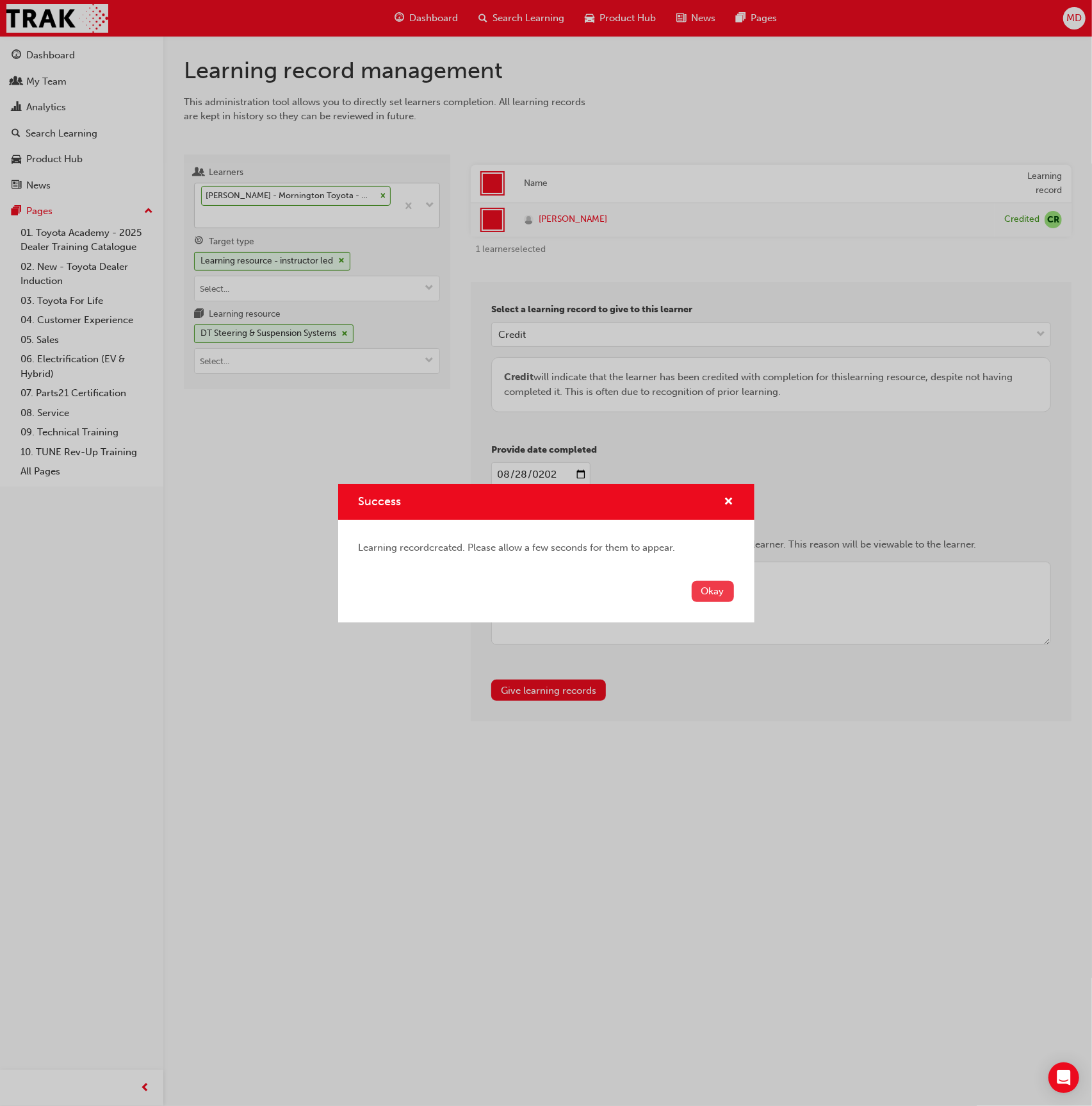
click at [720, 598] on div "Okay" at bounding box center [546, 599] width 417 height 47
click at [723, 613] on div "Okay" at bounding box center [546, 599] width 417 height 47
click at [720, 595] on button "Okay" at bounding box center [712, 591] width 42 height 21
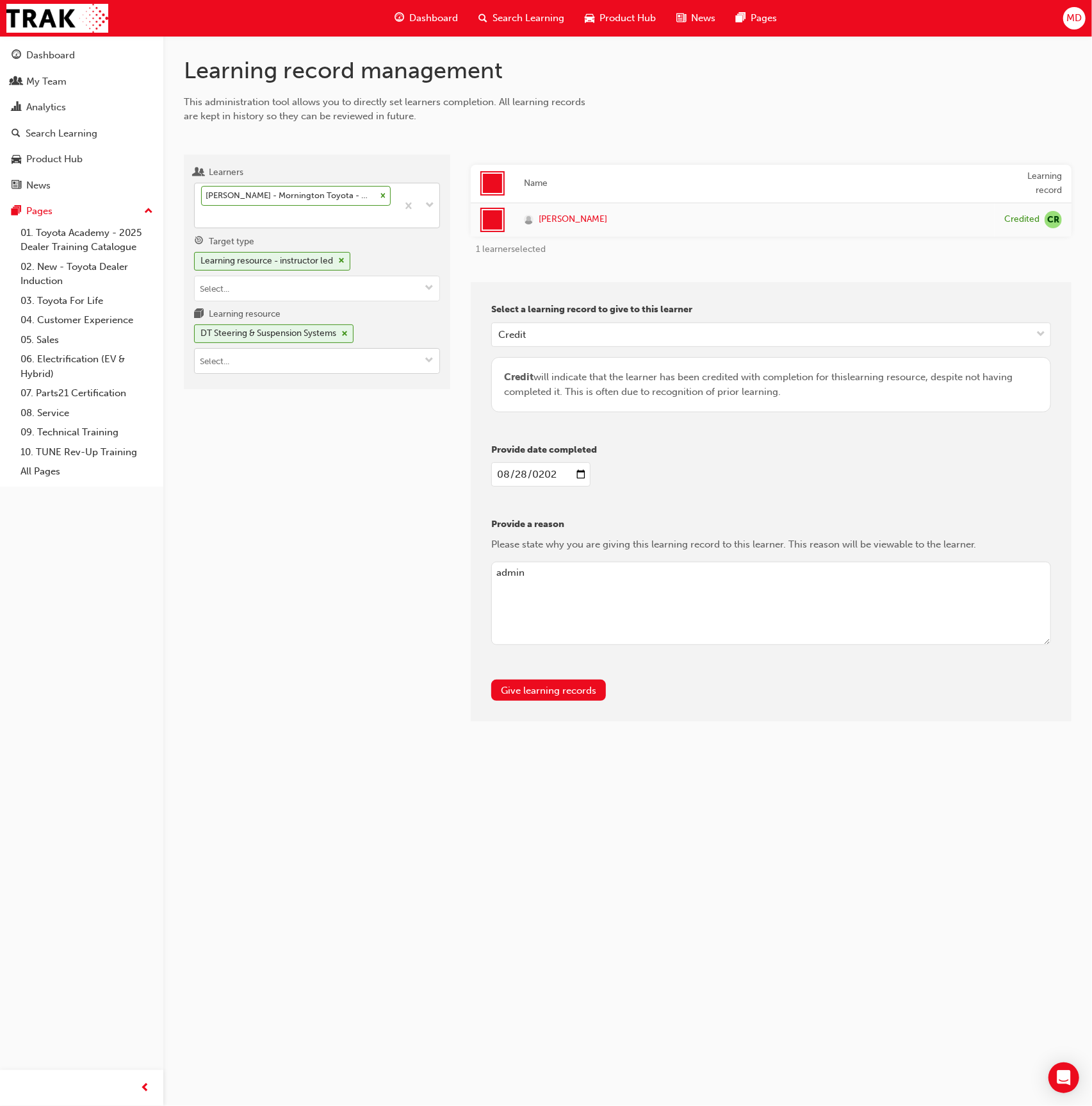
click at [325, 358] on input "Learning resource DT Steering & Suspension Systems" at bounding box center [316, 361] width 245 height 24
type input "dt nv"
click at [406, 384] on li "DT NVH Diagnosis T21-DTCH3 LIVE" at bounding box center [317, 393] width 246 height 40
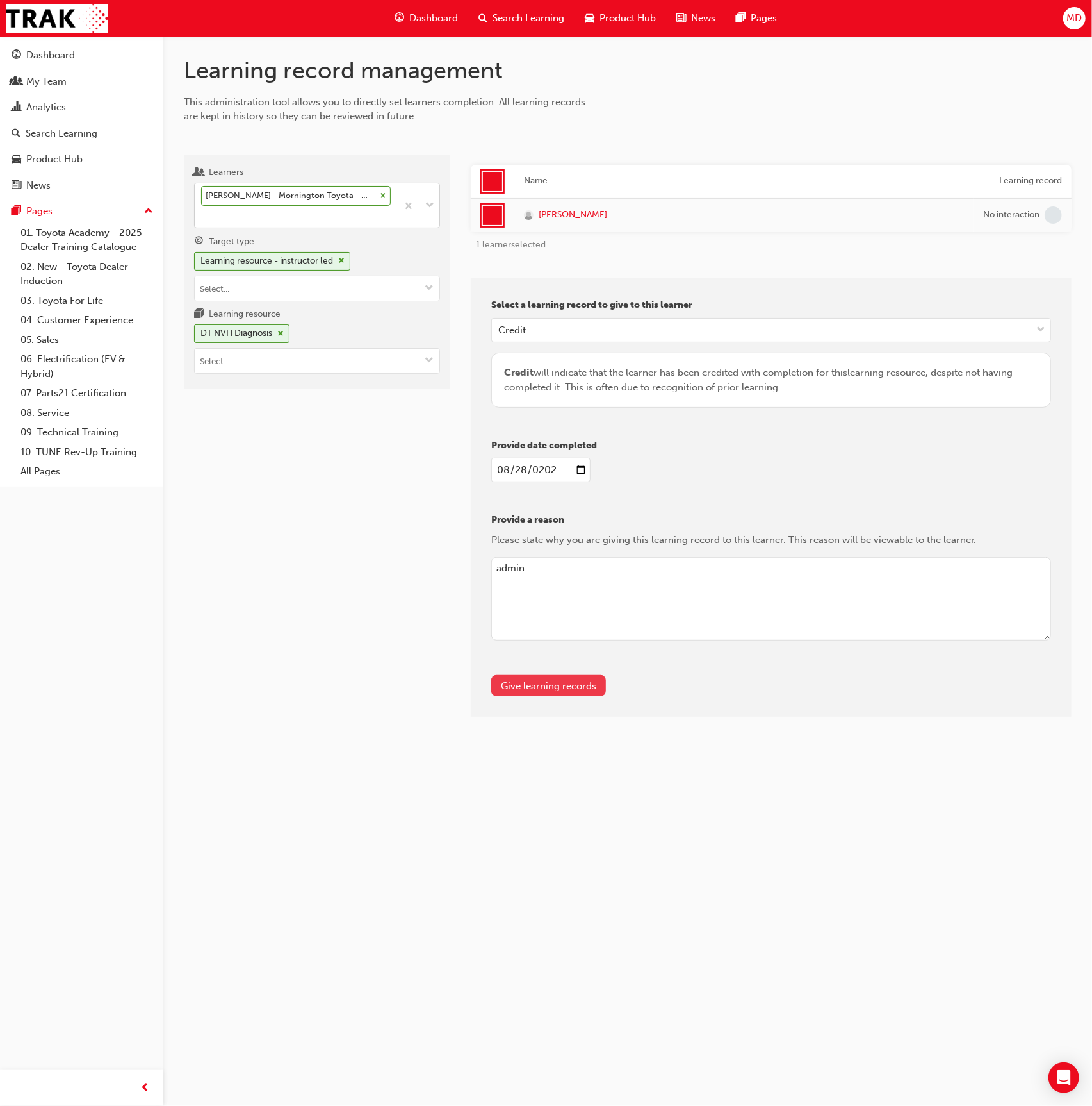
click at [558, 689] on button "Give learning records" at bounding box center [549, 685] width 115 height 21
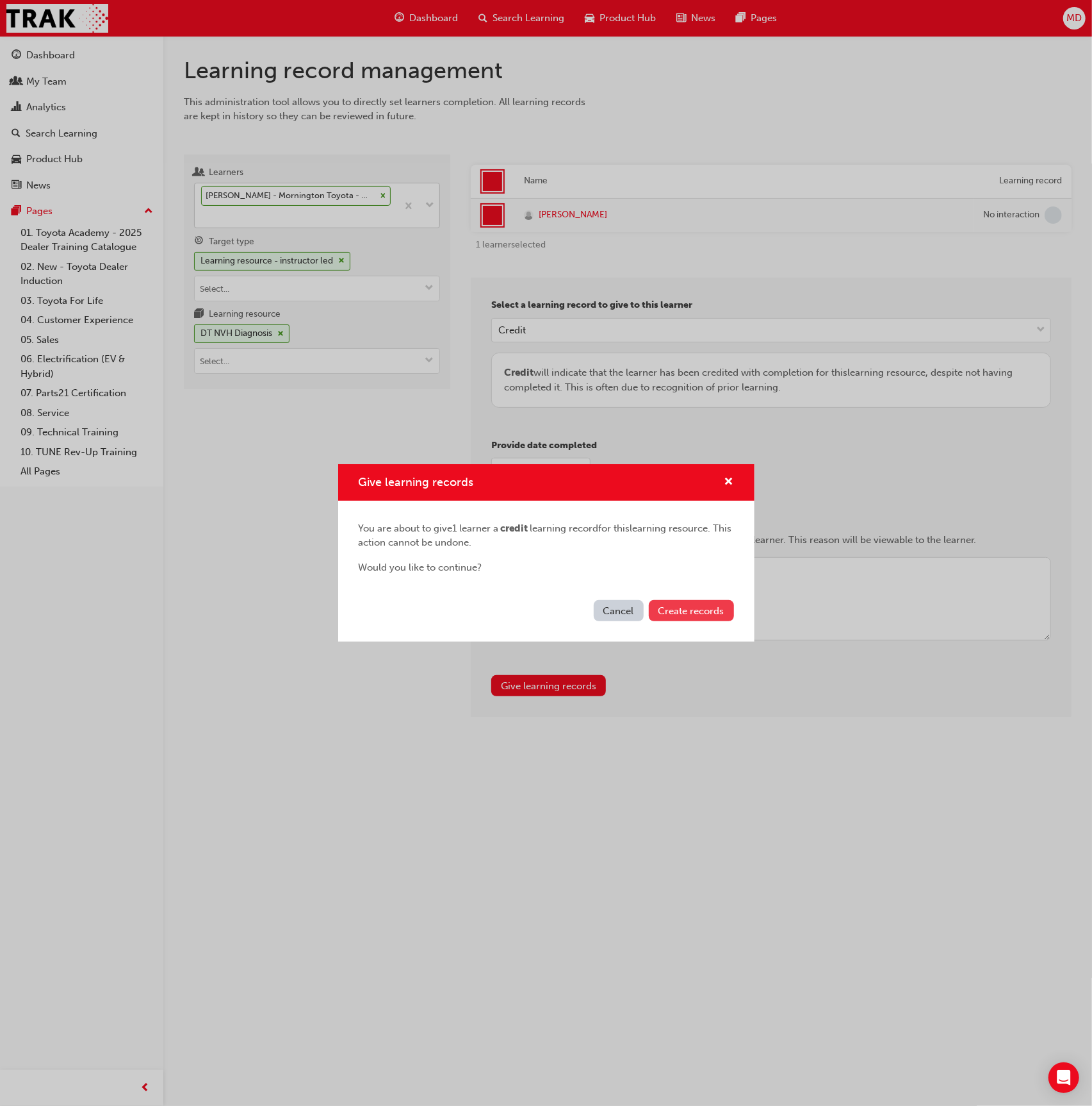
drag, startPoint x: 701, startPoint y: 608, endPoint x: 708, endPoint y: 606, distance: 7.3
click at [702, 607] on span "Create records" at bounding box center [692, 610] width 66 height 12
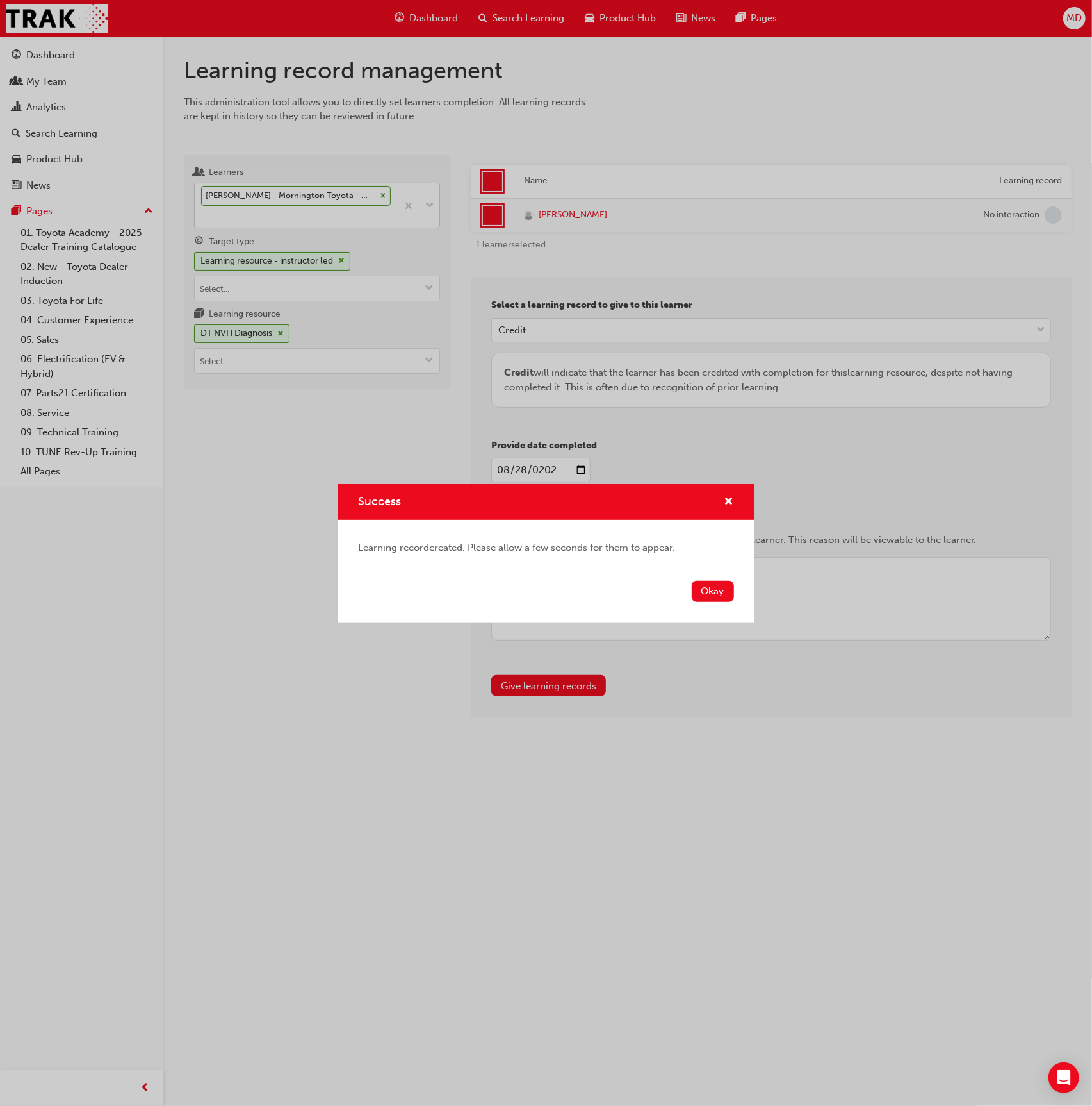
click at [723, 586] on button "Okay" at bounding box center [712, 591] width 42 height 21
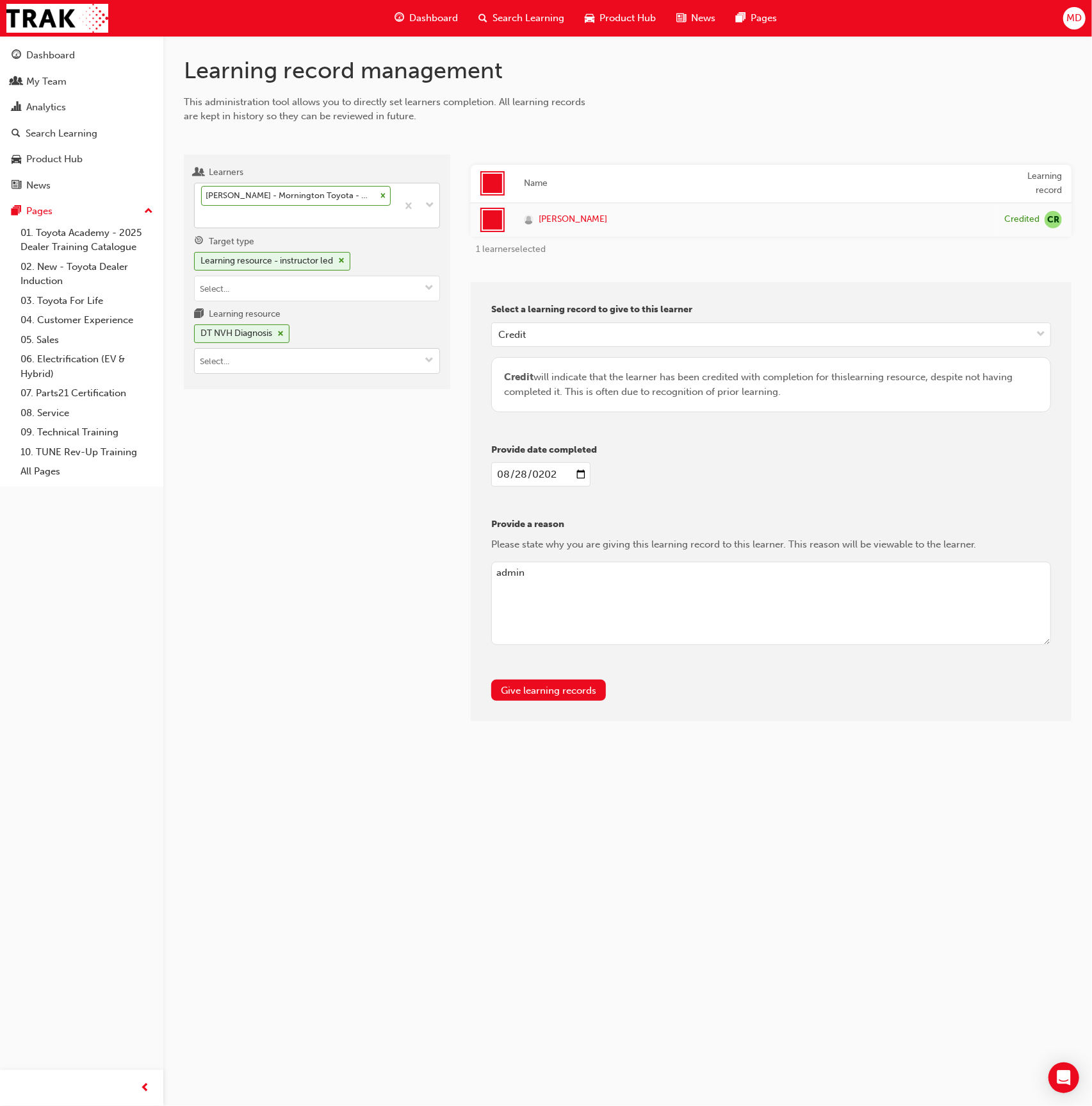
click at [287, 367] on input "Learning resource DT NVH Diagnosis" at bounding box center [316, 361] width 245 height 24
type input "dt aut"
click at [297, 398] on div "T21-DTCH4 LIVE" at bounding box center [317, 401] width 237 height 16
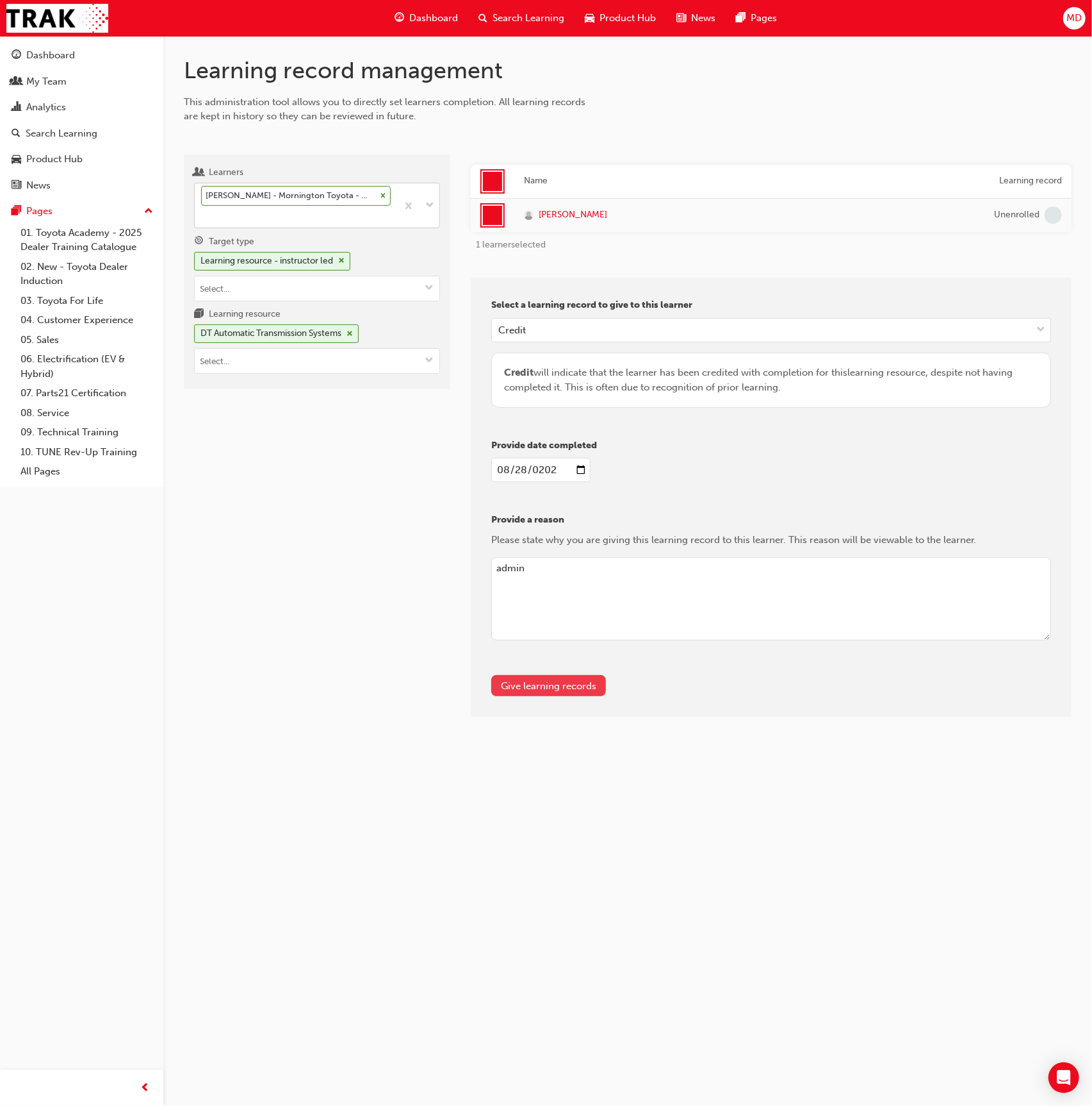
click at [556, 688] on button "Give learning records" at bounding box center [549, 685] width 115 height 21
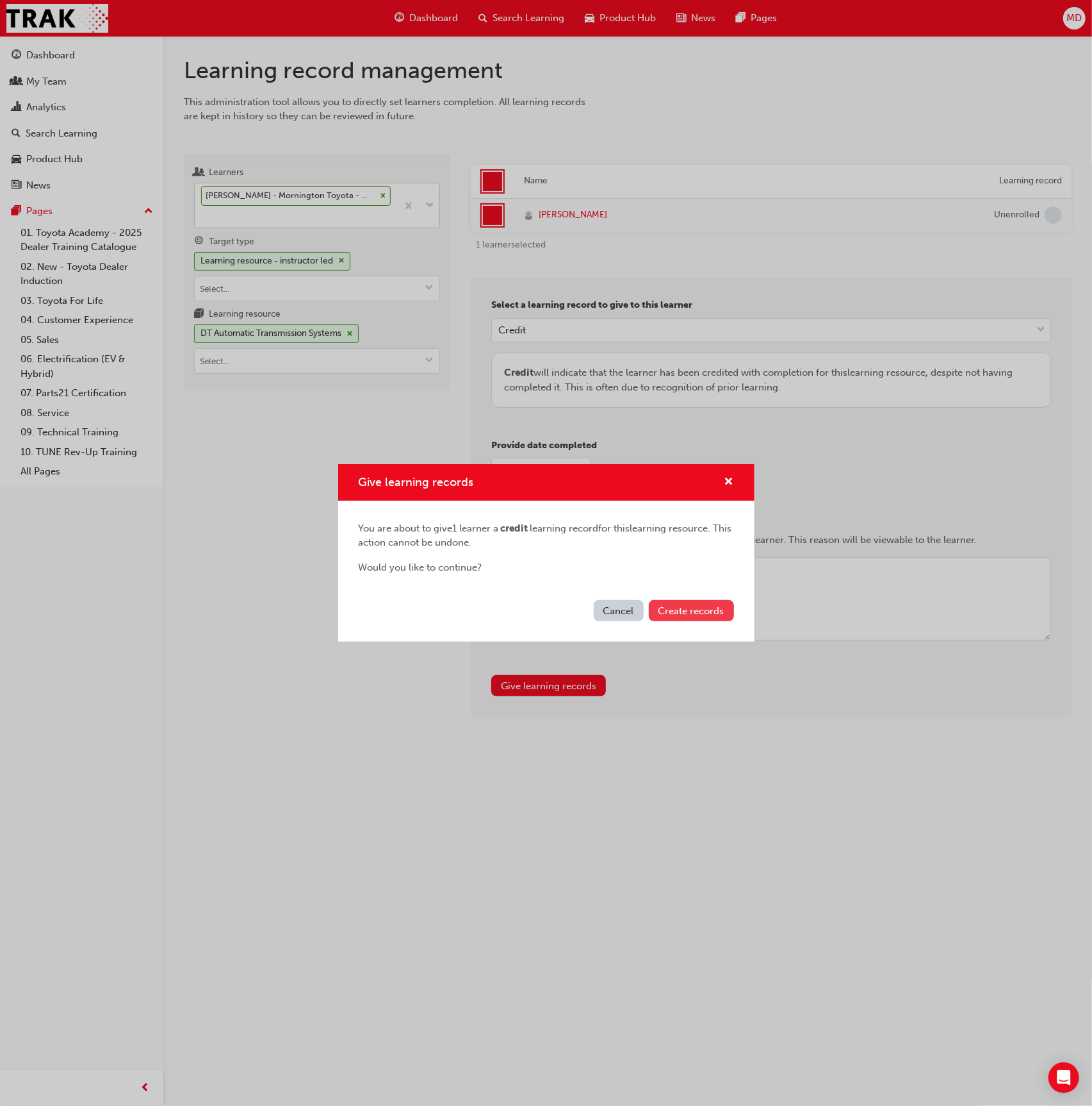
drag, startPoint x: 677, startPoint y: 618, endPoint x: 712, endPoint y: 610, distance: 35.9
click at [681, 616] on button "Create records" at bounding box center [692, 610] width 85 height 21
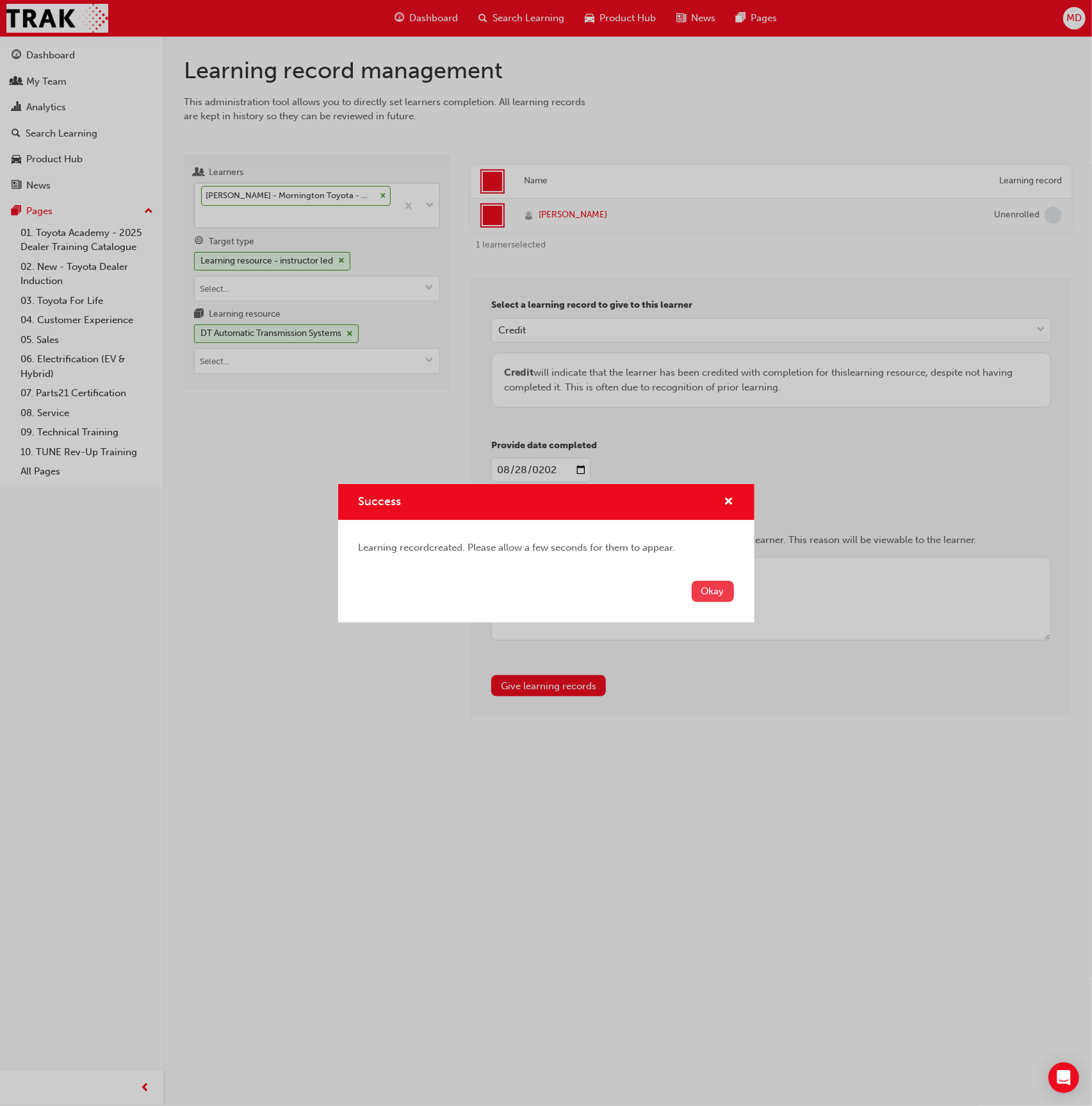
click at [719, 599] on div "Okay" at bounding box center [546, 599] width 417 height 47
click at [719, 591] on button "Okay" at bounding box center [712, 591] width 42 height 21
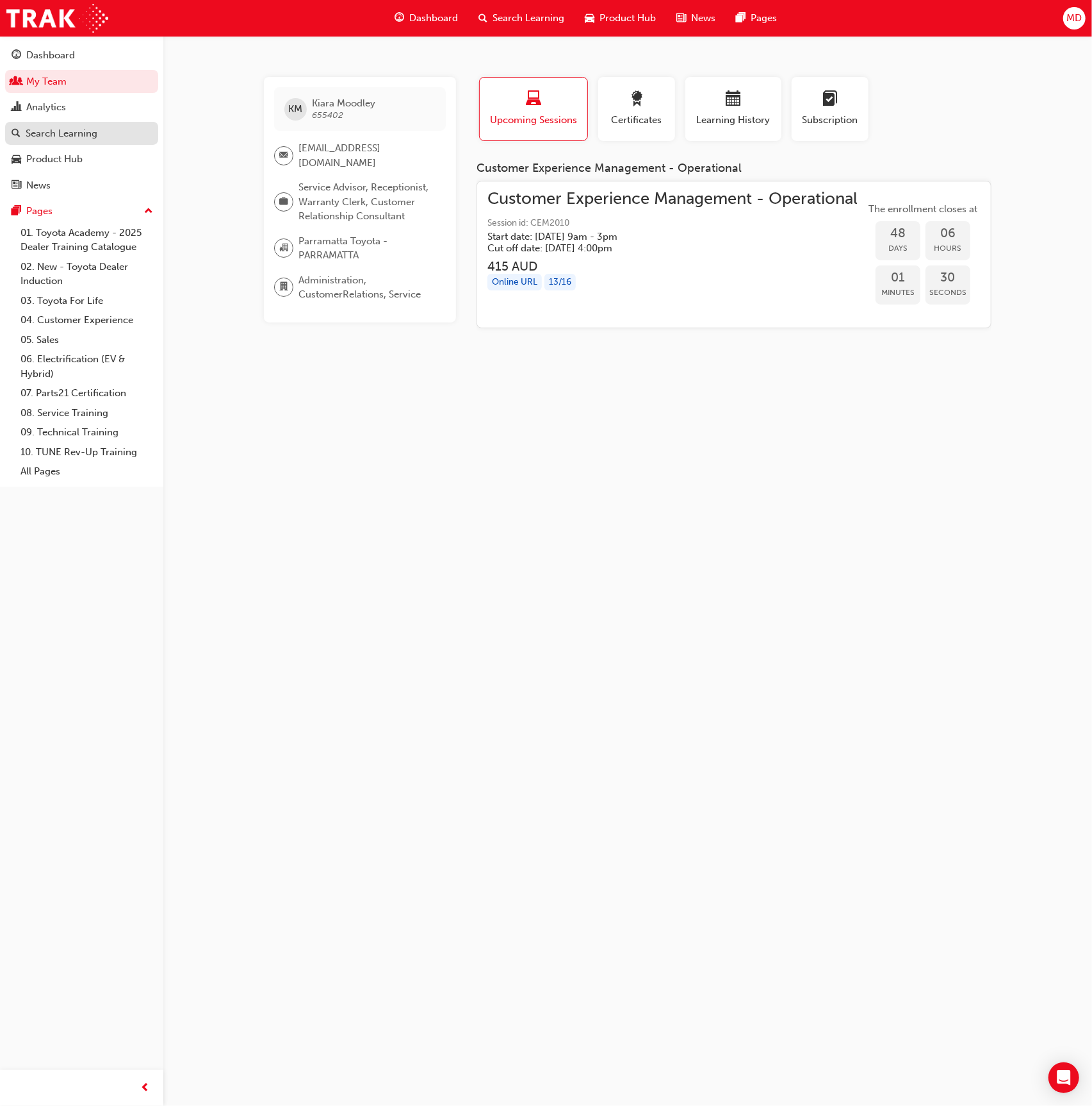
click at [100, 127] on div "Search Learning" at bounding box center [81, 134] width 140 height 16
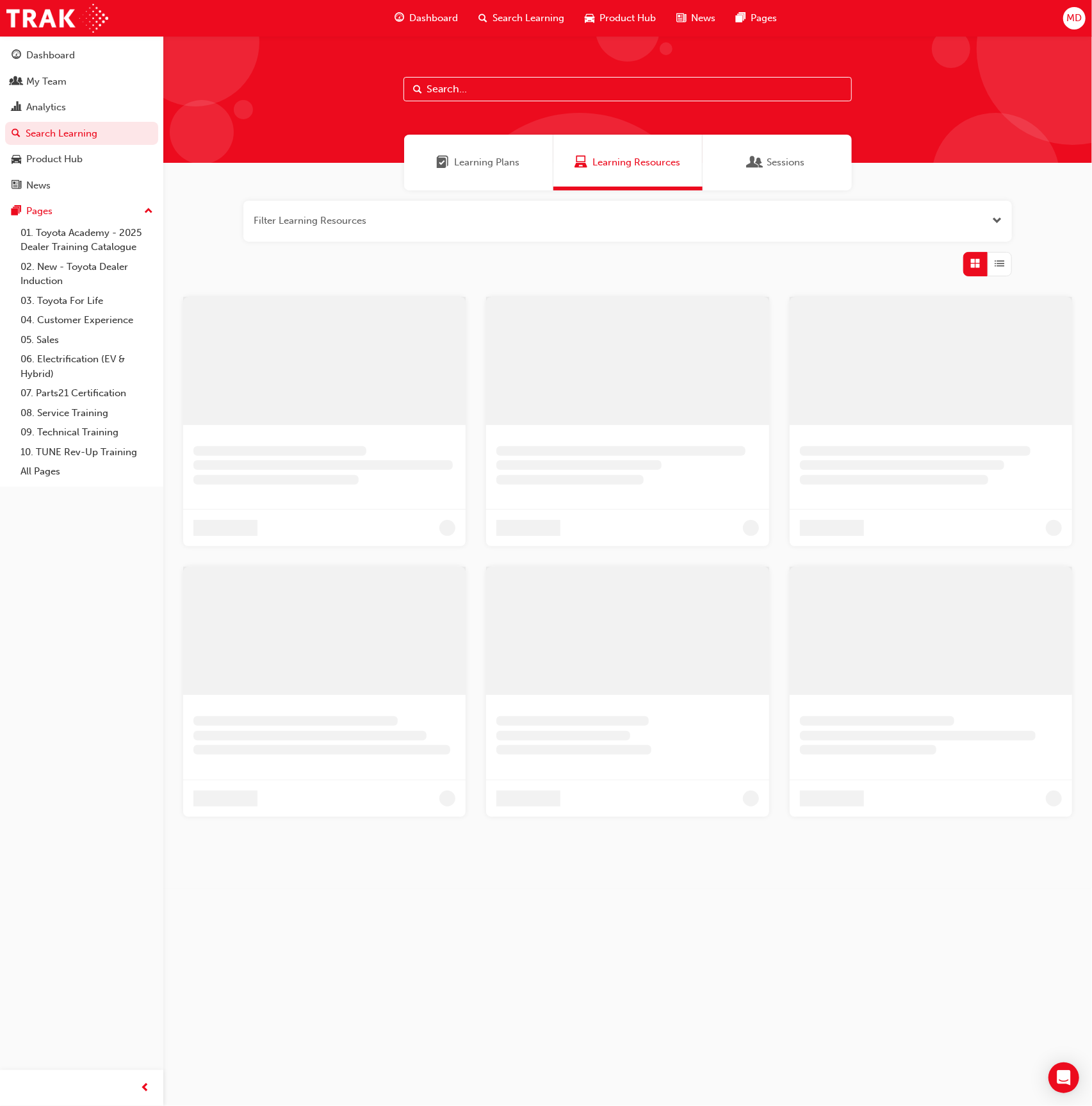
click at [513, 93] on input "text" at bounding box center [628, 89] width 448 height 24
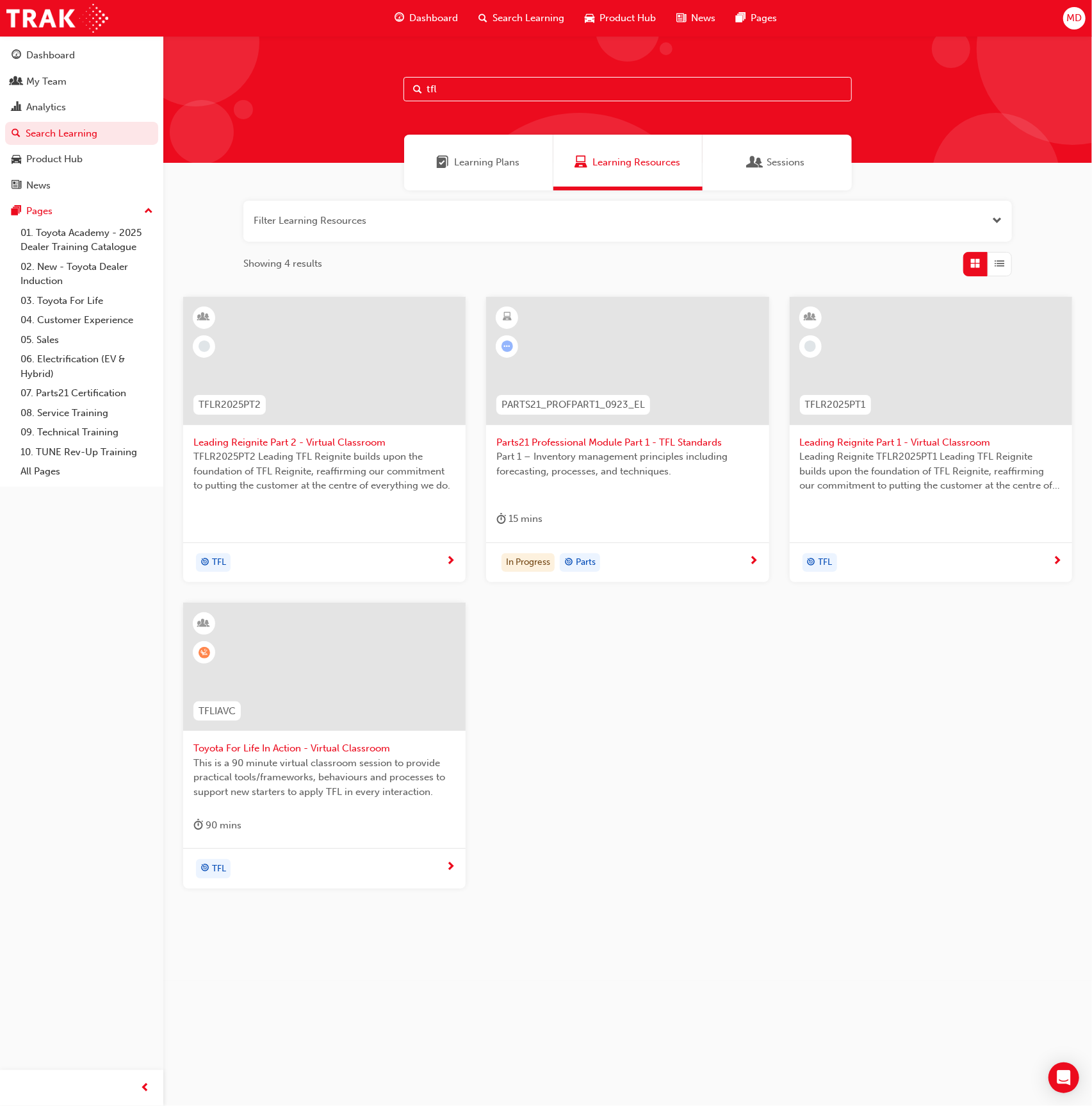
type input "tfl"
click at [381, 662] on div at bounding box center [325, 666] width 283 height 128
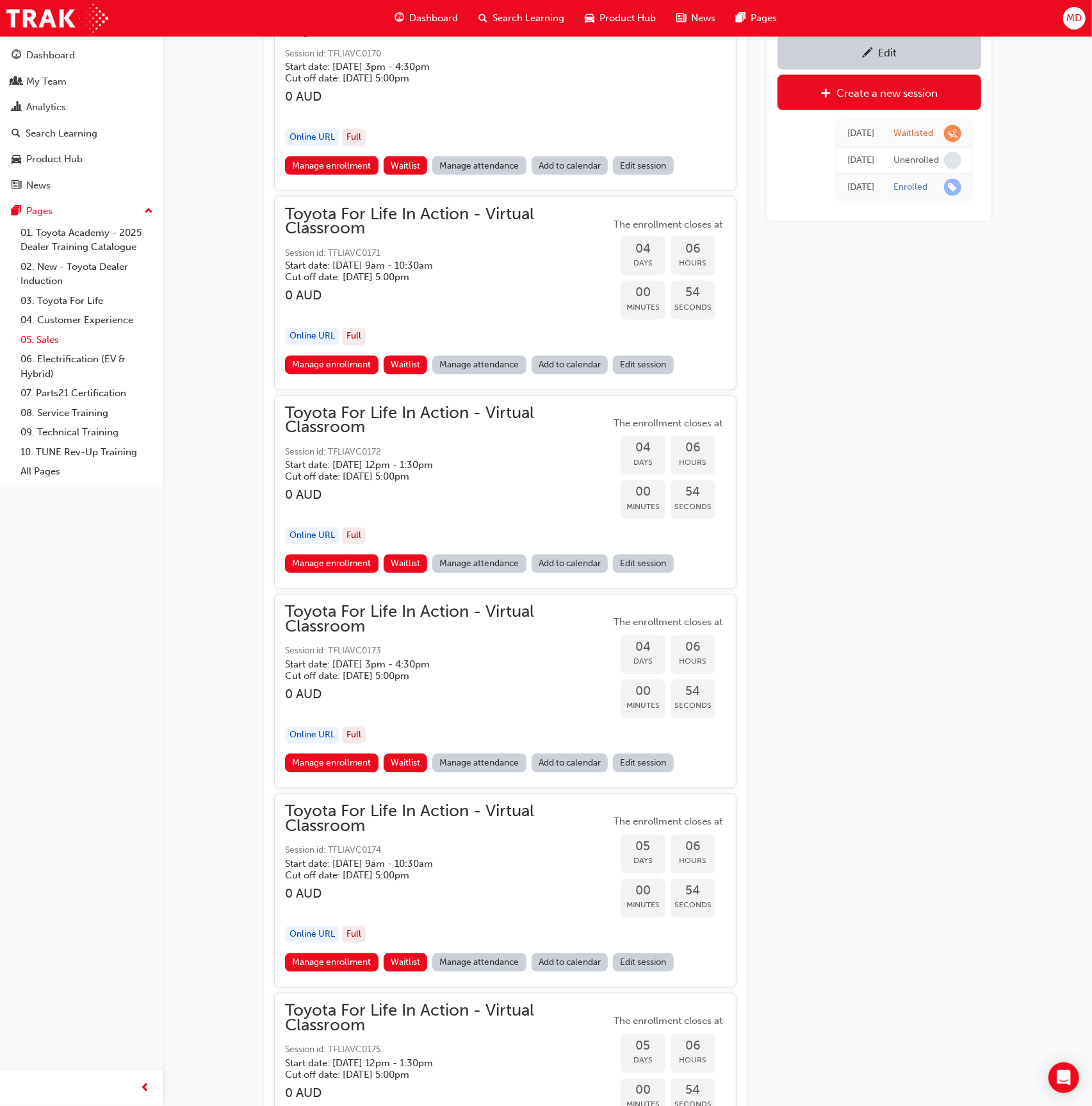
scroll to position [1520, 0]
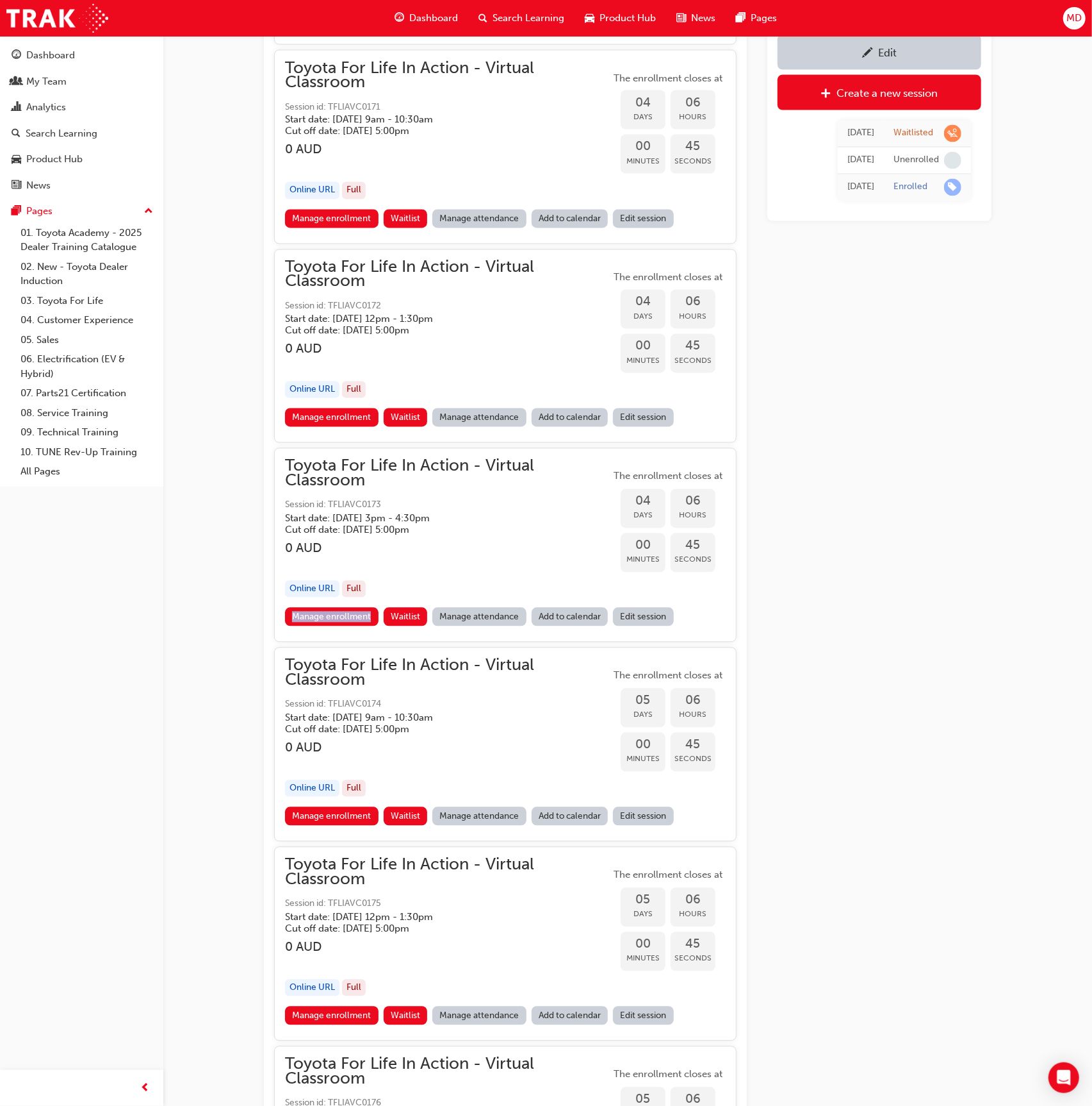
click at [328, 225] on div "Manage enrollment Waitlist Manage attendance Add to calendar Edit session" at bounding box center [505, 222] width 441 height 24
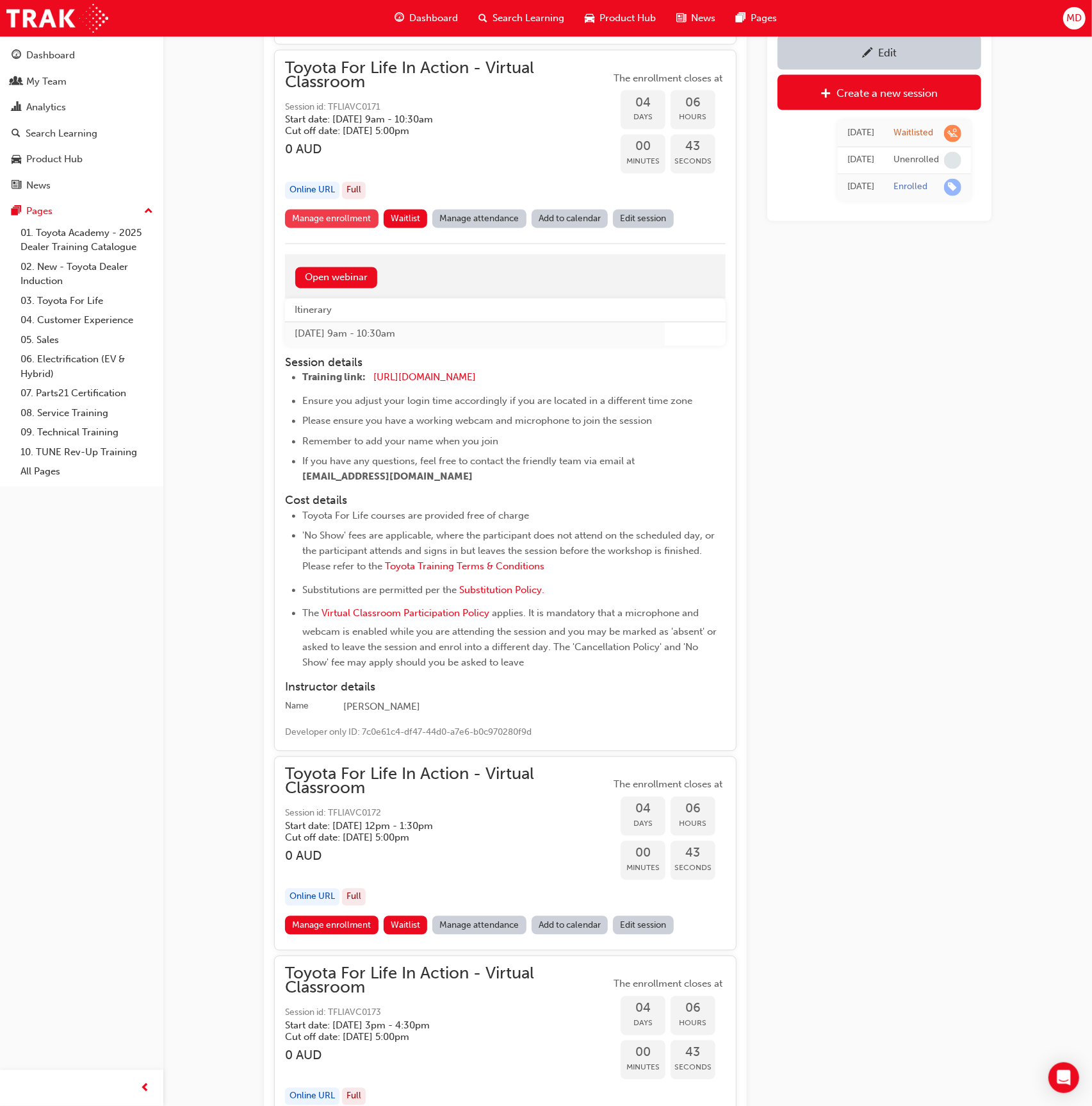
click at [309, 210] on link "Manage enrollment" at bounding box center [331, 219] width 93 height 19
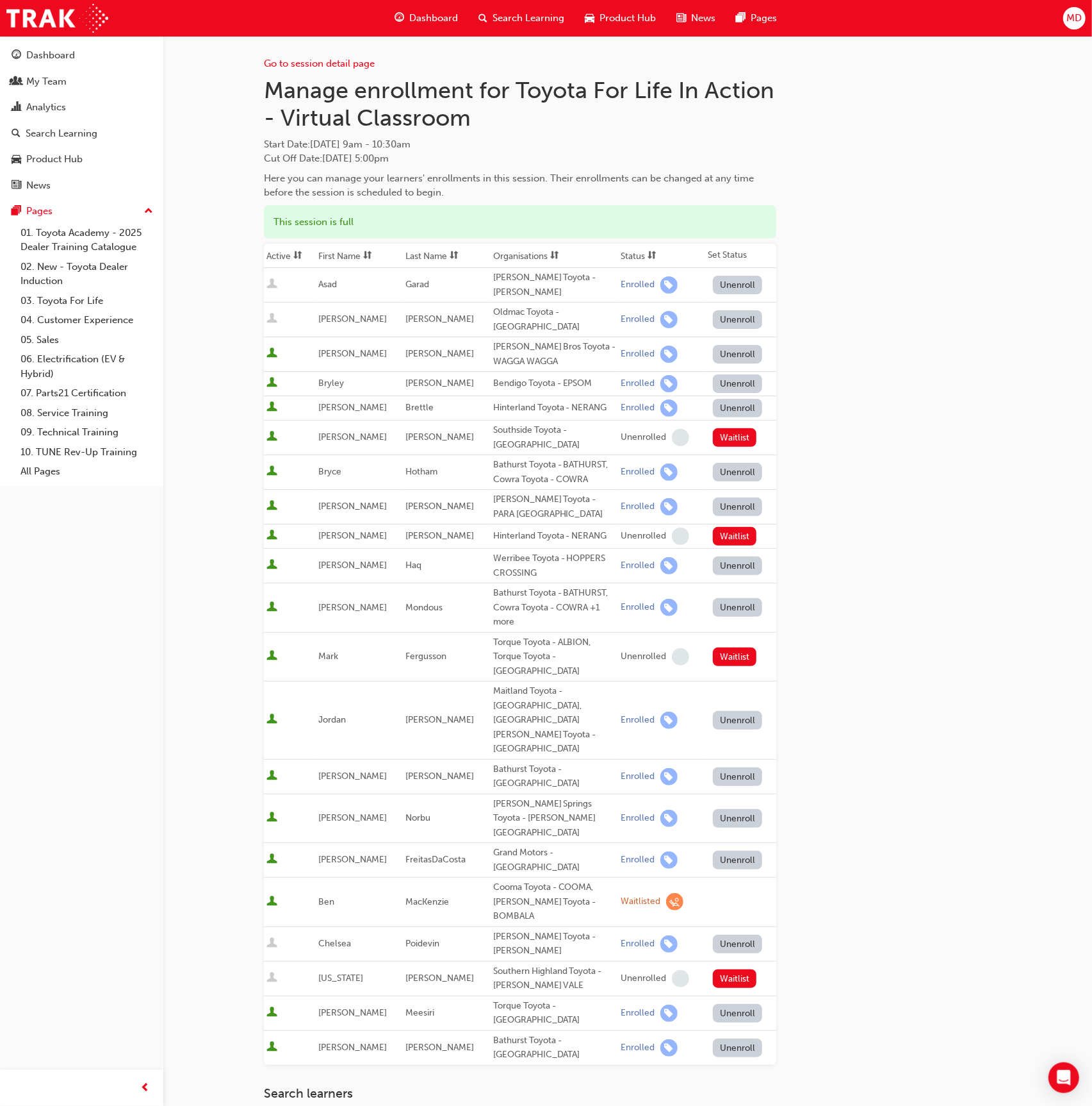
click at [723, 279] on button "Unenroll" at bounding box center [738, 285] width 50 height 19
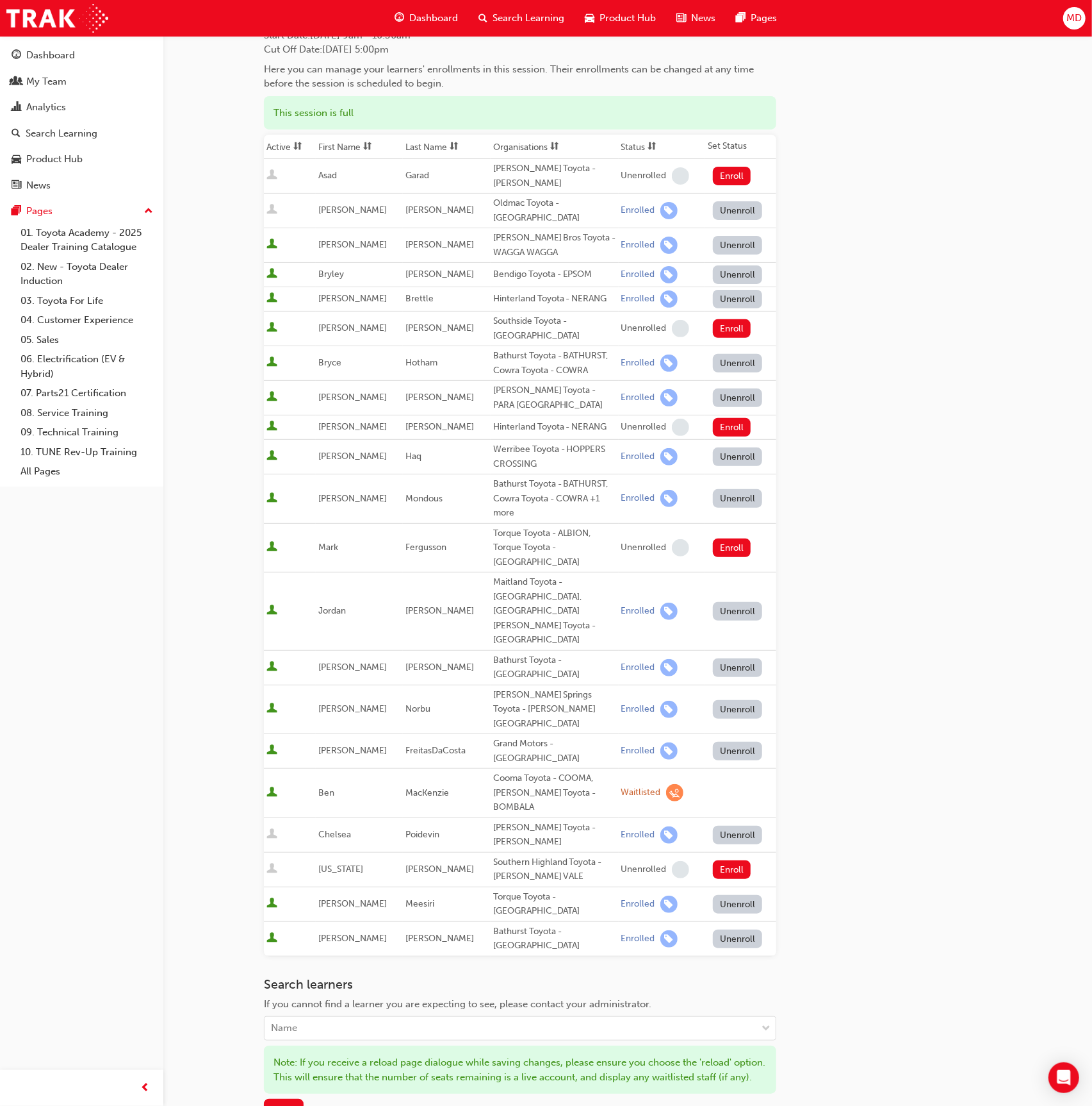
scroll to position [110, 0]
click at [287, 1102] on span "Save" at bounding box center [284, 1108] width 21 height 12
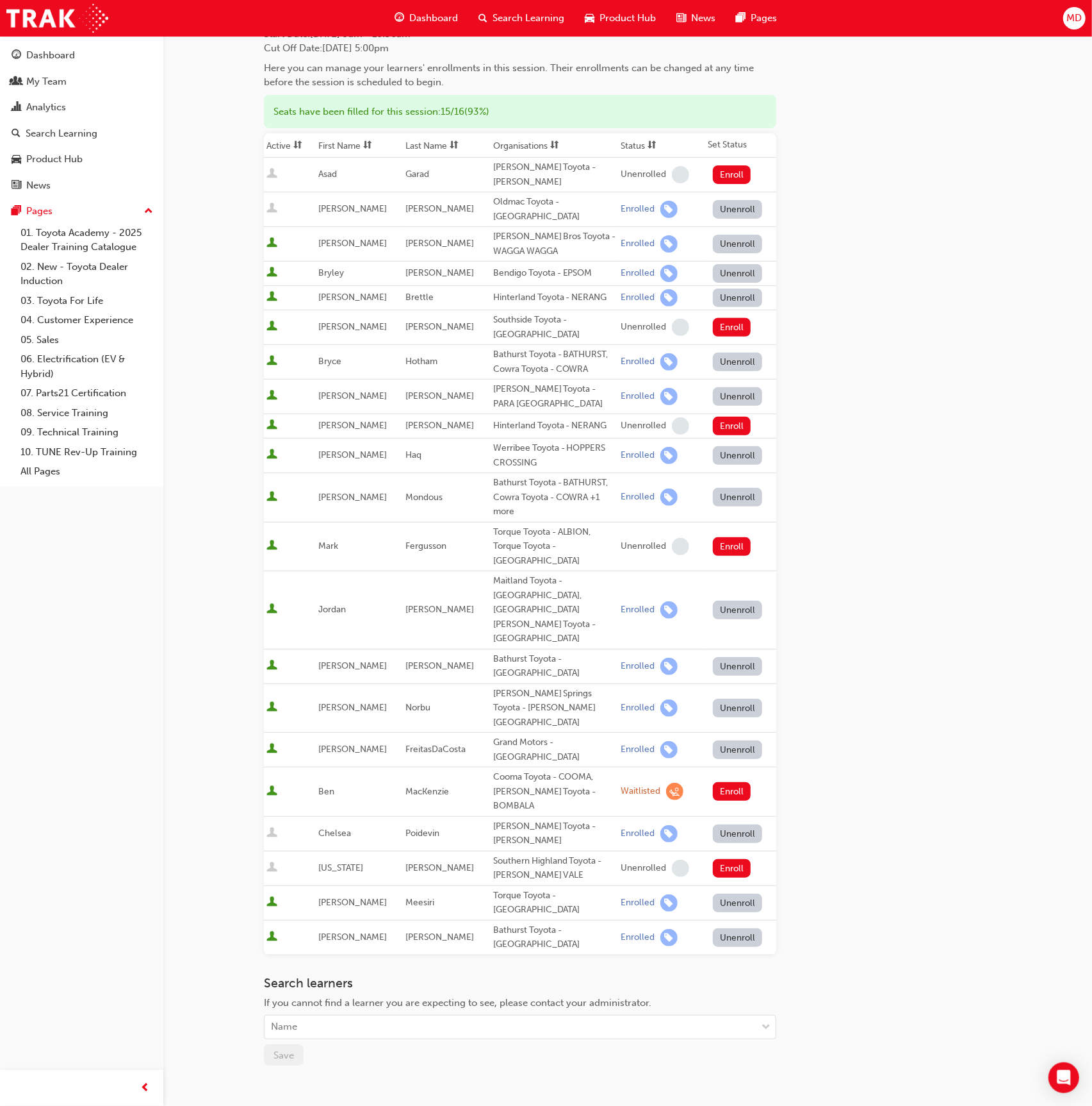
click at [740, 213] on button "Unenroll" at bounding box center [738, 209] width 50 height 19
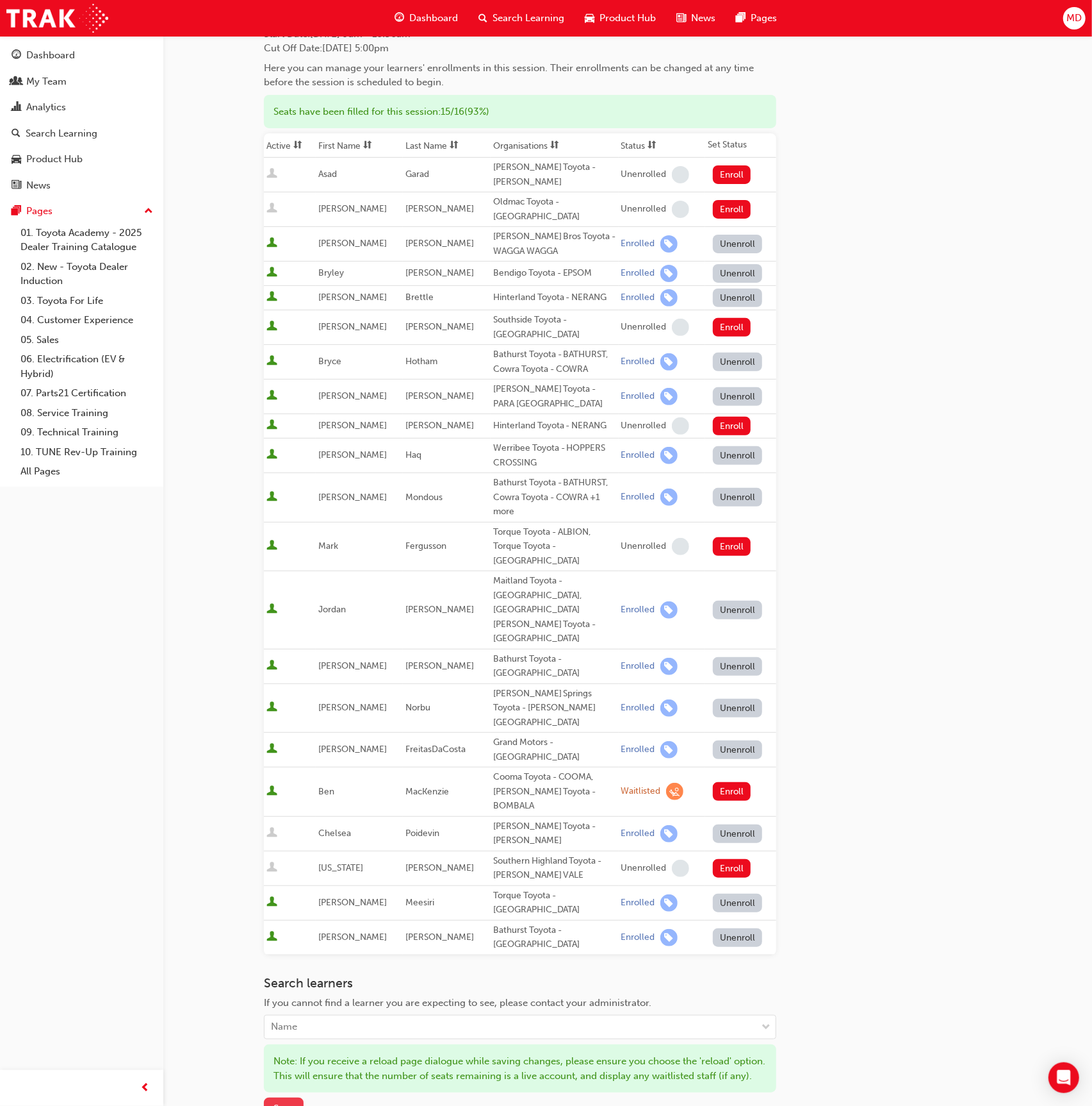
click at [284, 1102] on span "Save" at bounding box center [284, 1108] width 21 height 12
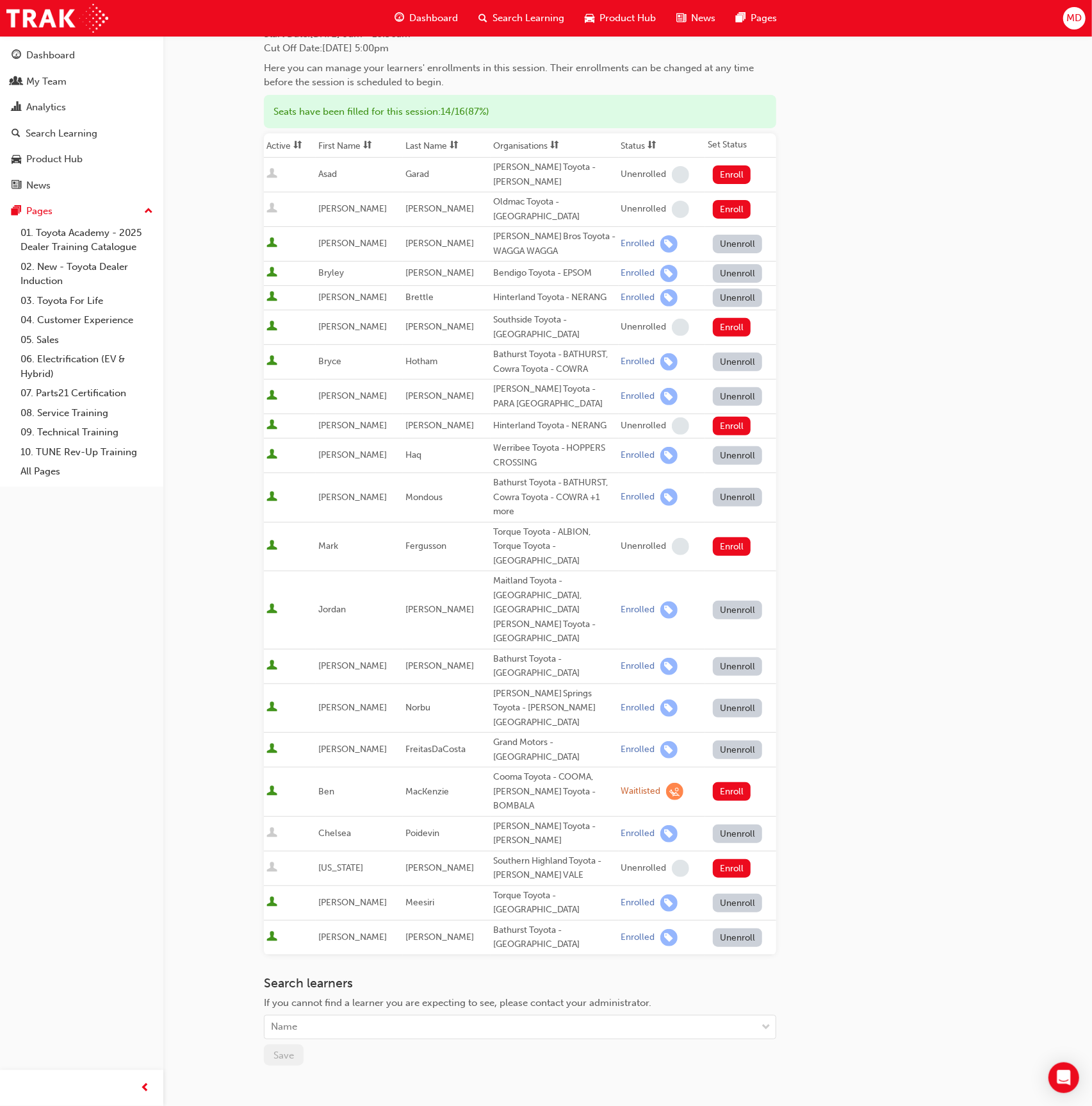
click at [739, 824] on button "Unenroll" at bounding box center [738, 833] width 50 height 19
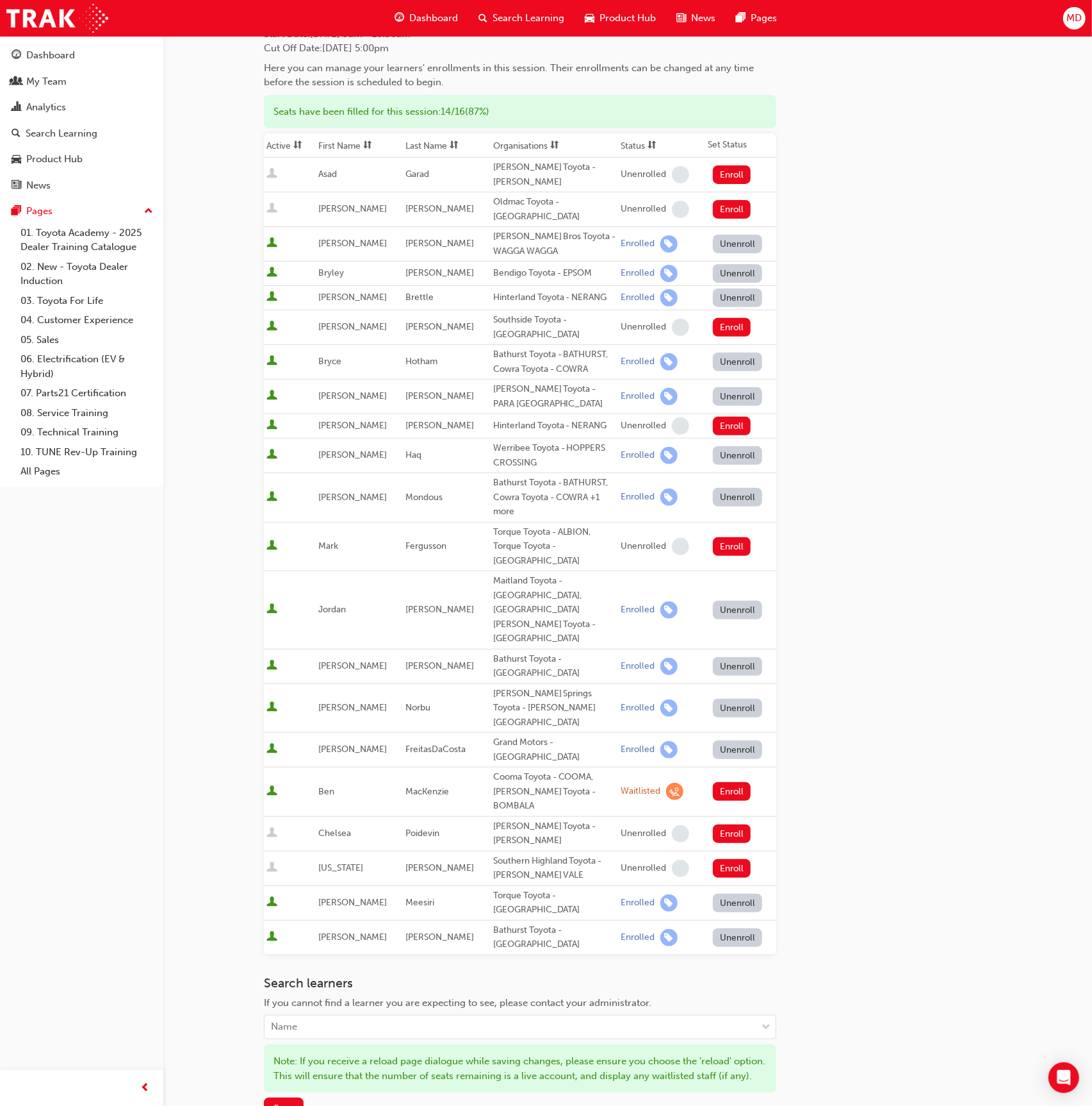
drag, startPoint x: 273, startPoint y: 1020, endPoint x: 329, endPoint y: 992, distance: 62.6
click at [273, 1097] on button "Save" at bounding box center [284, 1107] width 40 height 21
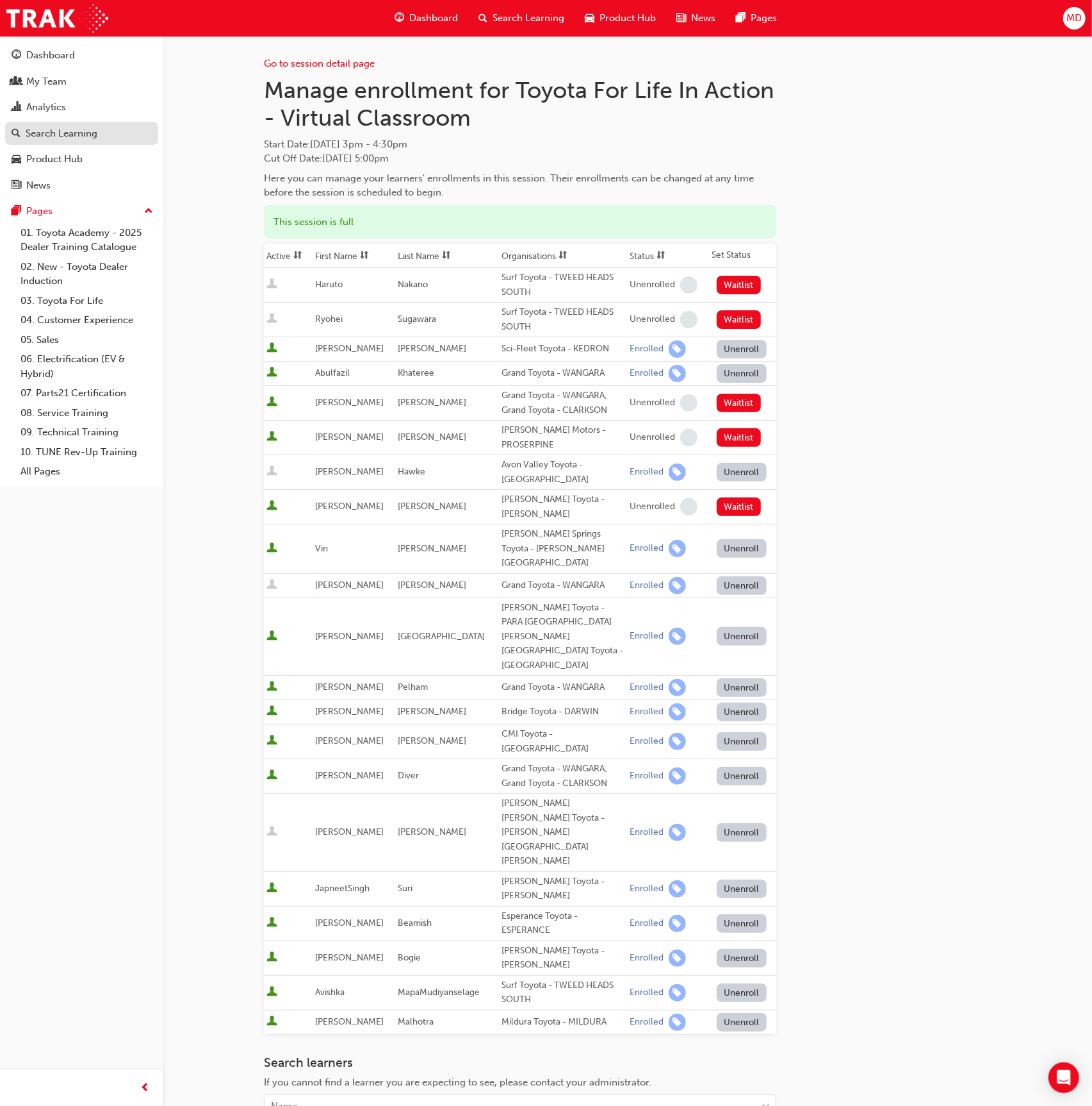
click at [78, 128] on div "Search Learning" at bounding box center [61, 134] width 71 height 14
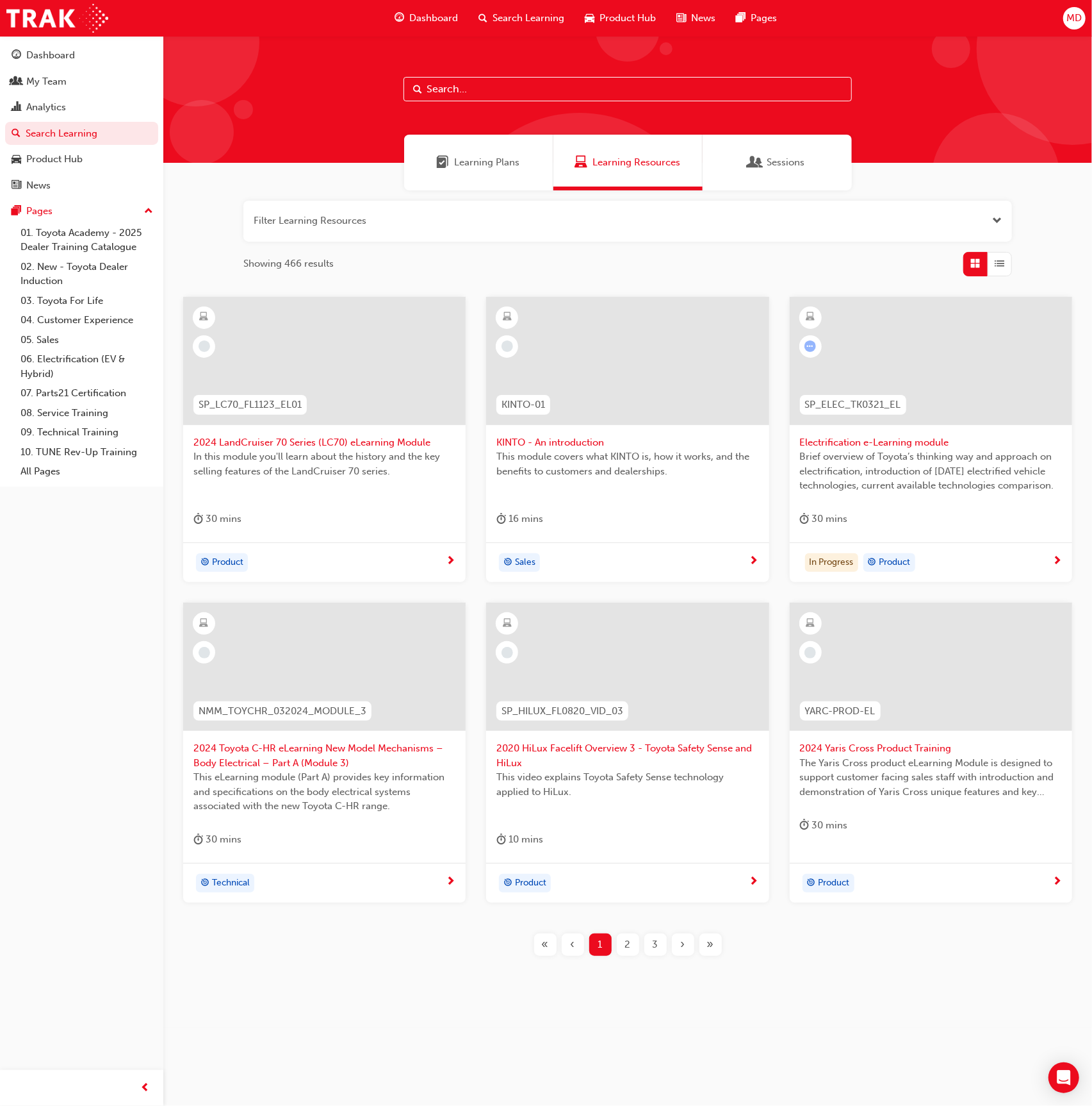
click at [459, 98] on input "text" at bounding box center [628, 89] width 448 height 24
paste input "P2P-ILT"
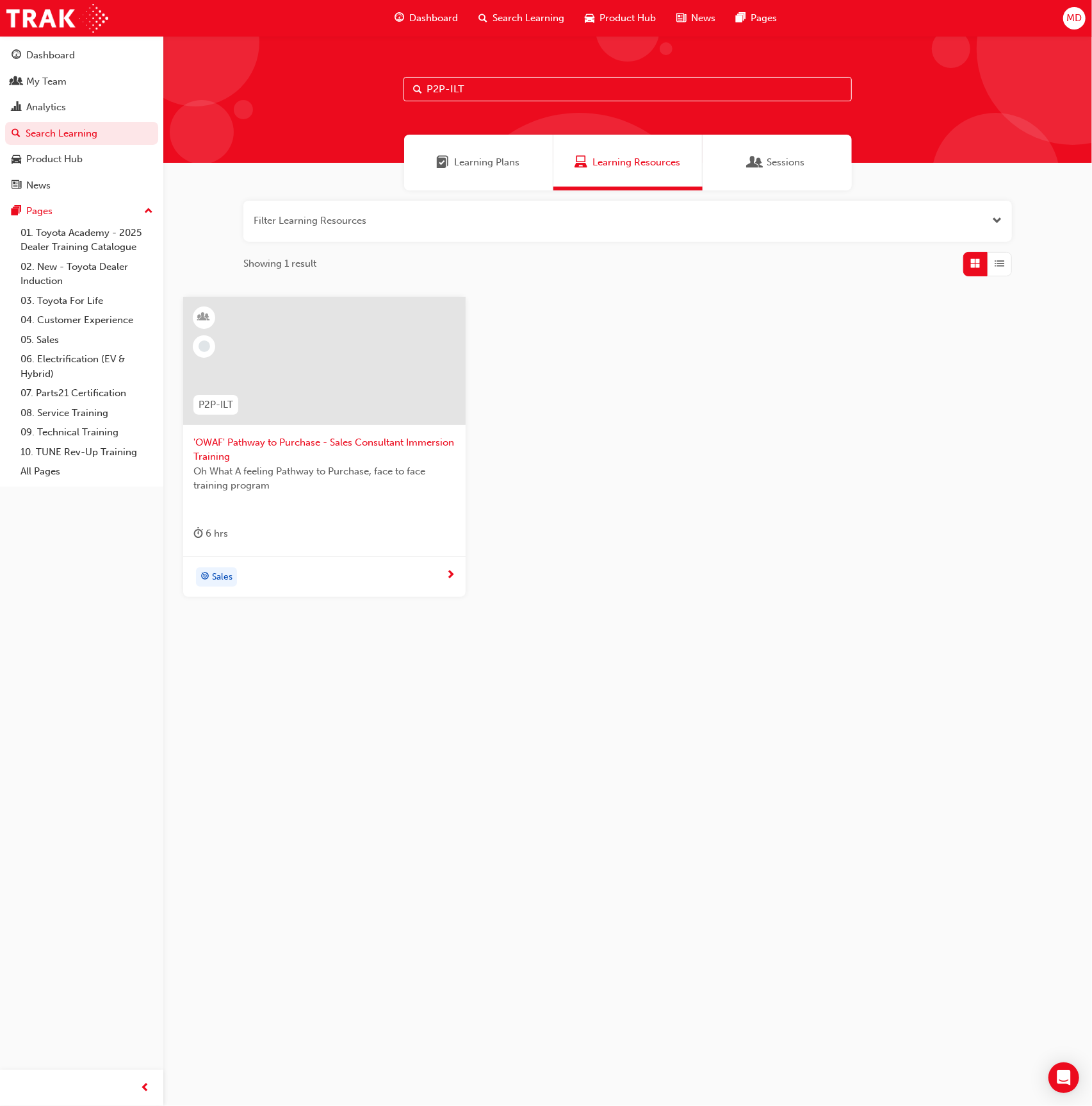
type input "P2P-ILT"
click at [441, 364] on div at bounding box center [325, 361] width 283 height 128
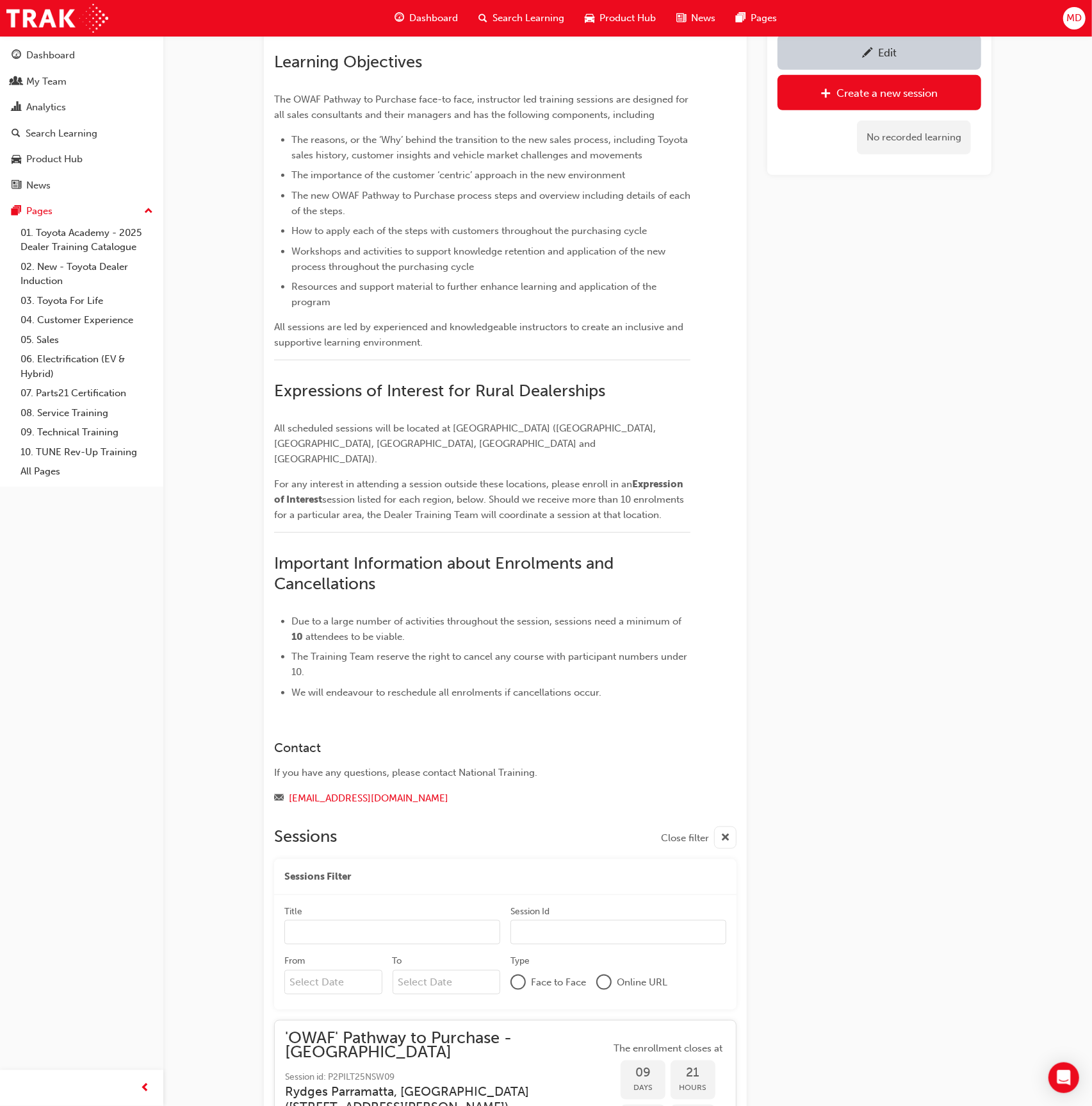
scroll to position [1662, 0]
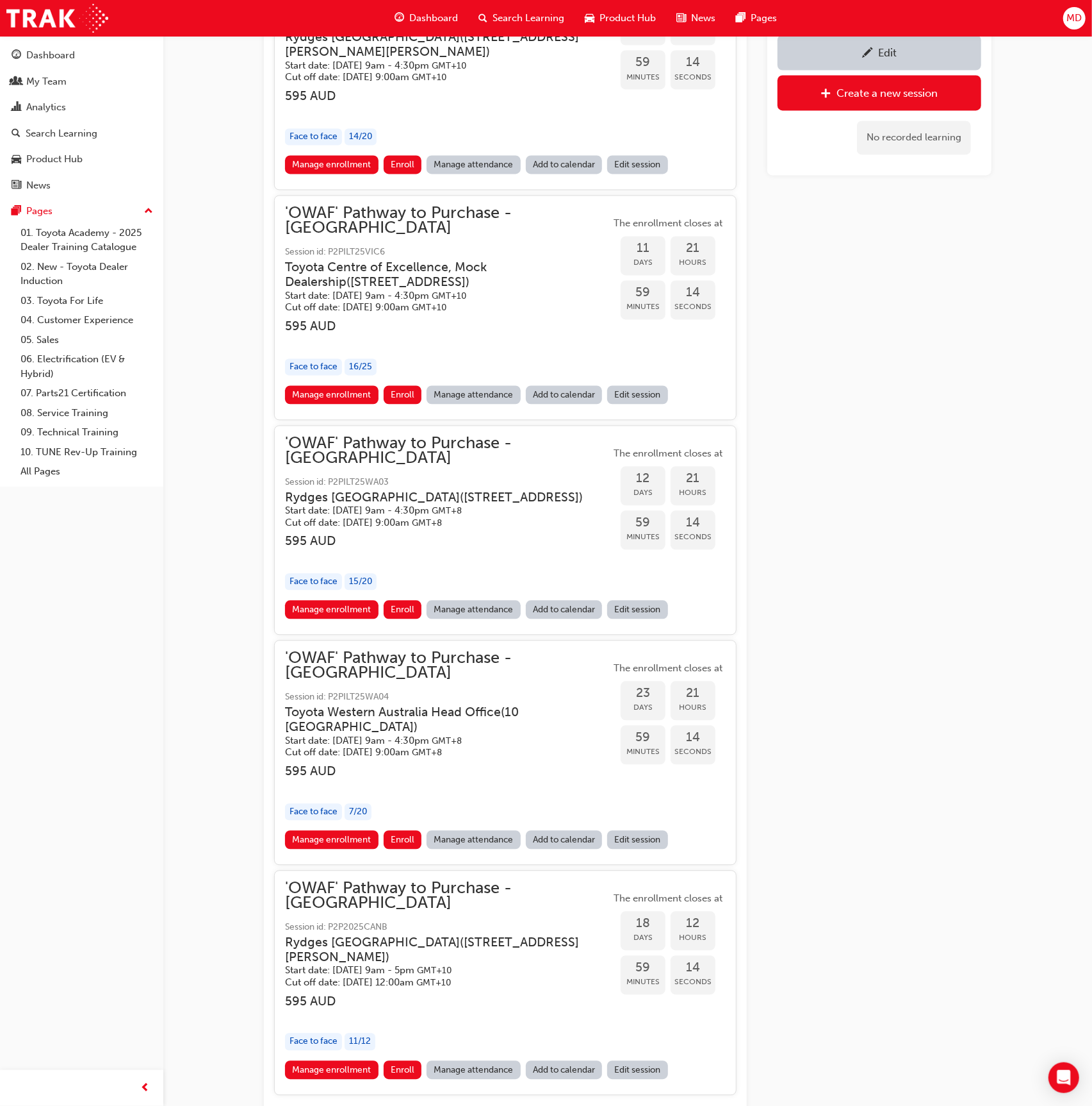
click at [359, 1105] on button "View sessions from before today" at bounding box center [348, 1112] width 149 height 14
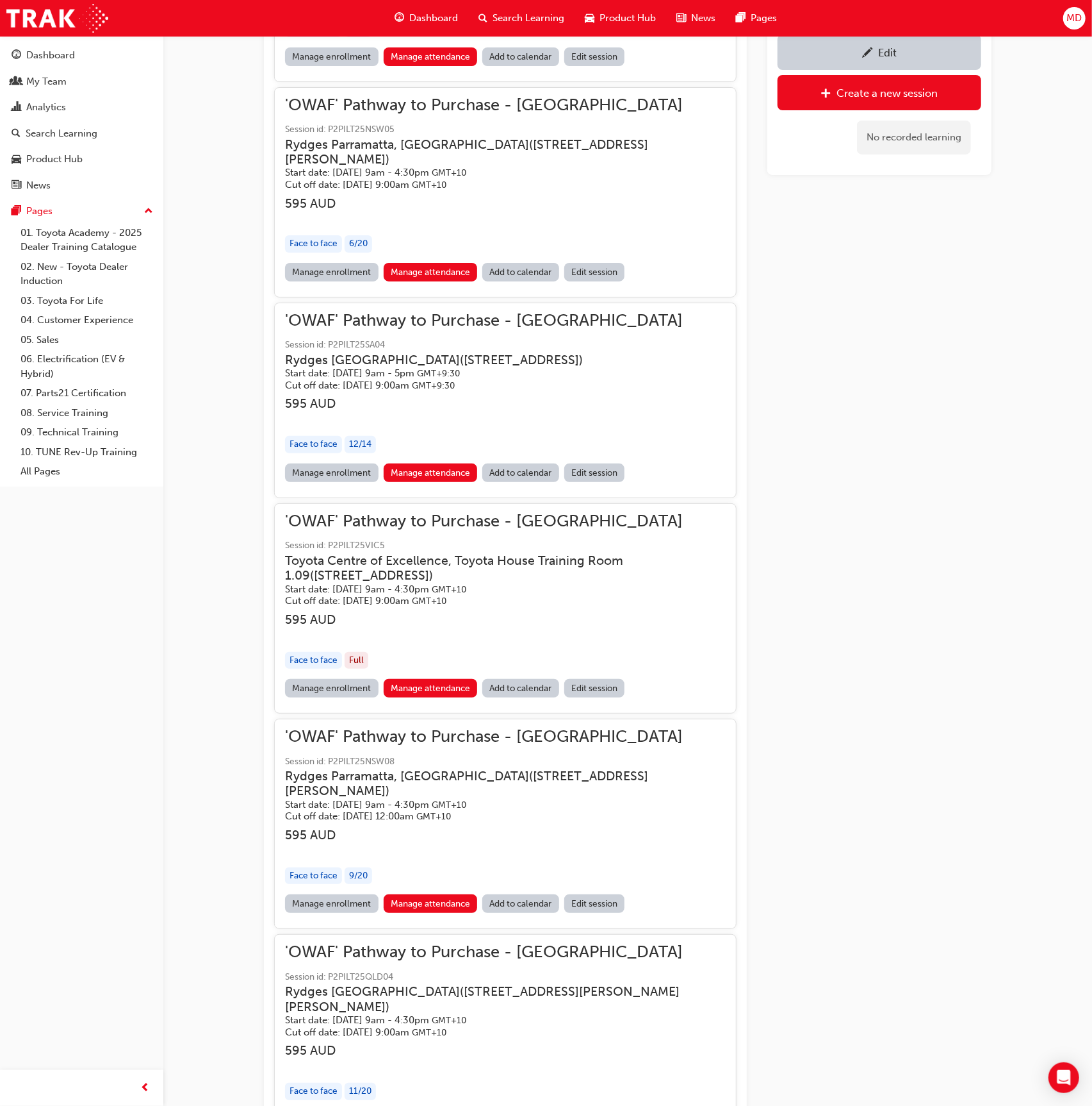
scroll to position [19707, 0]
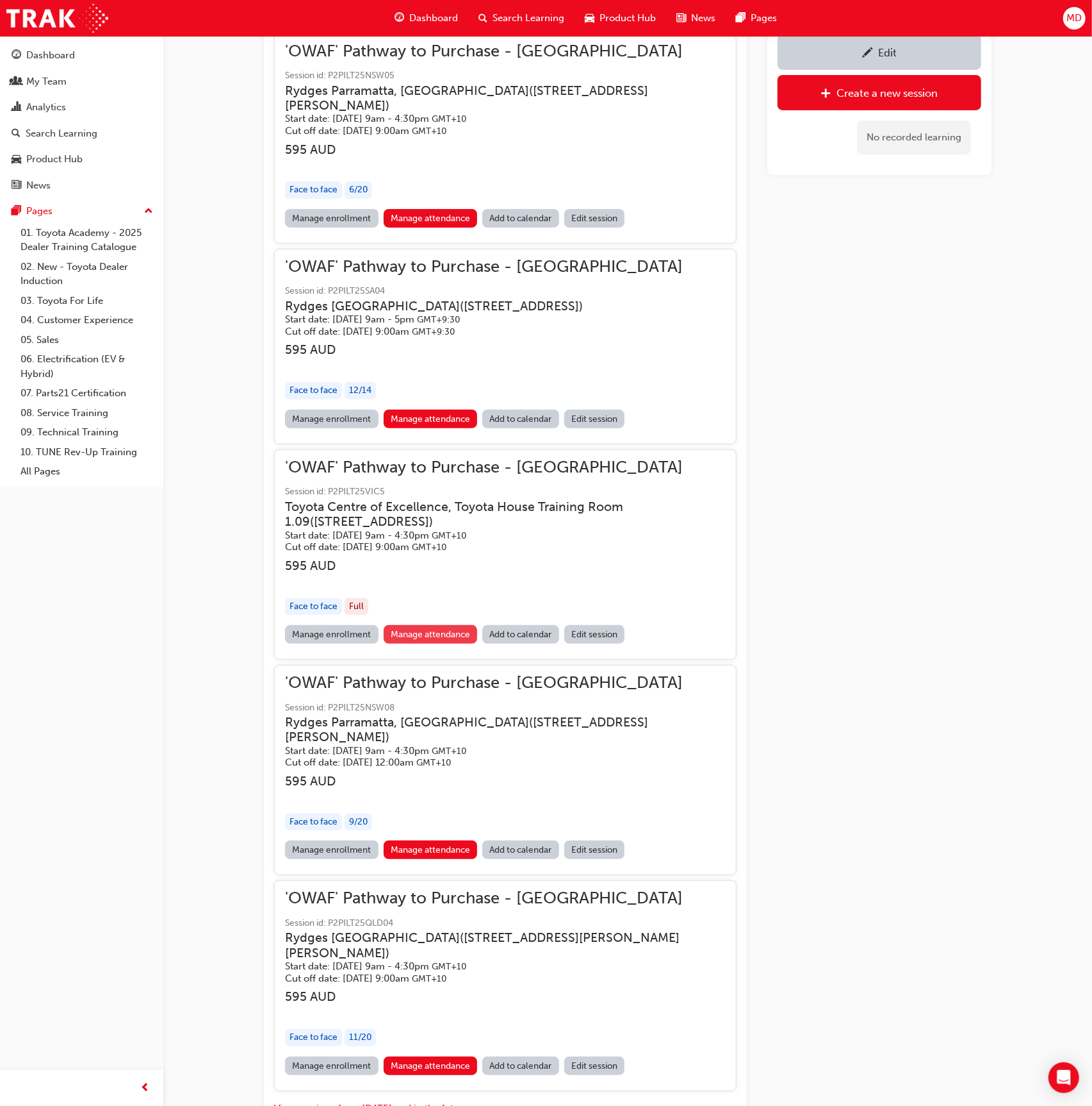
click at [411, 644] on link "Manage attendance" at bounding box center [431, 634] width 94 height 19
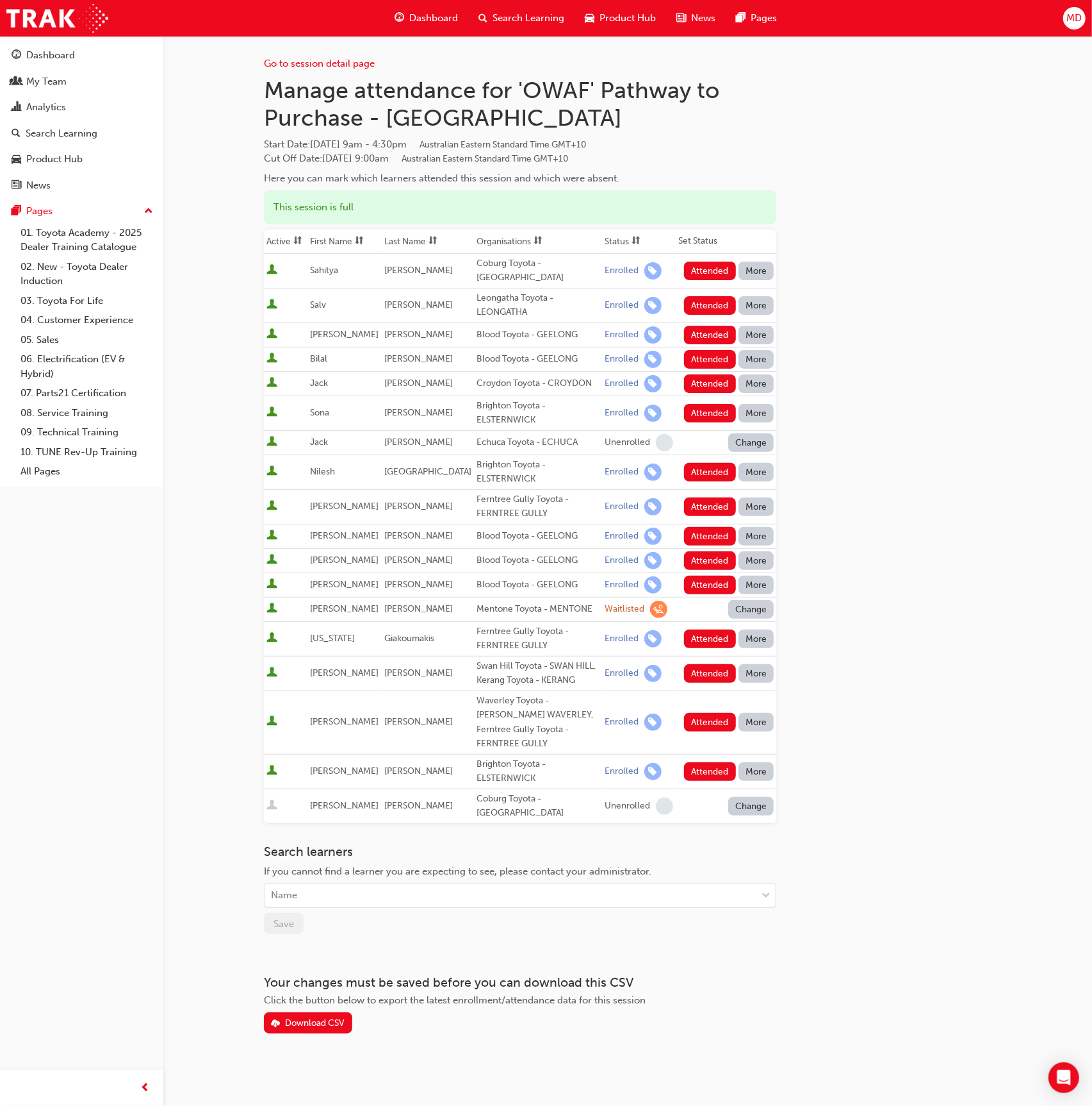
click at [436, 236] on span "sorting-icon" at bounding box center [433, 241] width 9 height 11
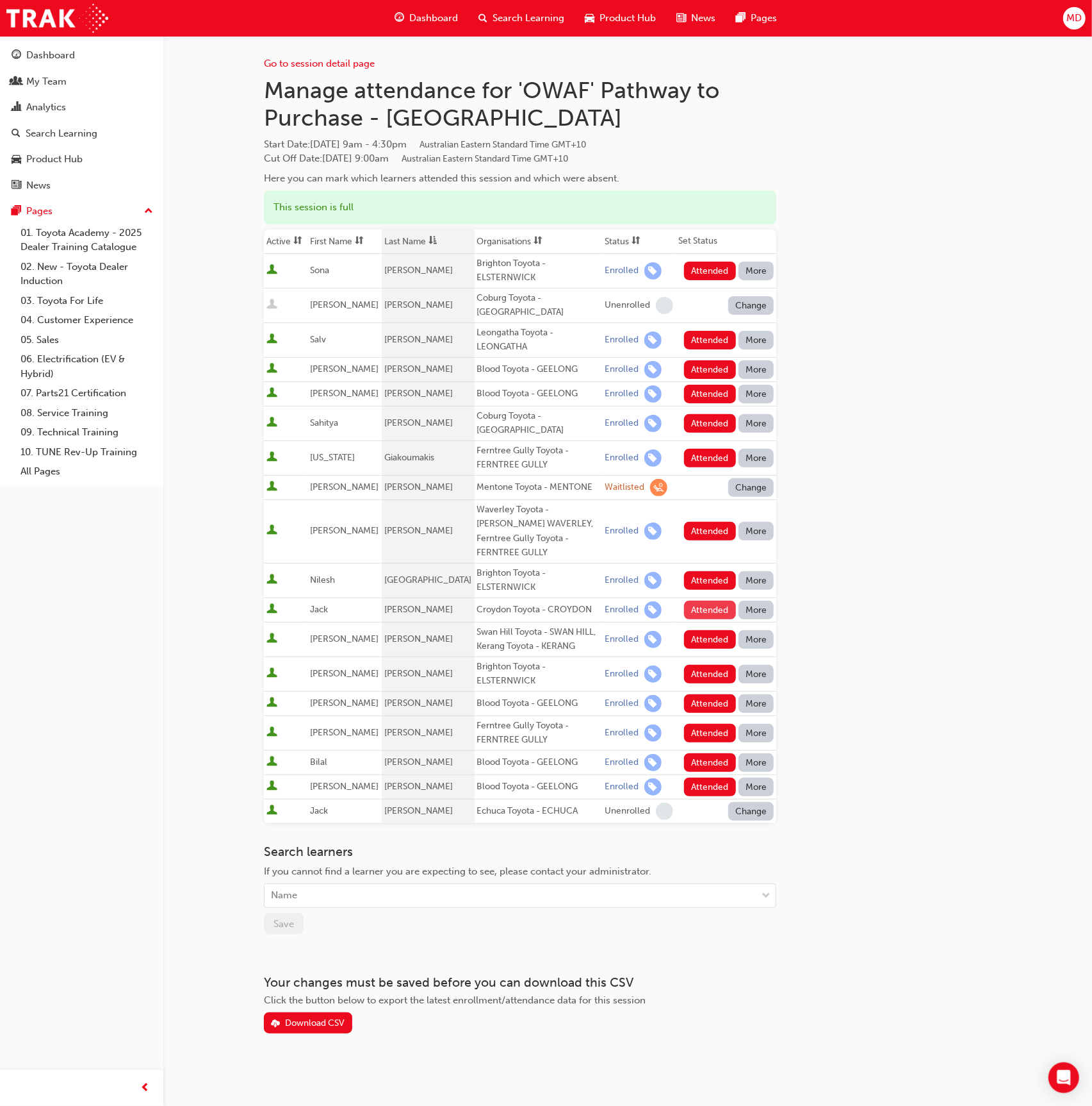
click at [722, 600] on button "Attended" at bounding box center [710, 610] width 52 height 19
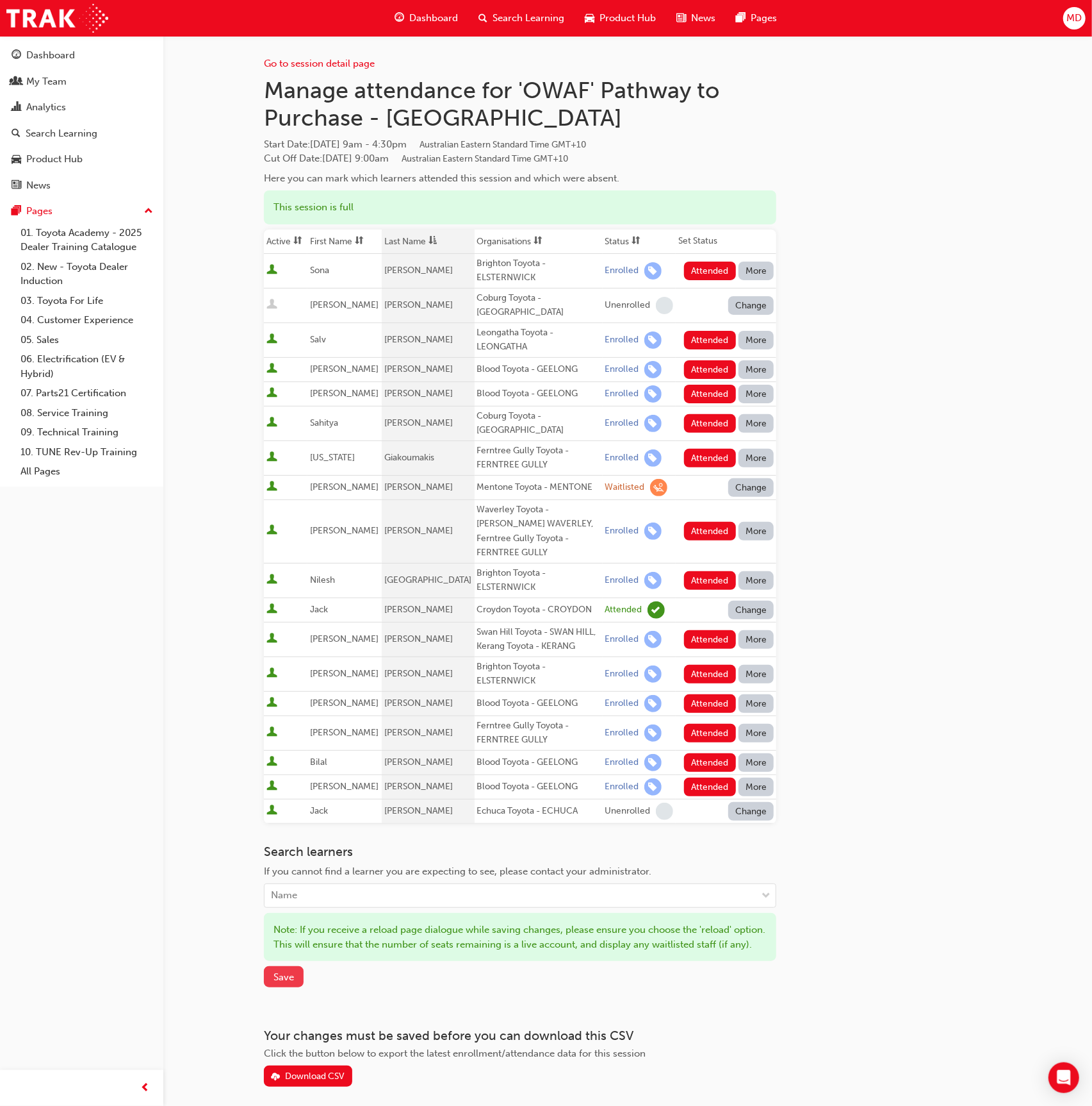
click at [285, 971] on span "Save" at bounding box center [284, 977] width 21 height 12
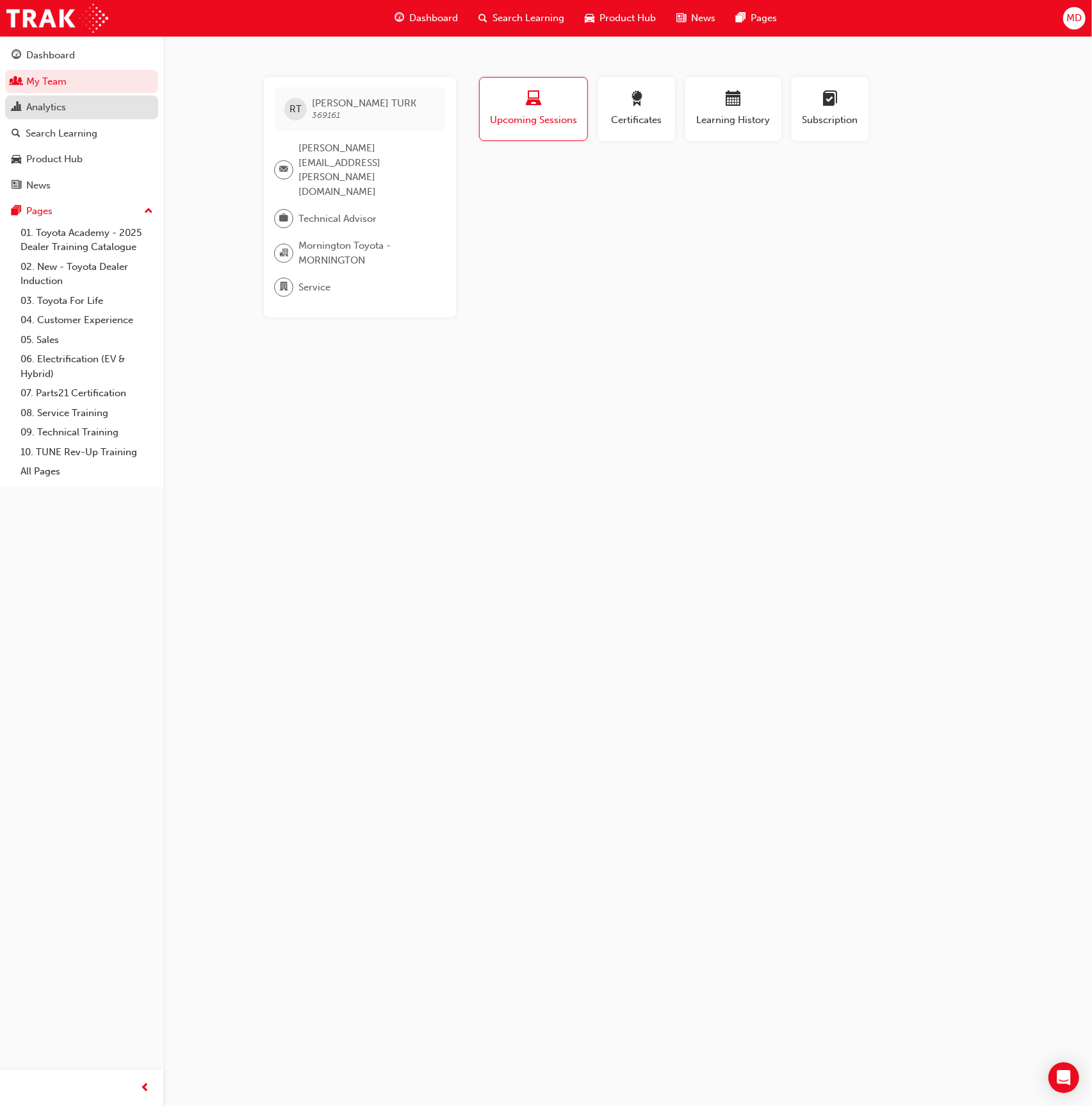
click at [87, 116] on link "Analytics" at bounding box center [81, 108] width 153 height 24
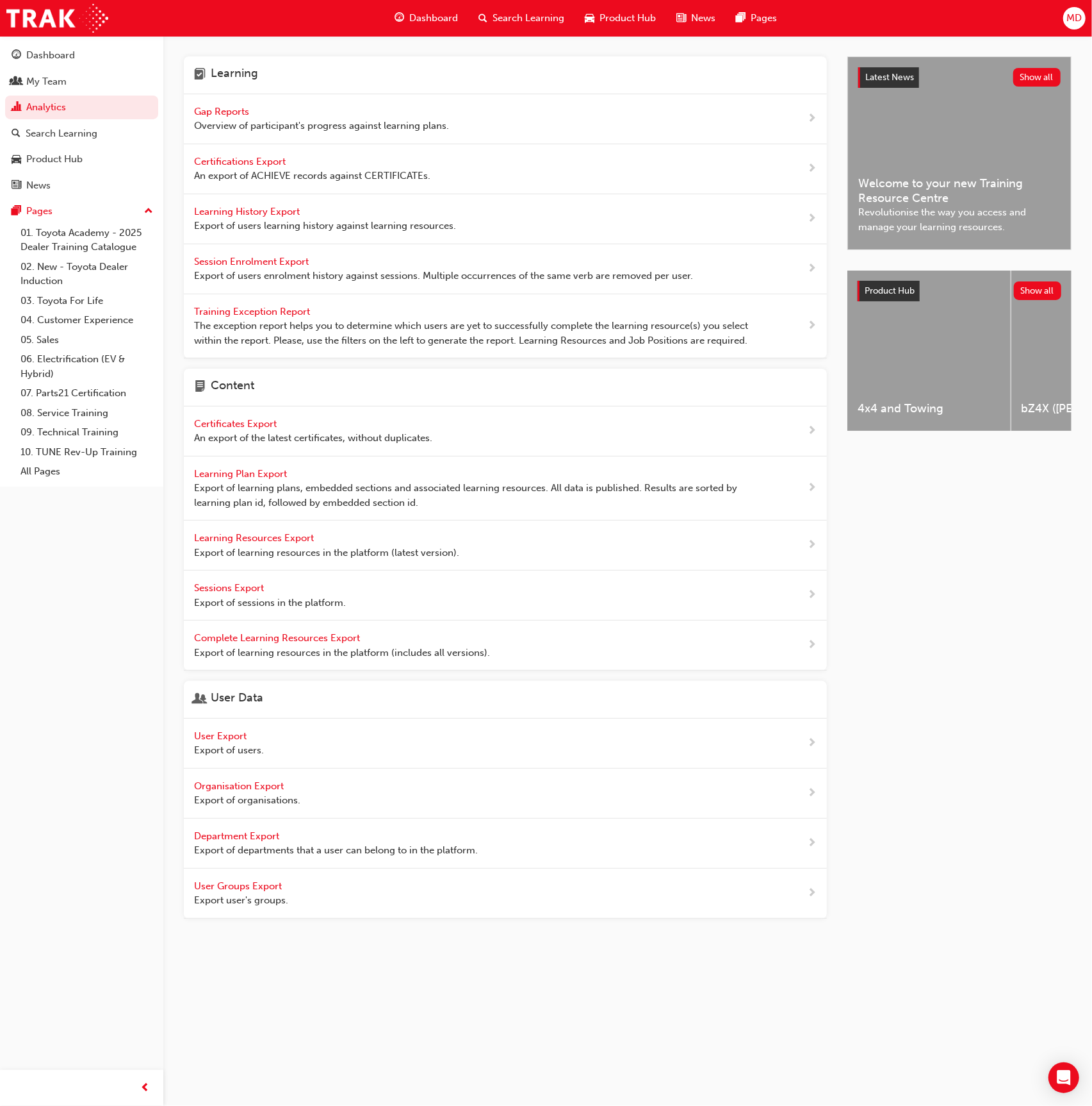
click at [230, 114] on span "Gap Reports" at bounding box center [223, 111] width 58 height 12
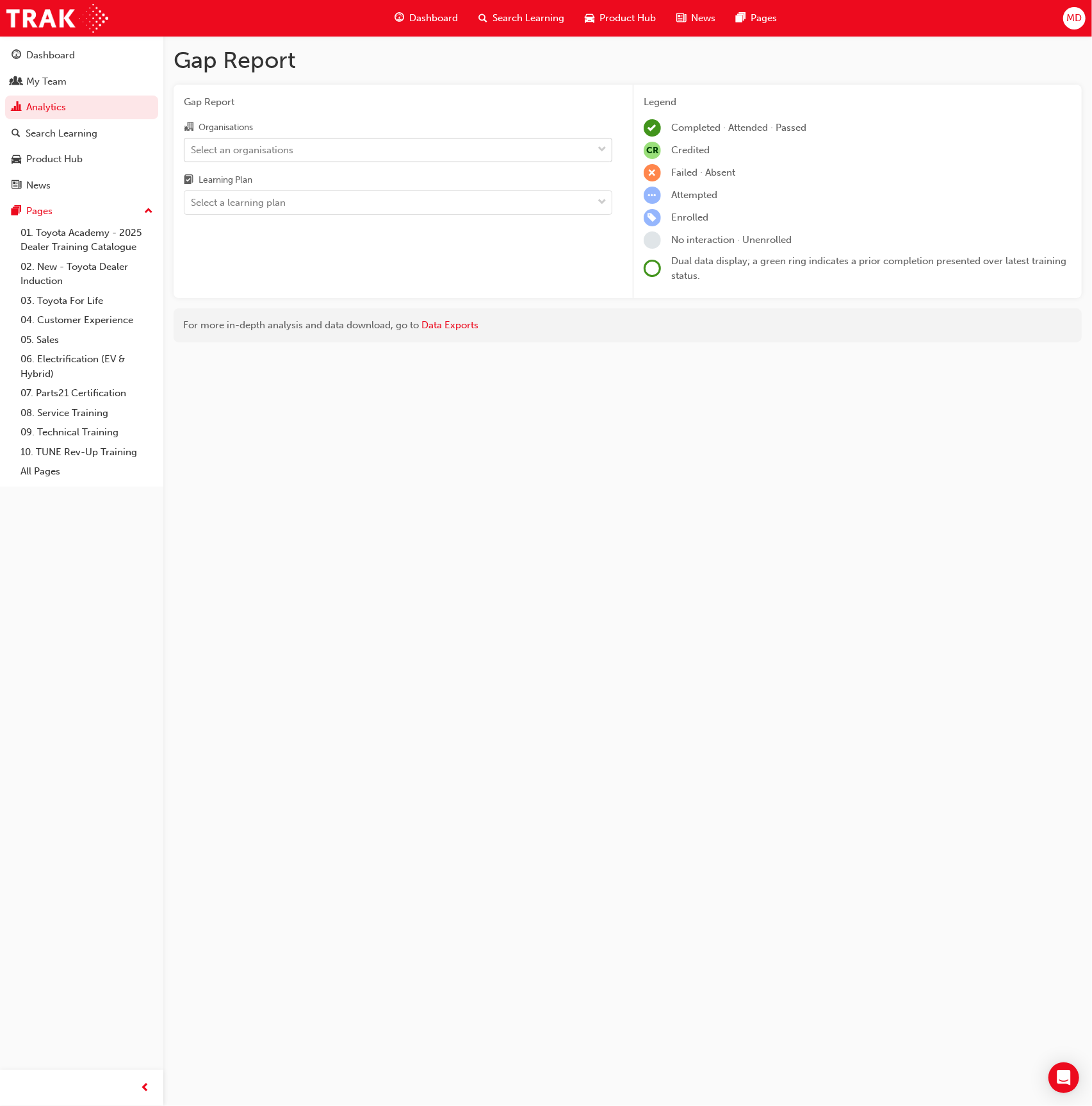
click at [243, 145] on div "Select an organisations" at bounding box center [241, 149] width 102 height 14
click at [193, 145] on input "Organisations Select an organisations" at bounding box center [191, 149] width 1 height 11
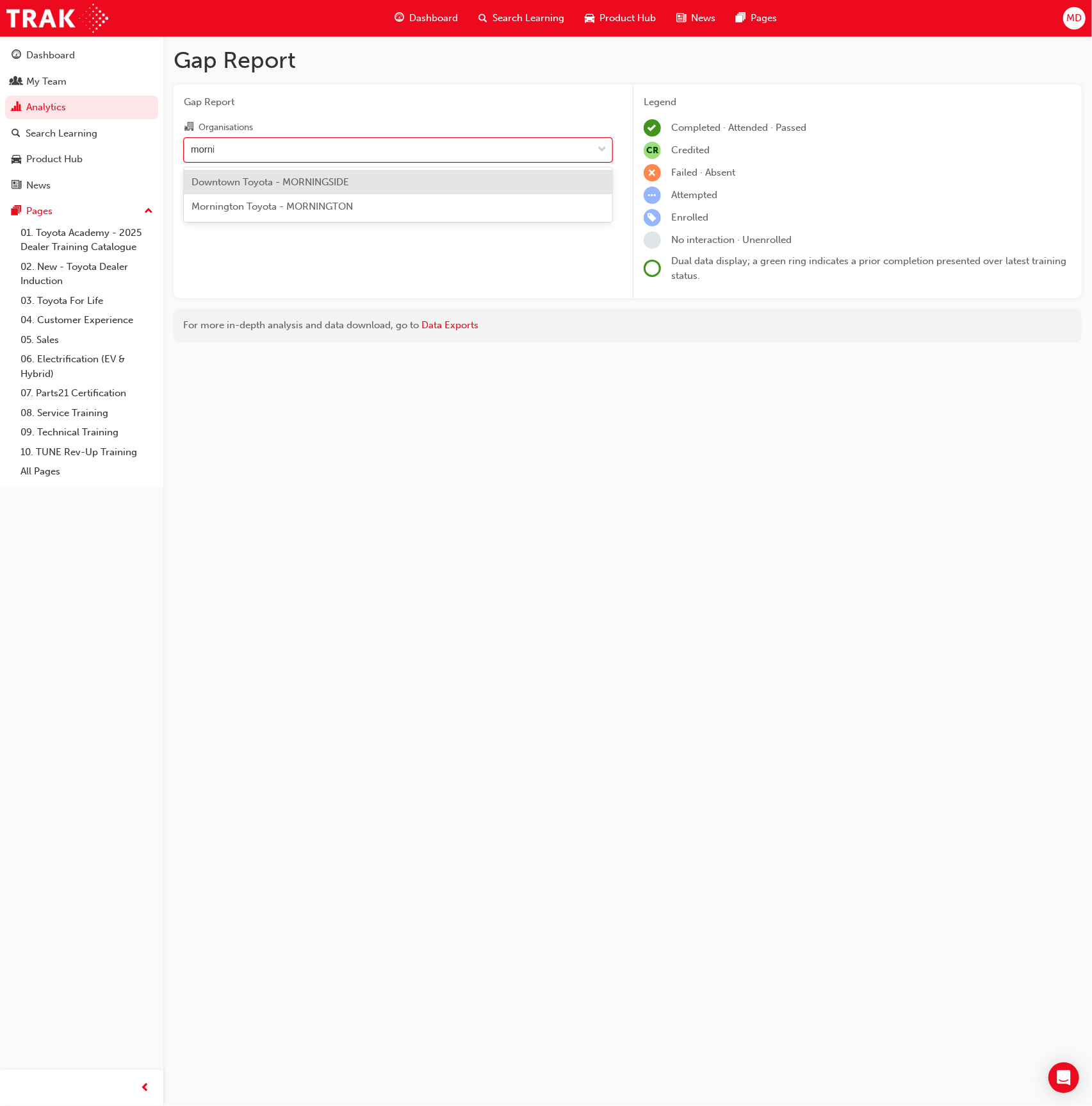
type input "morning"
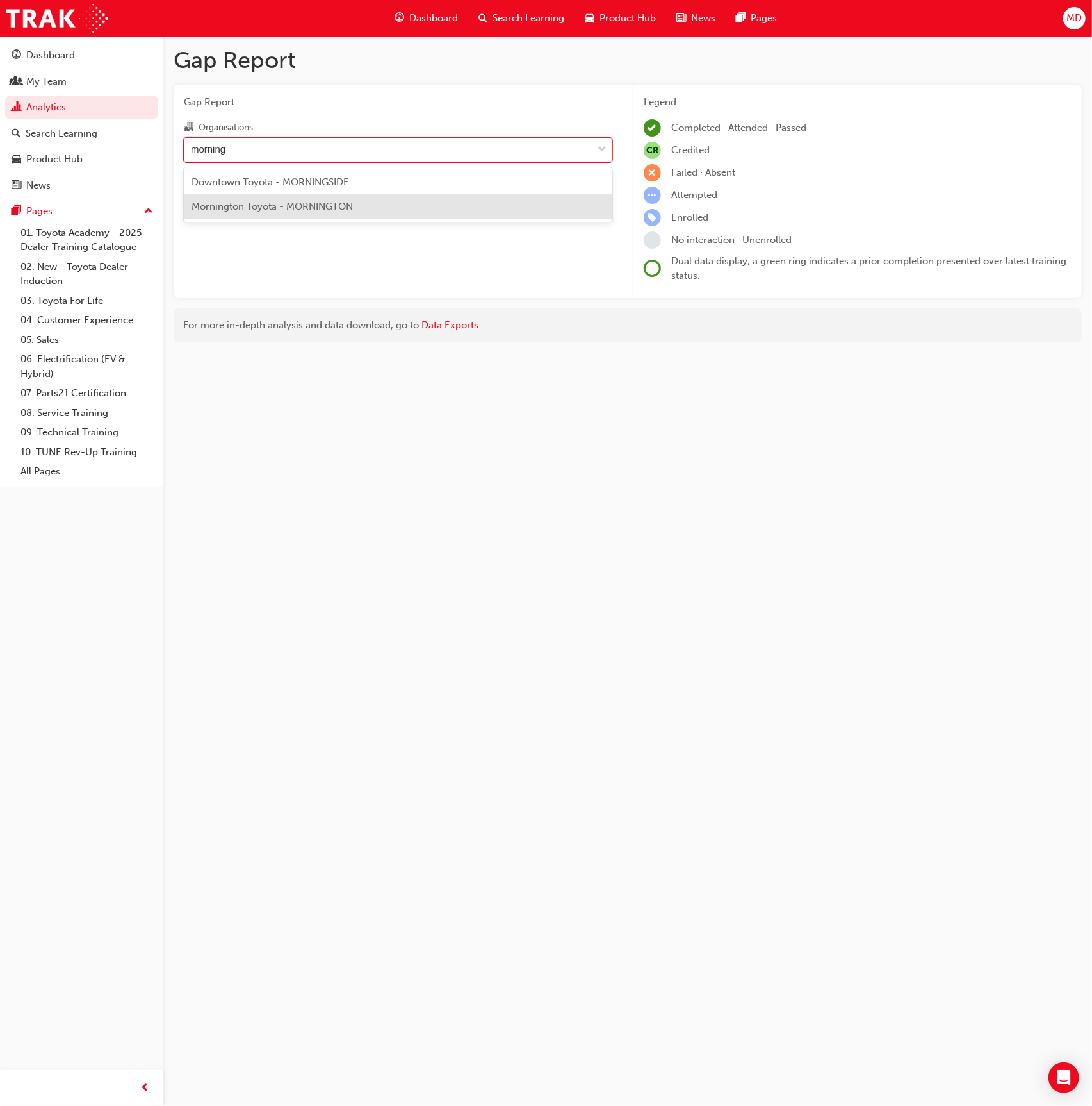
click at [380, 202] on div "Mornington Toyota - MORNINGTON" at bounding box center [398, 207] width 428 height 25
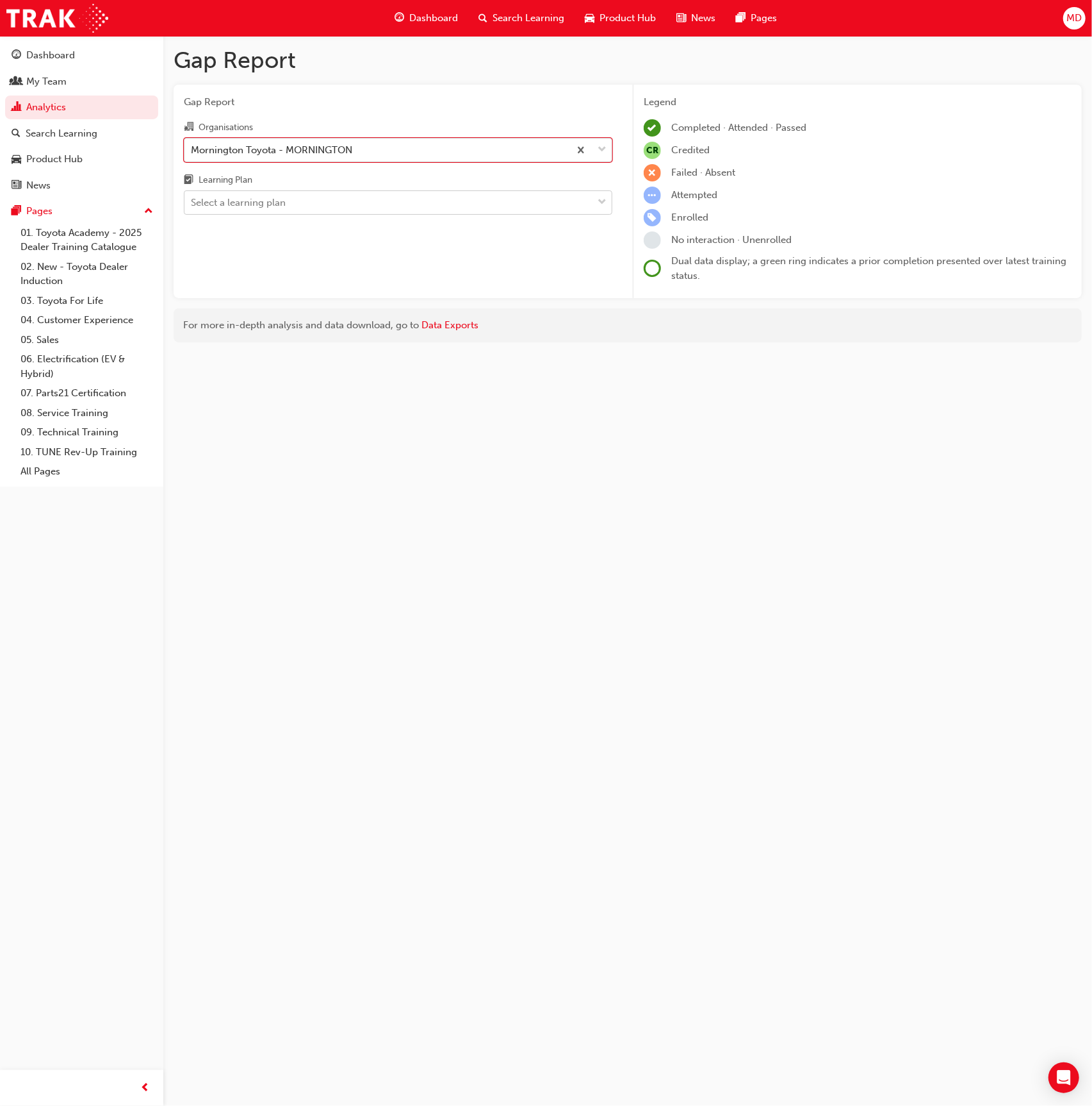
click at [234, 203] on div "Select a learning plan" at bounding box center [238, 203] width 95 height 14
click at [193, 203] on input "Learning Plan Select a learning plan" at bounding box center [191, 203] width 1 height 11
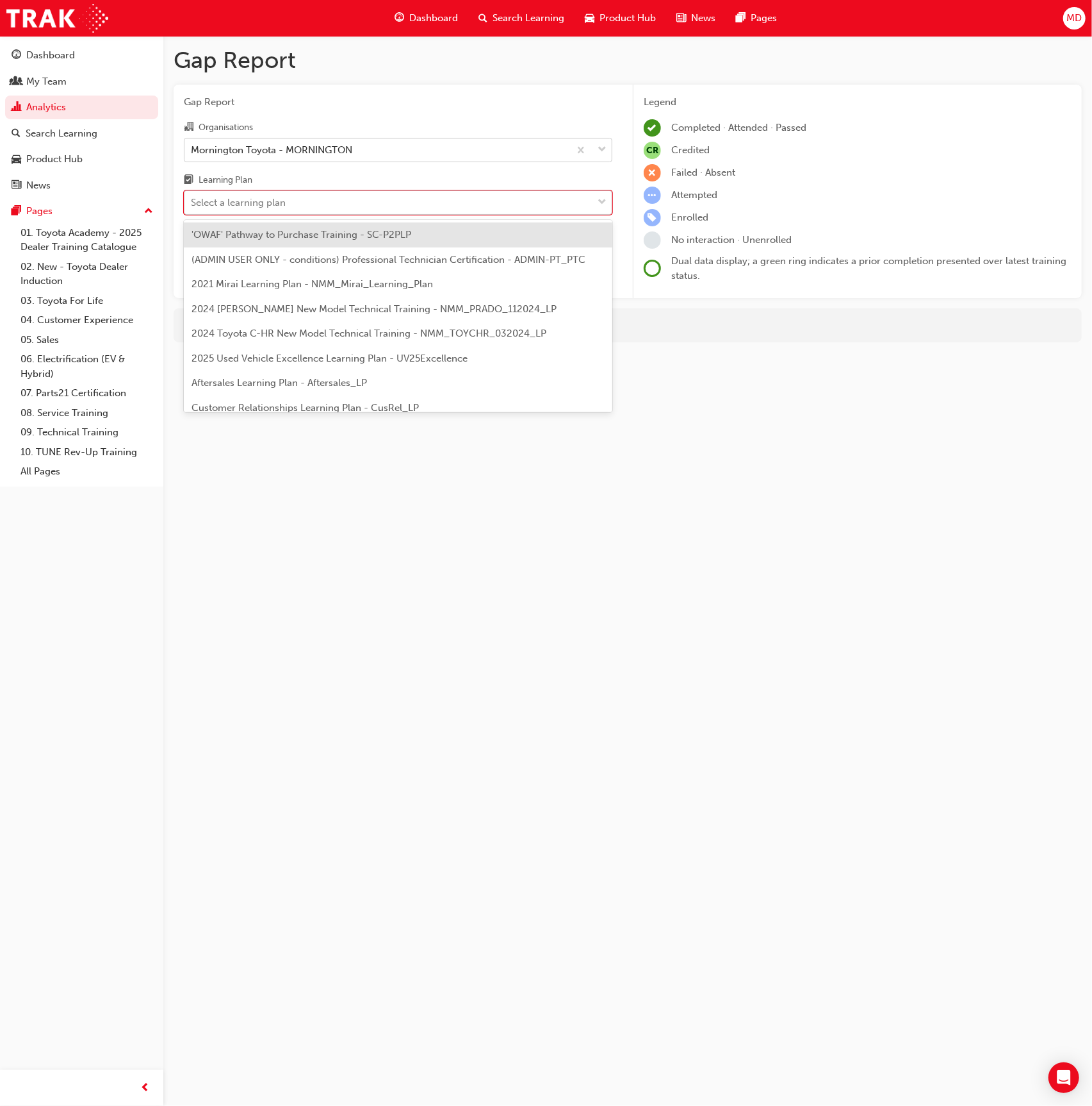
type input "s"
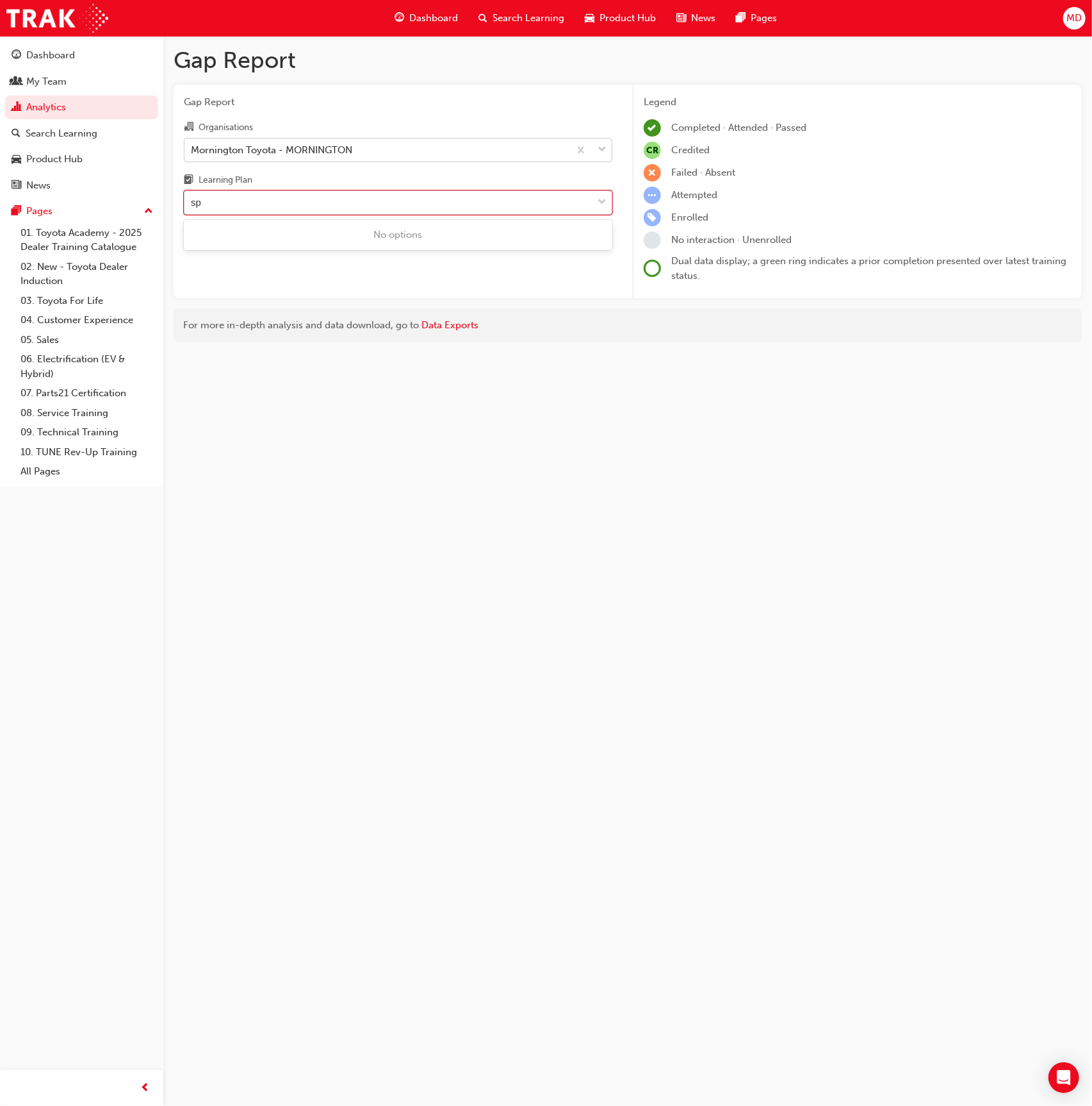
type input "spe"
click at [265, 225] on div "DT Specialist Diagnosis Technician Certification - DT_SDTC" at bounding box center [398, 235] width 428 height 25
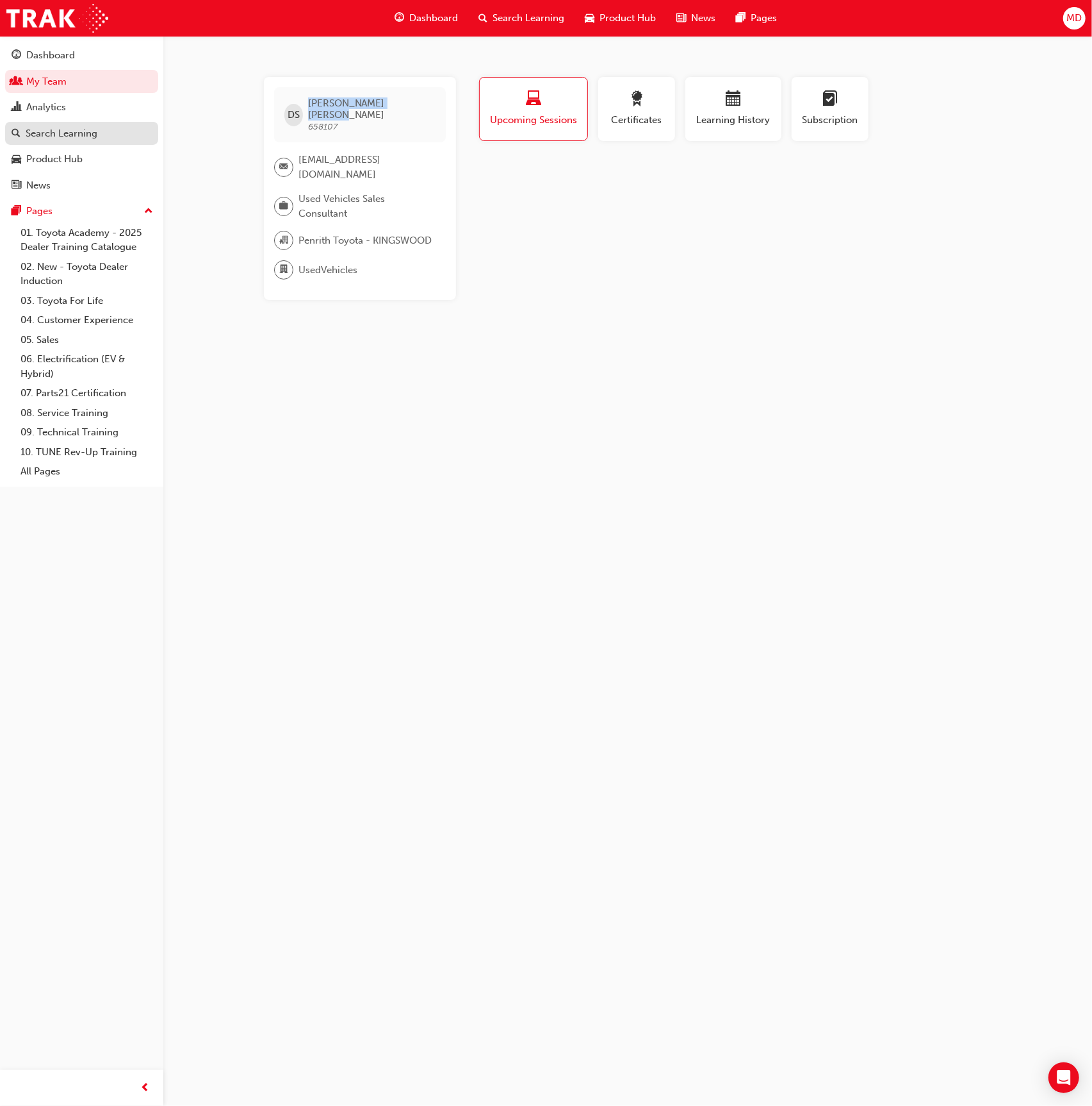
click at [64, 137] on div "Search Learning" at bounding box center [61, 134] width 71 height 14
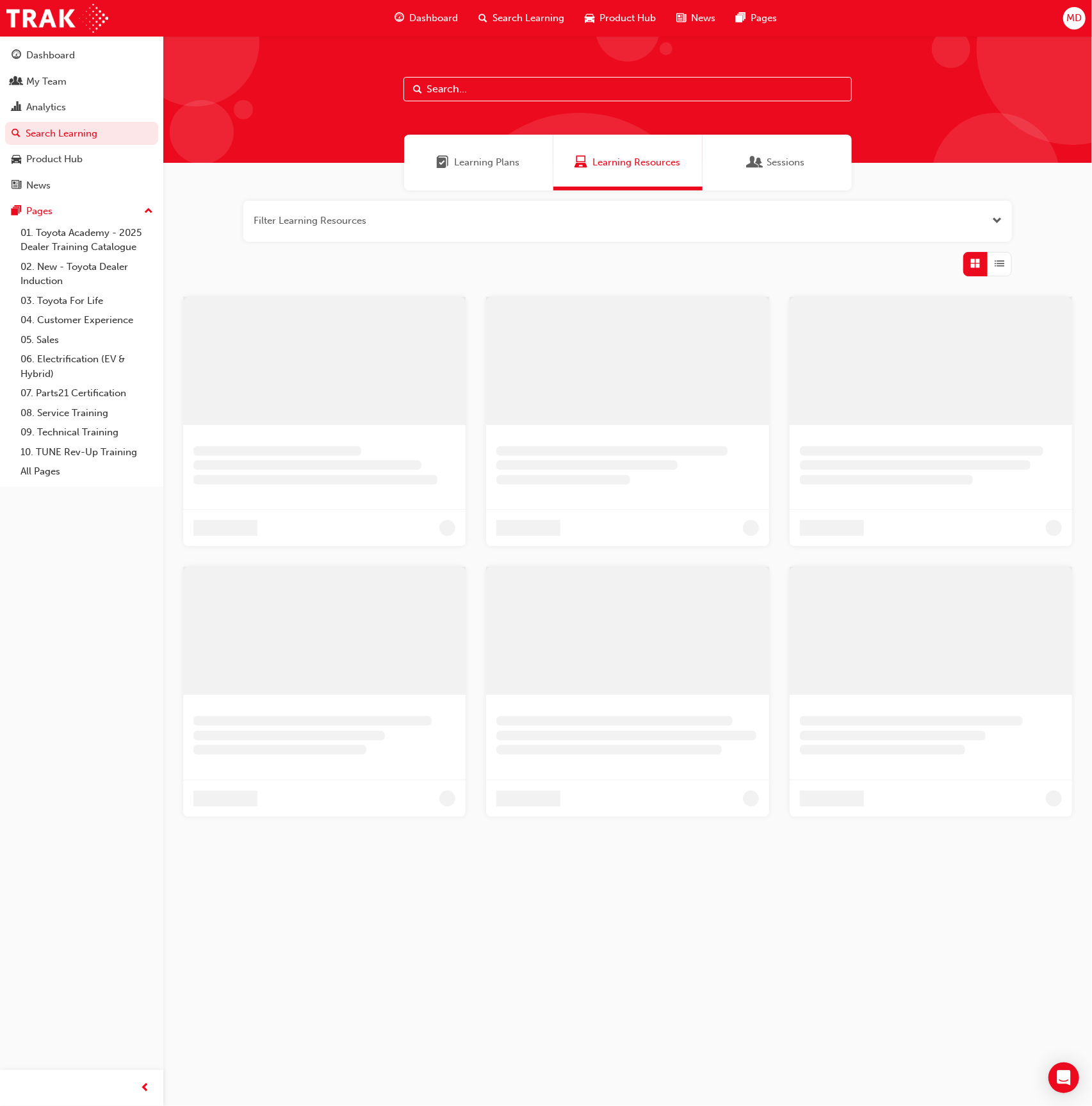
click at [573, 76] on div at bounding box center [628, 99] width 929 height 127
click at [567, 90] on input "text" at bounding box center [628, 89] width 448 height 24
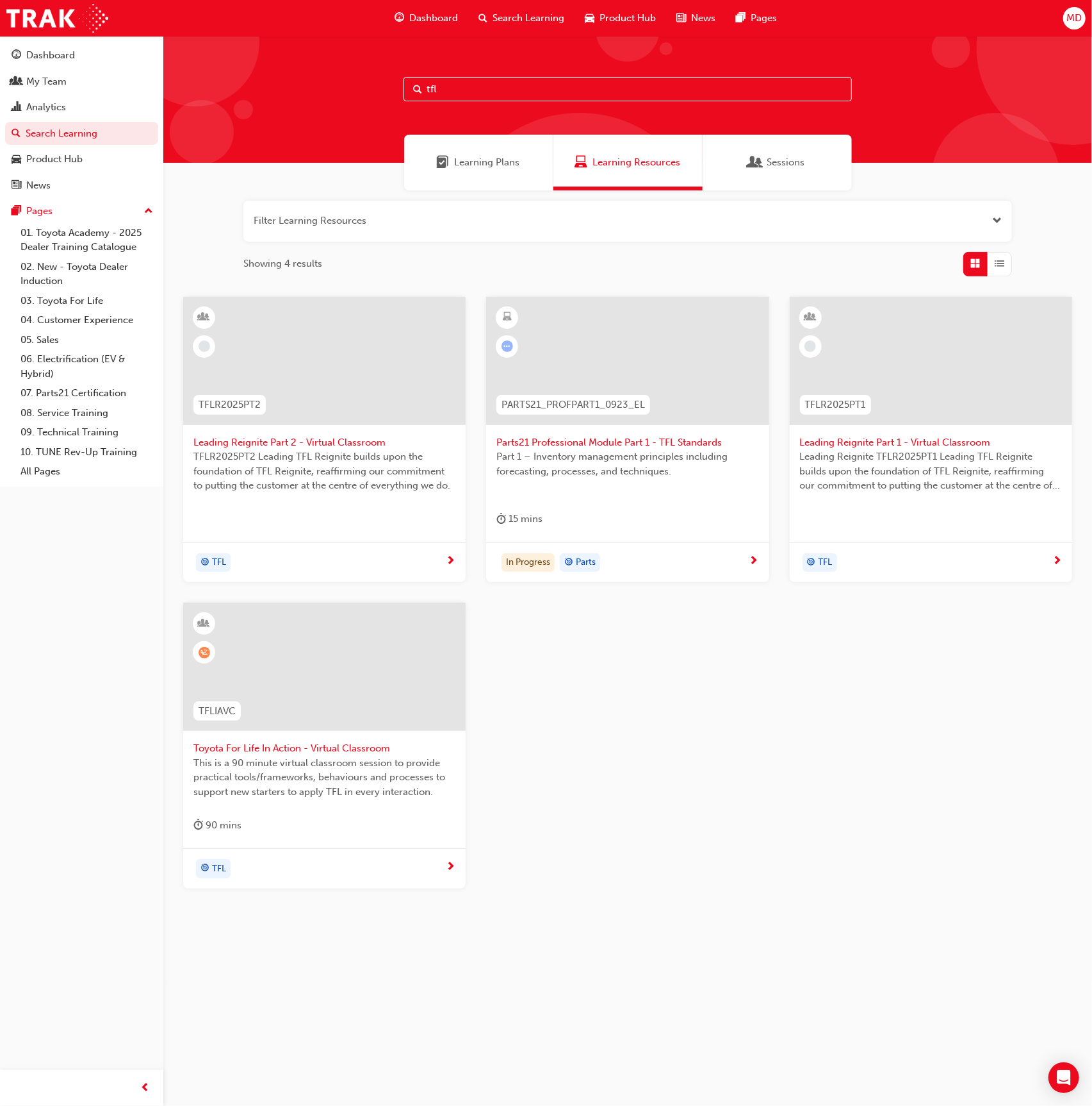
type input "tfl"
click at [362, 370] on div at bounding box center [325, 361] width 283 height 128
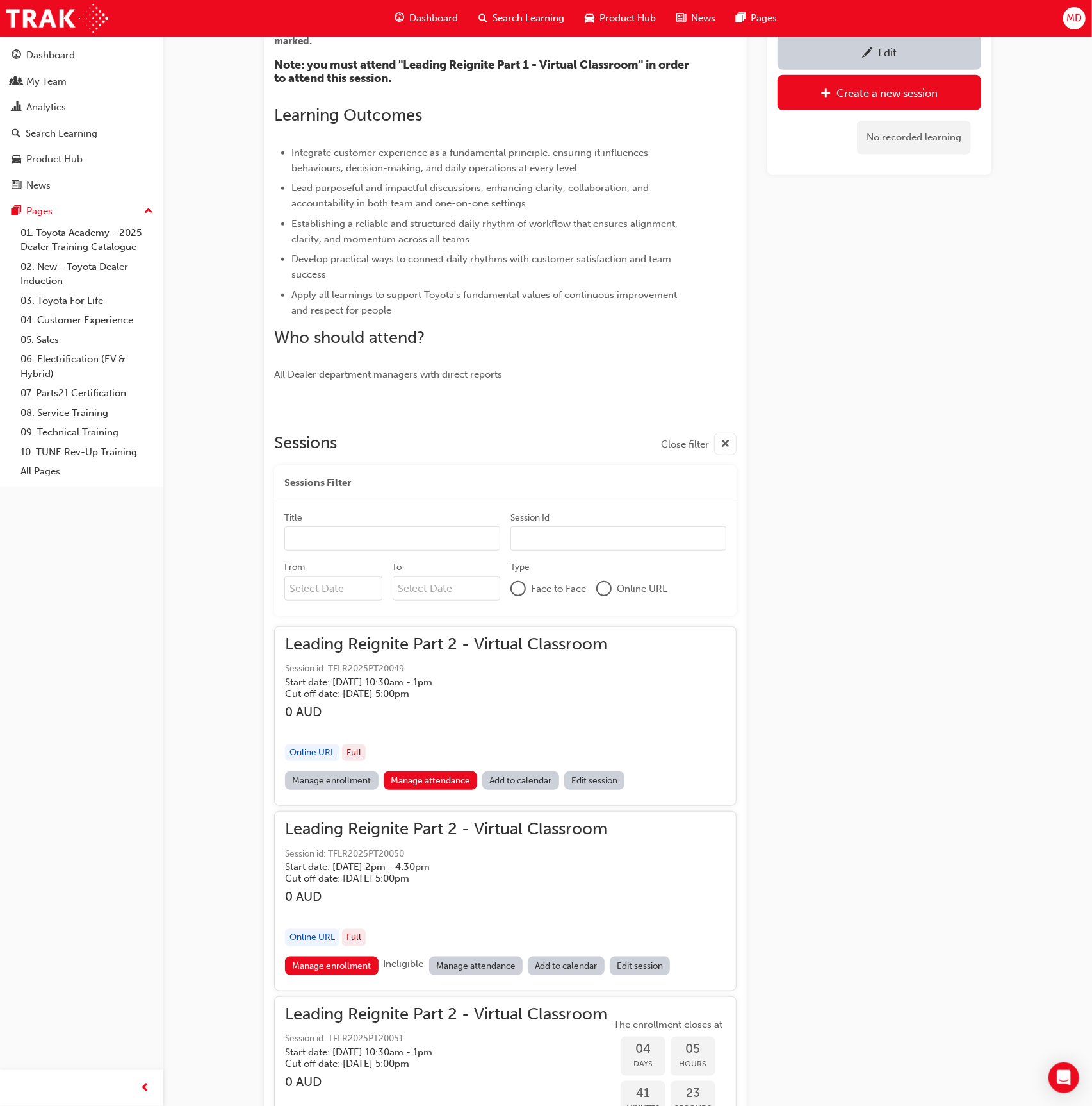
scroll to position [414, 0]
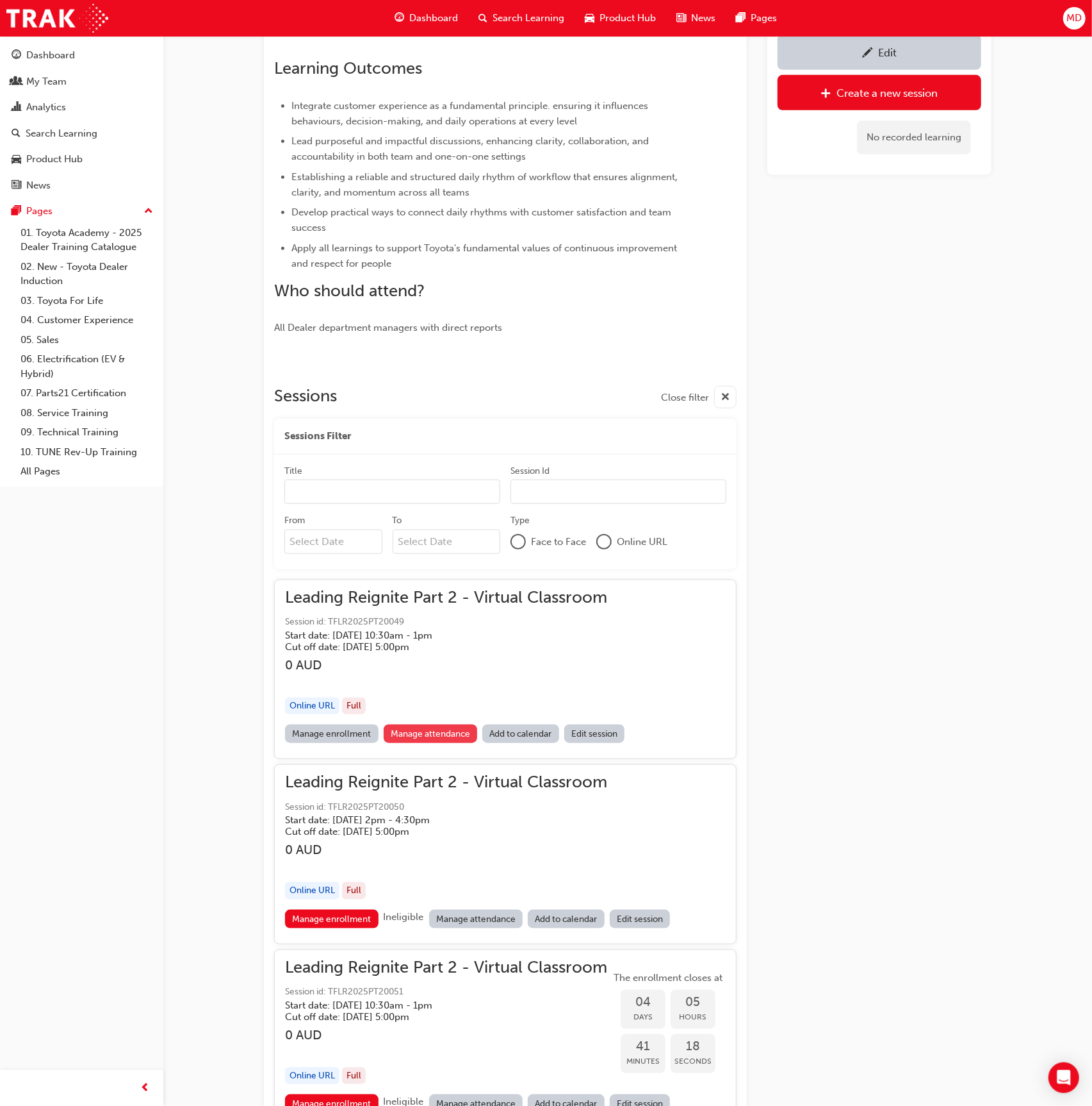
click at [428, 733] on link "Manage attendance" at bounding box center [431, 733] width 94 height 19
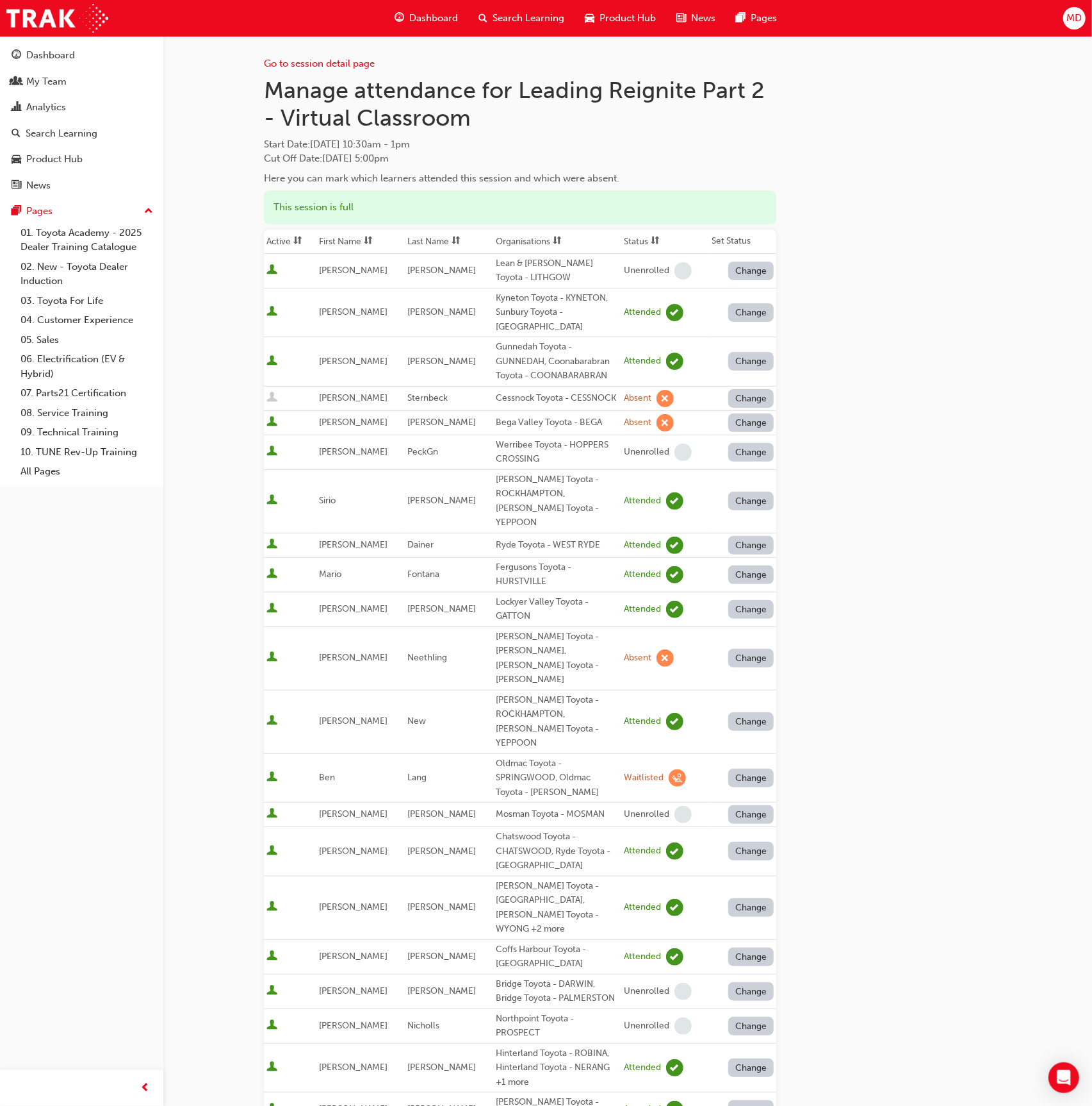
click at [463, 242] on th "Last Name" at bounding box center [449, 241] width 89 height 24
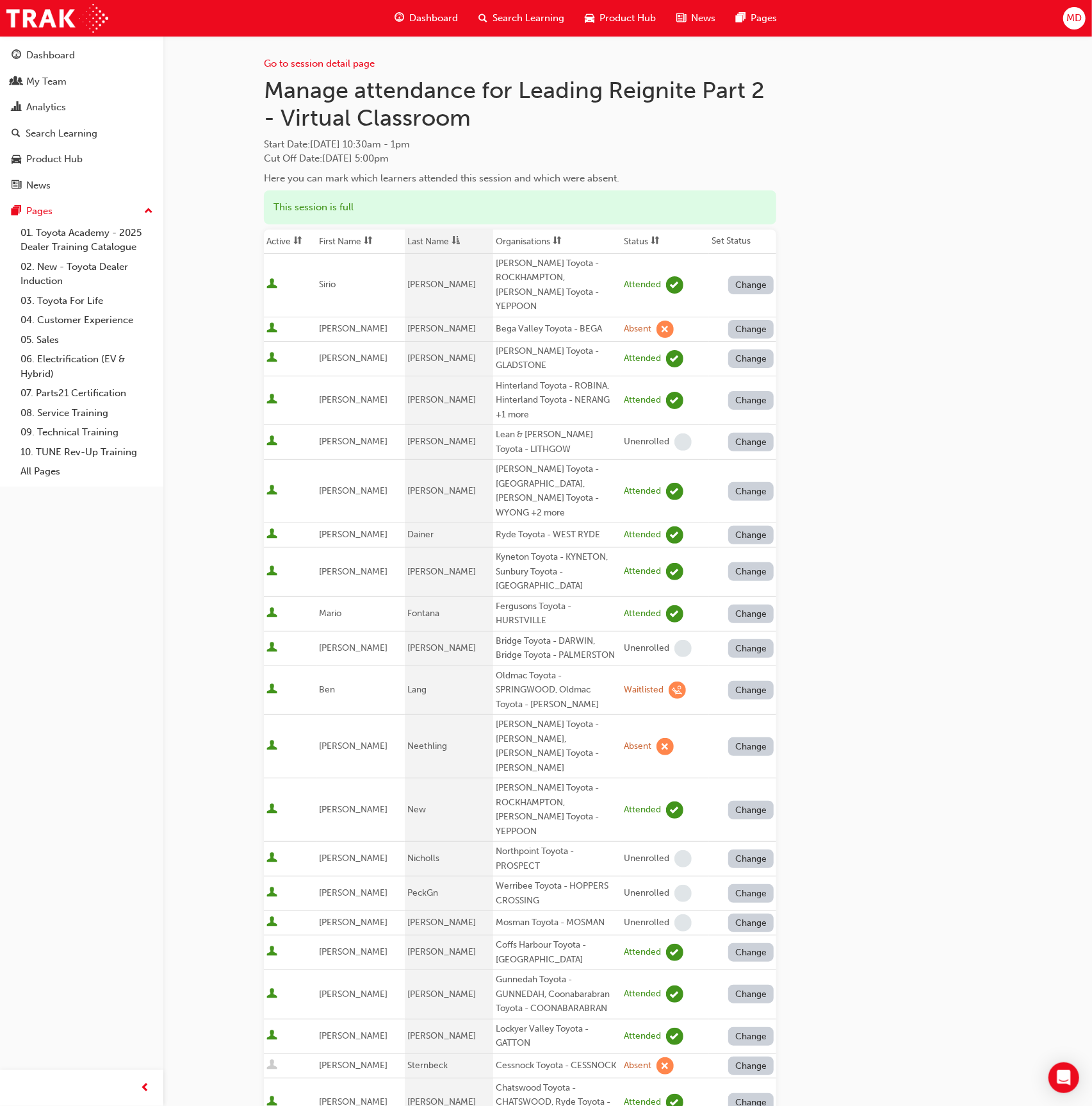
click at [747, 737] on button "Change" at bounding box center [751, 746] width 46 height 19
click at [753, 772] on div "Unenrolled" at bounding box center [742, 772] width 50 height 14
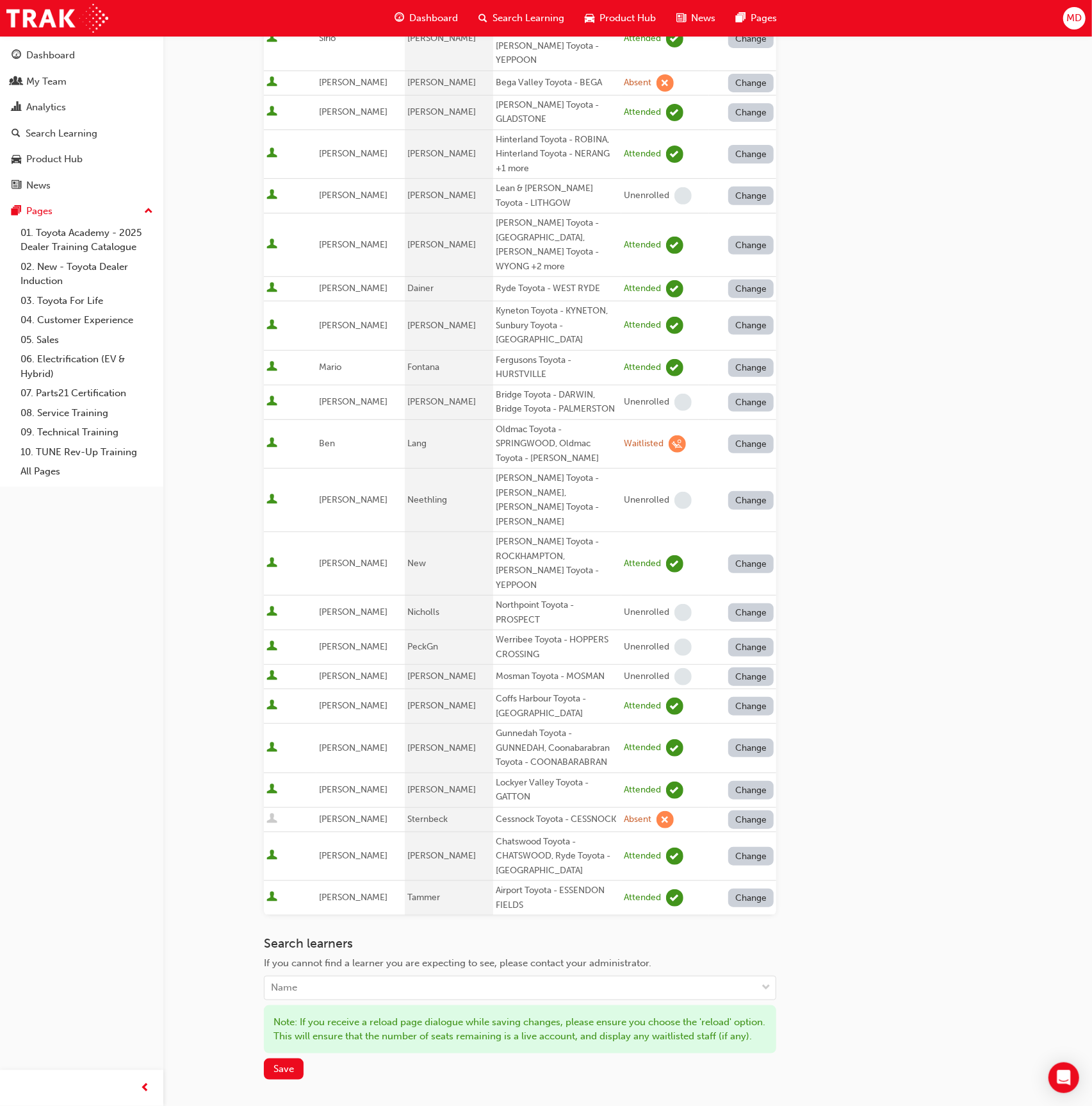
scroll to position [328, 0]
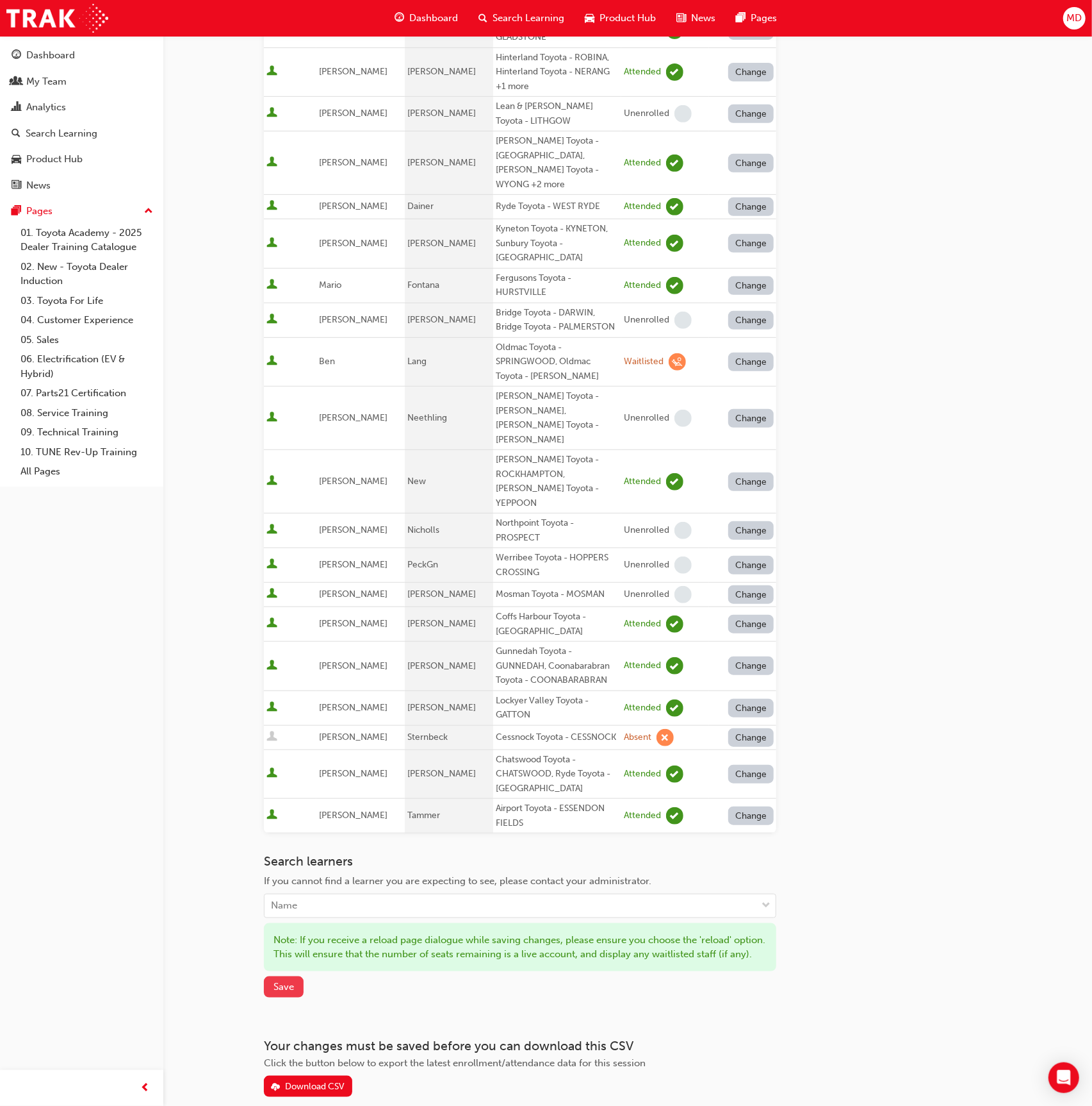
click at [289, 980] on span "Save" at bounding box center [284, 986] width 21 height 12
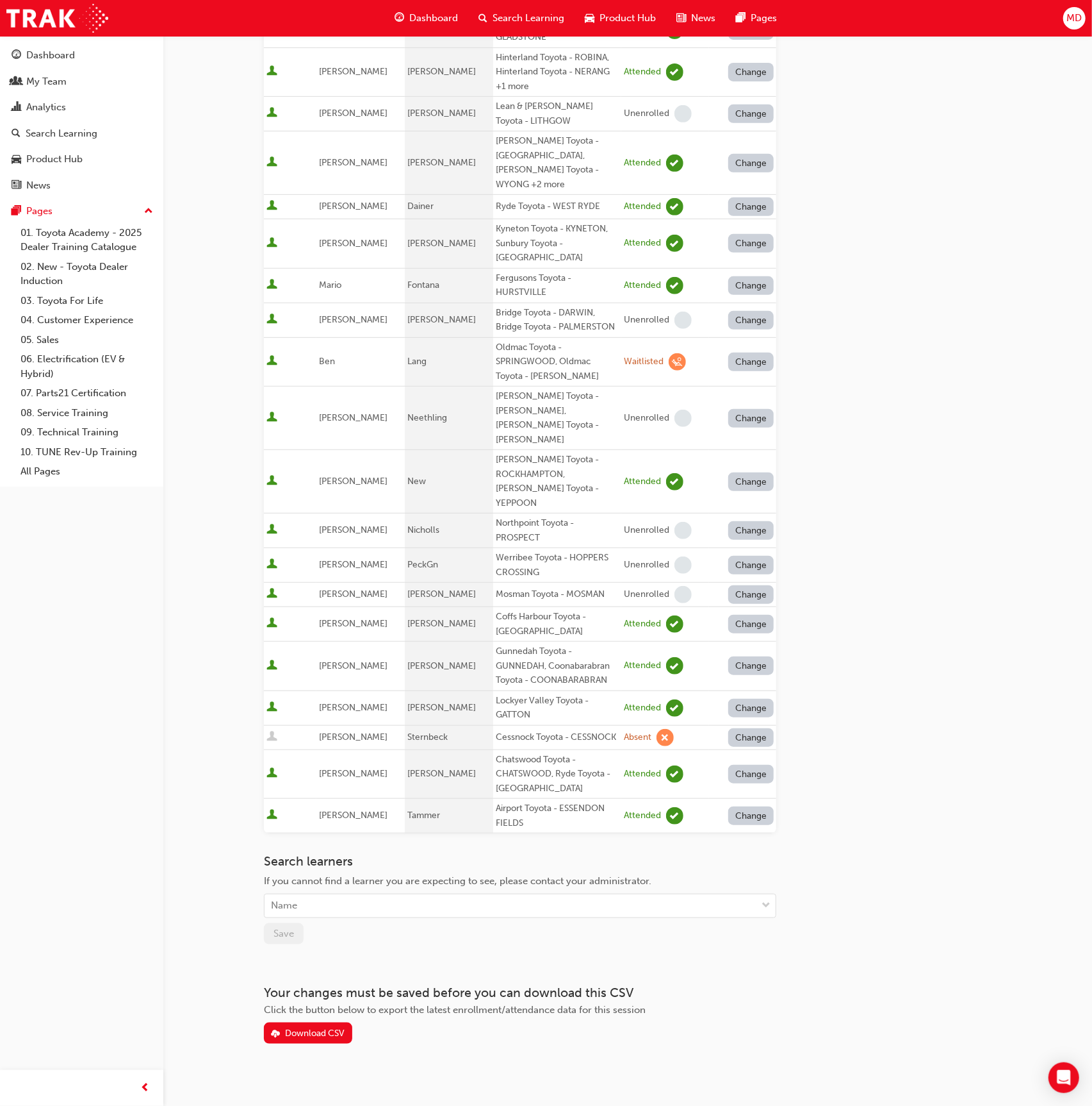
scroll to position [260, 0]
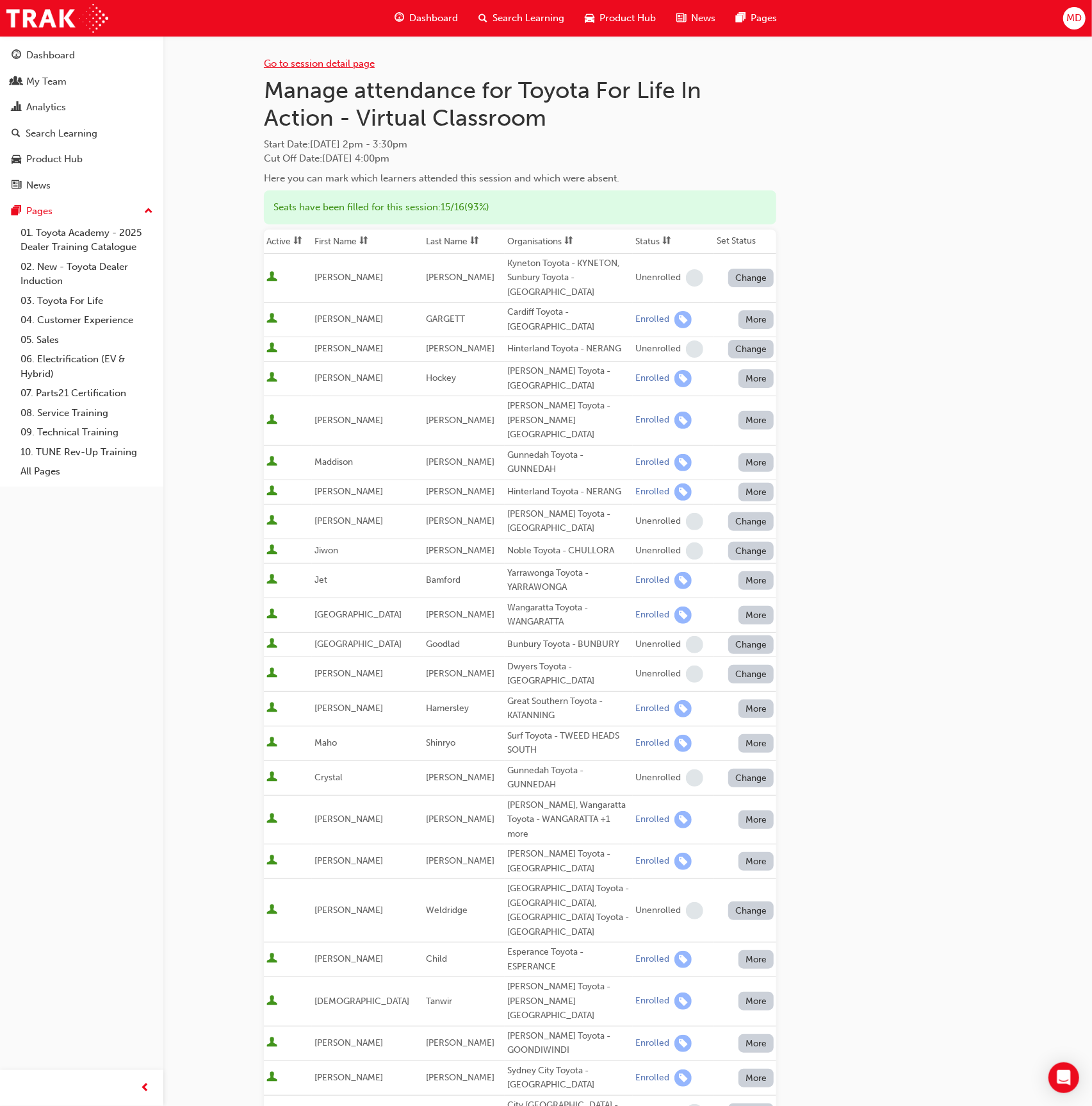
click at [301, 58] on link "Go to session detail page" at bounding box center [319, 63] width 111 height 12
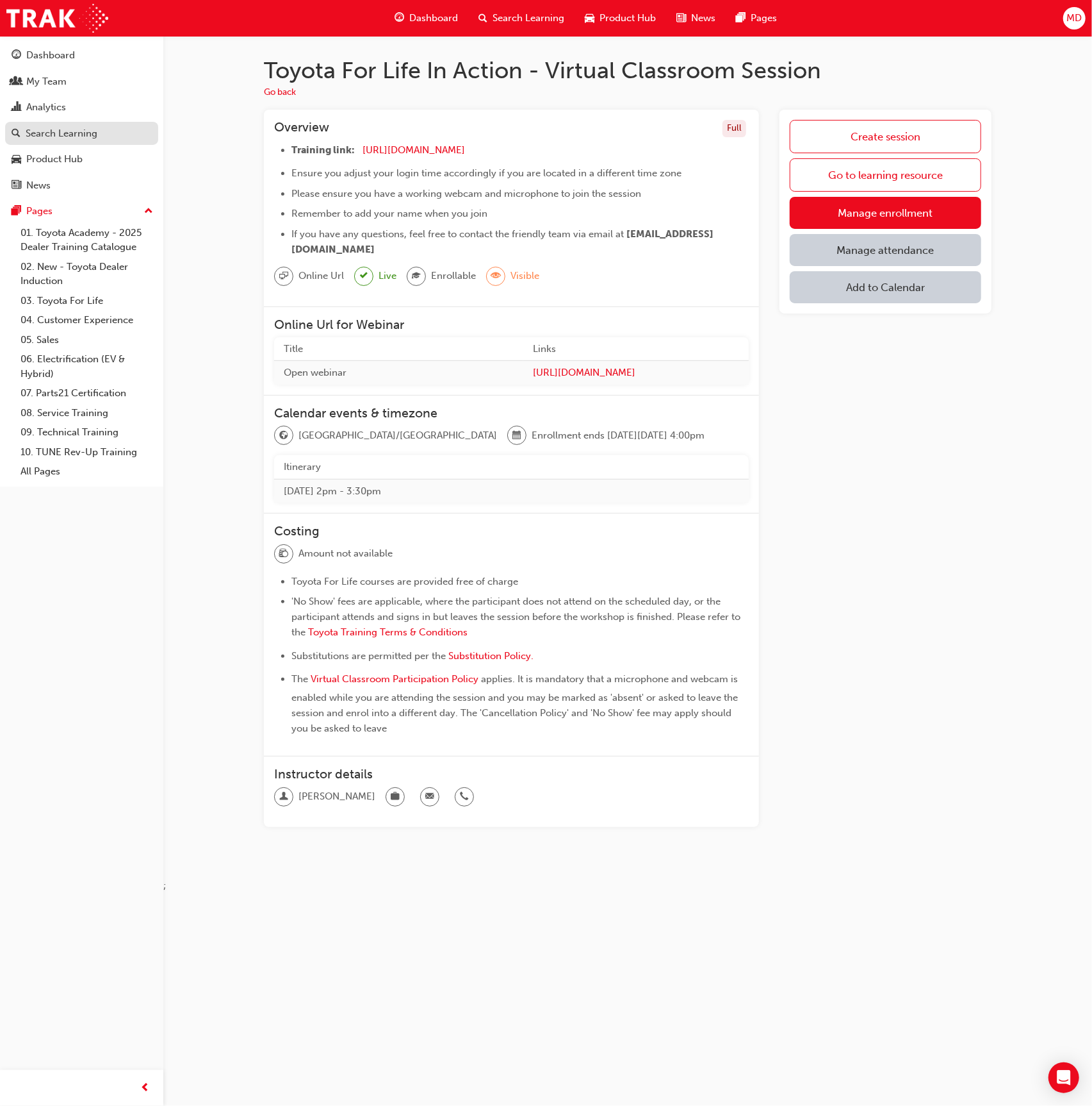
click at [40, 132] on div "Search Learning" at bounding box center [61, 134] width 71 height 14
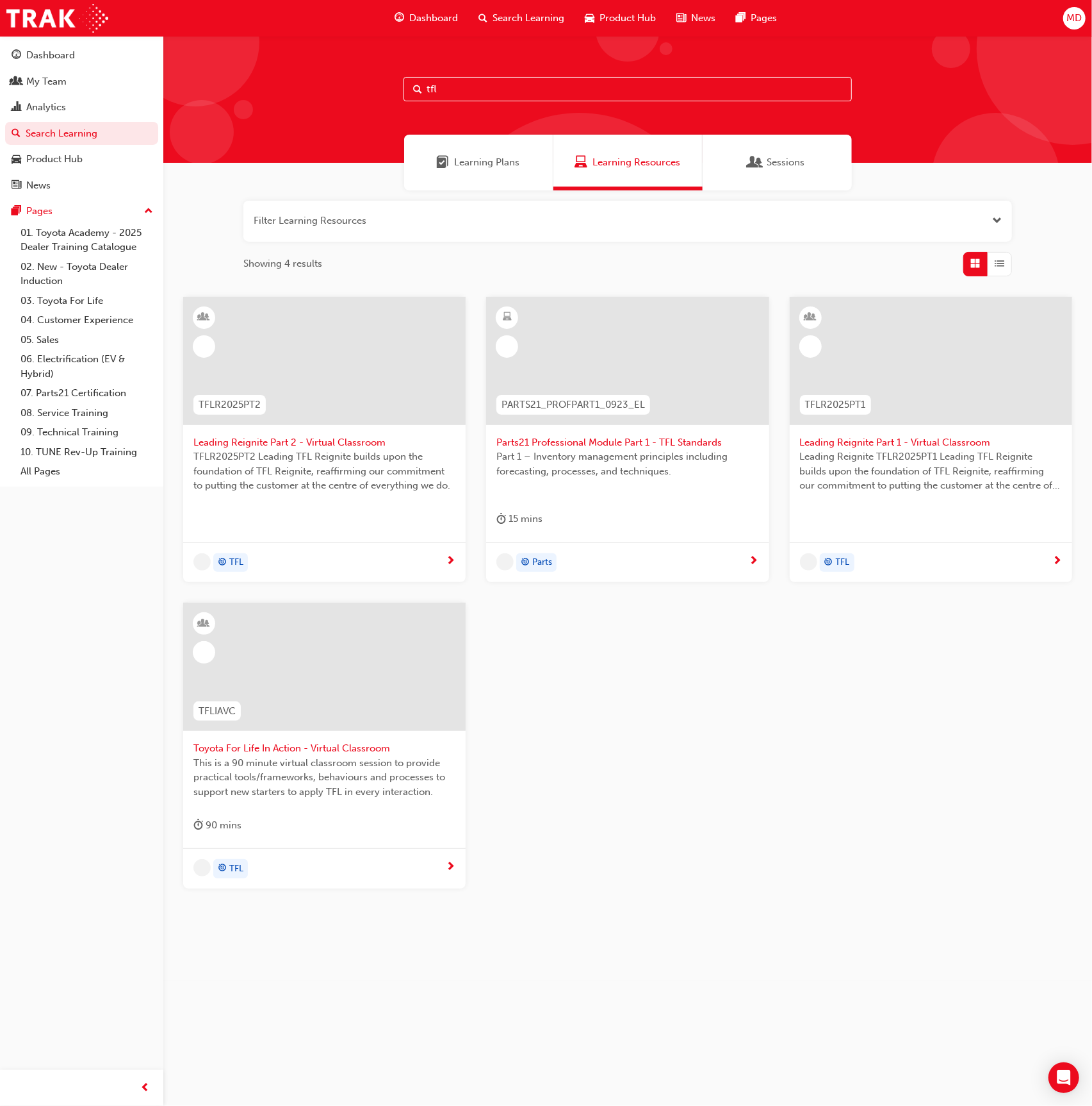
click at [472, 85] on input "tfl" at bounding box center [628, 89] width 448 height 24
click at [410, 637] on div at bounding box center [325, 666] width 283 height 128
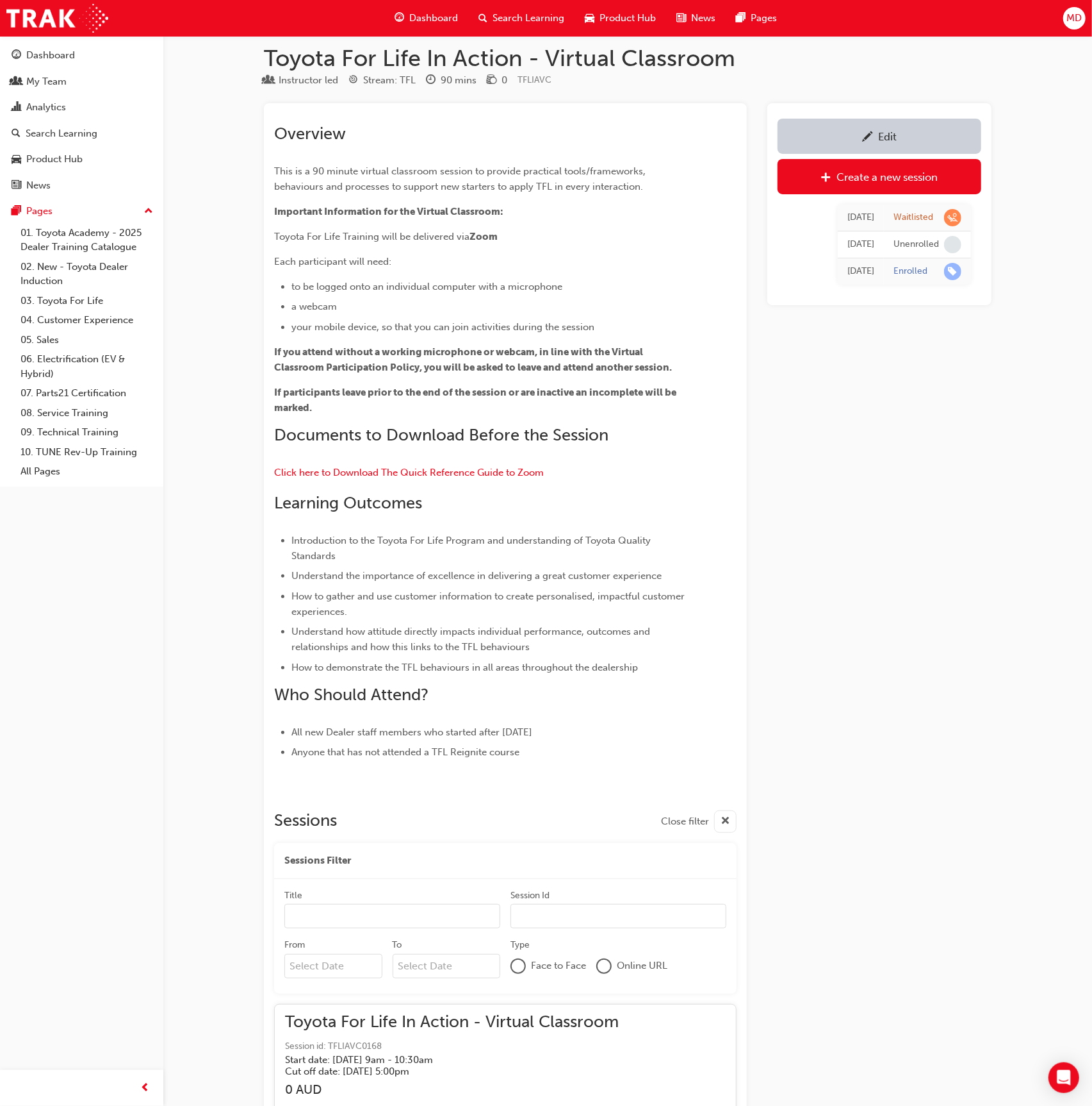
scroll to position [14042, 0]
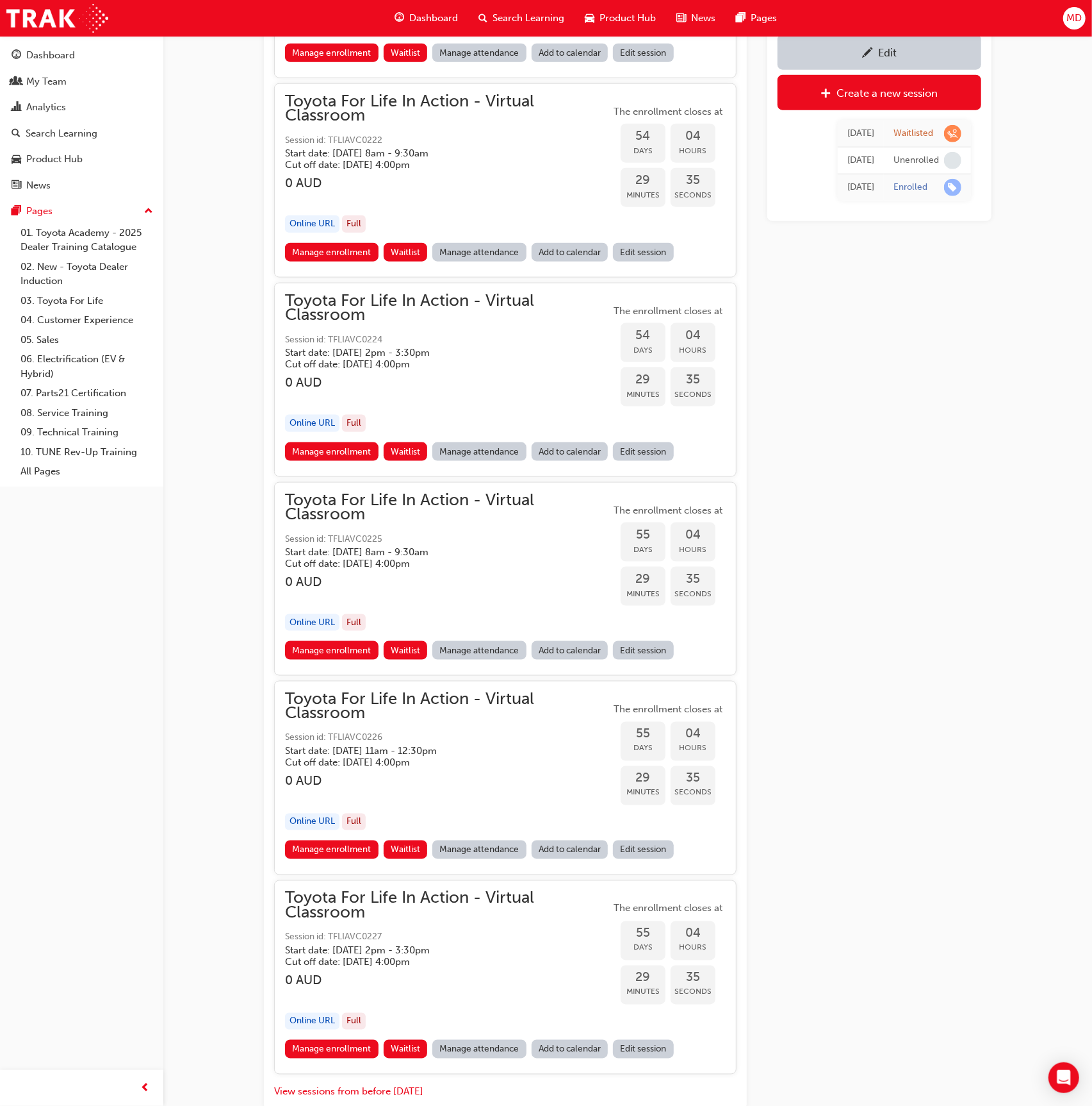
click at [375, 1084] on button "View sessions from before [DATE]" at bounding box center [348, 1092] width 149 height 14
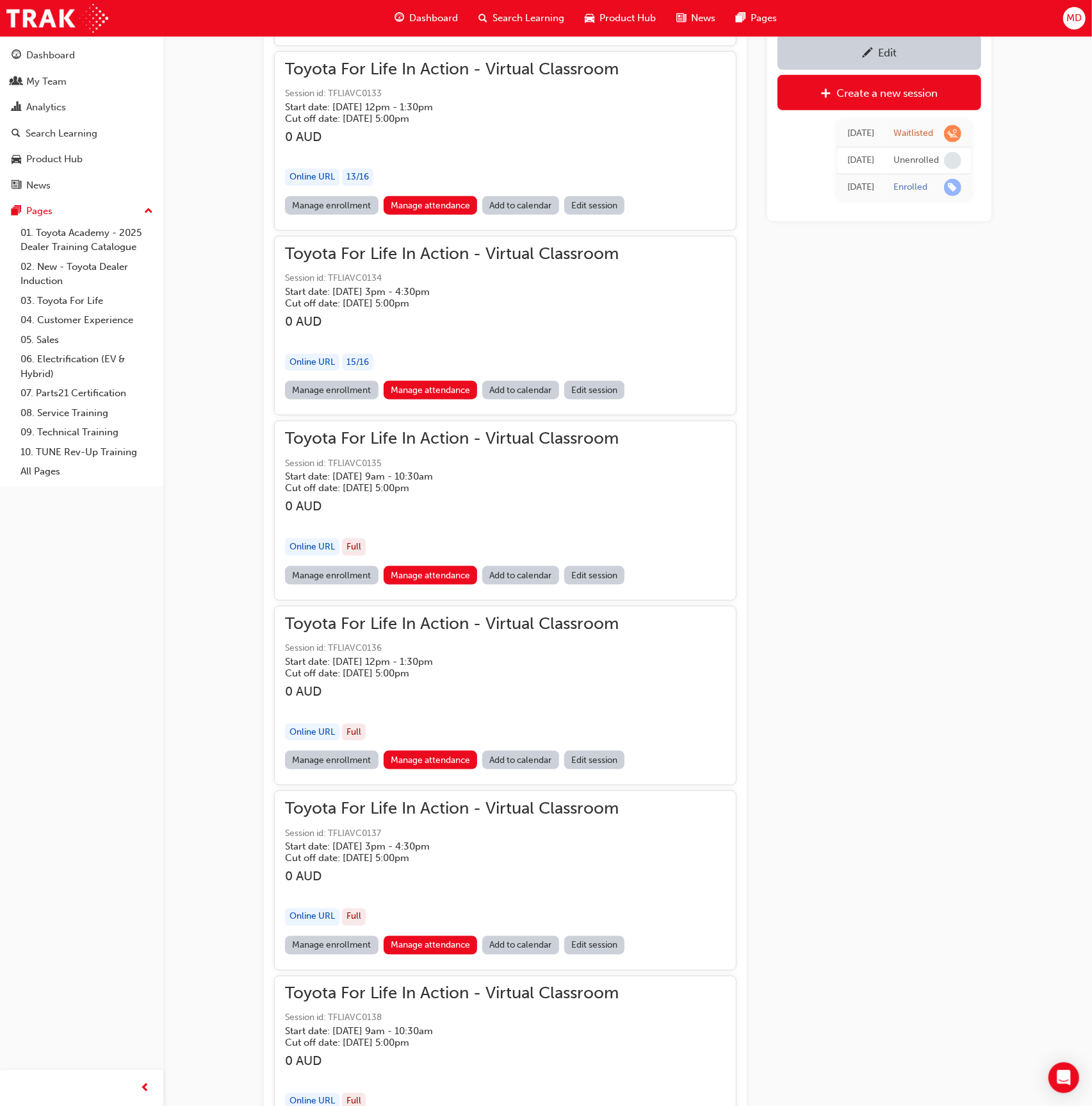
scroll to position [82712, 0]
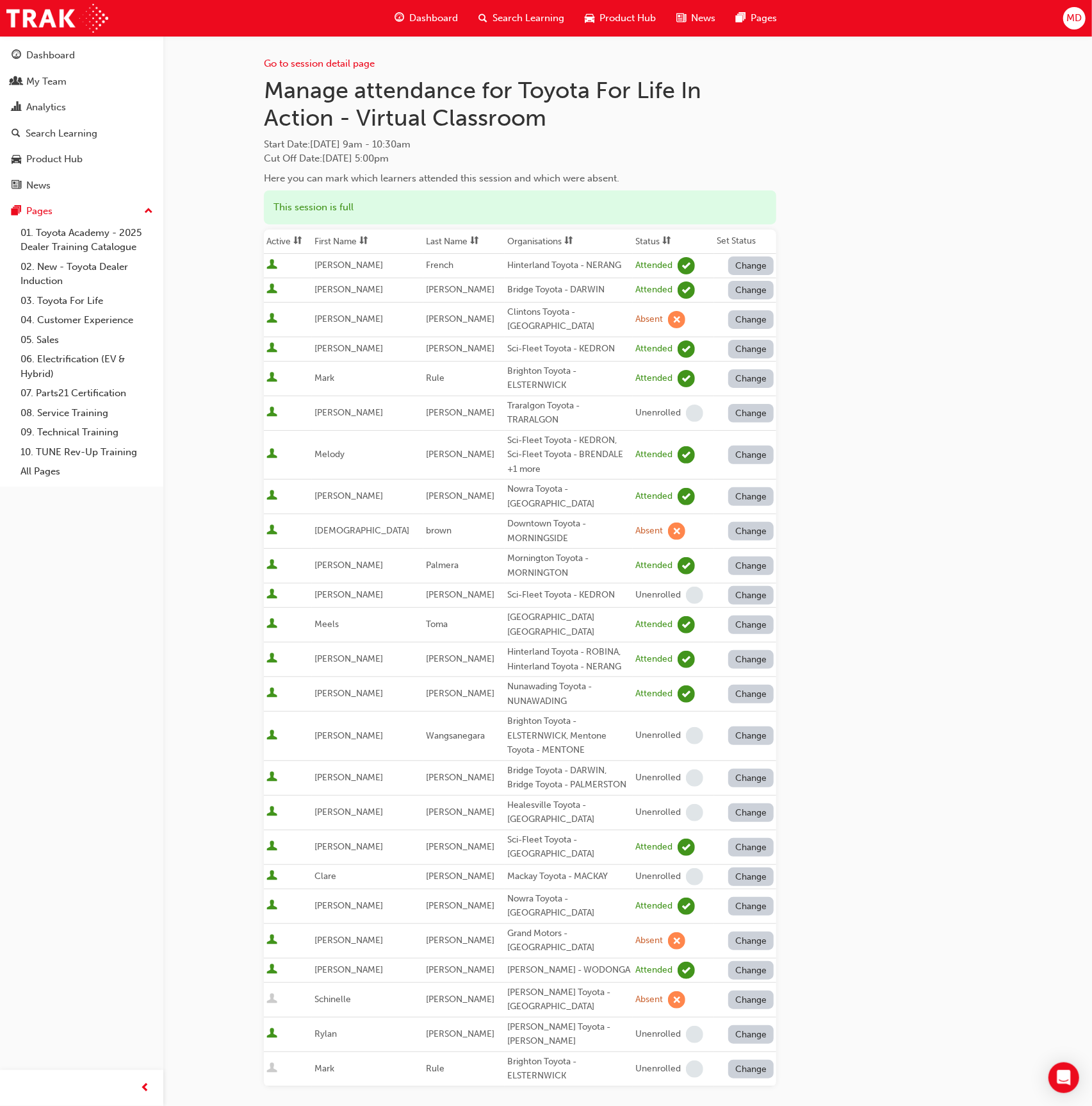
click at [748, 931] on button "Change" at bounding box center [751, 941] width 46 height 19
drag, startPoint x: 745, startPoint y: 998, endPoint x: 701, endPoint y: 968, distance: 53.3
click at [745, 997] on div "Unenrolled" at bounding box center [742, 998] width 50 height 14
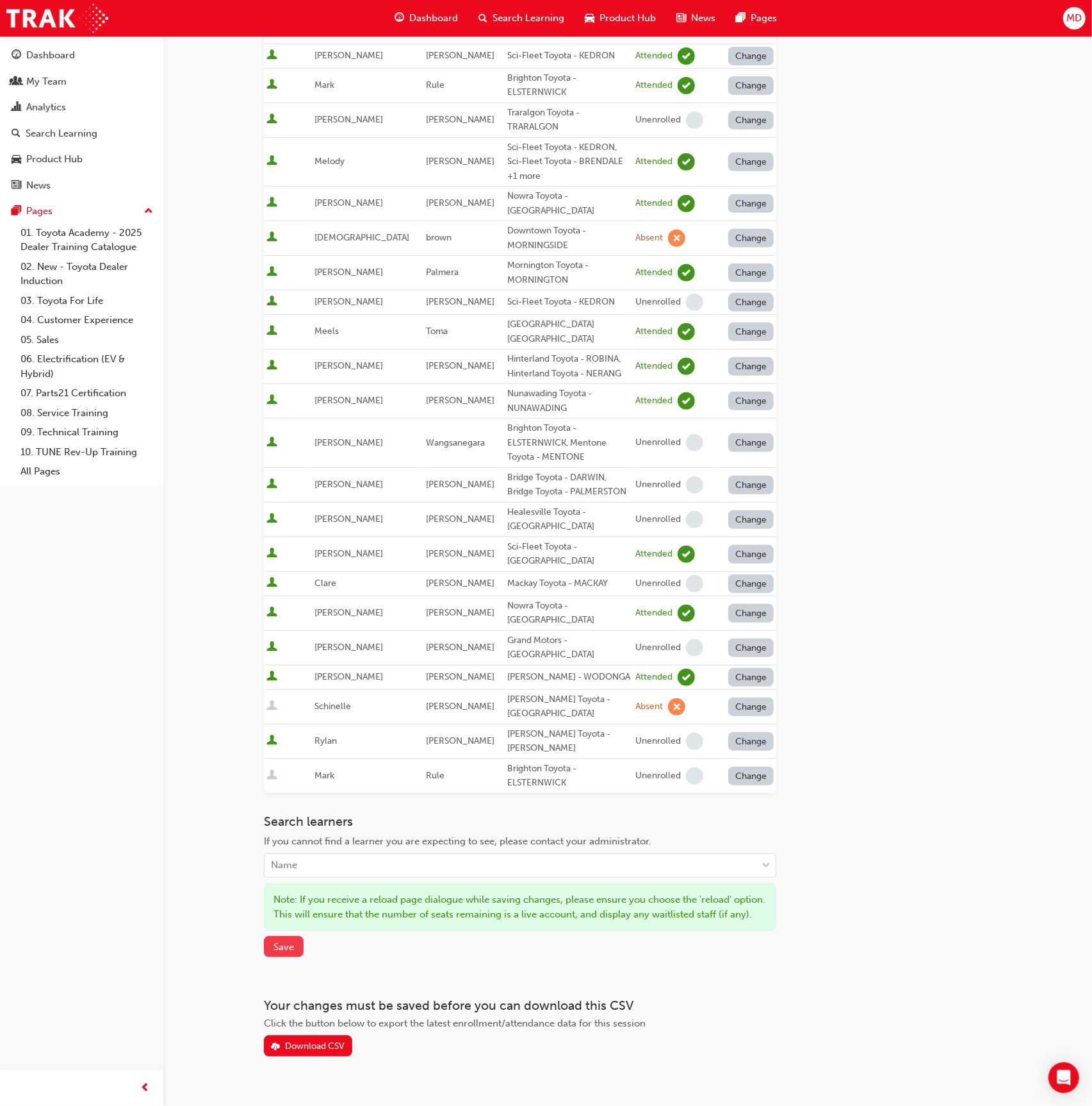
click at [294, 936] on button "Save" at bounding box center [284, 946] width 40 height 21
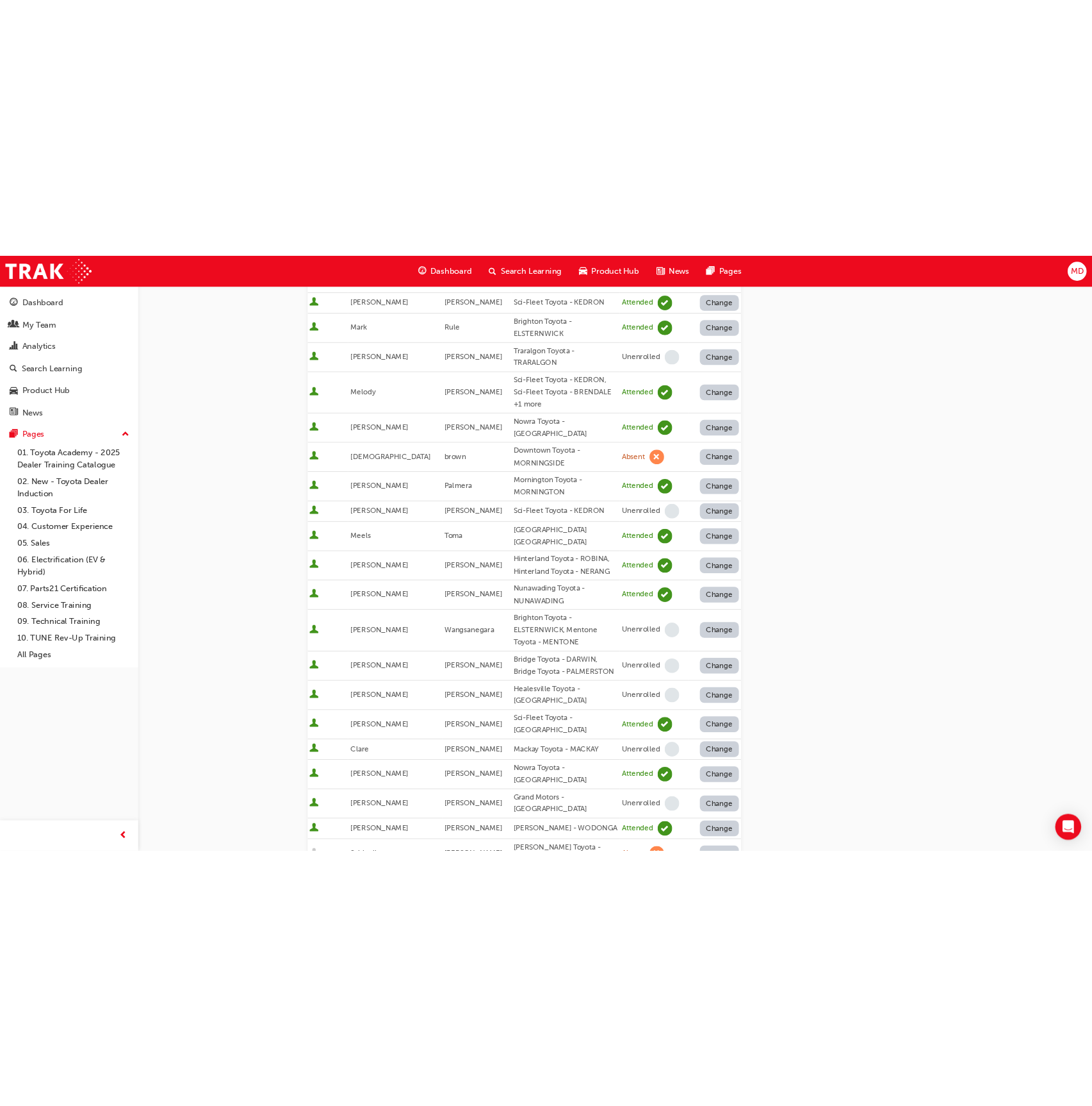
scroll to position [225, 0]
